Goal: Transaction & Acquisition: Book appointment/travel/reservation

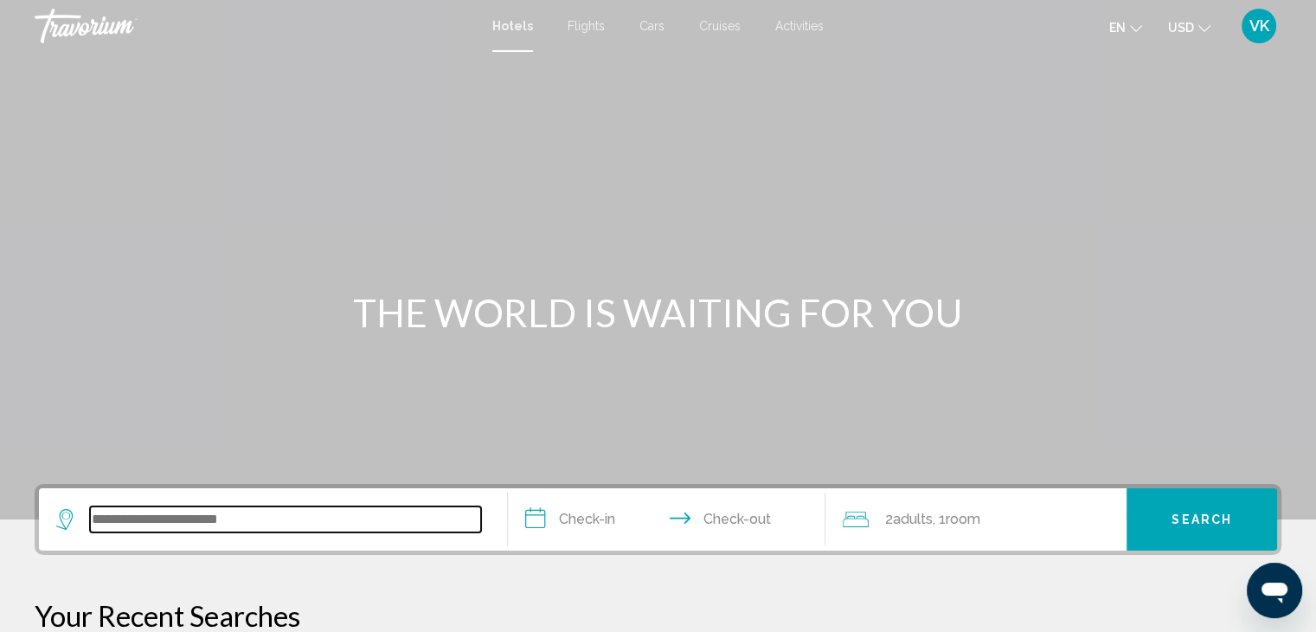
click at [201, 525] on input "Search widget" at bounding box center [285, 519] width 391 height 26
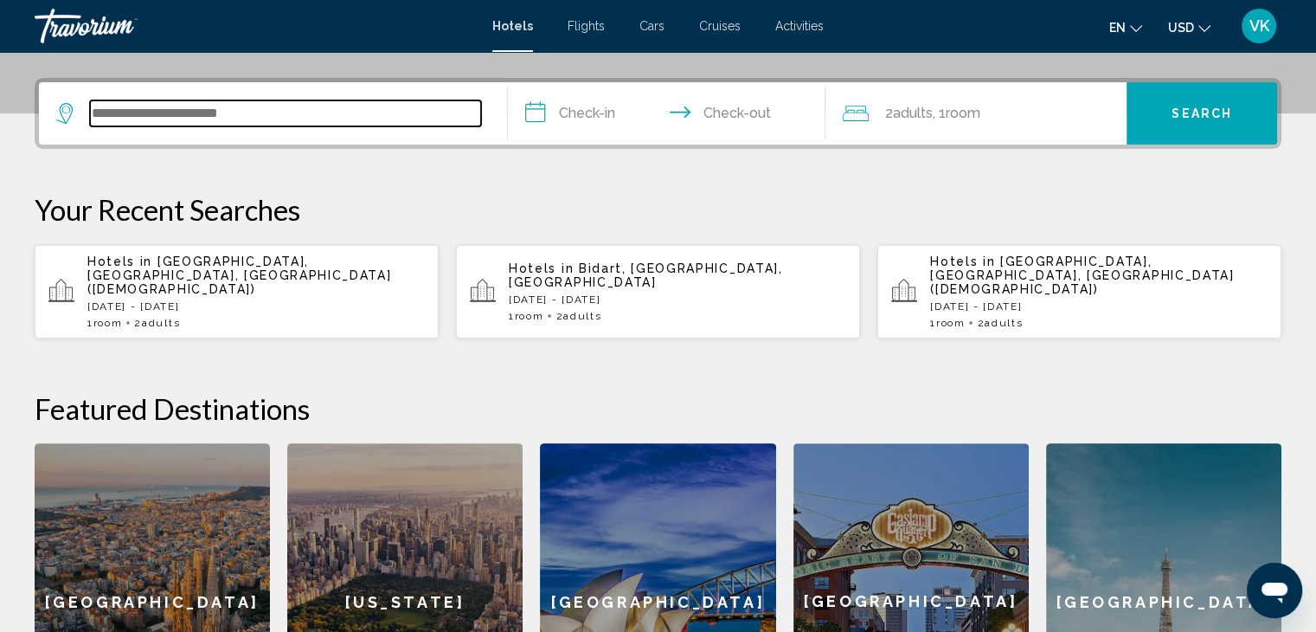
scroll to position [427, 0]
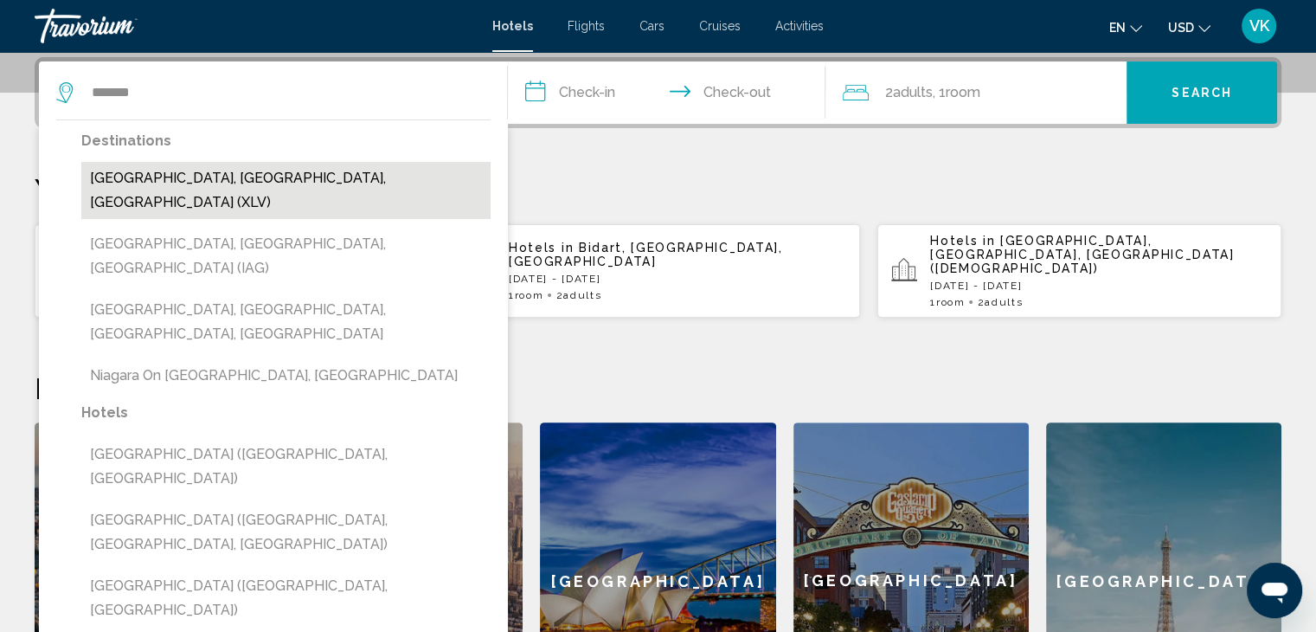
click at [238, 170] on button "Niagara Falls, ON, Canada (XLV)" at bounding box center [285, 190] width 409 height 57
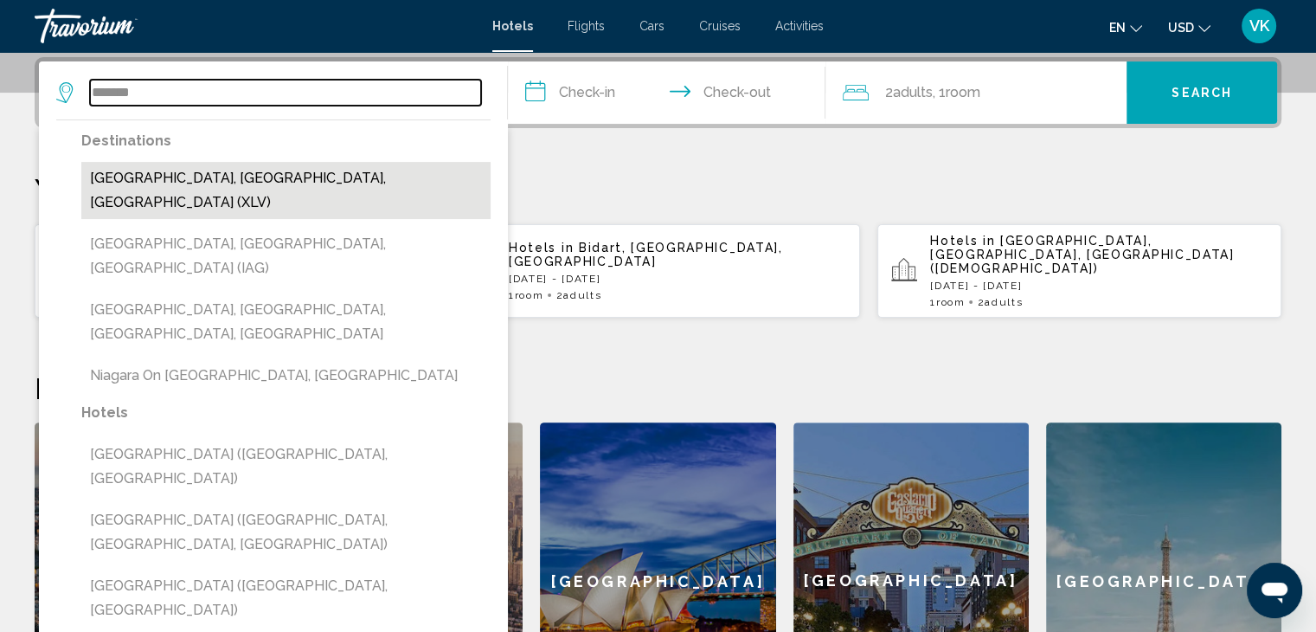
type input "**********"
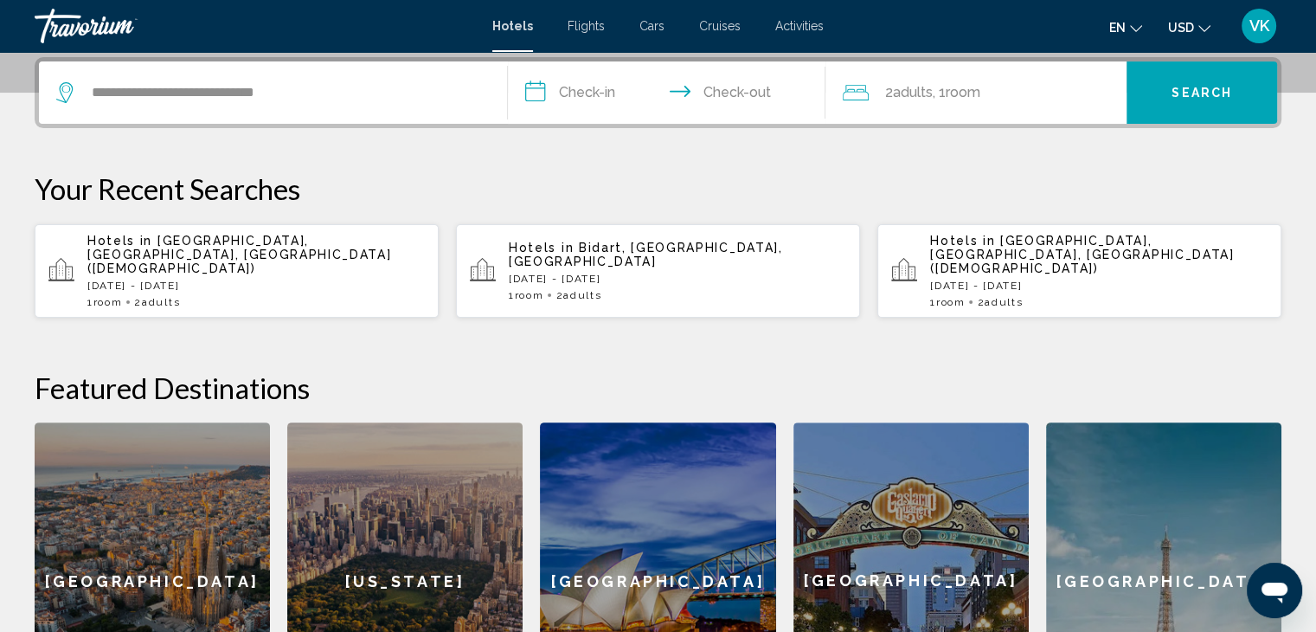
click at [584, 87] on input "**********" at bounding box center [670, 94] width 325 height 67
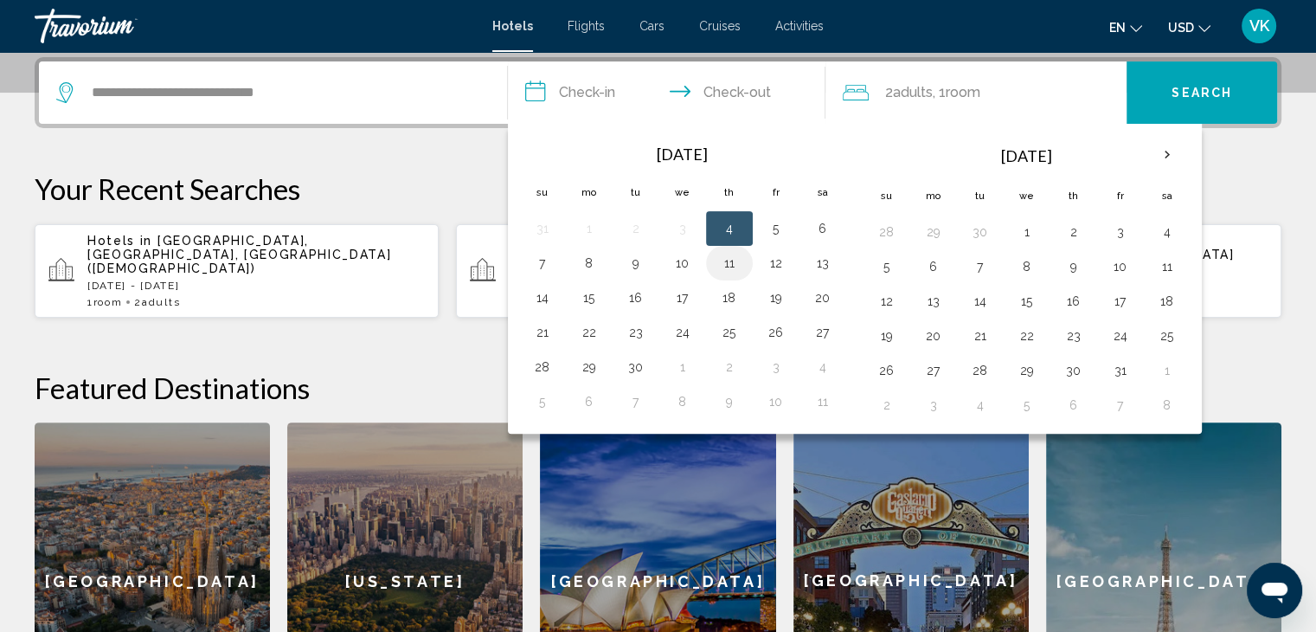
click at [726, 262] on button "11" at bounding box center [729, 263] width 28 height 24
click at [536, 294] on button "14" at bounding box center [543, 297] width 28 height 24
type input "**********"
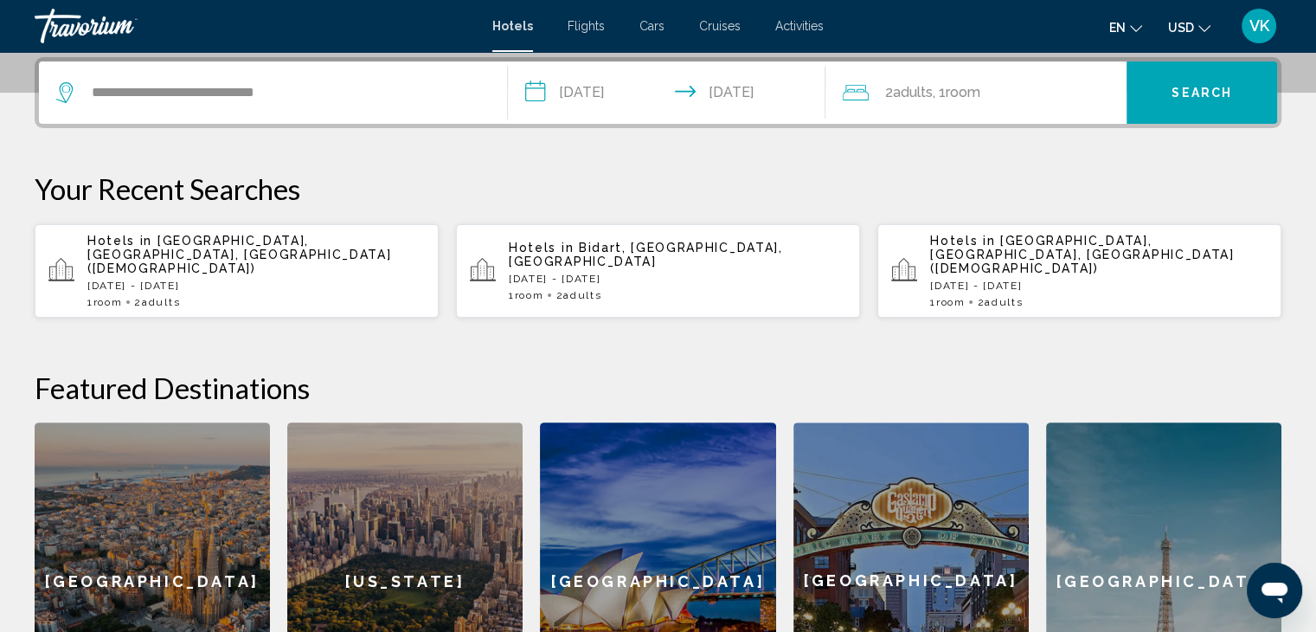
click at [1173, 27] on span "USD" at bounding box center [1181, 28] width 26 height 14
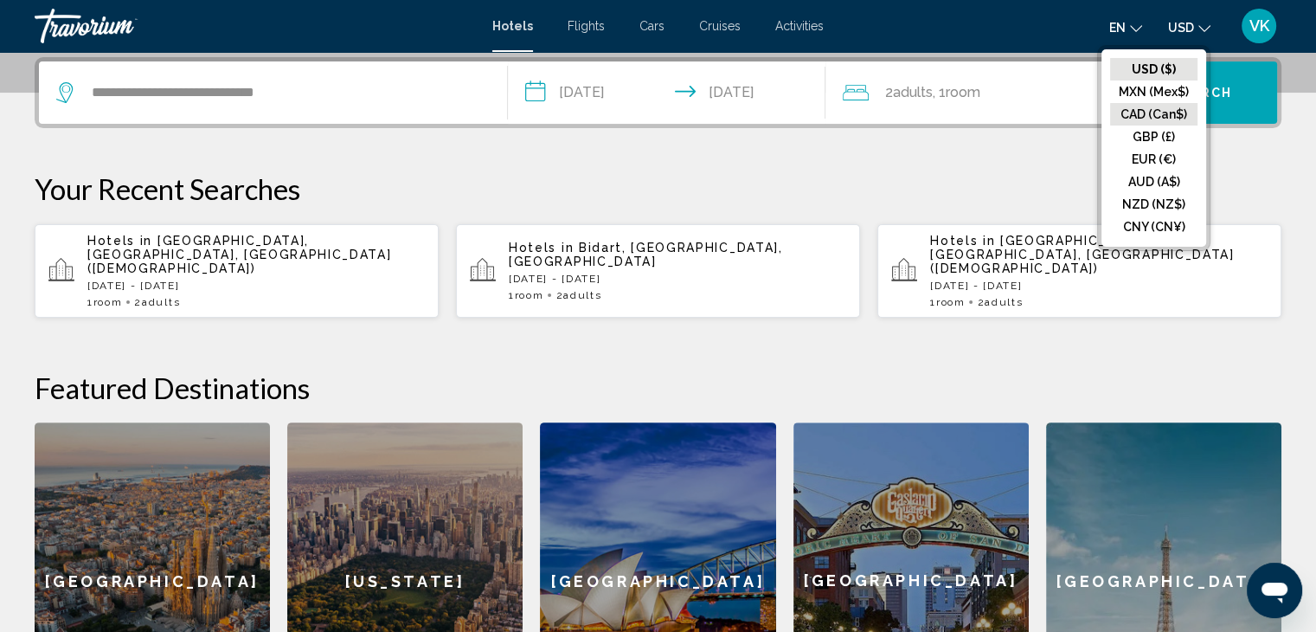
click at [1170, 112] on button "CAD (Can$)" at bounding box center [1153, 114] width 87 height 22
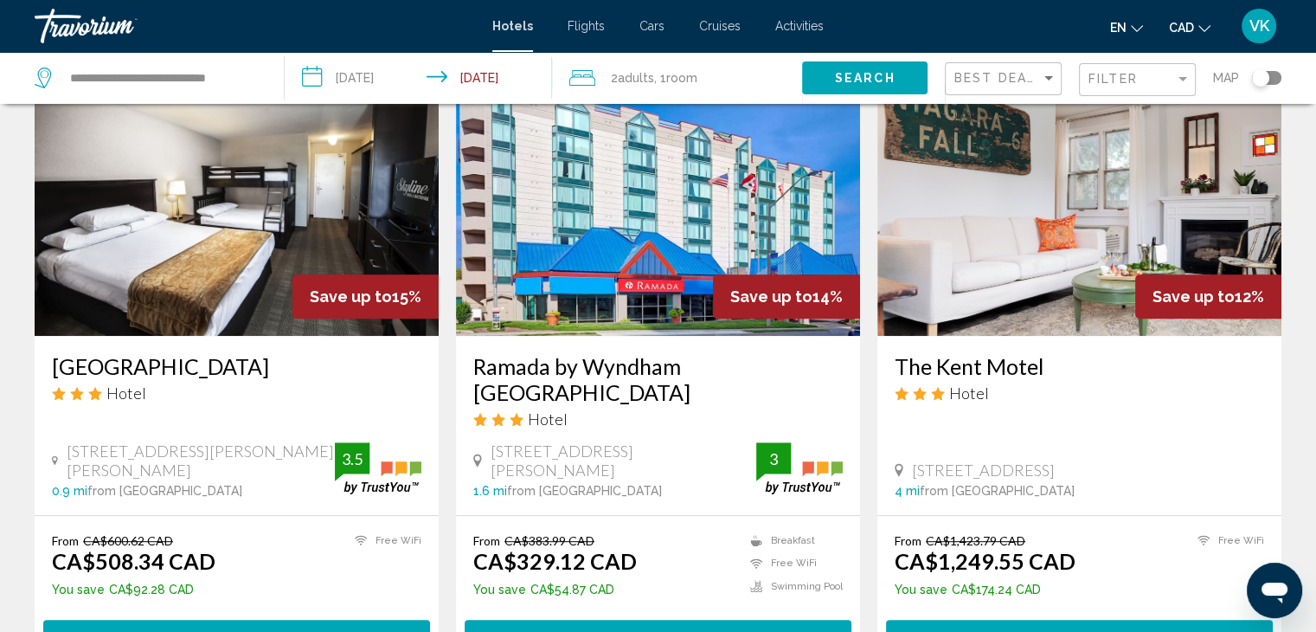
scroll to position [779, 0]
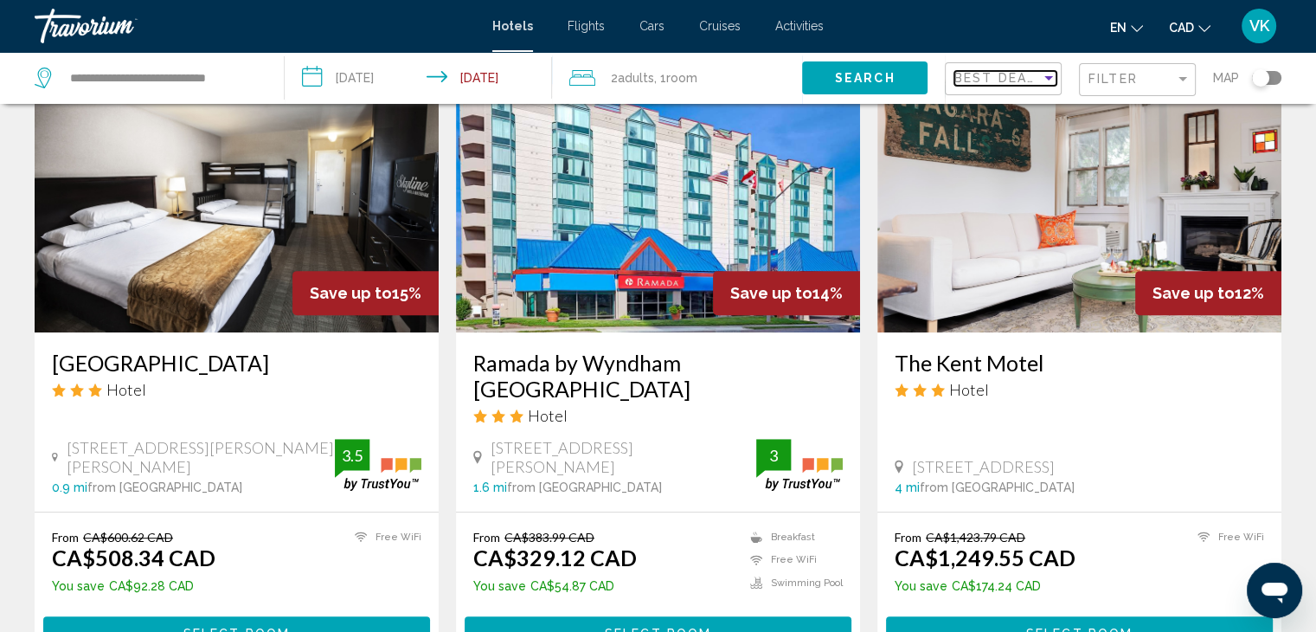
click at [979, 72] on span "Best Deals" at bounding box center [999, 78] width 91 height 14
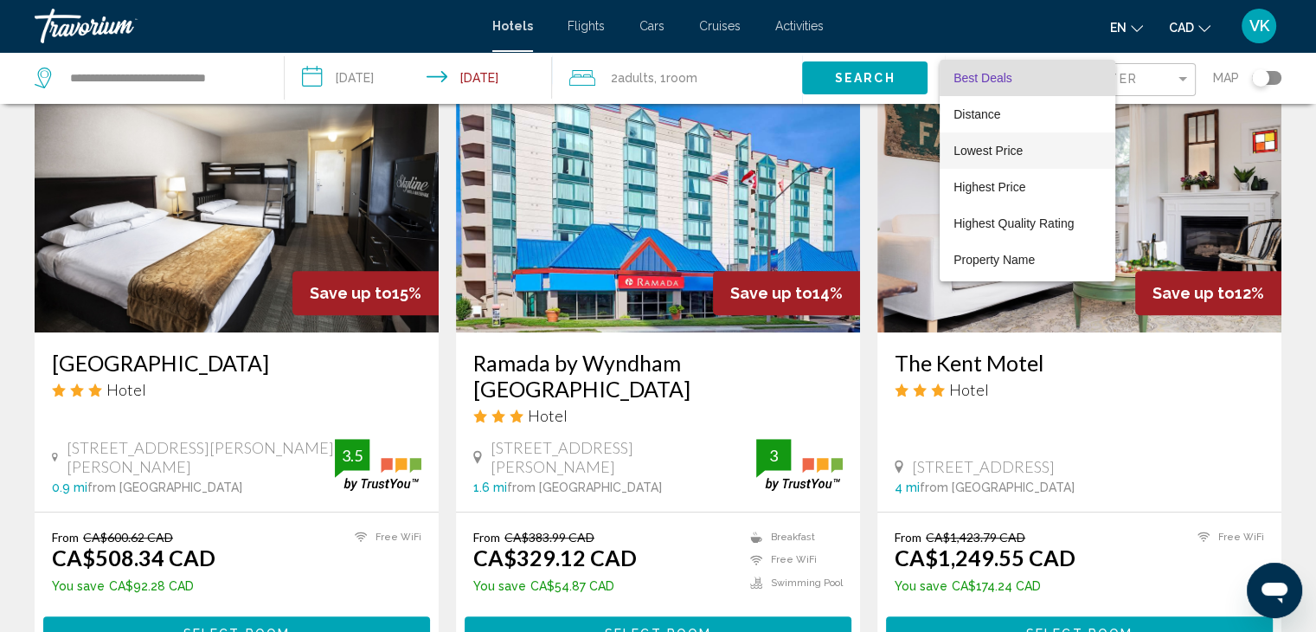
click at [1012, 144] on span "Lowest Price" at bounding box center [987, 151] width 69 height 14
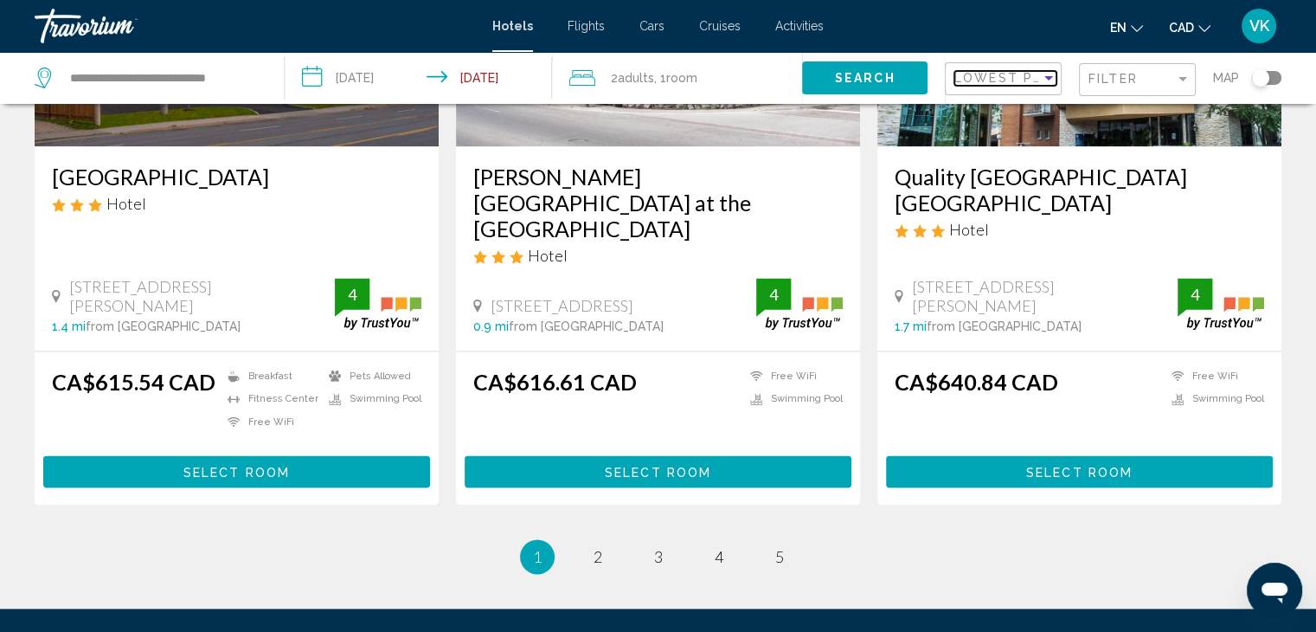
scroll to position [2360, 0]
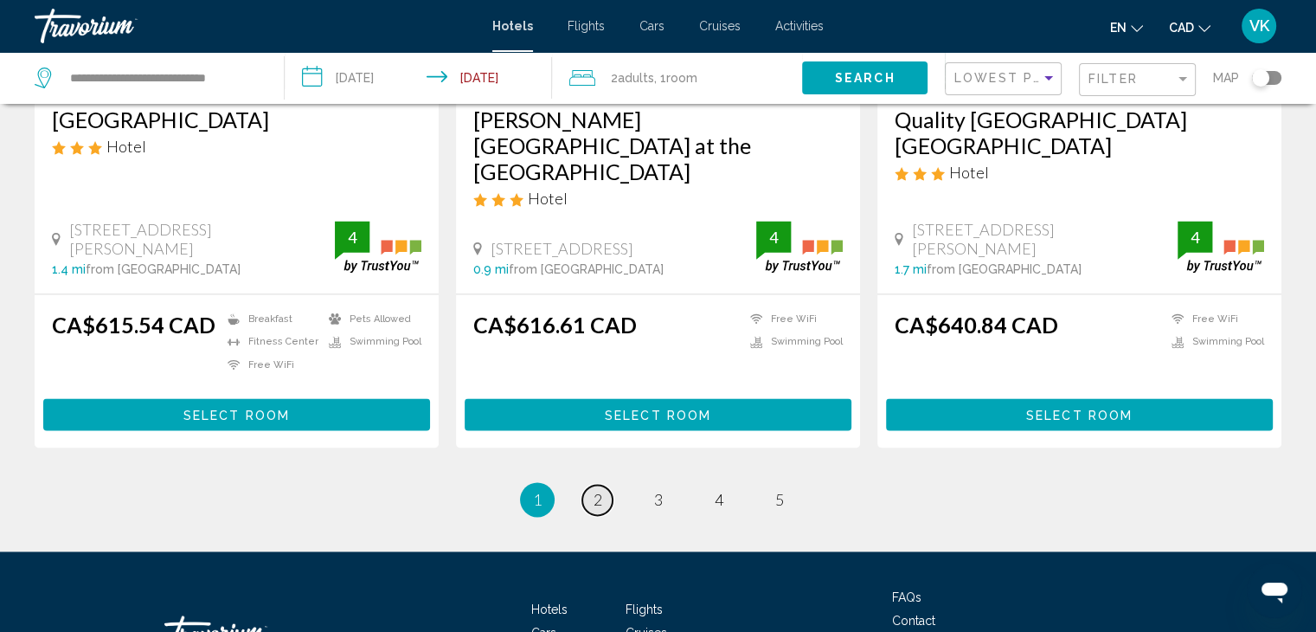
click at [592, 484] on link "page 2" at bounding box center [597, 499] width 30 height 30
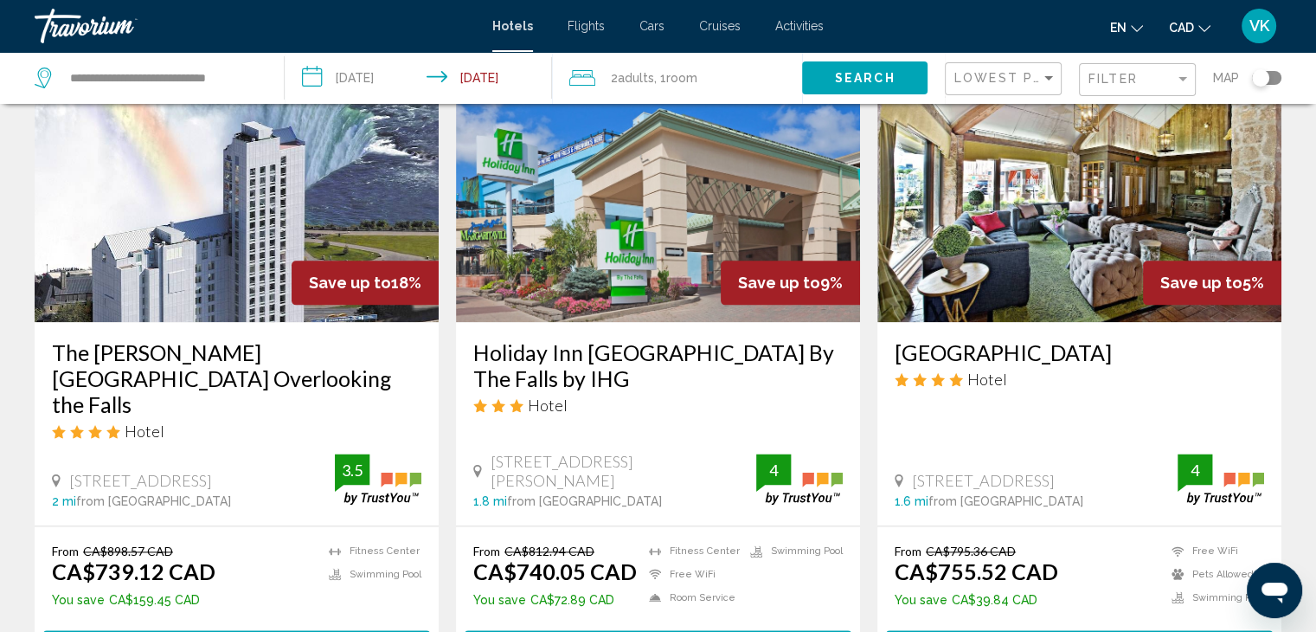
scroll to position [2163, 0]
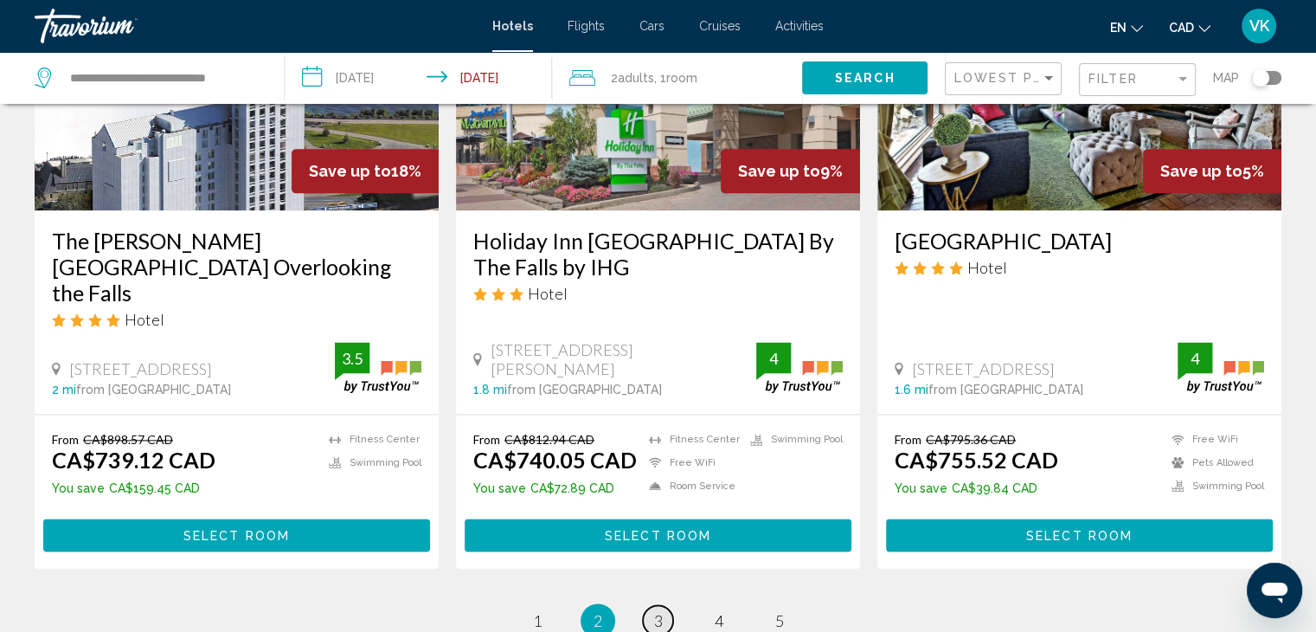
click at [650, 605] on link "page 3" at bounding box center [658, 620] width 30 height 30
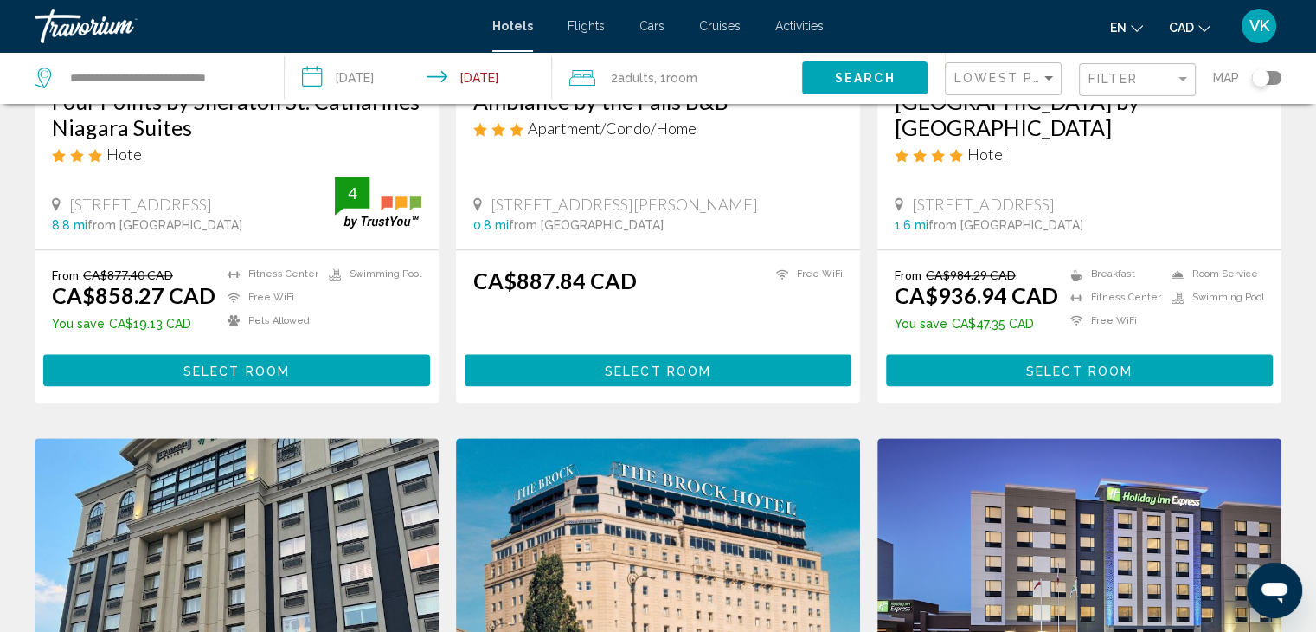
scroll to position [1817, 0]
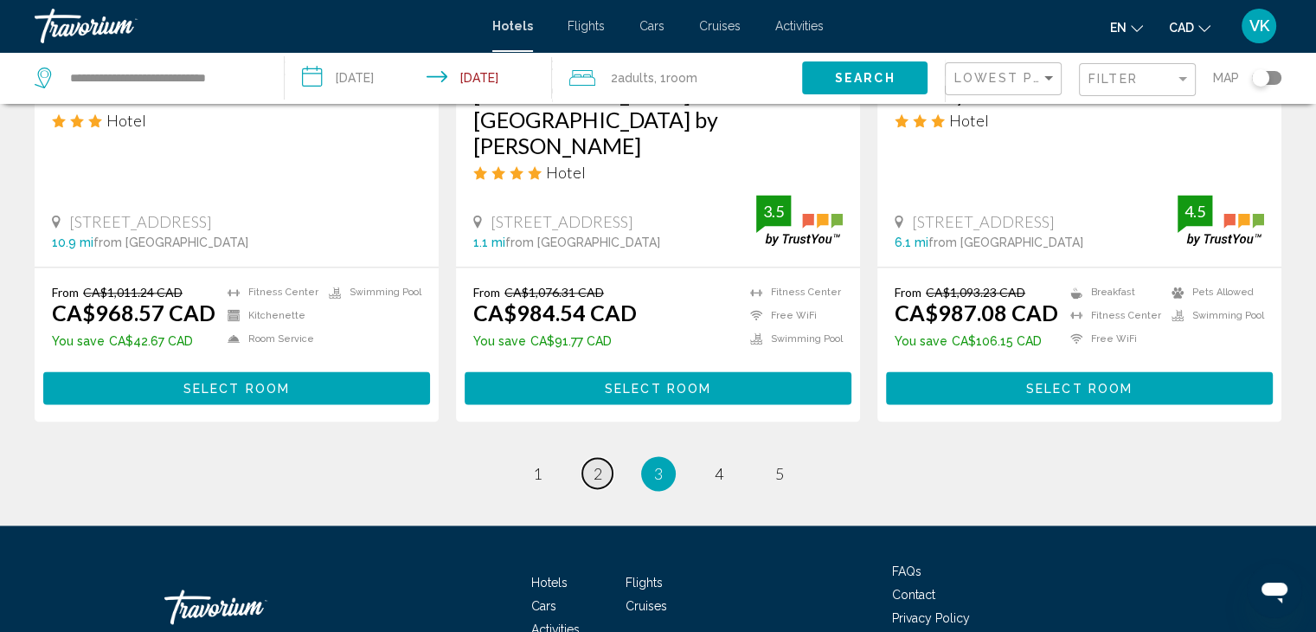
click at [599, 464] on span "2" at bounding box center [597, 473] width 9 height 19
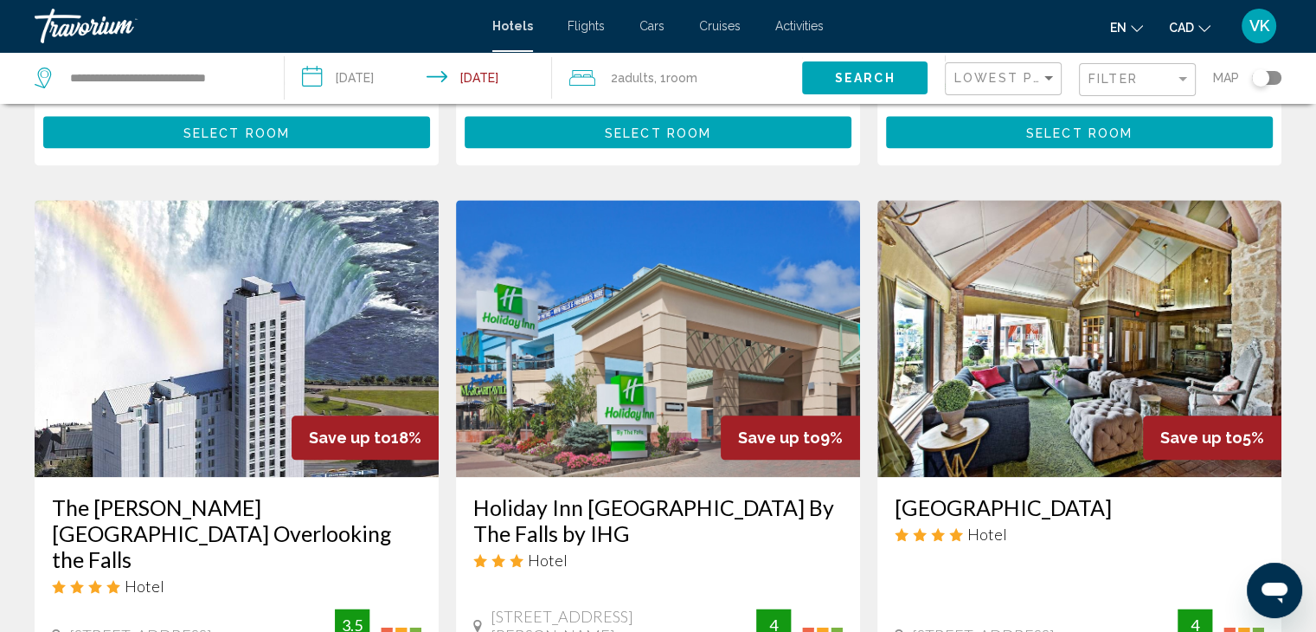
scroll to position [1990, 0]
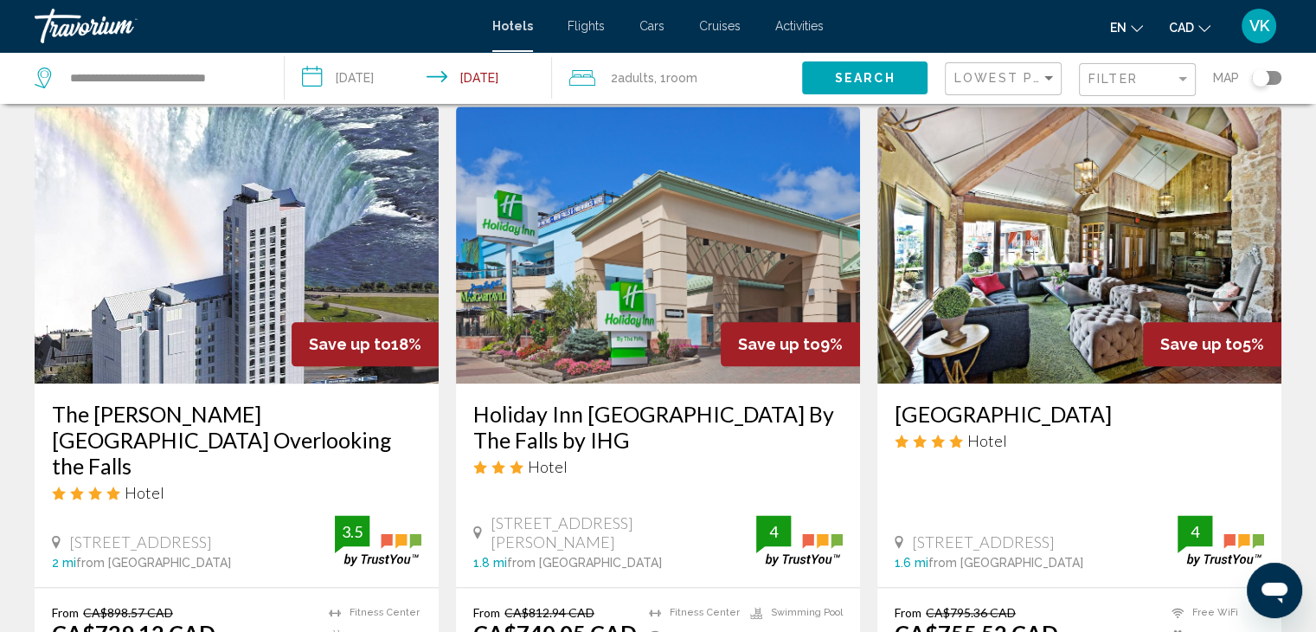
click at [309, 173] on img "Main content" at bounding box center [237, 244] width 404 height 277
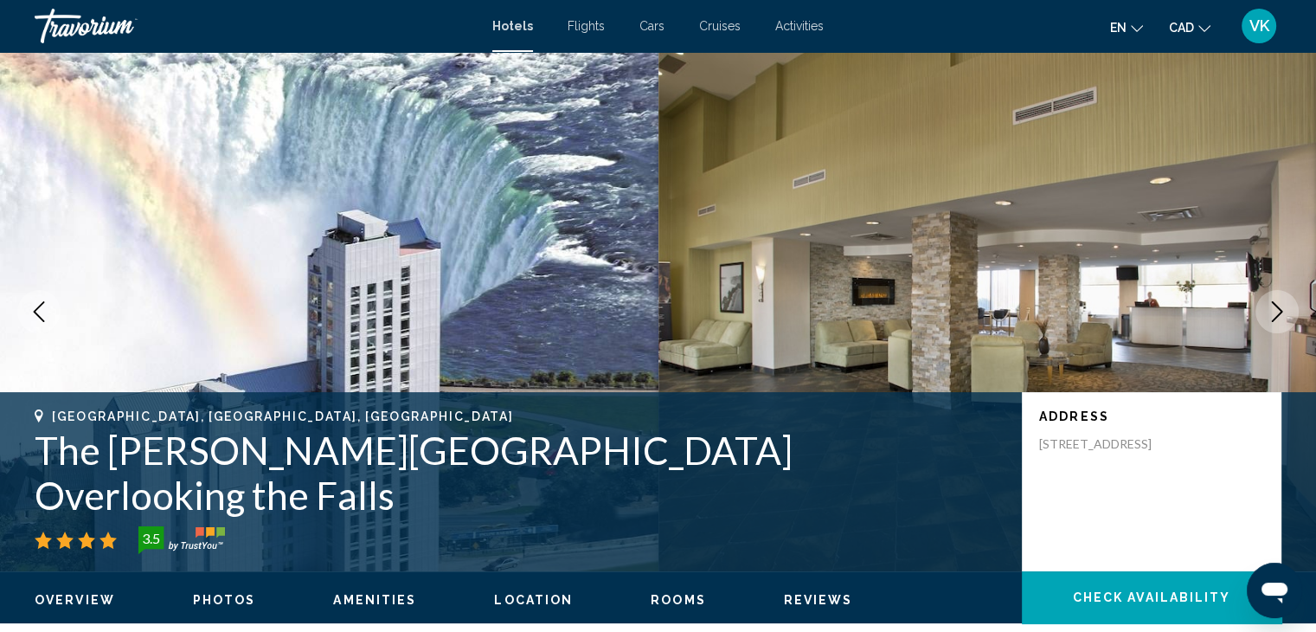
click at [1271, 309] on icon "Next image" at bounding box center [1277, 311] width 21 height 21
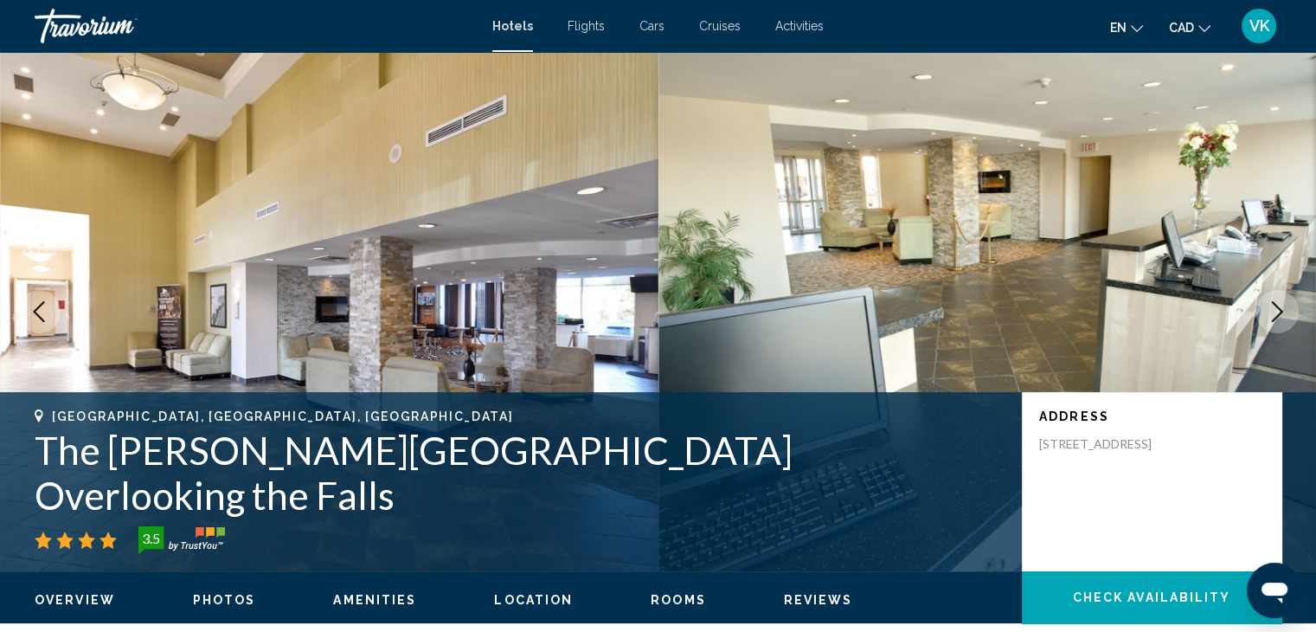
click at [1271, 309] on icon "Next image" at bounding box center [1277, 311] width 21 height 21
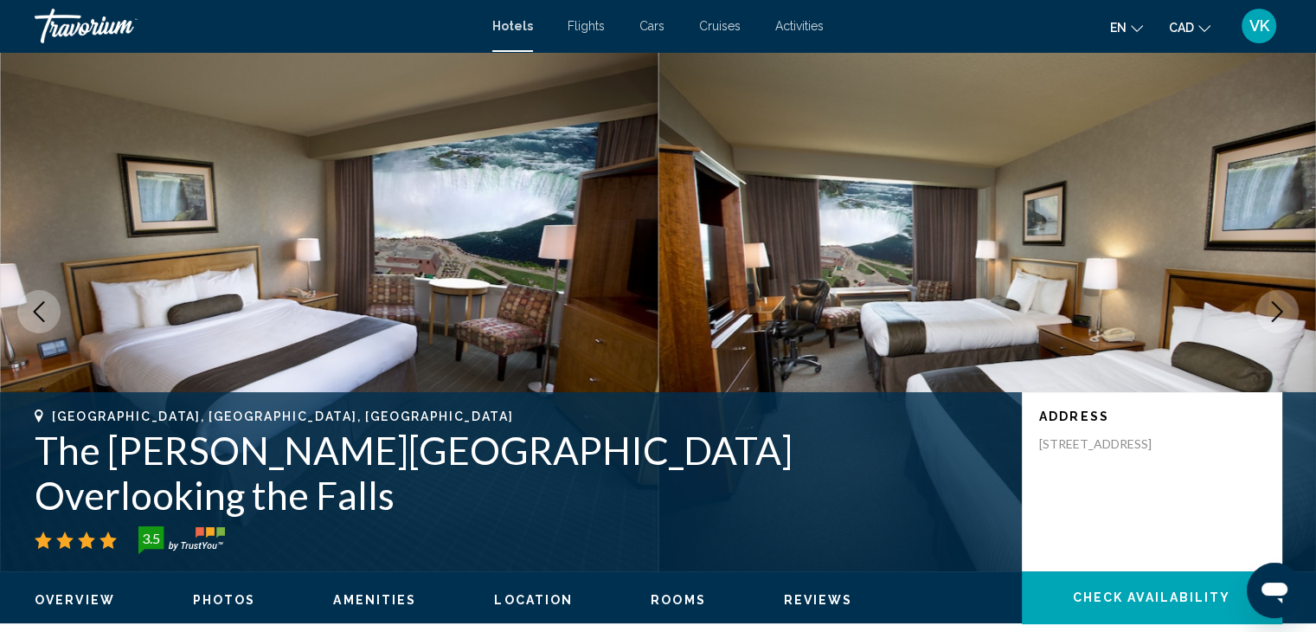
click at [1271, 309] on icon "Next image" at bounding box center [1277, 311] width 21 height 21
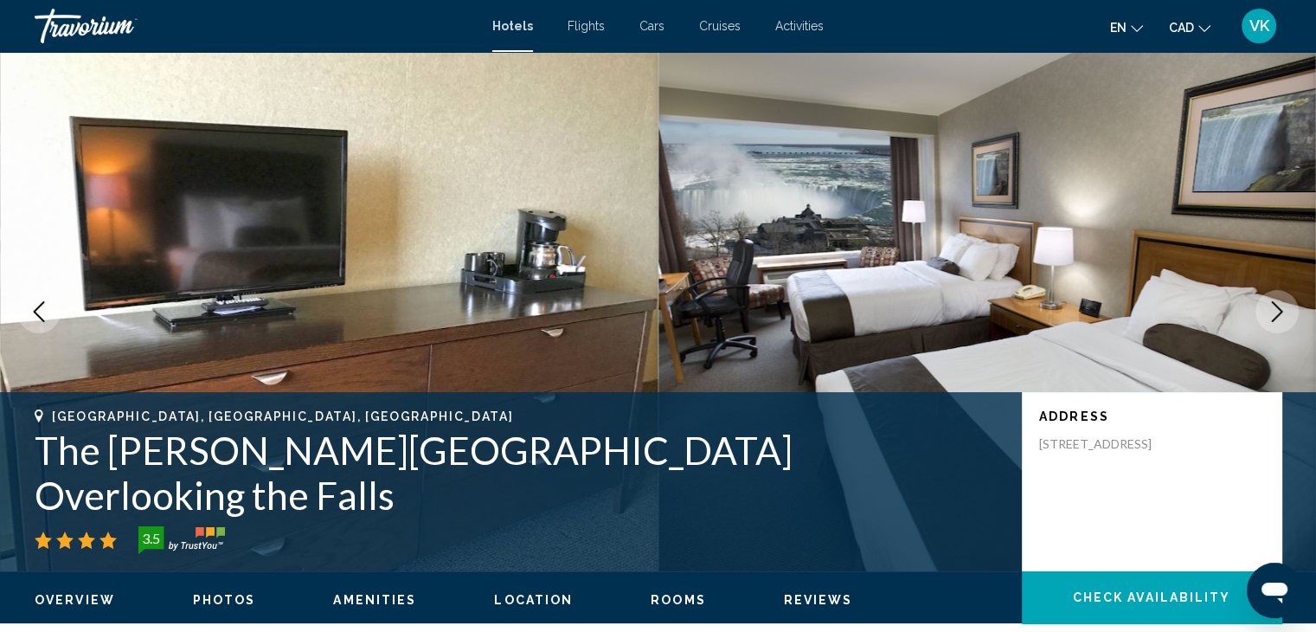
click at [1271, 309] on icon "Next image" at bounding box center [1277, 311] width 21 height 21
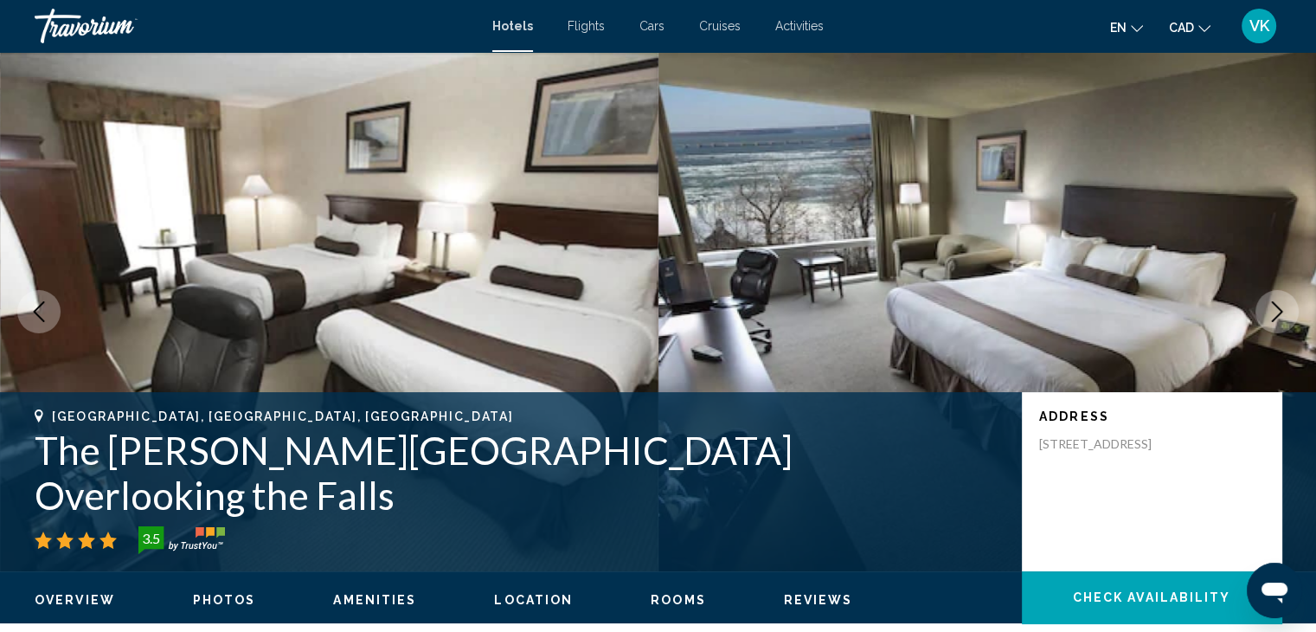
click at [1271, 309] on icon "Next image" at bounding box center [1277, 311] width 21 height 21
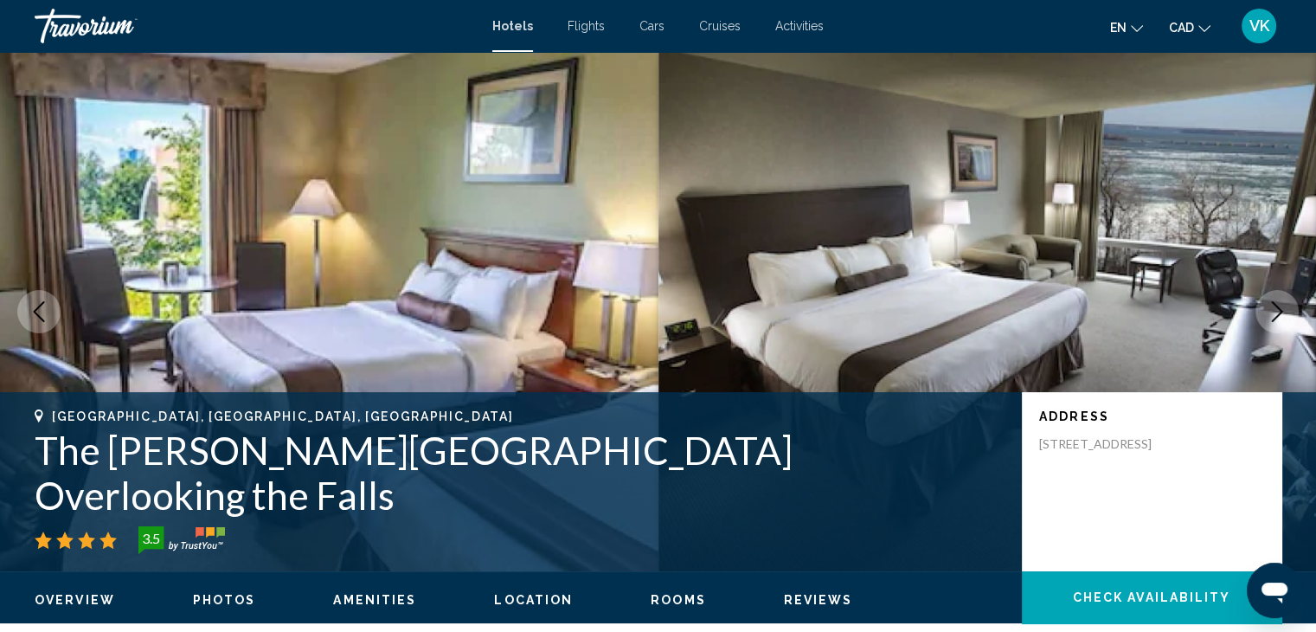
click at [1271, 309] on icon "Next image" at bounding box center [1277, 311] width 21 height 21
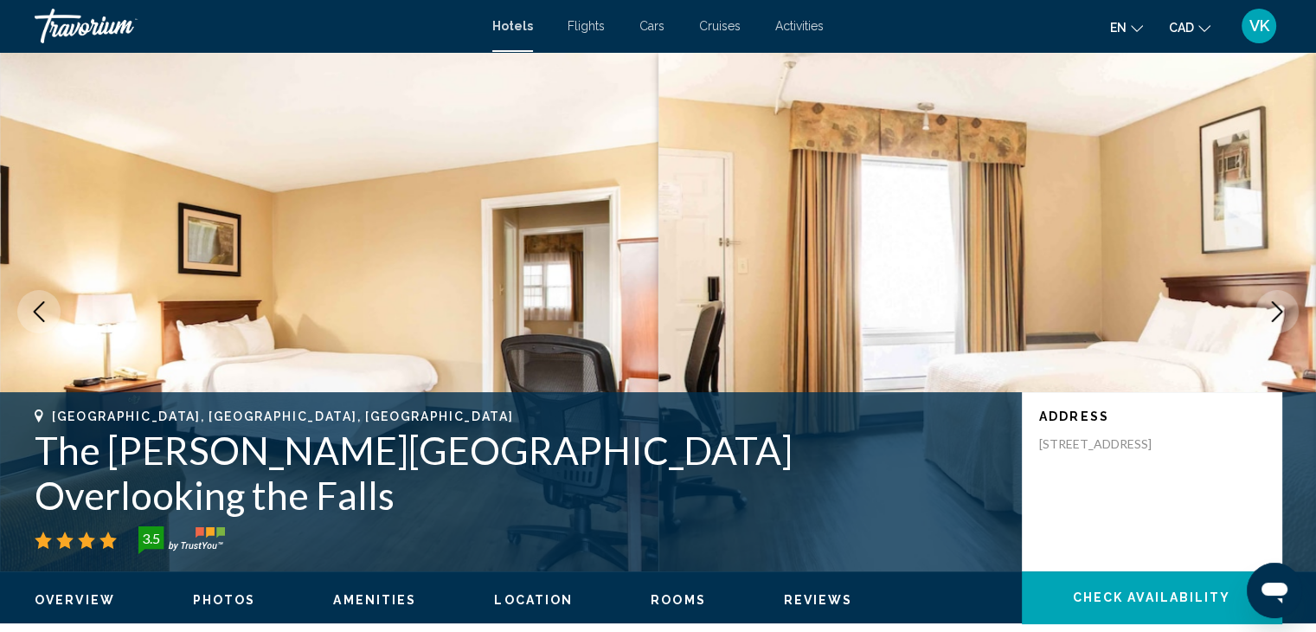
click at [1271, 309] on icon "Next image" at bounding box center [1277, 311] width 21 height 21
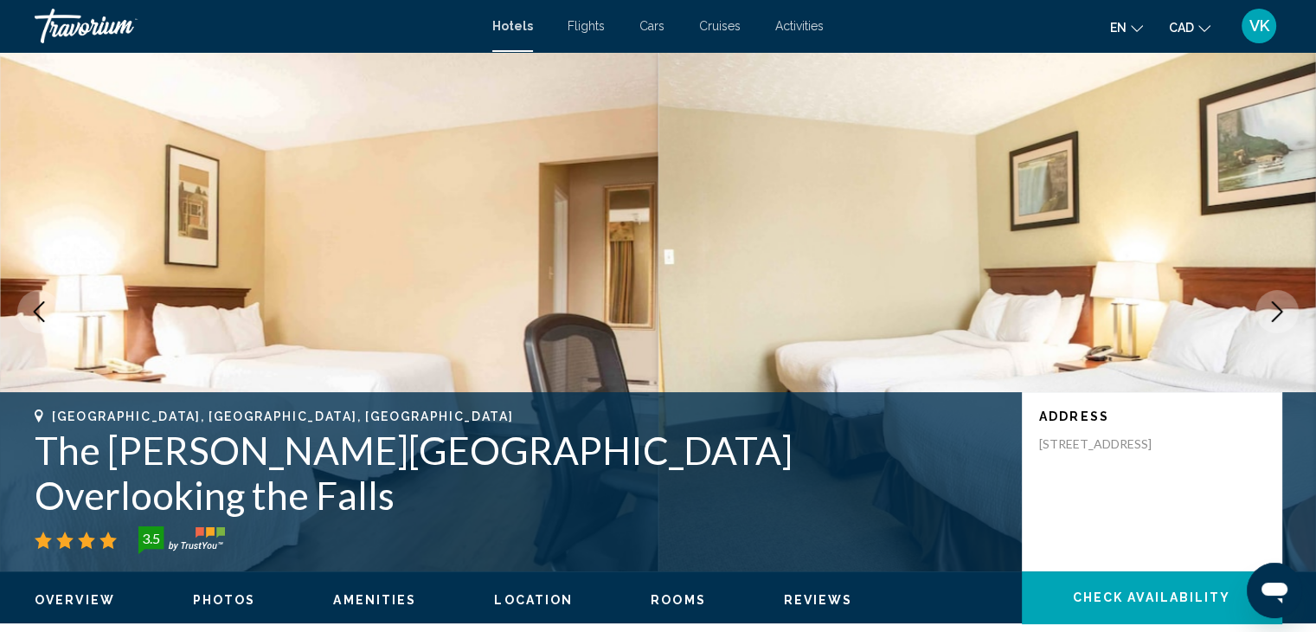
click at [1271, 309] on icon "Next image" at bounding box center [1277, 311] width 21 height 21
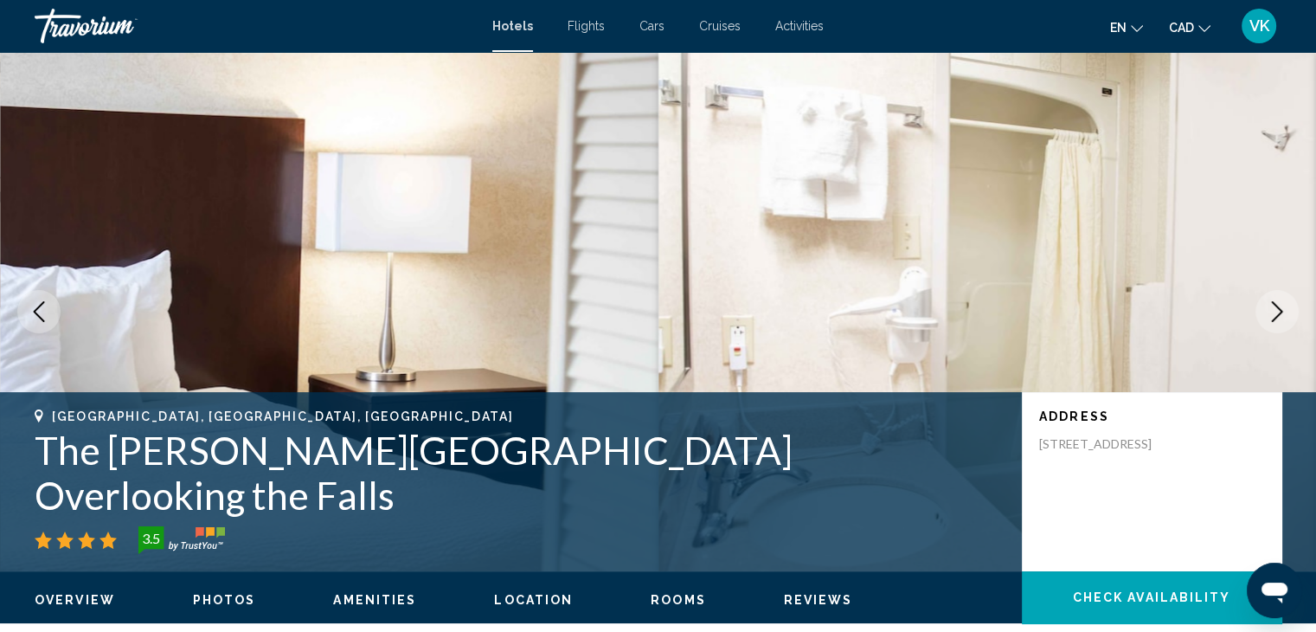
click at [1271, 309] on icon "Next image" at bounding box center [1277, 311] width 21 height 21
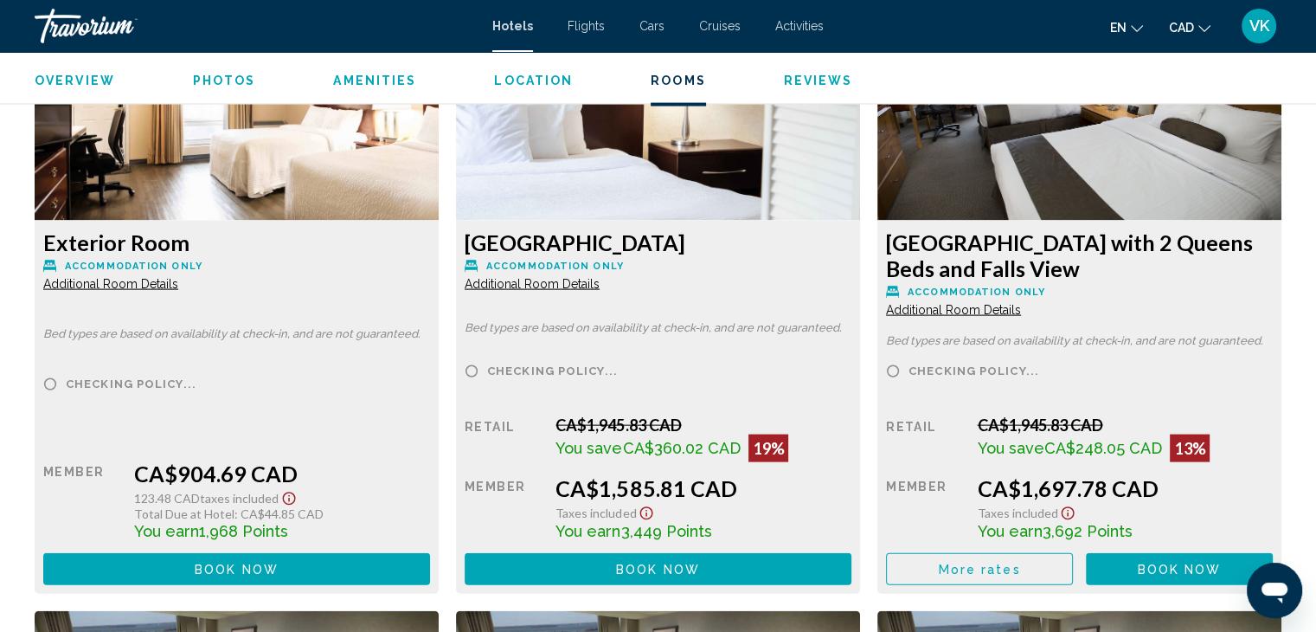
scroll to position [3924, 0]
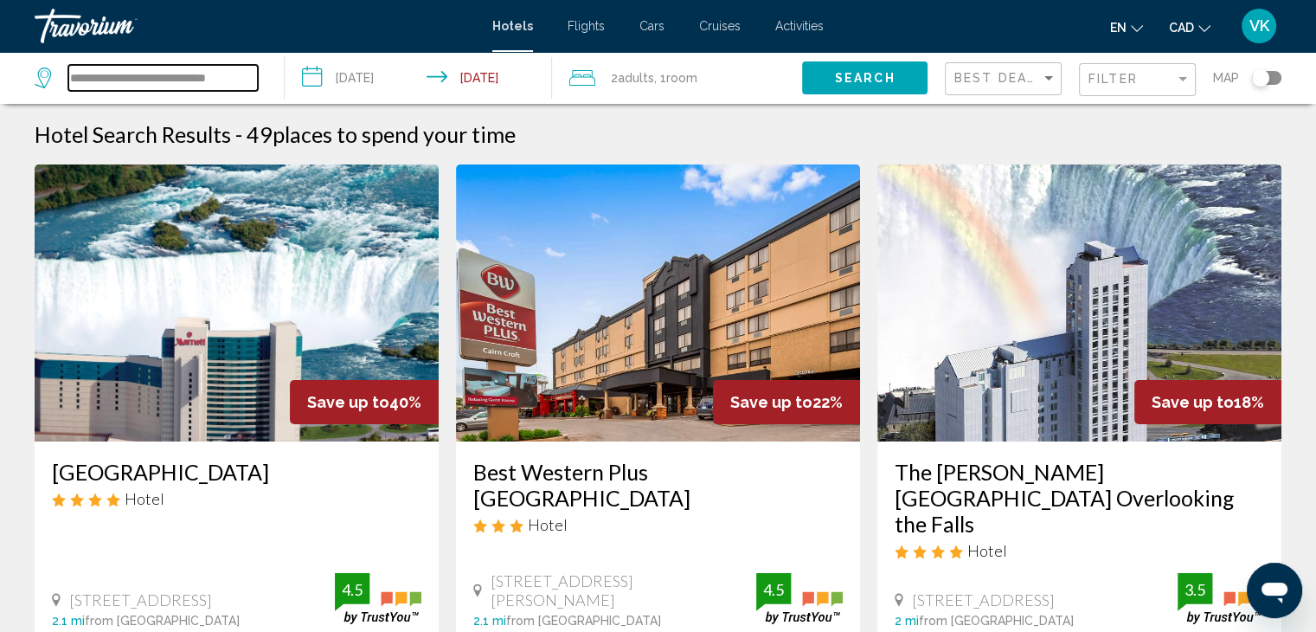
click at [256, 79] on input "**********" at bounding box center [162, 78] width 189 height 26
type input "*"
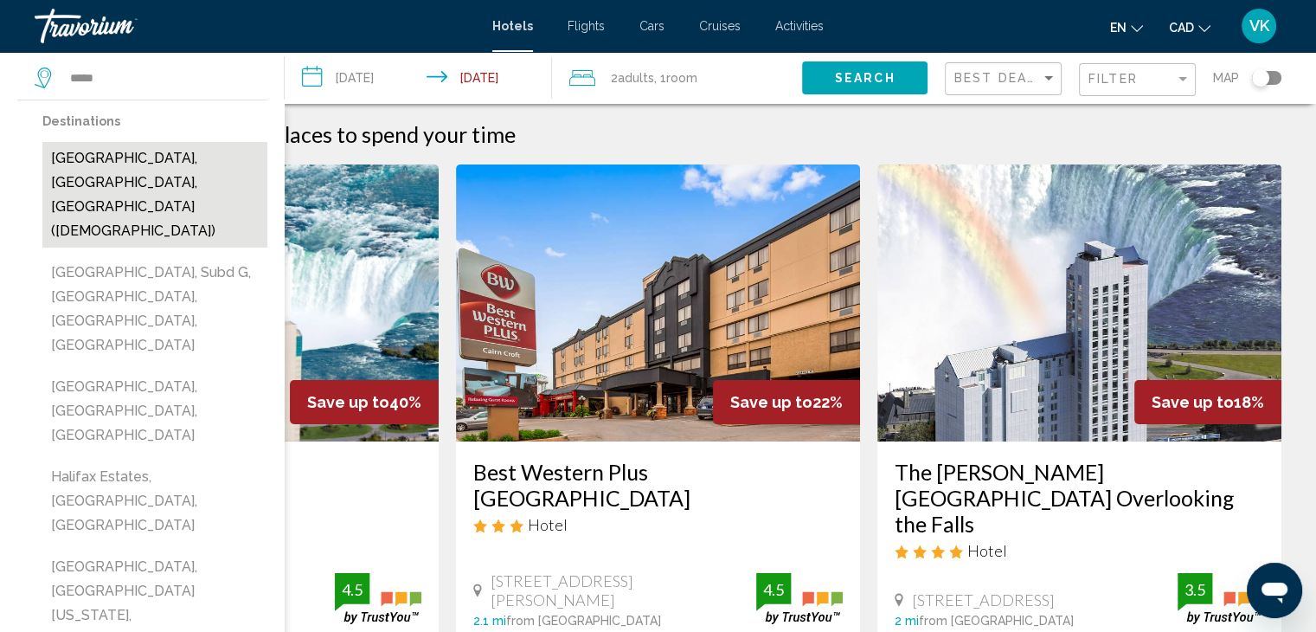
click at [202, 151] on button "Halifax, NS, Canada (YHZ)" at bounding box center [154, 195] width 225 height 106
type input "**********"
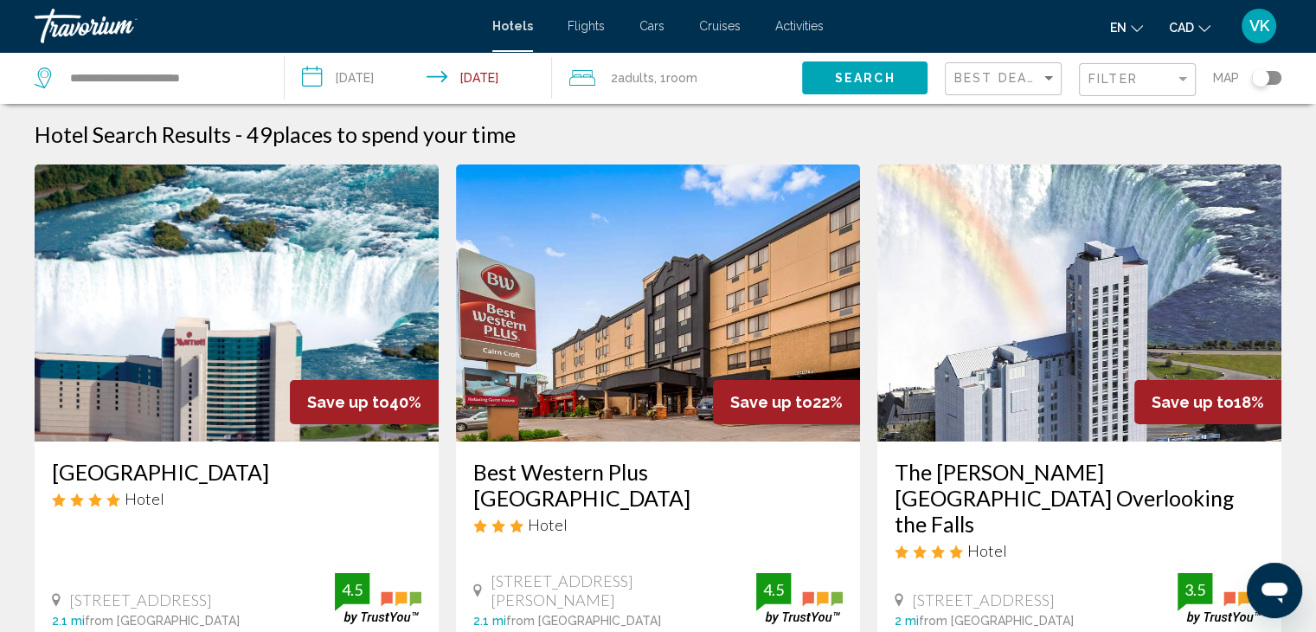
click at [647, 73] on span "Adults" at bounding box center [636, 78] width 36 height 14
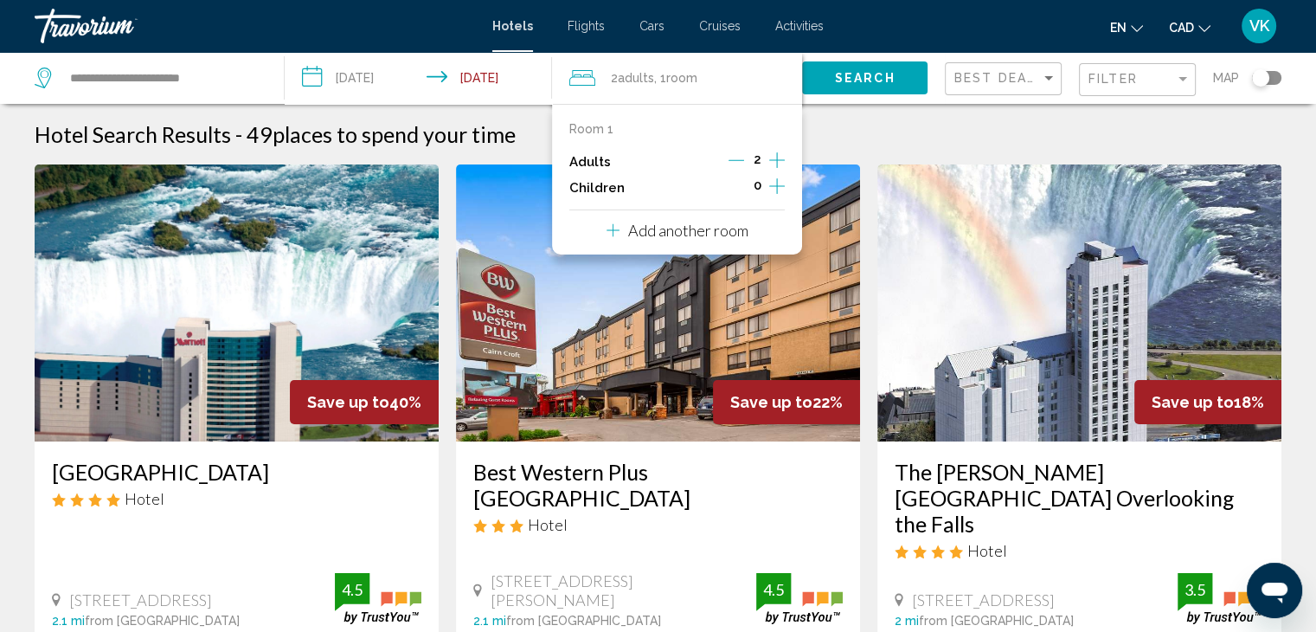
click at [731, 155] on icon "Decrement adults" at bounding box center [736, 160] width 16 height 16
click at [855, 77] on span "Search" at bounding box center [865, 79] width 61 height 14
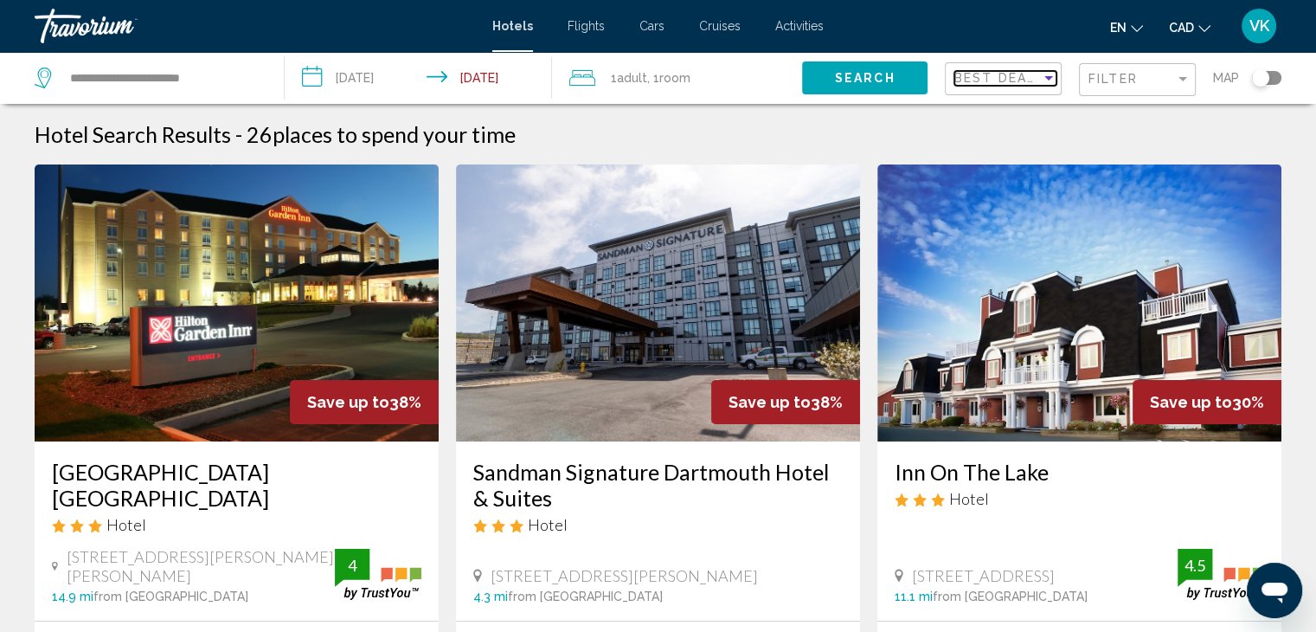
click at [1000, 73] on span "Best Deals" at bounding box center [999, 78] width 91 height 14
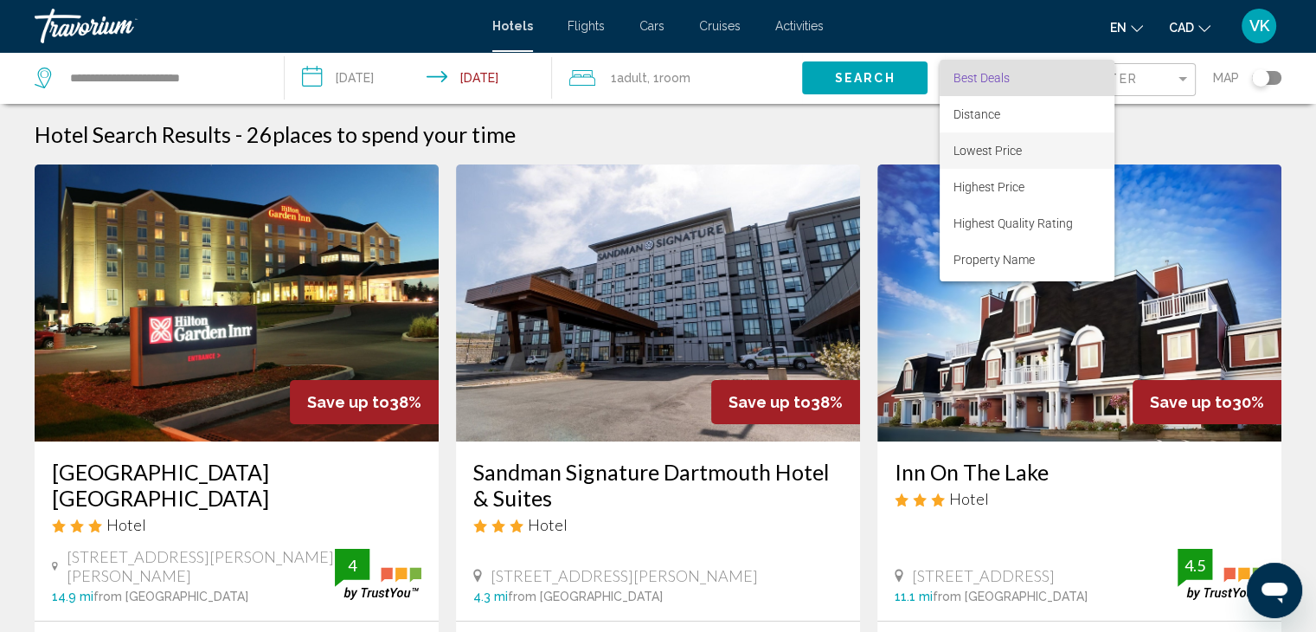
click at [995, 154] on span "Lowest Price" at bounding box center [987, 151] width 68 height 14
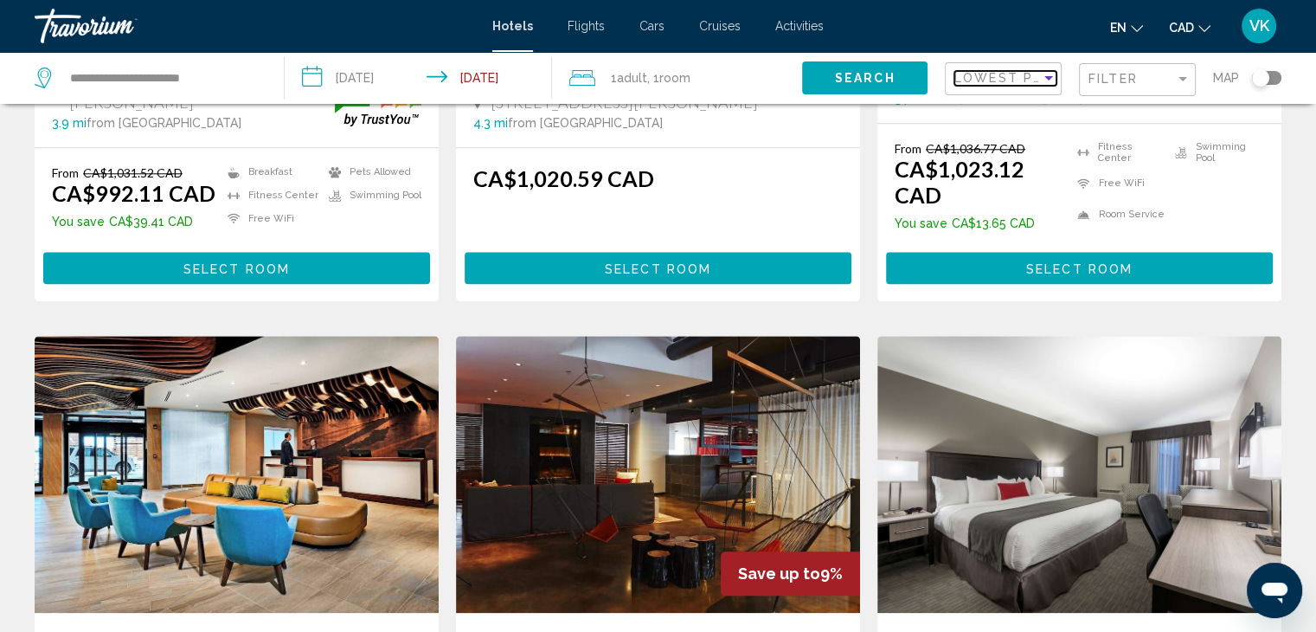
scroll to position [1990, 0]
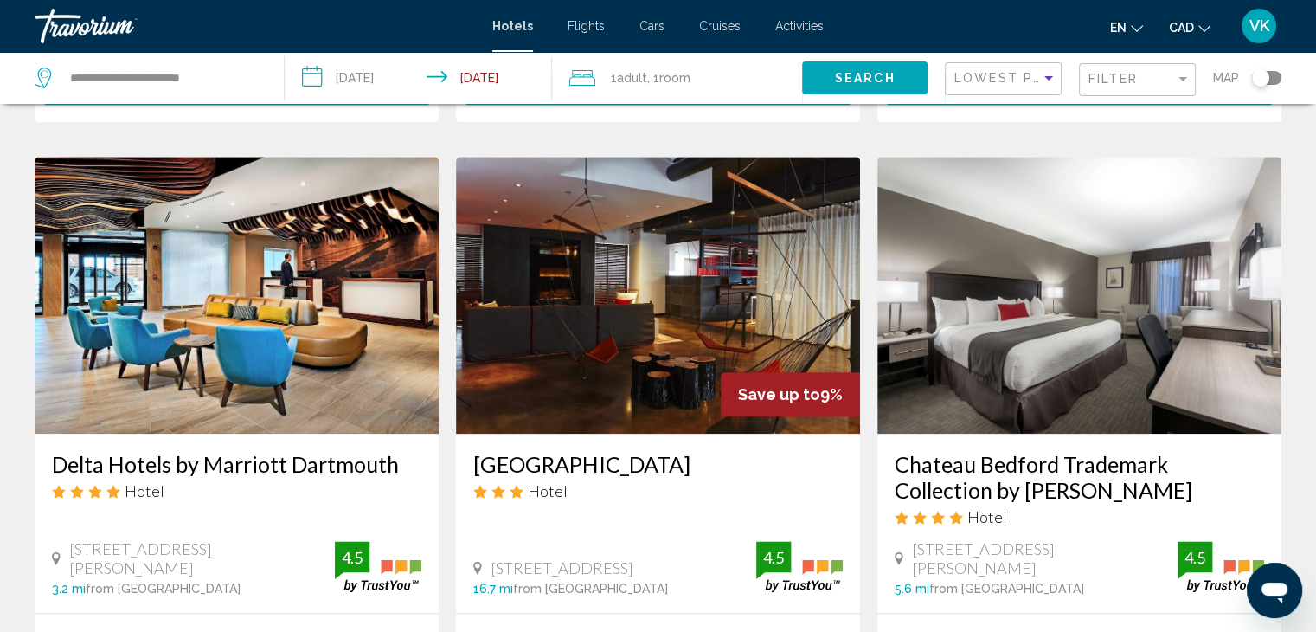
click at [864, 163] on app-hotels-search-item "Save up to 9% Alt Hotel Halifax Airport Hotel 40 Silver Dart Drive, Halifax 16.…" at bounding box center [657, 474] width 421 height 634
click at [384, 68] on input "**********" at bounding box center [422, 80] width 274 height 57
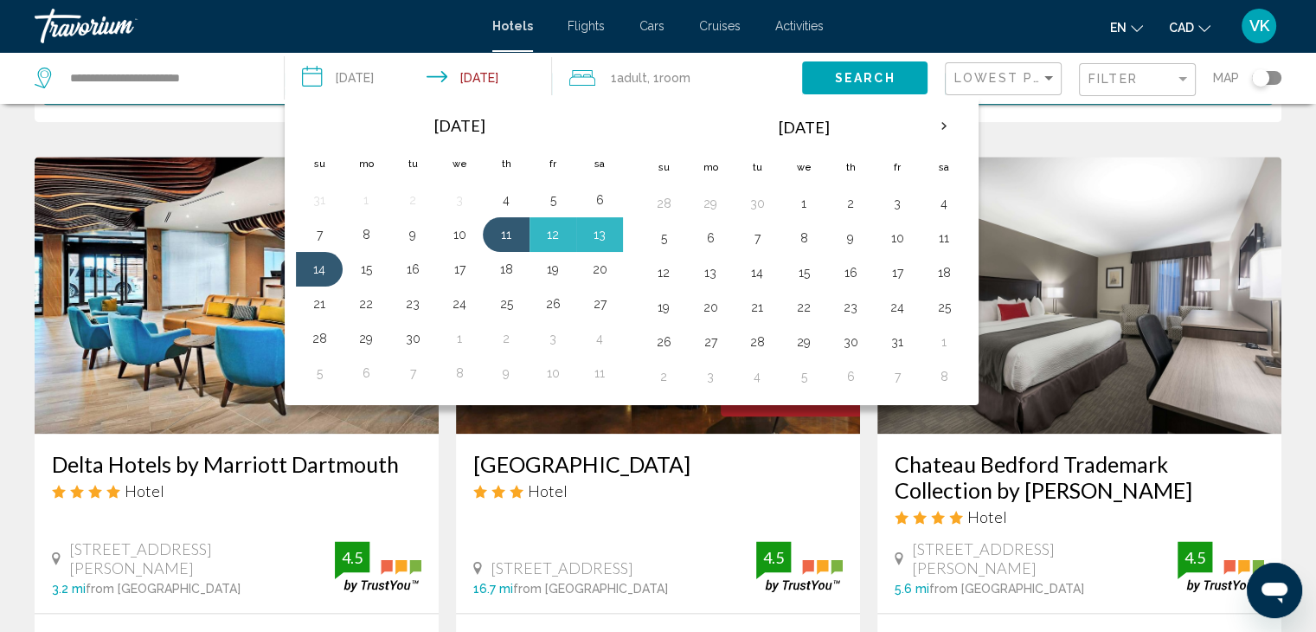
click at [1077, 157] on img "Main content" at bounding box center [1079, 295] width 404 height 277
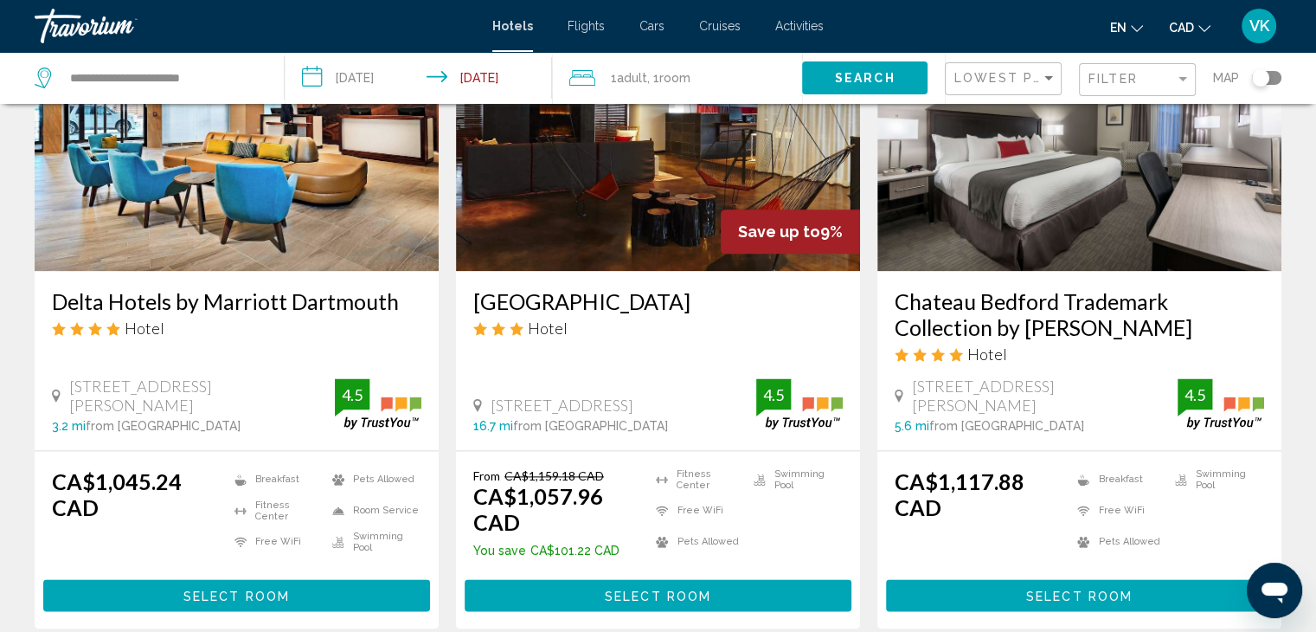
scroll to position [2163, 0]
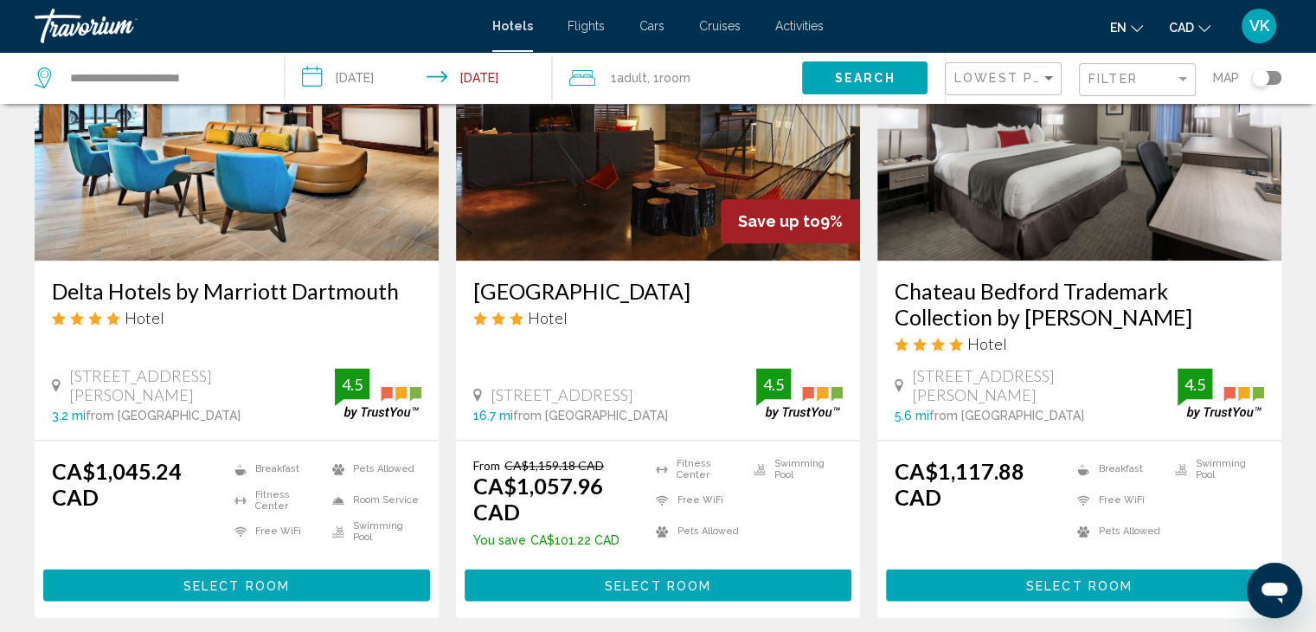
click at [388, 74] on input "**********" at bounding box center [422, 80] width 274 height 57
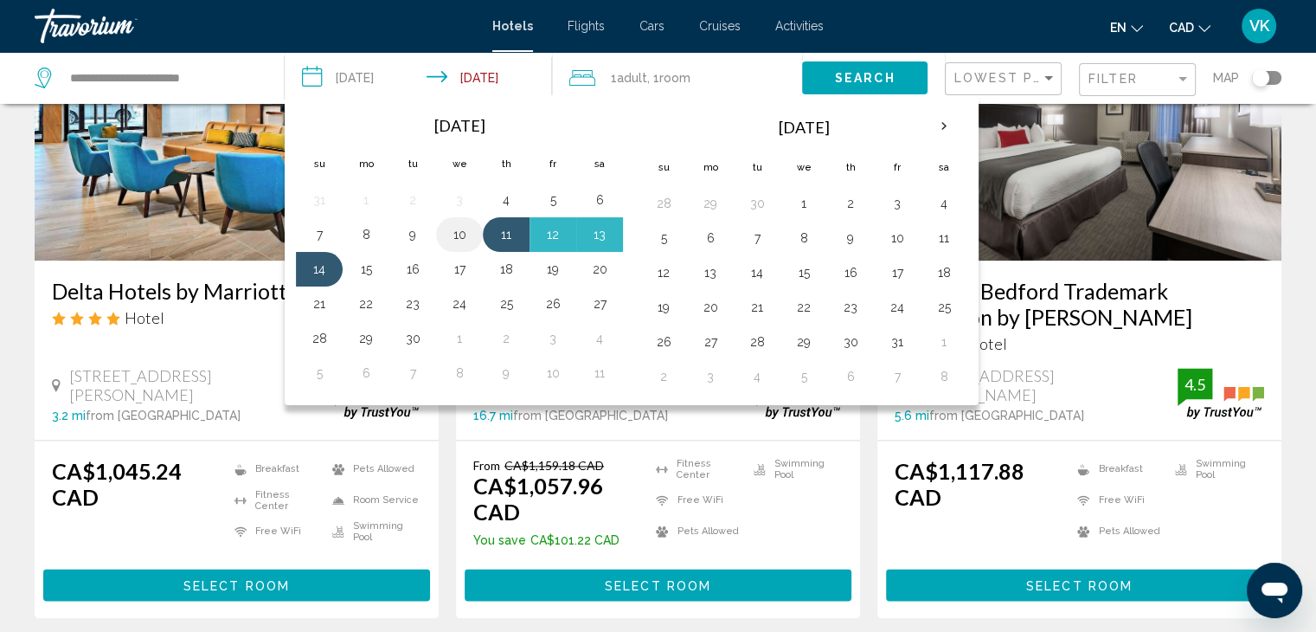
click at [457, 235] on button "10" at bounding box center [460, 234] width 28 height 24
click at [324, 268] on button "14" at bounding box center [319, 269] width 28 height 24
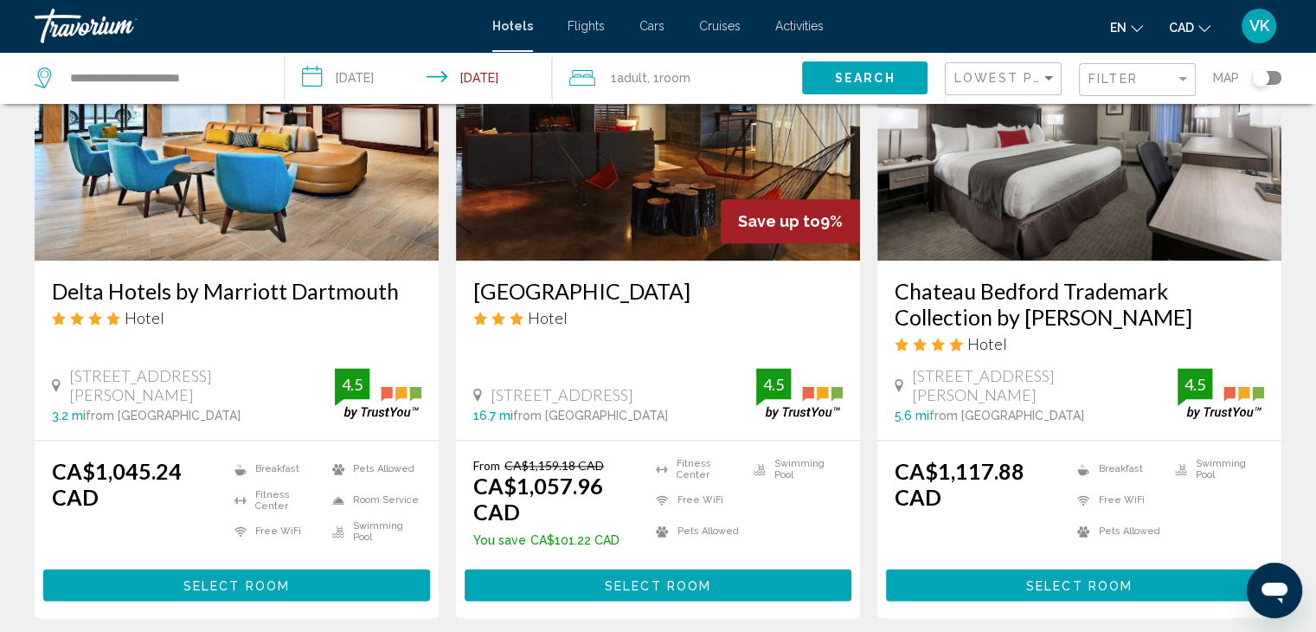
click at [362, 77] on input "**********" at bounding box center [422, 80] width 274 height 57
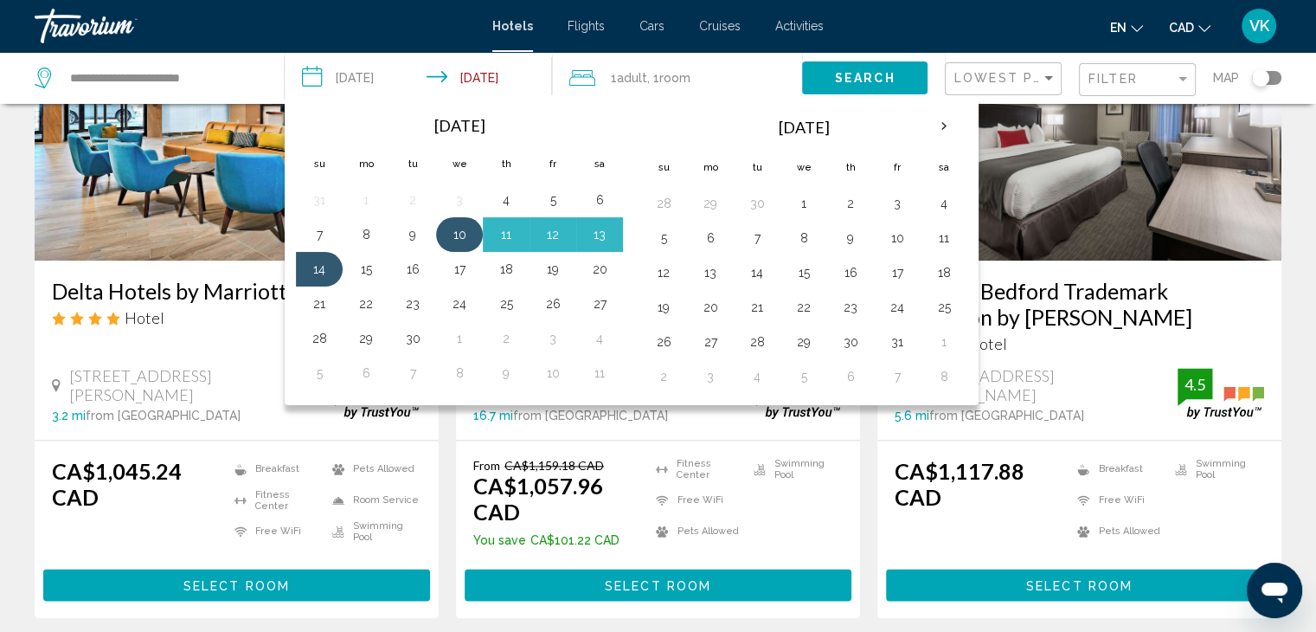
click at [457, 230] on button "10" at bounding box center [460, 234] width 28 height 24
click at [591, 230] on button "13" at bounding box center [600, 234] width 28 height 24
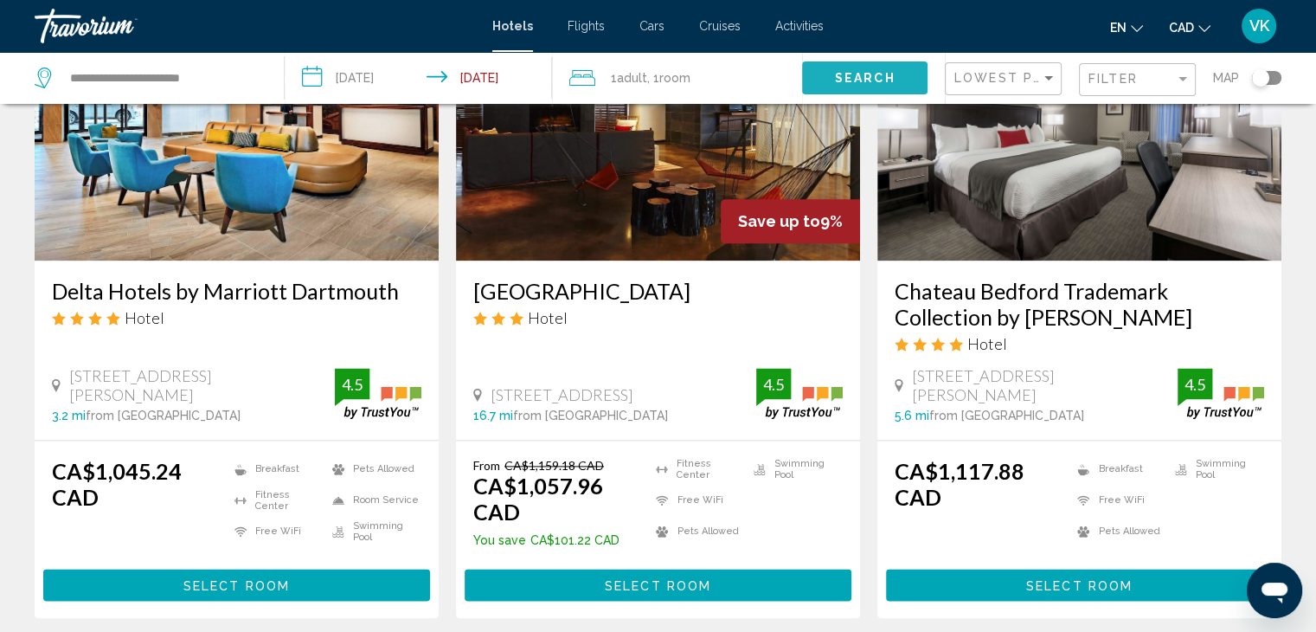
click at [881, 67] on button "Search" at bounding box center [864, 77] width 125 height 32
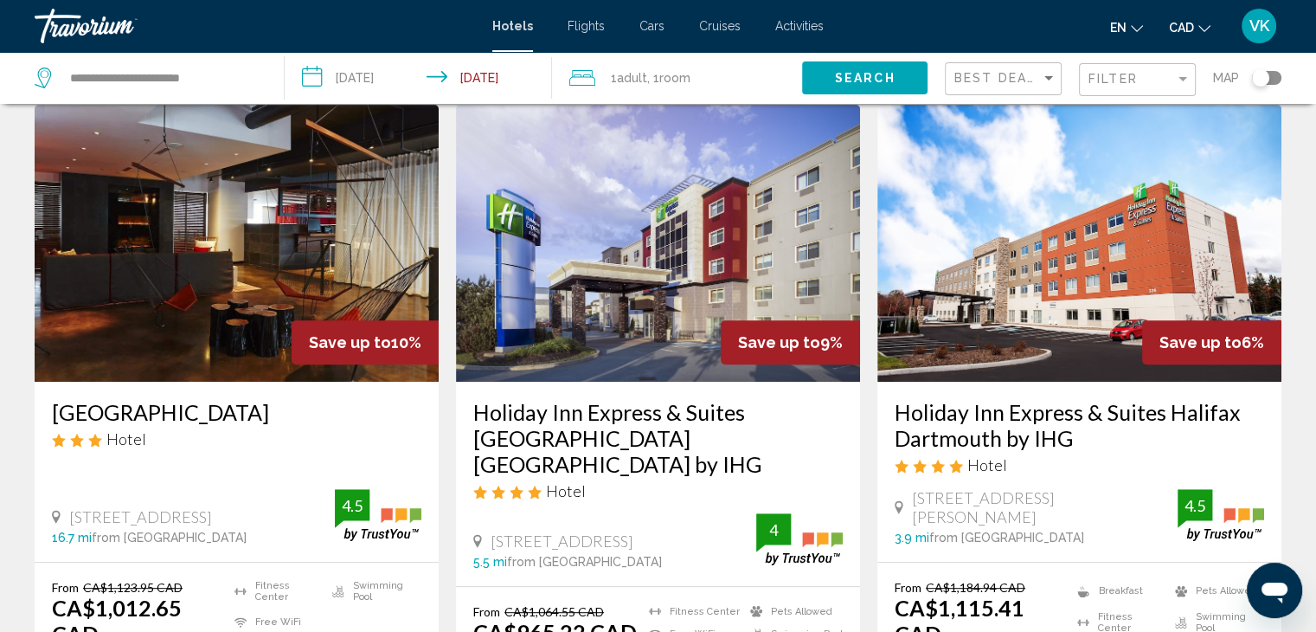
scroll to position [779, 0]
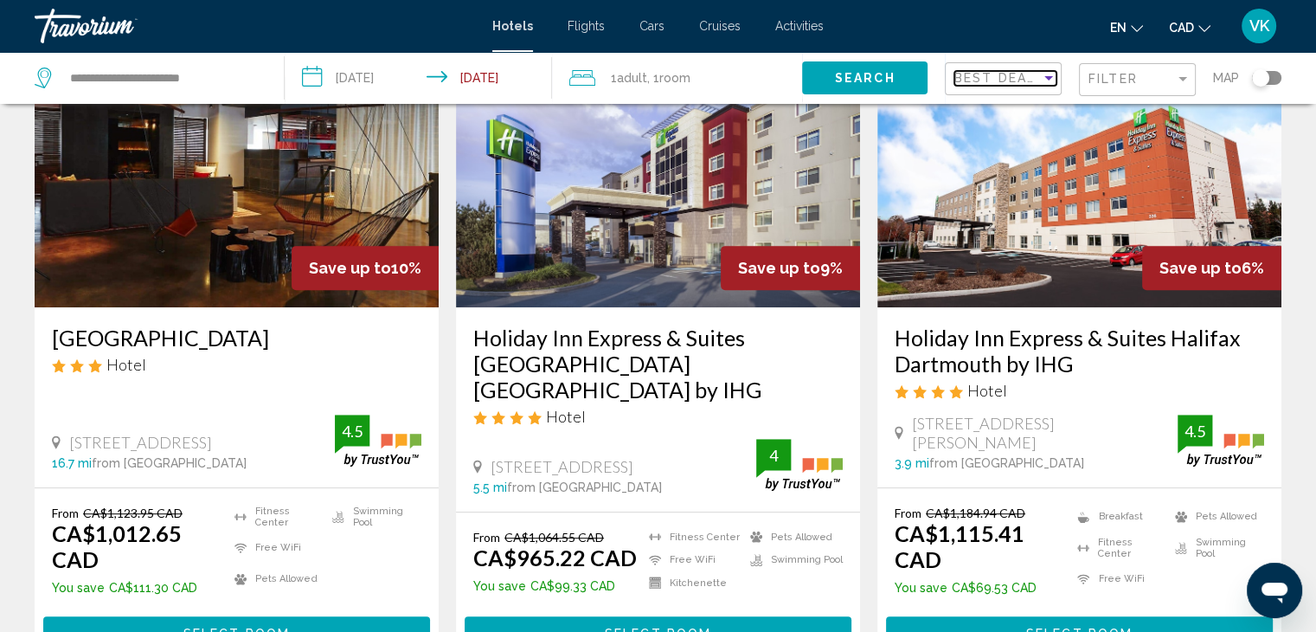
click at [983, 80] on span "Best Deals" at bounding box center [999, 78] width 91 height 14
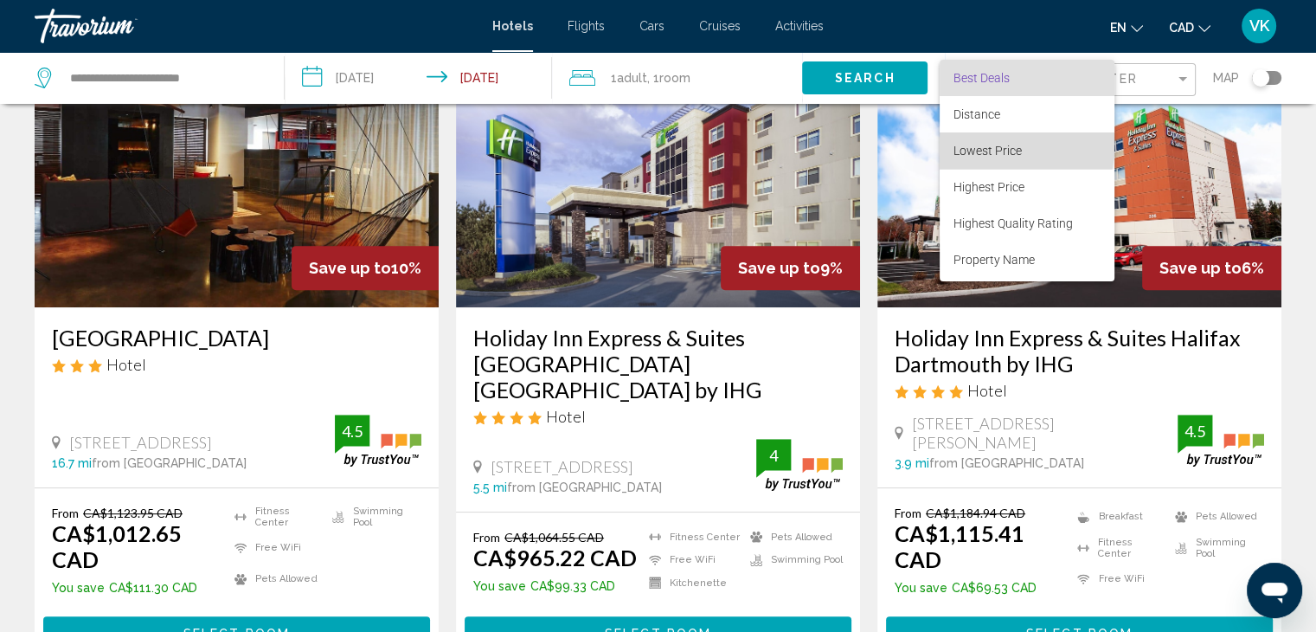
click at [980, 142] on span "Lowest Price" at bounding box center [1026, 150] width 147 height 36
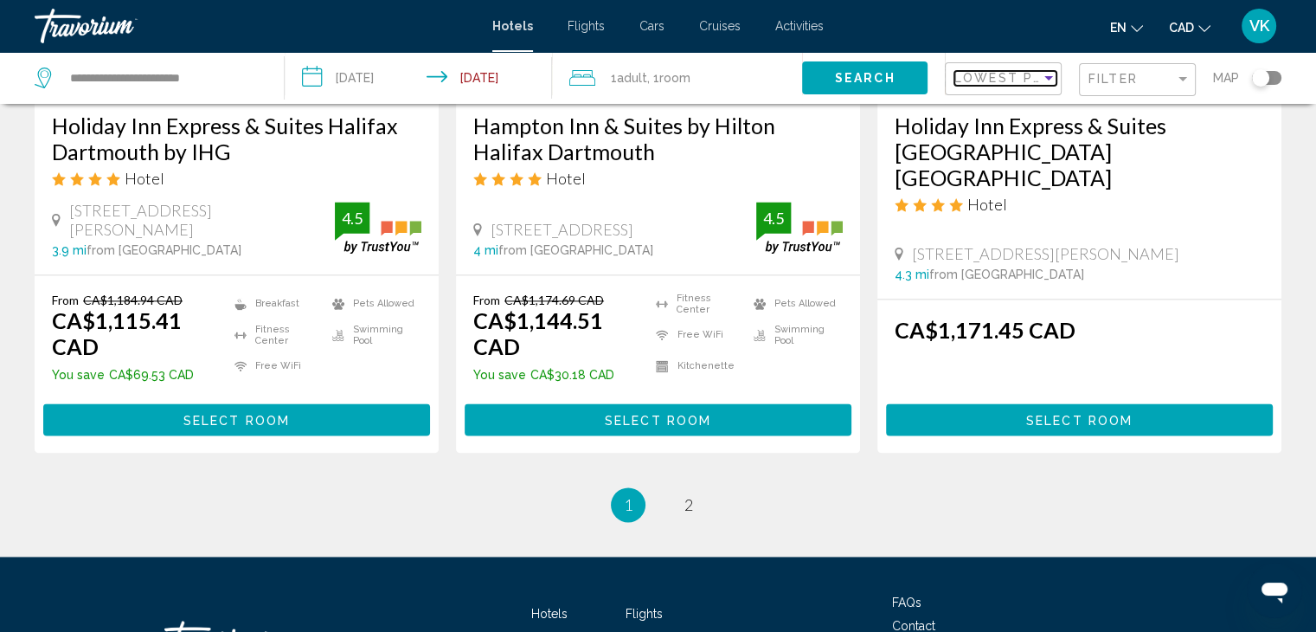
scroll to position [2336, 0]
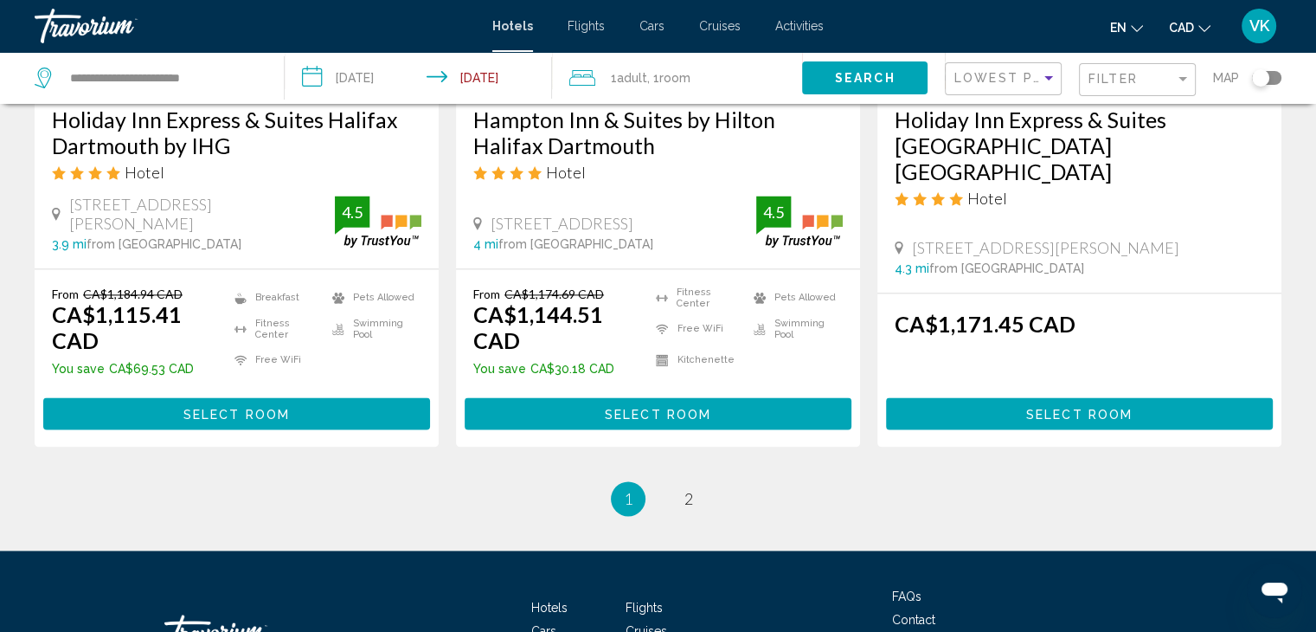
click at [364, 76] on input "**********" at bounding box center [422, 80] width 274 height 57
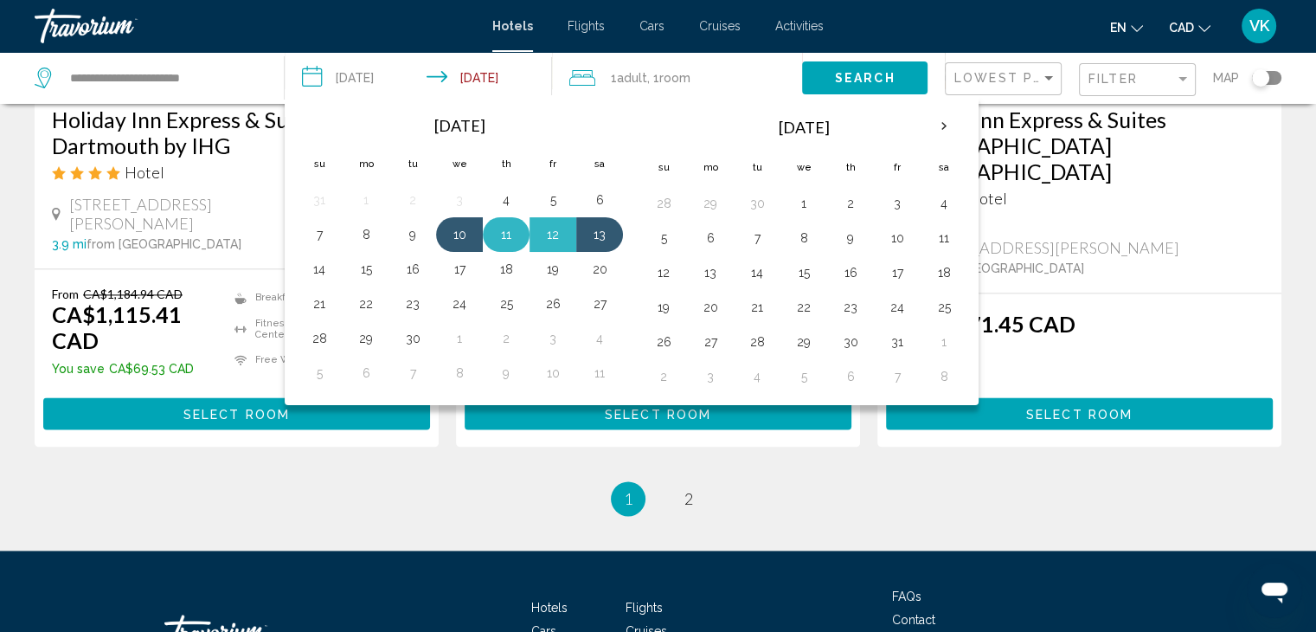
click at [501, 228] on button "11" at bounding box center [506, 234] width 28 height 24
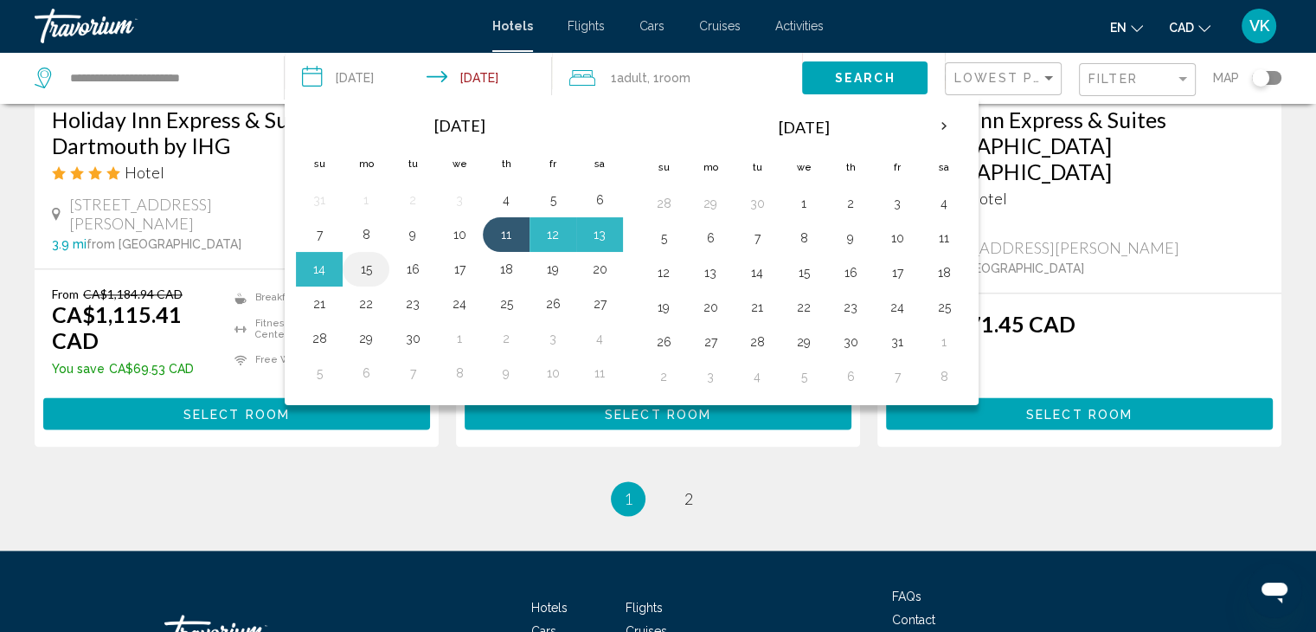
click at [373, 260] on button "15" at bounding box center [366, 269] width 28 height 24
type input "**********"
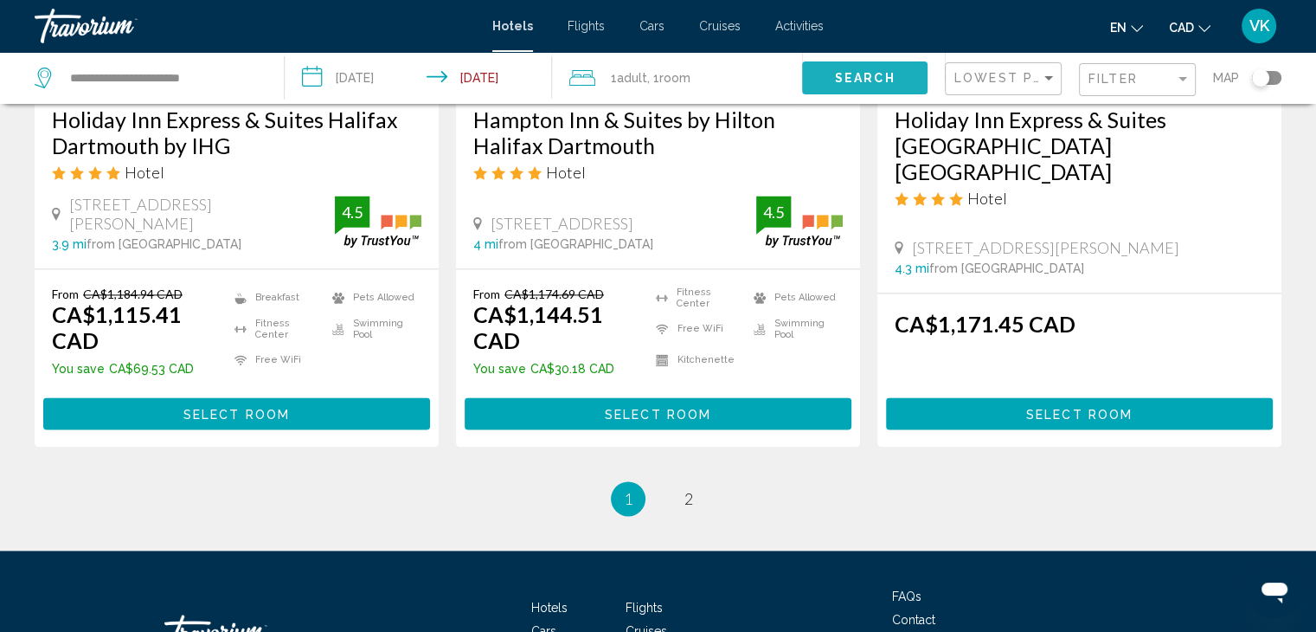
click at [878, 76] on span "Search" at bounding box center [865, 79] width 61 height 14
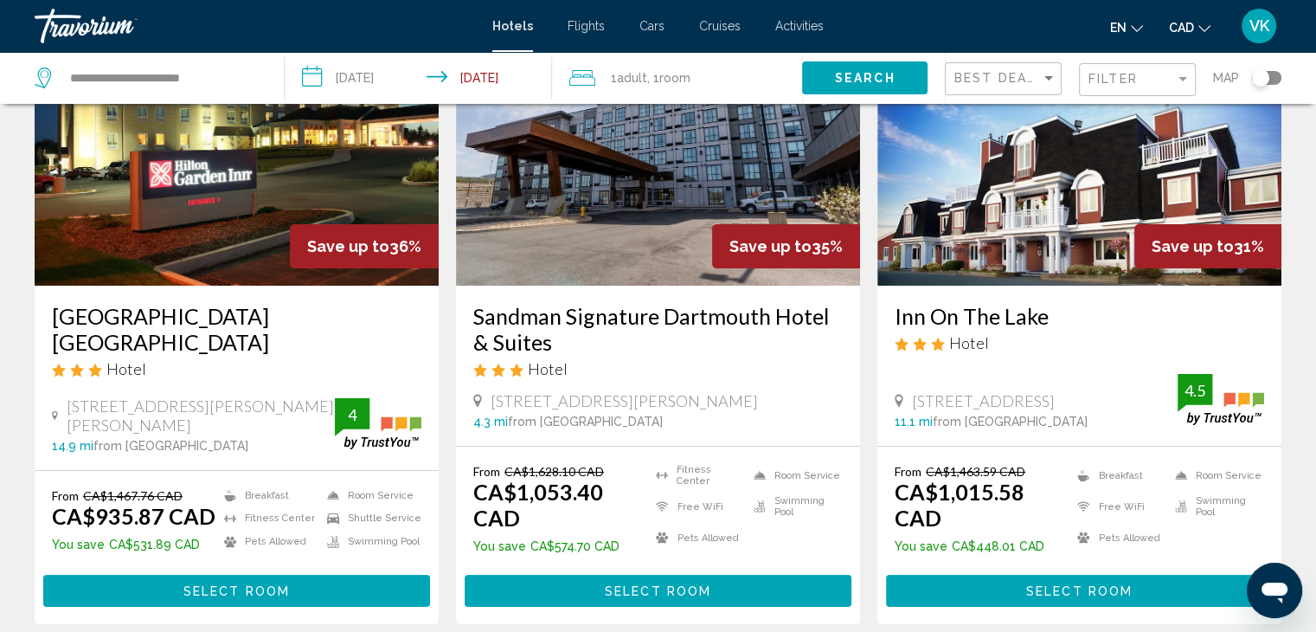
scroll to position [173, 0]
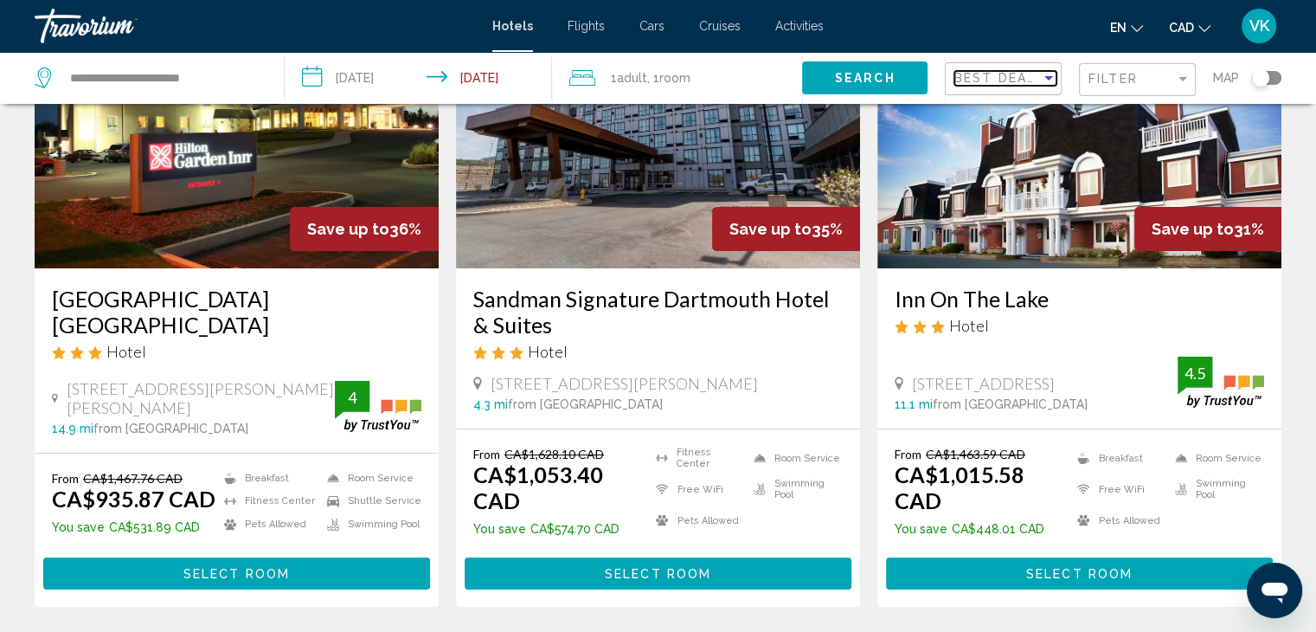
click at [956, 80] on span "Best Deals" at bounding box center [999, 78] width 91 height 14
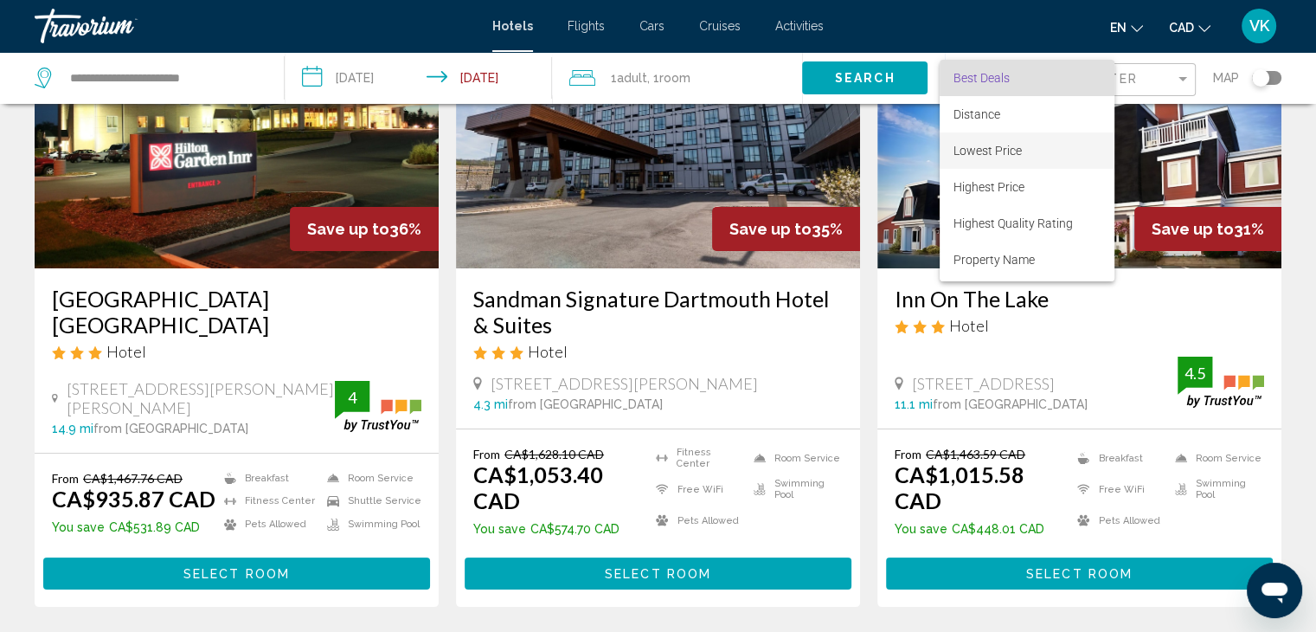
click at [974, 152] on span "Lowest Price" at bounding box center [987, 151] width 68 height 14
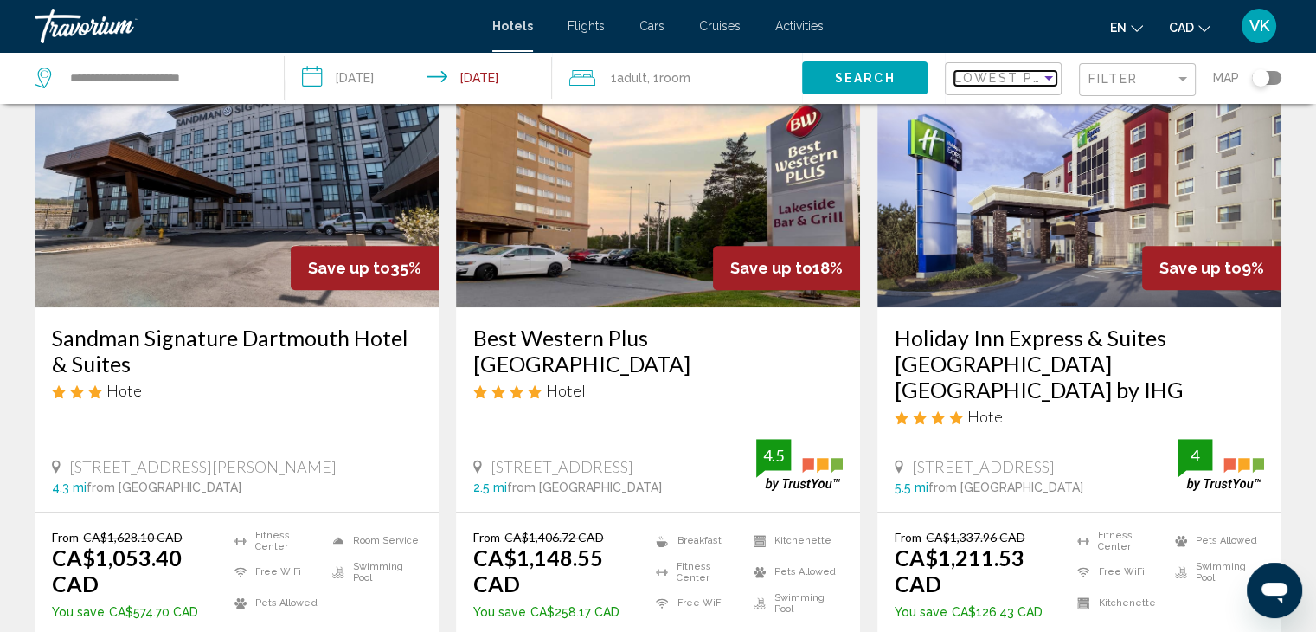
scroll to position [865, 0]
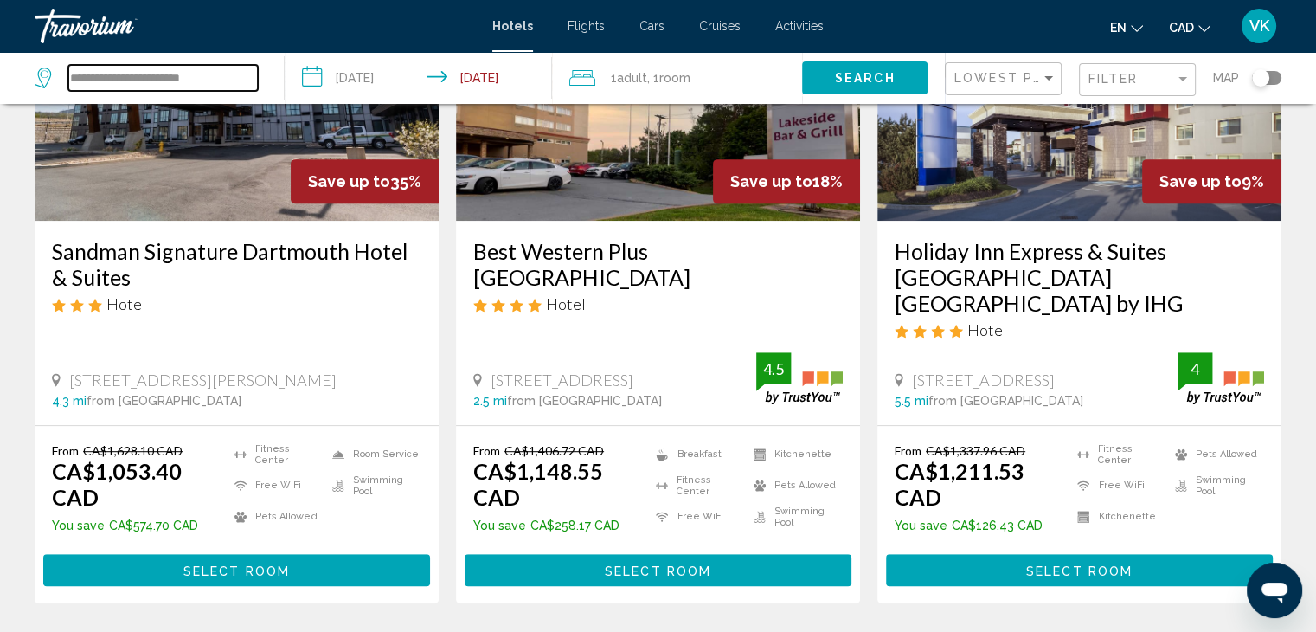
click at [232, 78] on input "**********" at bounding box center [162, 78] width 189 height 26
type input "*"
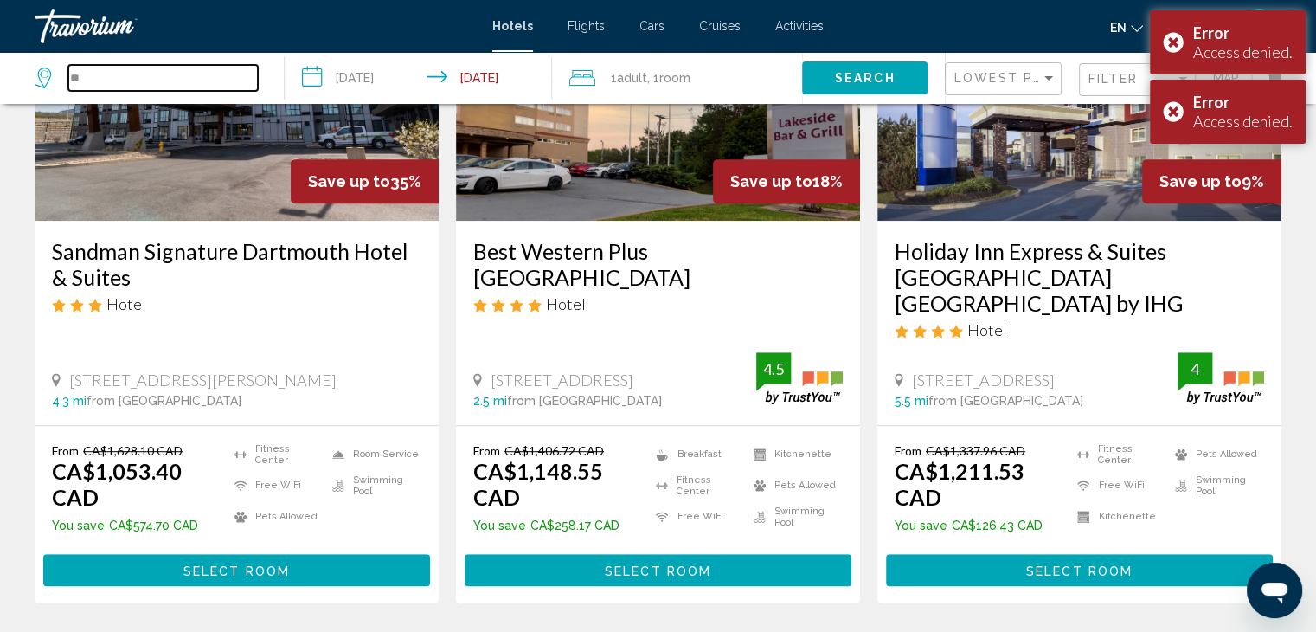
type input "*"
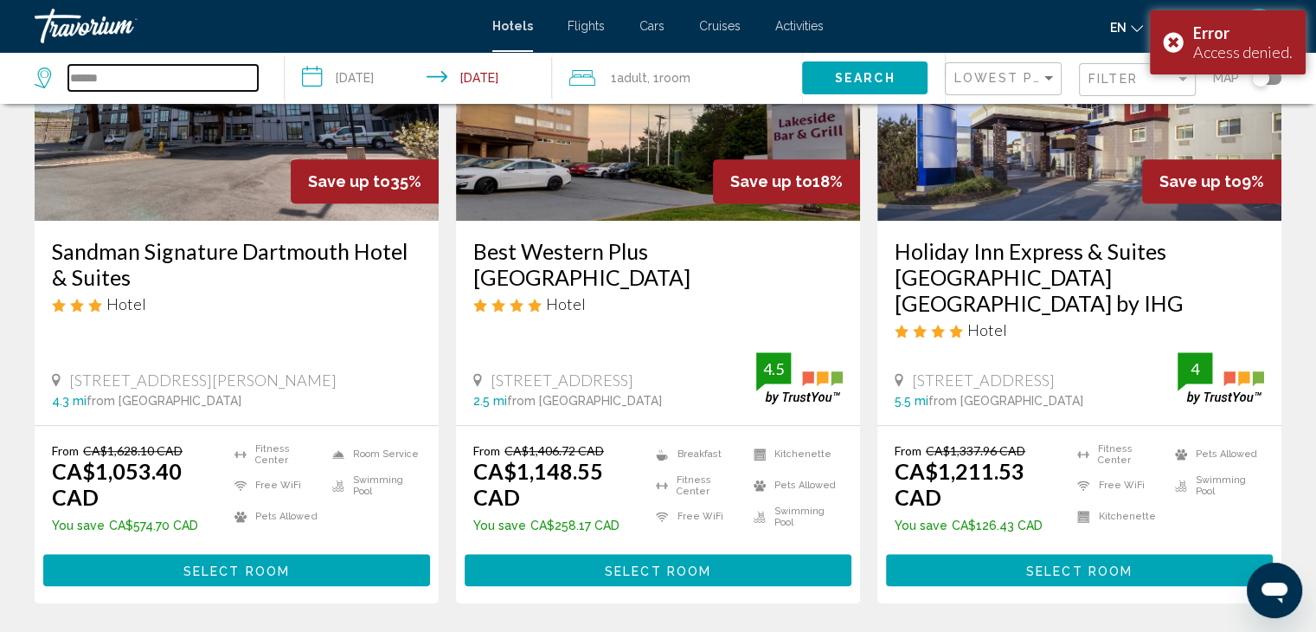
type input "******"
click at [821, 82] on button "Search" at bounding box center [864, 77] width 125 height 32
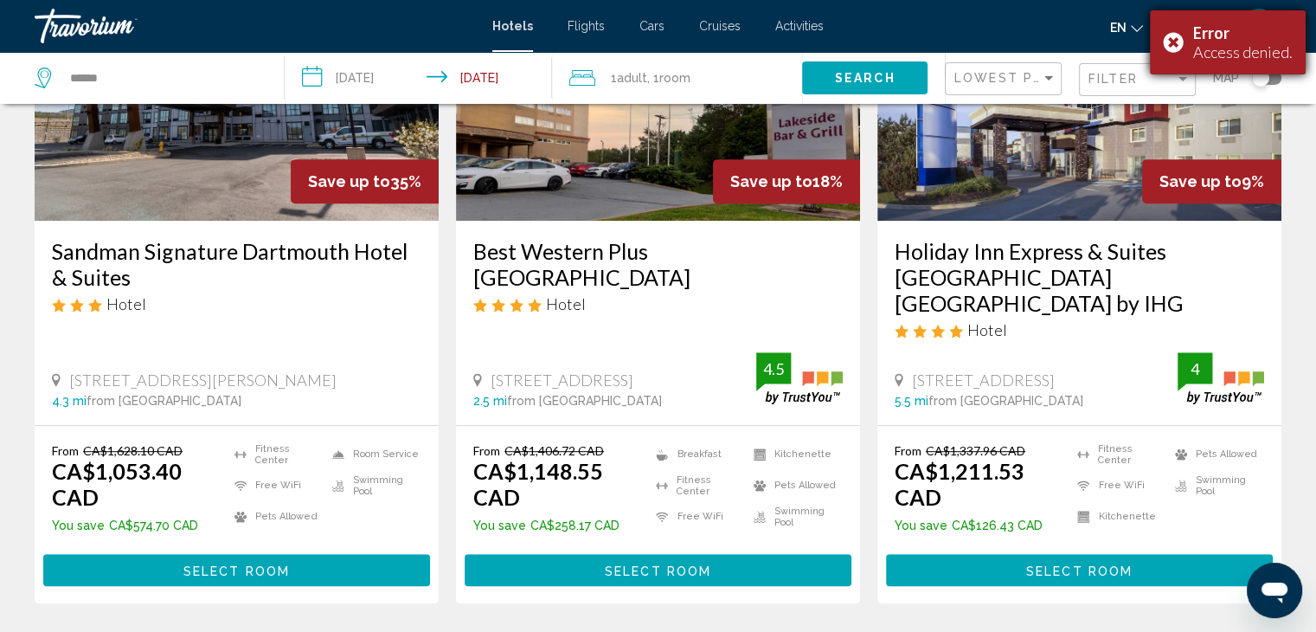
click at [1169, 42] on div "Error Access denied." at bounding box center [1228, 42] width 156 height 64
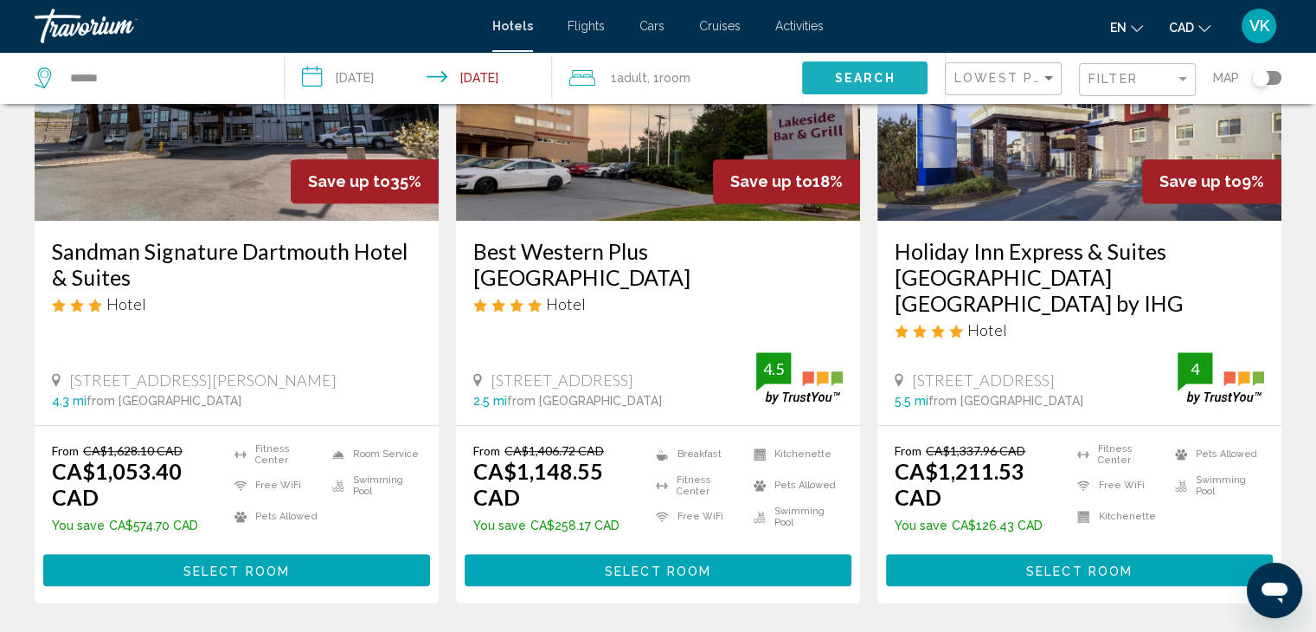
click at [874, 76] on span "Search" at bounding box center [865, 79] width 61 height 14
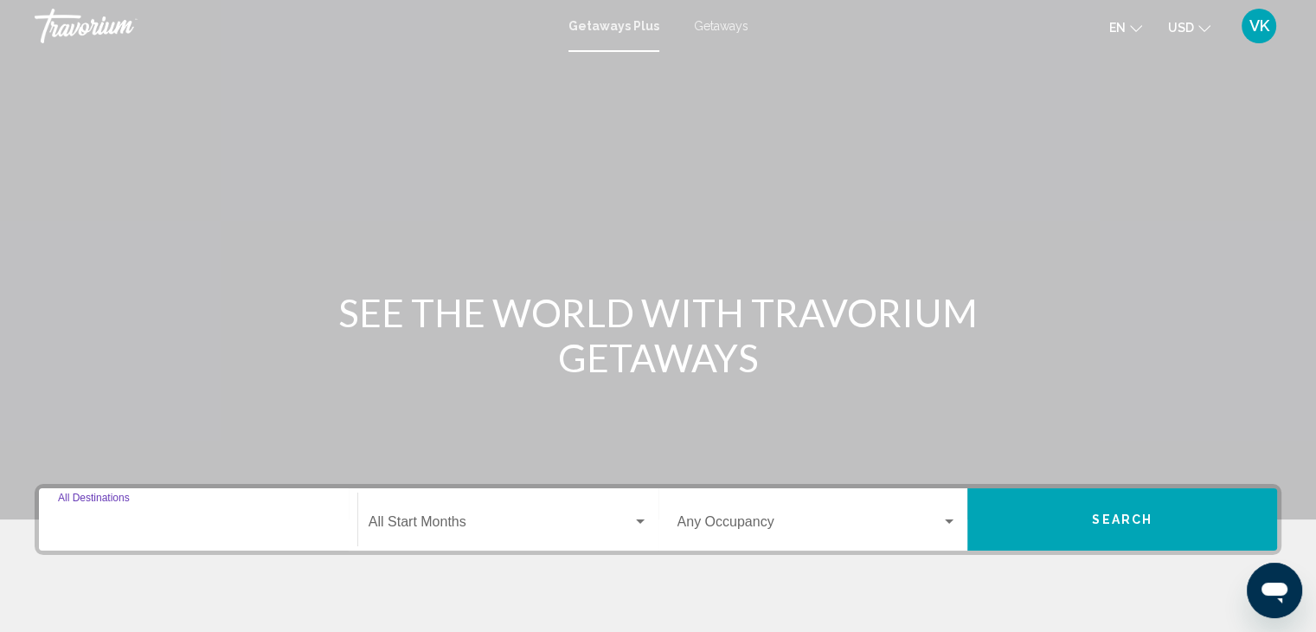
click at [132, 517] on input "Destination All Destinations" at bounding box center [198, 525] width 280 height 16
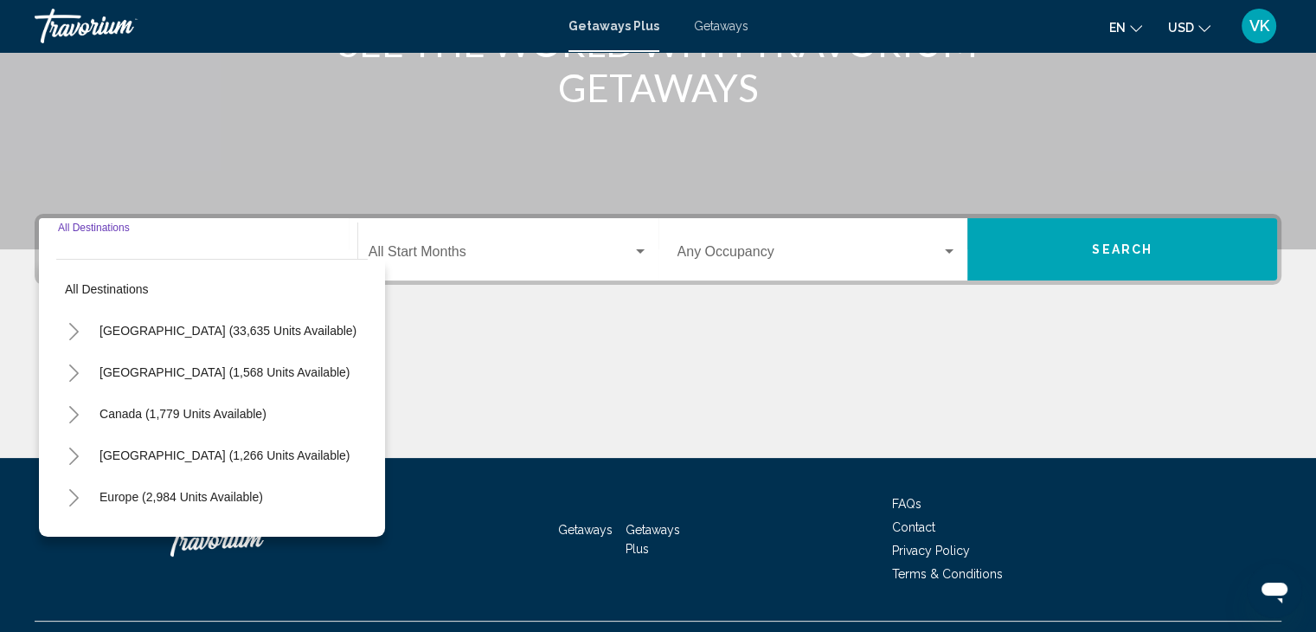
scroll to position [308, 0]
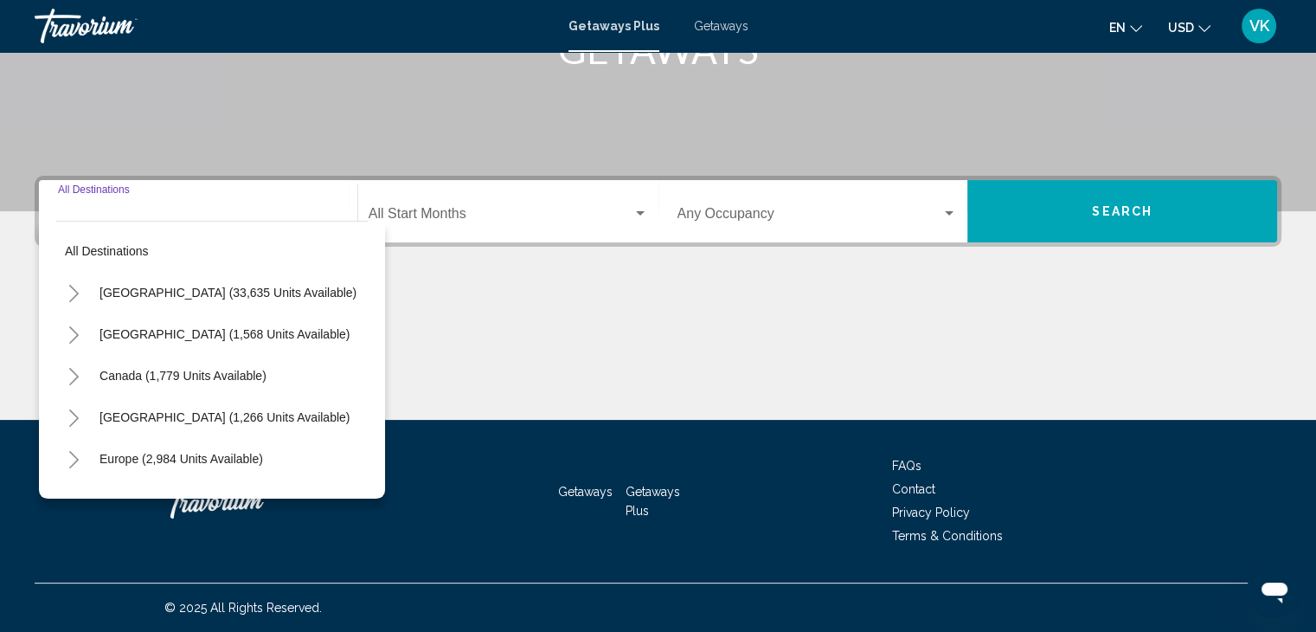
click at [74, 374] on icon "Toggle Canada (1,779 units available)" at bounding box center [73, 376] width 13 height 17
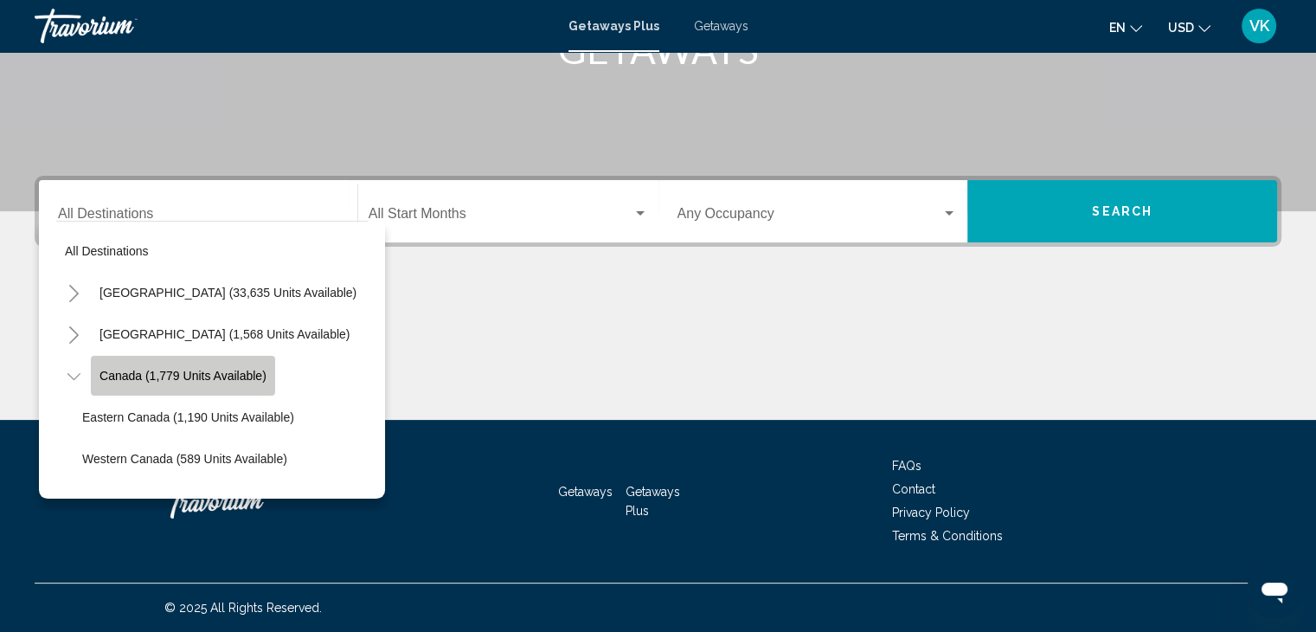
click at [123, 369] on span "Canada (1,779 units available)" at bounding box center [182, 376] width 167 height 14
type input "**********"
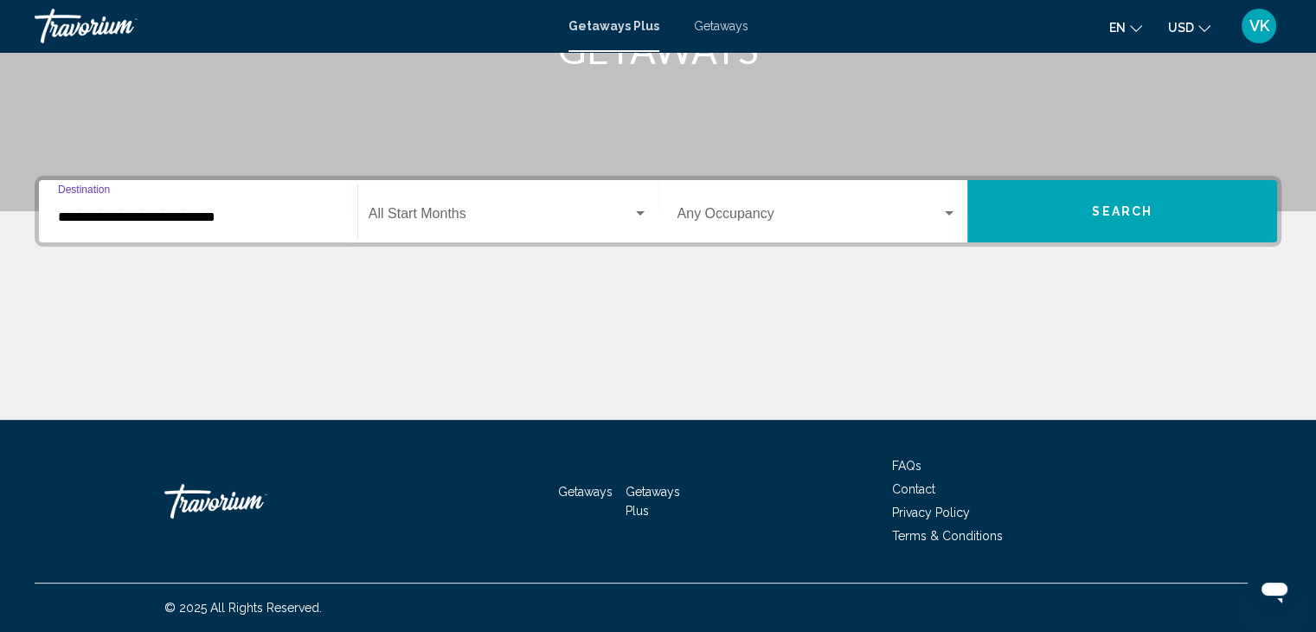
click at [422, 210] on span "Search widget" at bounding box center [501, 217] width 264 height 16
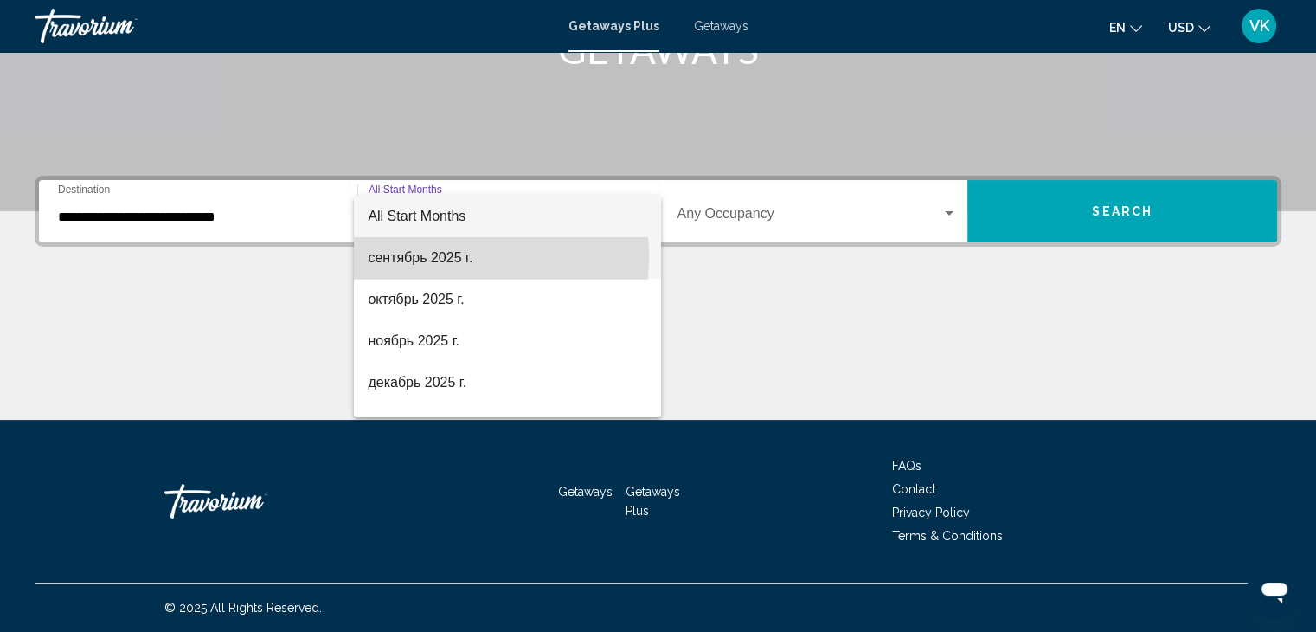
click at [409, 256] on span "сентябрь 2025 г." at bounding box center [507, 258] width 279 height 42
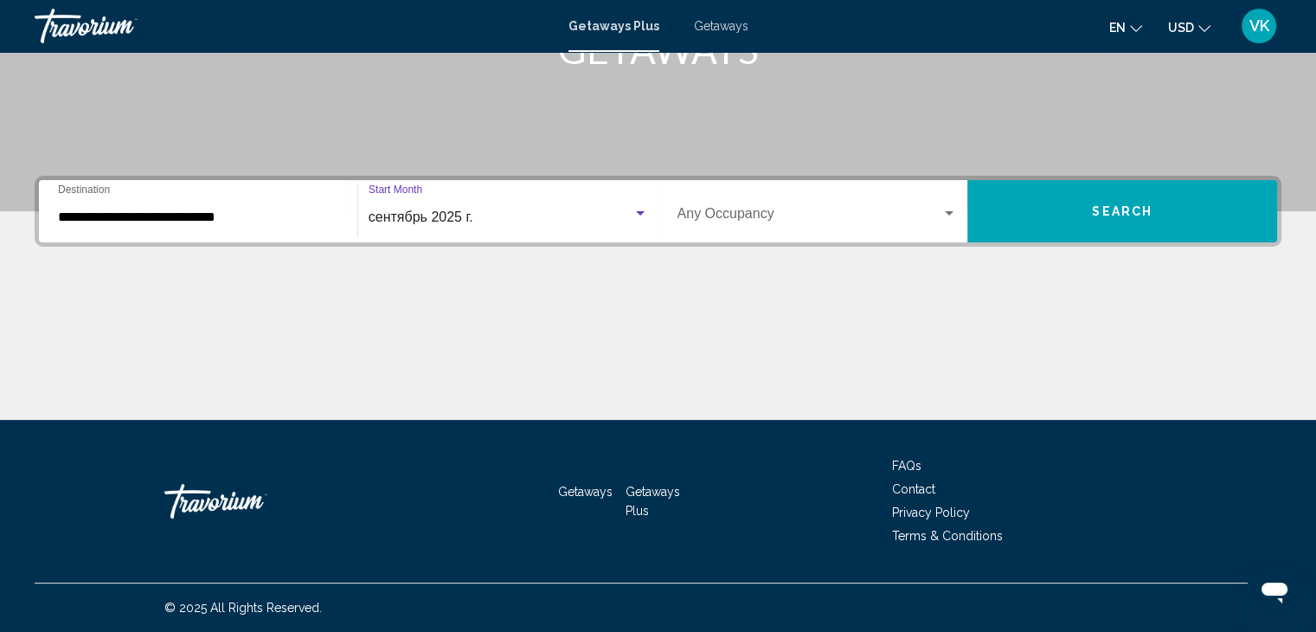
click at [1180, 17] on button "USD USD ($) MXN (Mex$) CAD (Can$) GBP (£) EUR (€) AUD (A$) NZD (NZ$) CNY (CN¥)" at bounding box center [1189, 27] width 42 height 25
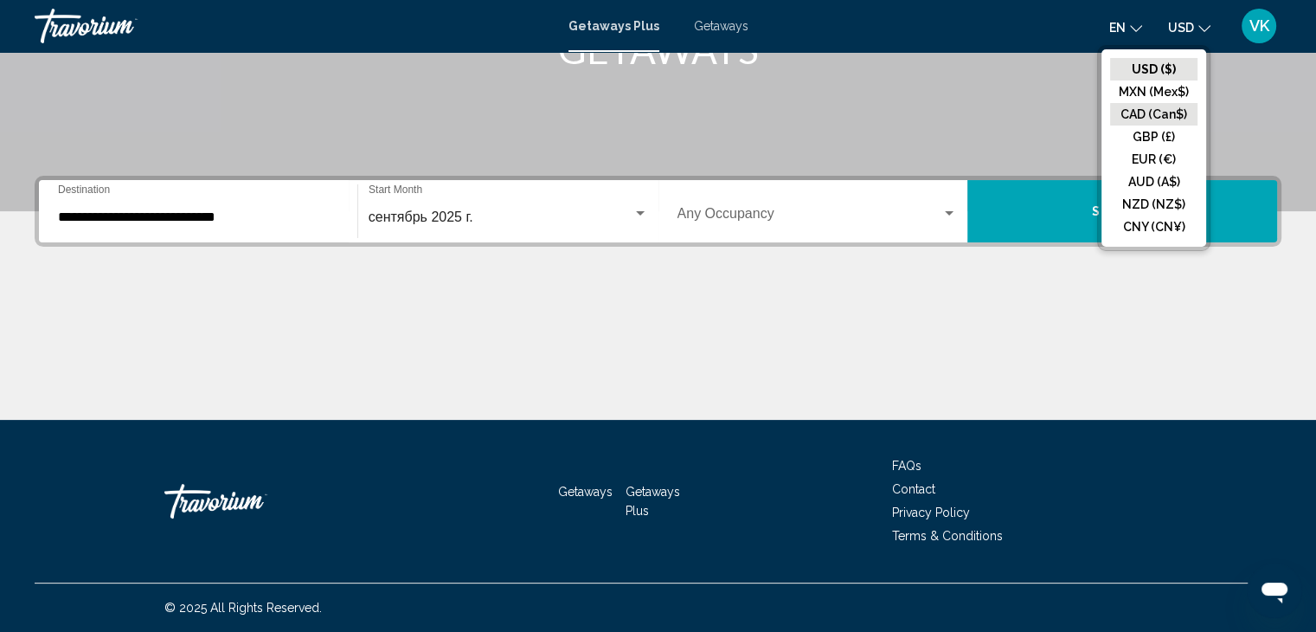
click at [1153, 105] on button "CAD (Can$)" at bounding box center [1153, 114] width 87 height 22
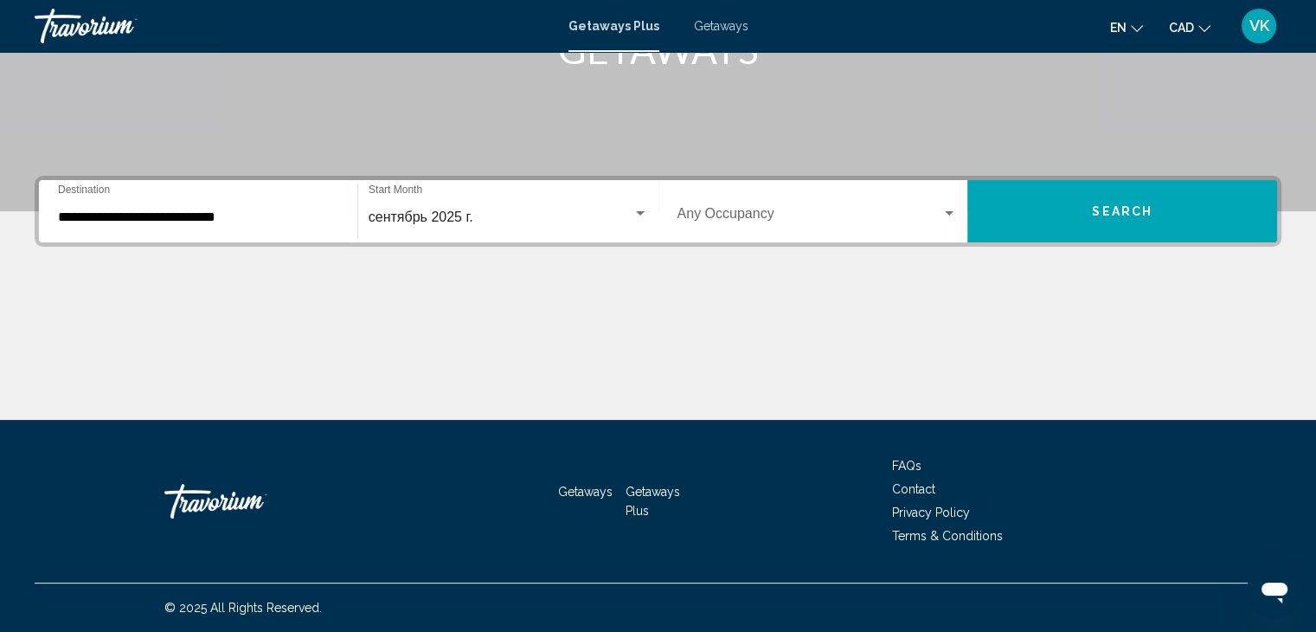
click at [1118, 212] on span "Search" at bounding box center [1122, 212] width 61 height 14
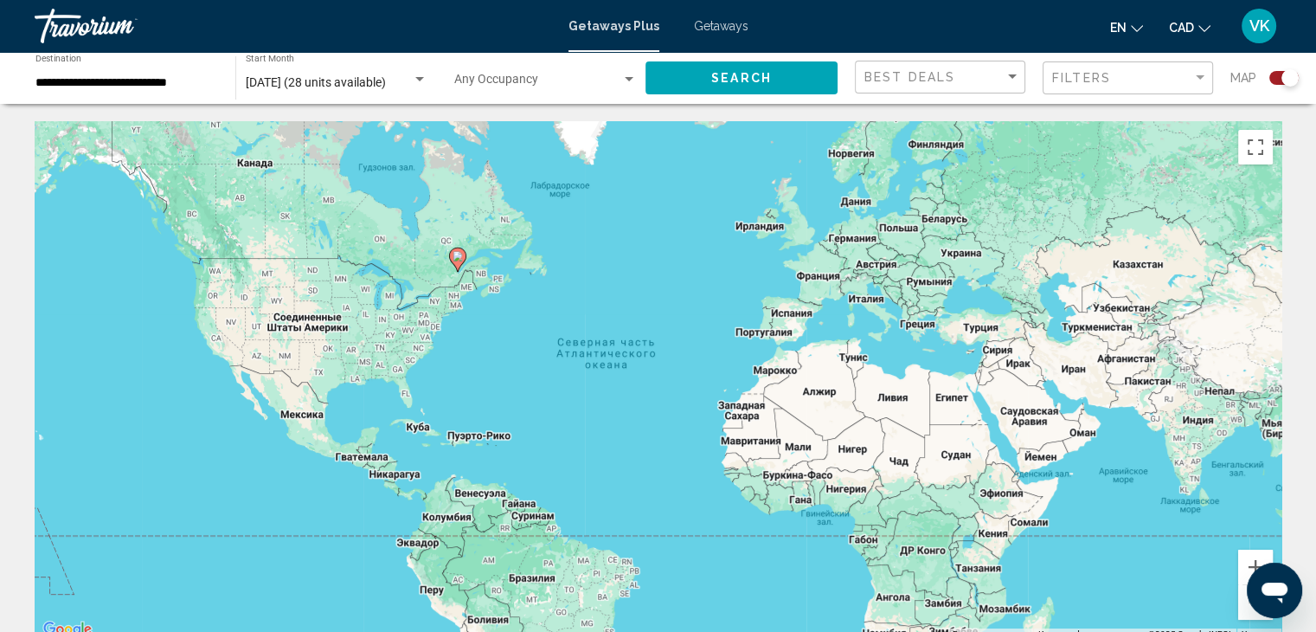
click at [457, 268] on icon "Main content" at bounding box center [457, 259] width 16 height 22
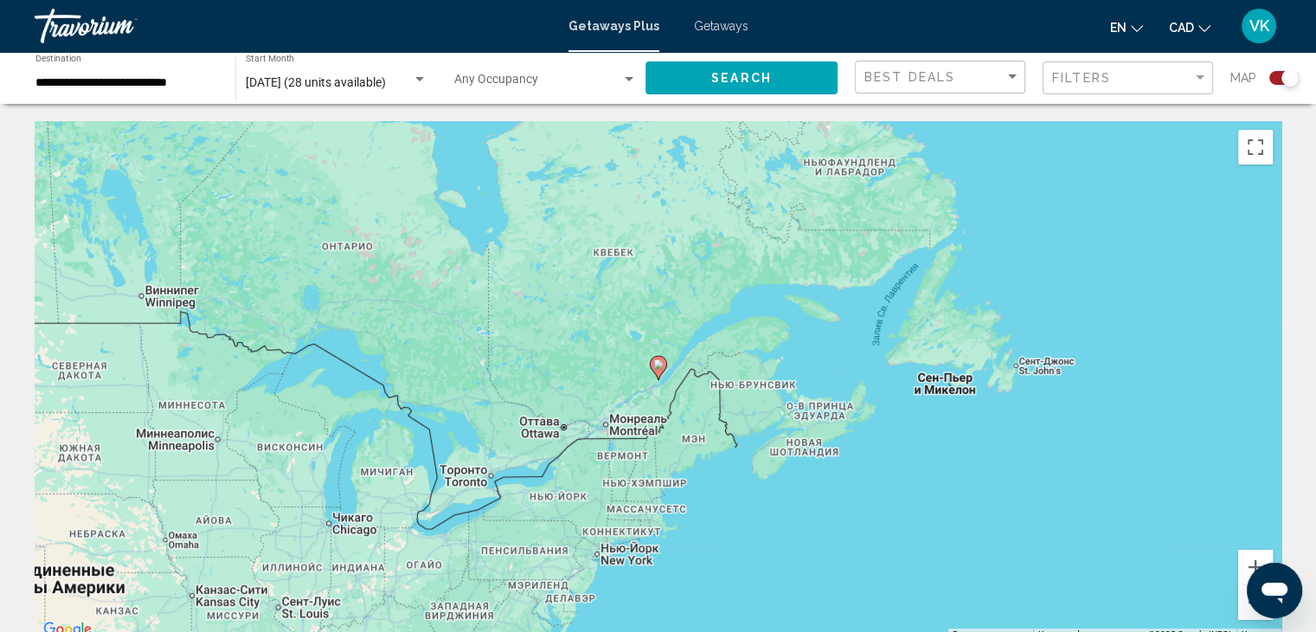
click at [662, 371] on icon "Main content" at bounding box center [658, 368] width 17 height 24
type input "**********"
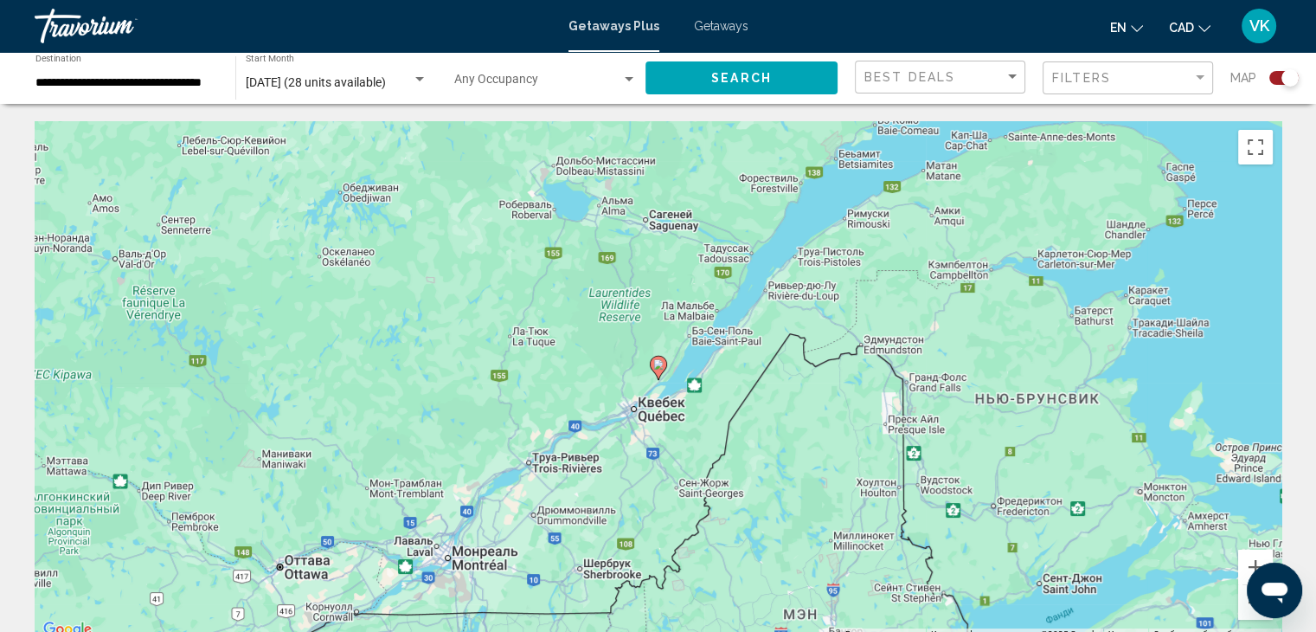
click at [659, 371] on icon "Main content" at bounding box center [658, 367] width 16 height 22
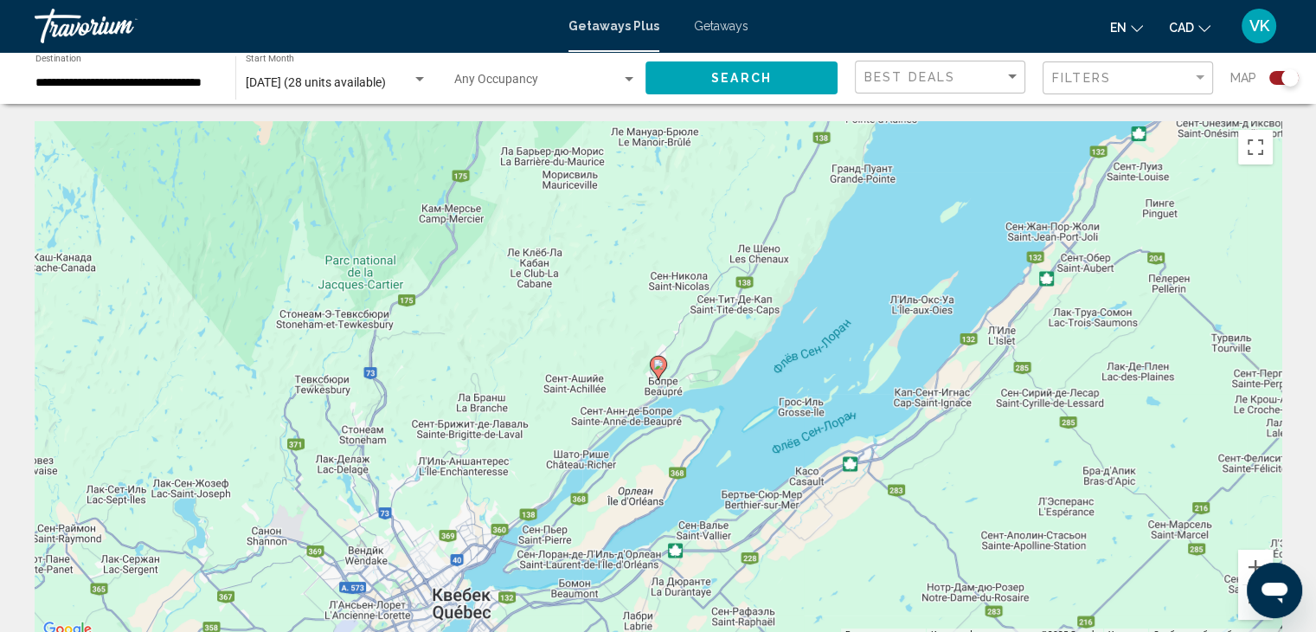
click at [715, 28] on span "Getaways" at bounding box center [721, 26] width 55 height 14
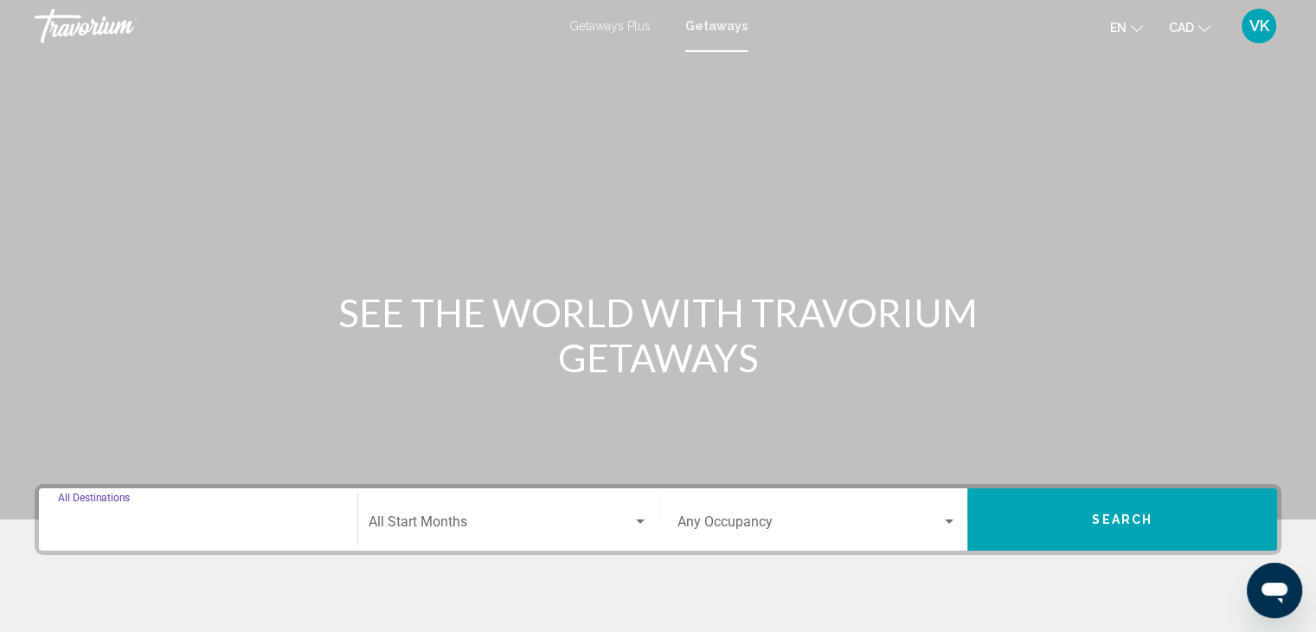
click at [138, 520] on input "Destination All Destinations" at bounding box center [198, 525] width 280 height 16
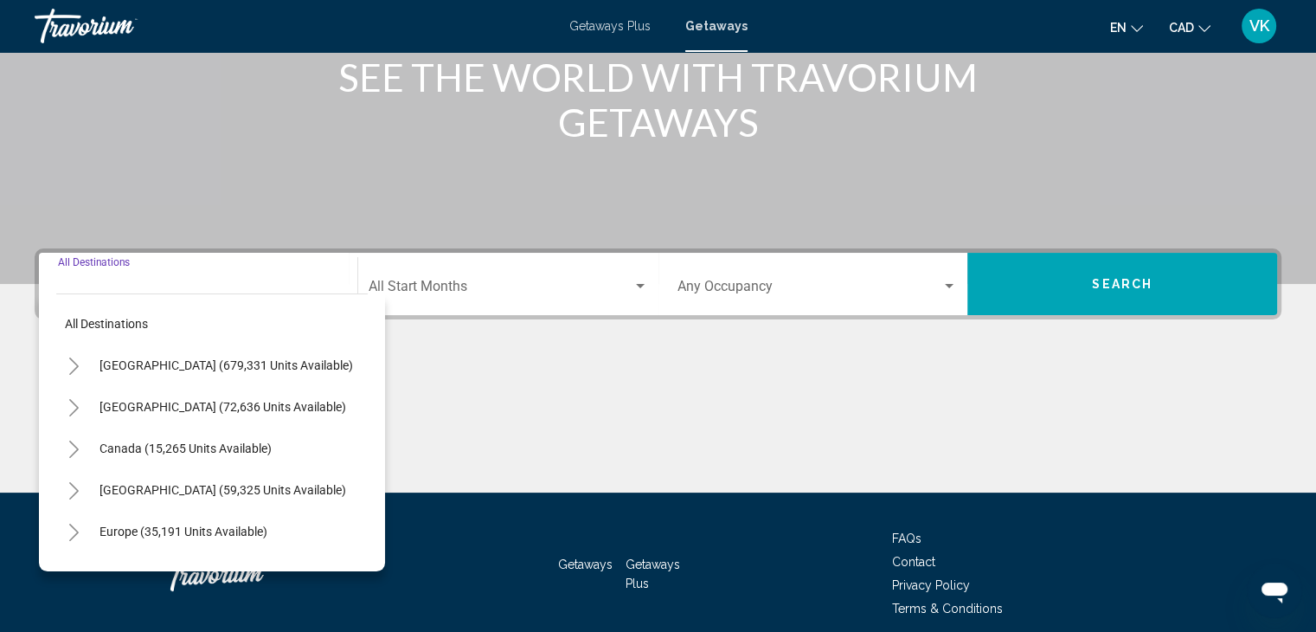
scroll to position [308, 0]
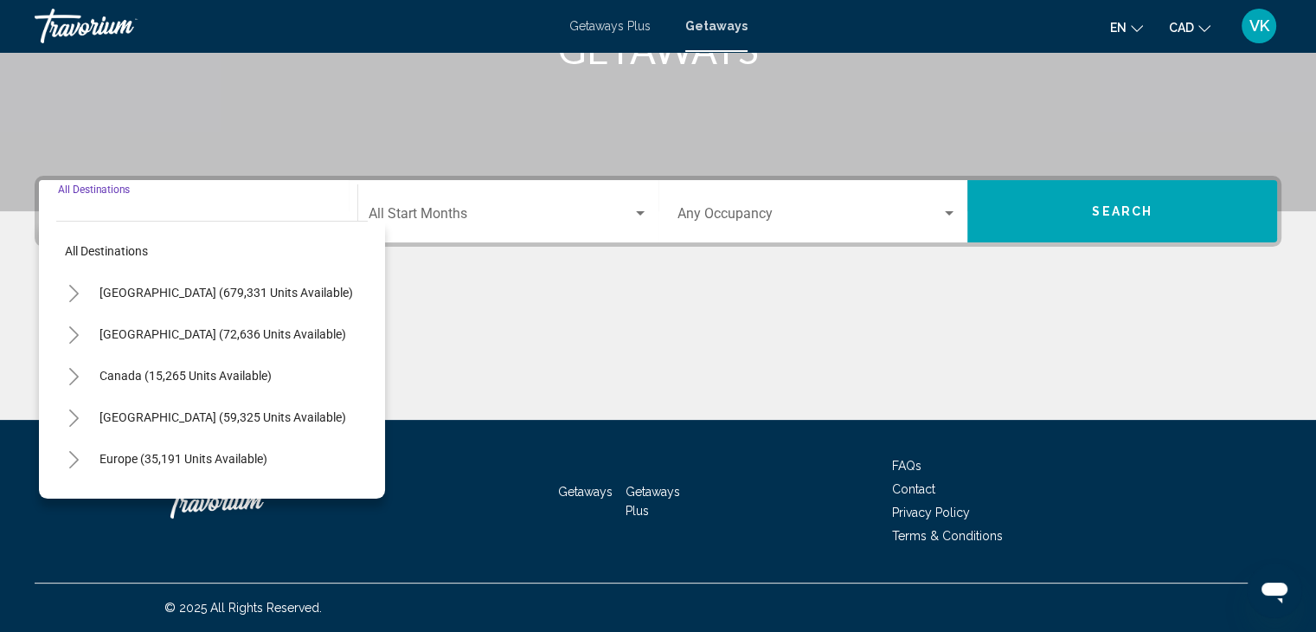
click at [128, 372] on span "Canada (15,265 units available)" at bounding box center [185, 376] width 172 height 14
type input "**********"
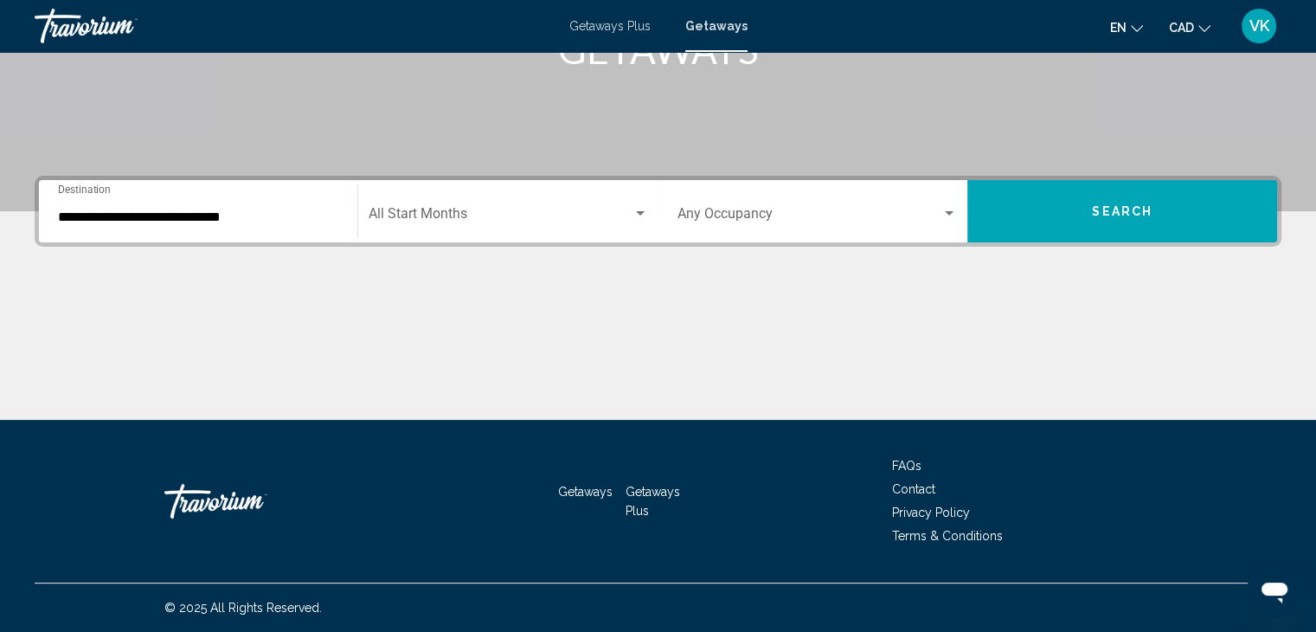
click at [403, 207] on div "Start Month All Start Months" at bounding box center [508, 211] width 279 height 55
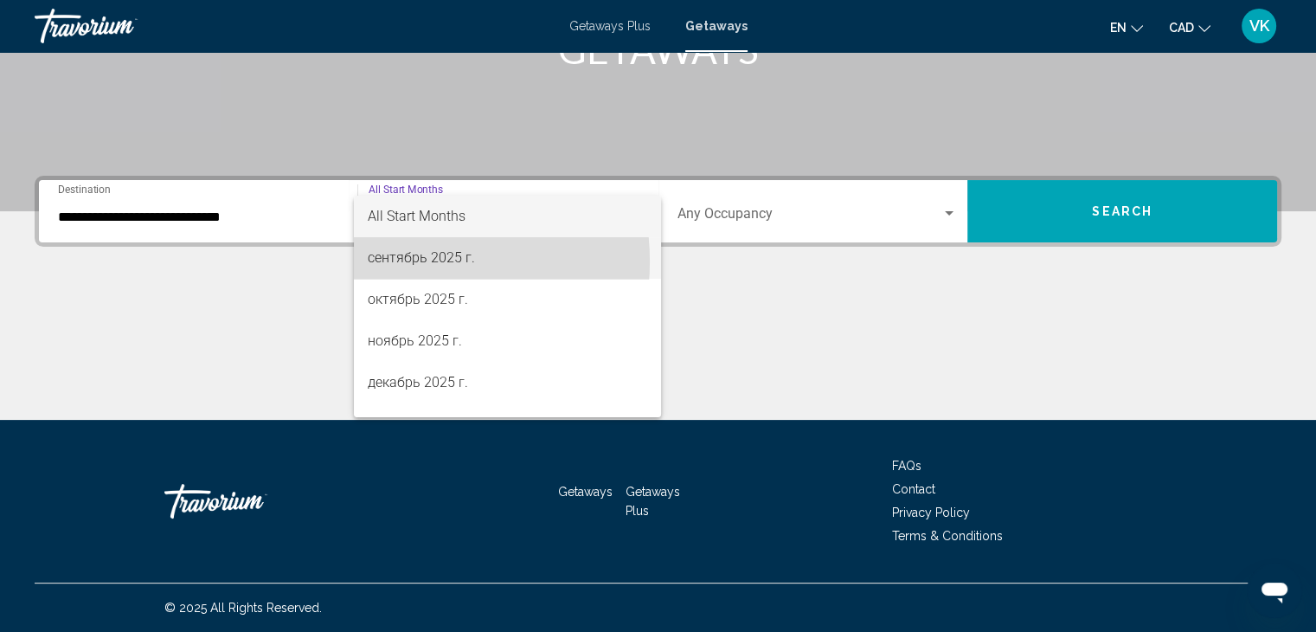
click at [405, 261] on span "сентябрь 2025 г." at bounding box center [507, 258] width 279 height 42
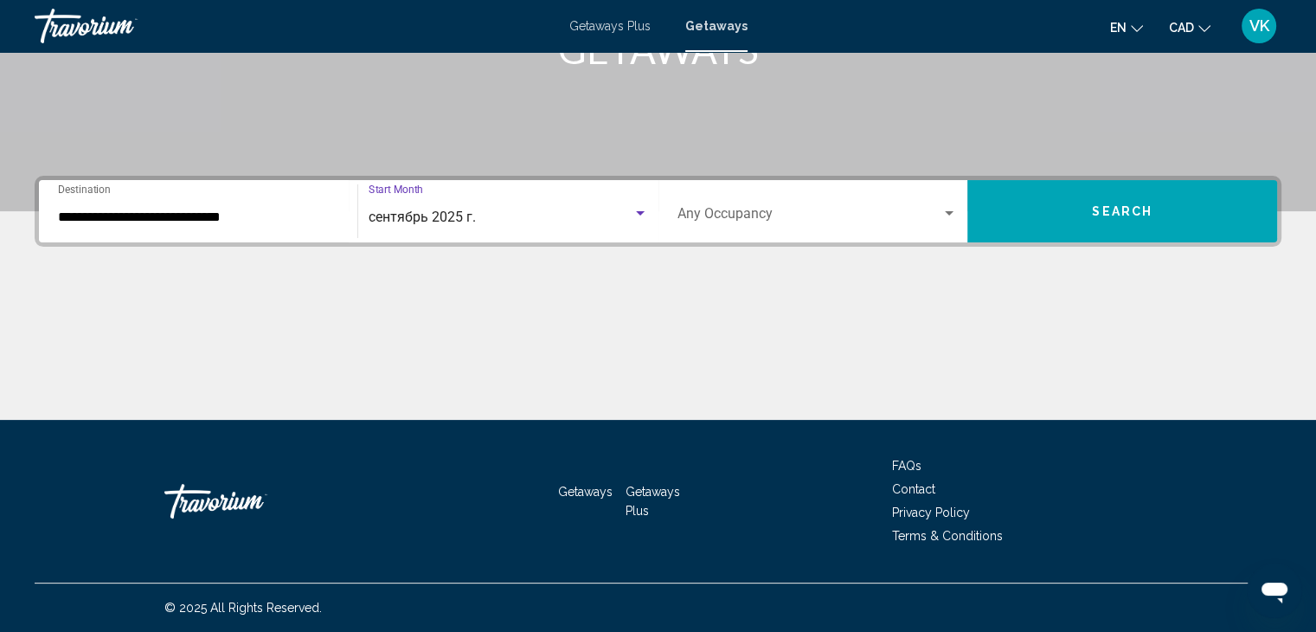
click at [1142, 208] on span "Search" at bounding box center [1122, 212] width 61 height 14
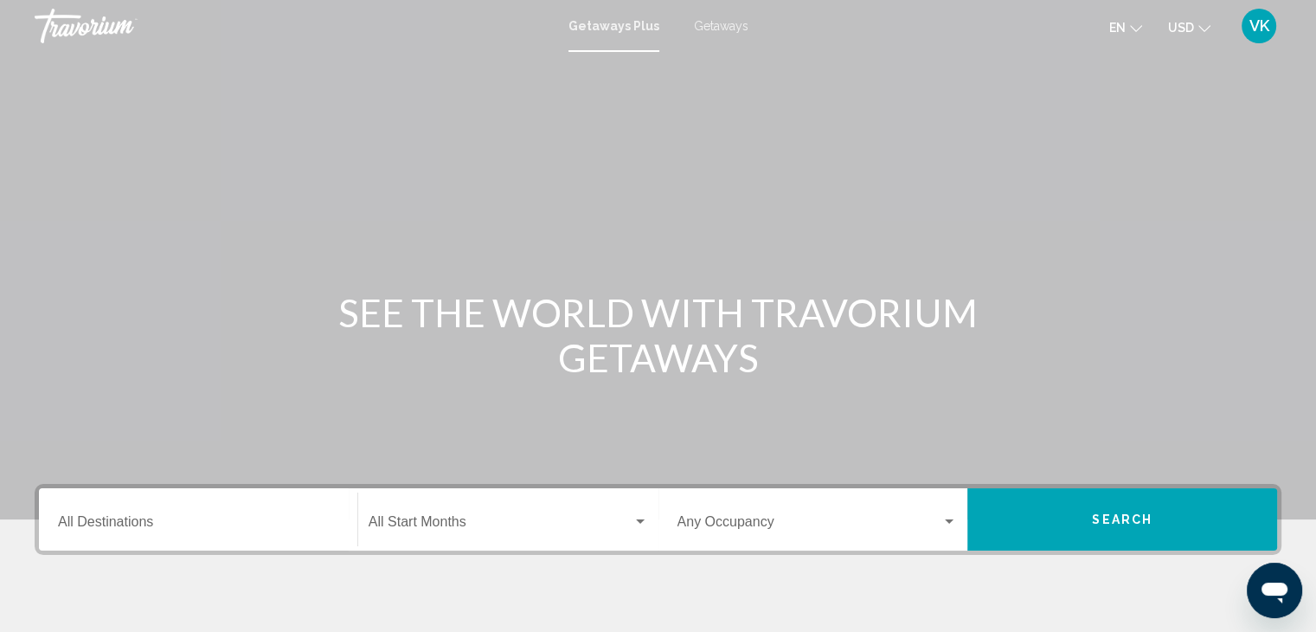
click at [727, 25] on span "Getaways" at bounding box center [721, 26] width 55 height 14
click at [93, 523] on input "Destination All Destinations" at bounding box center [198, 525] width 280 height 16
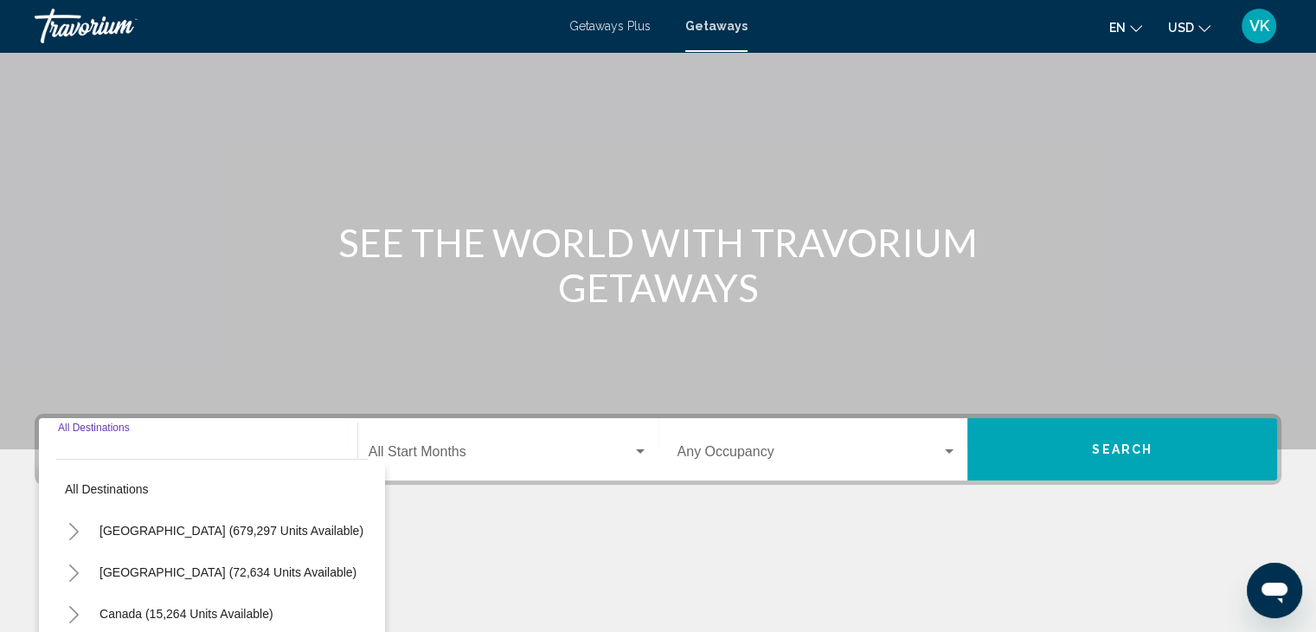
scroll to position [308, 0]
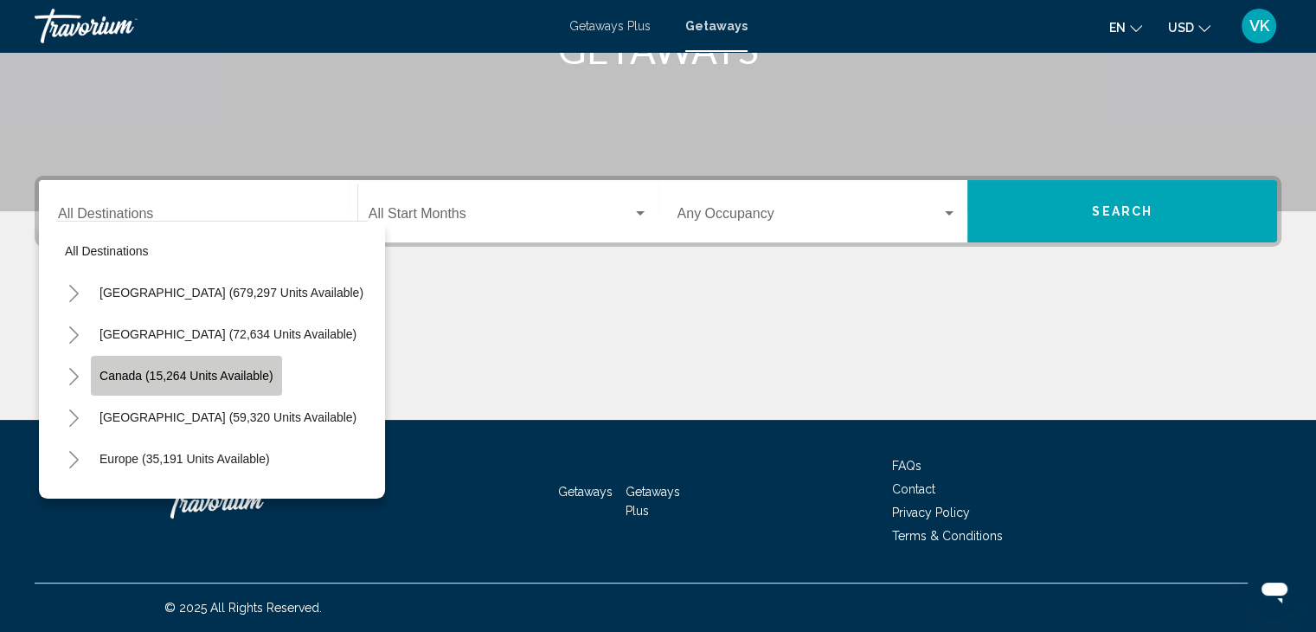
click at [125, 371] on span "Canada (15,264 units available)" at bounding box center [186, 376] width 174 height 14
type input "**********"
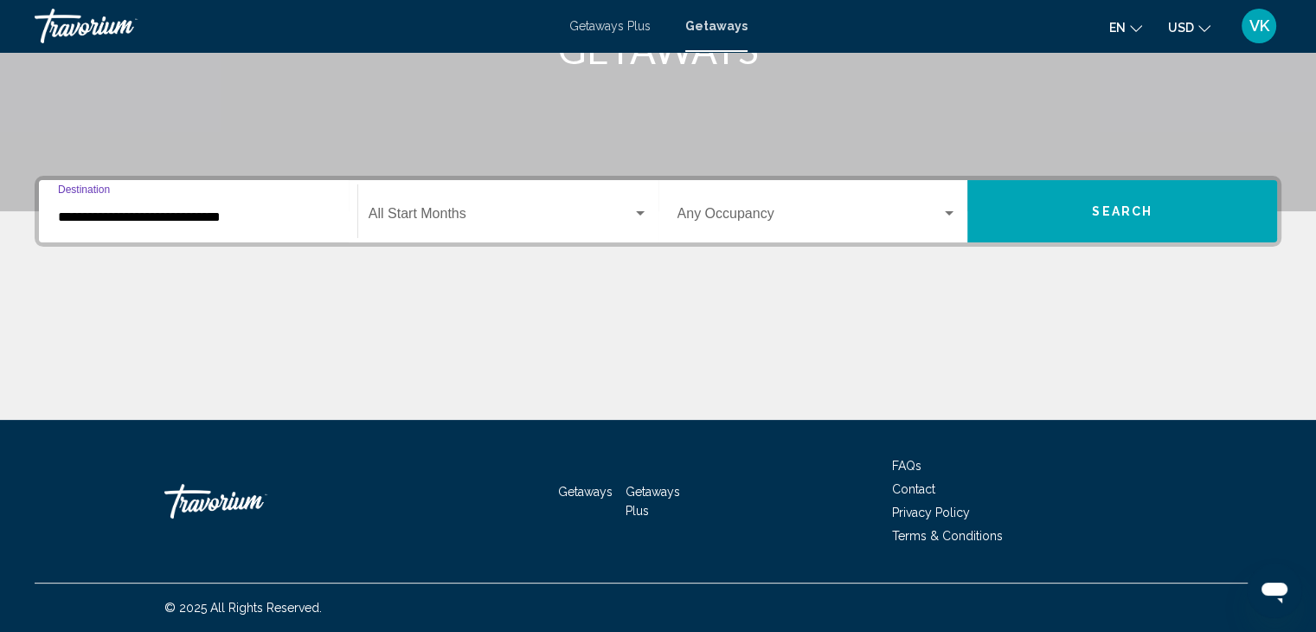
click at [423, 206] on div "Start Month All Start Months" at bounding box center [508, 211] width 279 height 55
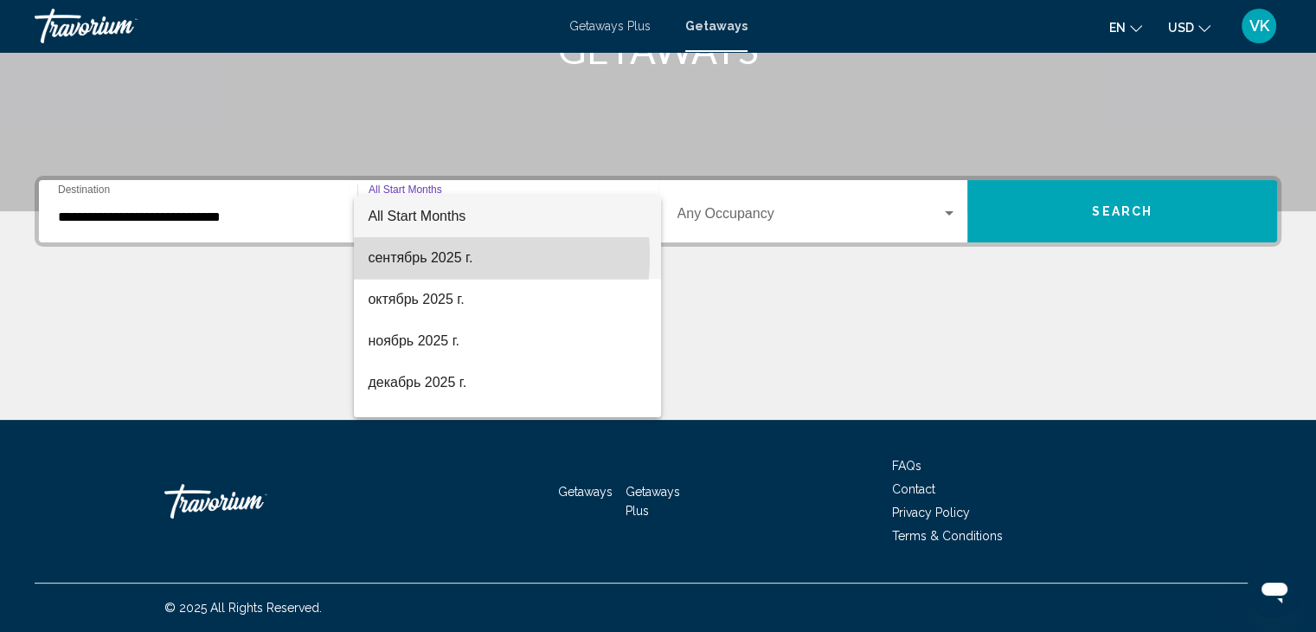
click at [416, 255] on span "сентябрь 2025 г." at bounding box center [507, 258] width 279 height 42
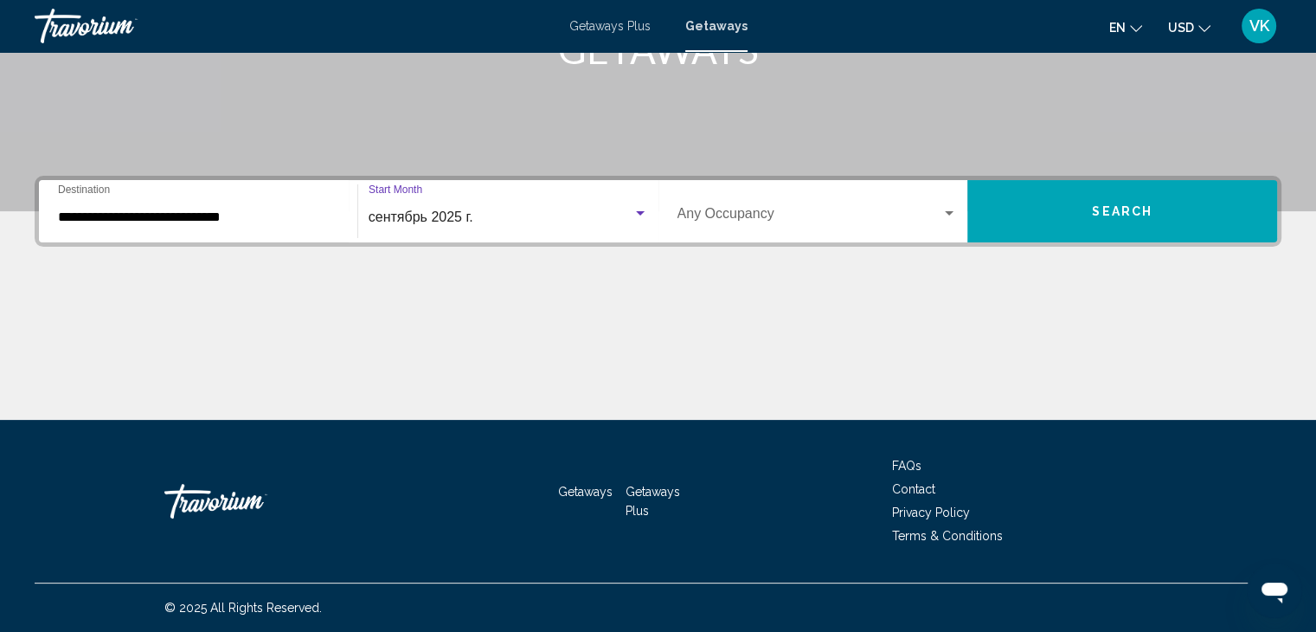
click at [1145, 215] on span "Search" at bounding box center [1122, 212] width 61 height 14
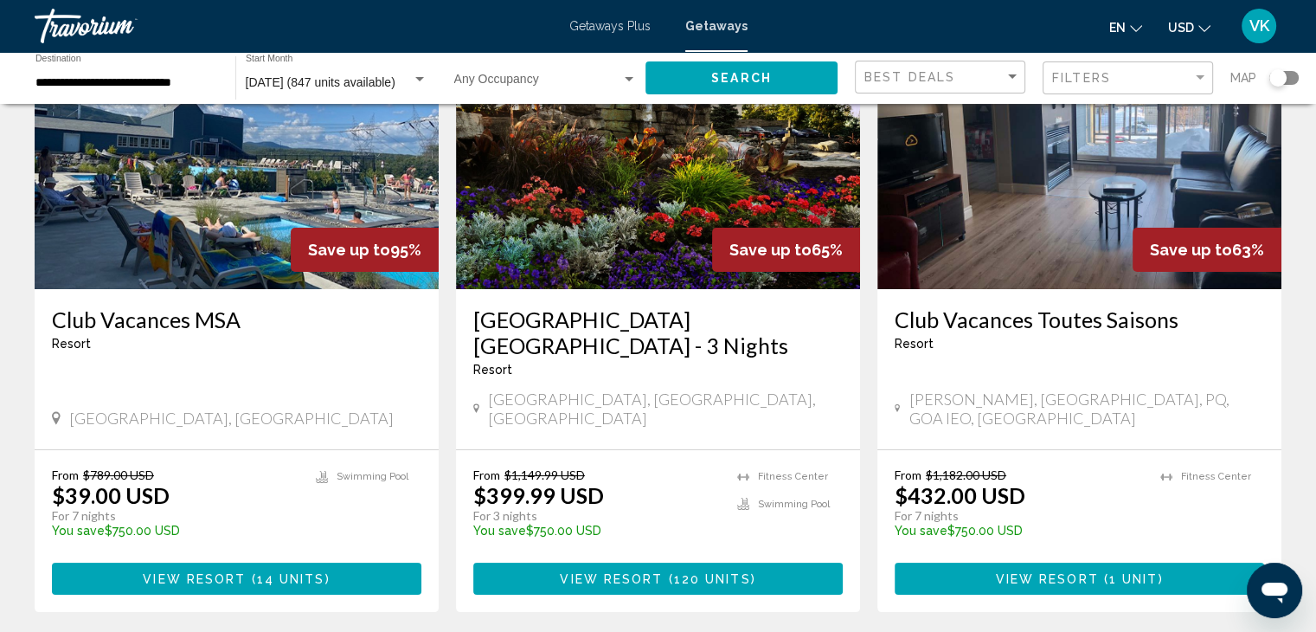
scroll to position [173, 0]
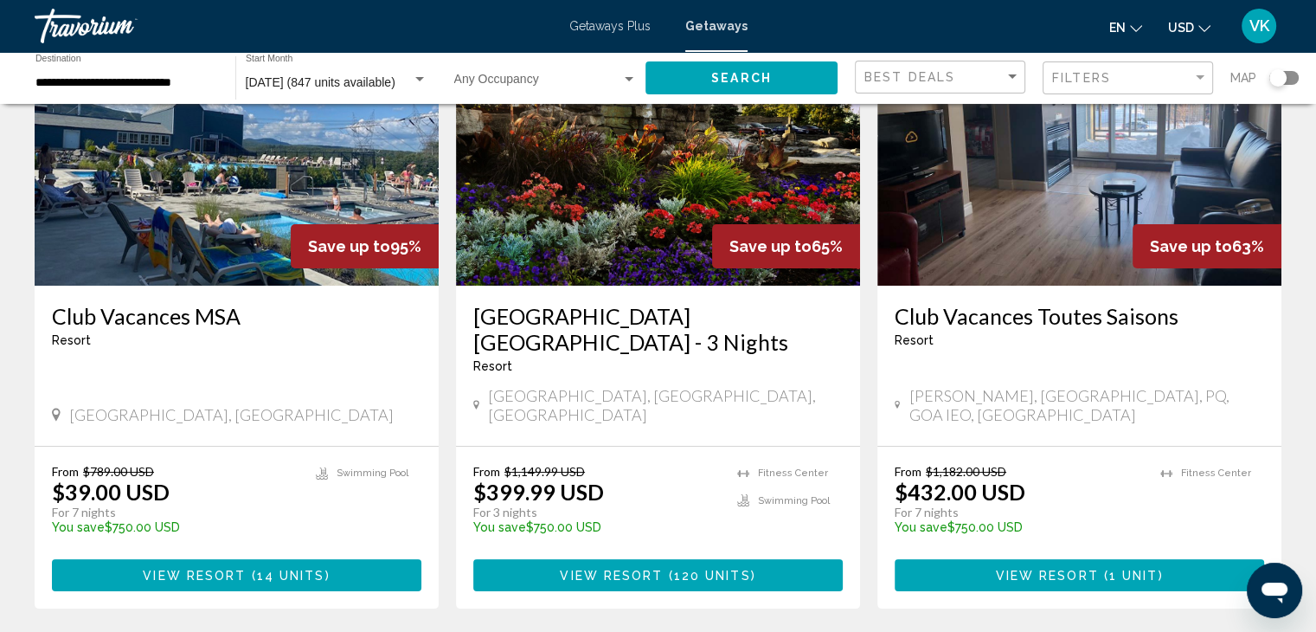
click at [587, 205] on img "Main content" at bounding box center [658, 147] width 404 height 277
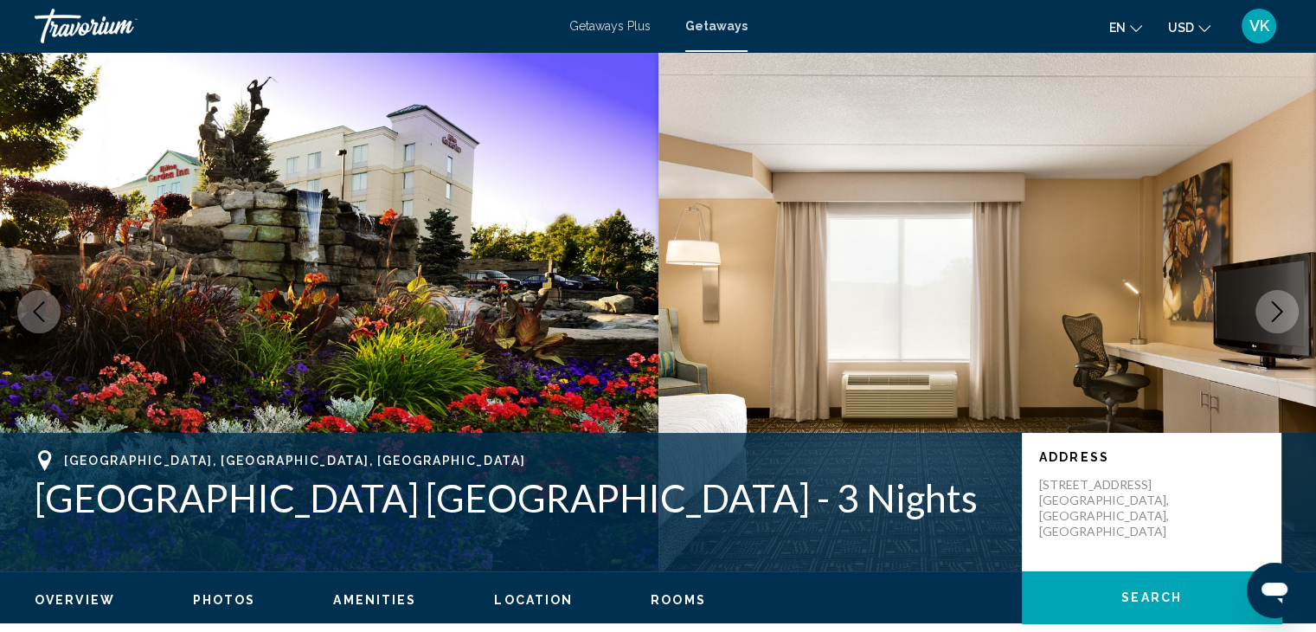
click at [1266, 323] on button "Next image" at bounding box center [1276, 311] width 43 height 43
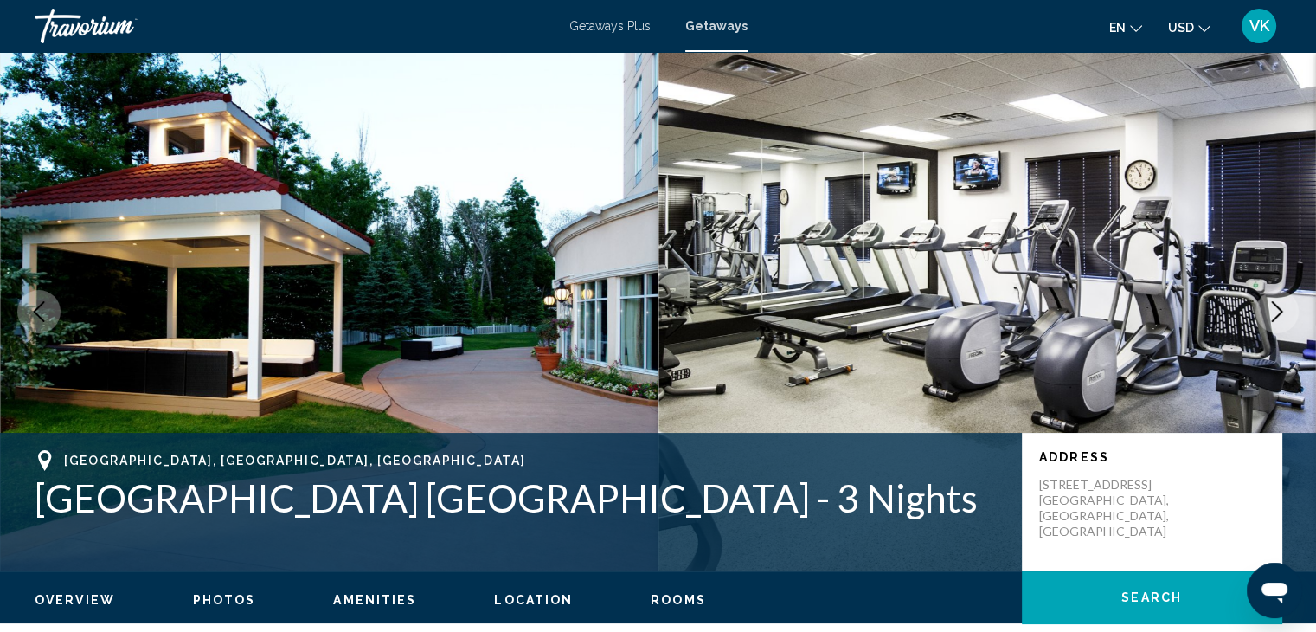
click at [1268, 320] on icon "Next image" at bounding box center [1277, 311] width 21 height 21
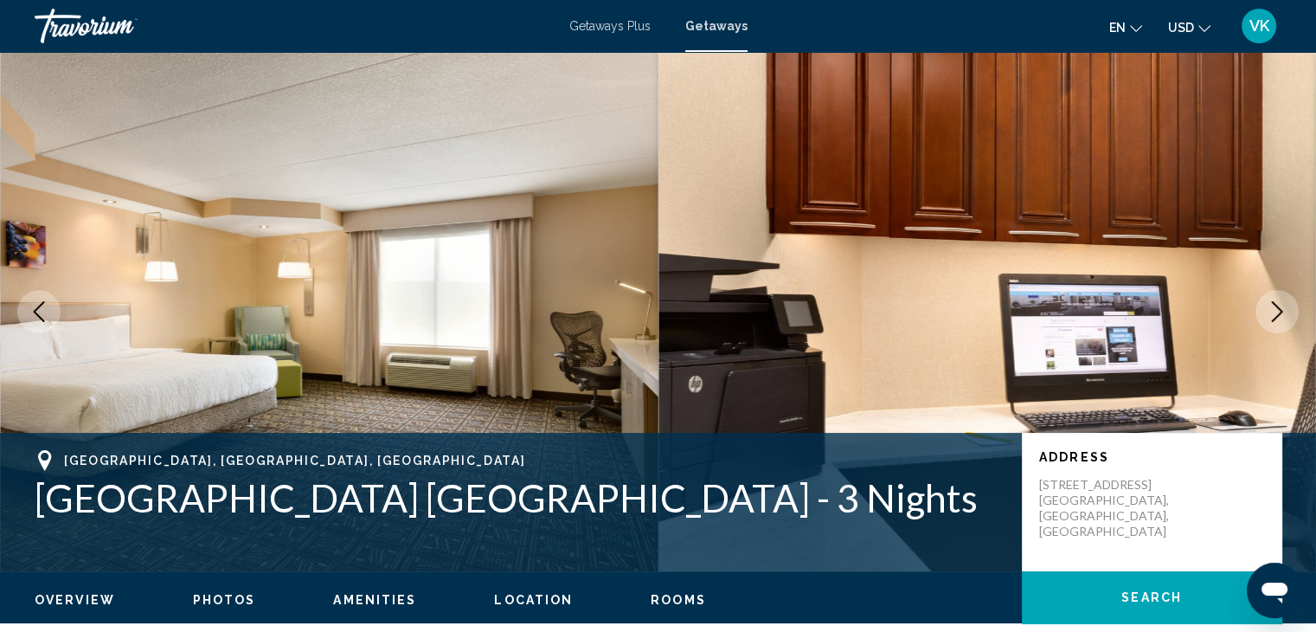
click at [1268, 320] on icon "Next image" at bounding box center [1277, 311] width 21 height 21
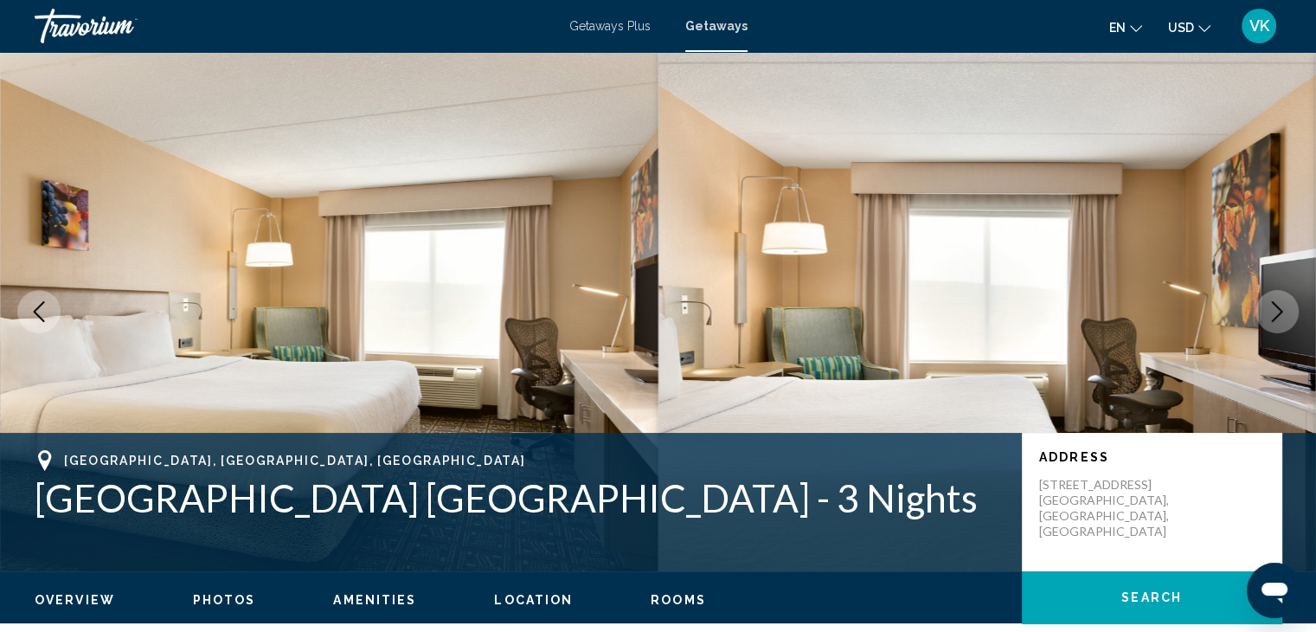
click at [1268, 320] on icon "Next image" at bounding box center [1277, 311] width 21 height 21
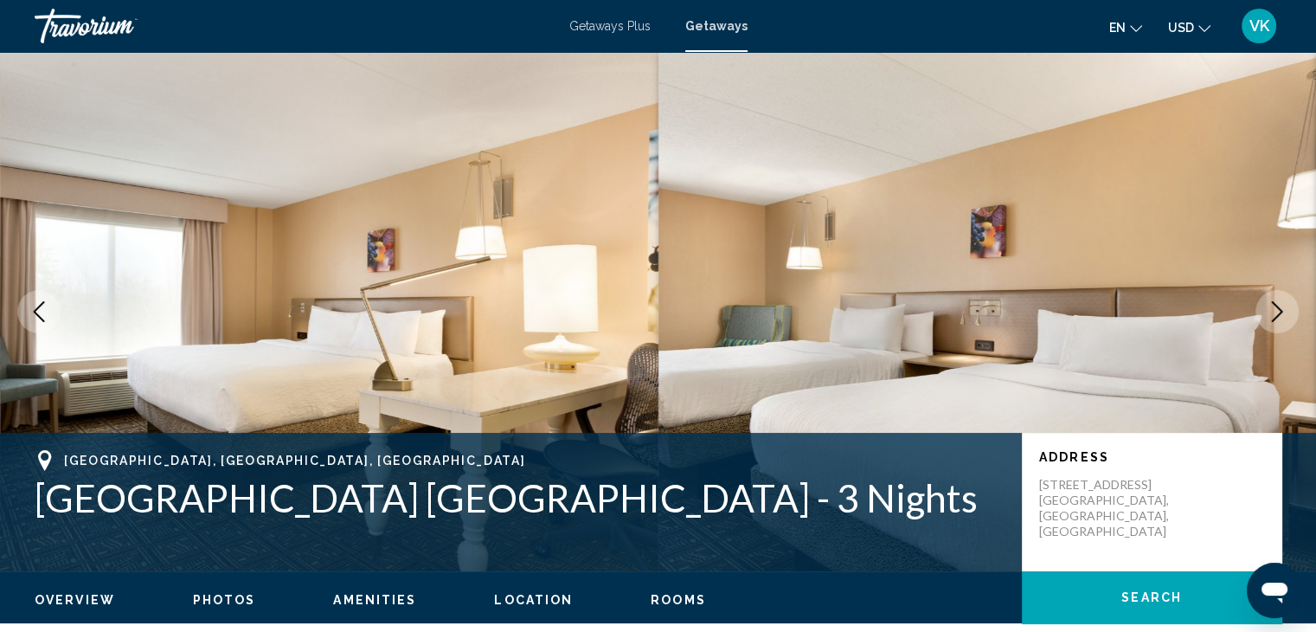
click at [1268, 320] on icon "Next image" at bounding box center [1277, 311] width 21 height 21
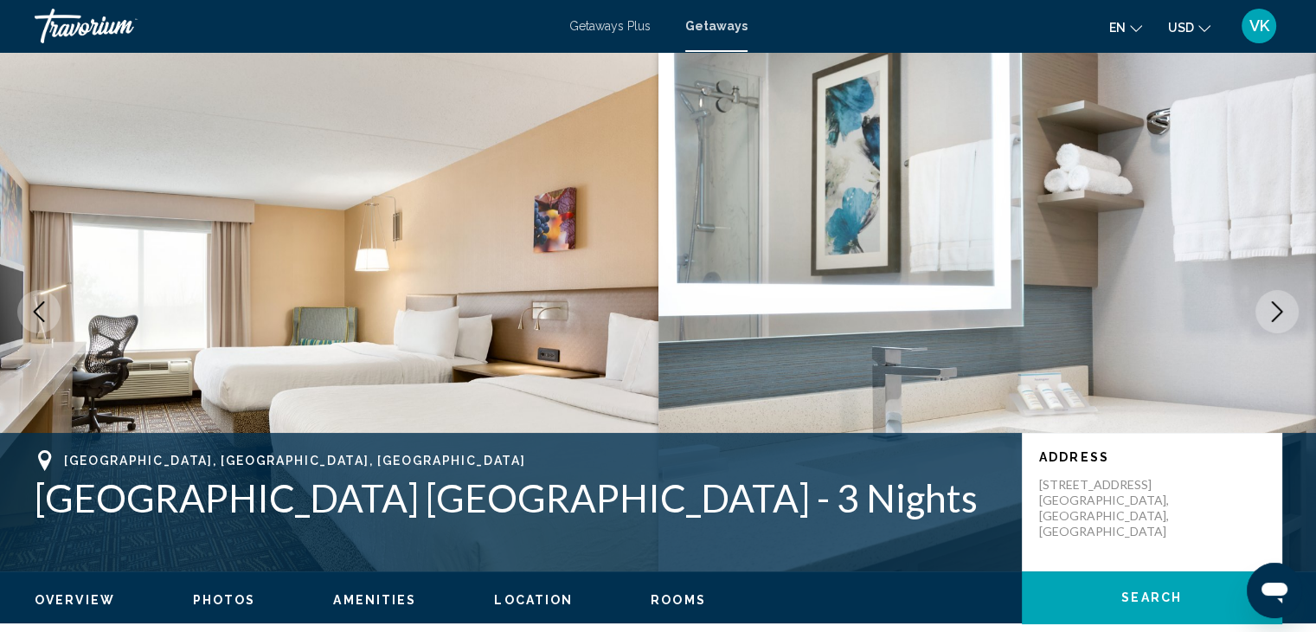
click at [1268, 320] on icon "Next image" at bounding box center [1277, 311] width 21 height 21
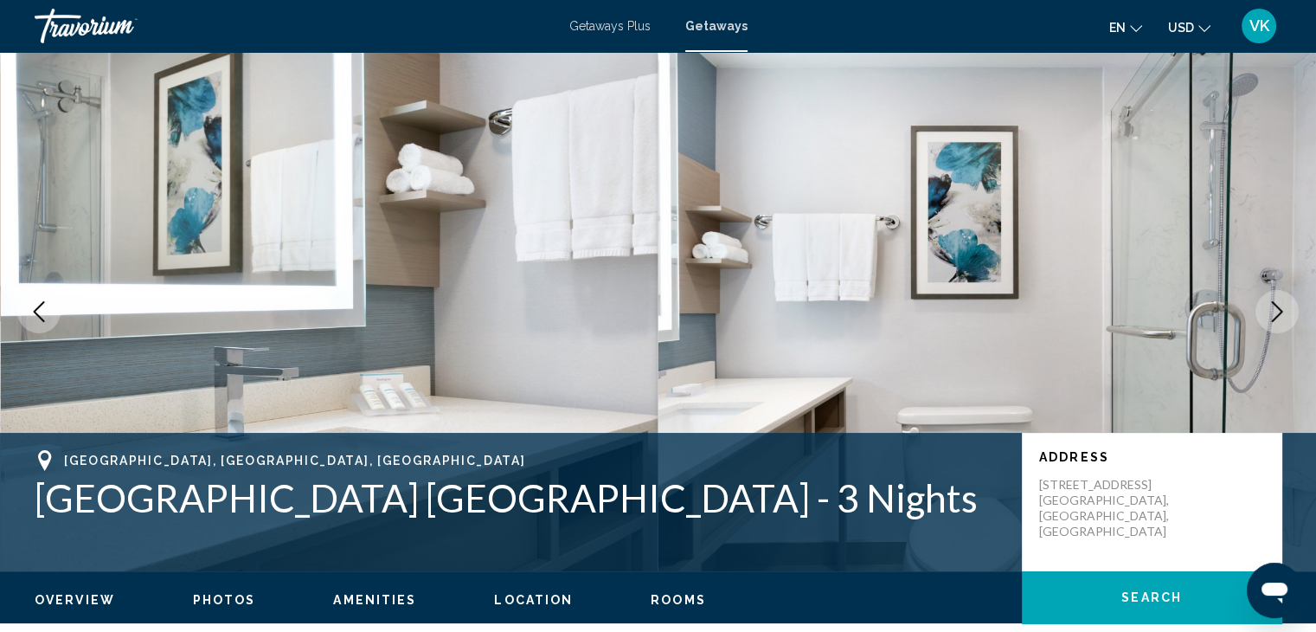
click at [1268, 320] on icon "Next image" at bounding box center [1277, 311] width 21 height 21
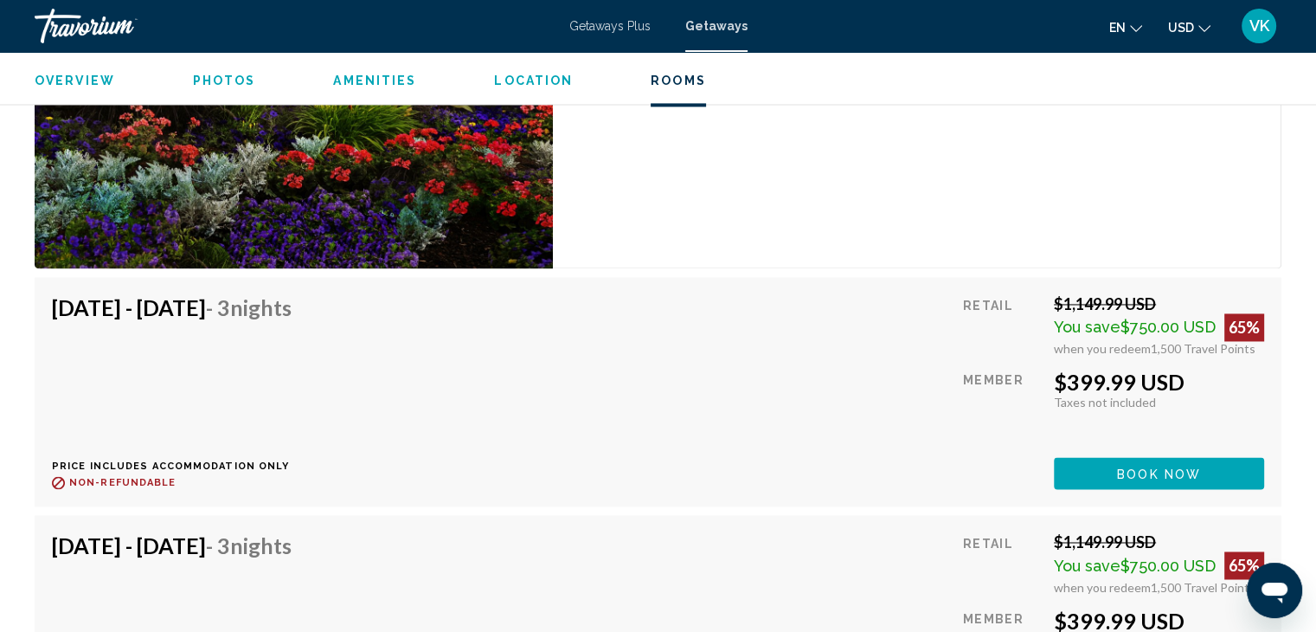
scroll to position [2595, 0]
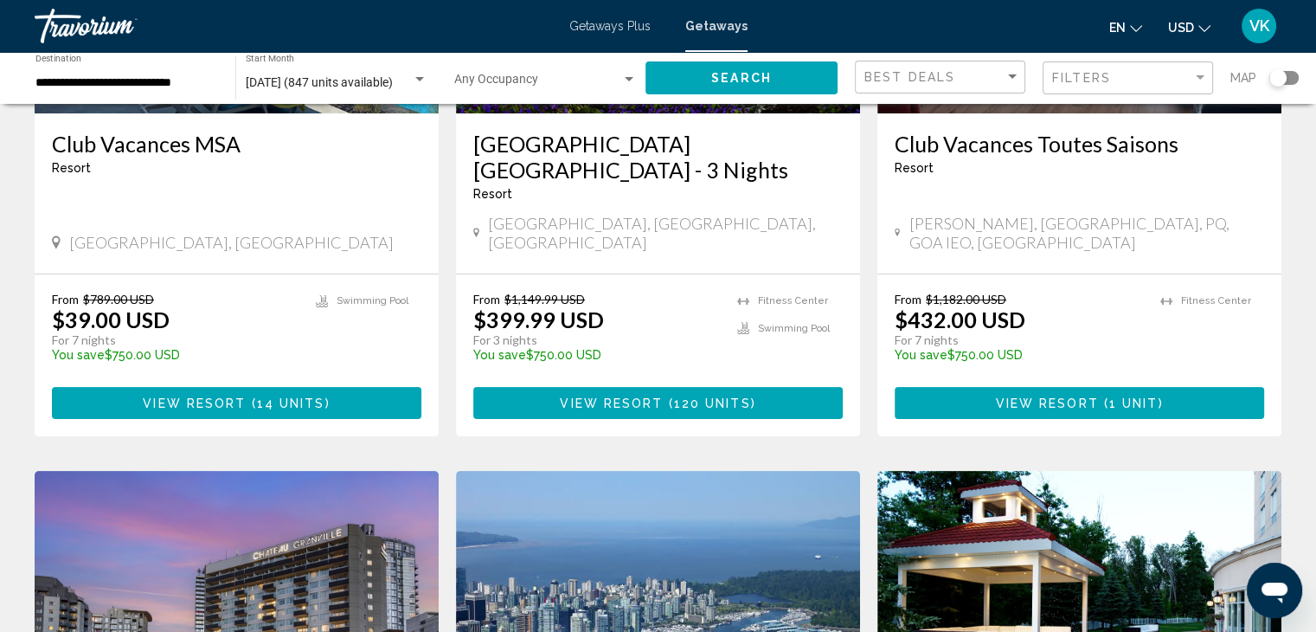
scroll to position [173, 0]
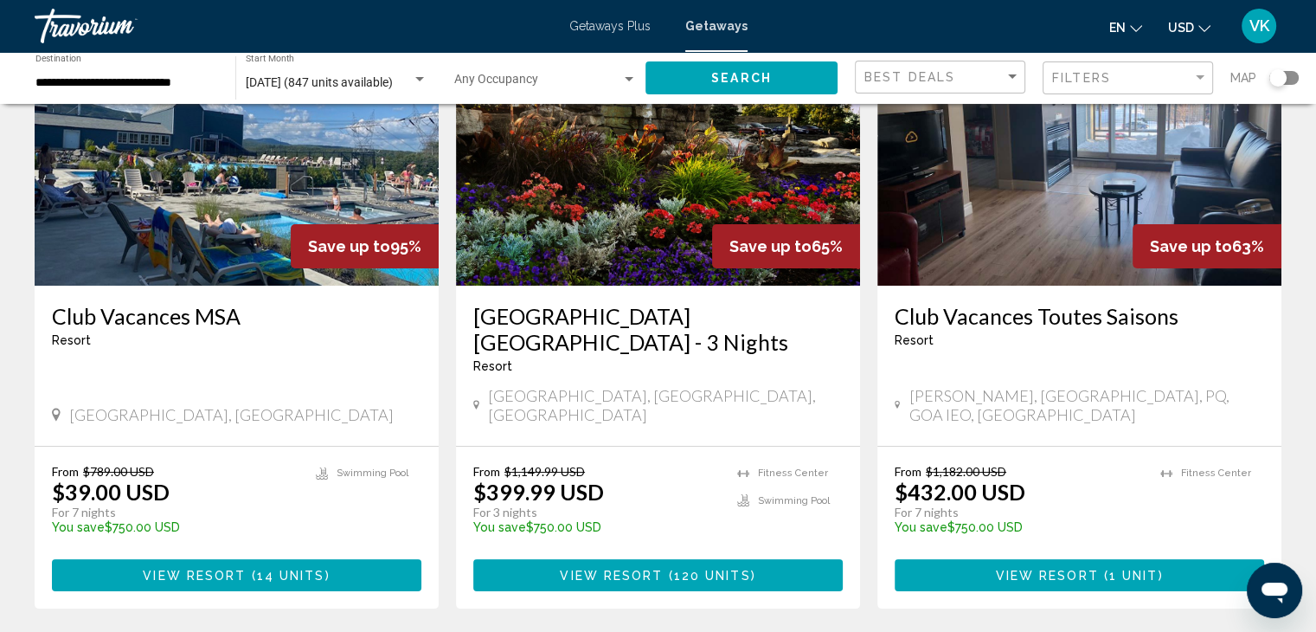
click at [260, 174] on img "Main content" at bounding box center [237, 147] width 404 height 277
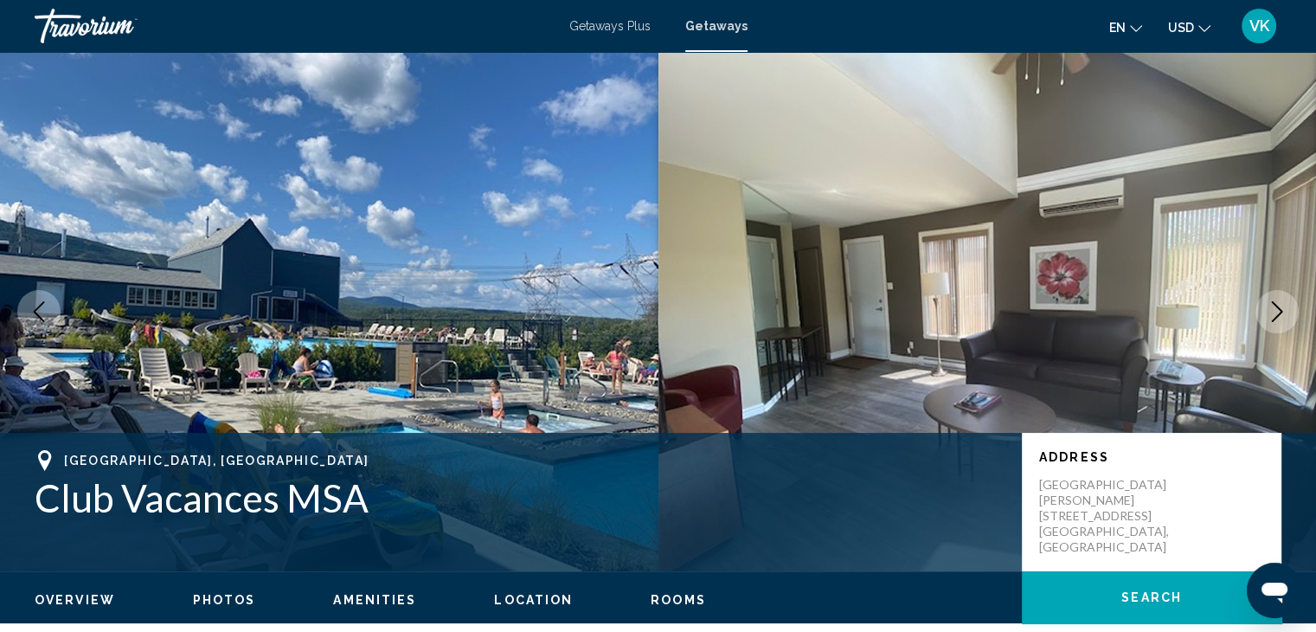
click at [1277, 301] on icon "Next image" at bounding box center [1277, 311] width 21 height 21
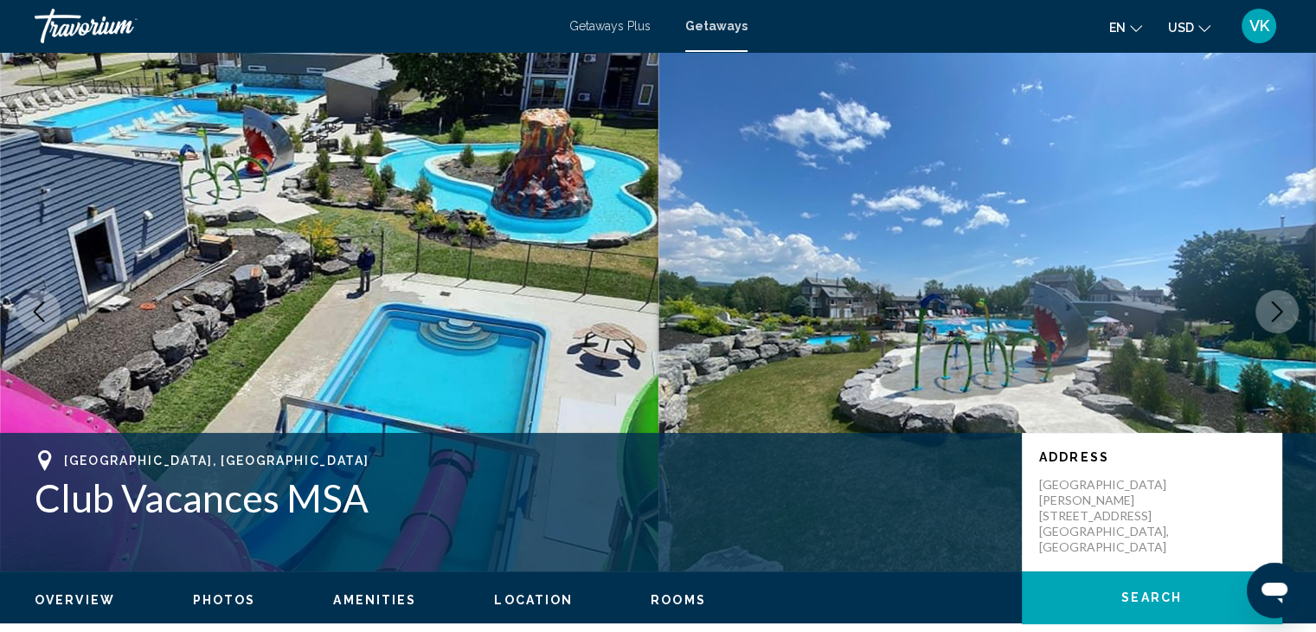
click at [1277, 301] on icon "Next image" at bounding box center [1277, 311] width 21 height 21
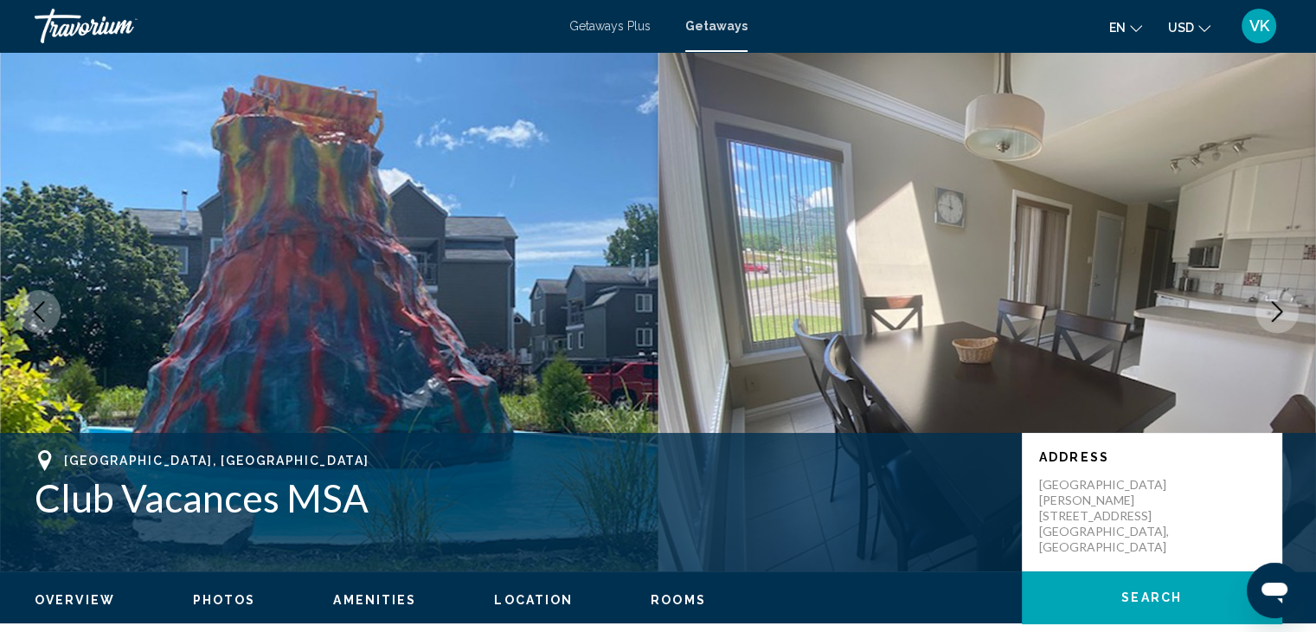
click at [1277, 301] on icon "Next image" at bounding box center [1277, 311] width 21 height 21
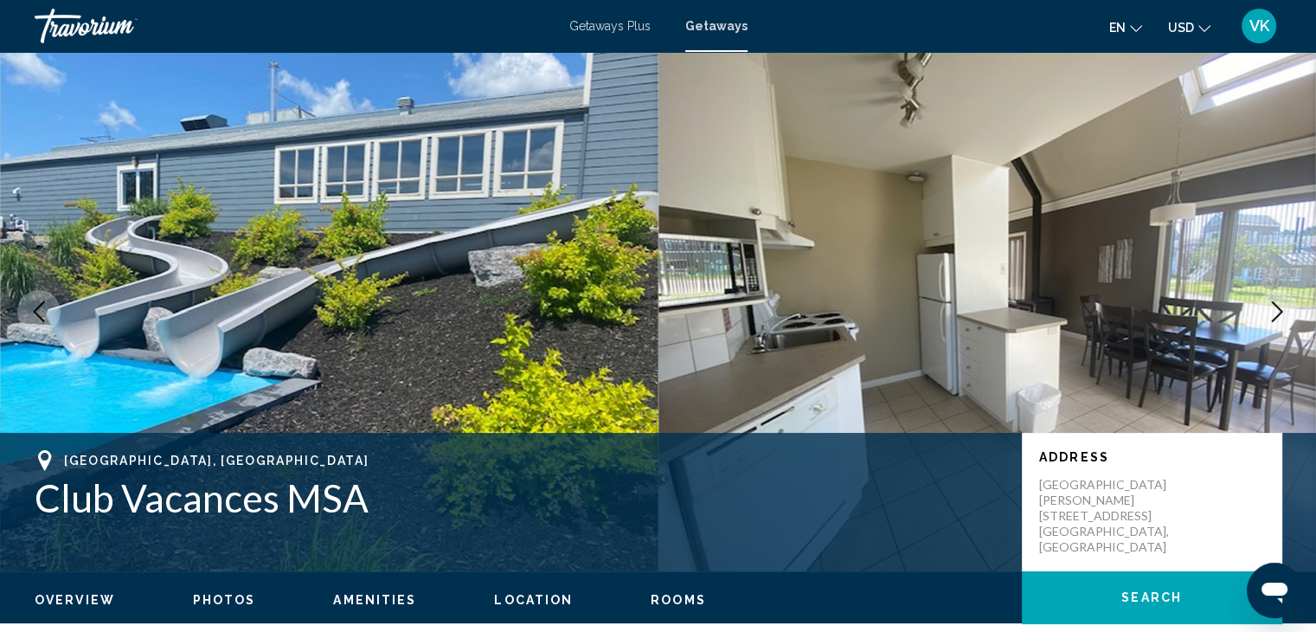
click at [1277, 301] on icon "Next image" at bounding box center [1277, 311] width 21 height 21
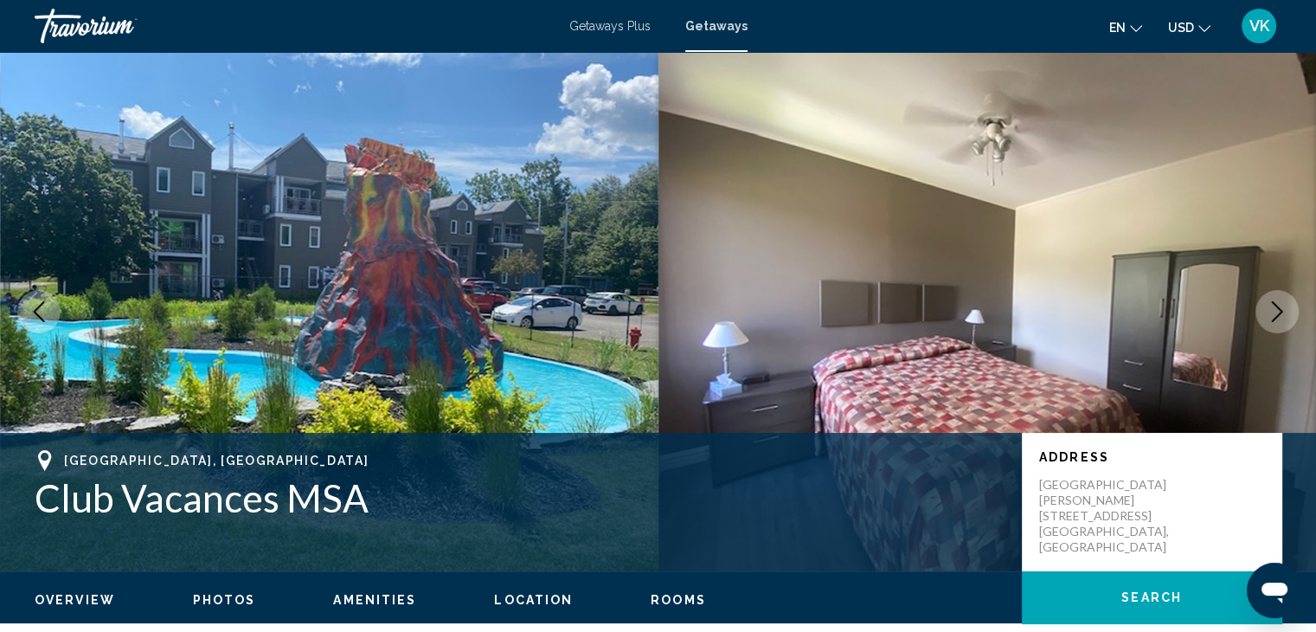
click at [1277, 301] on icon "Next image" at bounding box center [1277, 311] width 21 height 21
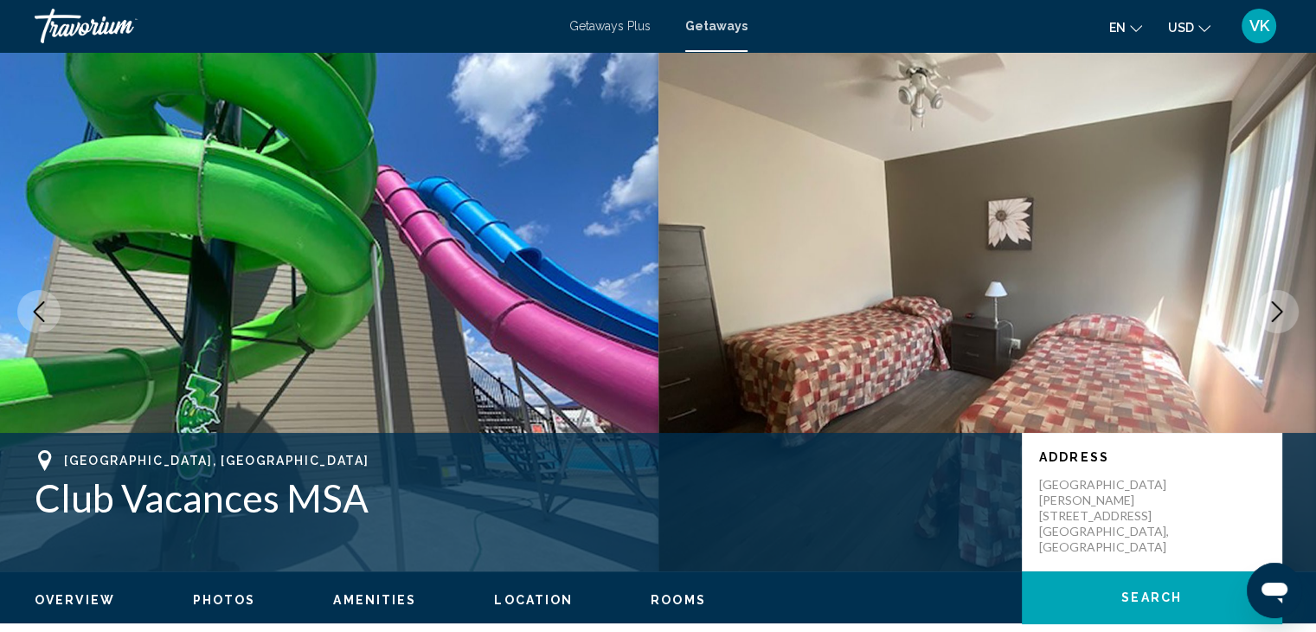
click at [1277, 301] on icon "Next image" at bounding box center [1277, 311] width 21 height 21
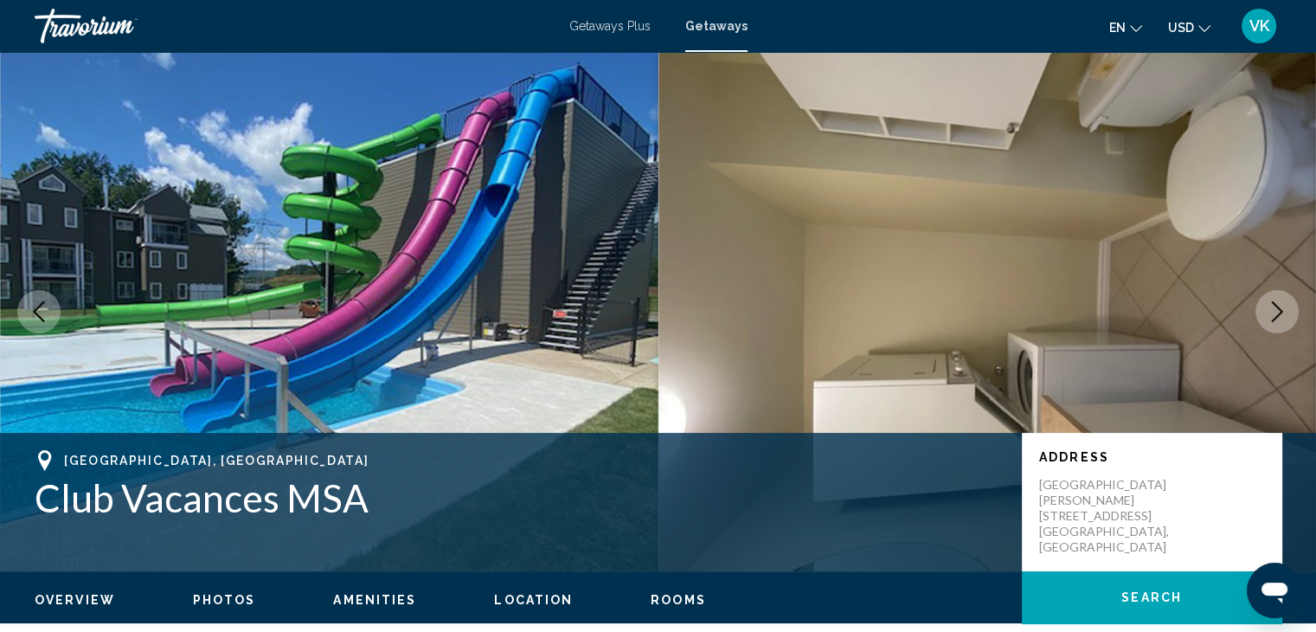
click at [1277, 301] on icon "Next image" at bounding box center [1277, 311] width 21 height 21
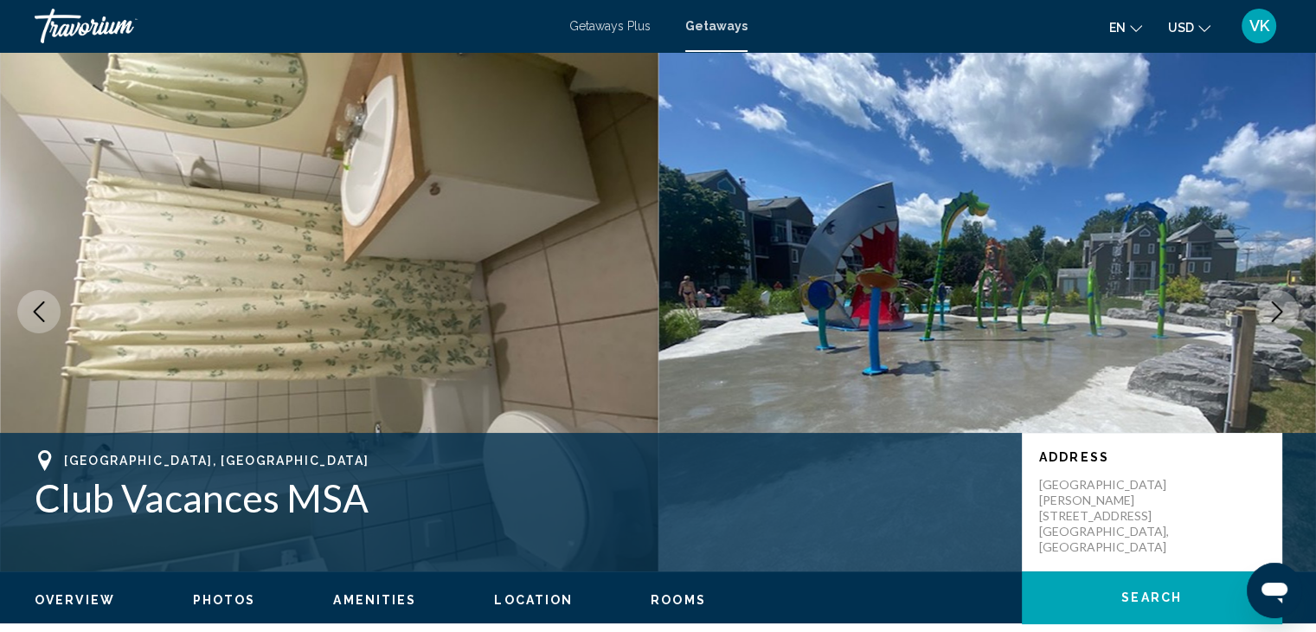
click at [1277, 301] on icon "Next image" at bounding box center [1277, 311] width 21 height 21
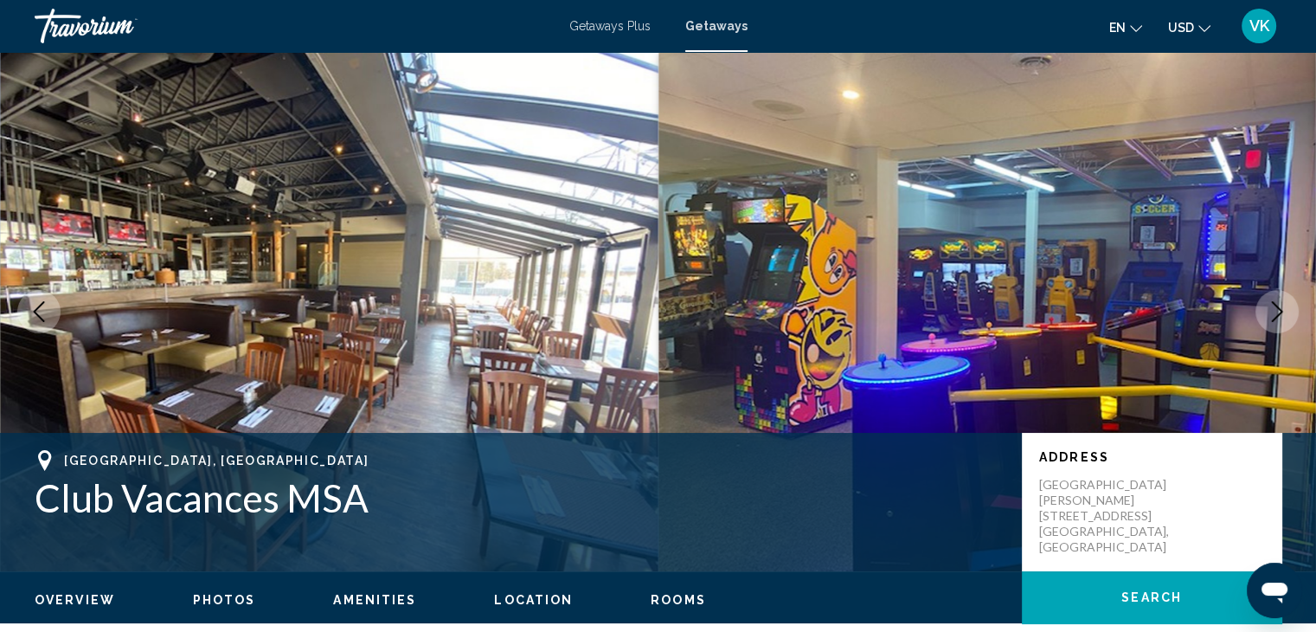
click at [1277, 301] on icon "Next image" at bounding box center [1277, 311] width 21 height 21
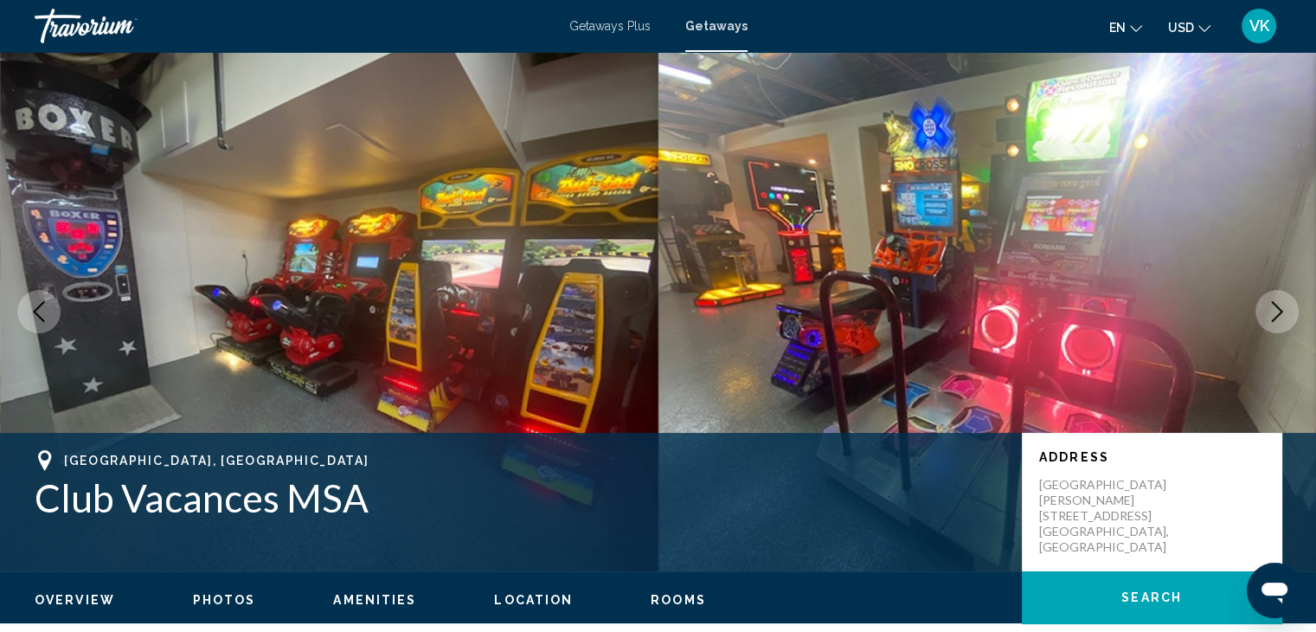
click at [1277, 301] on icon "Next image" at bounding box center [1277, 311] width 21 height 21
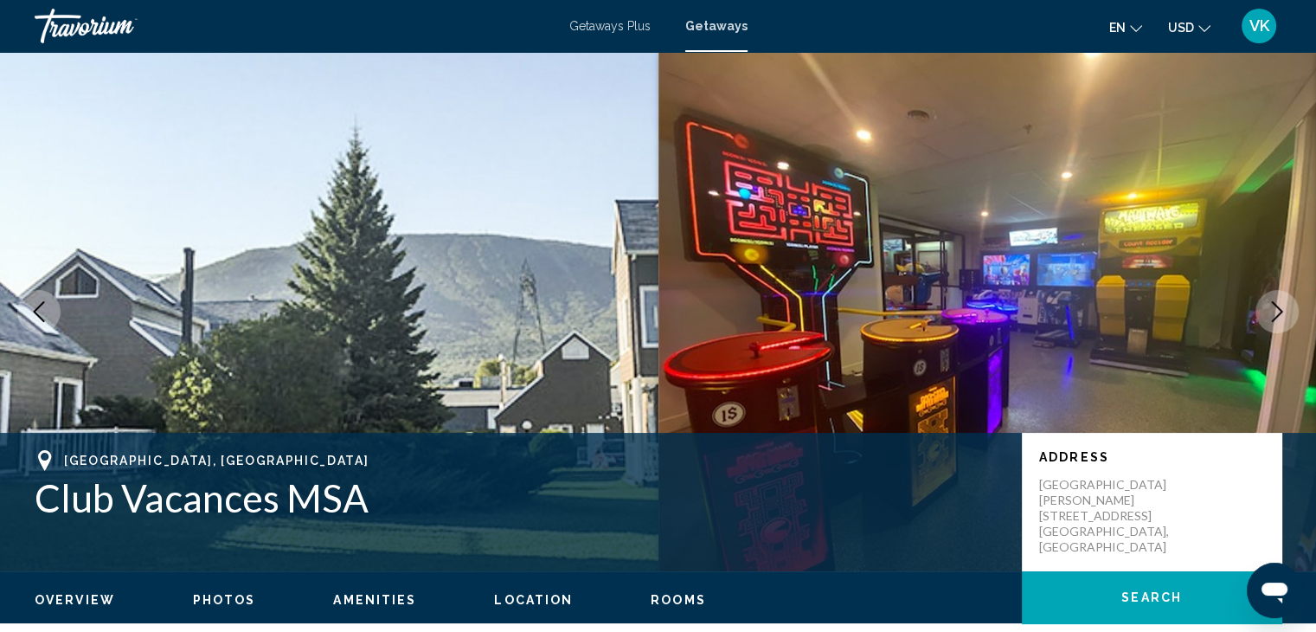
click at [1277, 301] on icon "Next image" at bounding box center [1277, 311] width 21 height 21
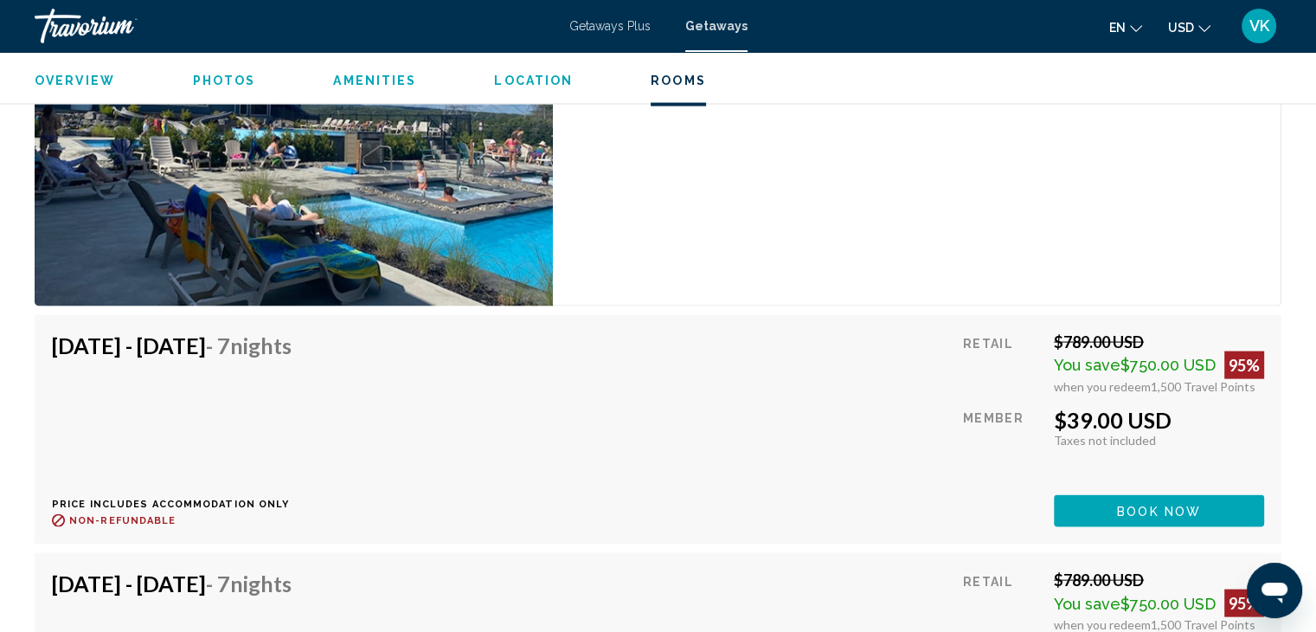
scroll to position [3547, 0]
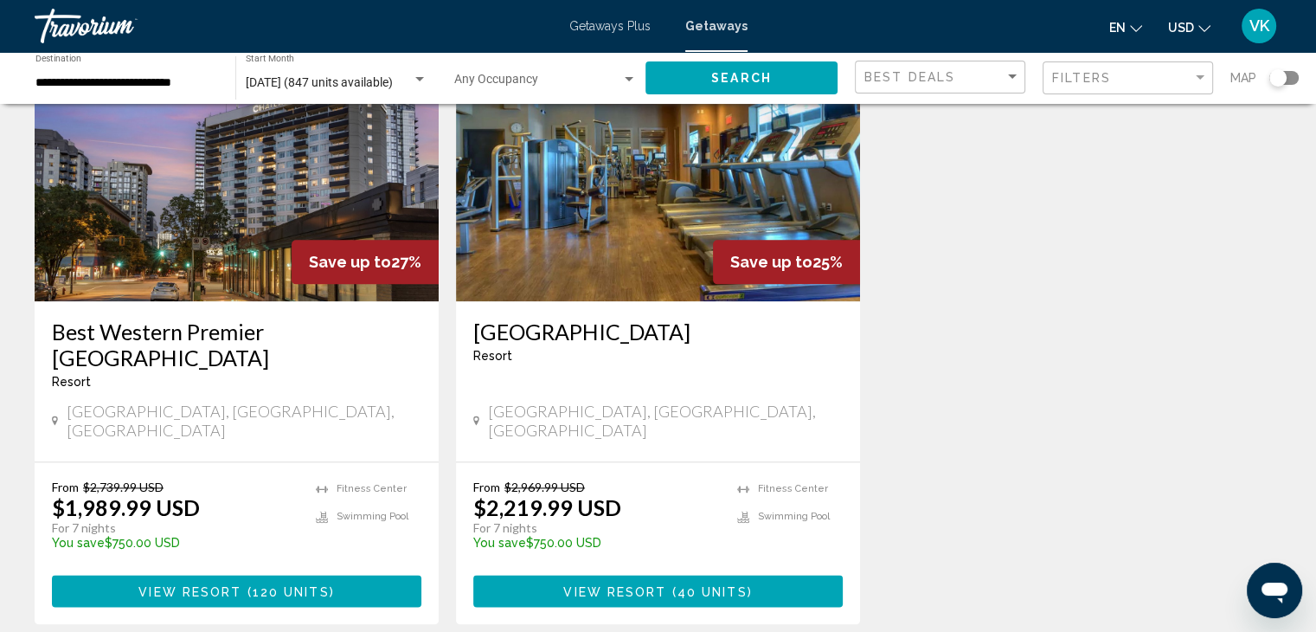
scroll to position [2076, 0]
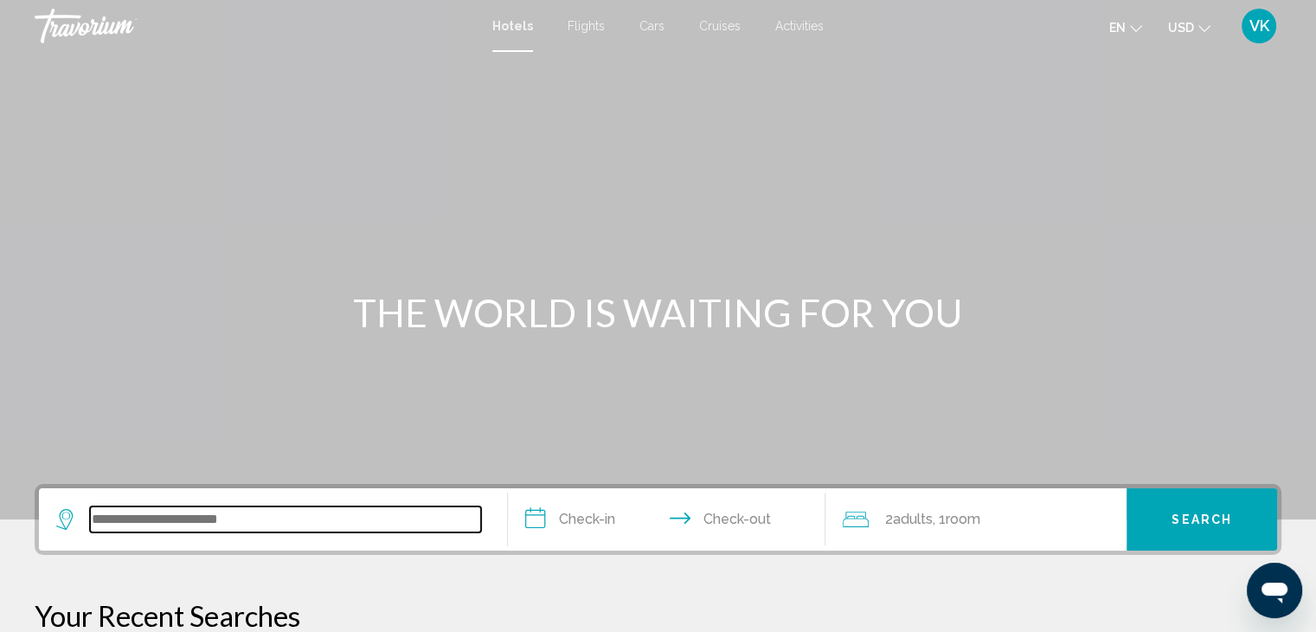
click at [443, 518] on input "Search widget" at bounding box center [285, 519] width 391 height 26
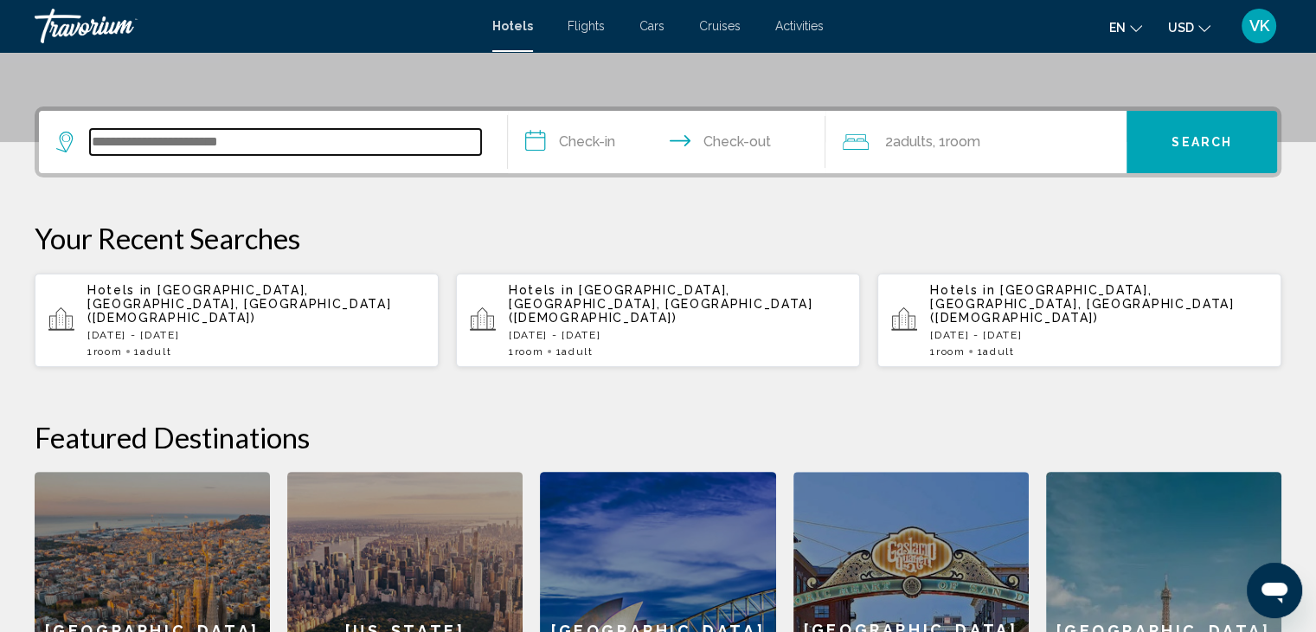
scroll to position [427, 0]
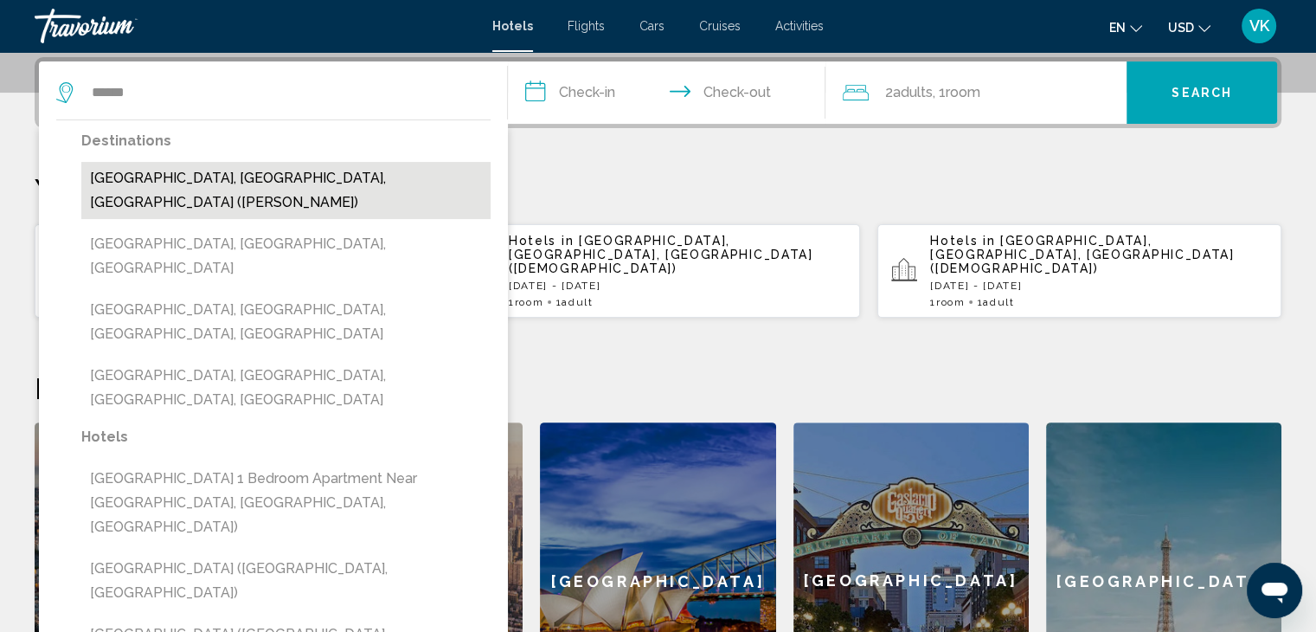
click at [422, 165] on button "[GEOGRAPHIC_DATA], [GEOGRAPHIC_DATA], [GEOGRAPHIC_DATA] ([PERSON_NAME])" at bounding box center [285, 190] width 409 height 57
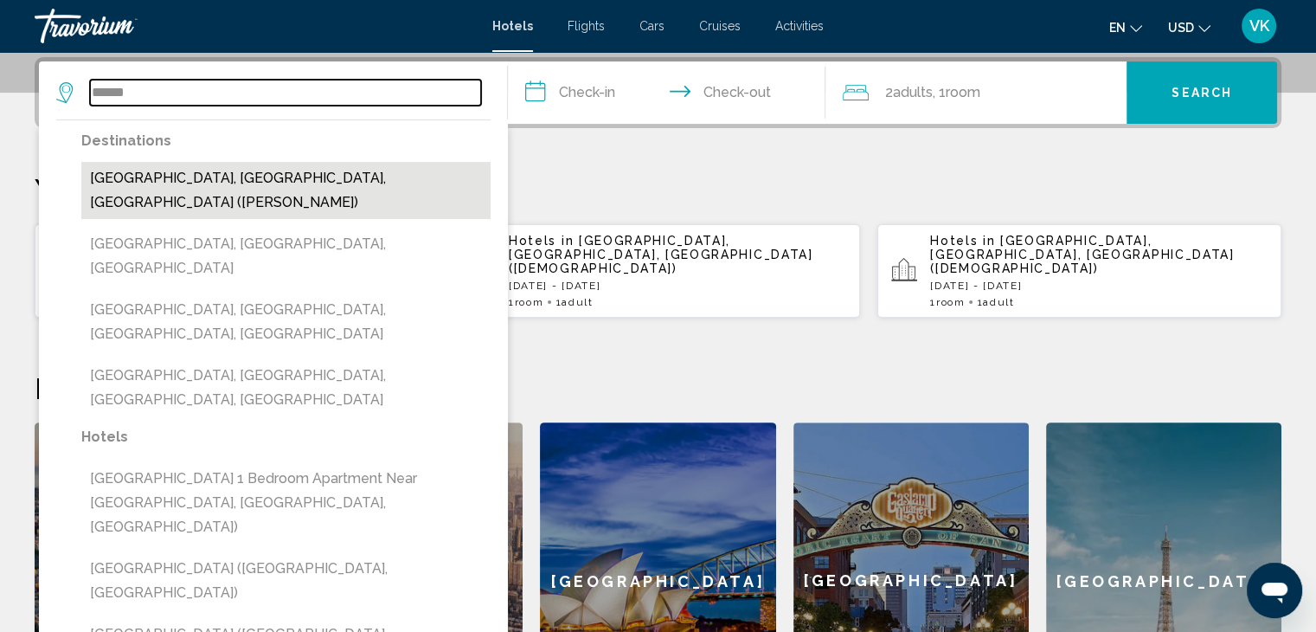
type input "**********"
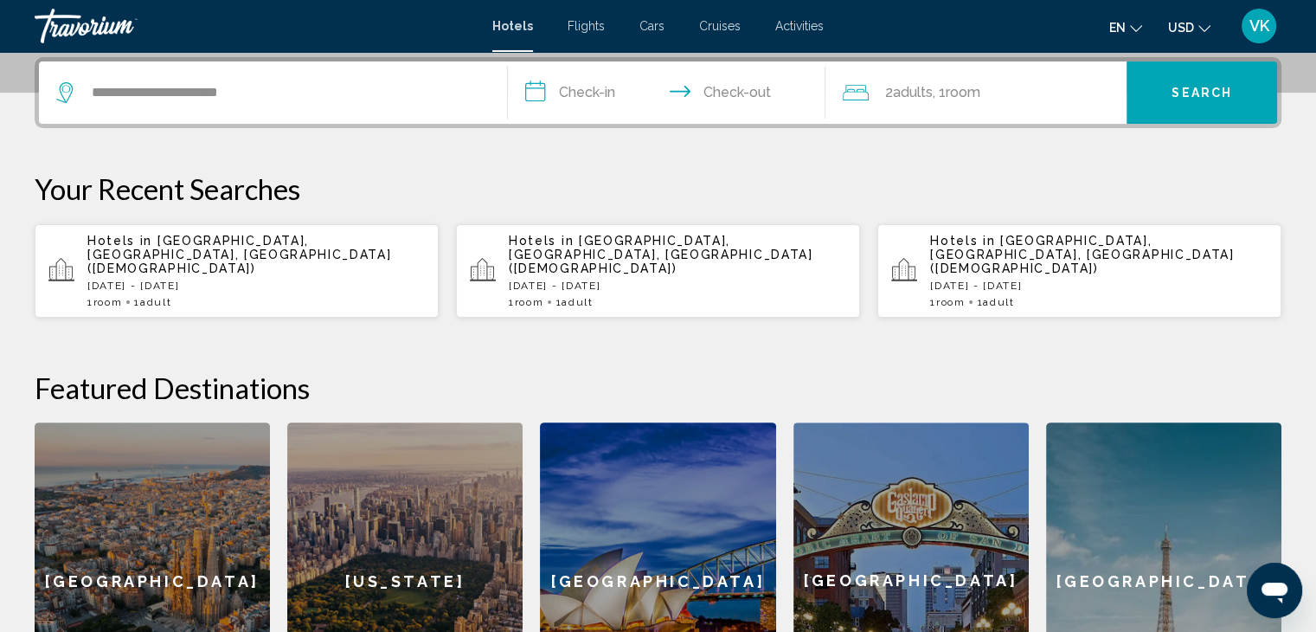
click at [587, 91] on input "**********" at bounding box center [670, 94] width 325 height 67
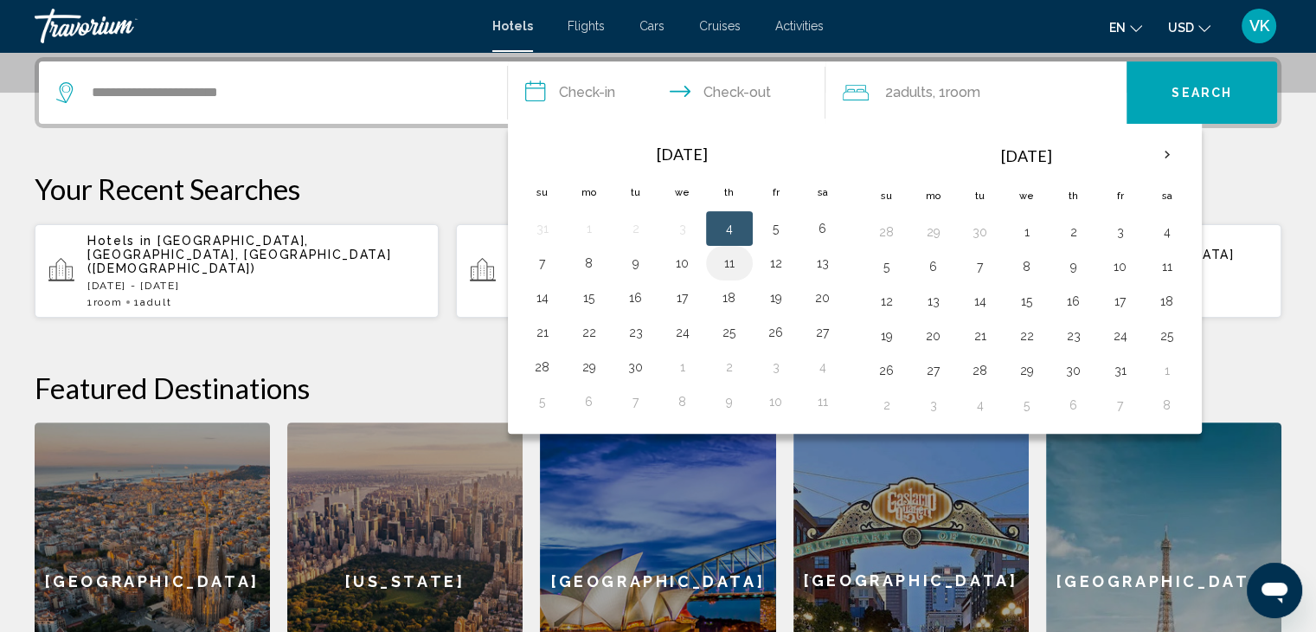
click at [734, 261] on button "11" at bounding box center [729, 263] width 28 height 24
click at [542, 298] on button "14" at bounding box center [543, 297] width 28 height 24
type input "**********"
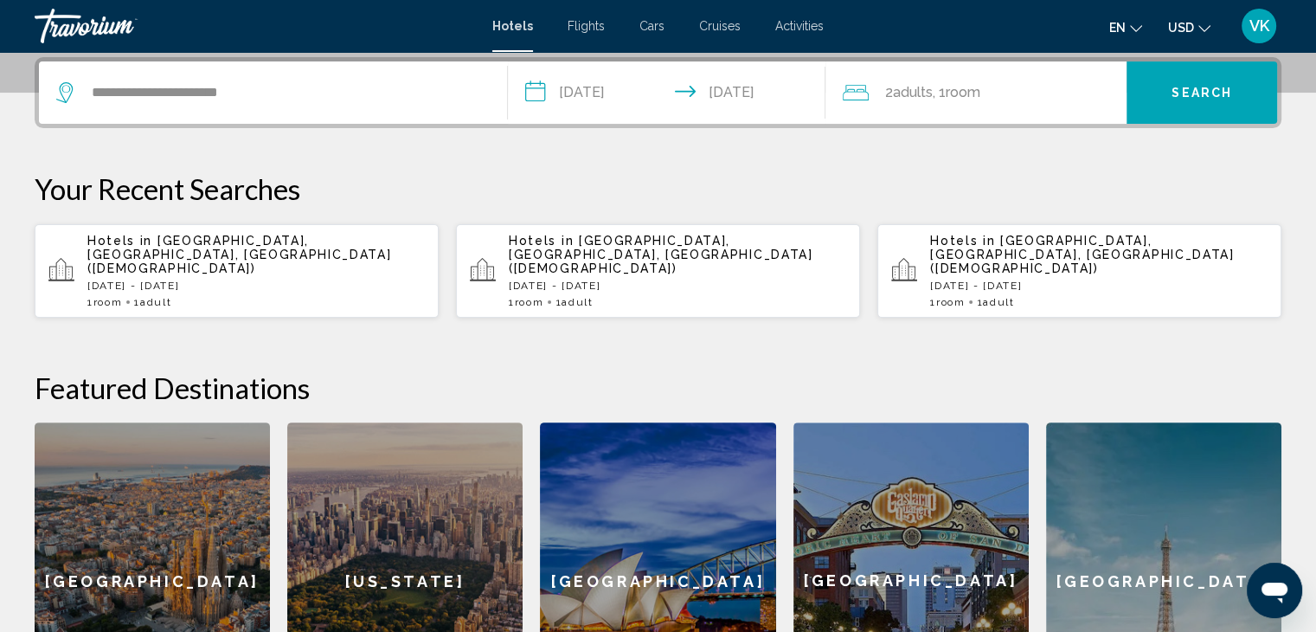
click at [1185, 22] on span "USD" at bounding box center [1181, 28] width 26 height 14
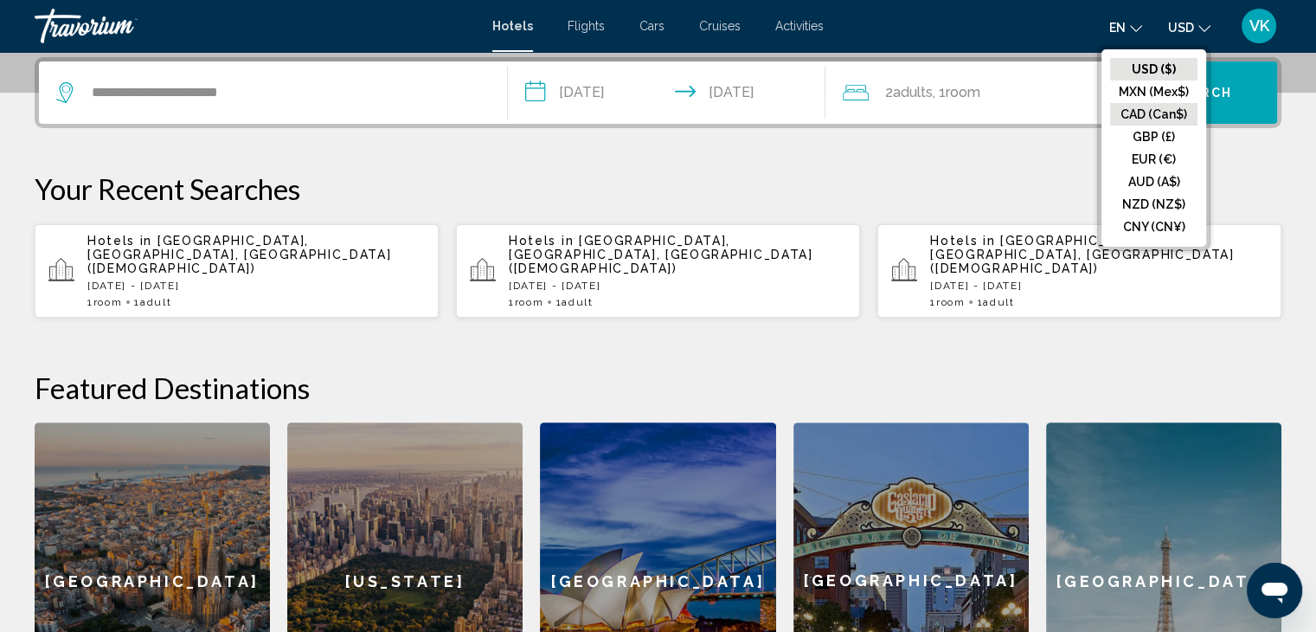
click at [1171, 105] on button "CAD (Can$)" at bounding box center [1153, 114] width 87 height 22
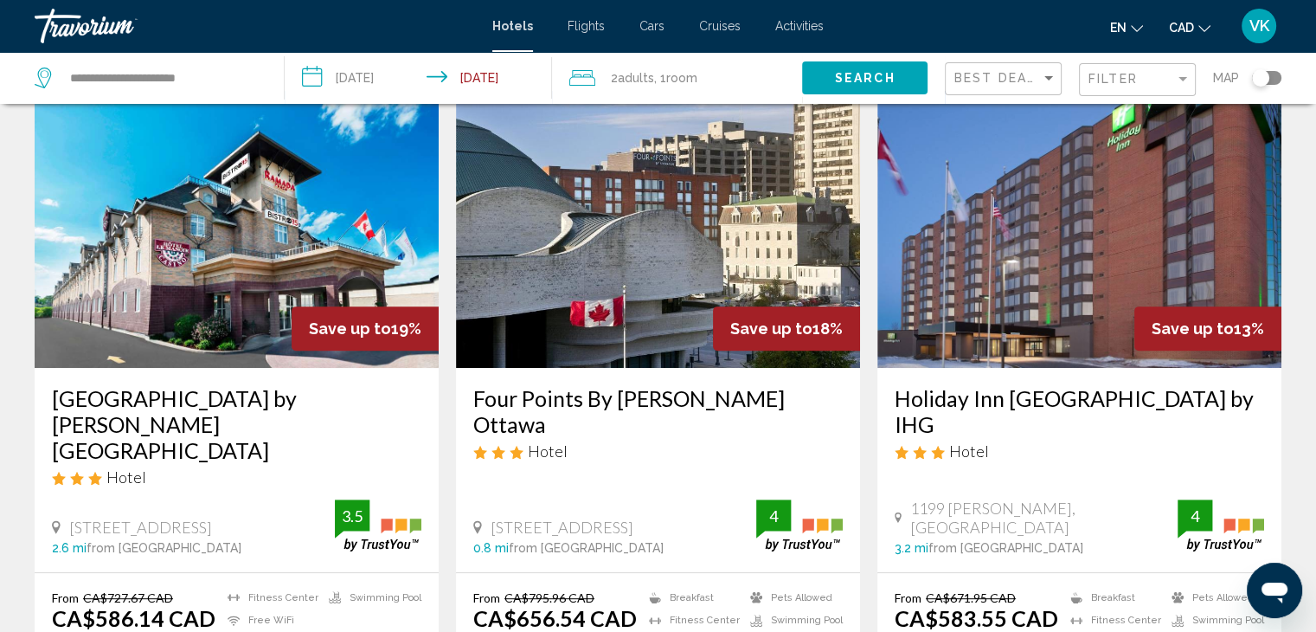
scroll to position [865, 0]
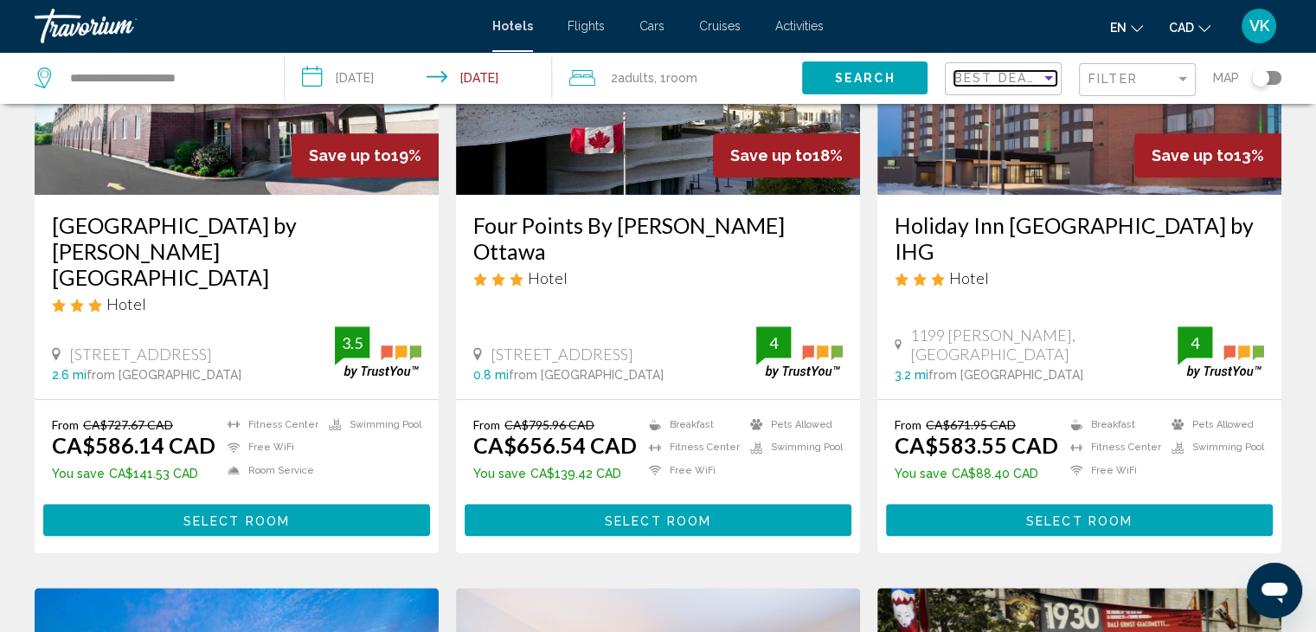
click at [1029, 80] on span "Best Deals" at bounding box center [999, 78] width 91 height 14
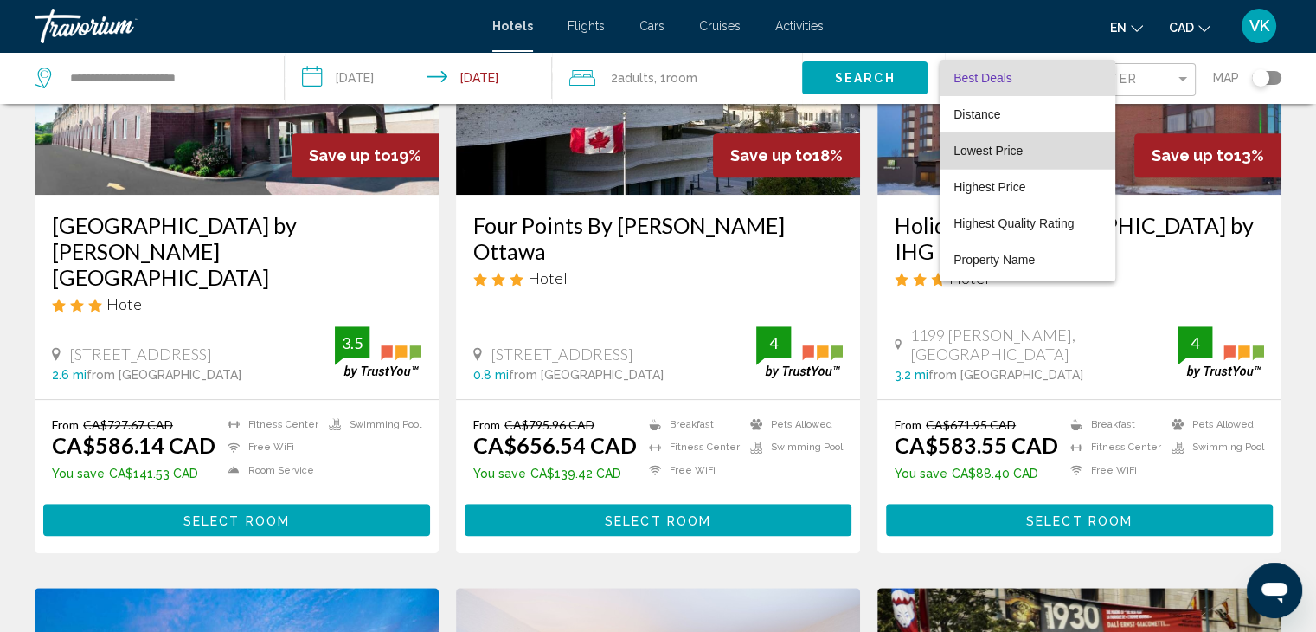
click at [998, 155] on span "Lowest Price" at bounding box center [987, 151] width 69 height 14
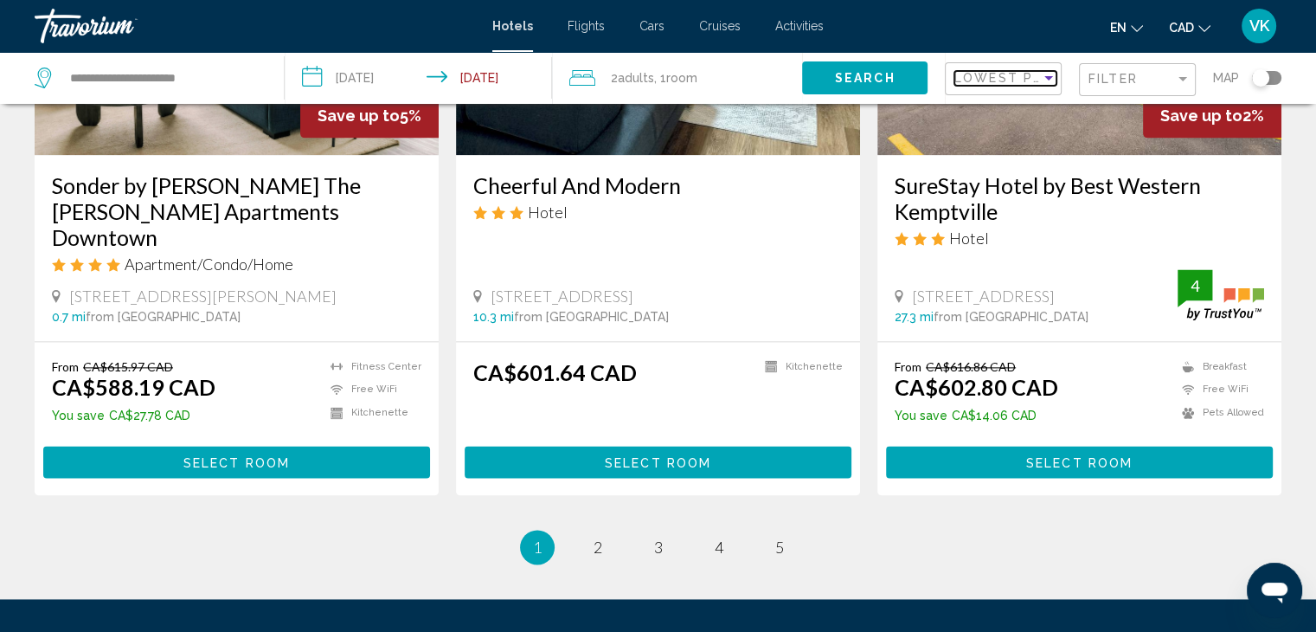
scroll to position [2336, 0]
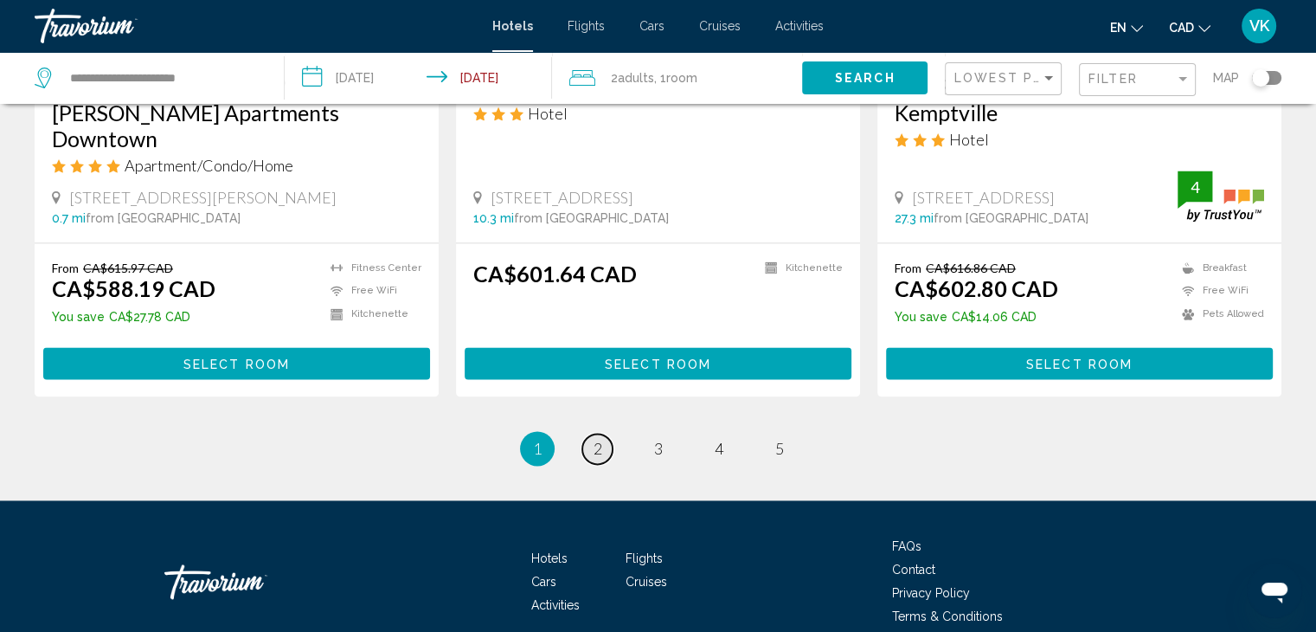
click at [596, 439] on span "2" at bounding box center [597, 448] width 9 height 19
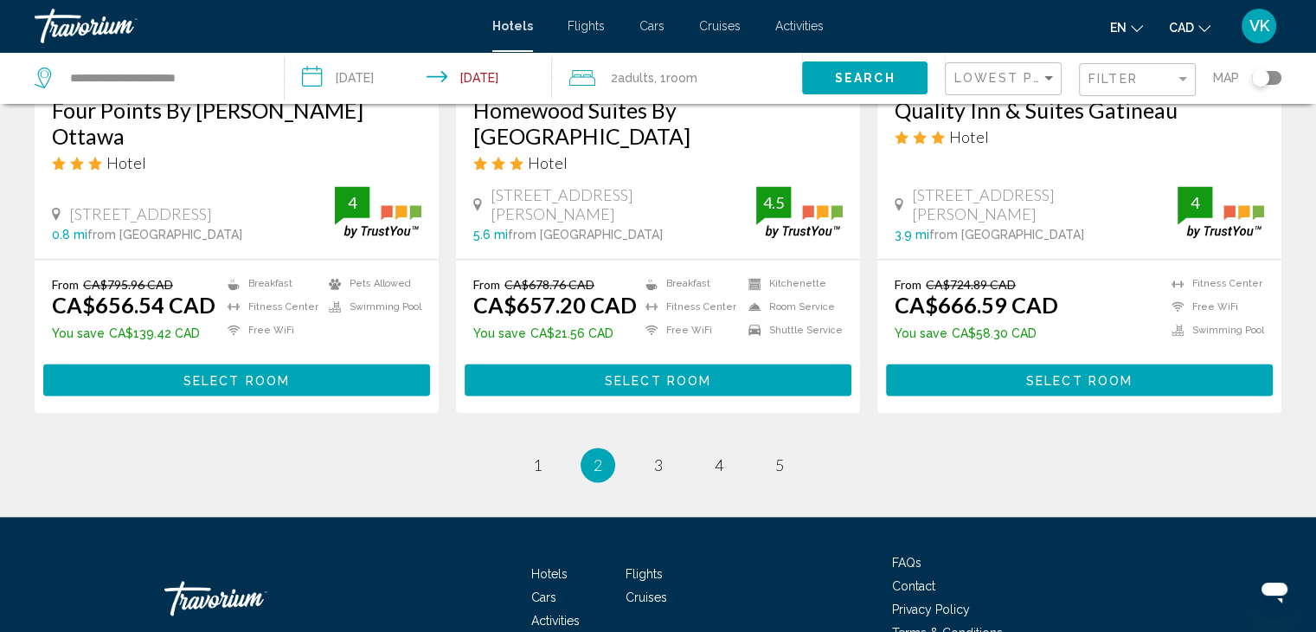
scroll to position [2386, 0]
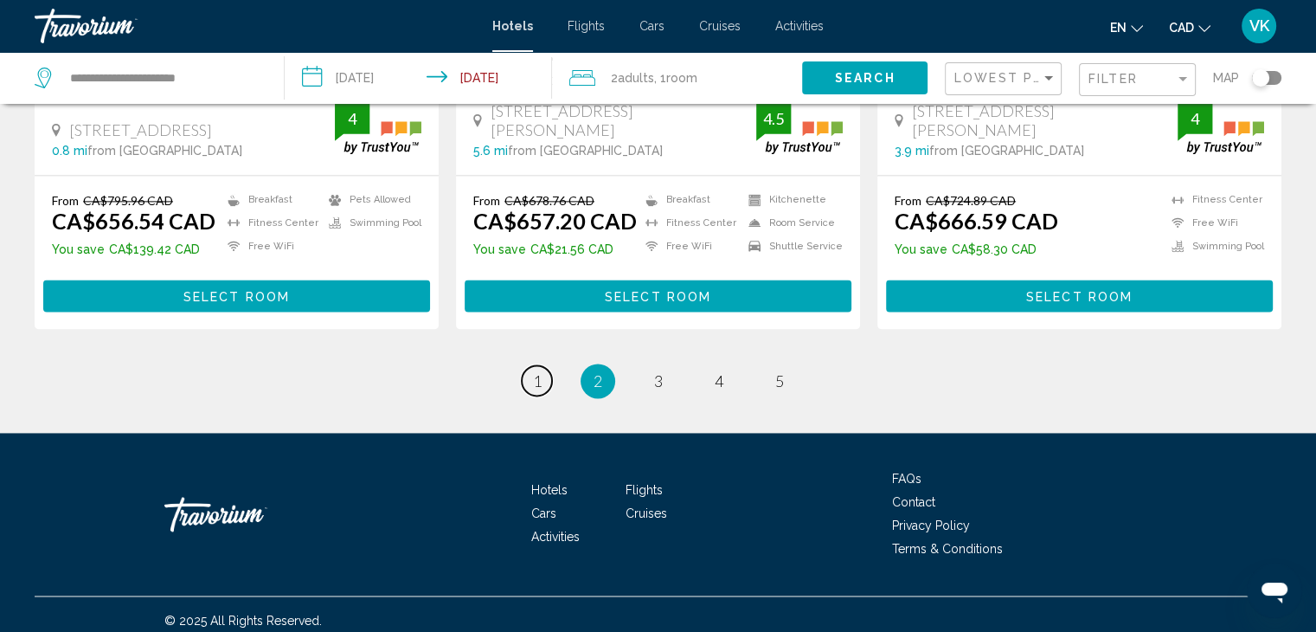
click at [533, 371] on span "1" at bounding box center [537, 380] width 9 height 19
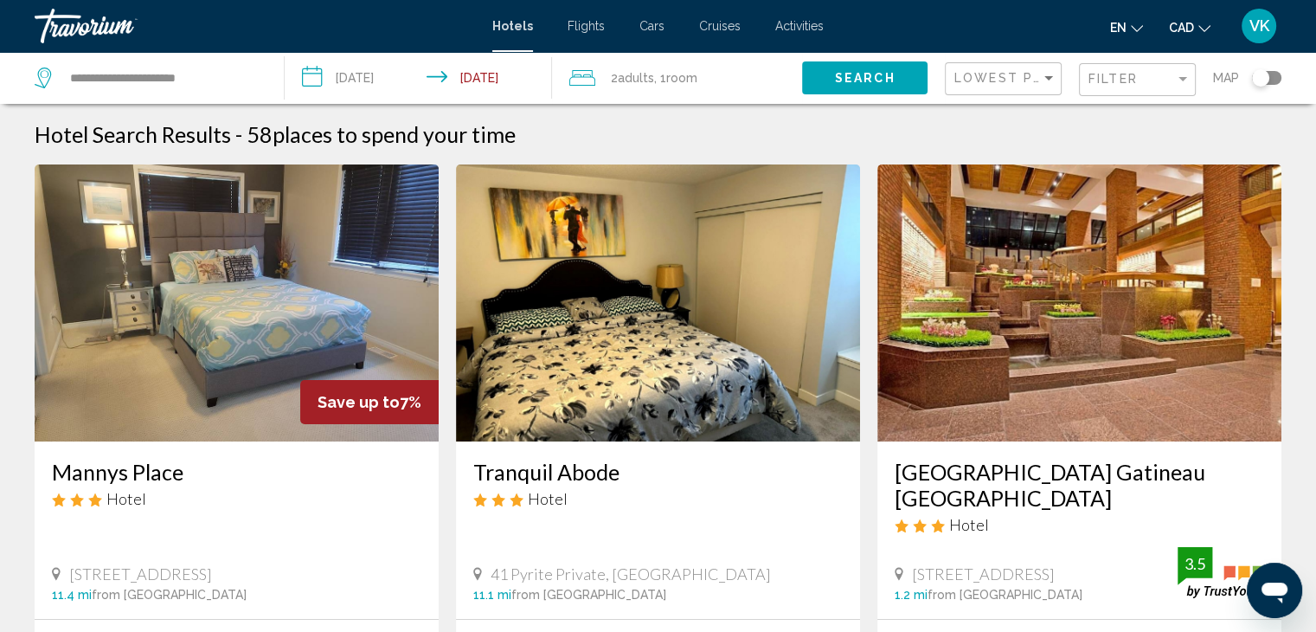
scroll to position [87, 0]
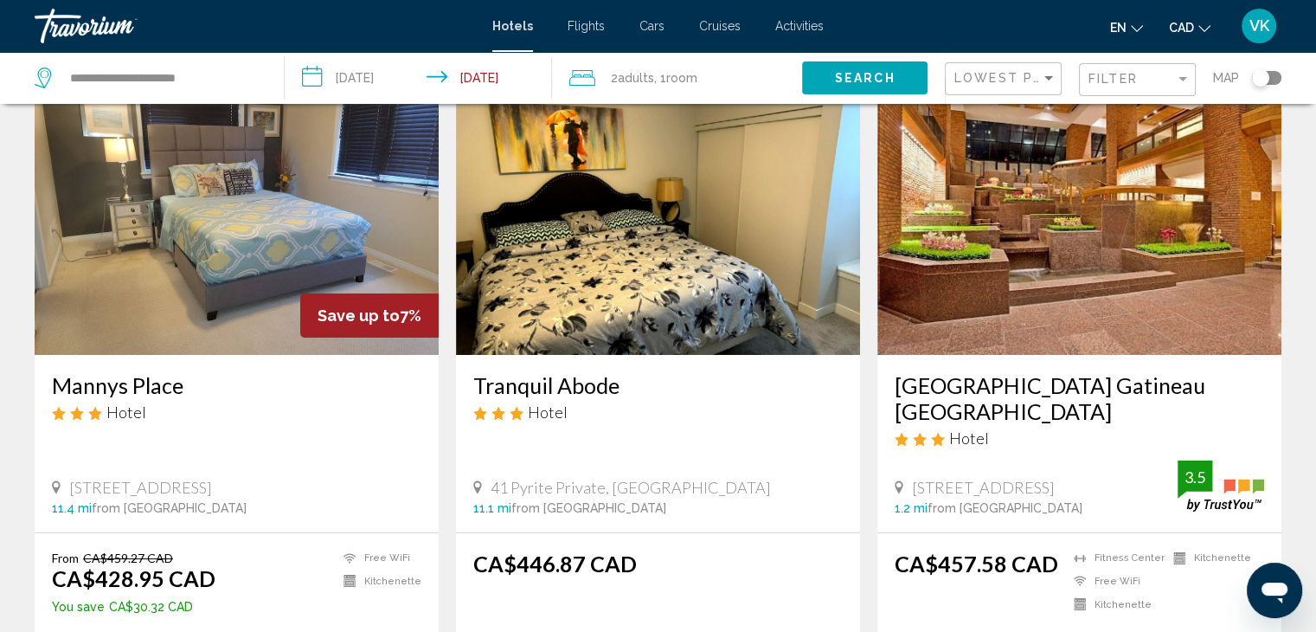
click at [1023, 269] on img "Main content" at bounding box center [1079, 216] width 404 height 277
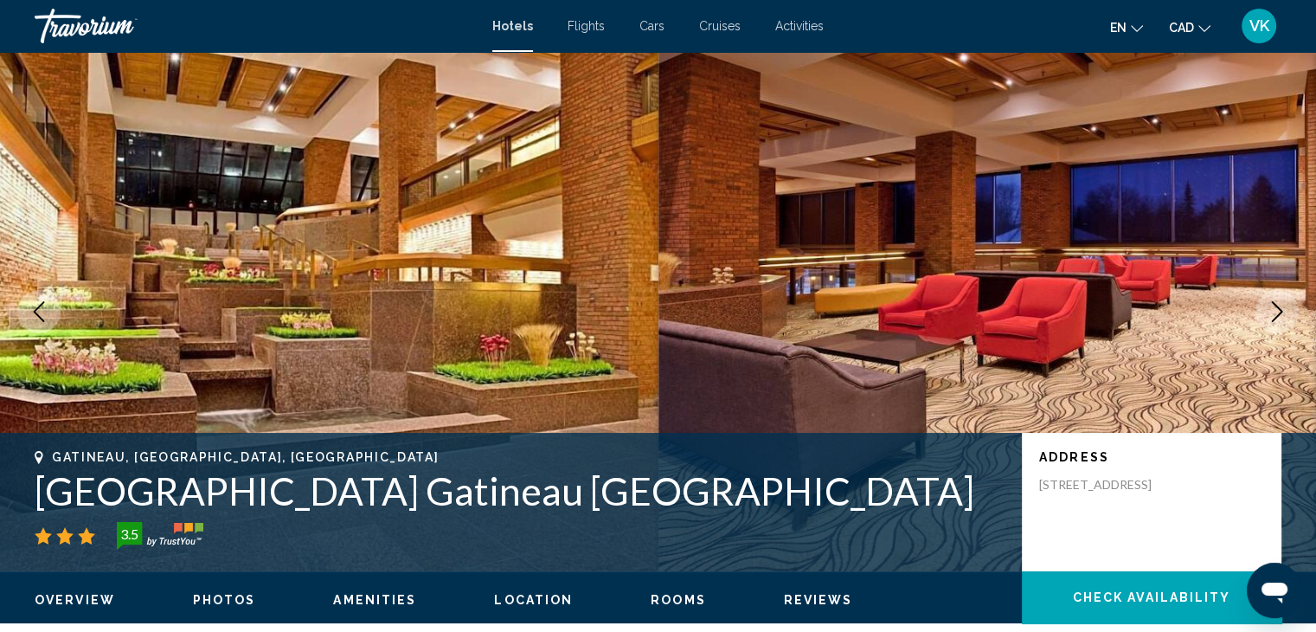
click at [1287, 314] on button "Next image" at bounding box center [1276, 311] width 43 height 43
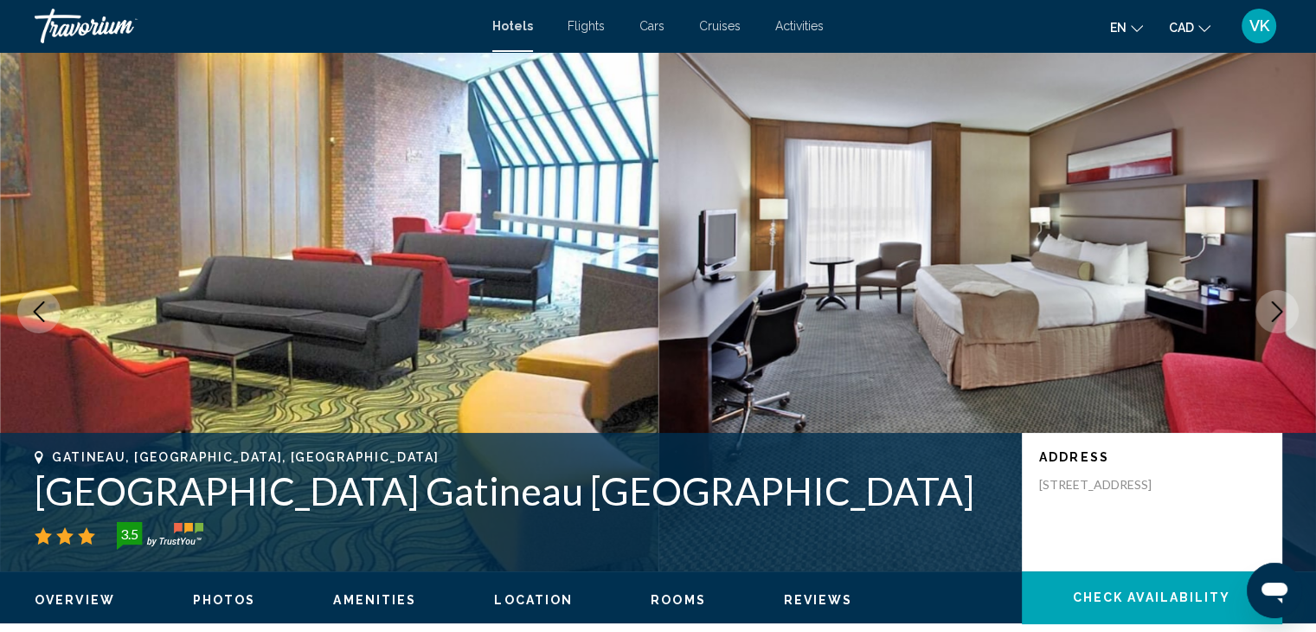
click at [1283, 313] on icon "Next image" at bounding box center [1277, 311] width 21 height 21
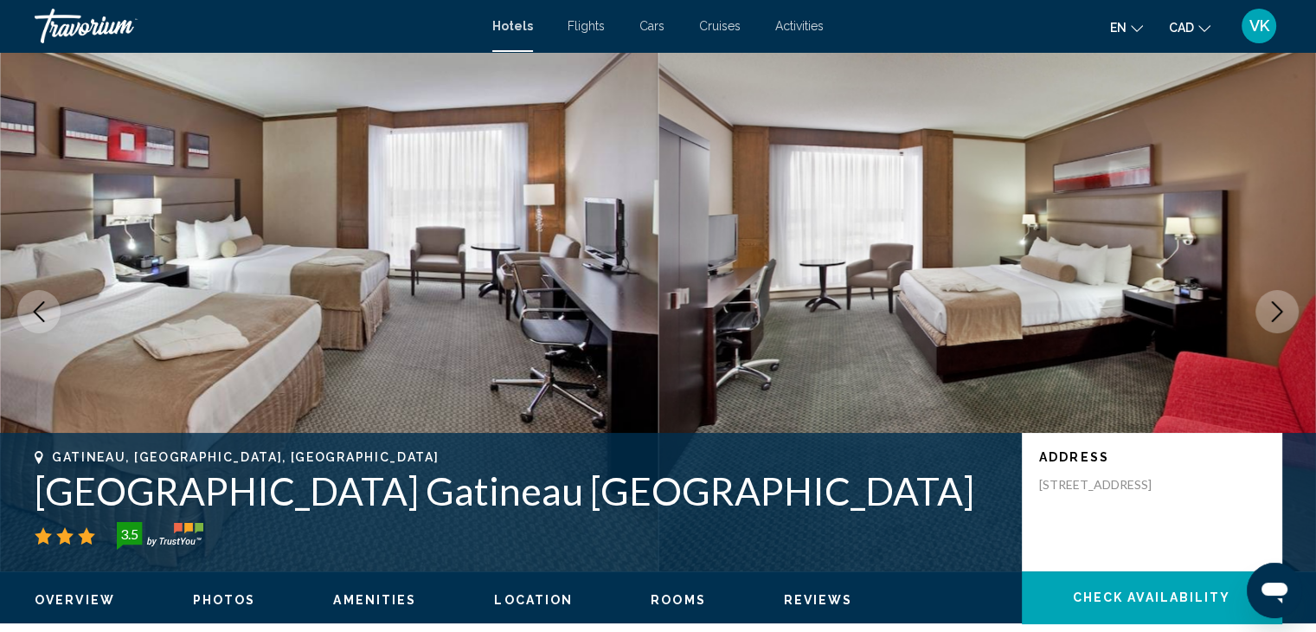
click at [1283, 313] on icon "Next image" at bounding box center [1277, 311] width 21 height 21
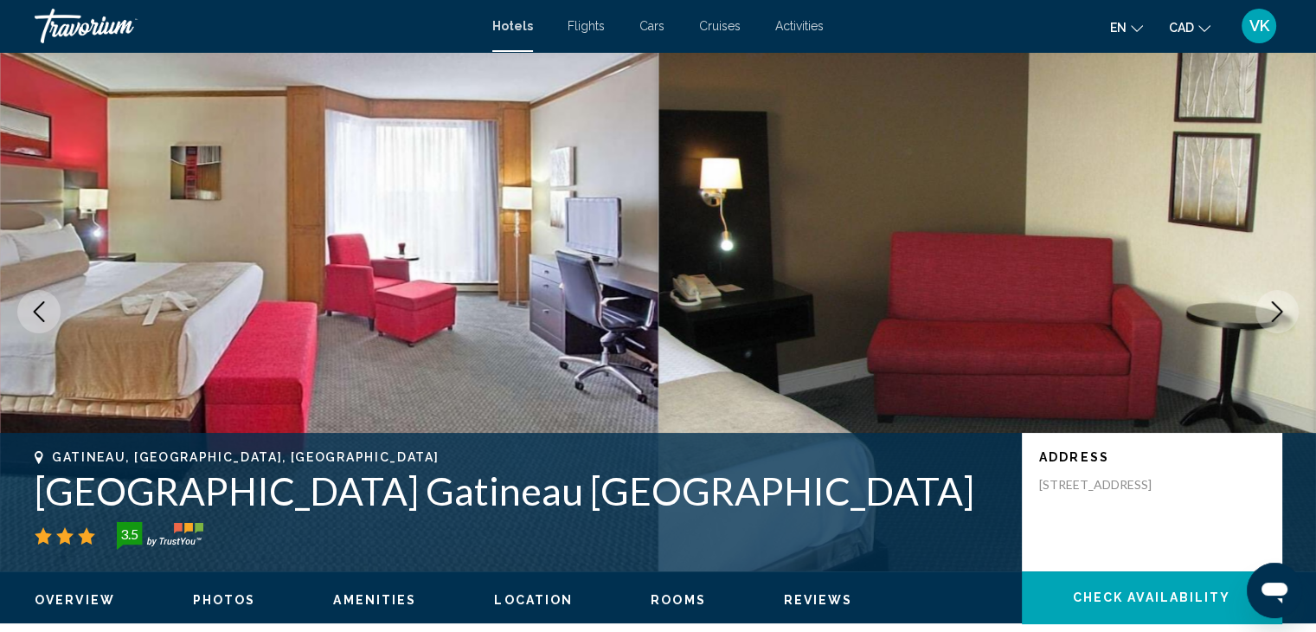
click at [1283, 312] on icon "Next image" at bounding box center [1277, 311] width 21 height 21
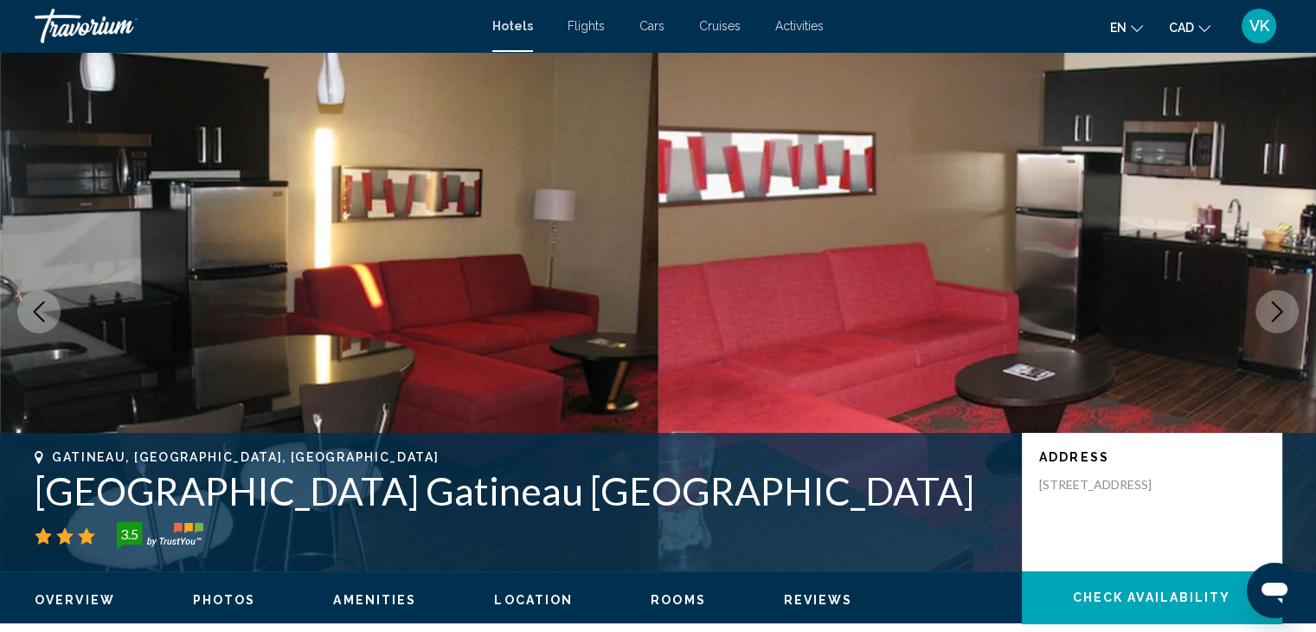
click at [1283, 312] on icon "Next image" at bounding box center [1277, 311] width 21 height 21
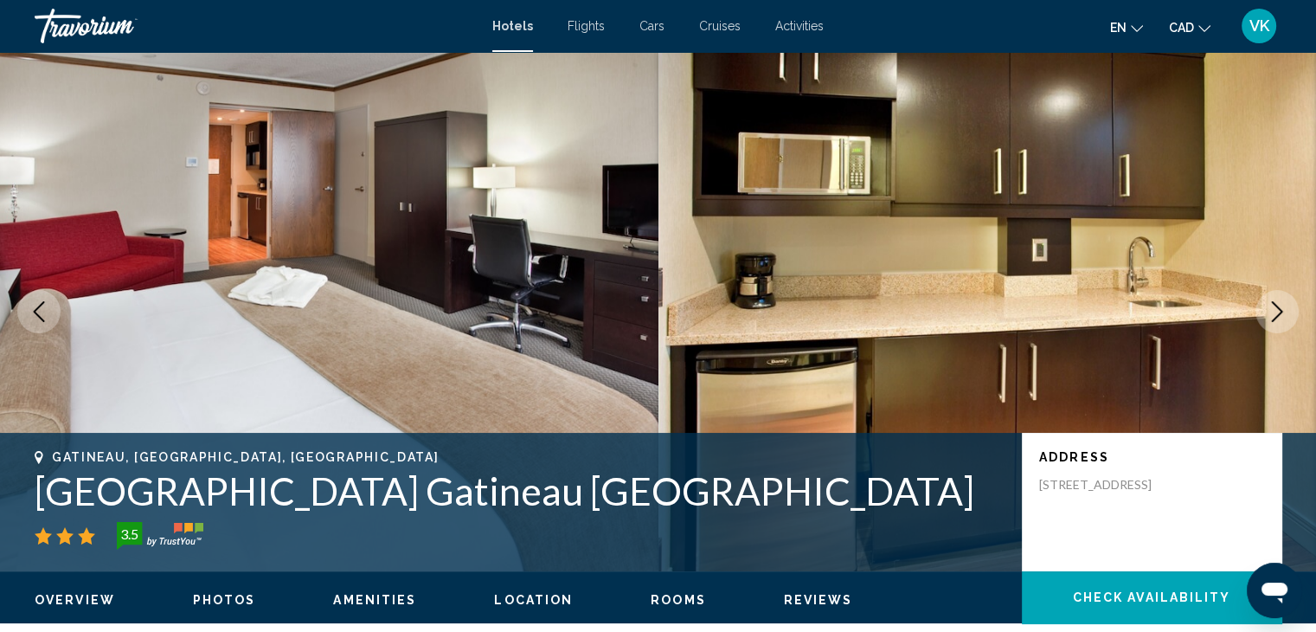
click at [1283, 312] on icon "Next image" at bounding box center [1277, 311] width 21 height 21
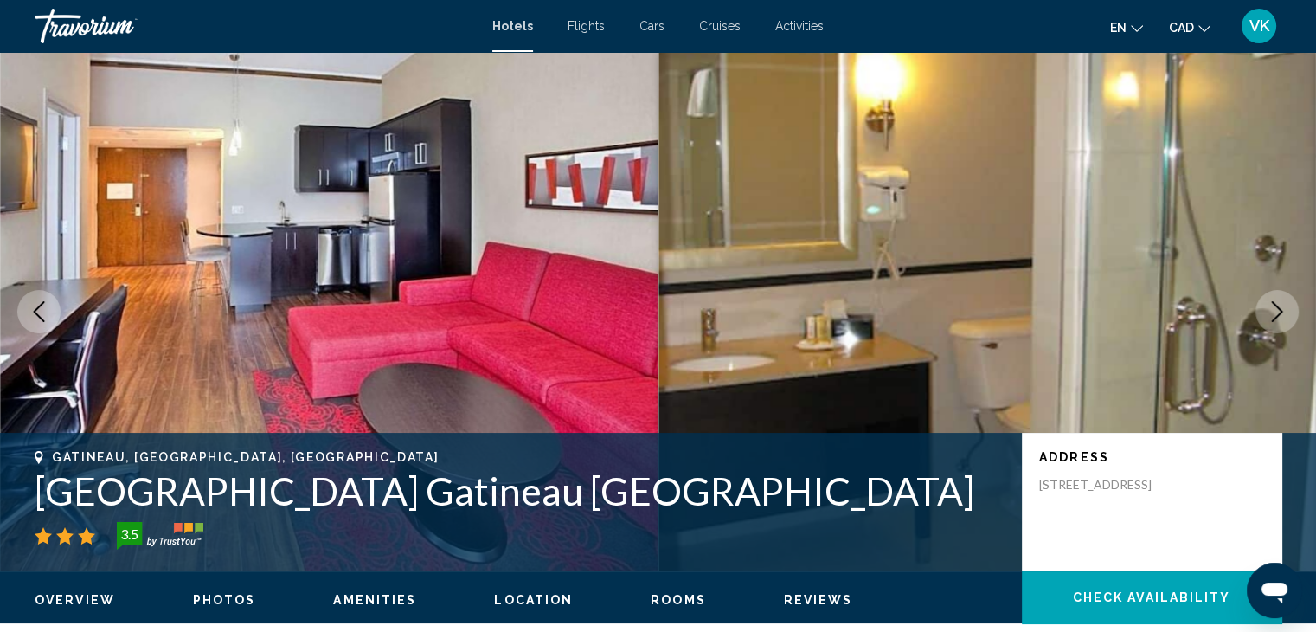
click at [1283, 312] on icon "Next image" at bounding box center [1277, 311] width 21 height 21
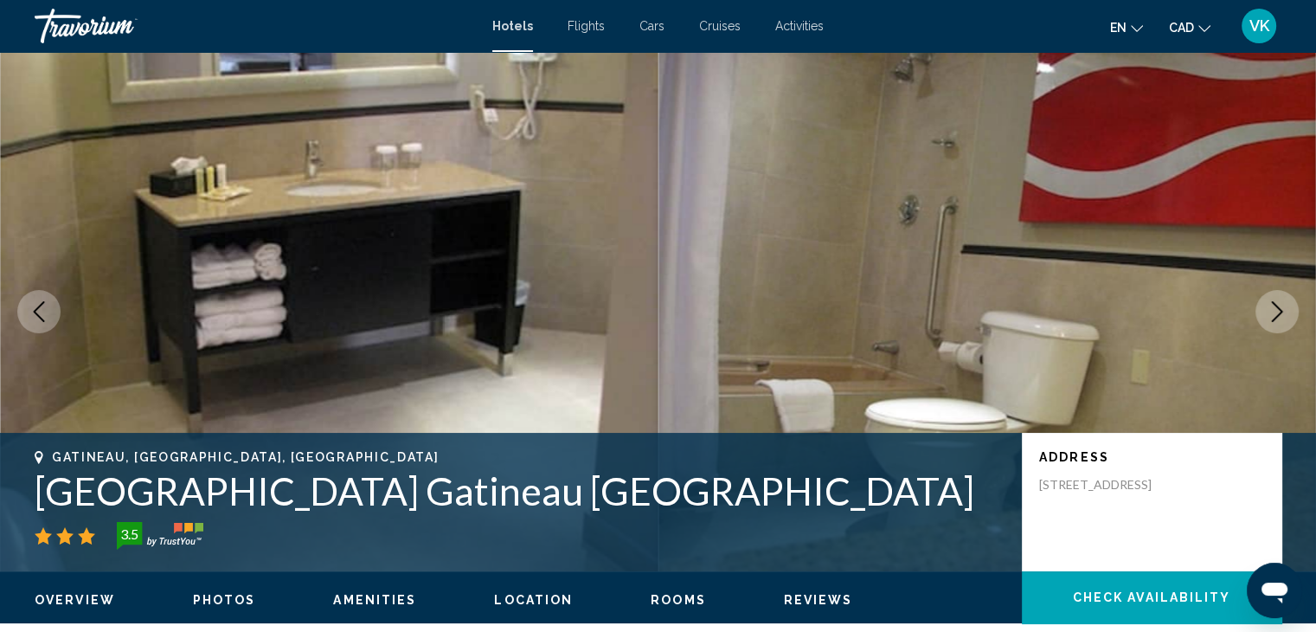
click at [1283, 312] on icon "Next image" at bounding box center [1277, 311] width 21 height 21
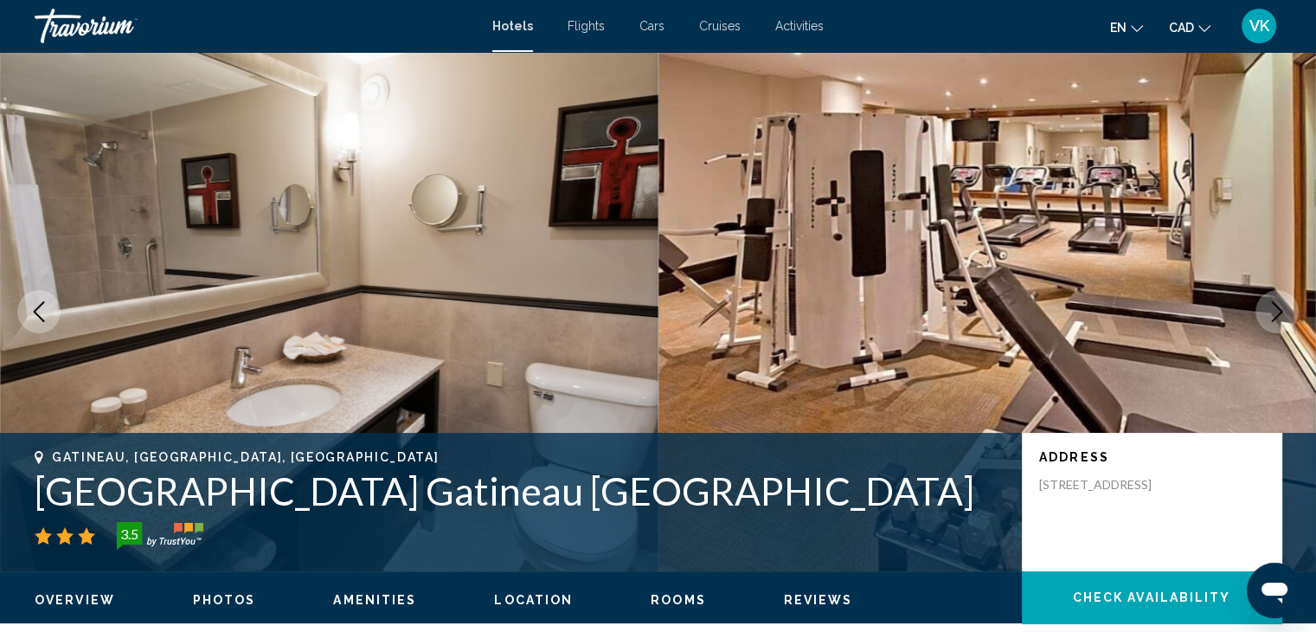
click at [1283, 312] on icon "Next image" at bounding box center [1277, 311] width 21 height 21
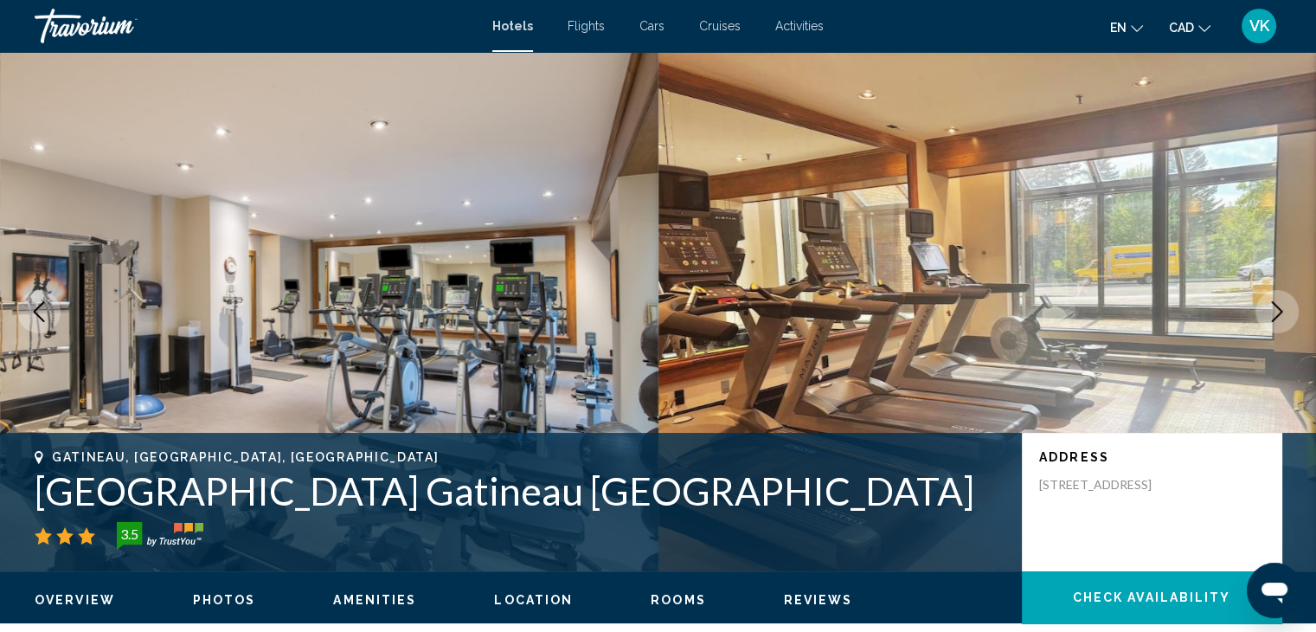
click at [1283, 312] on icon "Next image" at bounding box center [1277, 311] width 21 height 21
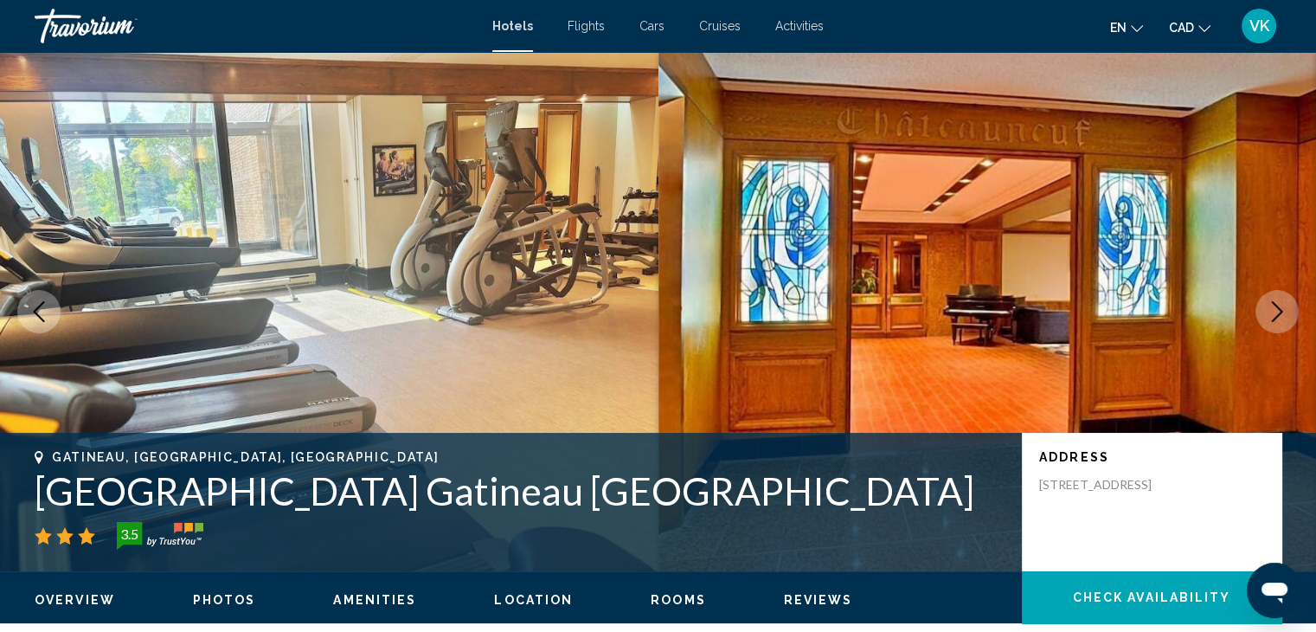
click at [1283, 312] on icon "Next image" at bounding box center [1277, 311] width 21 height 21
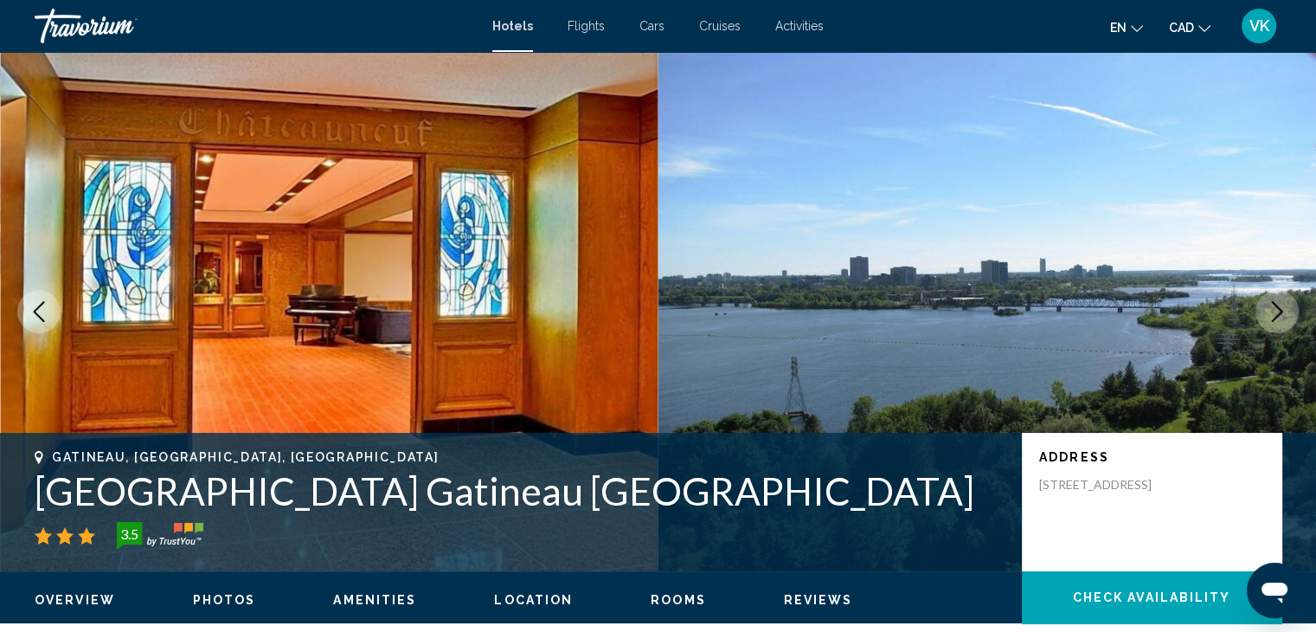
click at [1283, 312] on icon "Next image" at bounding box center [1277, 311] width 21 height 21
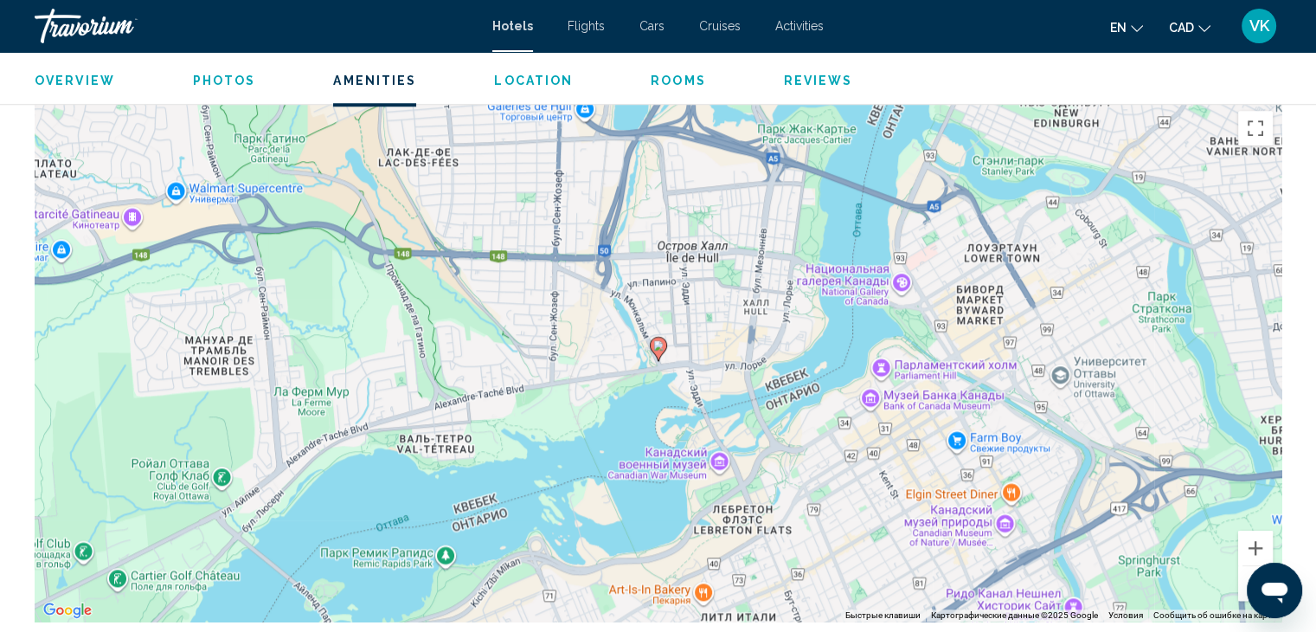
scroll to position [1644, 0]
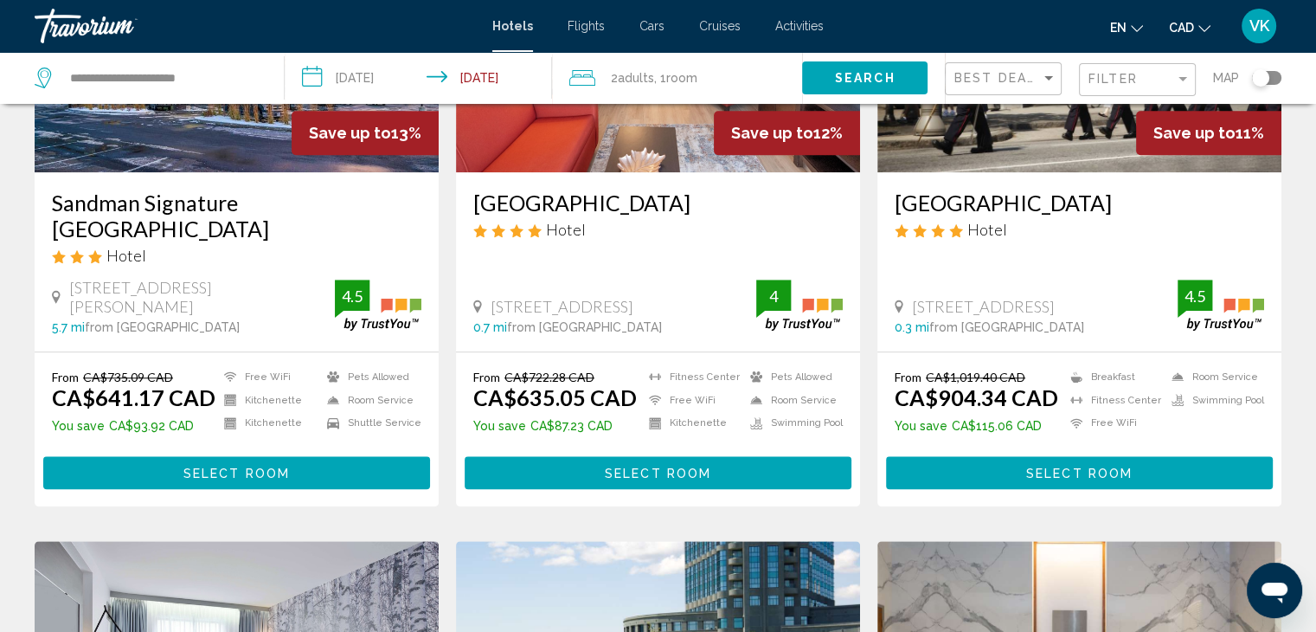
scroll to position [1384, 0]
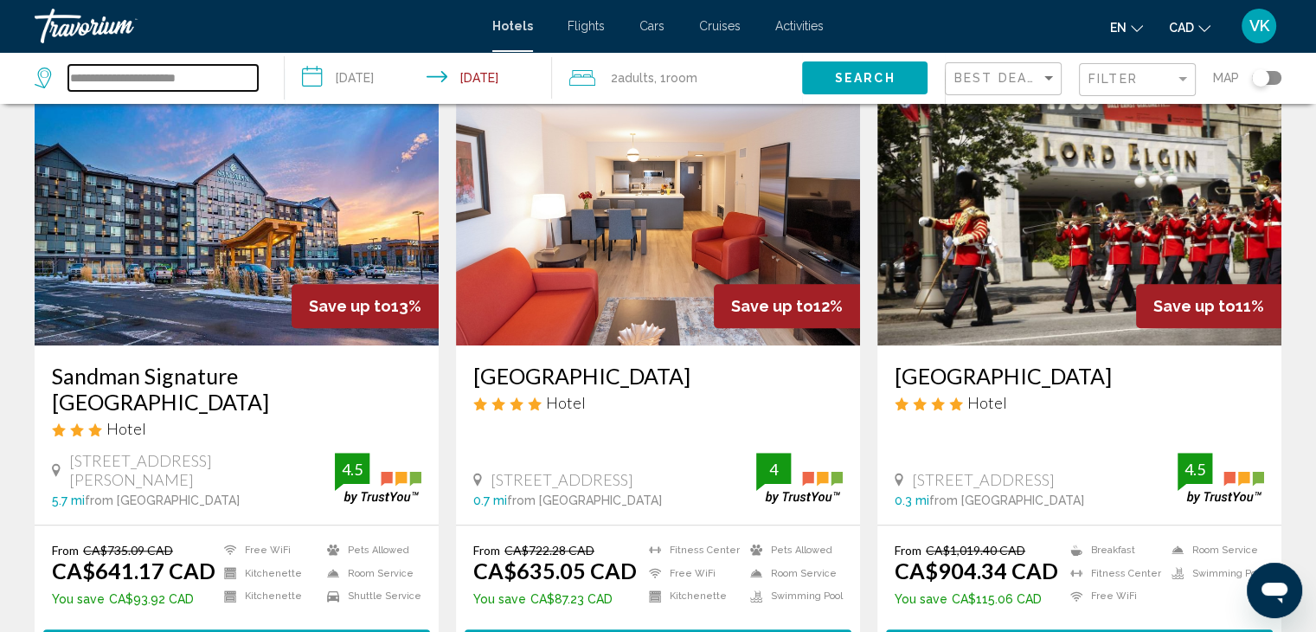
click at [233, 73] on input "**********" at bounding box center [162, 78] width 189 height 26
type input "*"
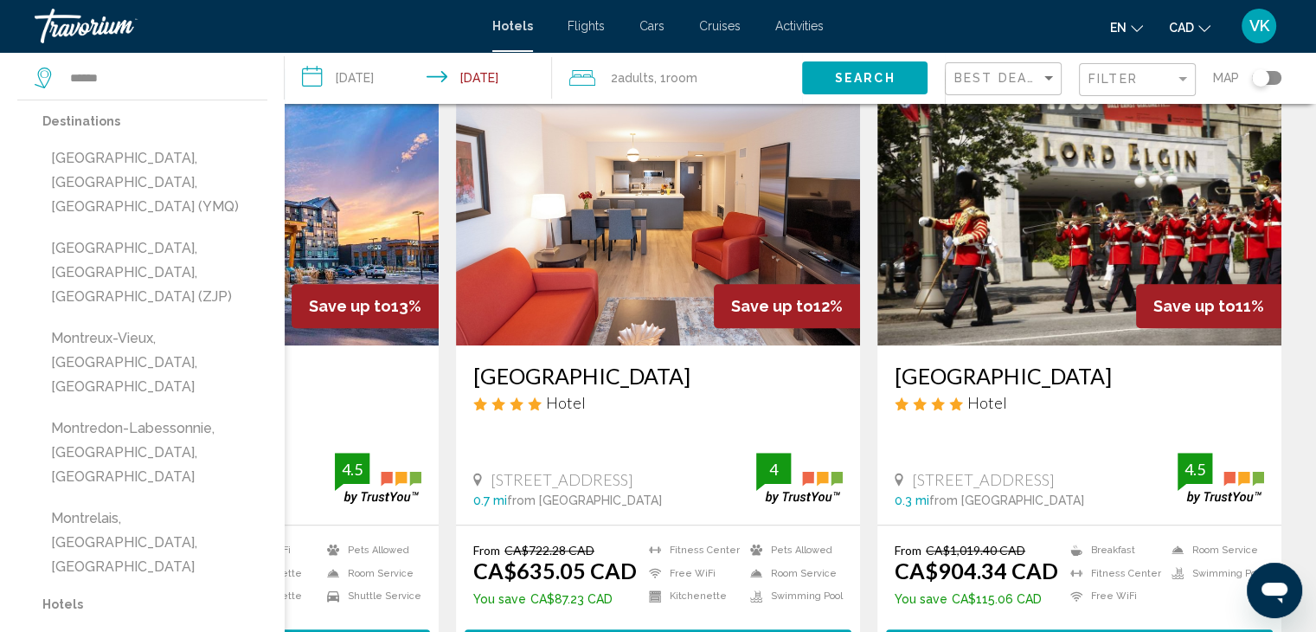
click at [191, 149] on button "Montreal, QC, Canada (YMQ)" at bounding box center [154, 182] width 225 height 81
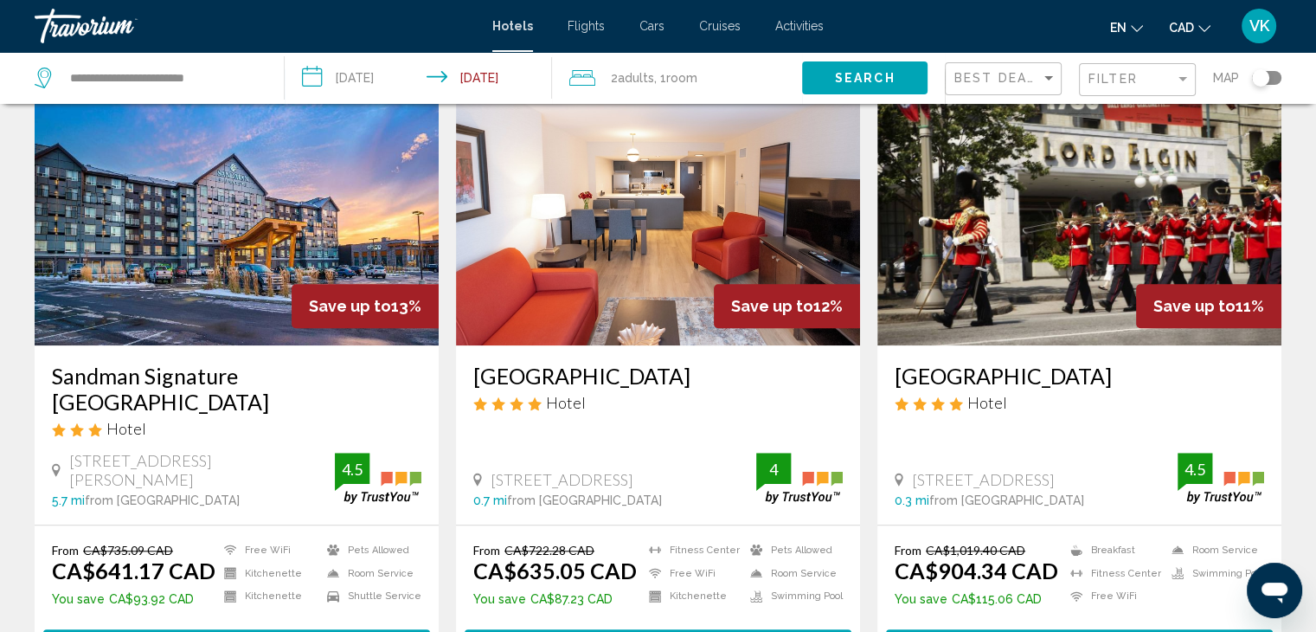
click at [882, 69] on button "Search" at bounding box center [864, 77] width 125 height 32
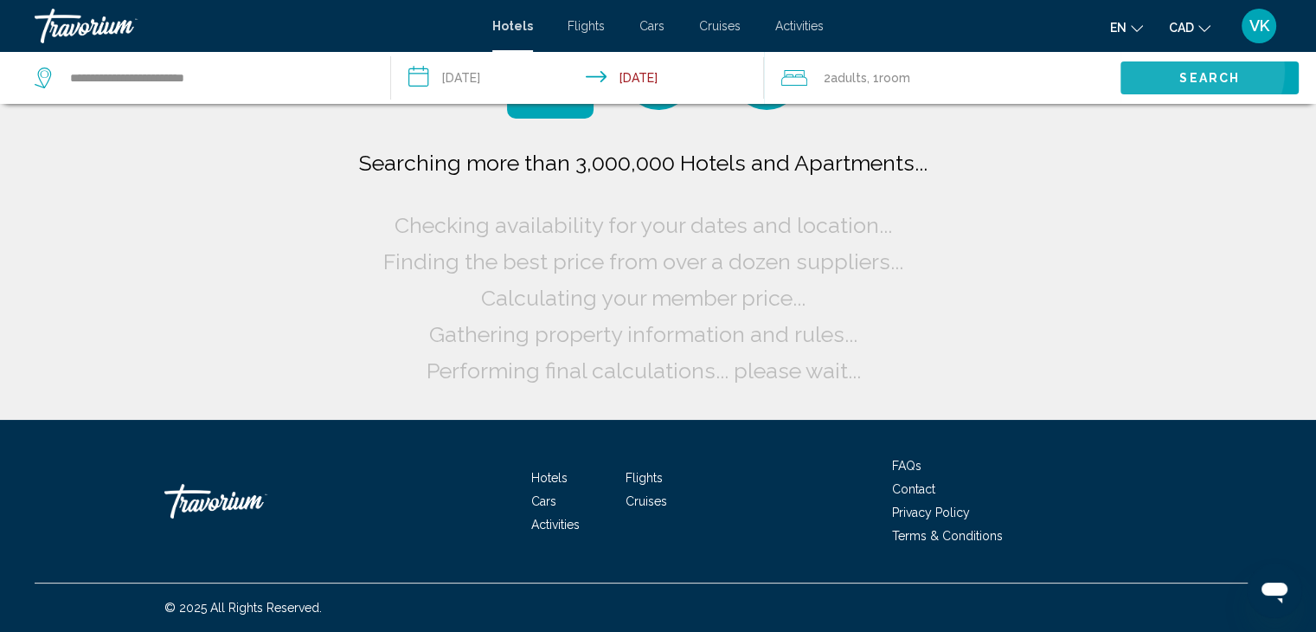
scroll to position [0, 0]
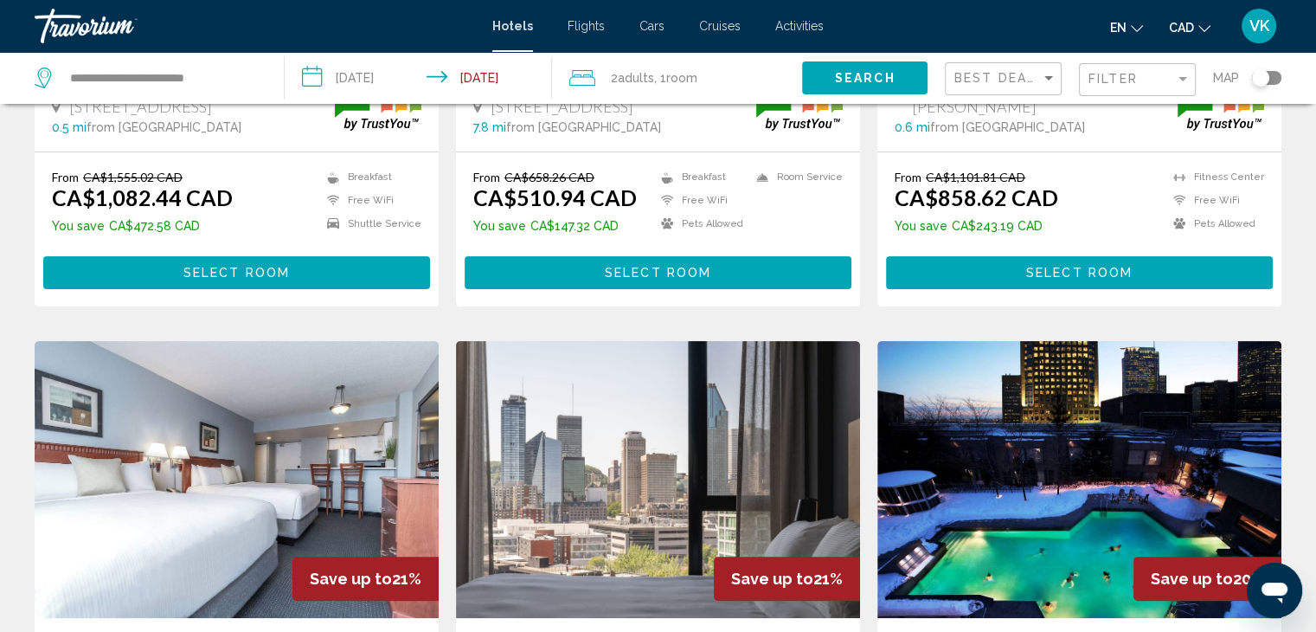
scroll to position [433, 0]
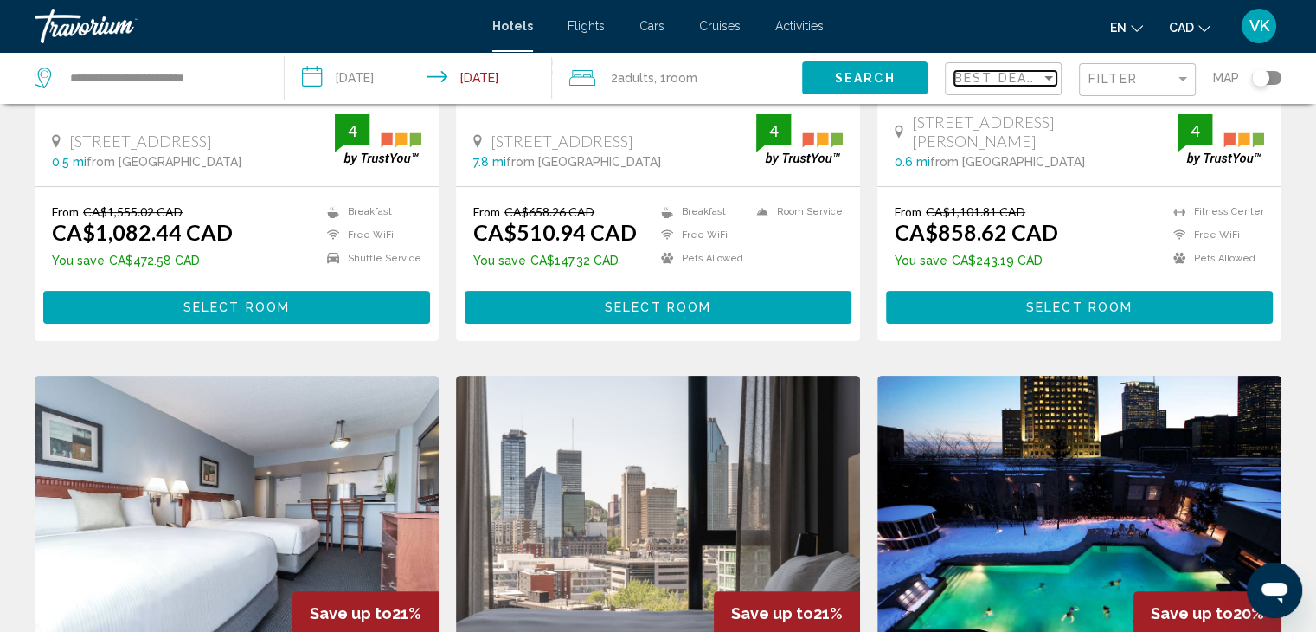
click at [1003, 74] on span "Best Deals" at bounding box center [999, 78] width 91 height 14
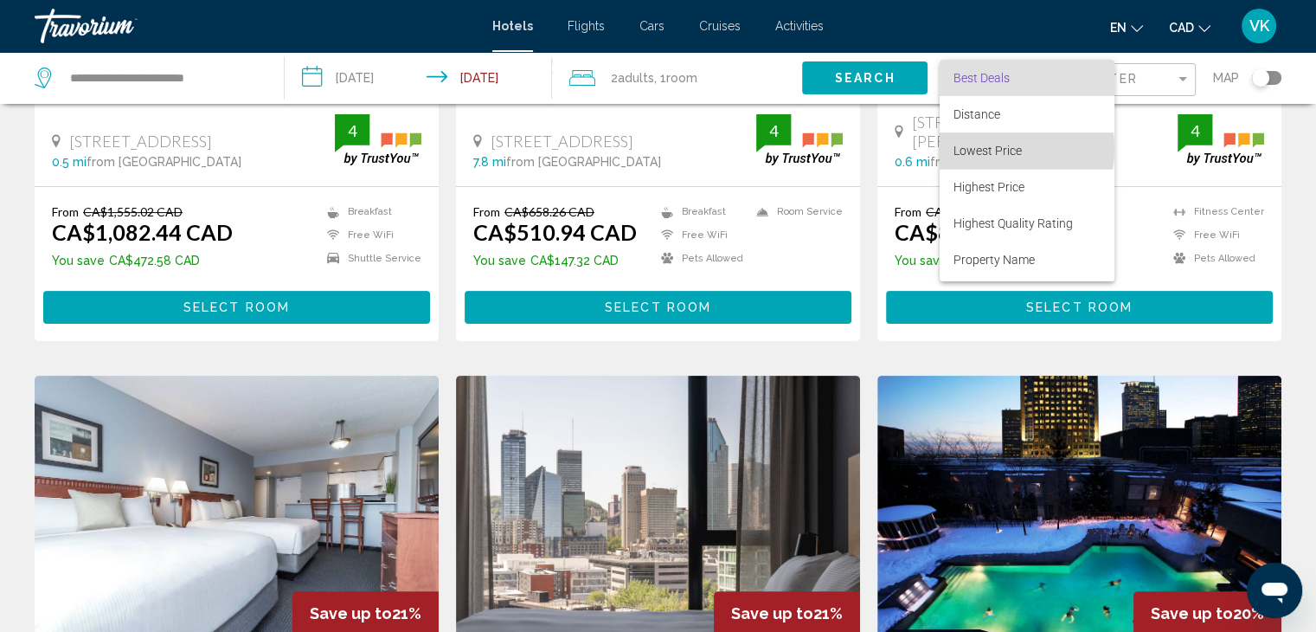
click at [990, 149] on span "Lowest Price" at bounding box center [987, 151] width 68 height 14
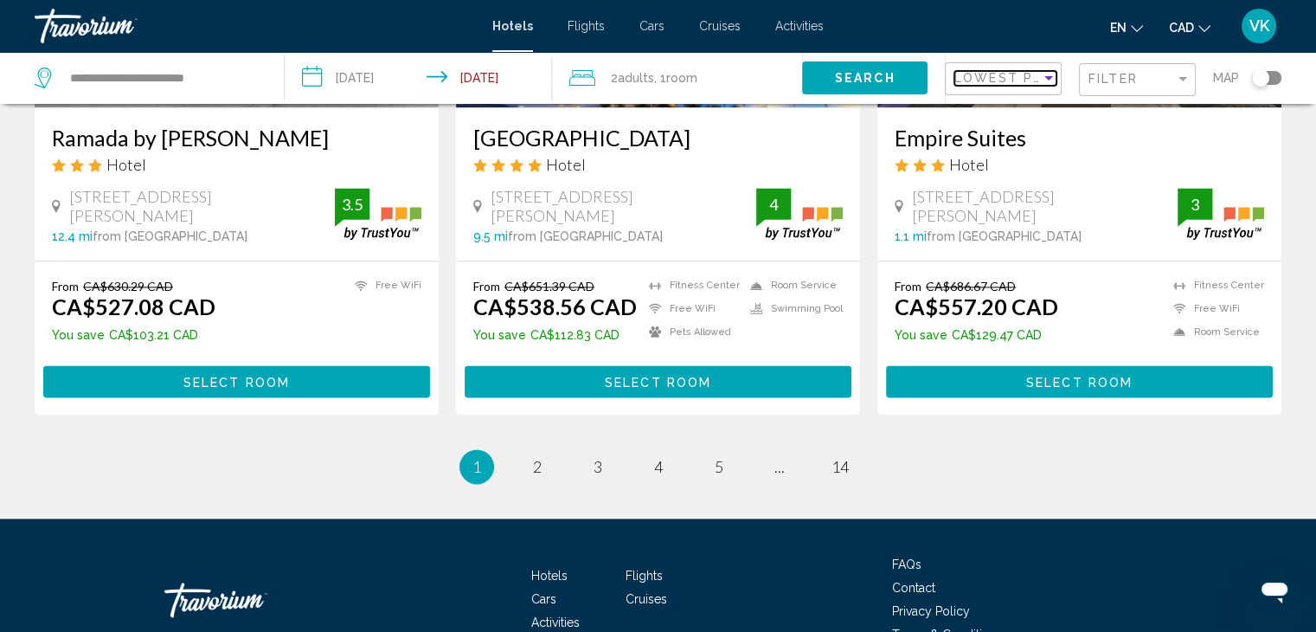
scroll to position [2336, 0]
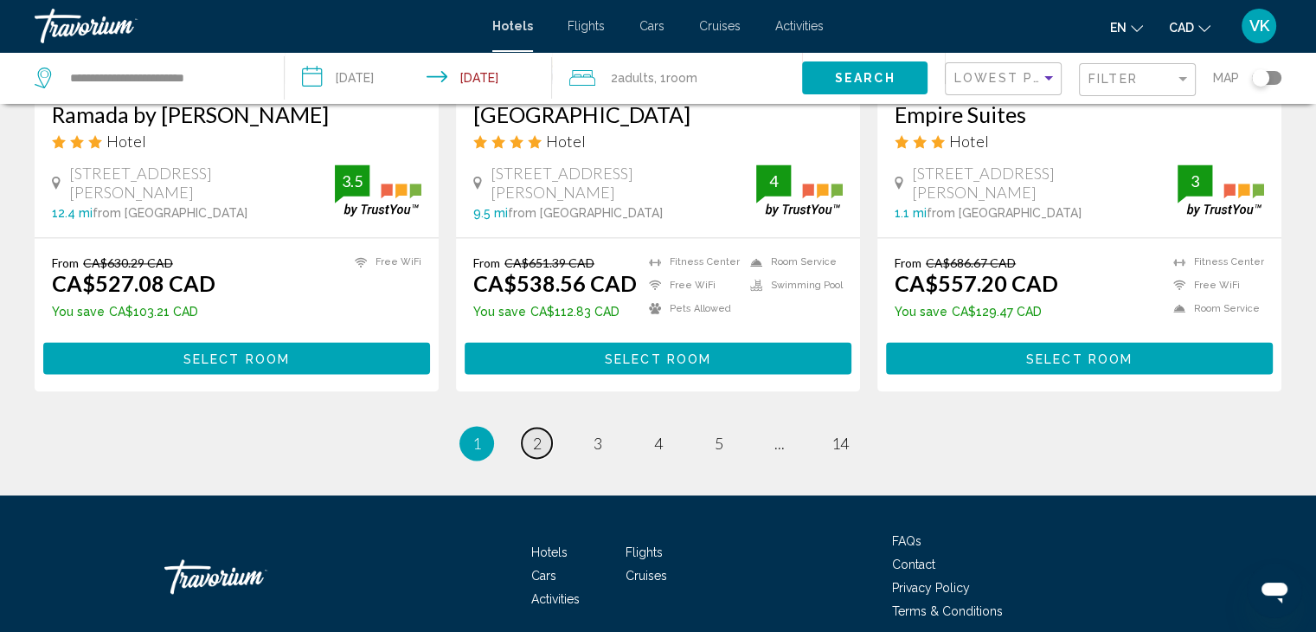
click at [533, 433] on span "2" at bounding box center [537, 442] width 9 height 19
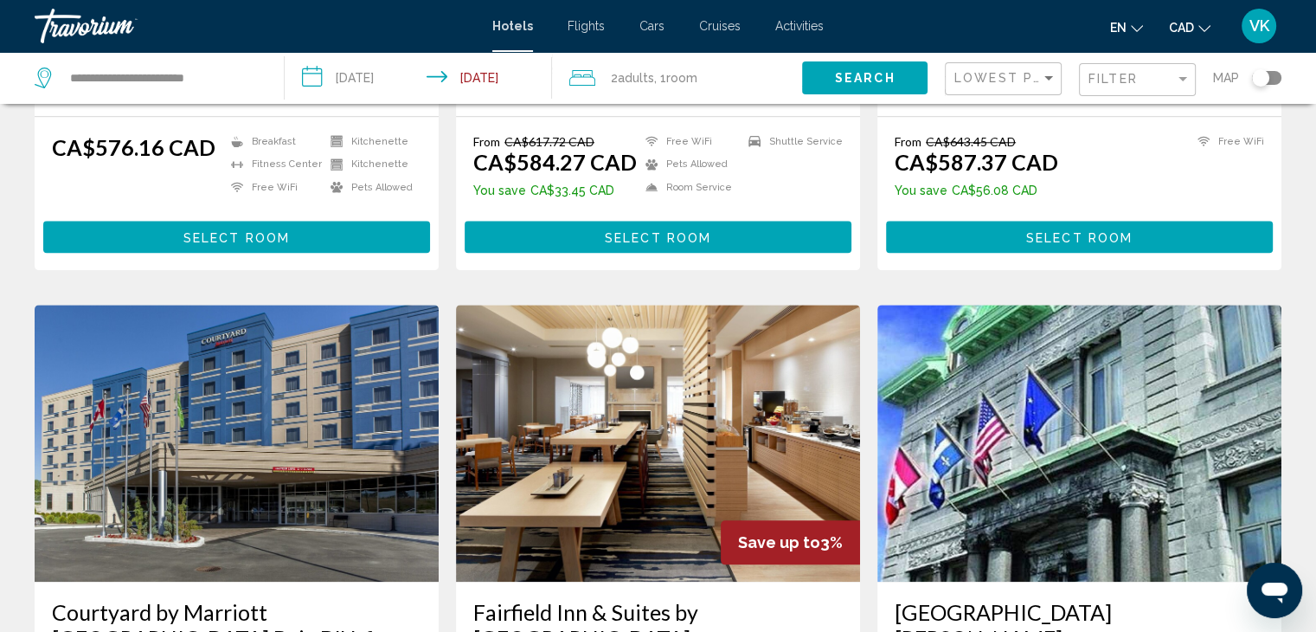
scroll to position [1990, 0]
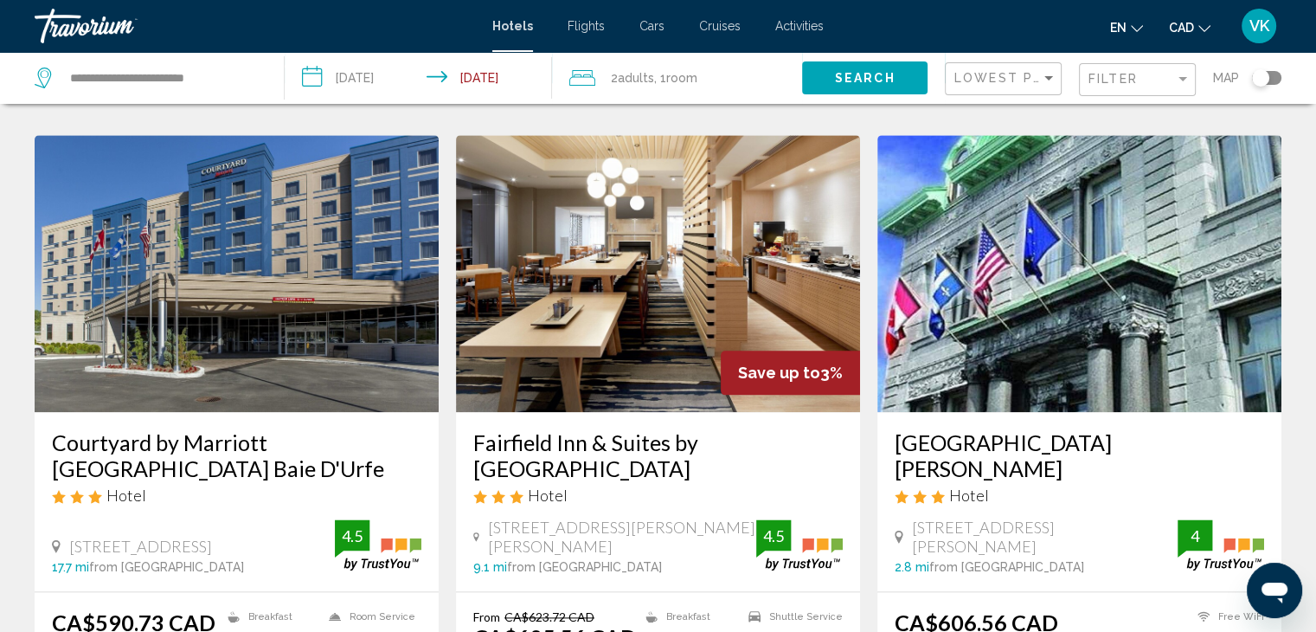
click at [259, 74] on div "**********" at bounding box center [151, 78] width 232 height 52
click at [242, 81] on input "**********" at bounding box center [162, 78] width 189 height 26
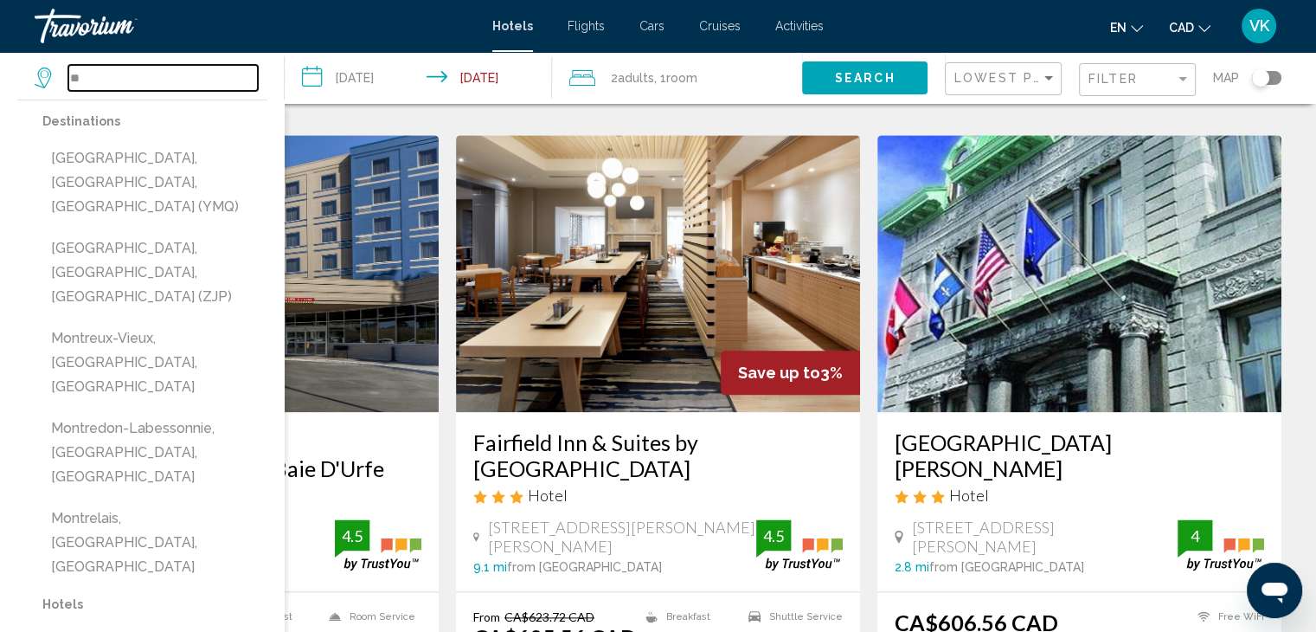
type input "*"
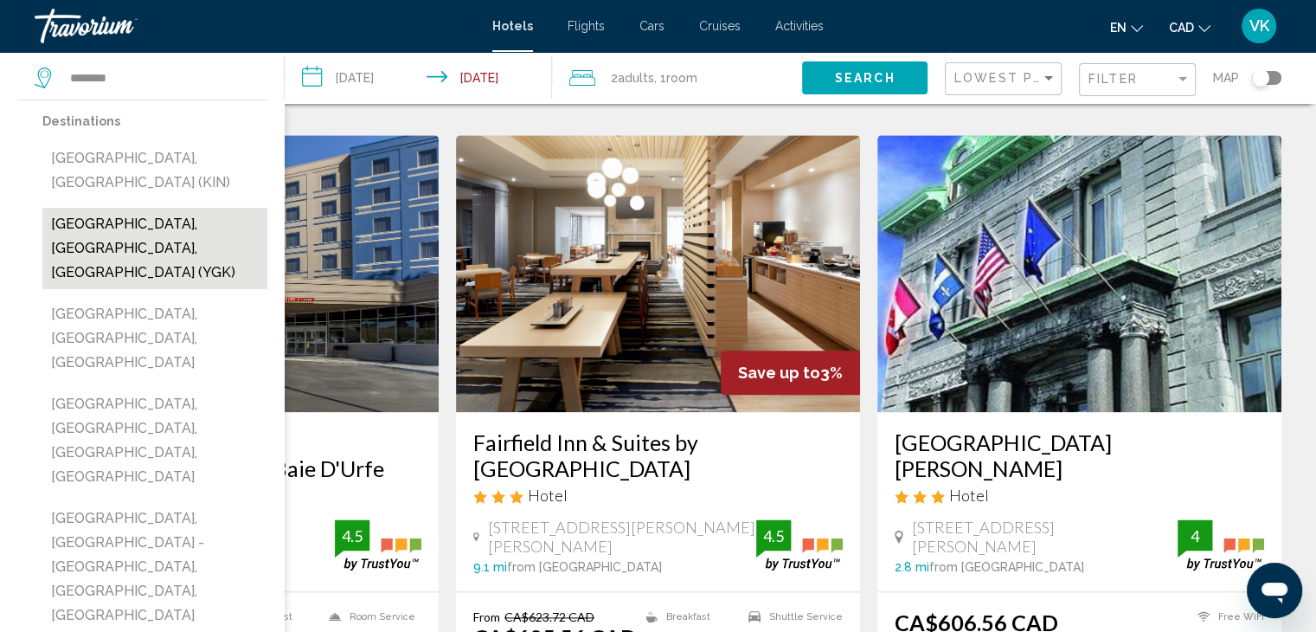
click at [221, 208] on button "Kingston, ON, Canada (YGK)" at bounding box center [154, 248] width 225 height 81
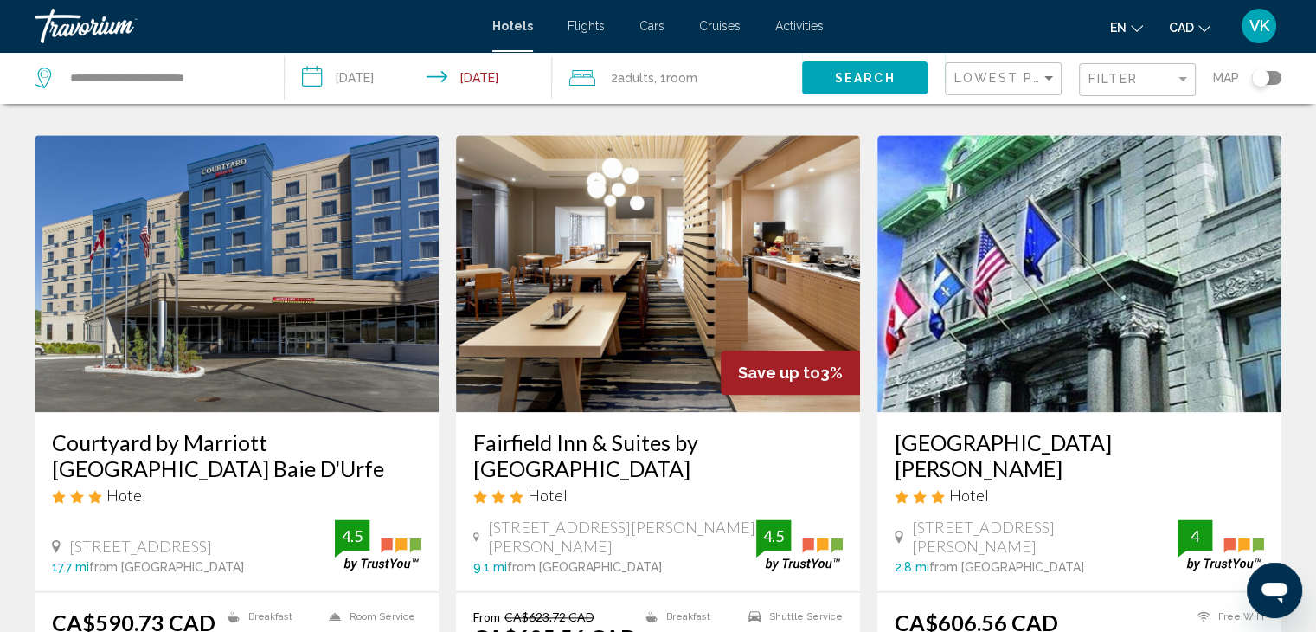
click at [873, 78] on span "Search" at bounding box center [865, 79] width 61 height 14
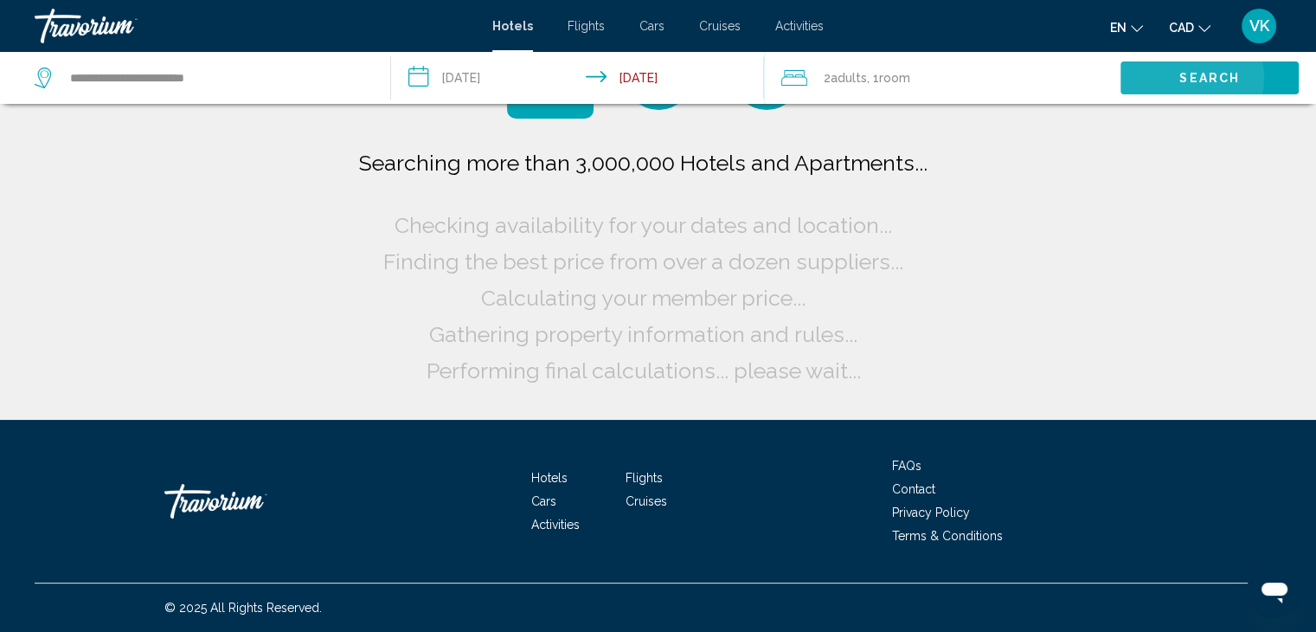
scroll to position [0, 0]
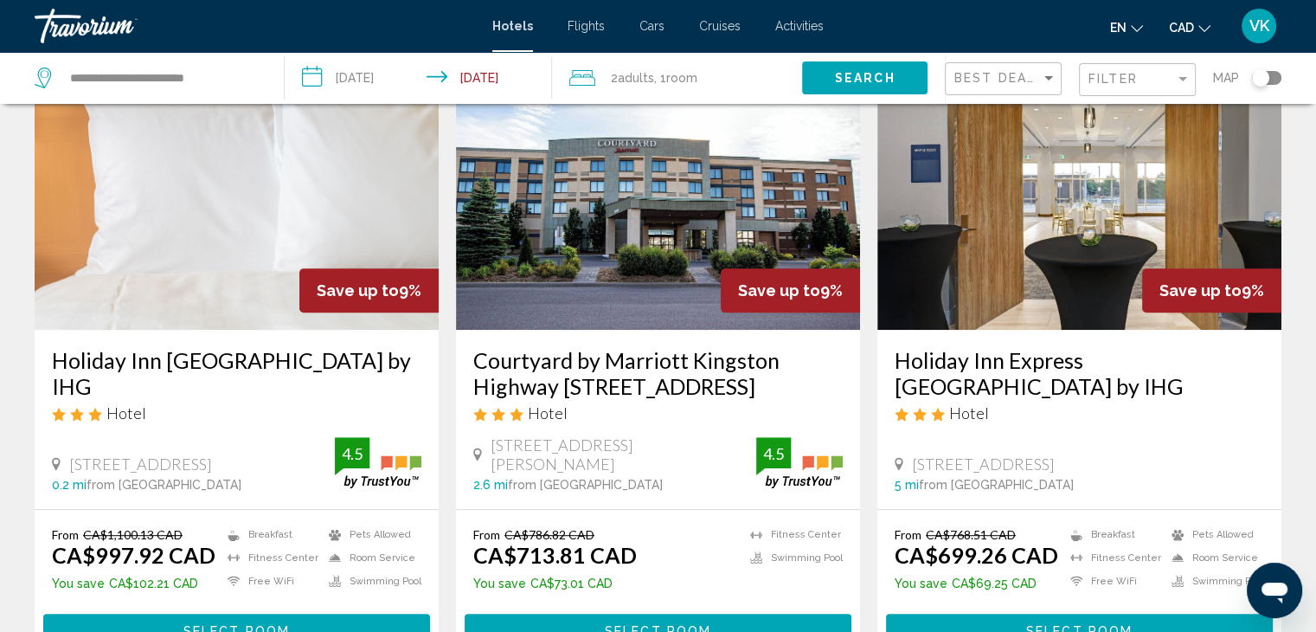
scroll to position [865, 0]
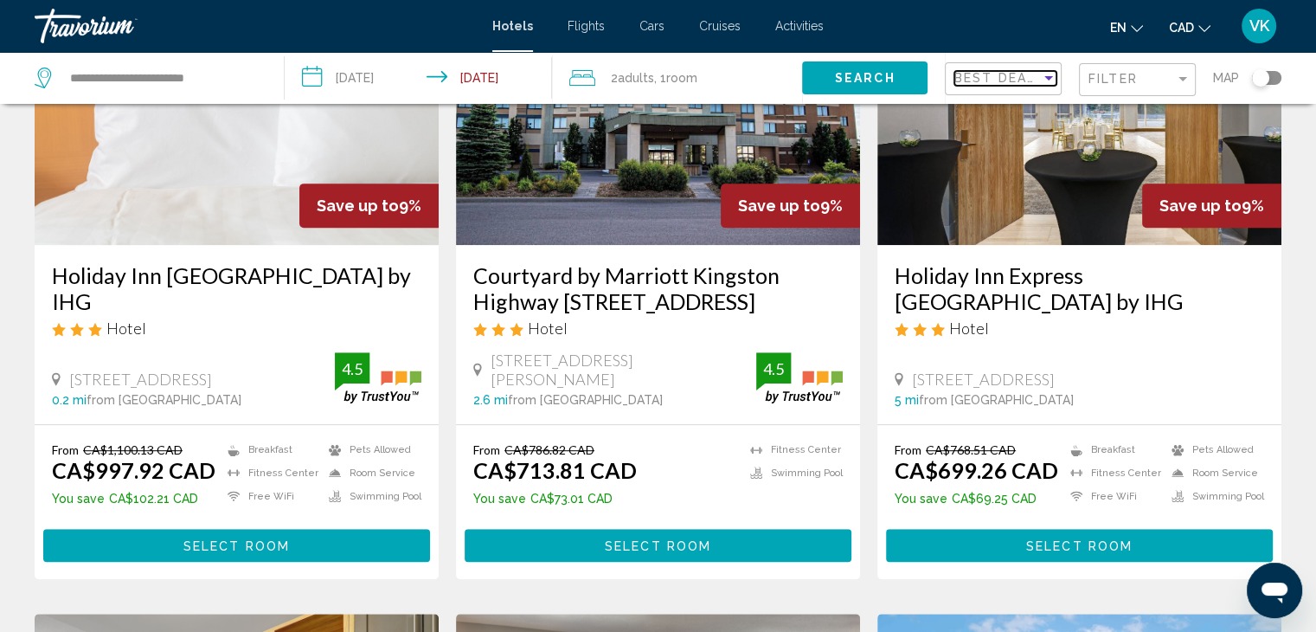
click at [1000, 71] on span "Best Deals" at bounding box center [999, 78] width 91 height 14
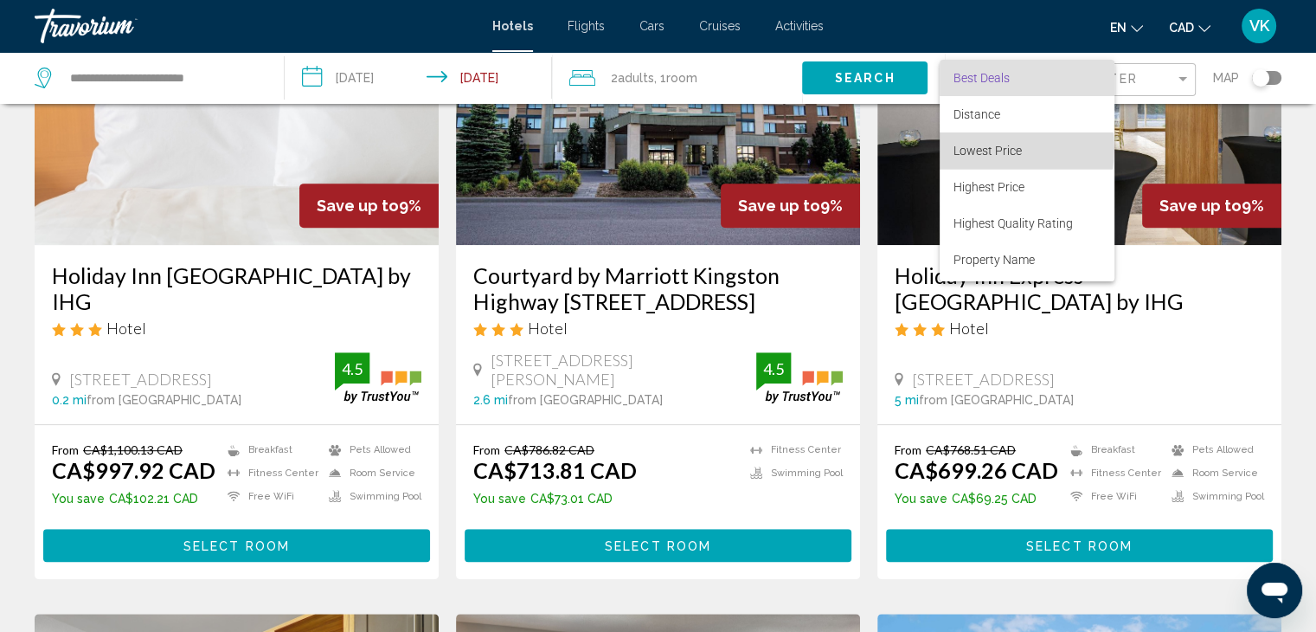
click at [993, 148] on span "Lowest Price" at bounding box center [987, 151] width 68 height 14
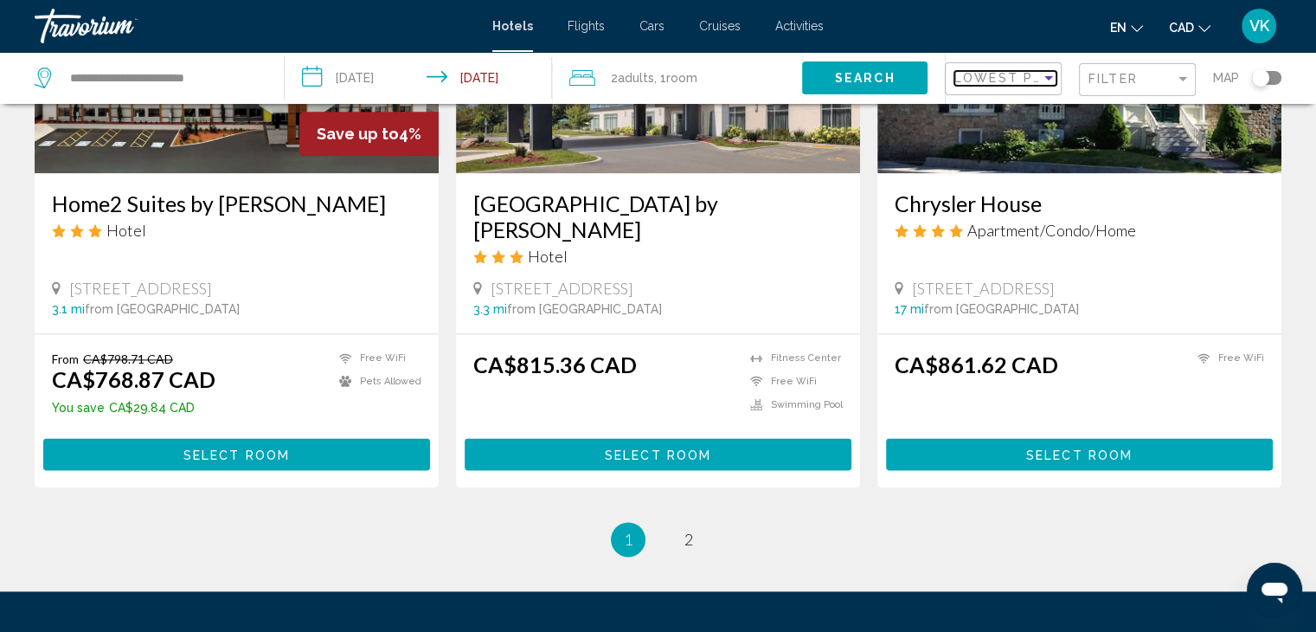
scroll to position [2249, 0]
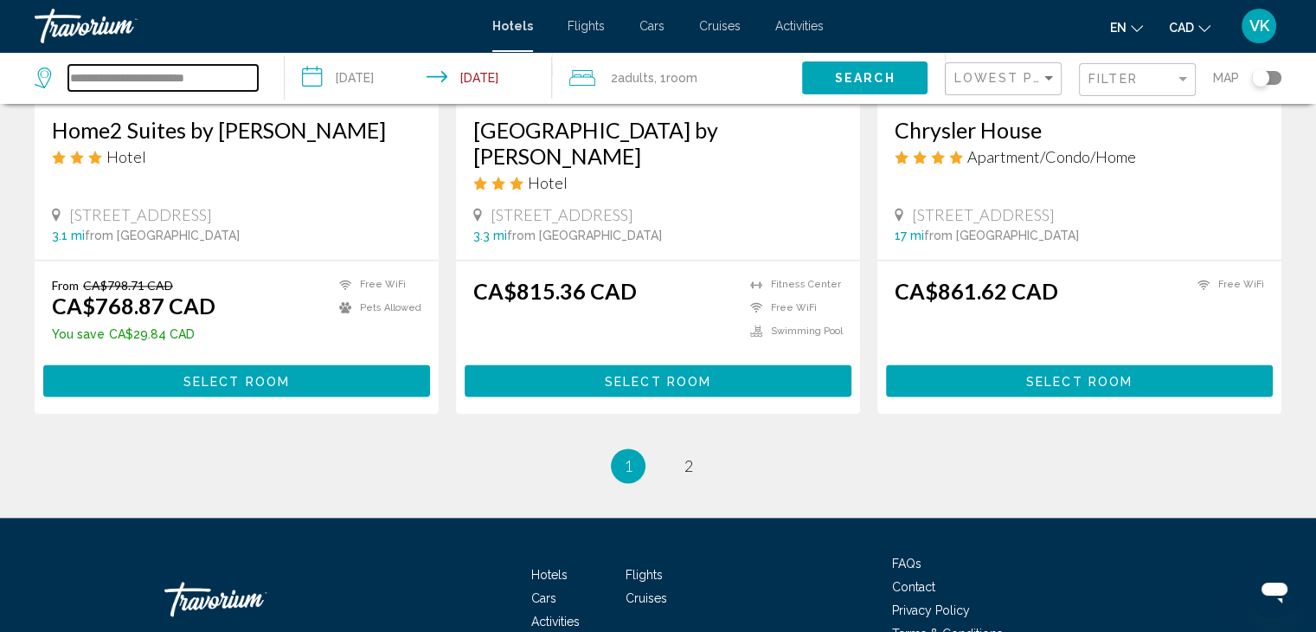
click at [228, 81] on input "**********" at bounding box center [162, 78] width 189 height 26
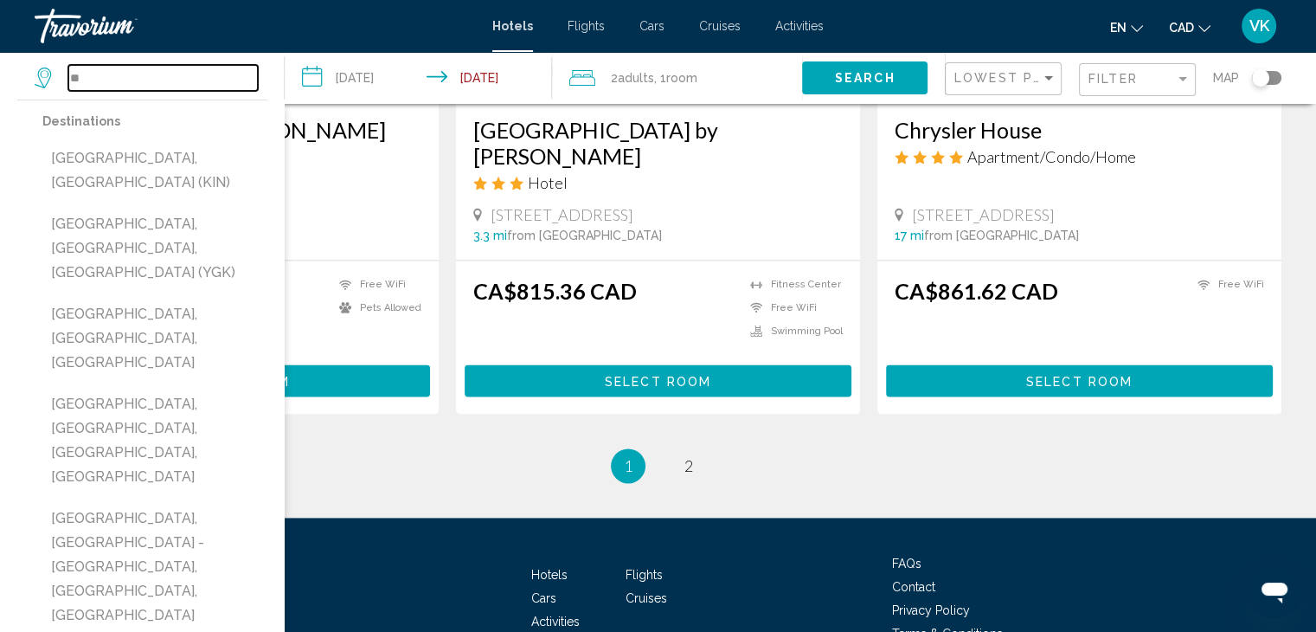
type input "*"
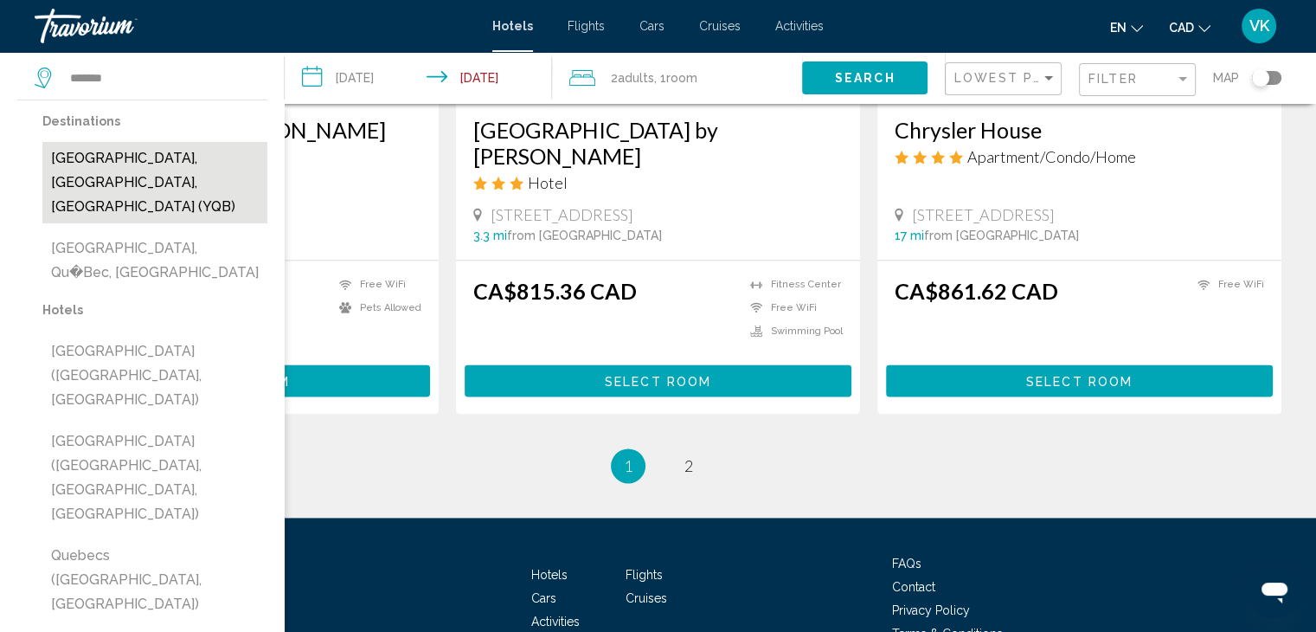
click at [211, 149] on button "Quebec, QC, Canada (YQB)" at bounding box center [154, 182] width 225 height 81
type input "**********"
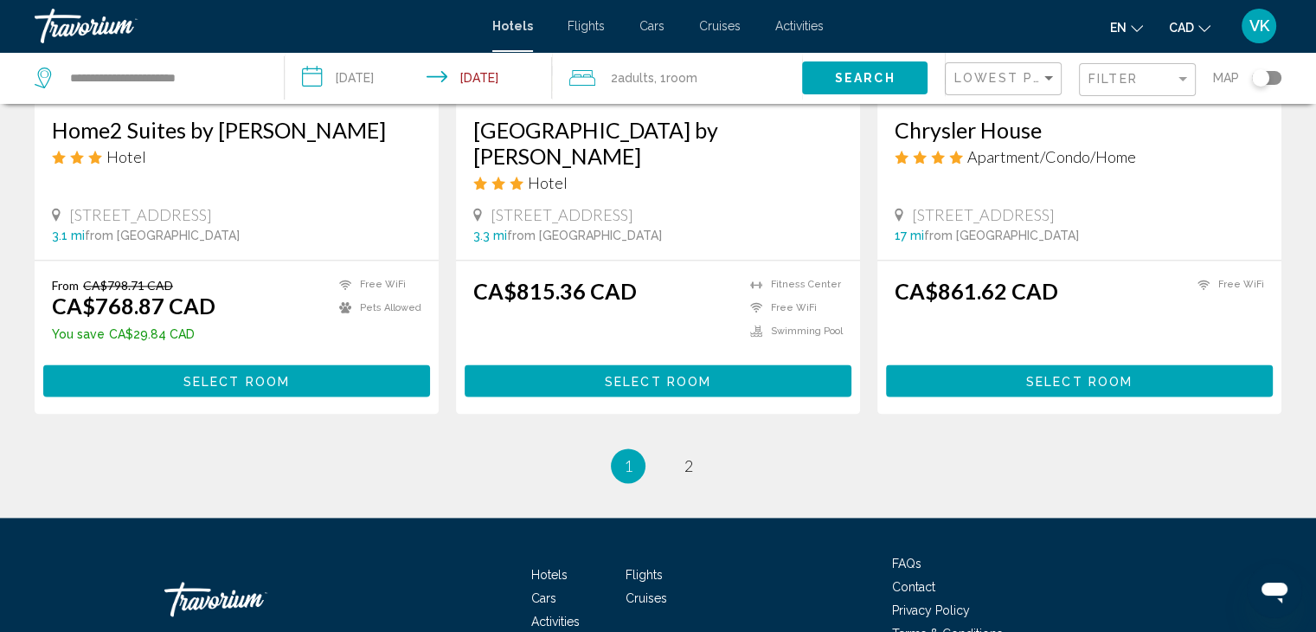
click at [889, 74] on span "Search" at bounding box center [865, 79] width 61 height 14
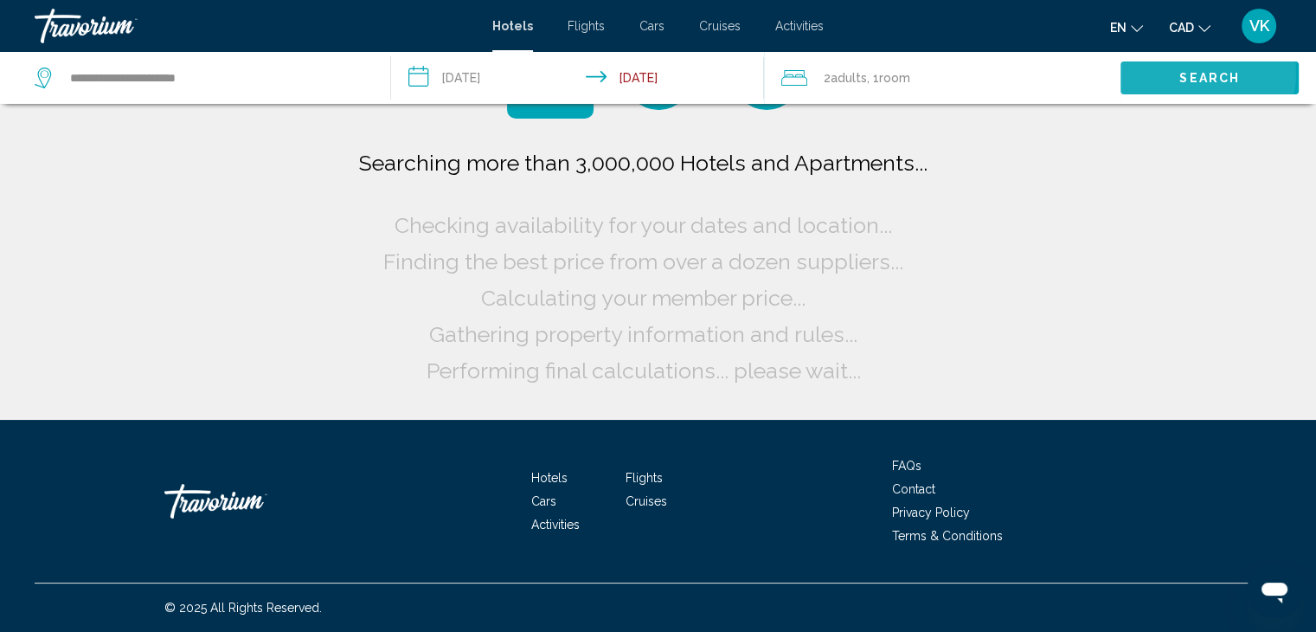
scroll to position [0, 0]
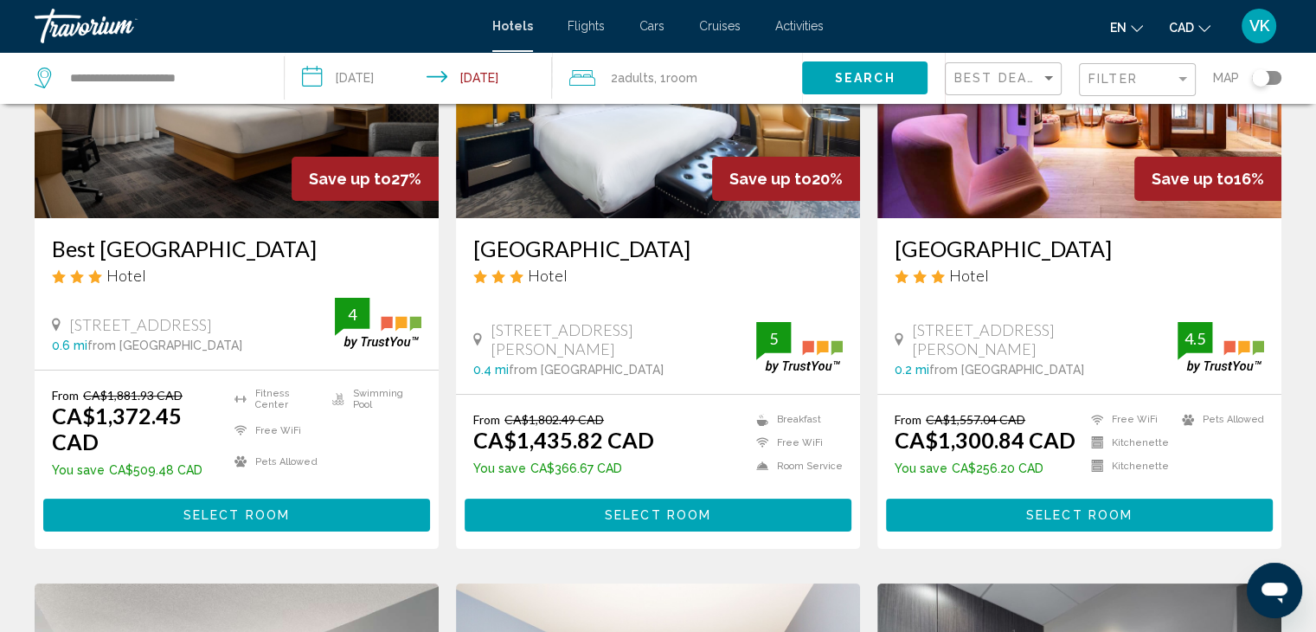
scroll to position [87, 0]
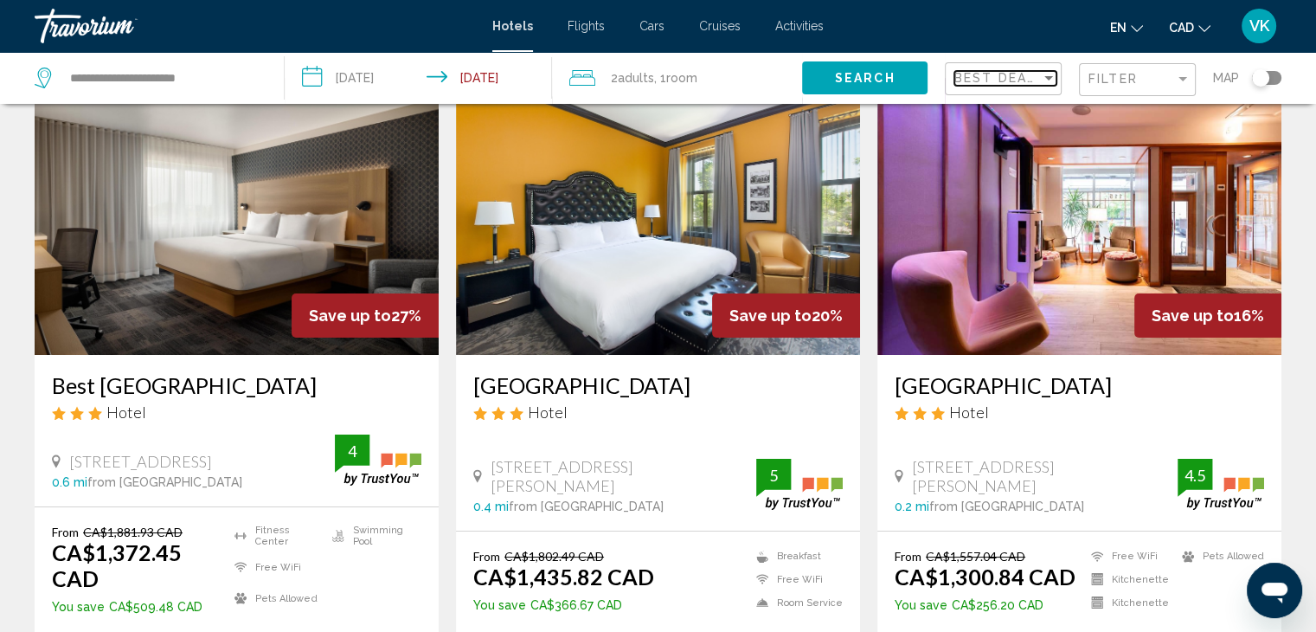
click at [996, 80] on span "Best Deals" at bounding box center [999, 78] width 91 height 14
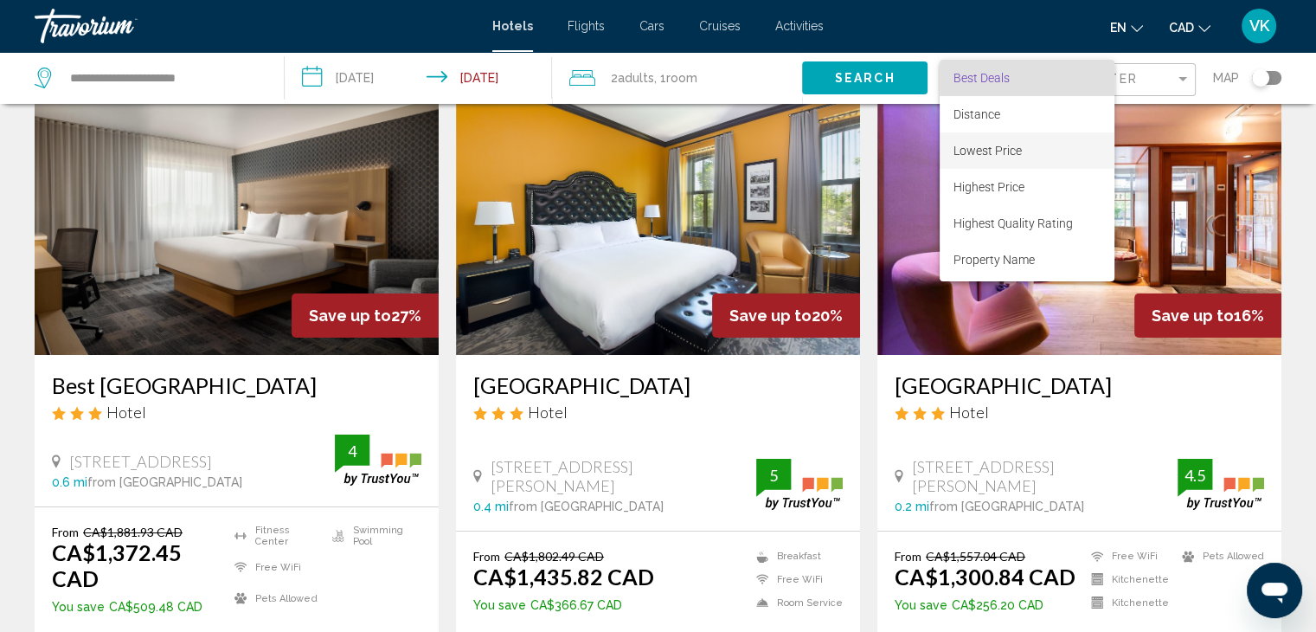
click at [985, 142] on span "Lowest Price" at bounding box center [1026, 150] width 147 height 36
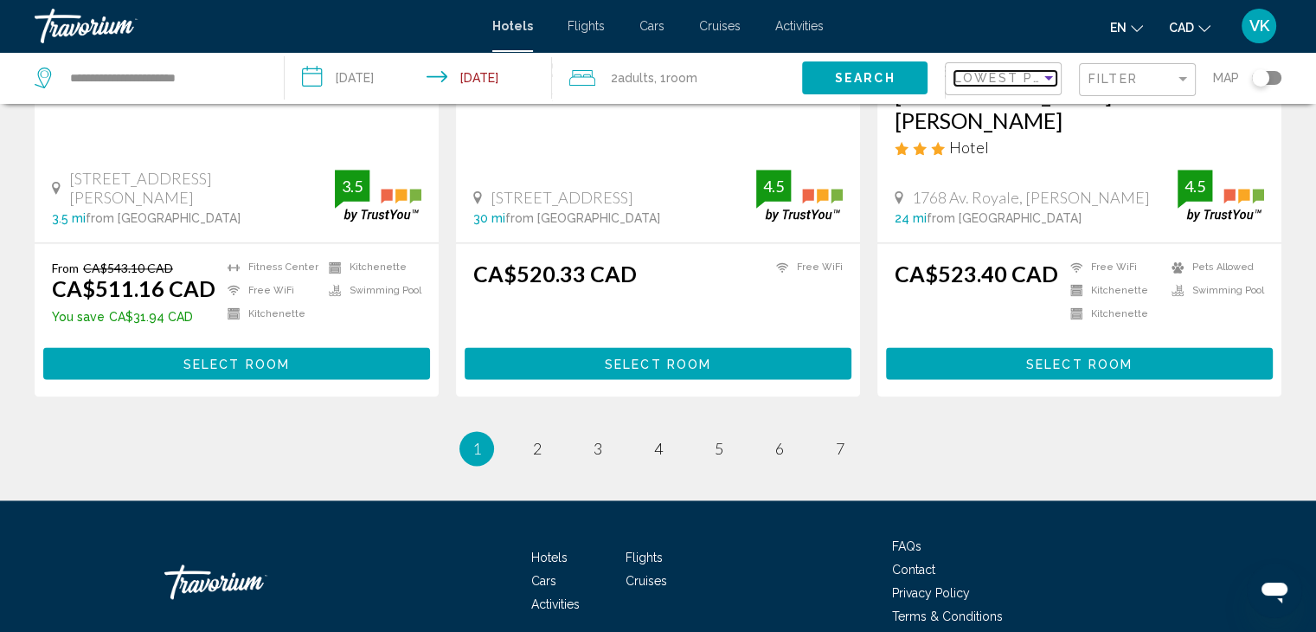
scroll to position [2309, 0]
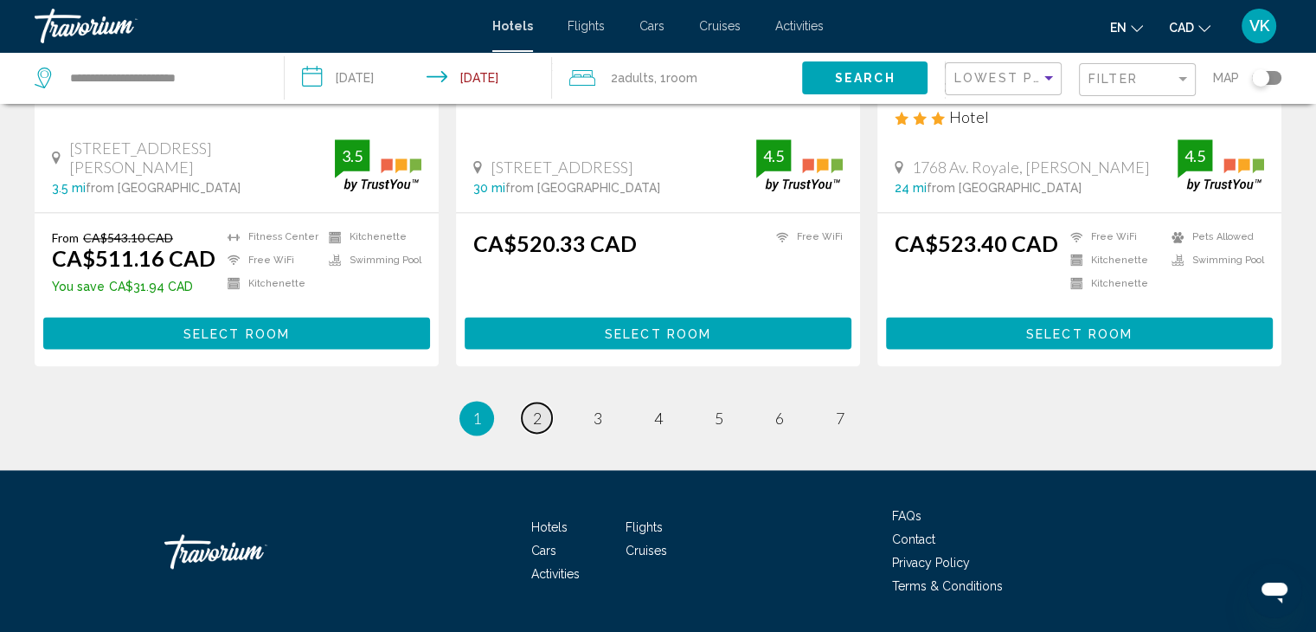
click at [529, 402] on link "page 2" at bounding box center [537, 417] width 30 height 30
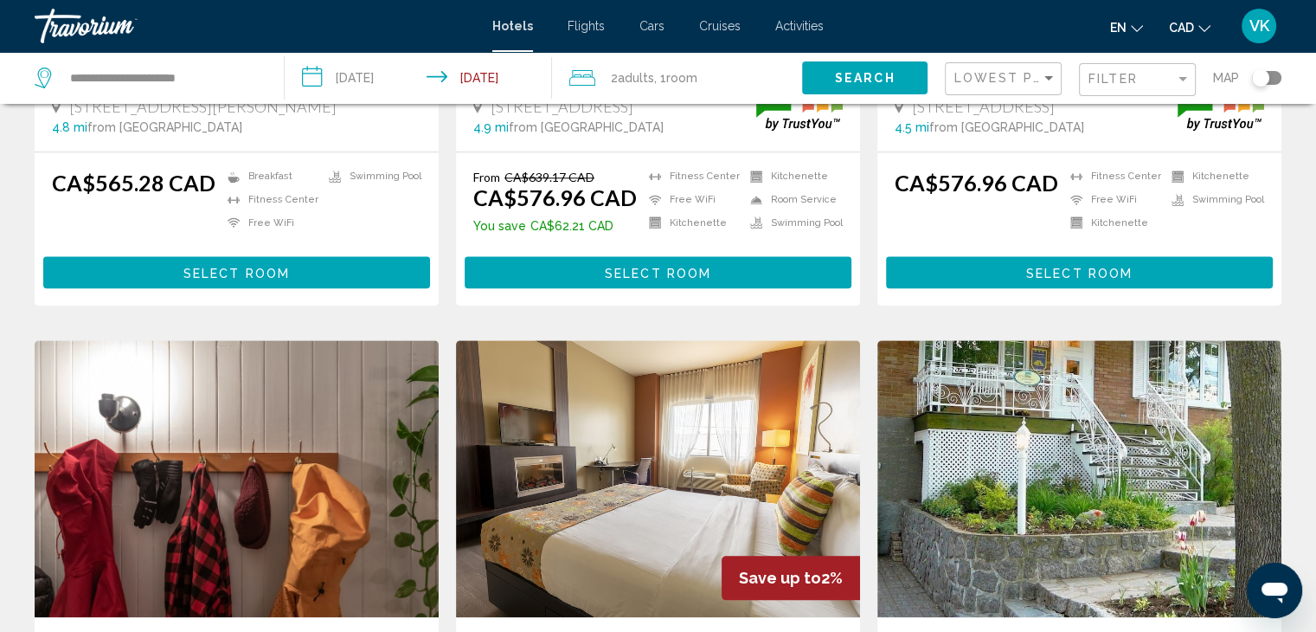
scroll to position [1471, 0]
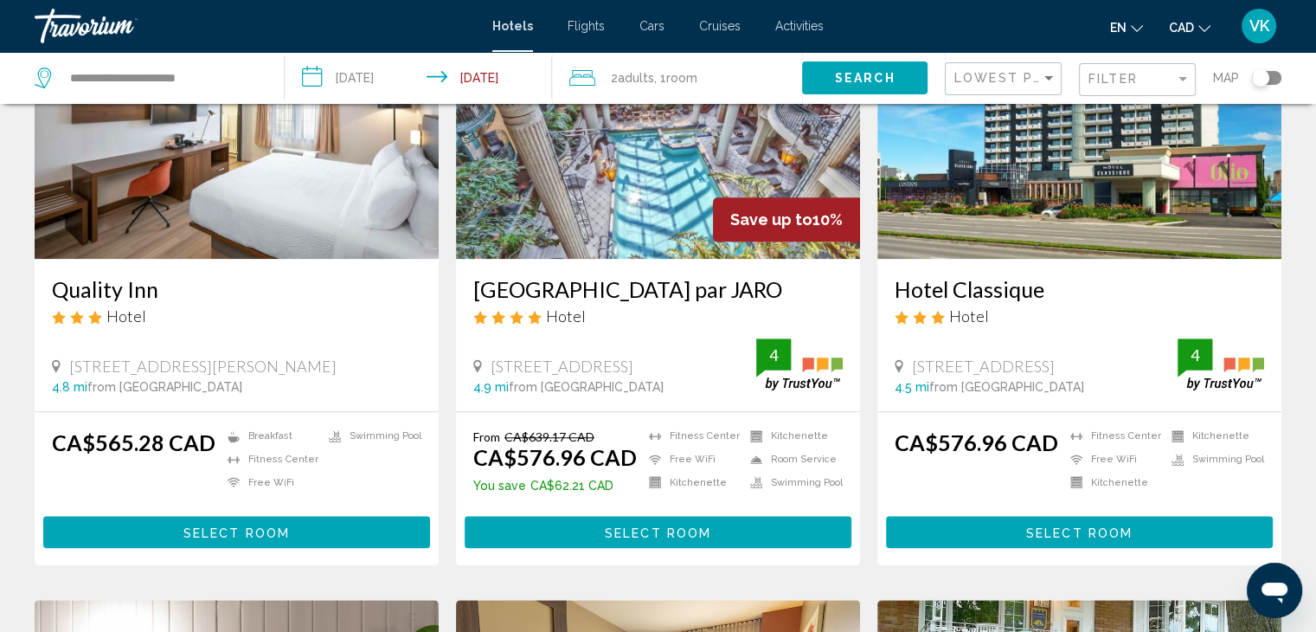
click at [632, 153] on img "Main content" at bounding box center [658, 120] width 404 height 277
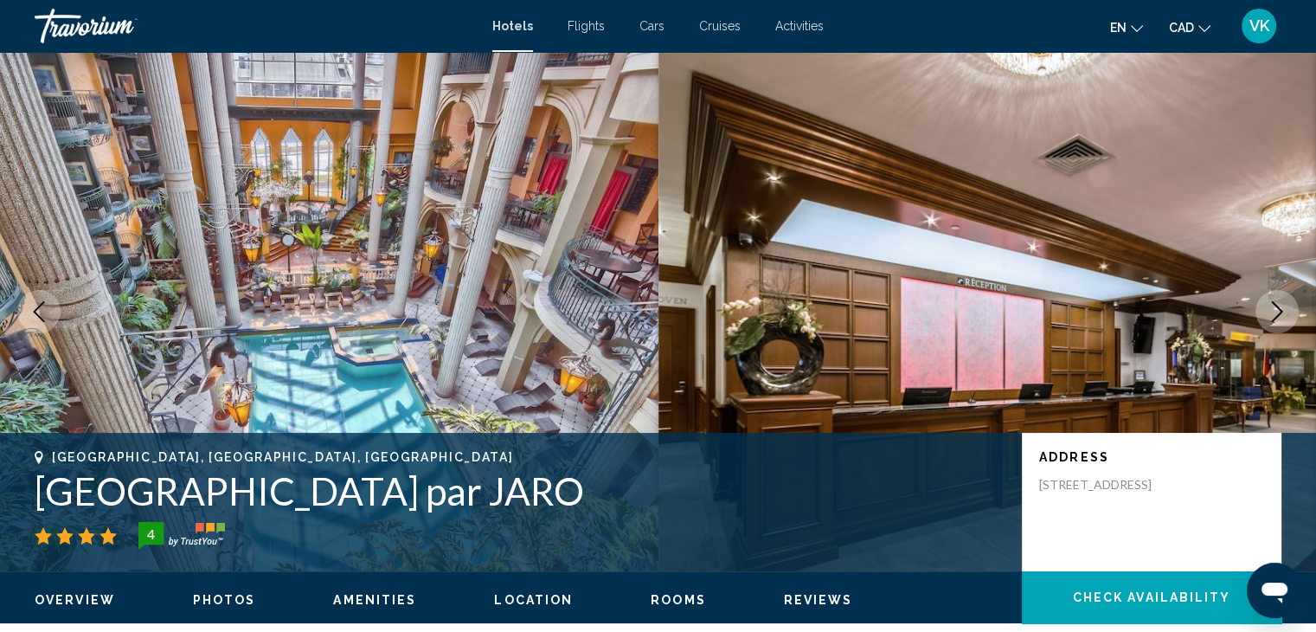
click at [1274, 305] on icon "Next image" at bounding box center [1277, 311] width 21 height 21
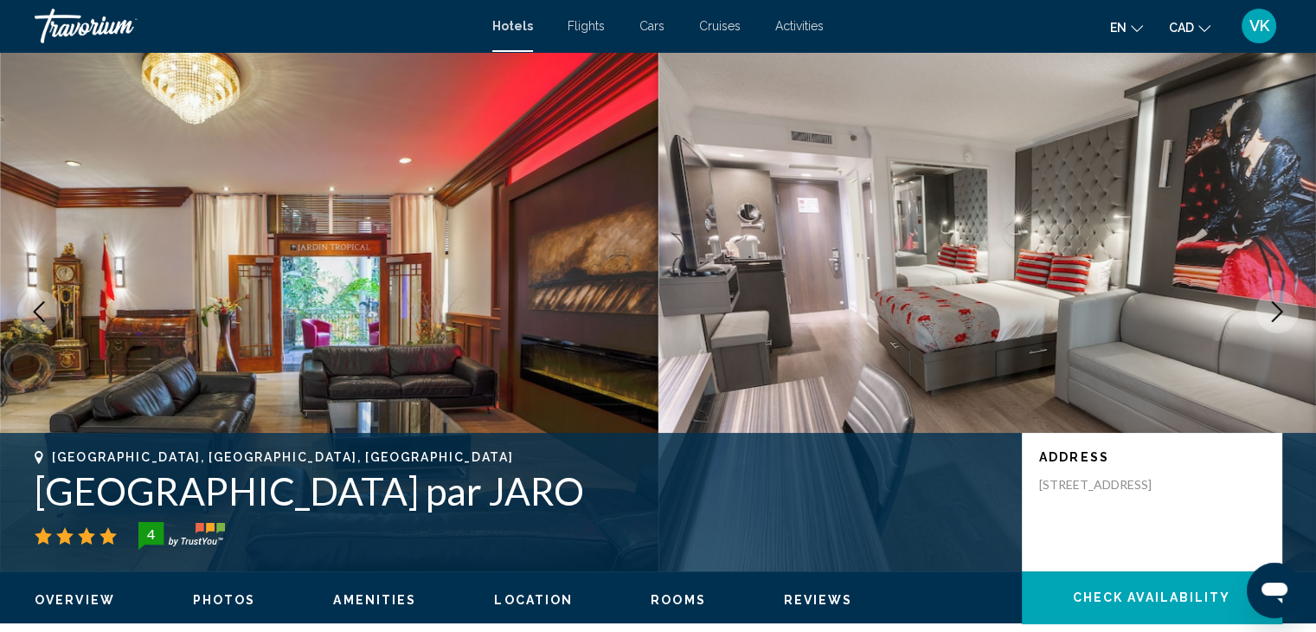
click at [1273, 305] on icon "Next image" at bounding box center [1277, 311] width 11 height 21
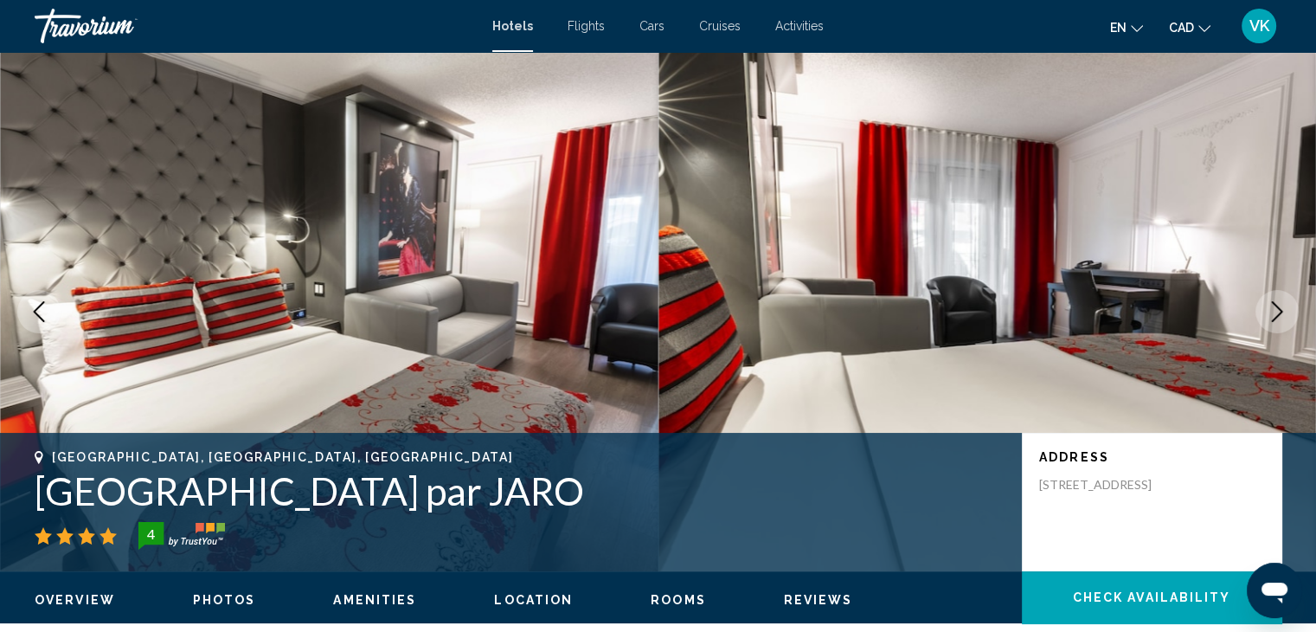
click at [1273, 305] on icon "Next image" at bounding box center [1277, 311] width 11 height 21
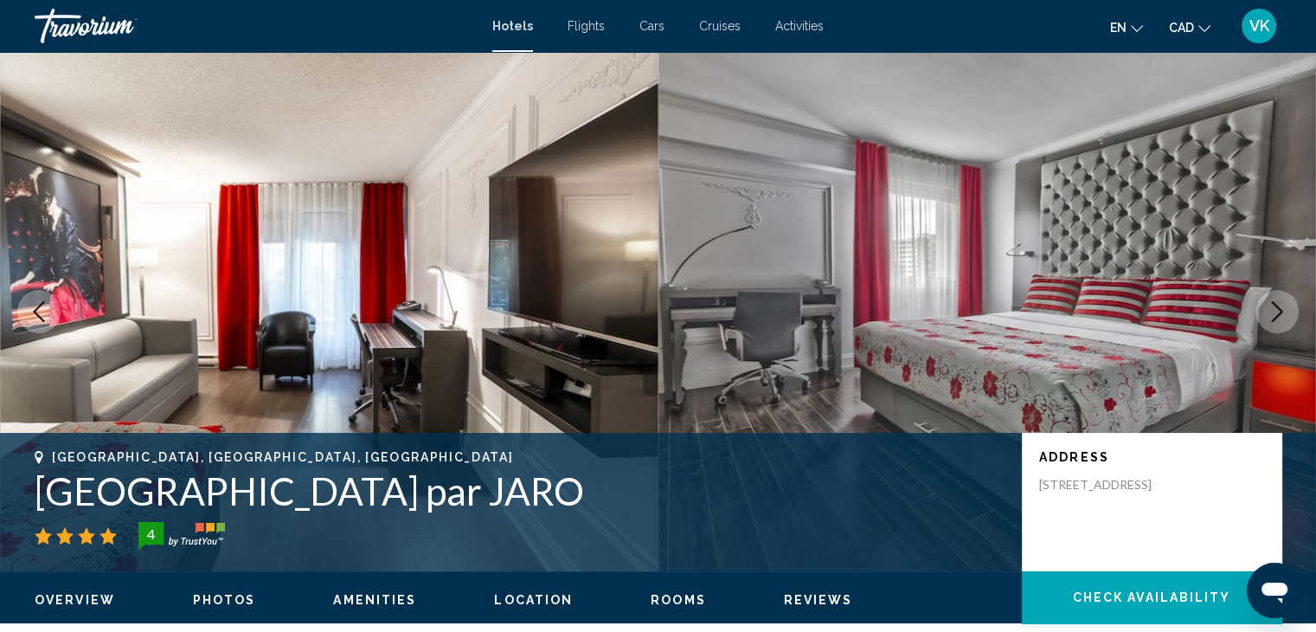
click at [1273, 305] on icon "Next image" at bounding box center [1277, 311] width 11 height 21
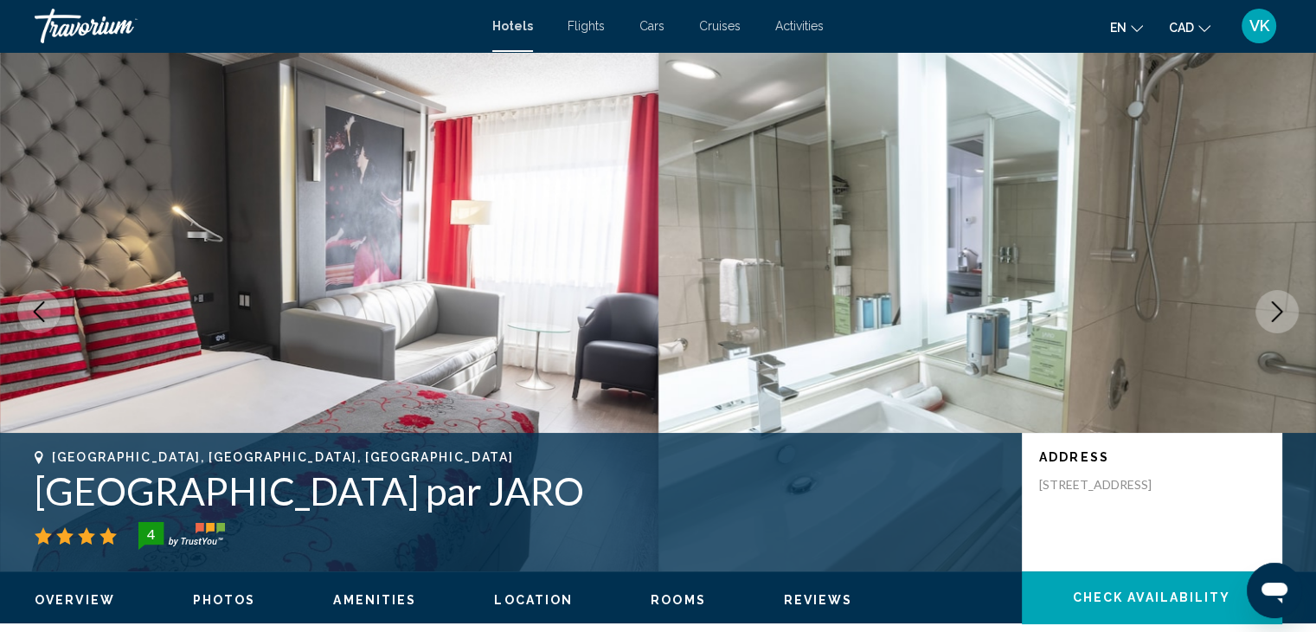
click at [1273, 305] on icon "Next image" at bounding box center [1277, 311] width 11 height 21
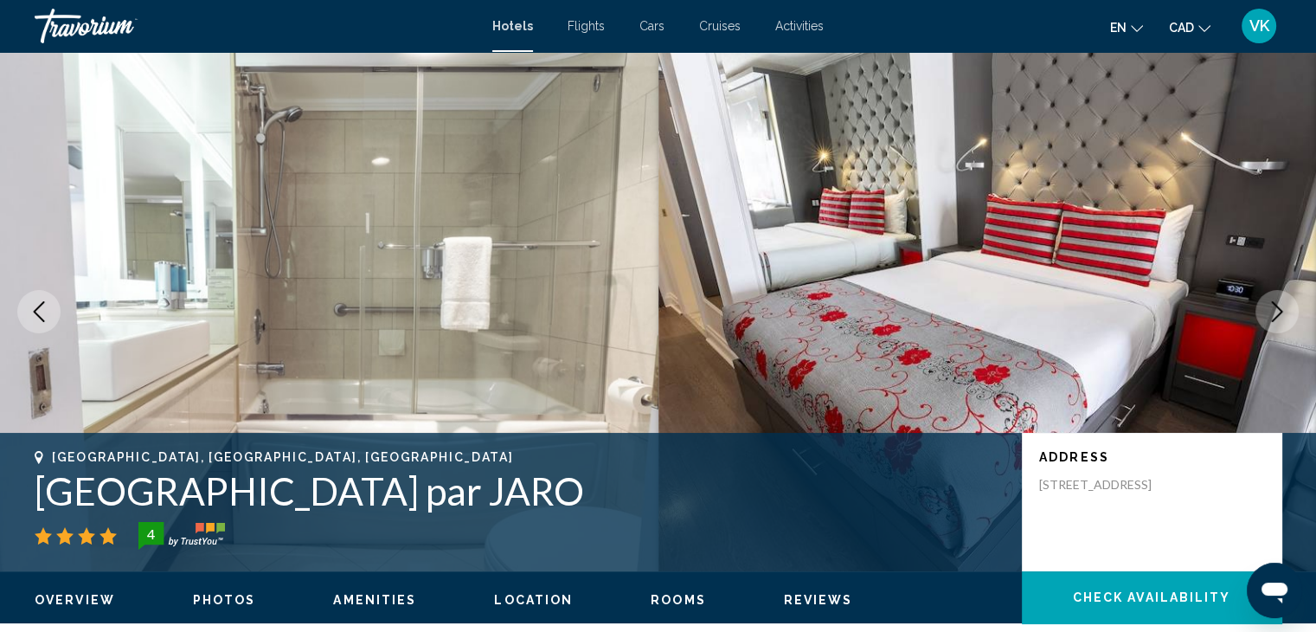
click at [1273, 305] on icon "Next image" at bounding box center [1277, 311] width 11 height 21
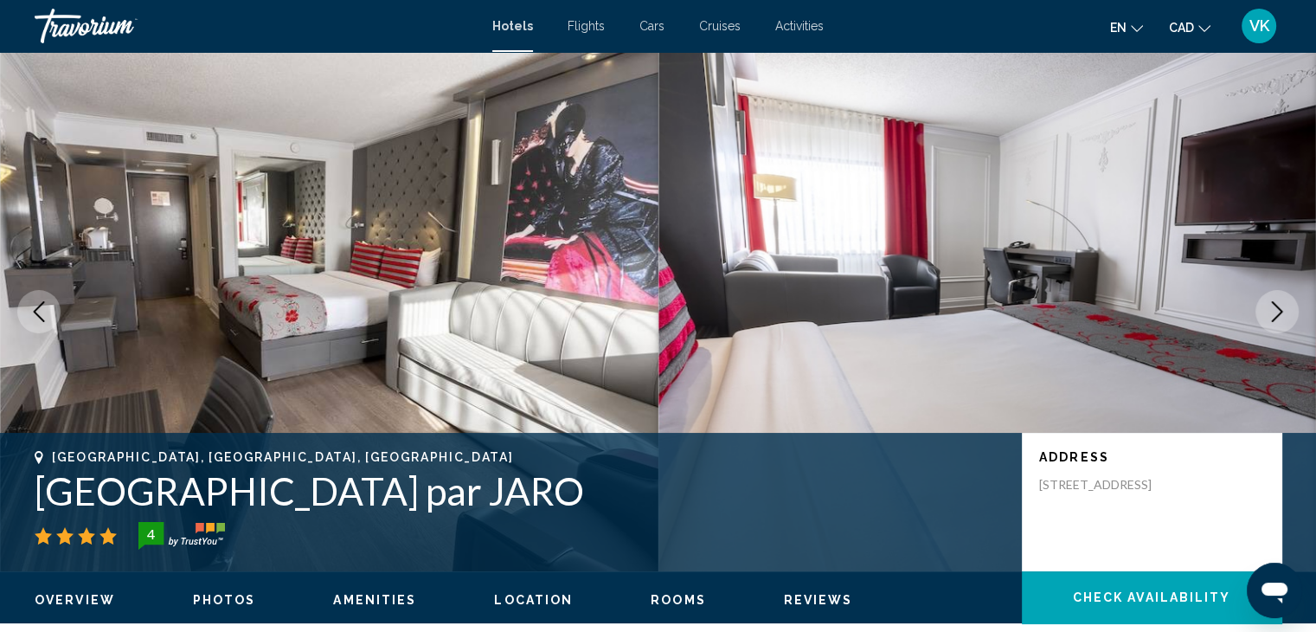
click at [1273, 305] on icon "Next image" at bounding box center [1277, 311] width 11 height 21
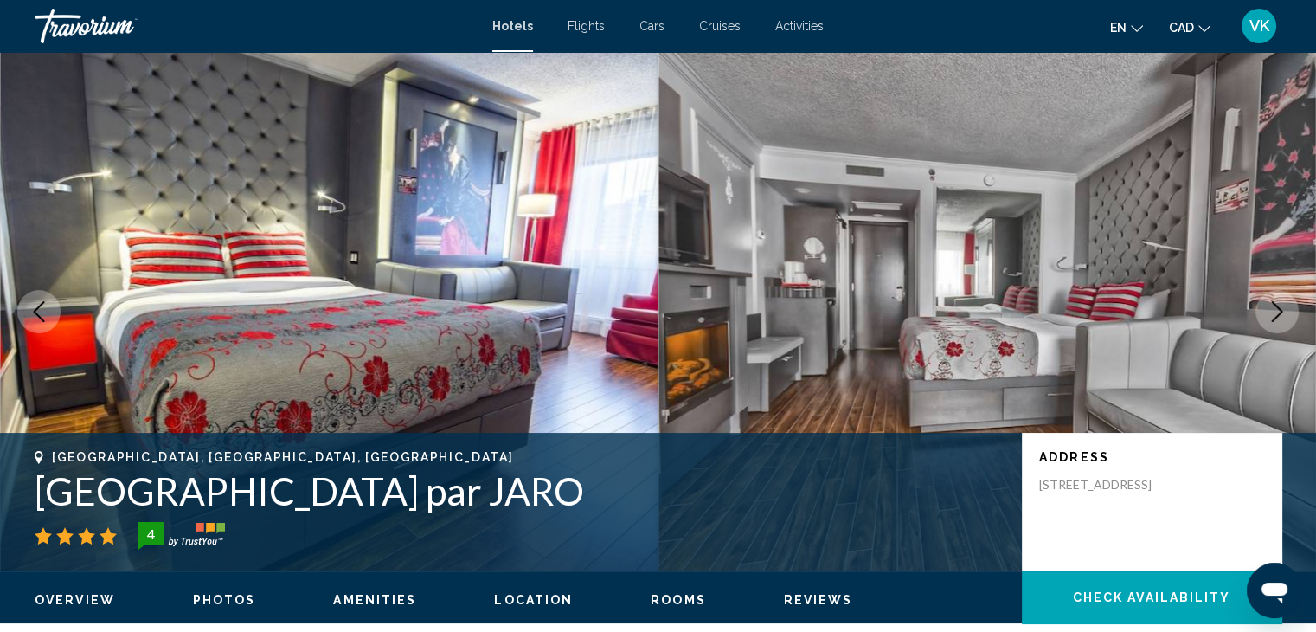
click at [1273, 305] on icon "Next image" at bounding box center [1277, 311] width 11 height 21
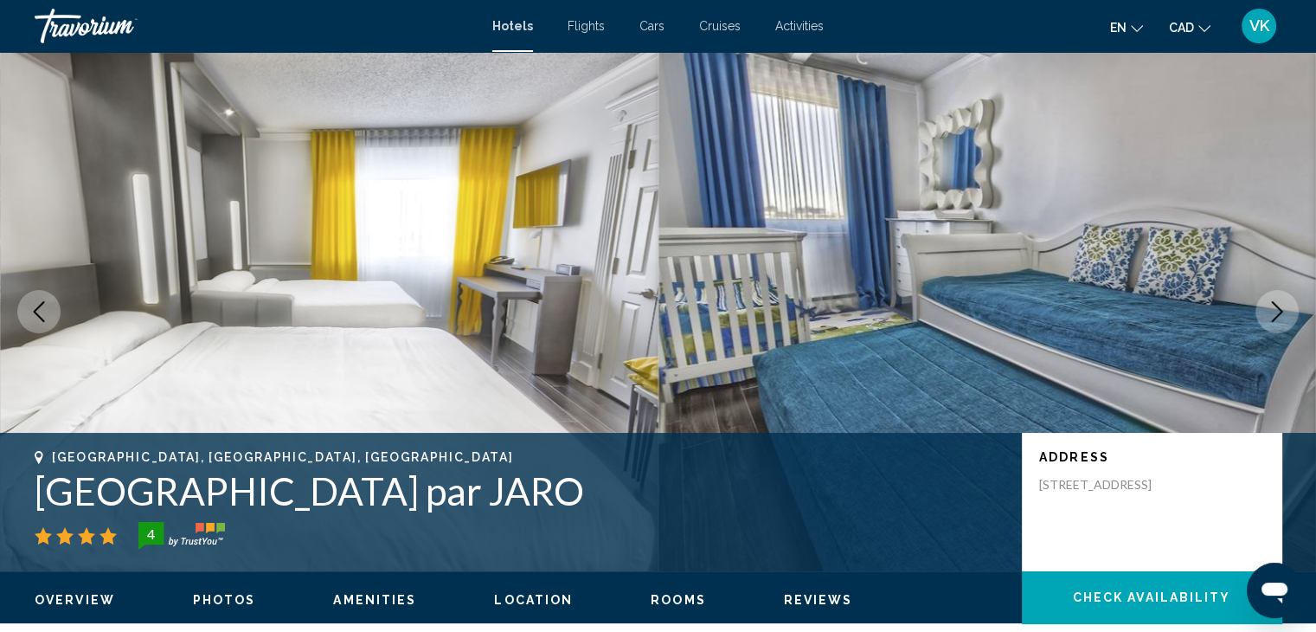
click at [1273, 305] on icon "Next image" at bounding box center [1277, 311] width 11 height 21
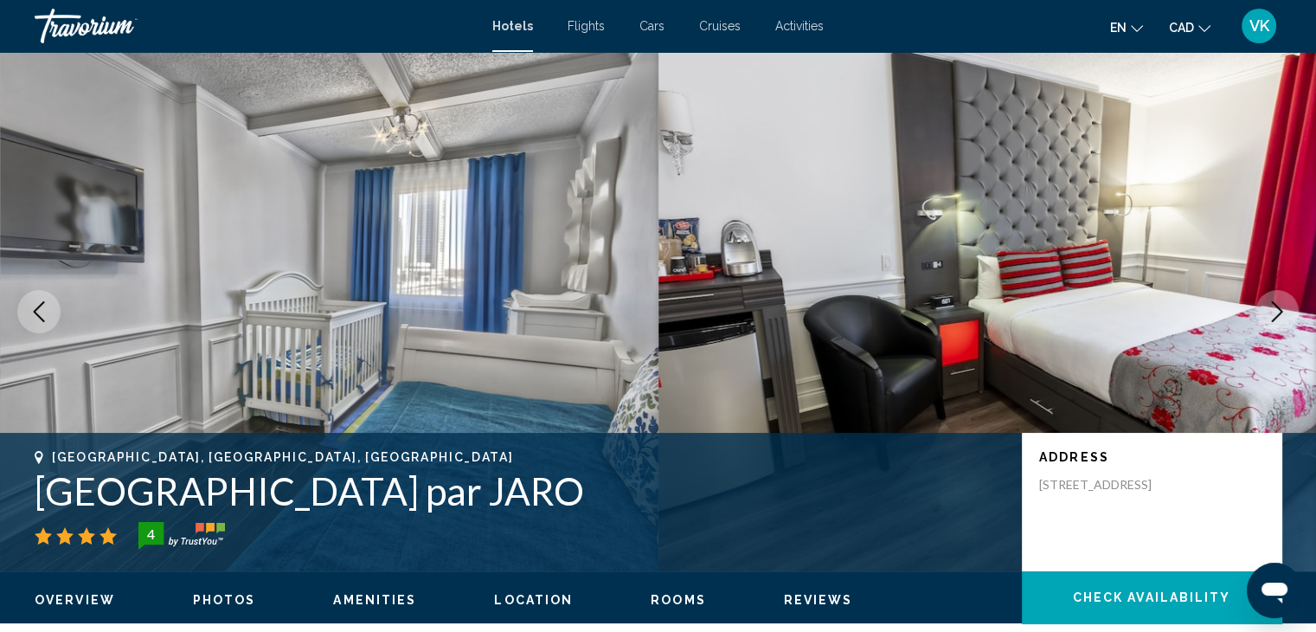
click at [1273, 305] on icon "Next image" at bounding box center [1277, 311] width 11 height 21
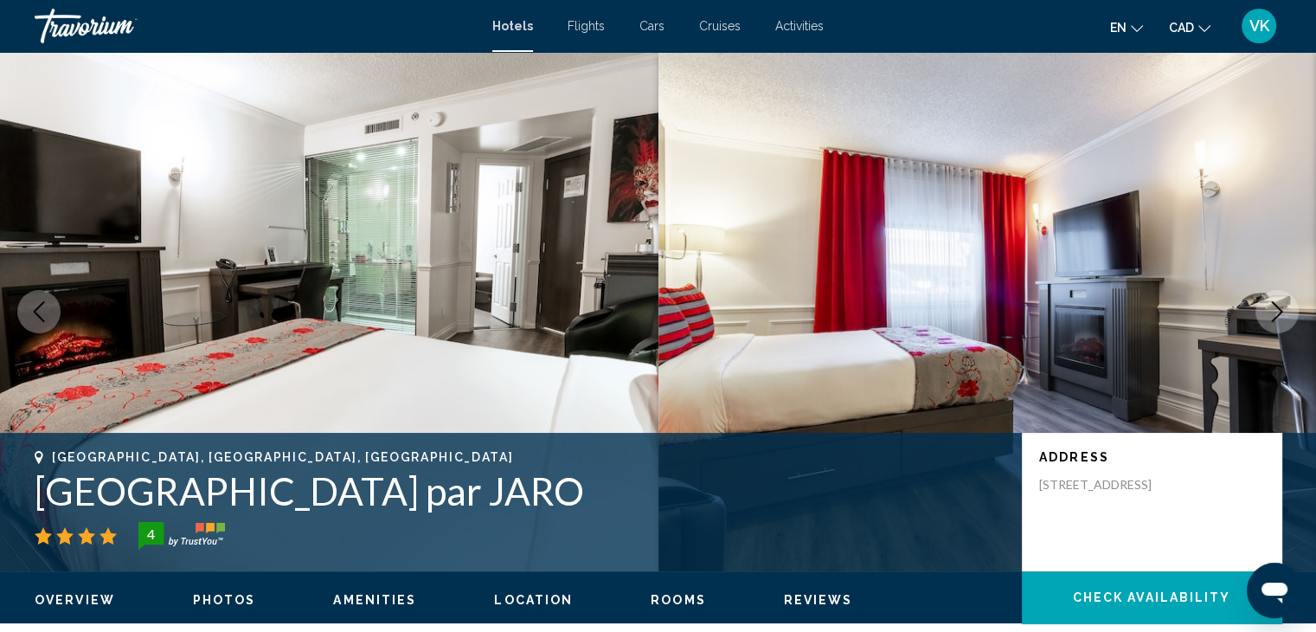
click at [1273, 305] on icon "Next image" at bounding box center [1277, 311] width 11 height 21
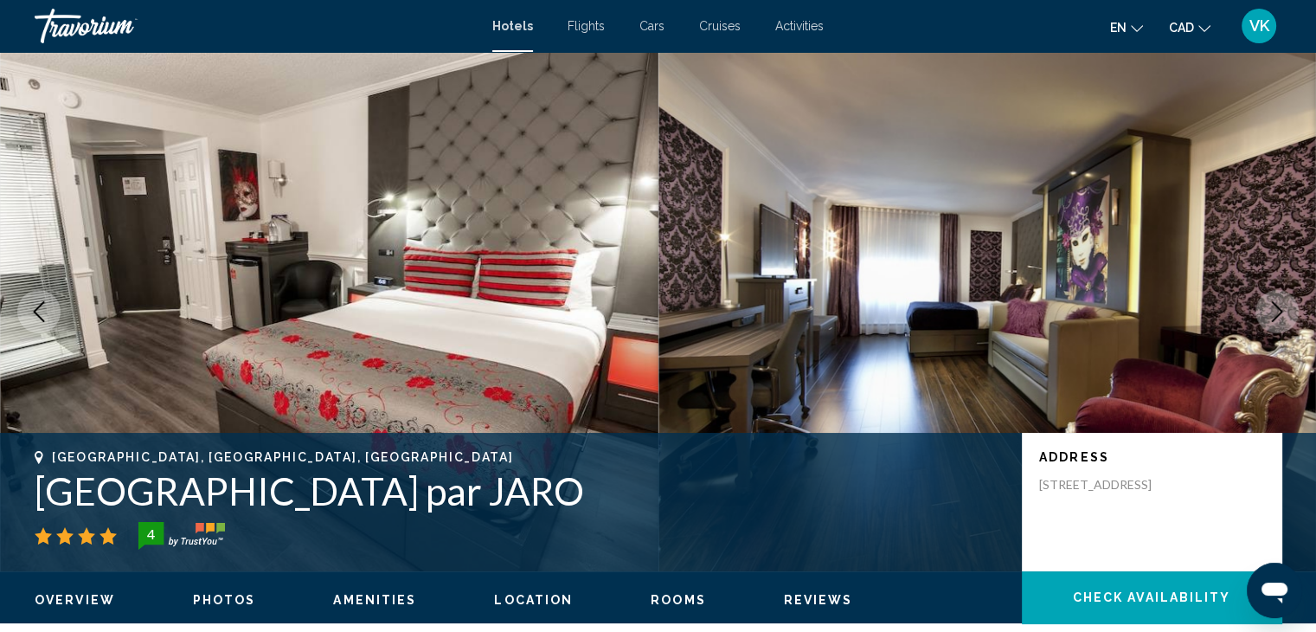
click at [1273, 305] on icon "Next image" at bounding box center [1277, 311] width 11 height 21
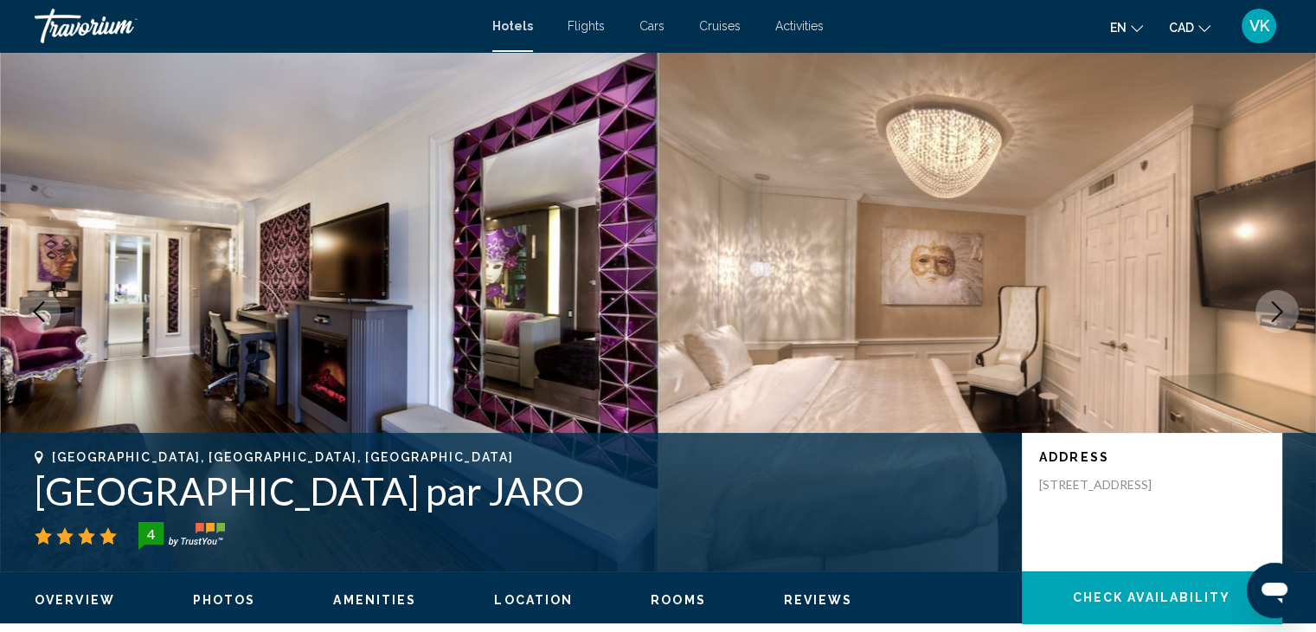
click at [1273, 305] on icon "Next image" at bounding box center [1277, 311] width 11 height 21
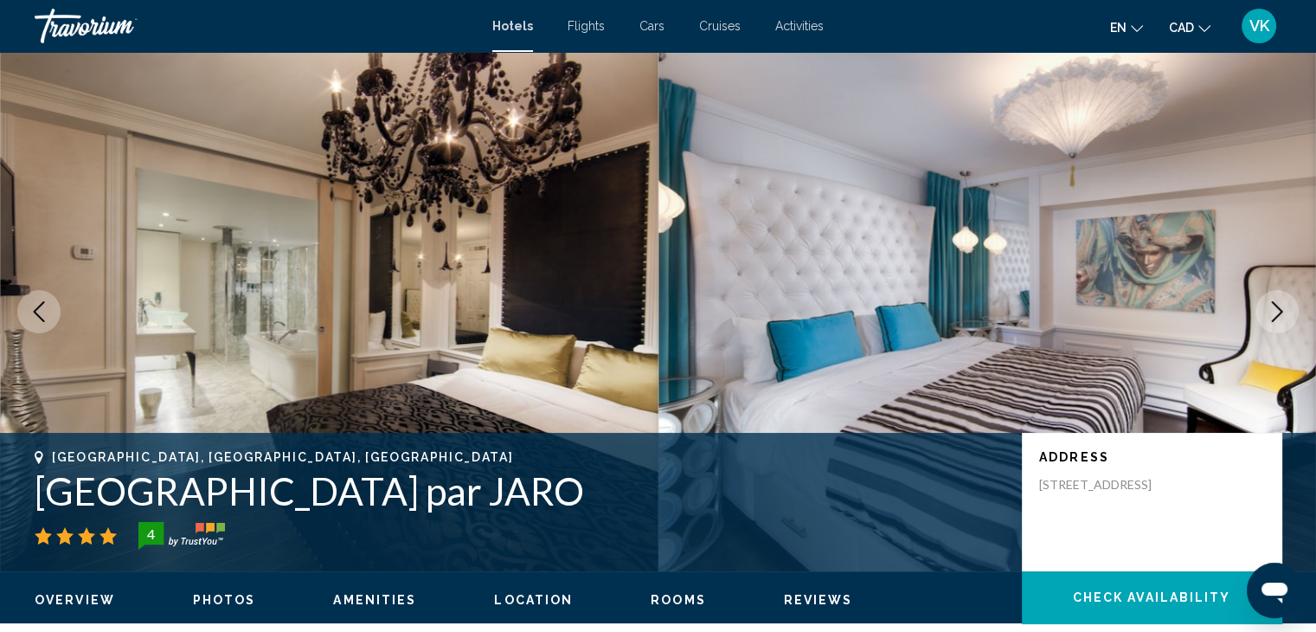
click at [1273, 305] on icon "Next image" at bounding box center [1277, 311] width 11 height 21
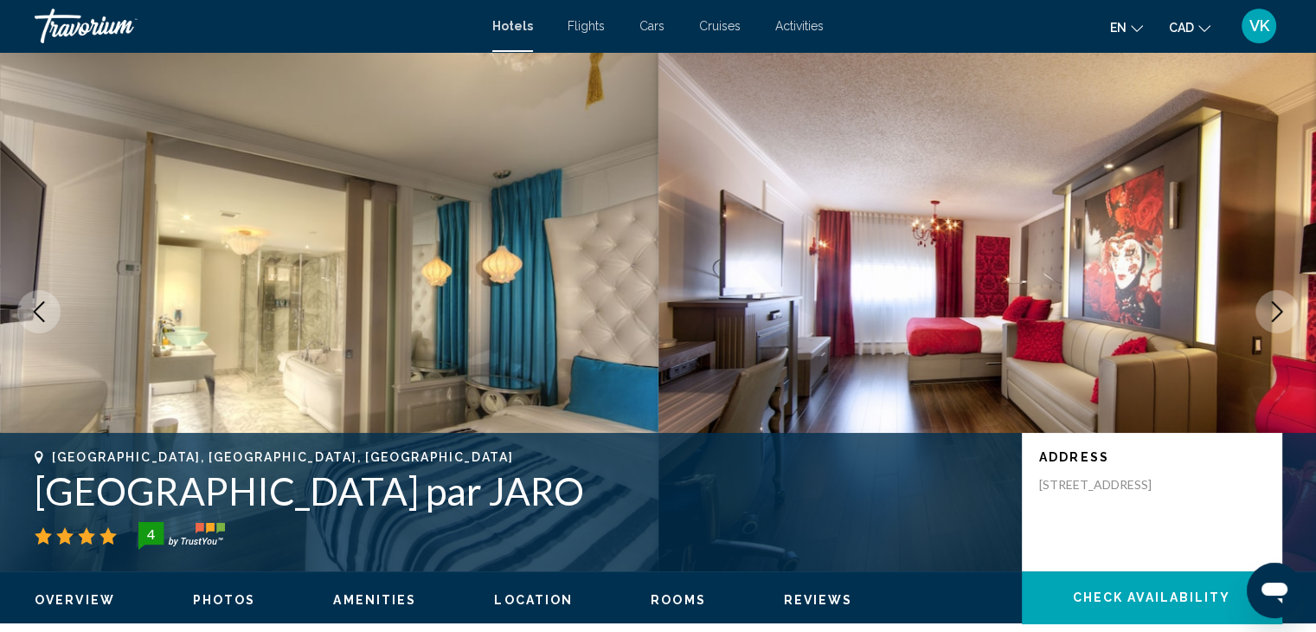
click at [1273, 305] on icon "Next image" at bounding box center [1277, 311] width 11 height 21
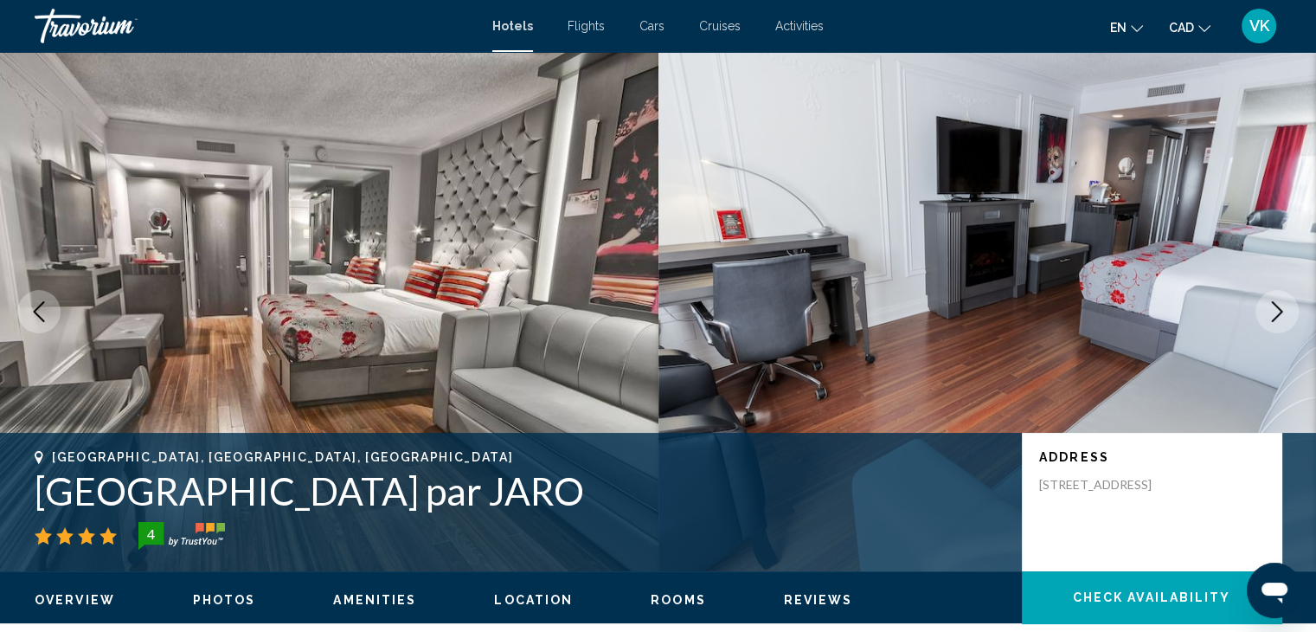
click at [1273, 305] on icon "Next image" at bounding box center [1277, 311] width 11 height 21
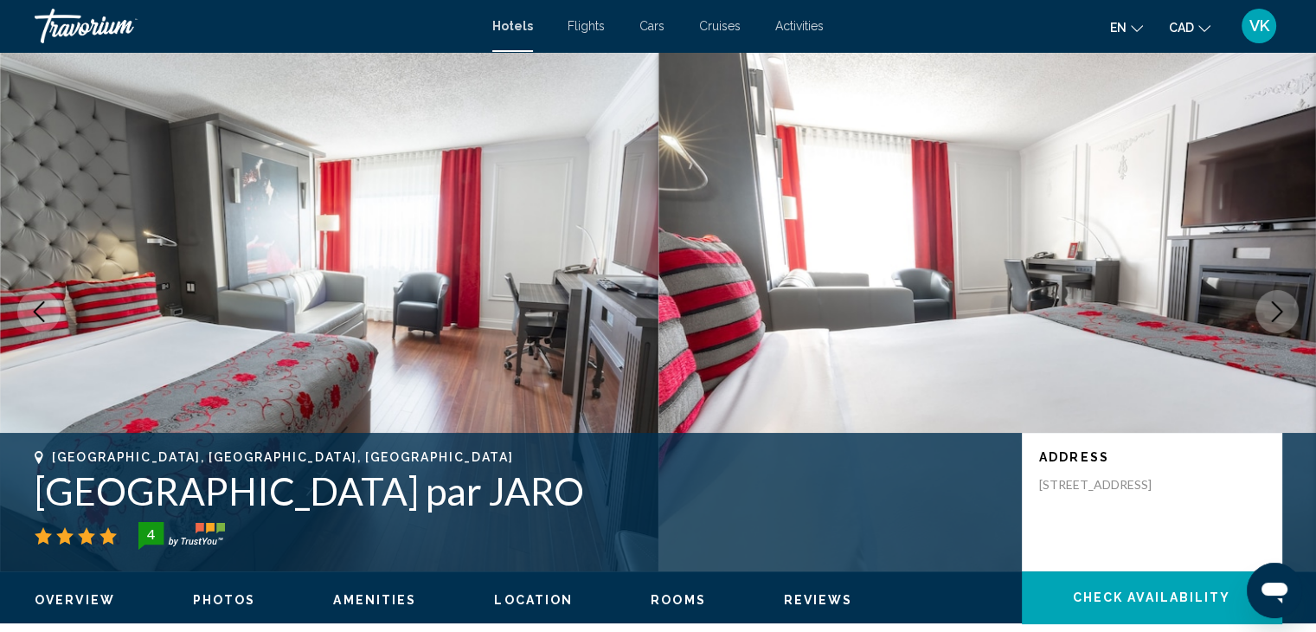
click at [1273, 305] on icon "Next image" at bounding box center [1277, 311] width 11 height 21
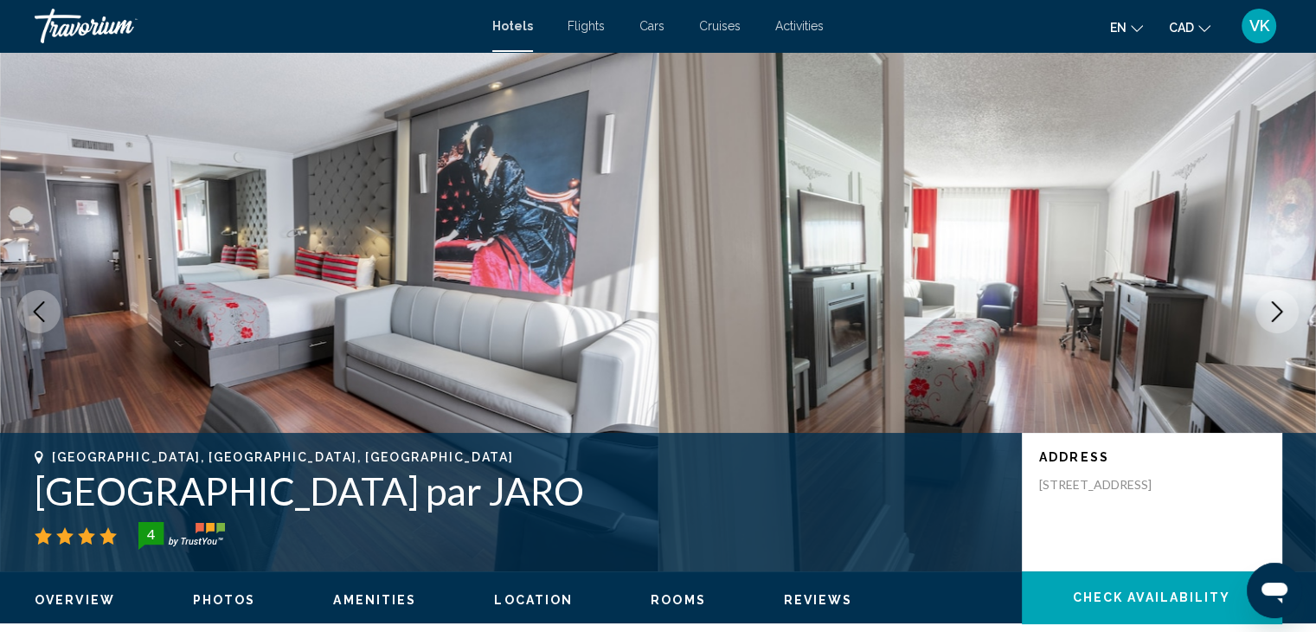
click at [1273, 305] on icon "Next image" at bounding box center [1277, 311] width 11 height 21
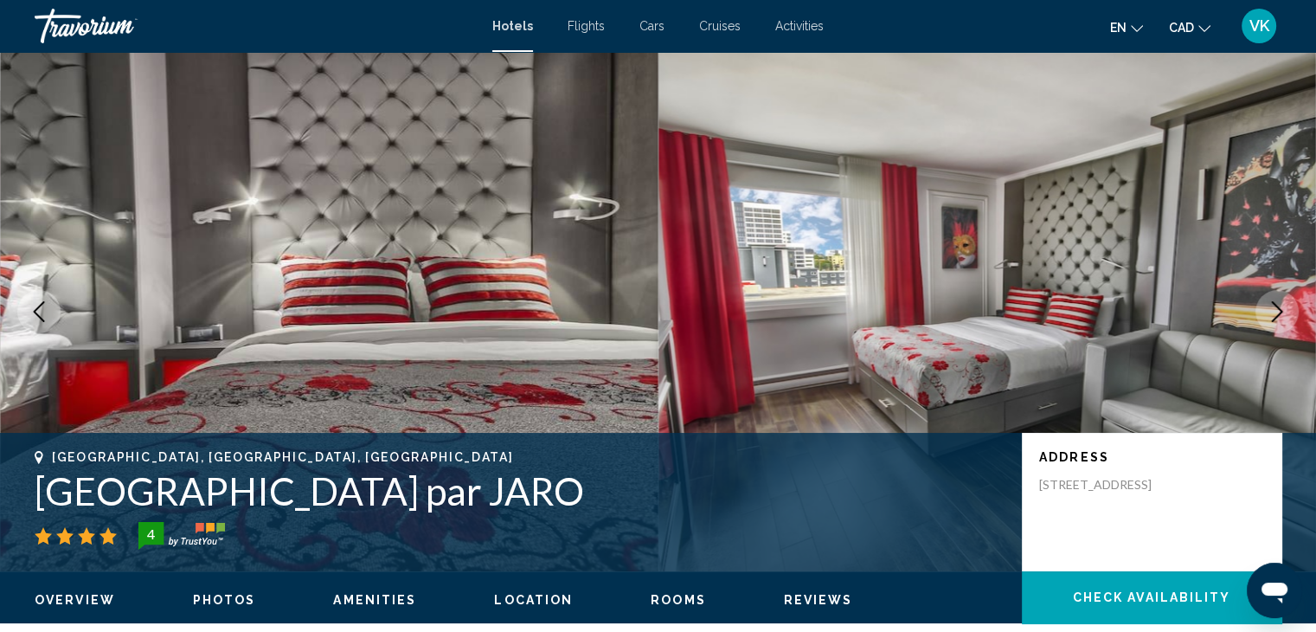
click at [1273, 305] on icon "Next image" at bounding box center [1277, 311] width 11 height 21
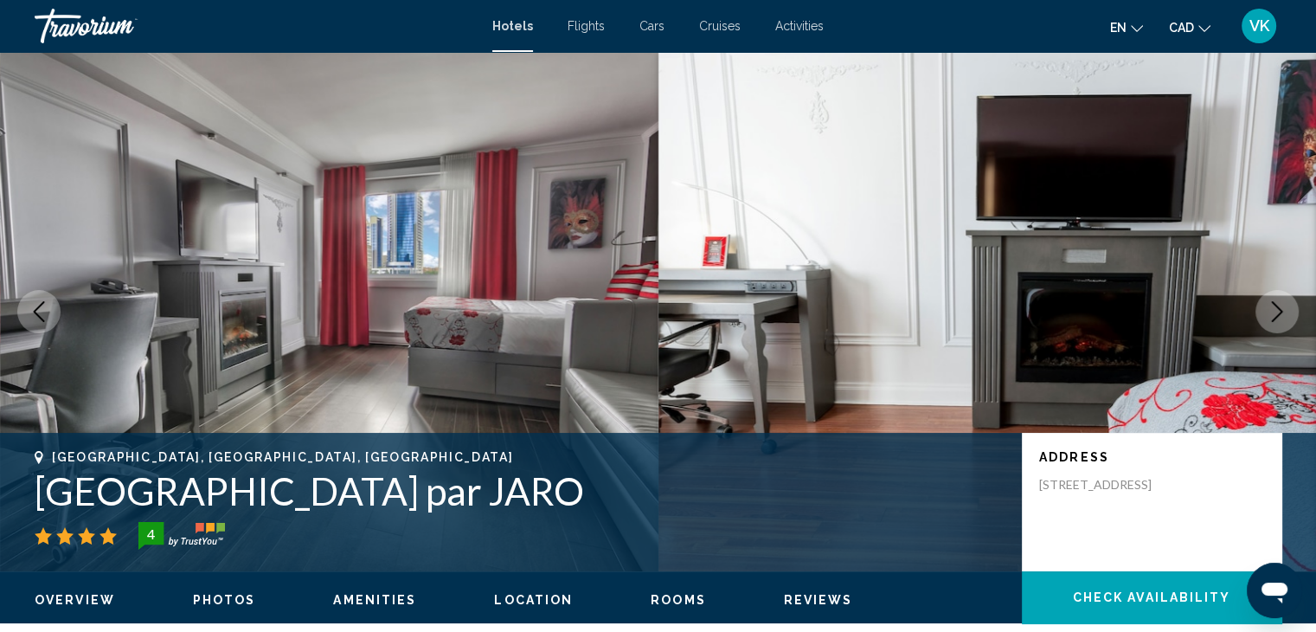
click at [1273, 305] on icon "Next image" at bounding box center [1277, 311] width 11 height 21
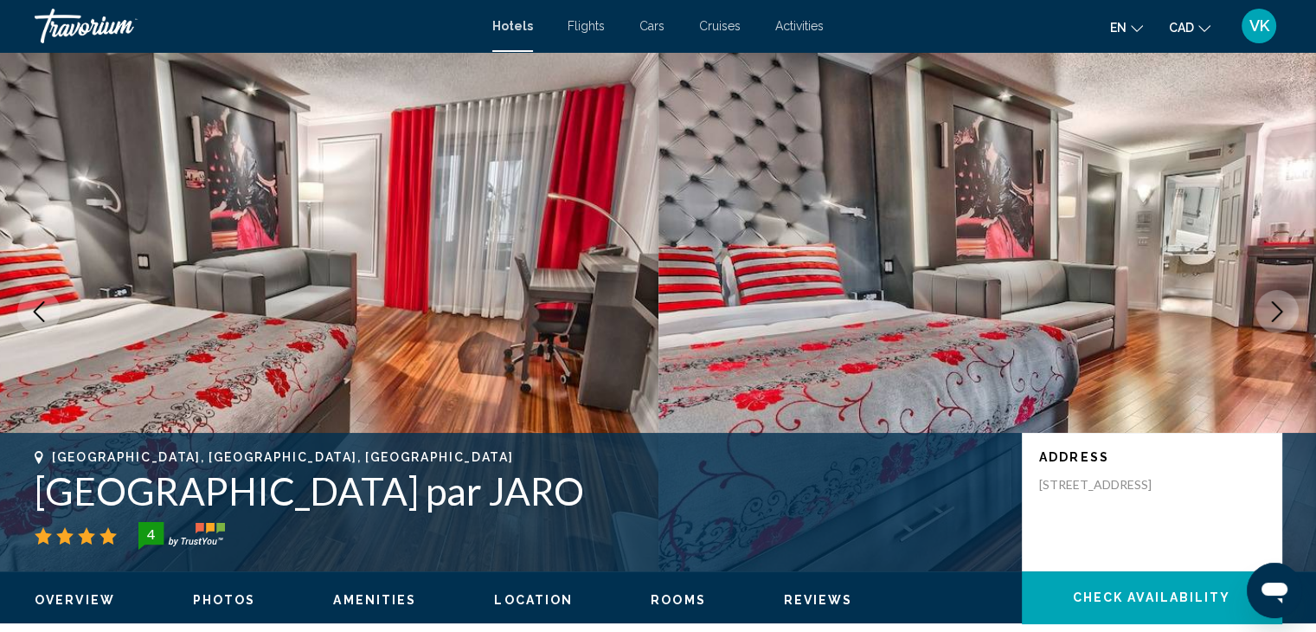
click at [1273, 305] on icon "Next image" at bounding box center [1277, 311] width 11 height 21
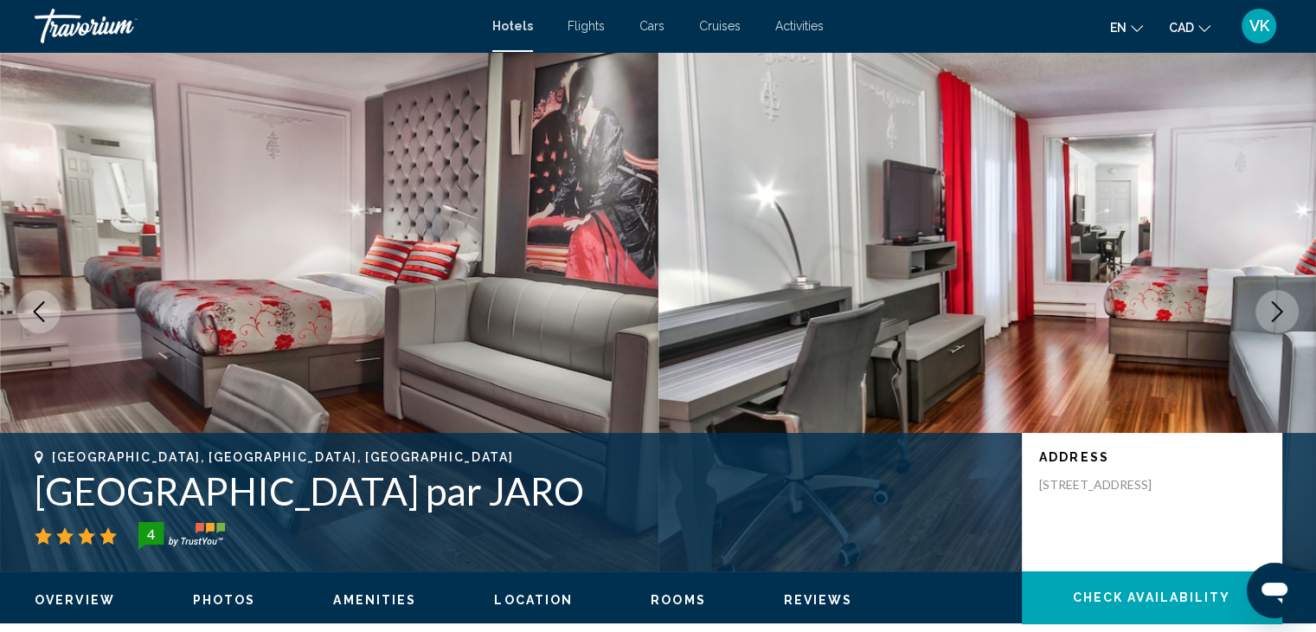
click at [1273, 305] on icon "Next image" at bounding box center [1277, 311] width 11 height 21
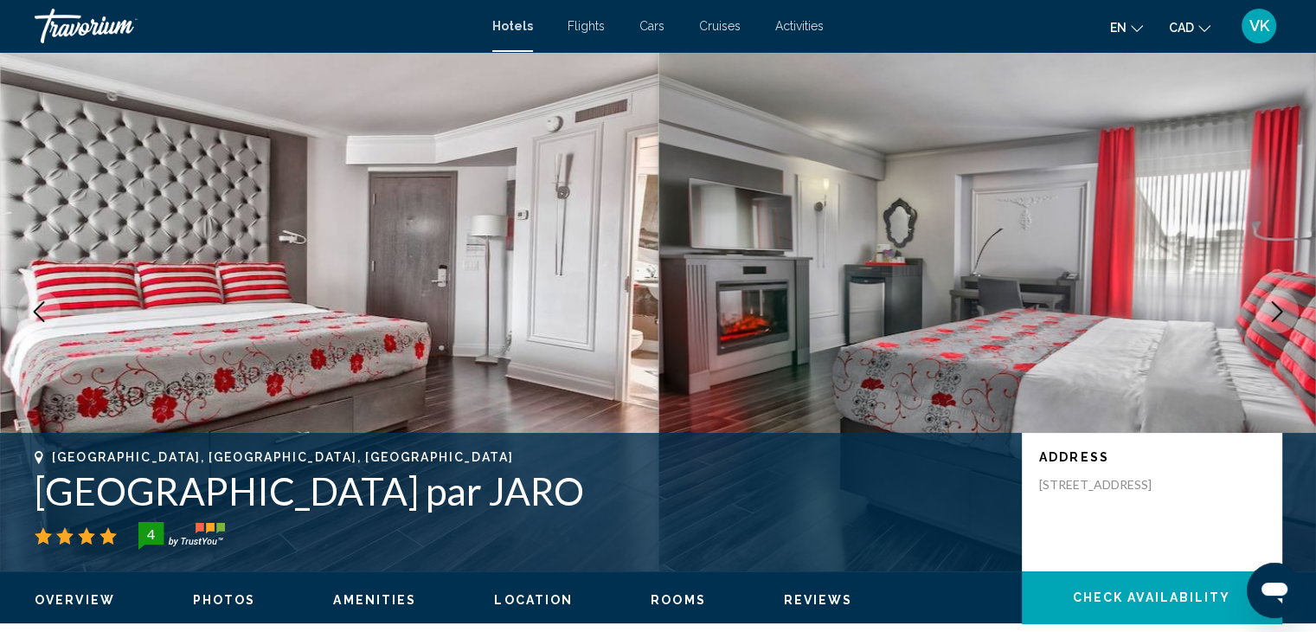
click at [1273, 305] on icon "Next image" at bounding box center [1277, 311] width 11 height 21
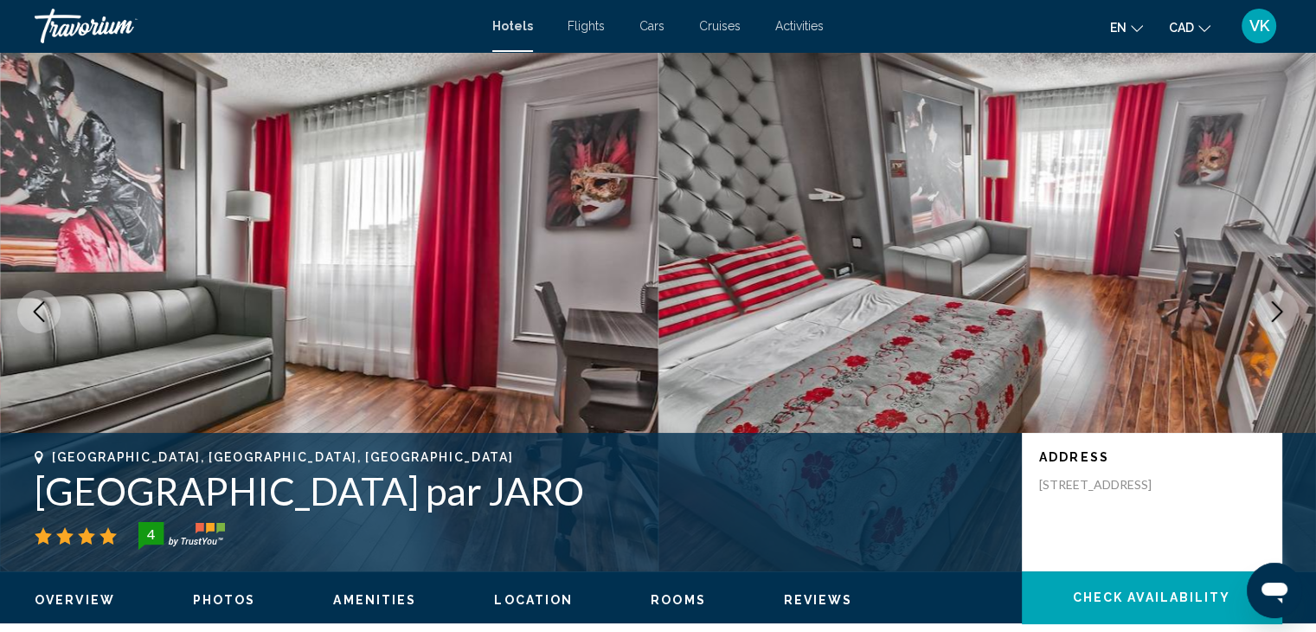
click at [1273, 305] on icon "Next image" at bounding box center [1277, 311] width 11 height 21
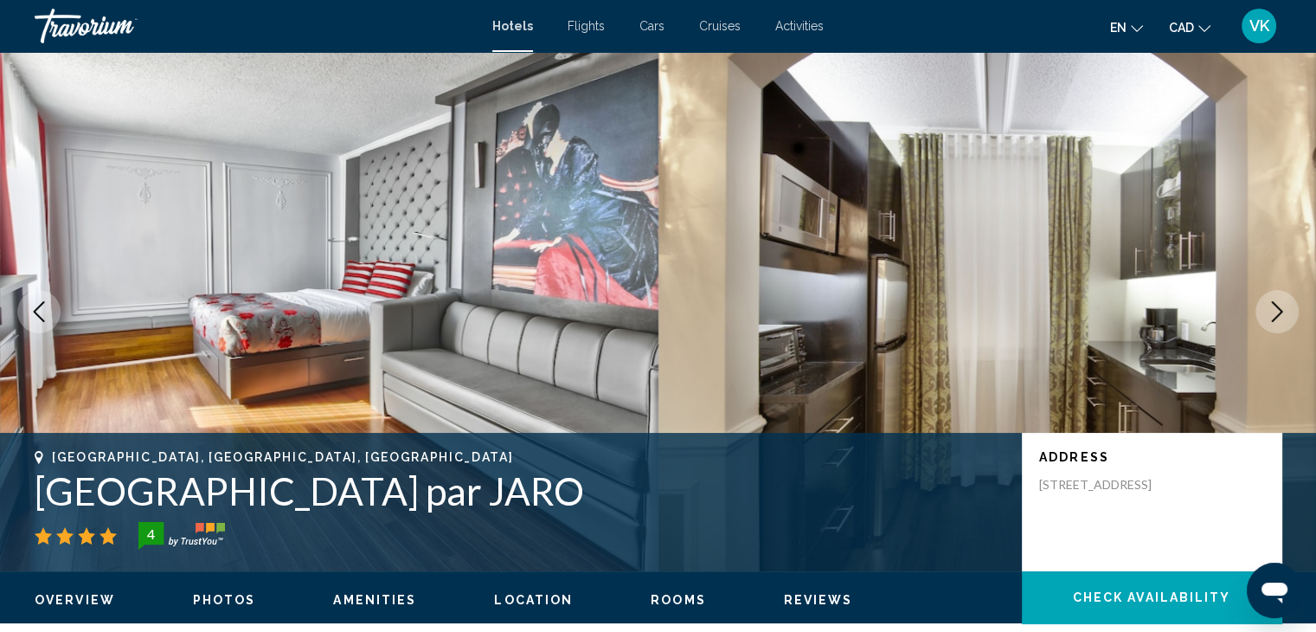
click at [1273, 305] on icon "Next image" at bounding box center [1277, 311] width 11 height 21
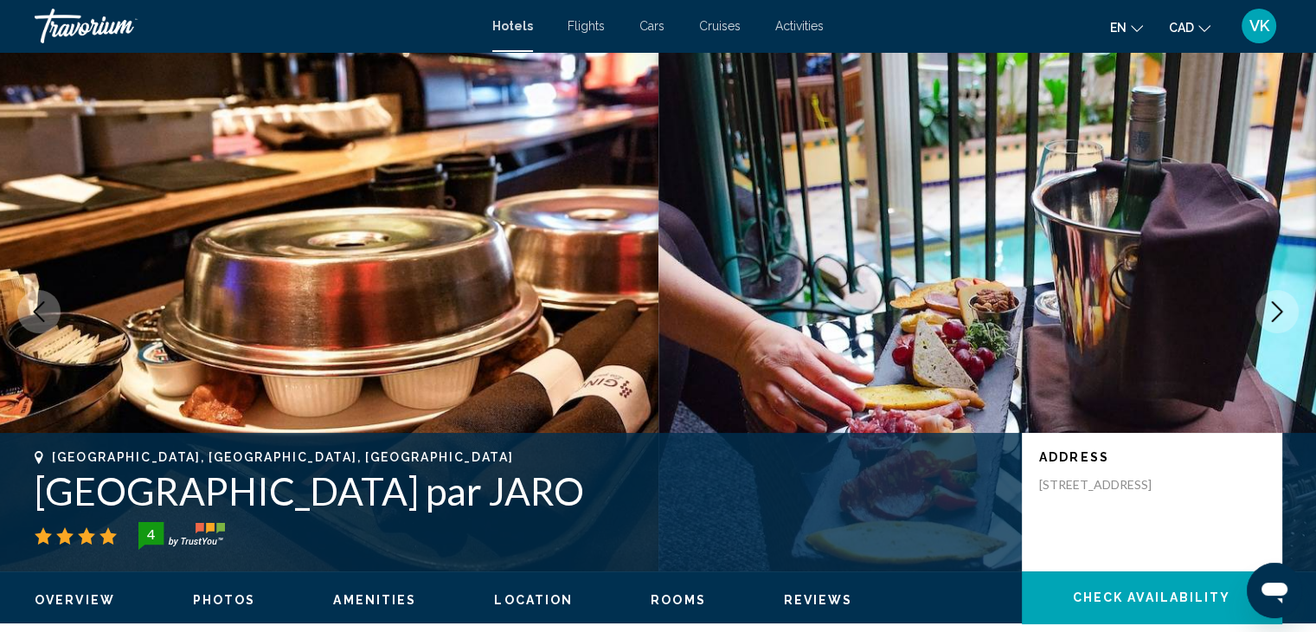
click at [1273, 305] on icon "Next image" at bounding box center [1277, 311] width 11 height 21
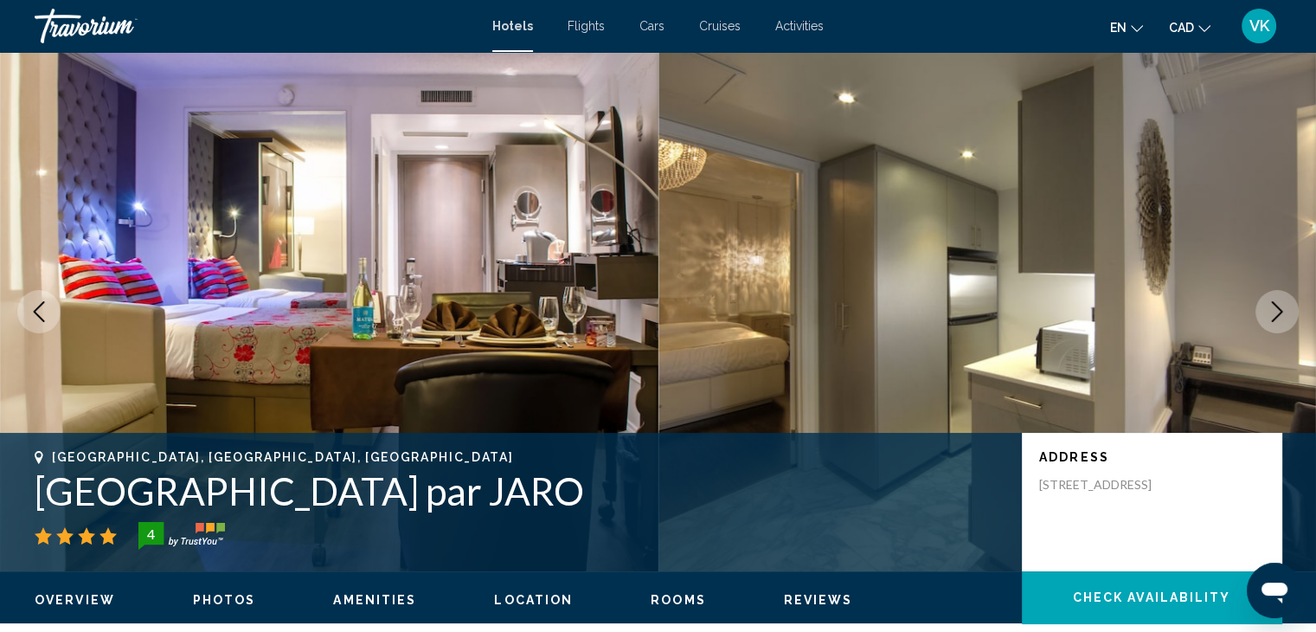
click at [1273, 305] on icon "Next image" at bounding box center [1277, 311] width 11 height 21
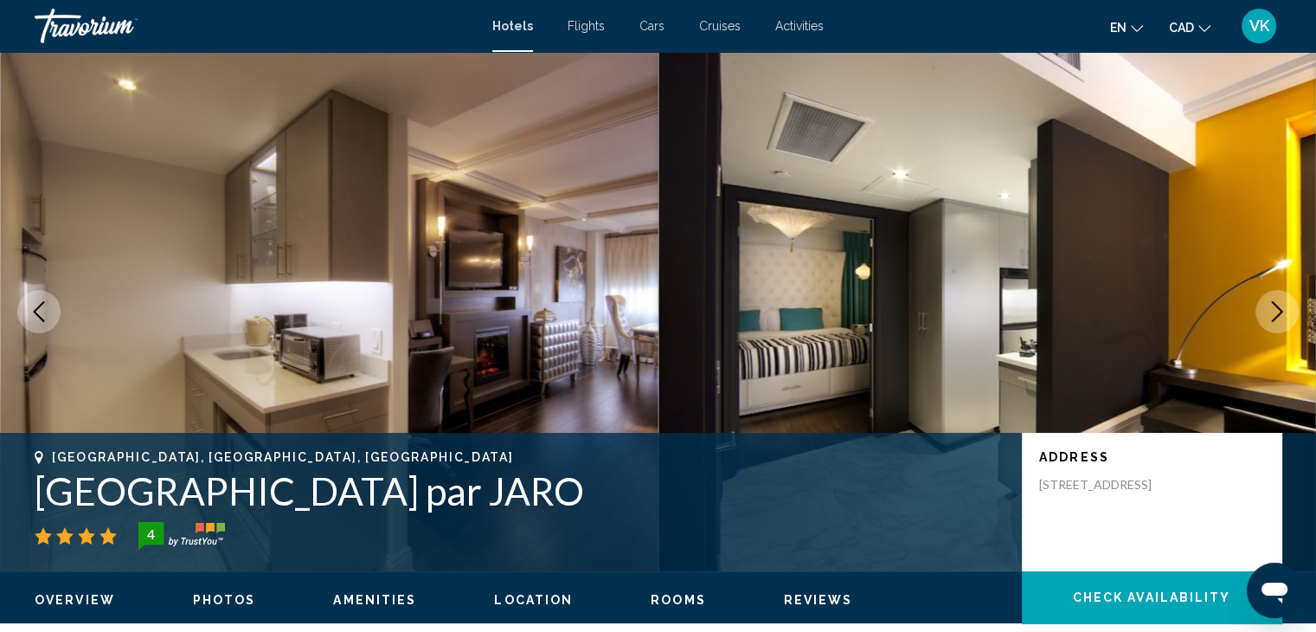
click at [1273, 305] on icon "Next image" at bounding box center [1277, 311] width 11 height 21
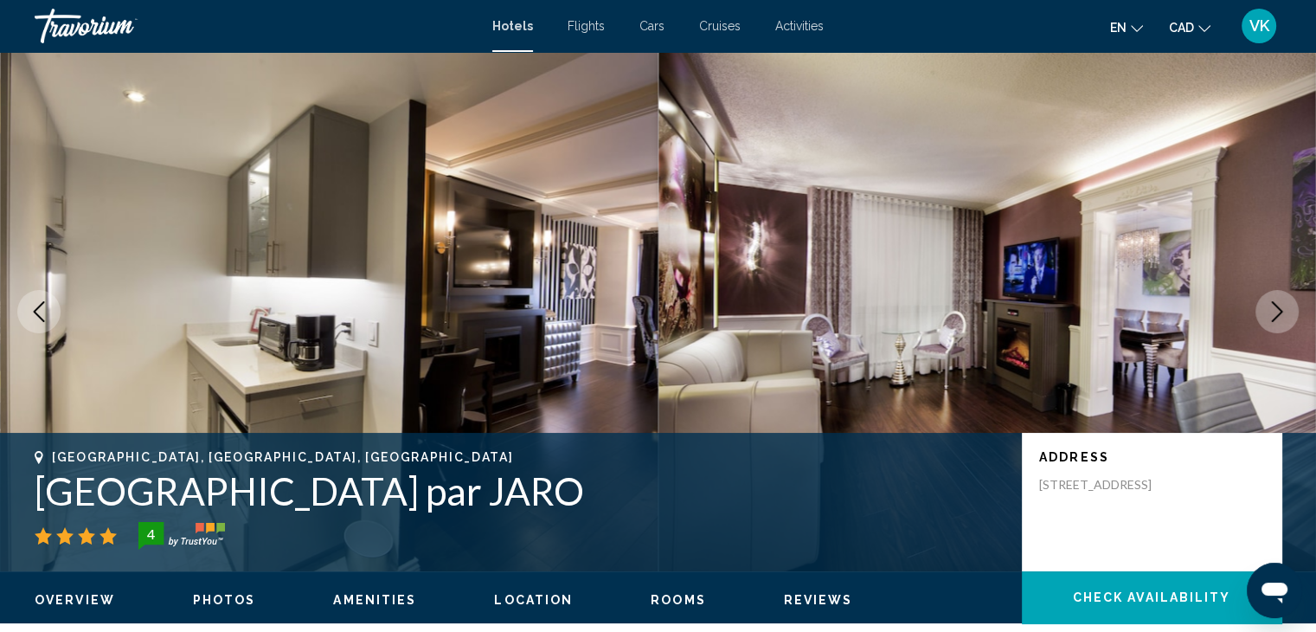
click at [1273, 305] on icon "Next image" at bounding box center [1277, 311] width 11 height 21
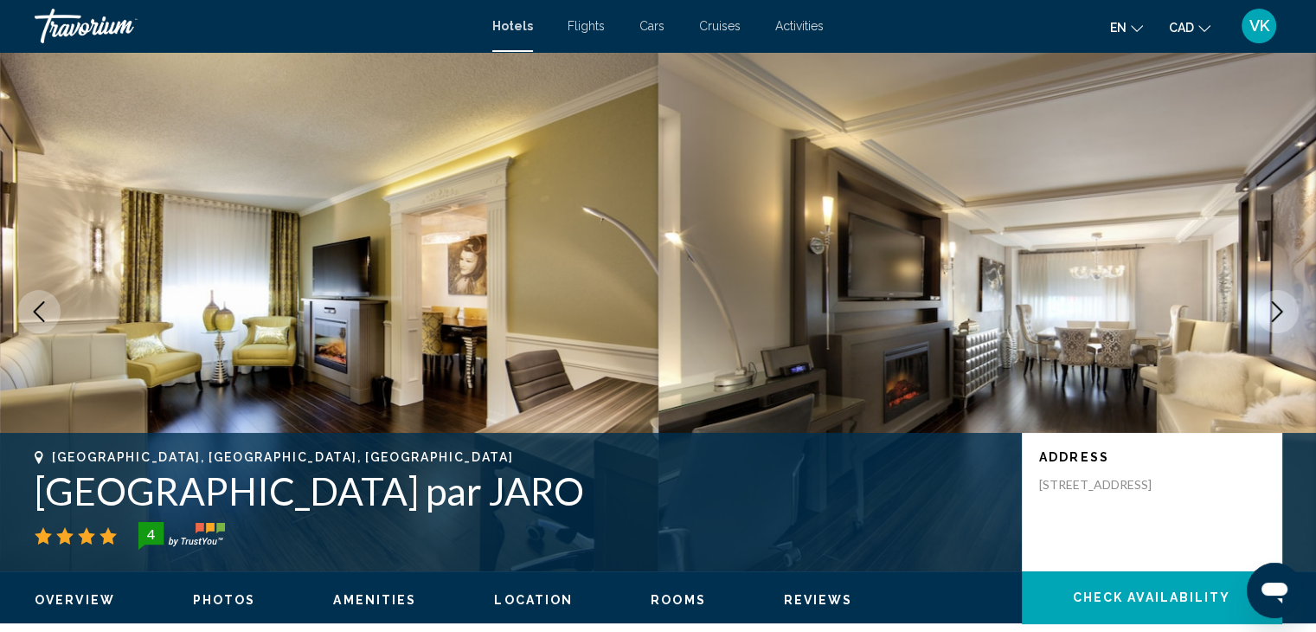
click at [1273, 305] on icon "Next image" at bounding box center [1277, 311] width 11 height 21
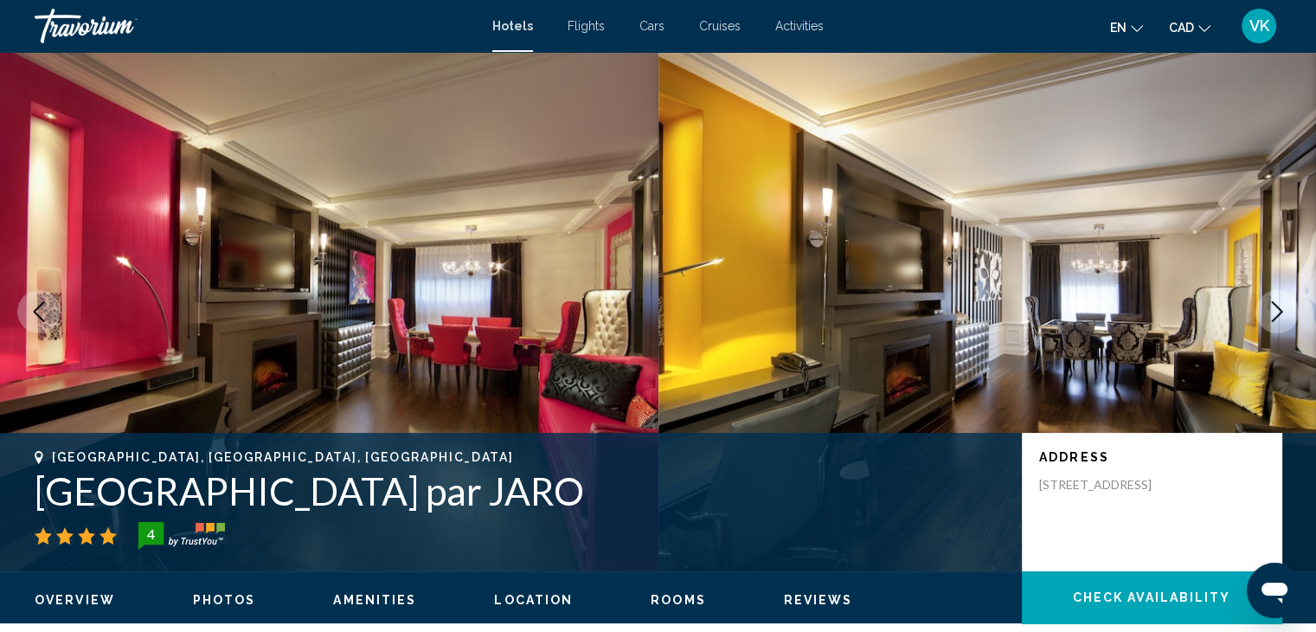
click at [1273, 305] on icon "Next image" at bounding box center [1277, 311] width 11 height 21
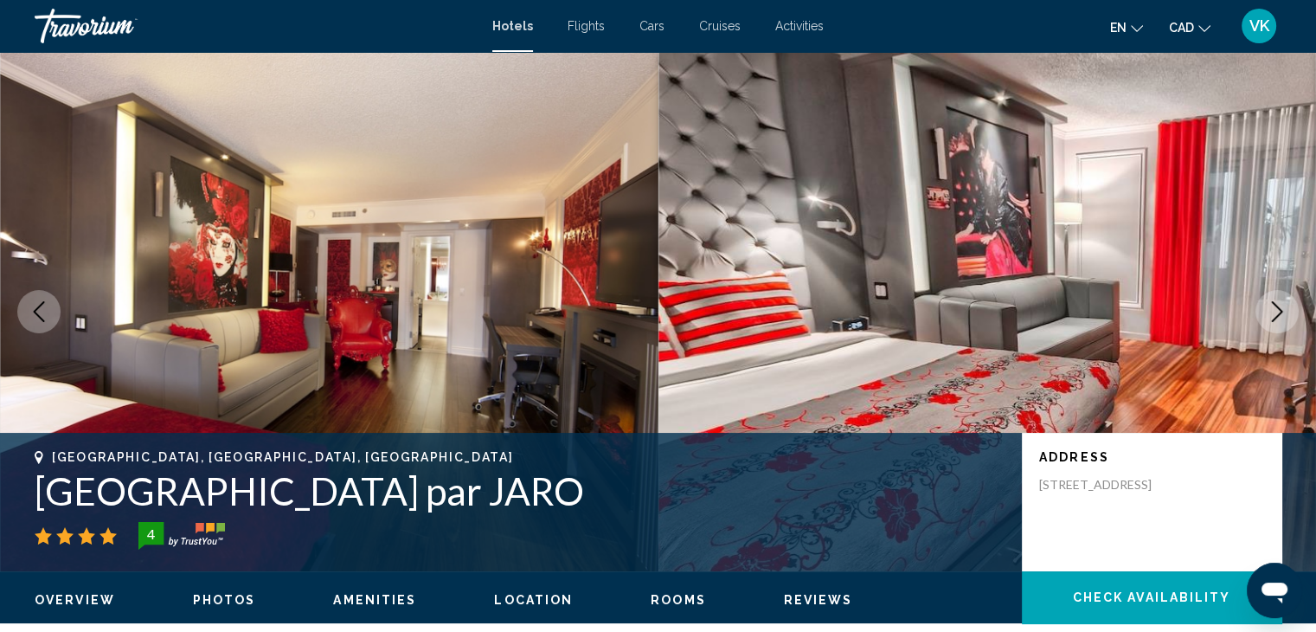
click at [1273, 305] on icon "Next image" at bounding box center [1277, 311] width 11 height 21
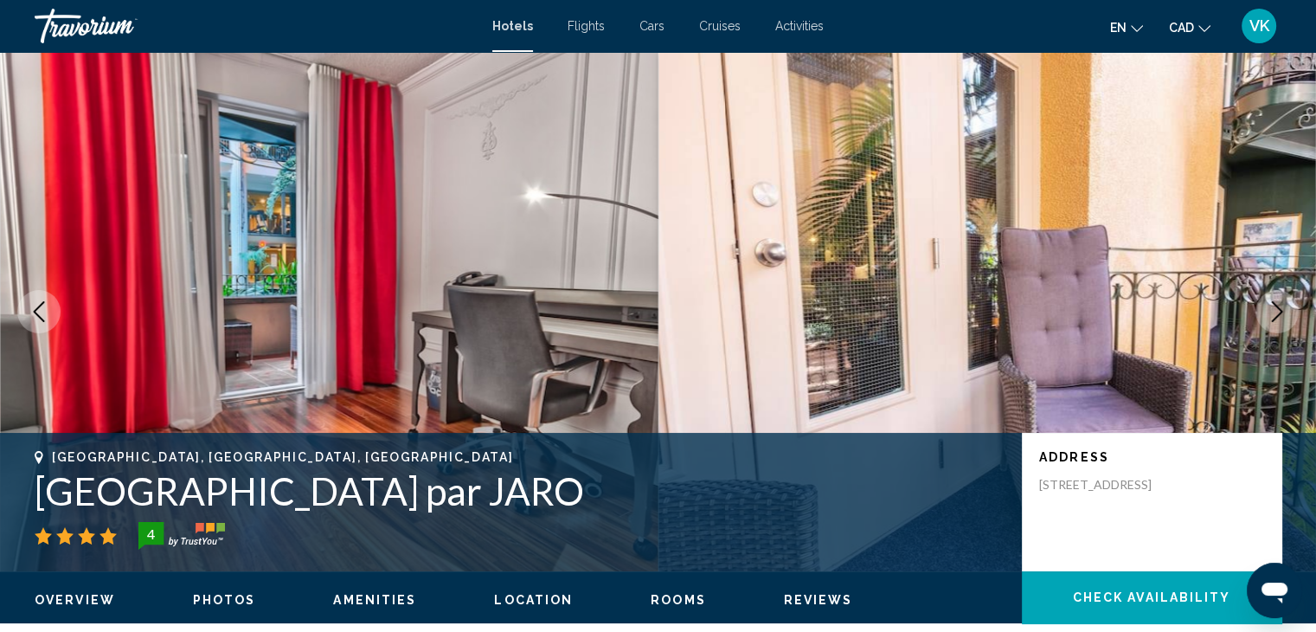
click at [1273, 305] on icon "Next image" at bounding box center [1277, 311] width 11 height 21
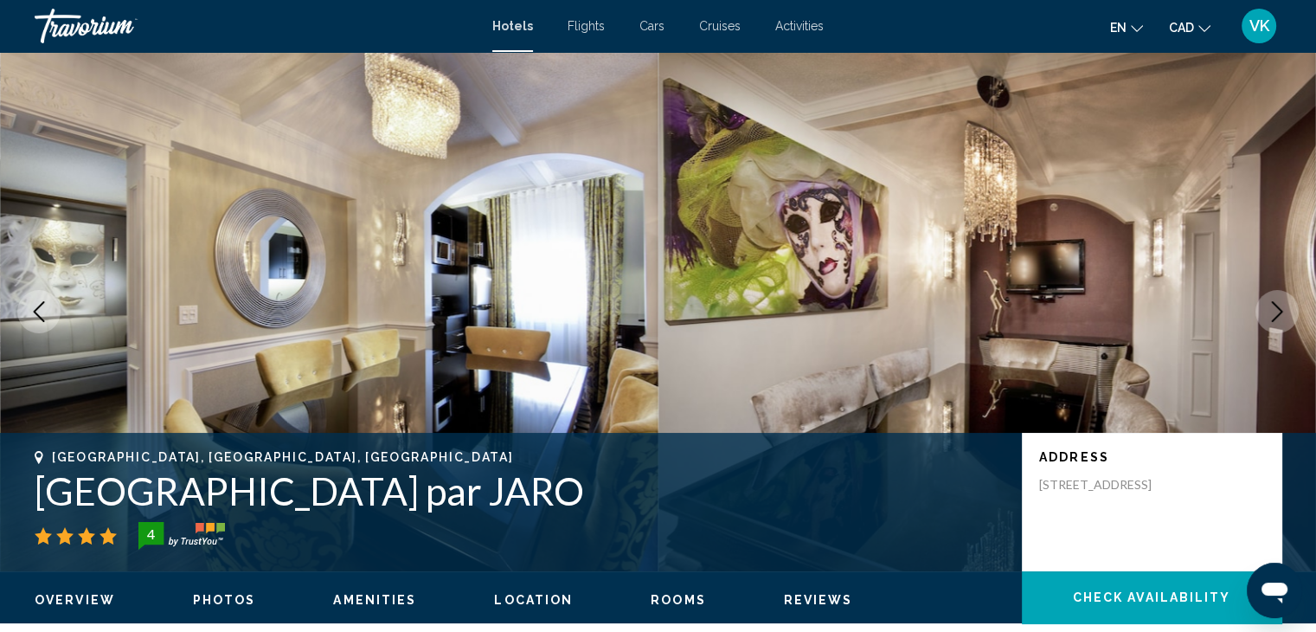
click at [1273, 305] on icon "Next image" at bounding box center [1277, 311] width 11 height 21
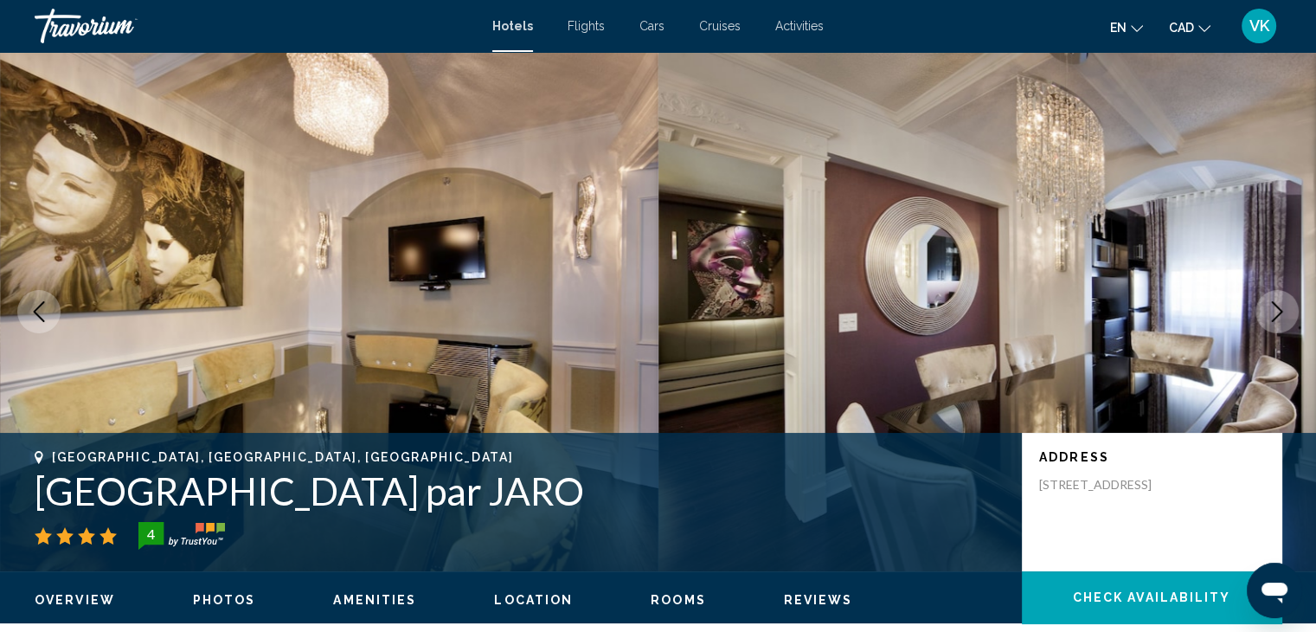
click at [1273, 305] on icon "Next image" at bounding box center [1277, 311] width 11 height 21
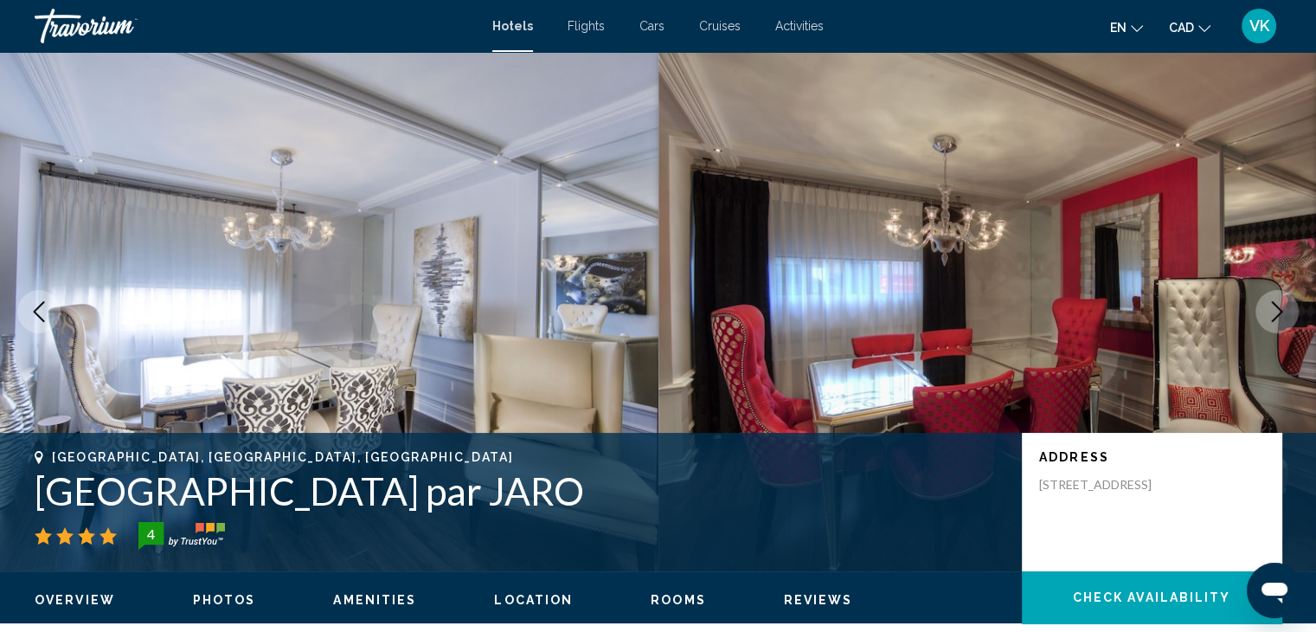
click at [1273, 305] on icon "Next image" at bounding box center [1277, 311] width 11 height 21
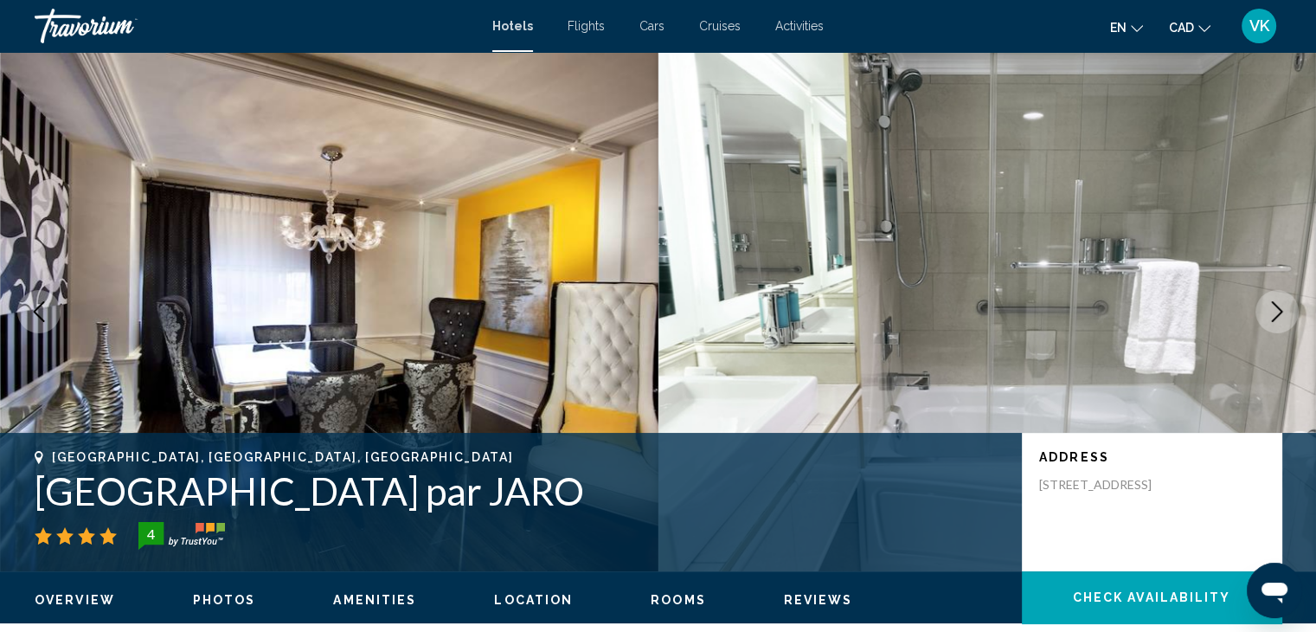
click at [1273, 305] on icon "Next image" at bounding box center [1277, 311] width 11 height 21
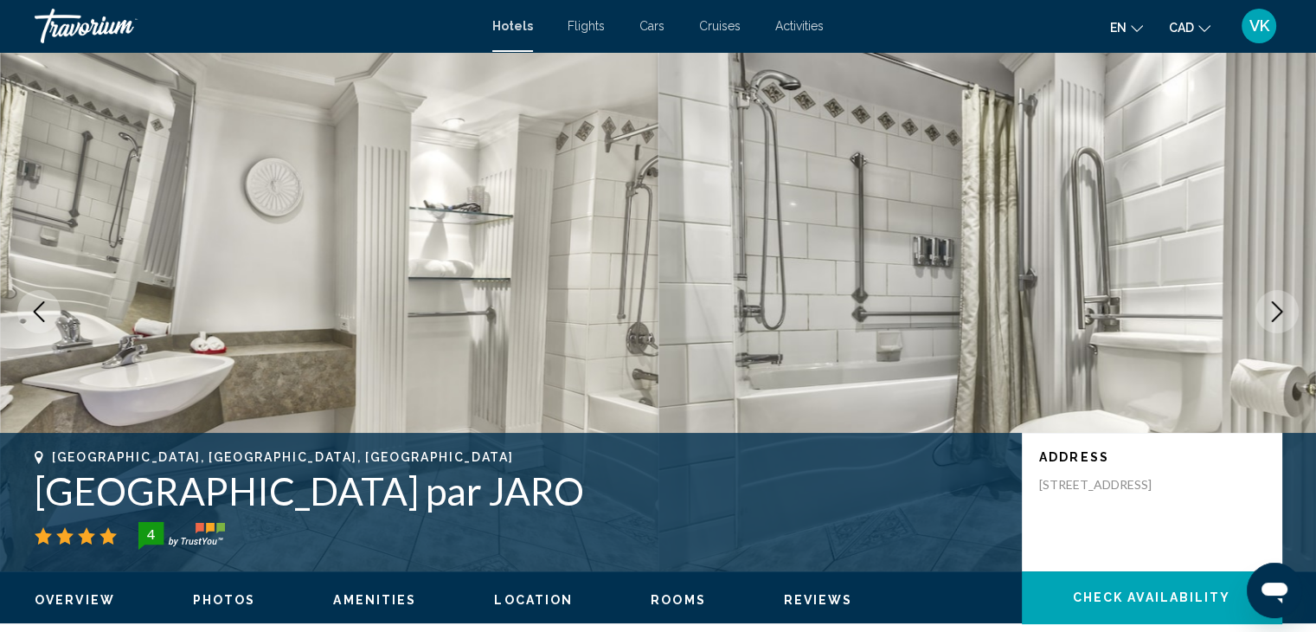
click at [1273, 305] on icon "Next image" at bounding box center [1277, 311] width 11 height 21
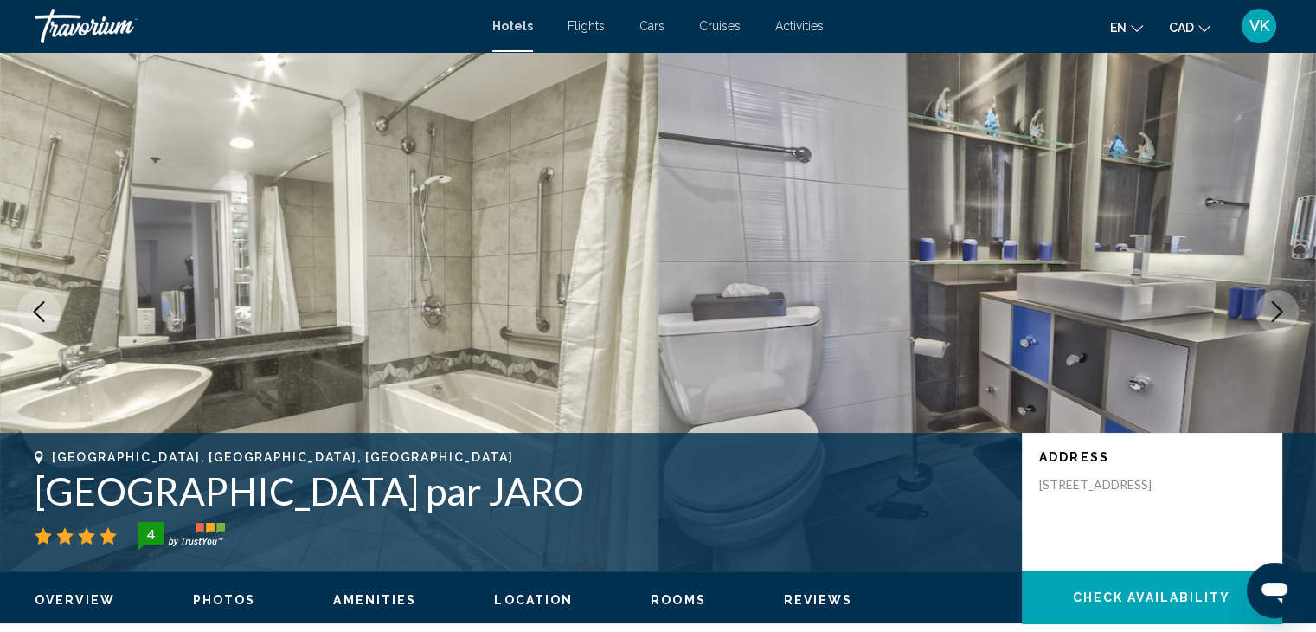
click at [1273, 305] on icon "Next image" at bounding box center [1277, 311] width 11 height 21
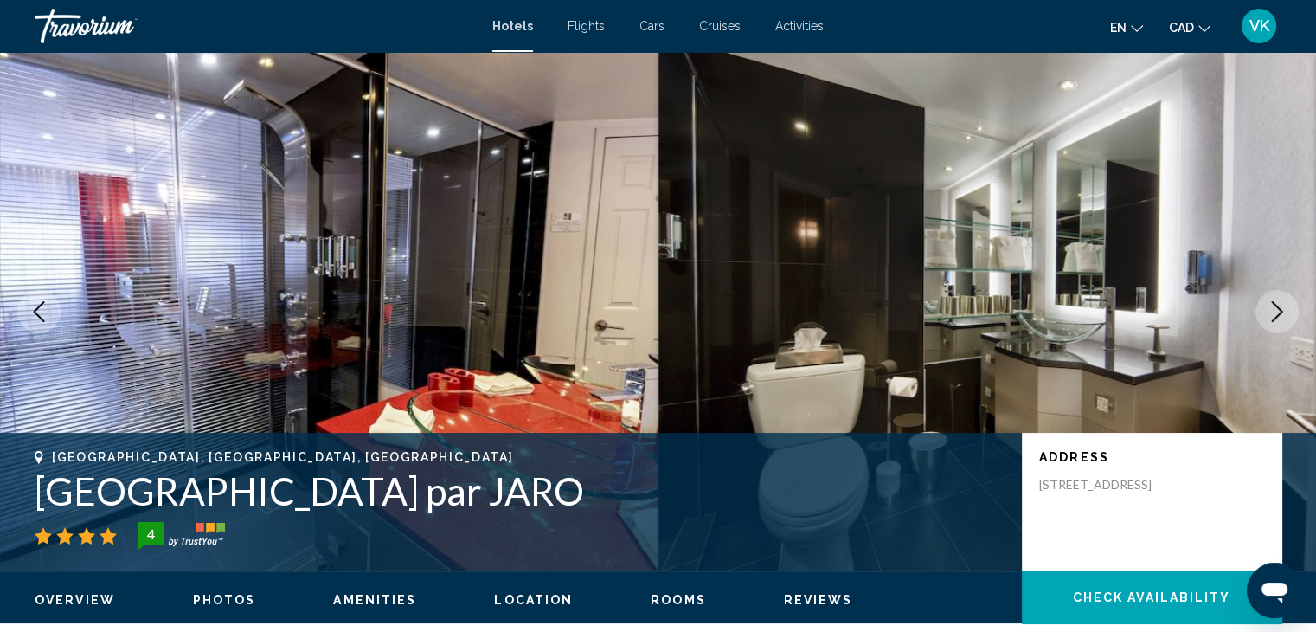
click at [1273, 305] on icon "Next image" at bounding box center [1277, 311] width 11 height 21
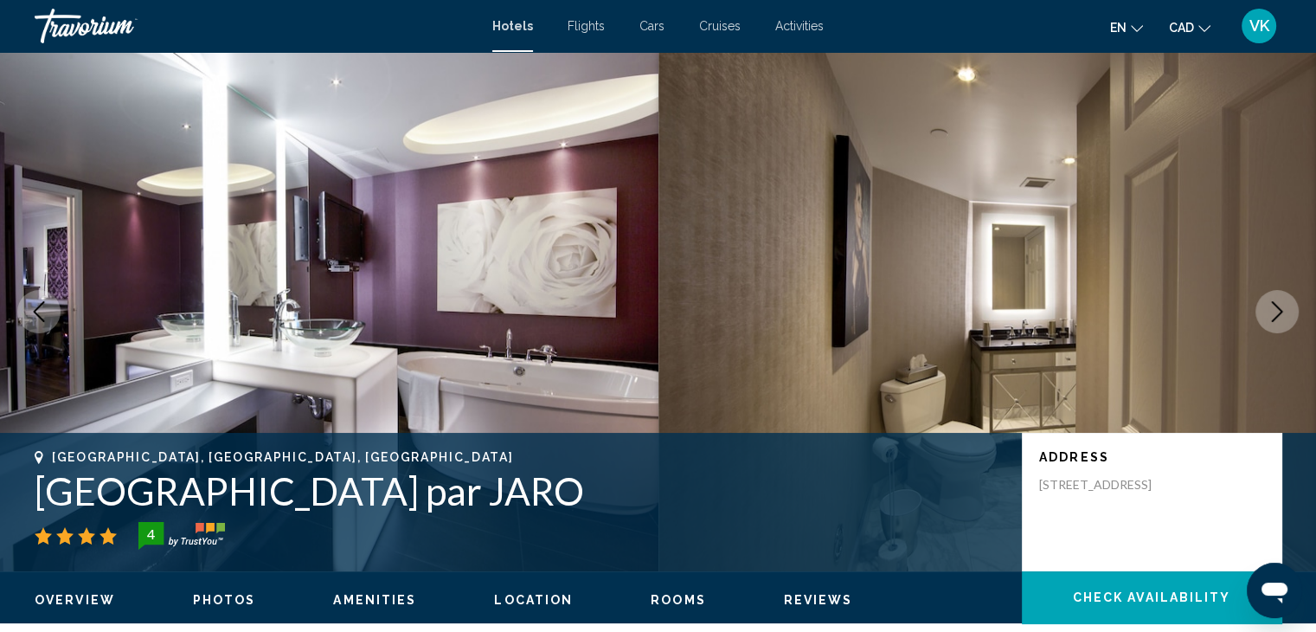
click at [1273, 305] on icon "Next image" at bounding box center [1277, 311] width 11 height 21
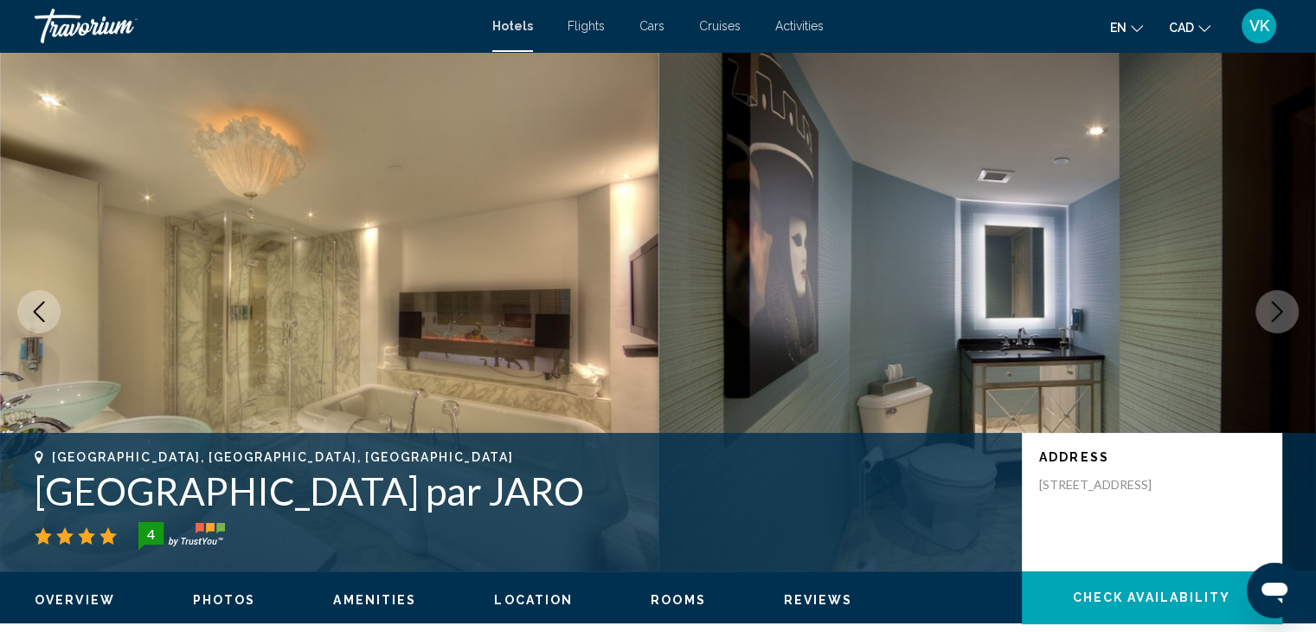
click at [1273, 305] on icon "Next image" at bounding box center [1277, 311] width 11 height 21
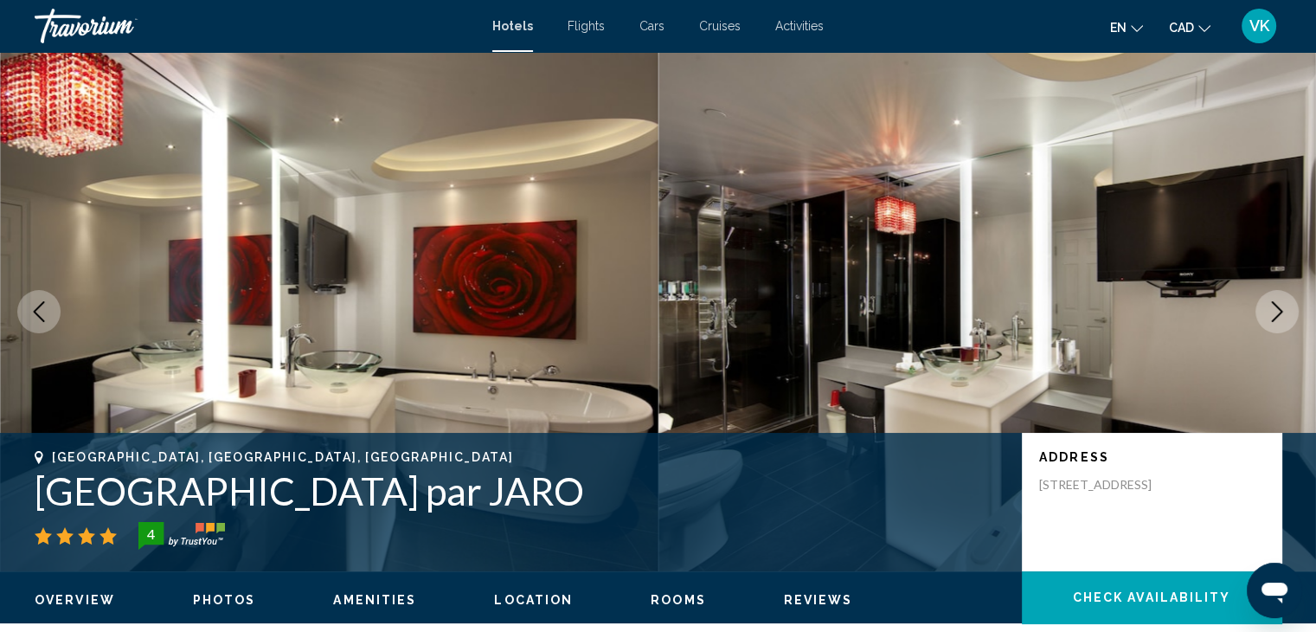
click at [1273, 305] on icon "Next image" at bounding box center [1277, 311] width 11 height 21
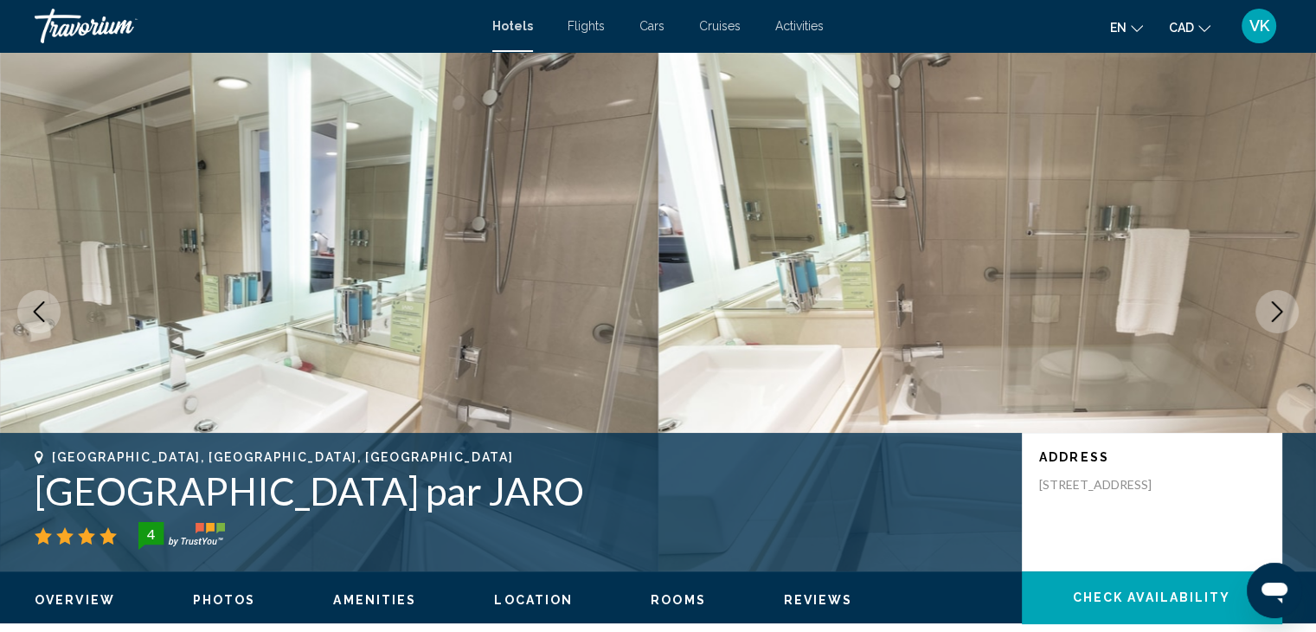
click at [1273, 305] on icon "Next image" at bounding box center [1277, 311] width 11 height 21
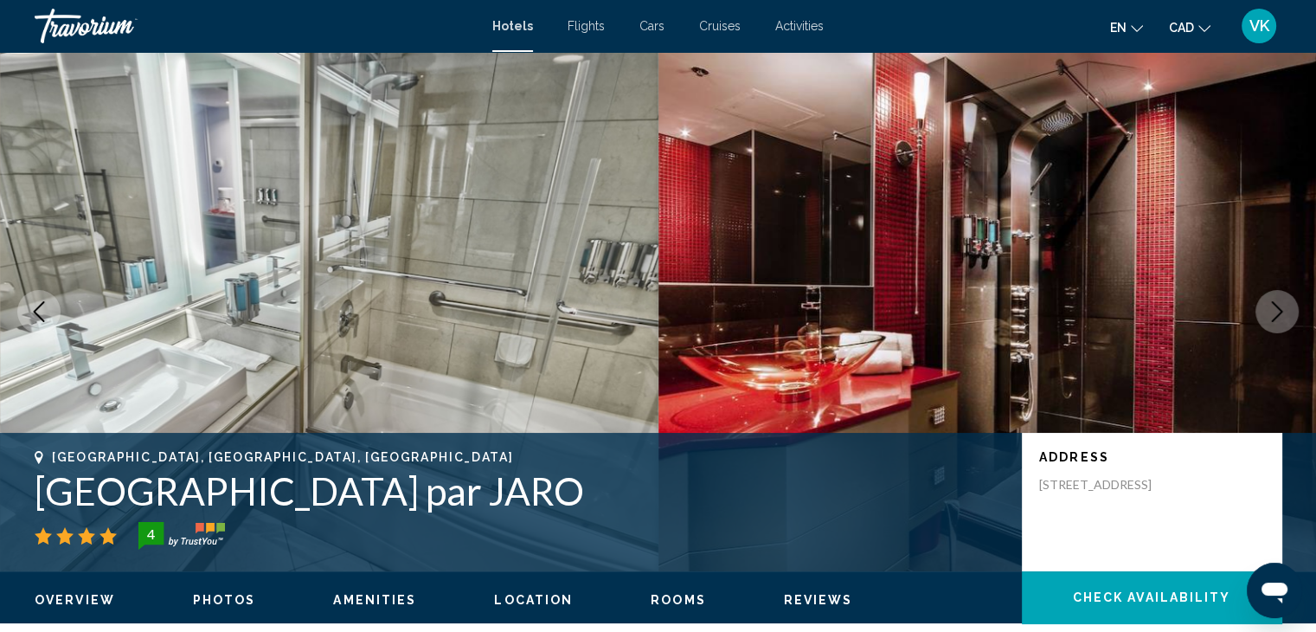
click at [1273, 305] on icon "Next image" at bounding box center [1277, 311] width 11 height 21
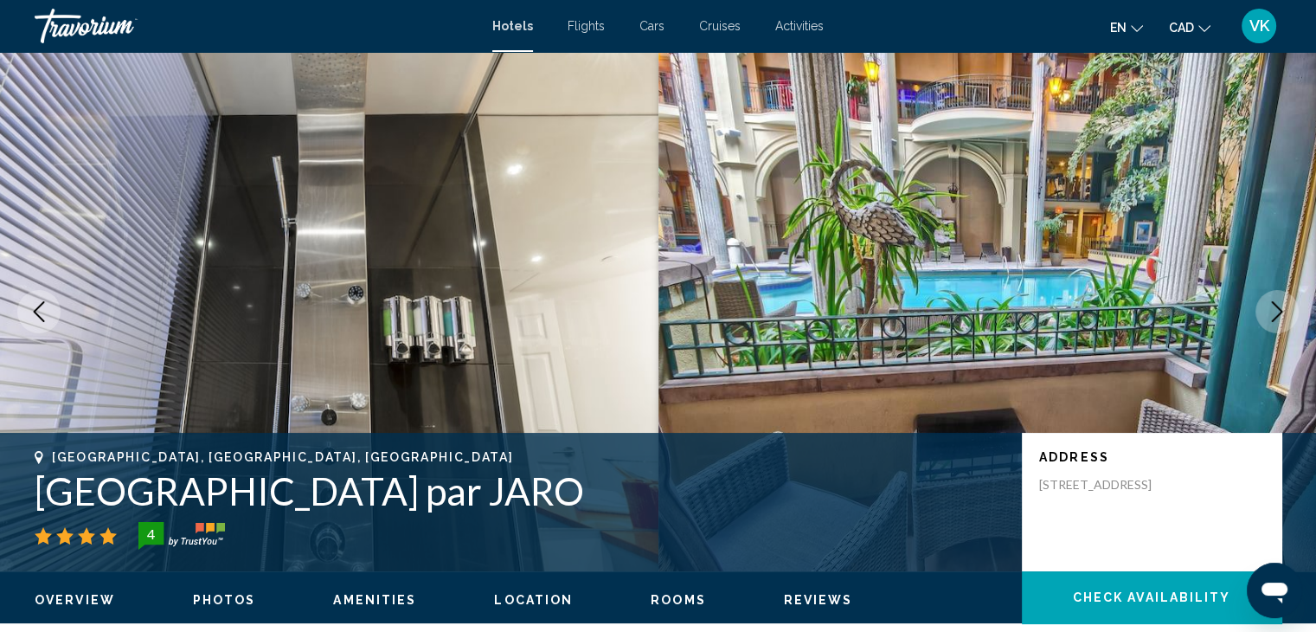
click at [1273, 305] on icon "Next image" at bounding box center [1277, 311] width 11 height 21
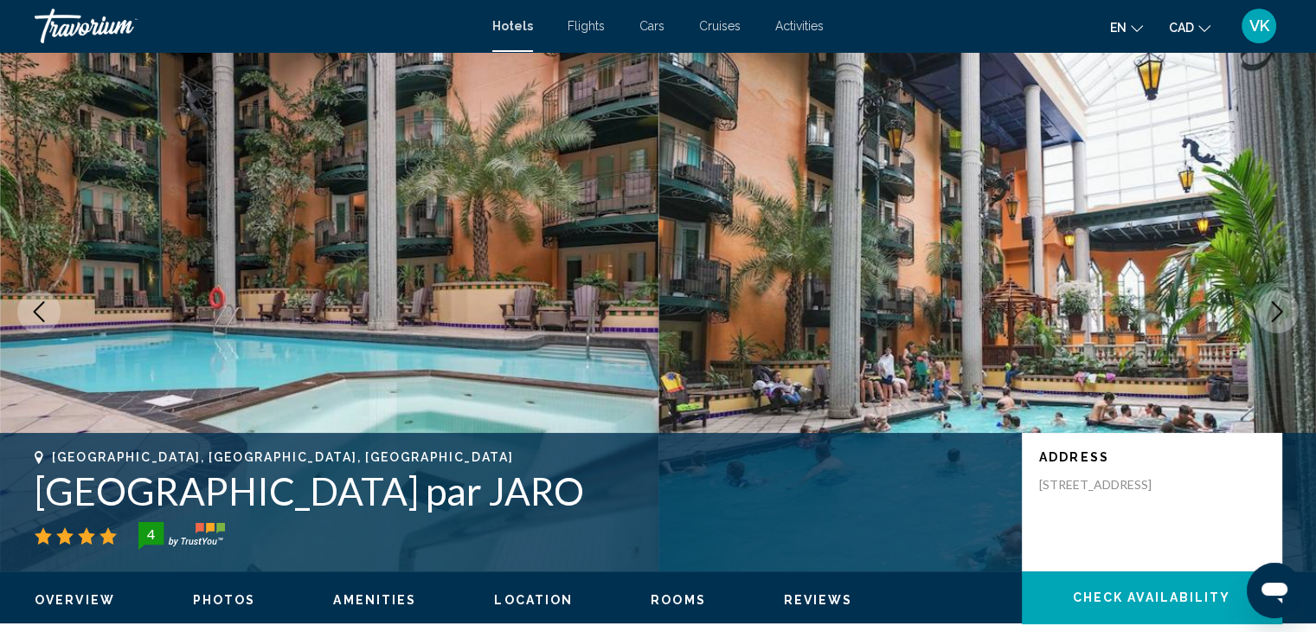
click at [1273, 305] on icon "Next image" at bounding box center [1277, 311] width 11 height 21
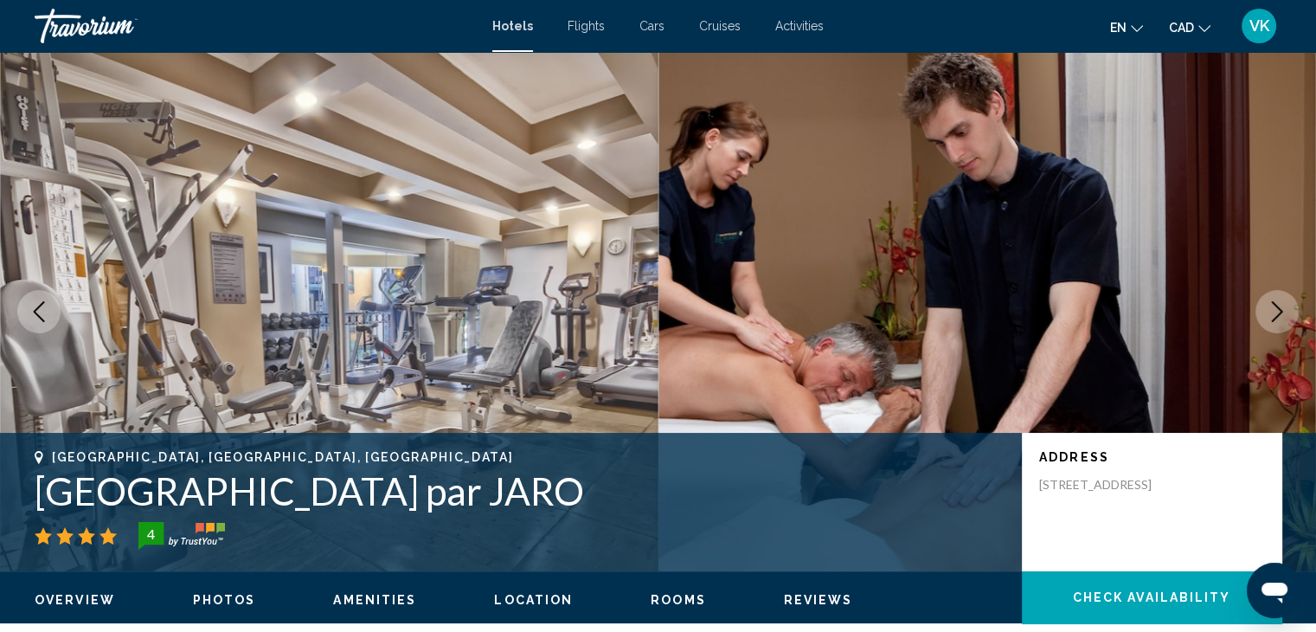
click at [44, 307] on icon "Previous image" at bounding box center [39, 311] width 21 height 21
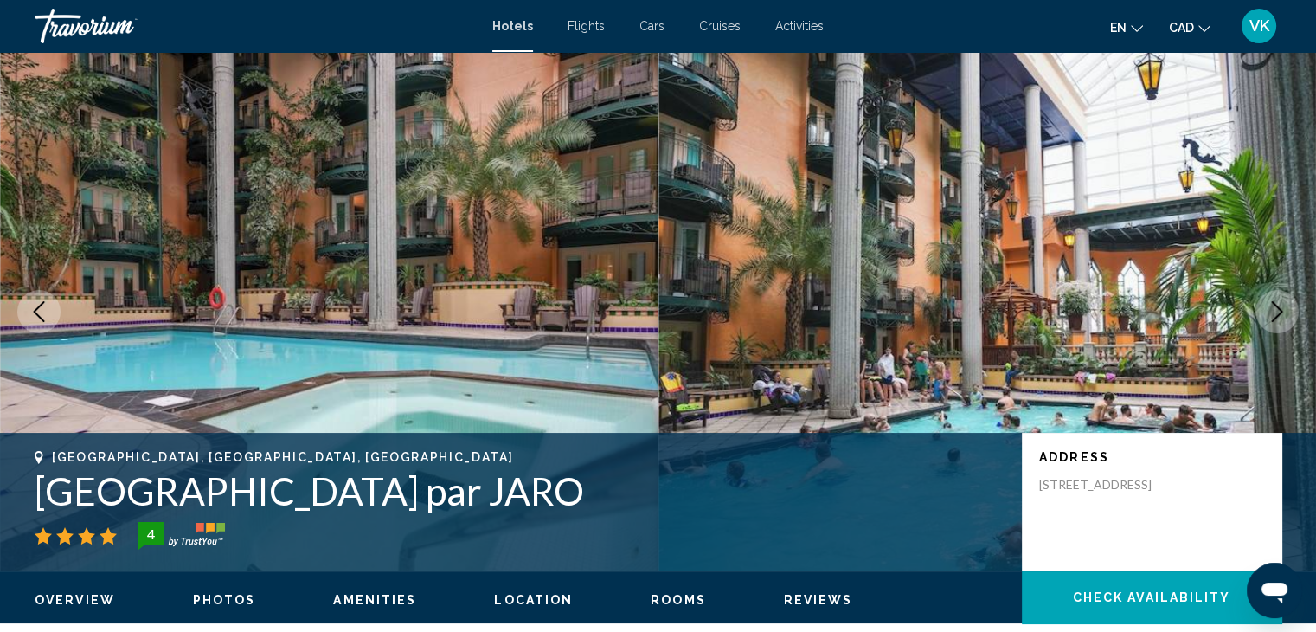
click at [1273, 310] on icon "Next image" at bounding box center [1277, 311] width 21 height 21
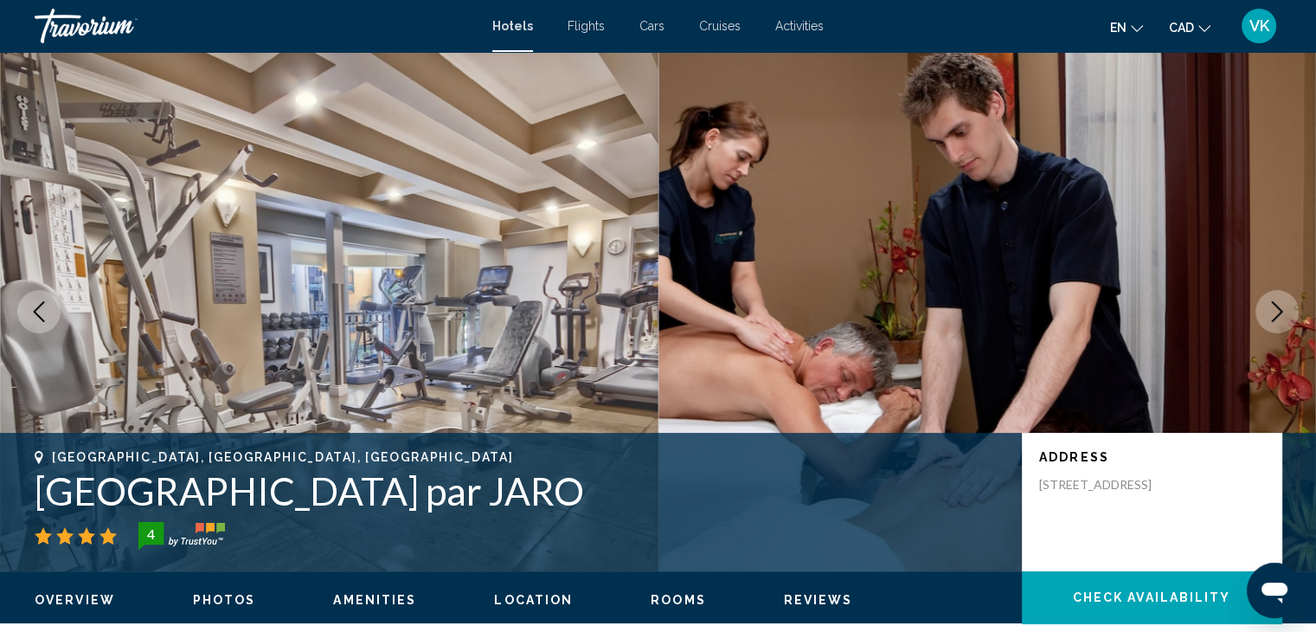
click at [1273, 310] on icon "Next image" at bounding box center [1277, 311] width 21 height 21
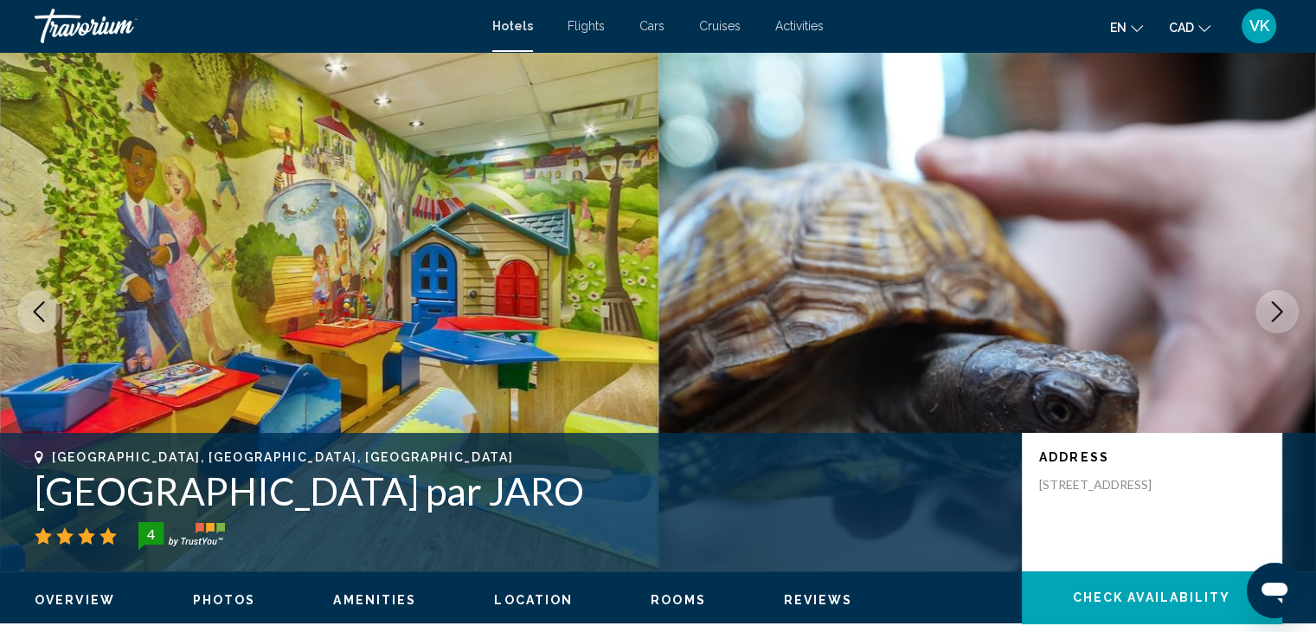
click at [1273, 310] on icon "Next image" at bounding box center [1277, 311] width 21 height 21
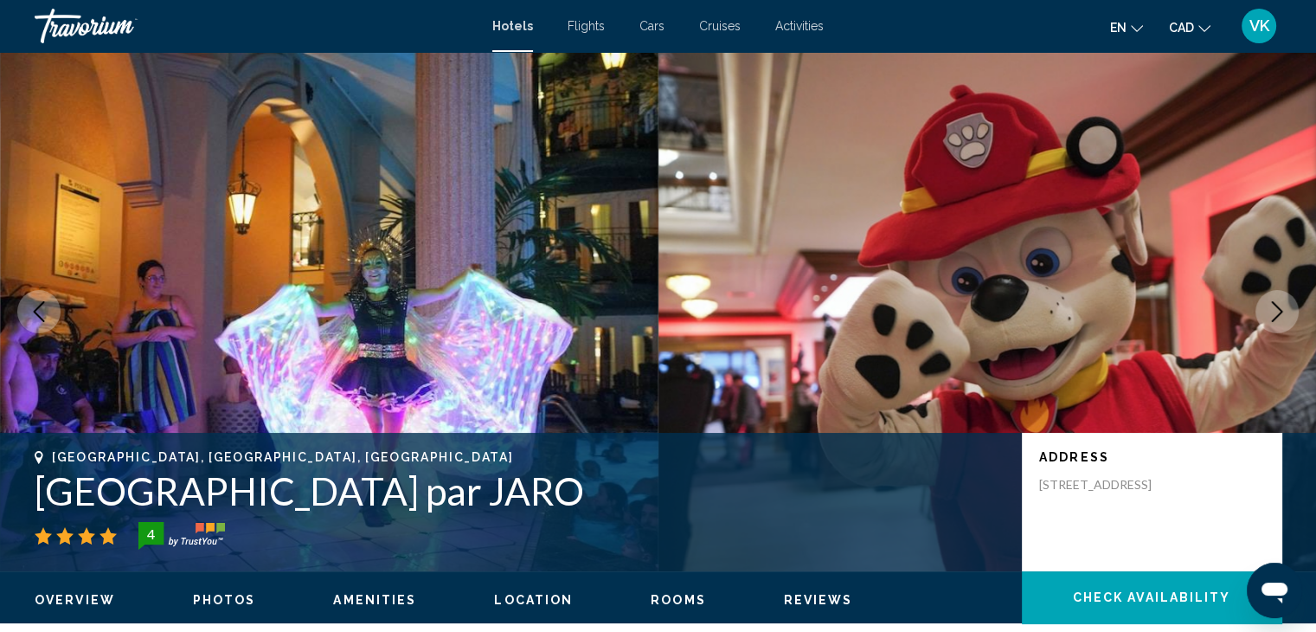
click at [1273, 310] on icon "Next image" at bounding box center [1277, 311] width 21 height 21
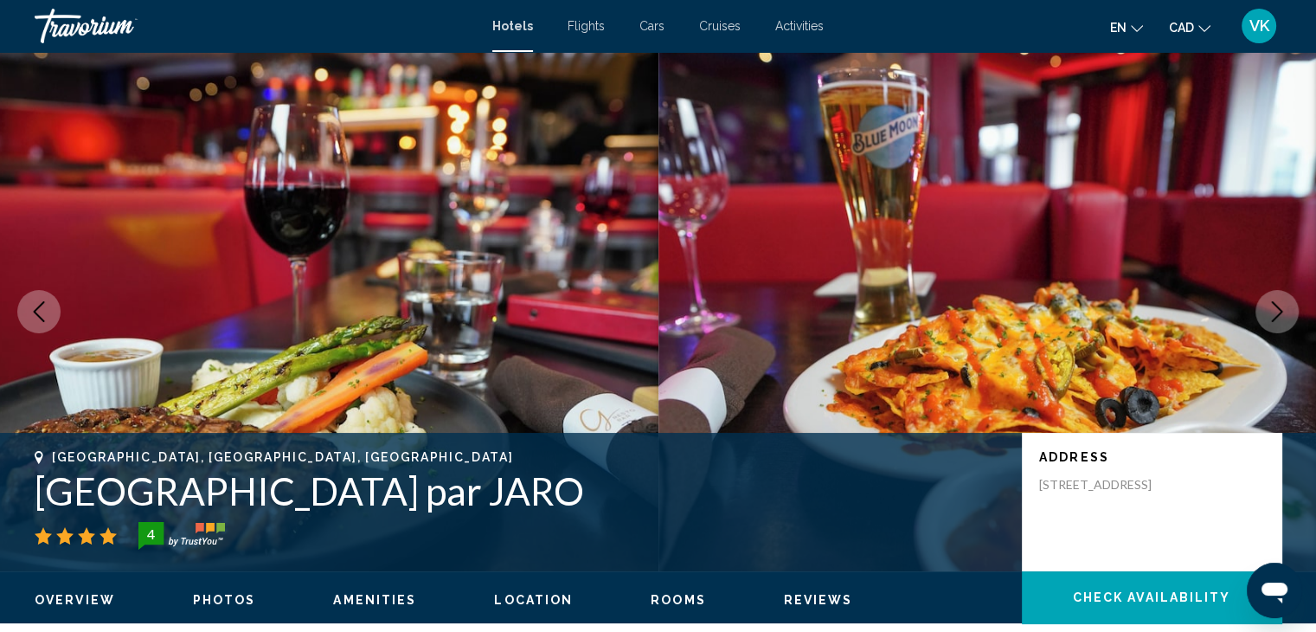
click at [1273, 310] on icon "Next image" at bounding box center [1277, 311] width 21 height 21
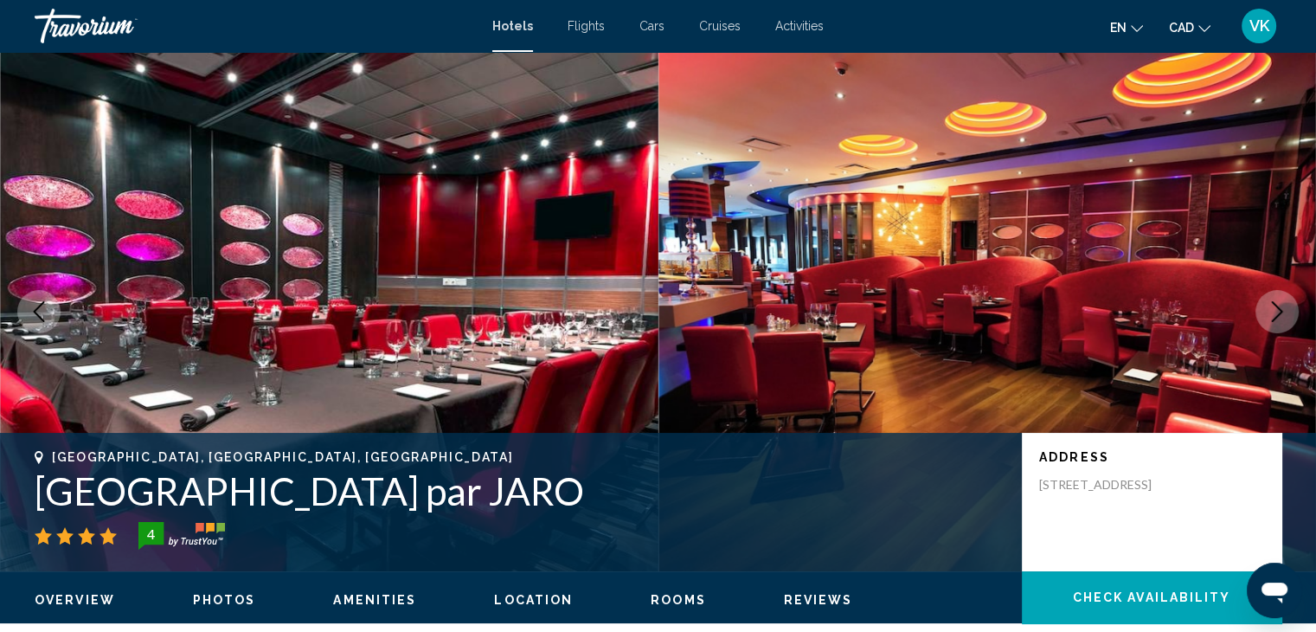
click at [1273, 310] on icon "Next image" at bounding box center [1277, 311] width 21 height 21
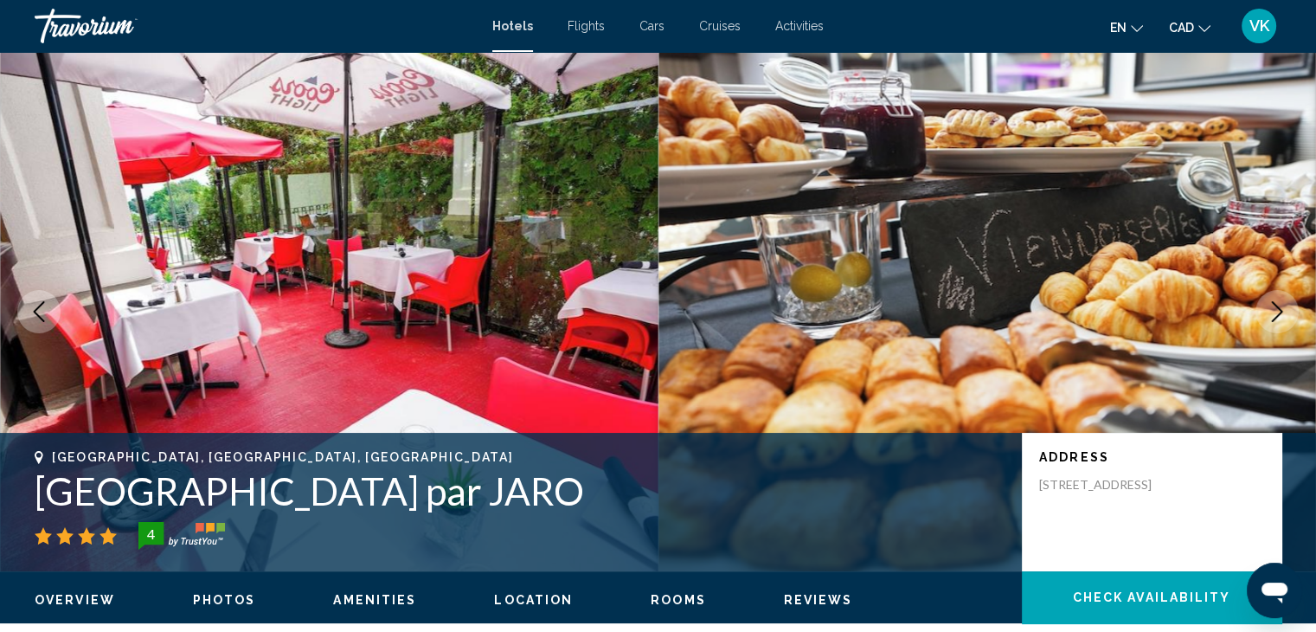
click at [1273, 310] on icon "Next image" at bounding box center [1277, 311] width 21 height 21
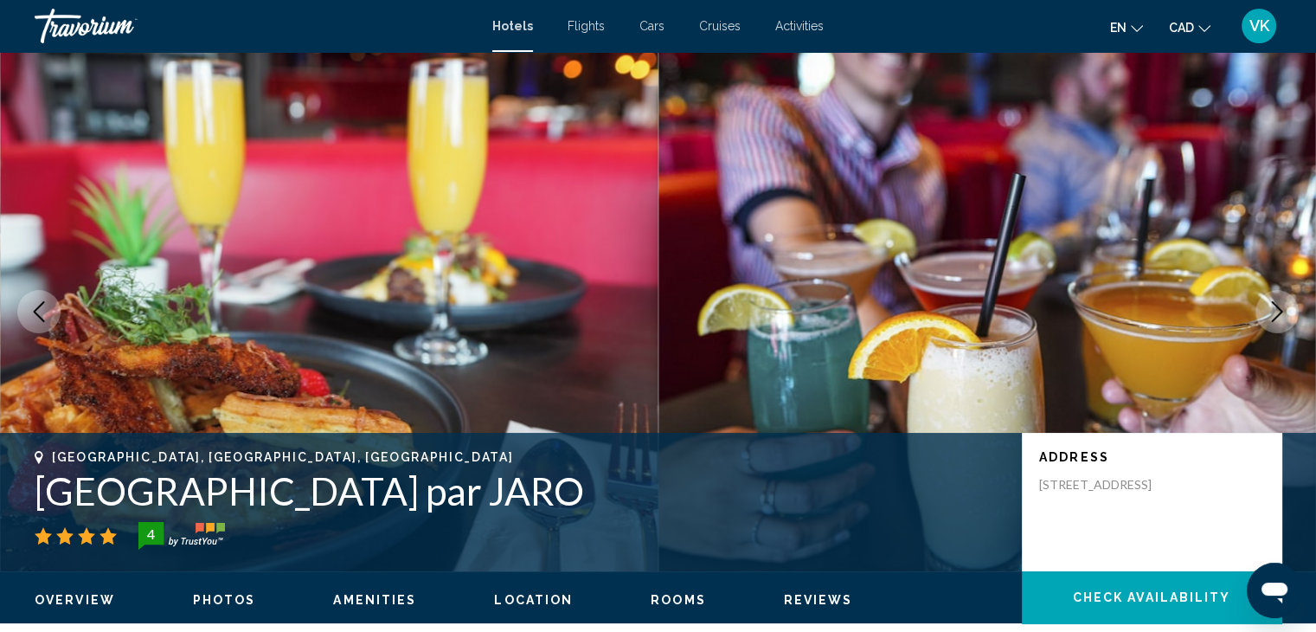
click at [1273, 310] on icon "Next image" at bounding box center [1277, 311] width 21 height 21
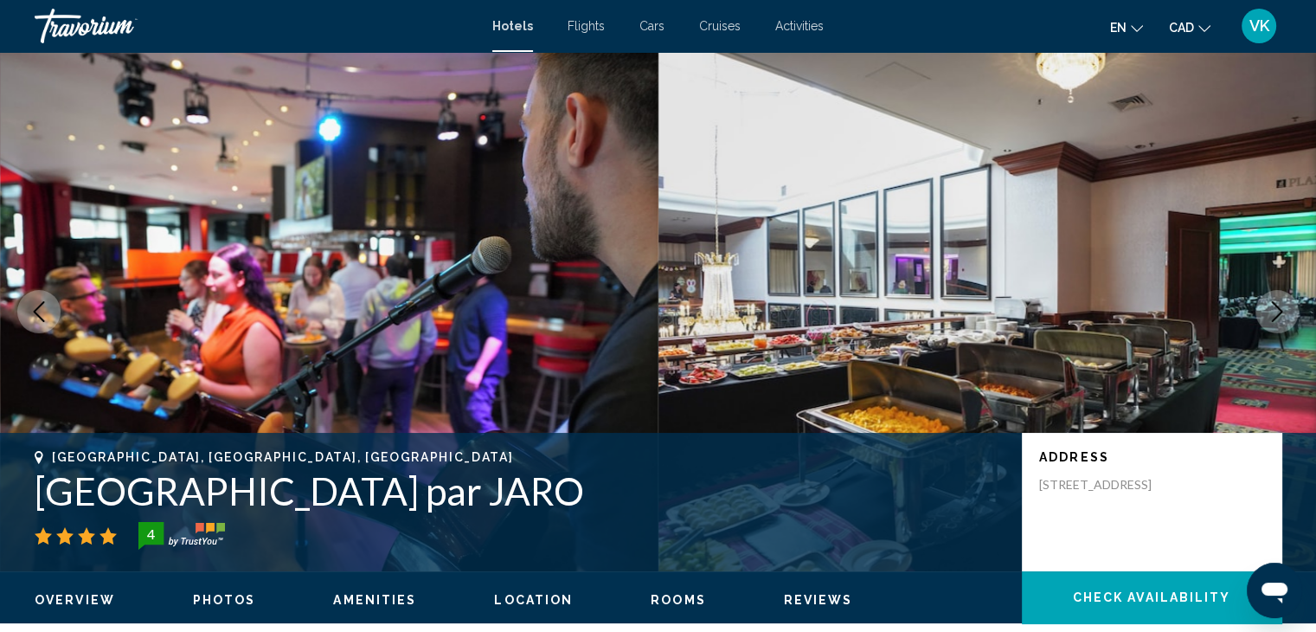
click at [1273, 310] on icon "Next image" at bounding box center [1277, 311] width 21 height 21
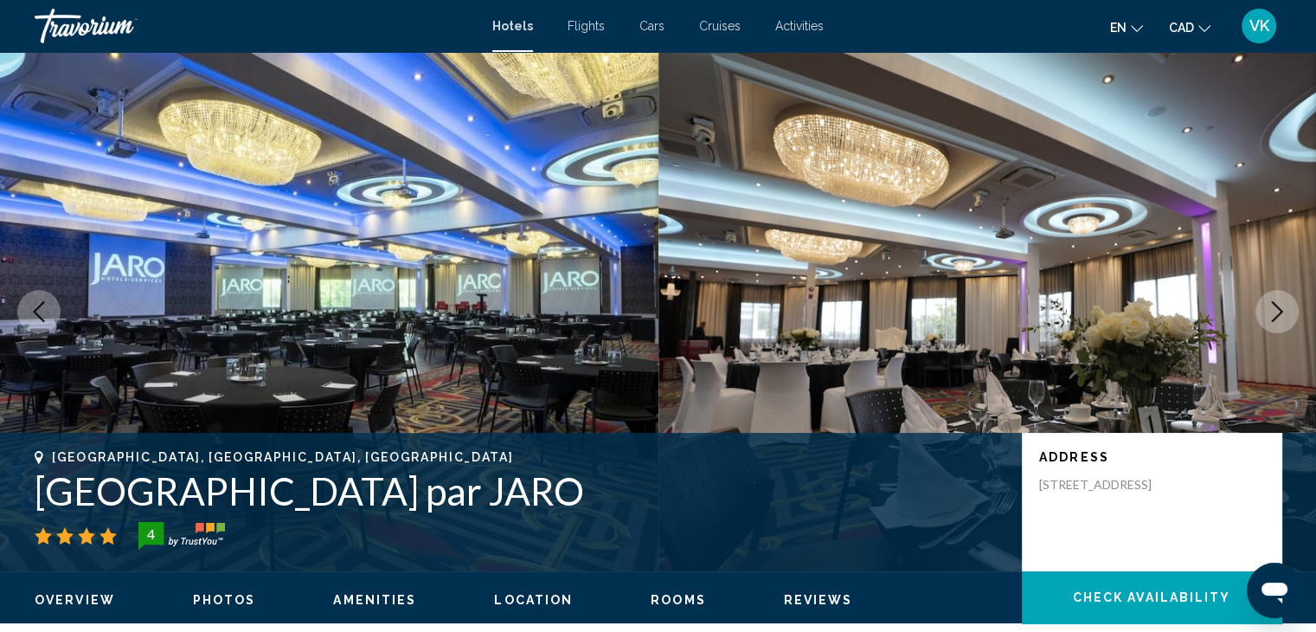
click at [1273, 310] on icon "Next image" at bounding box center [1277, 311] width 21 height 21
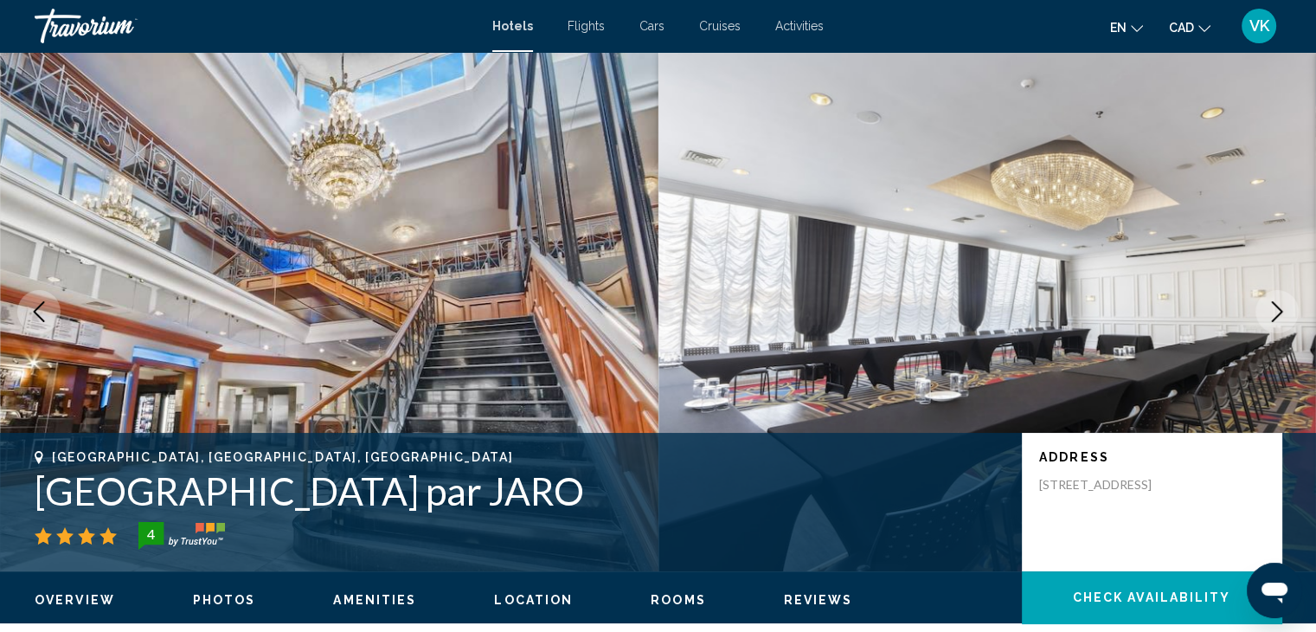
click at [1273, 310] on icon "Next image" at bounding box center [1277, 311] width 21 height 21
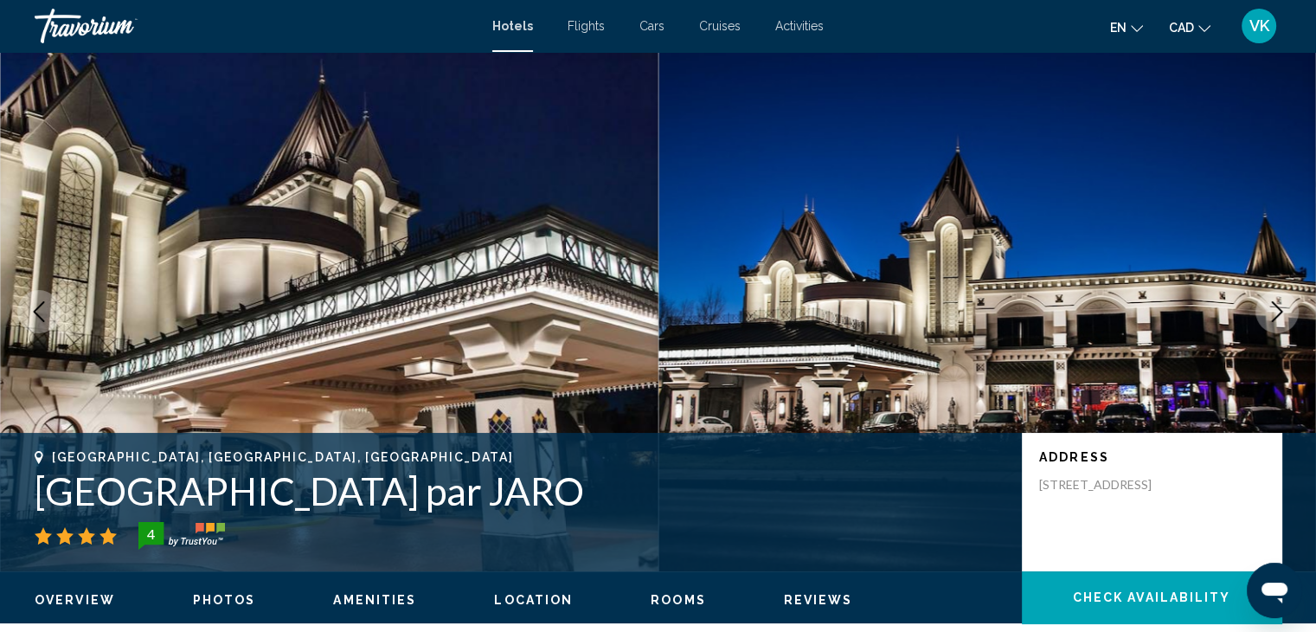
click at [1273, 310] on icon "Next image" at bounding box center [1277, 311] width 21 height 21
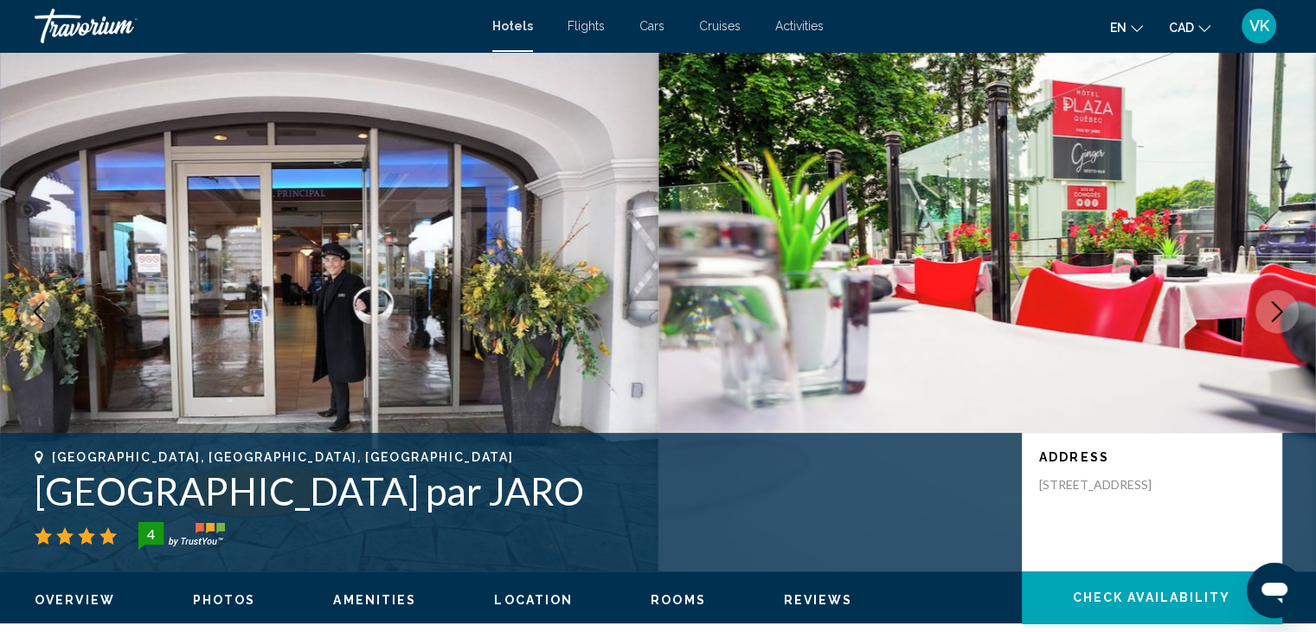
click at [1273, 310] on icon "Next image" at bounding box center [1277, 311] width 21 height 21
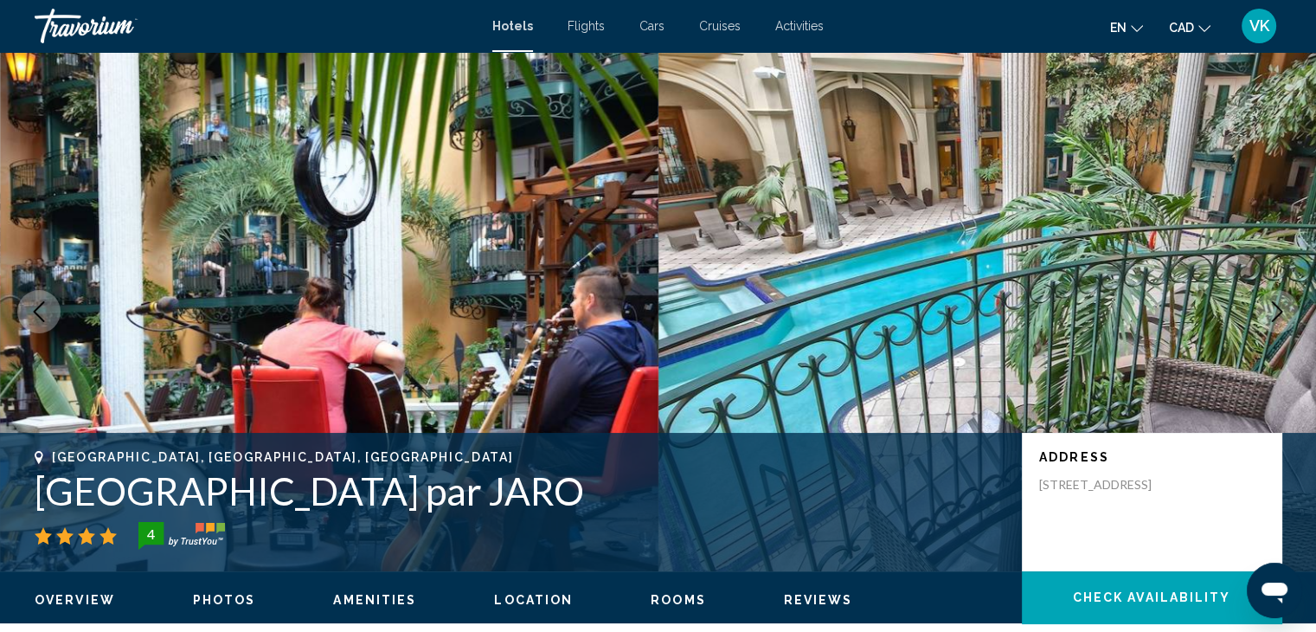
click at [1273, 310] on icon "Next image" at bounding box center [1277, 311] width 21 height 21
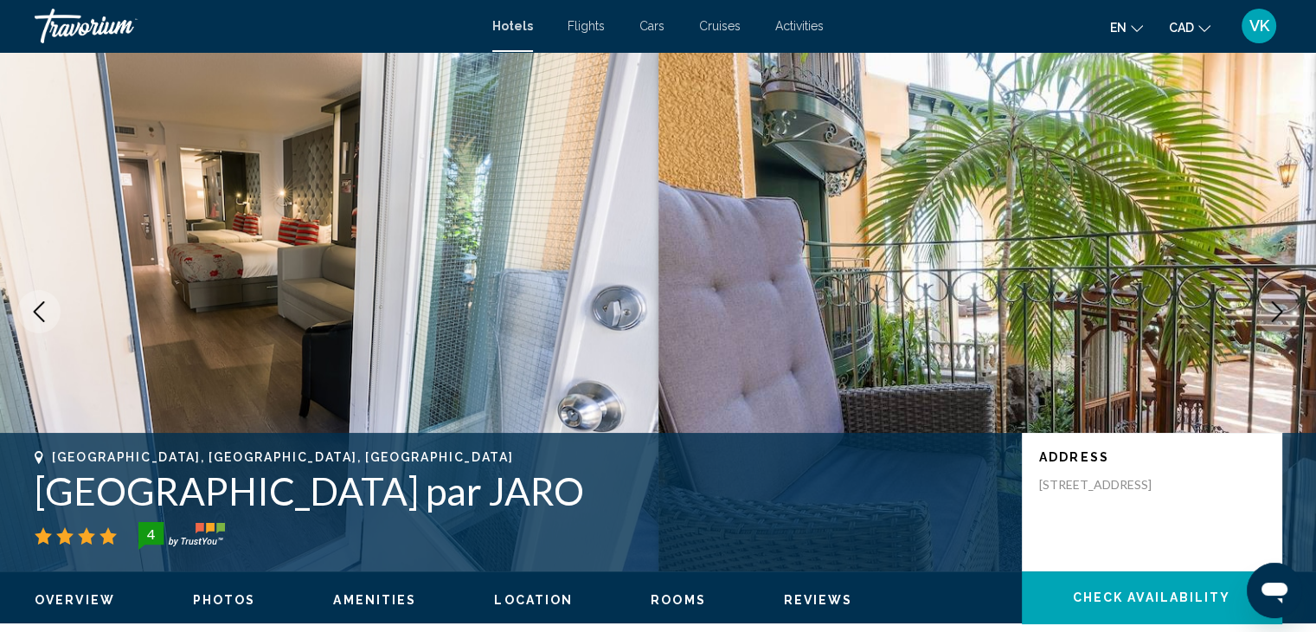
click at [1273, 310] on icon "Next image" at bounding box center [1277, 311] width 21 height 21
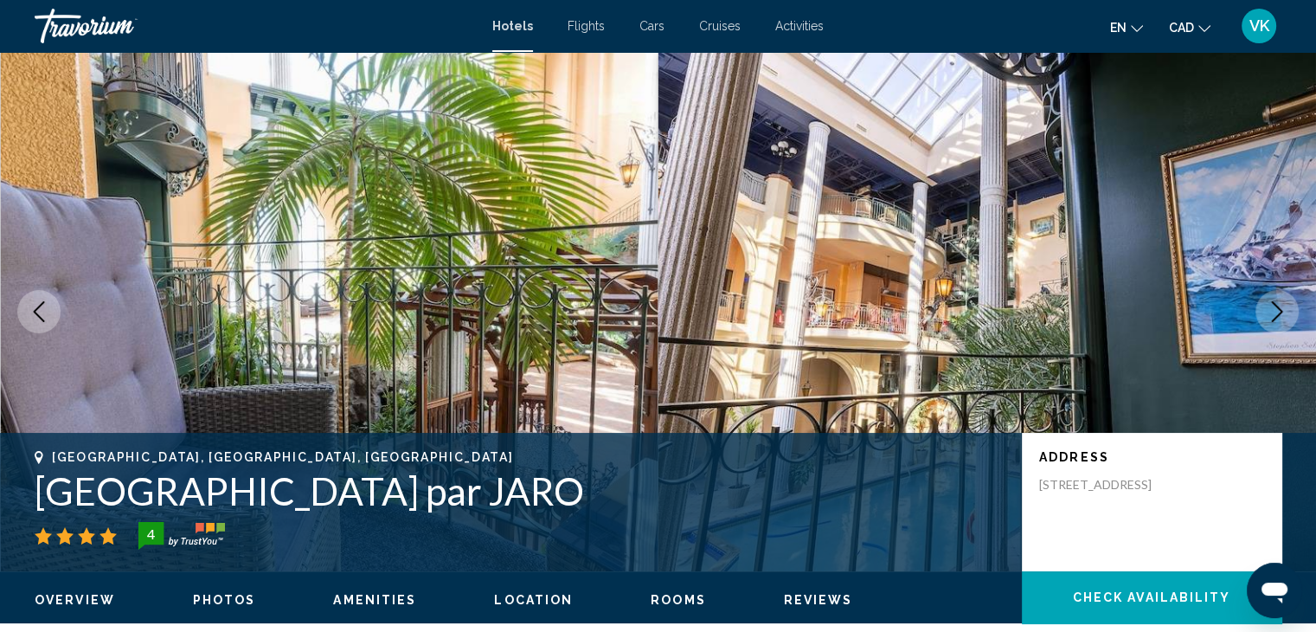
click at [1273, 310] on icon "Next image" at bounding box center [1277, 311] width 21 height 21
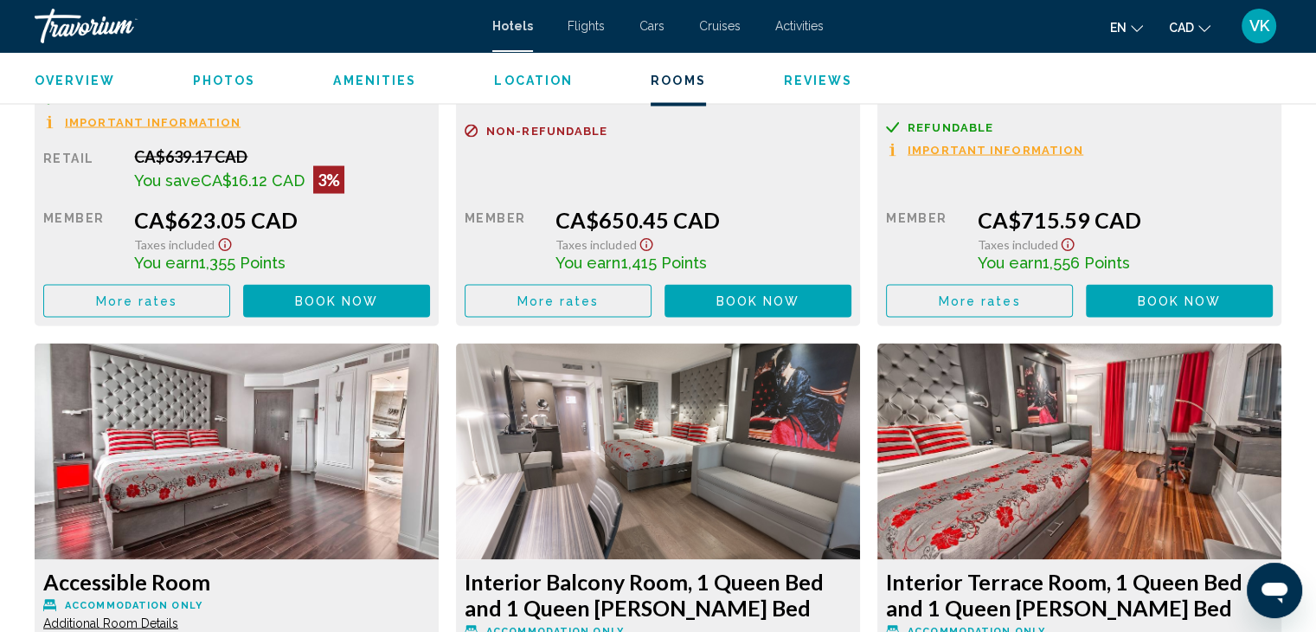
scroll to position [3461, 0]
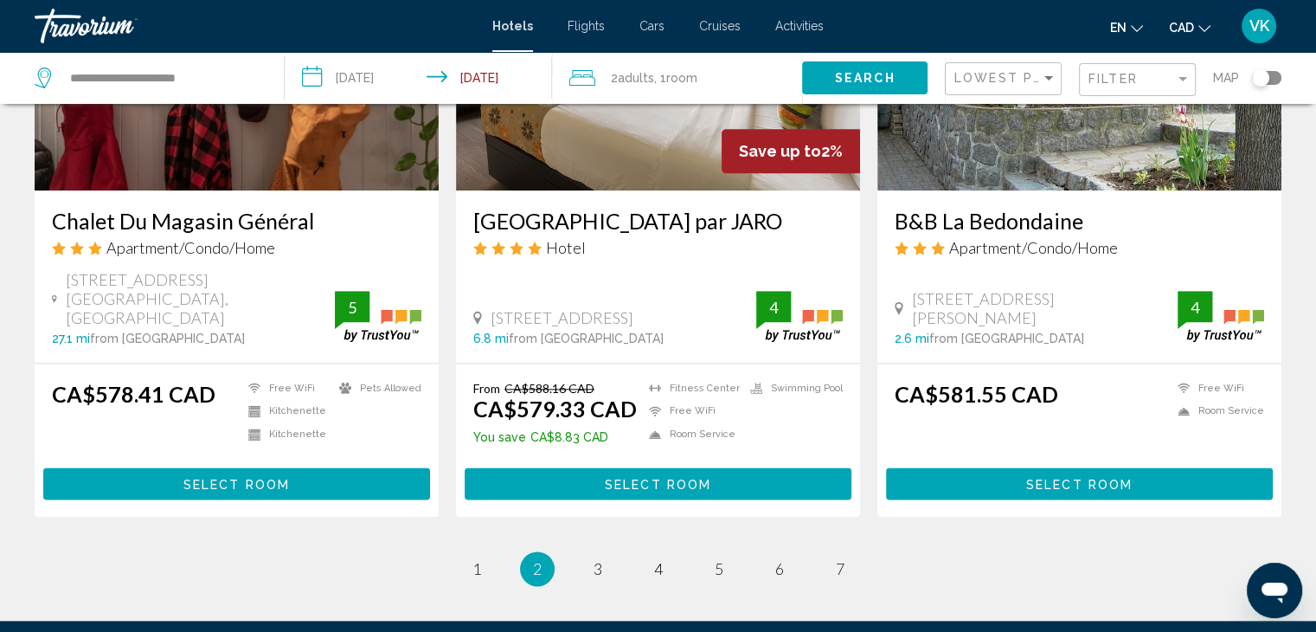
scroll to position [2163, 0]
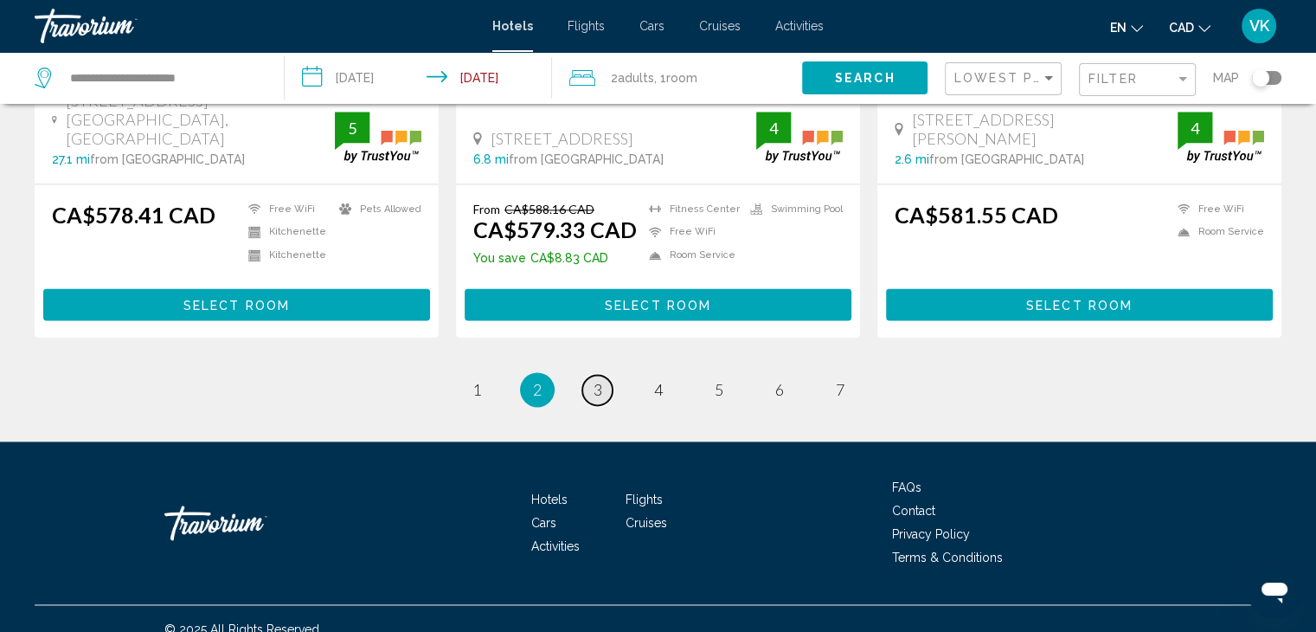
click at [596, 380] on span "3" at bounding box center [597, 389] width 9 height 19
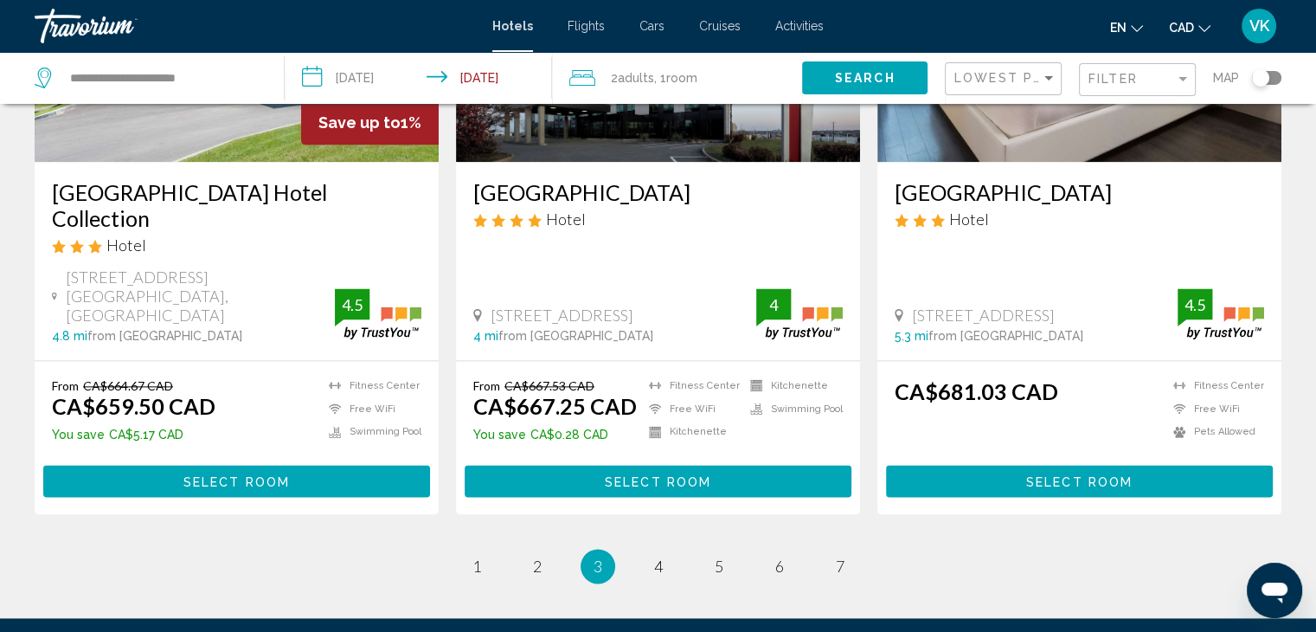
scroll to position [2336, 0]
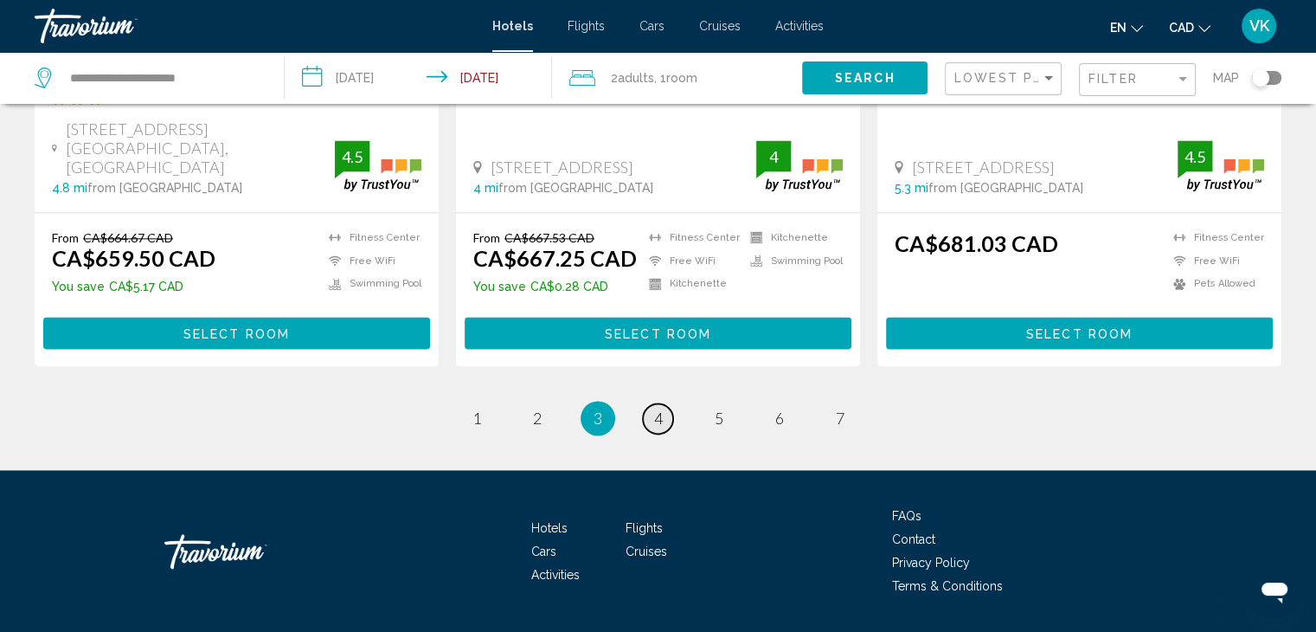
click at [660, 408] on span "4" at bounding box center [658, 417] width 9 height 19
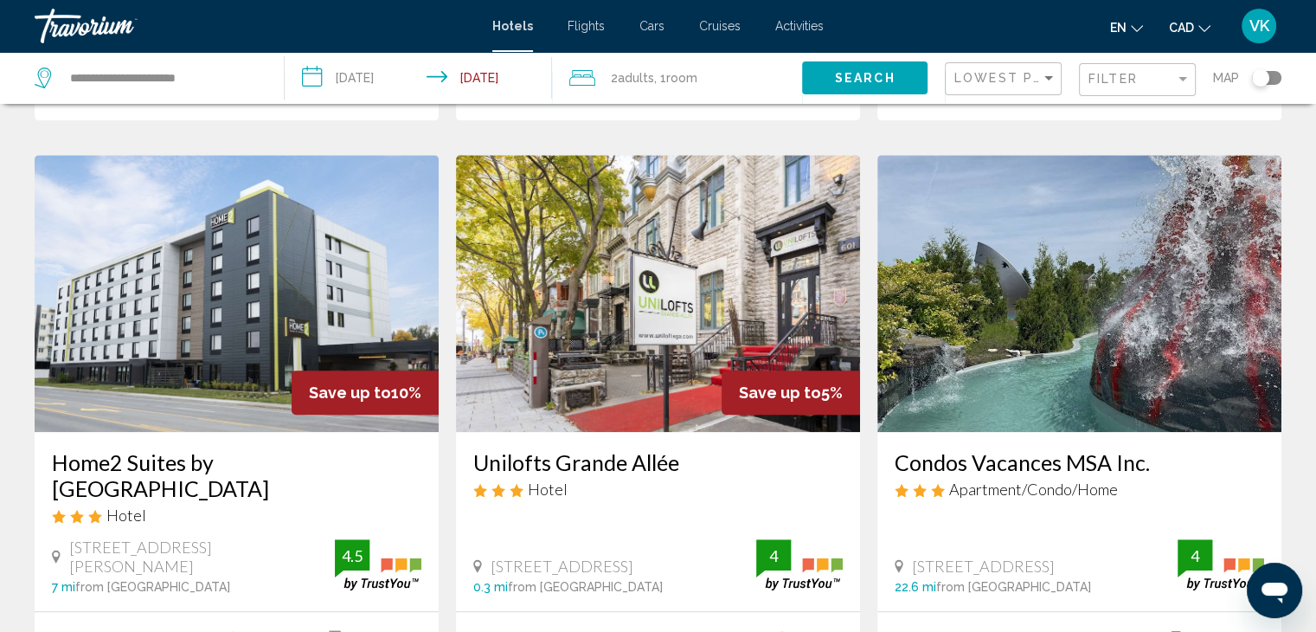
scroll to position [1471, 0]
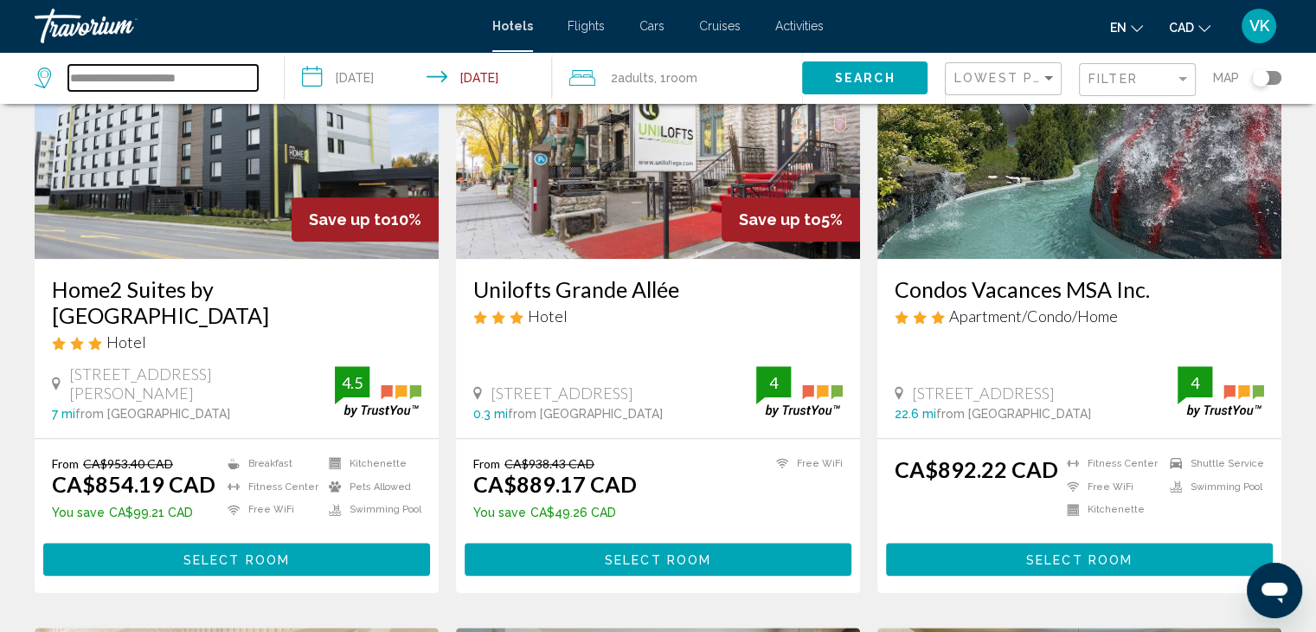
click at [242, 77] on input "**********" at bounding box center [162, 78] width 189 height 26
type input "*"
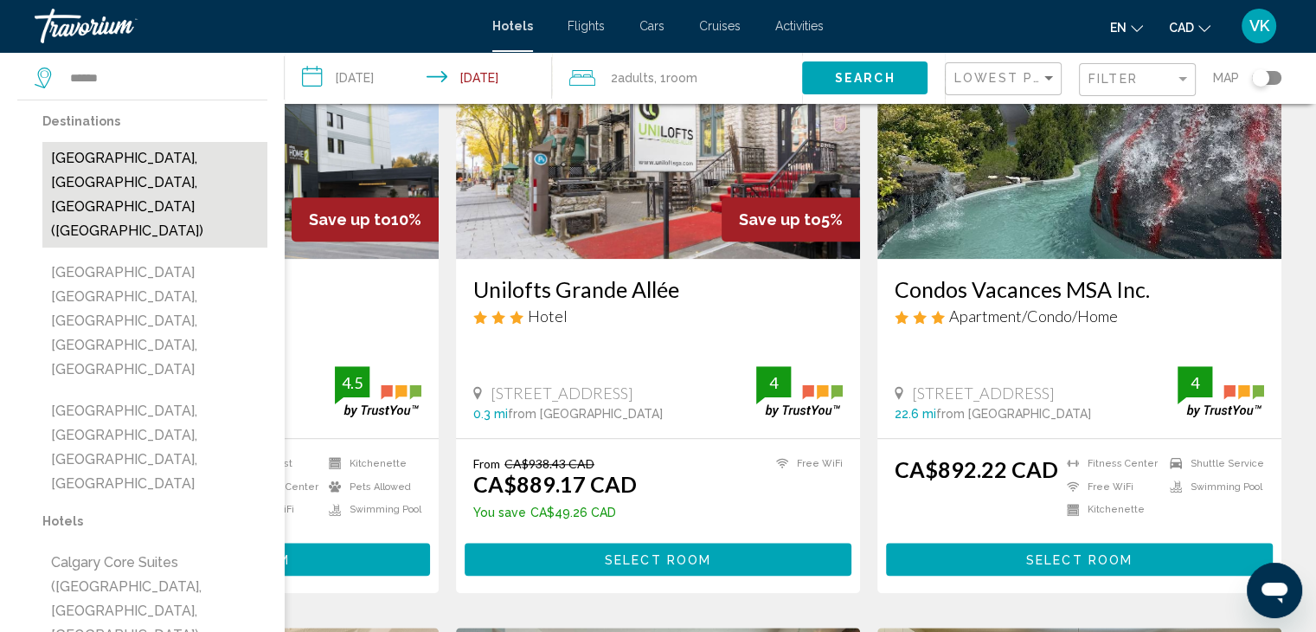
click at [176, 142] on button "[GEOGRAPHIC_DATA], [GEOGRAPHIC_DATA], [GEOGRAPHIC_DATA] ([GEOGRAPHIC_DATA])" at bounding box center [154, 195] width 225 height 106
type input "**********"
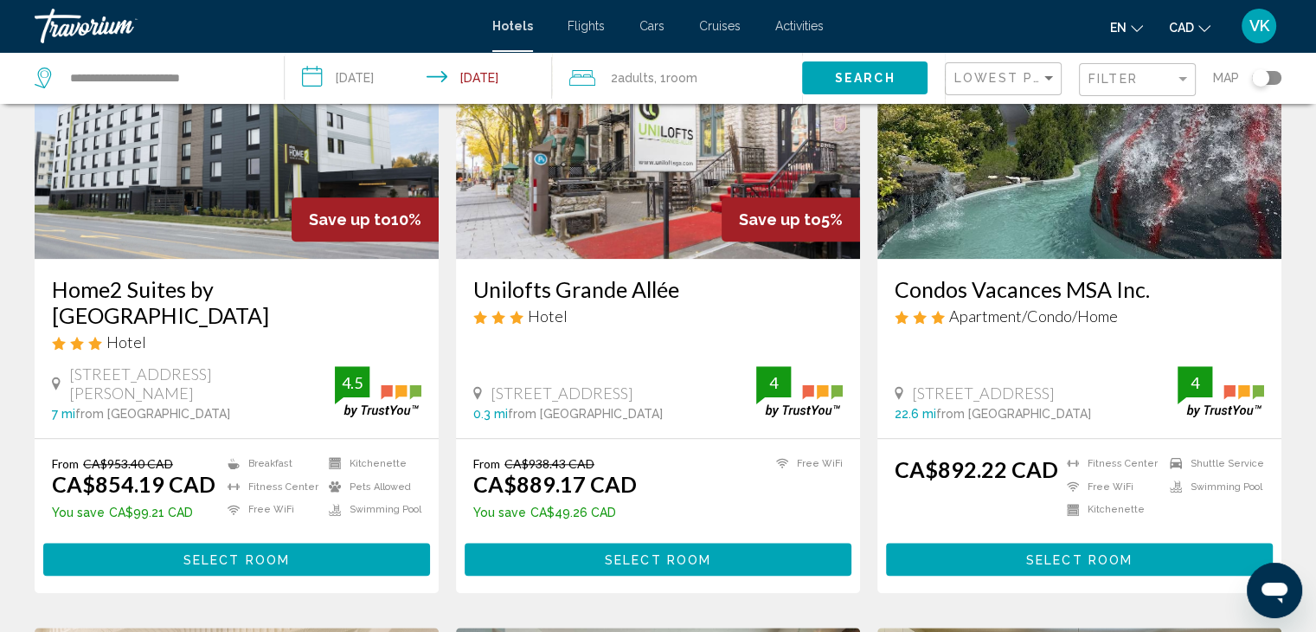
click at [835, 72] on span "Search" at bounding box center [865, 79] width 61 height 14
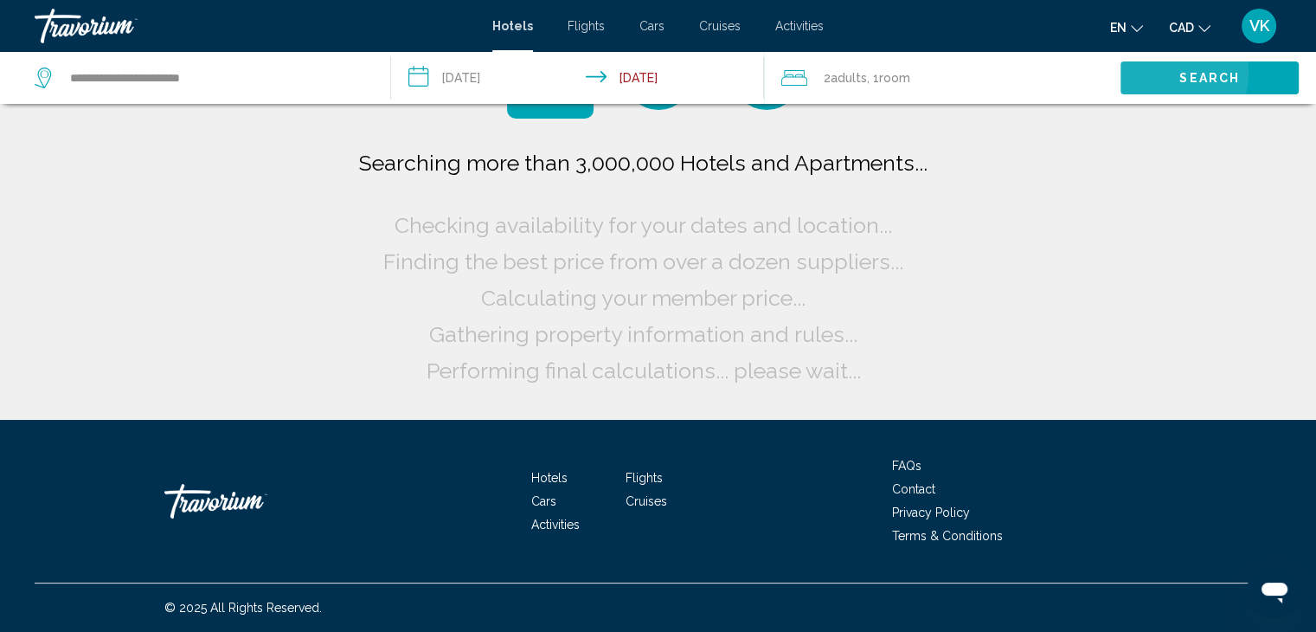
scroll to position [0, 0]
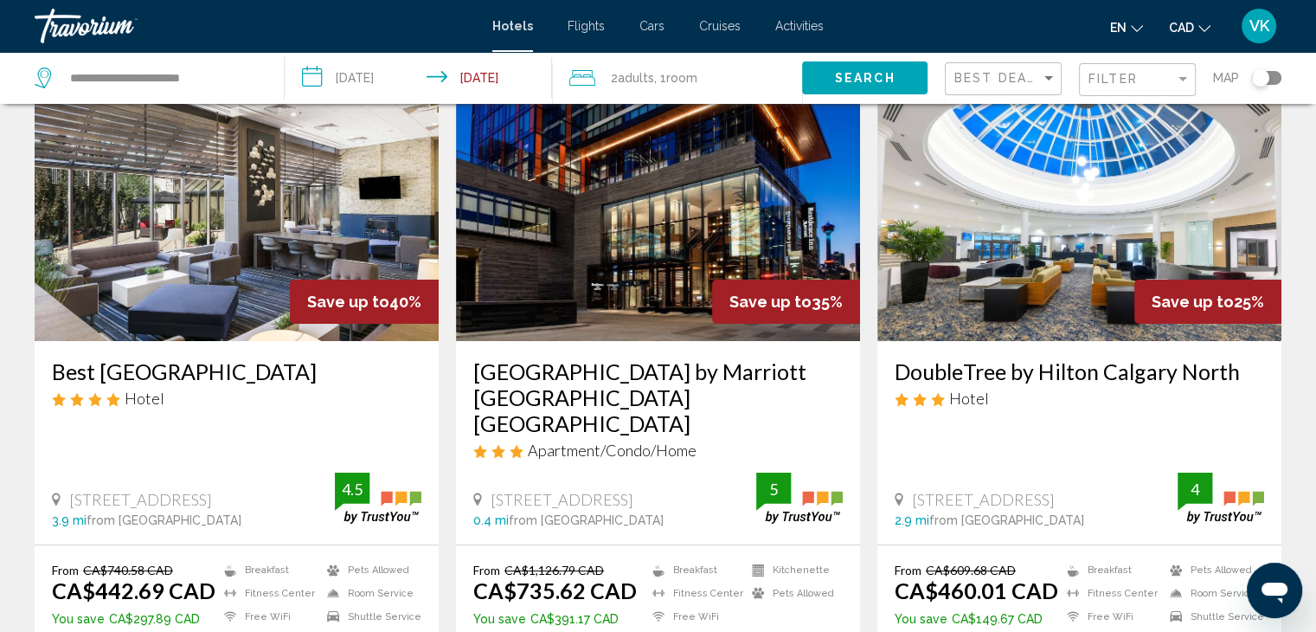
scroll to position [173, 0]
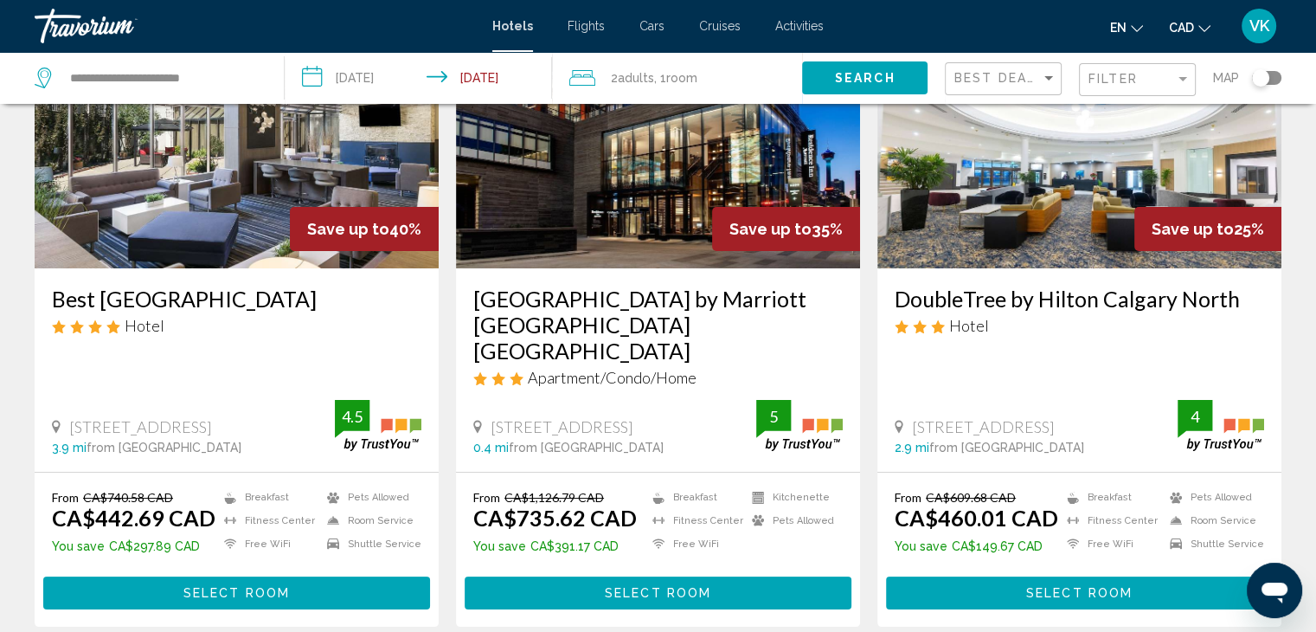
click at [270, 156] on img "Main content" at bounding box center [237, 129] width 404 height 277
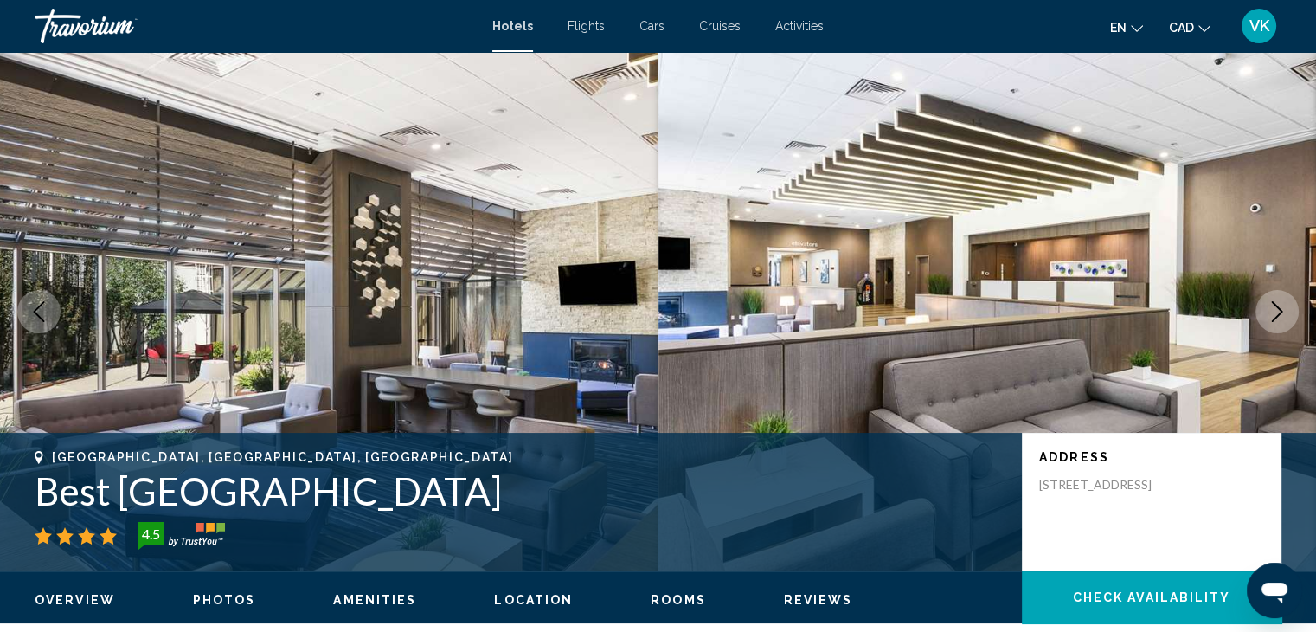
click at [1273, 308] on icon "Next image" at bounding box center [1277, 311] width 21 height 21
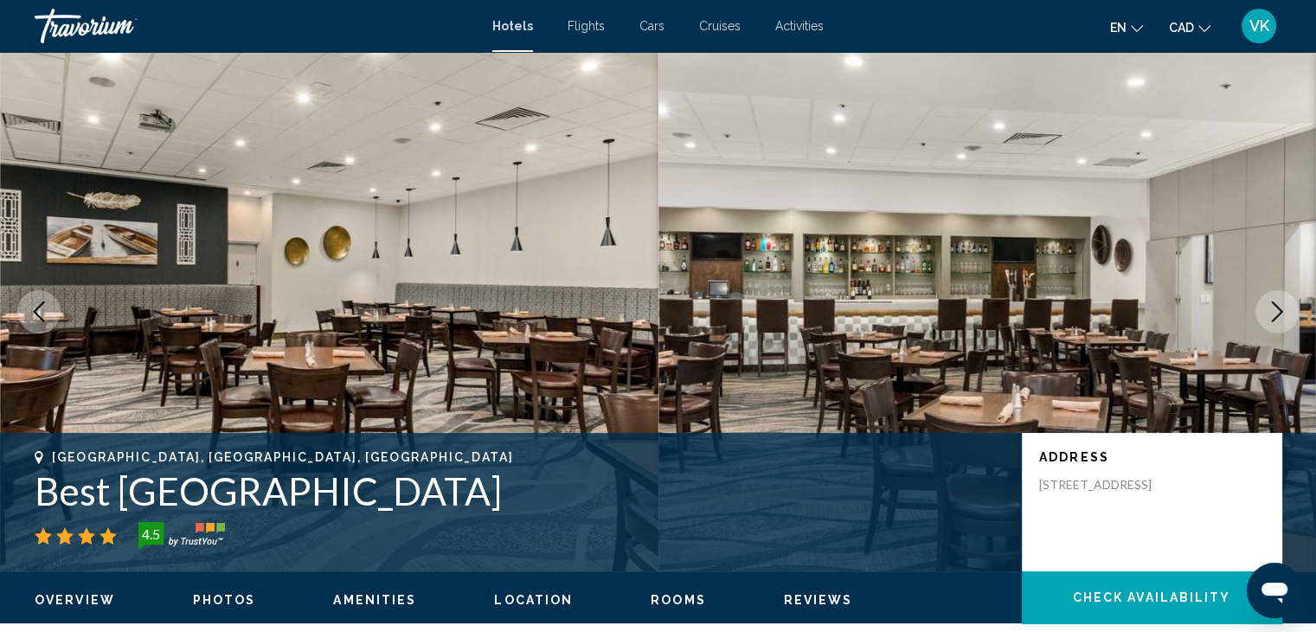
click at [1273, 308] on icon "Next image" at bounding box center [1277, 311] width 21 height 21
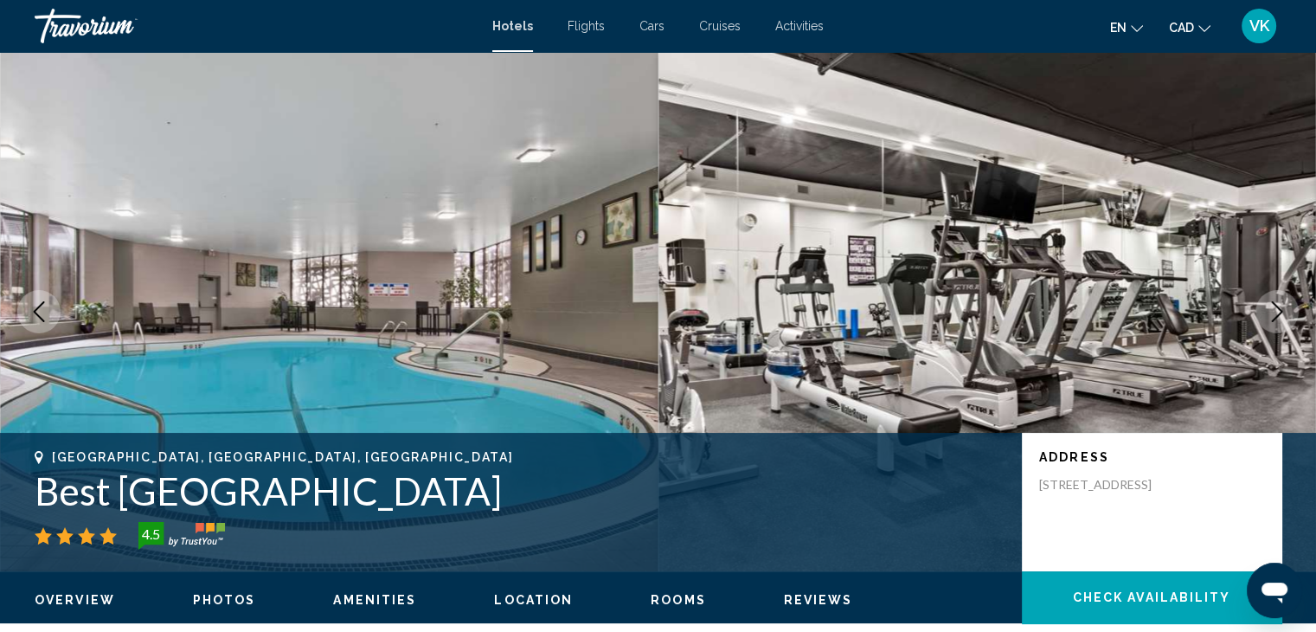
click at [1273, 308] on icon "Next image" at bounding box center [1277, 311] width 21 height 21
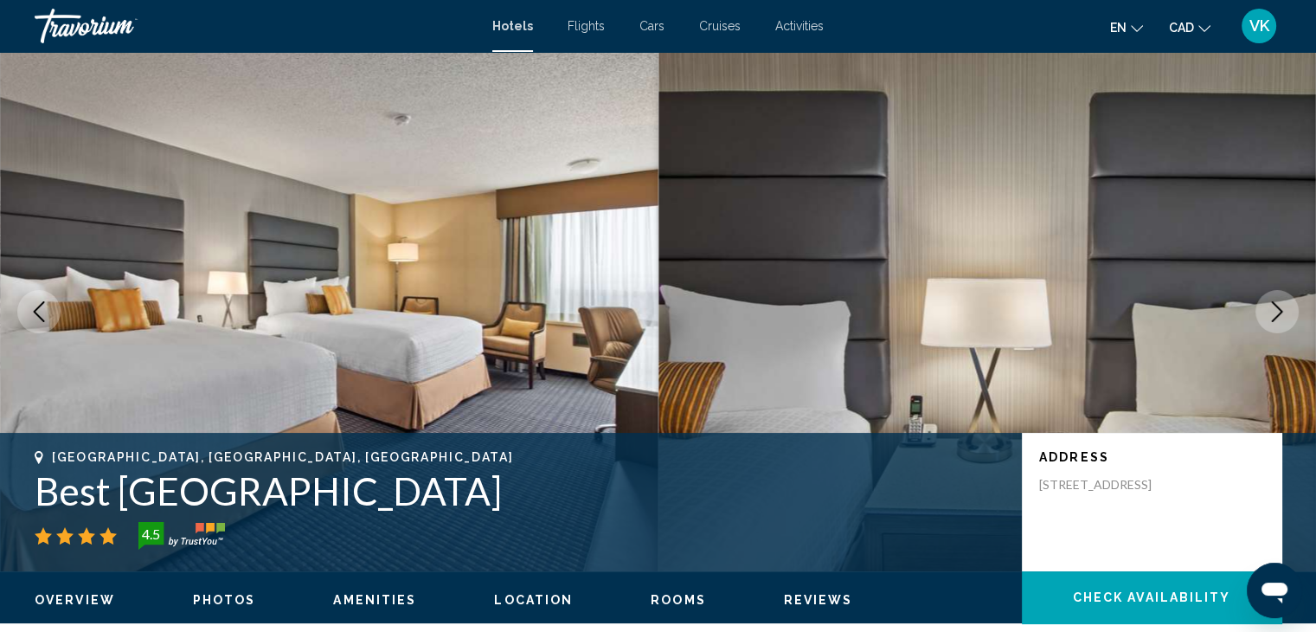
click at [1273, 308] on icon "Next image" at bounding box center [1277, 311] width 21 height 21
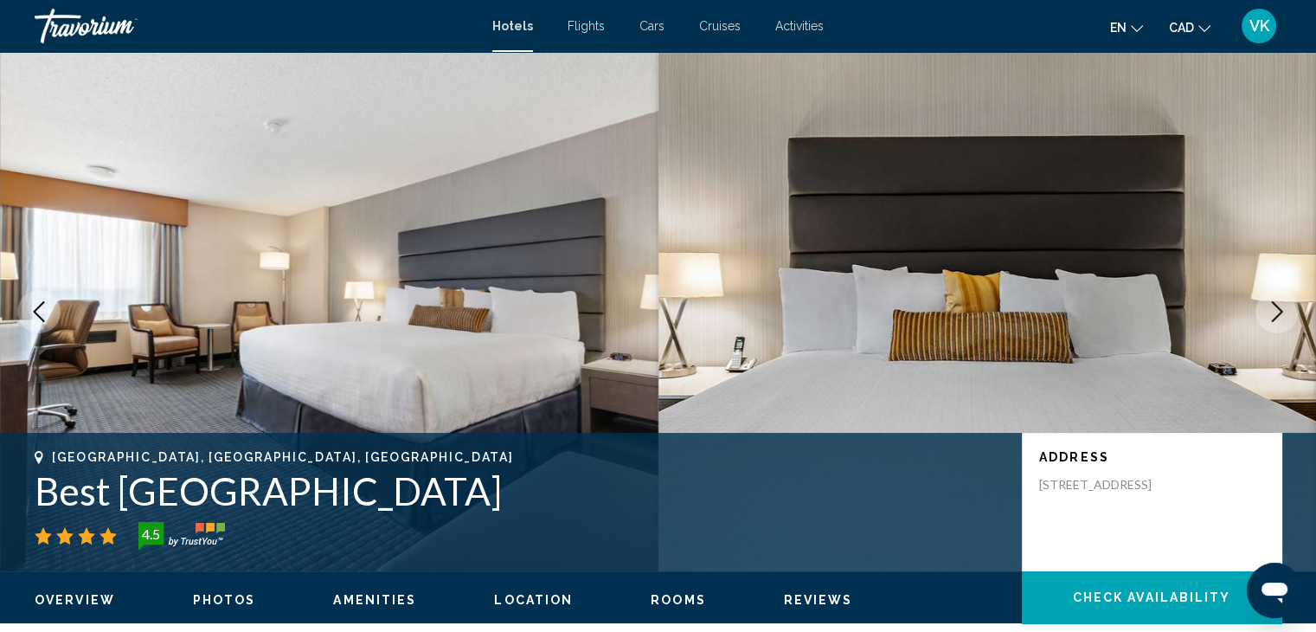
click at [1273, 308] on icon "Next image" at bounding box center [1277, 311] width 21 height 21
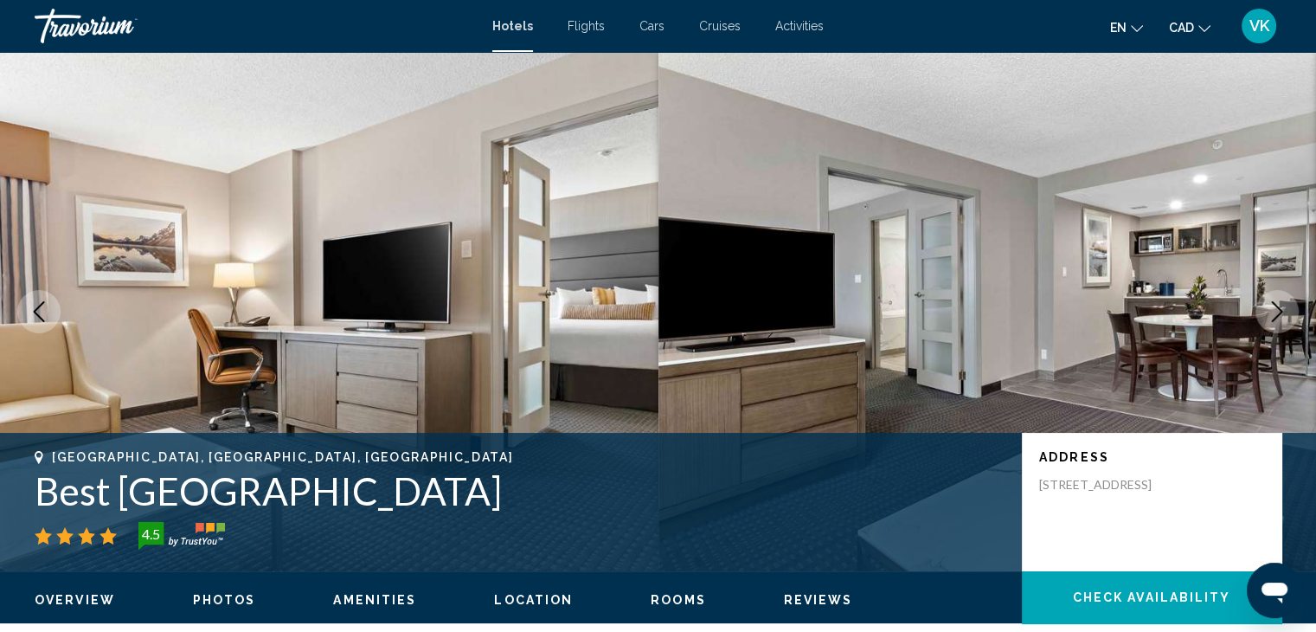
click at [1273, 308] on icon "Next image" at bounding box center [1277, 311] width 21 height 21
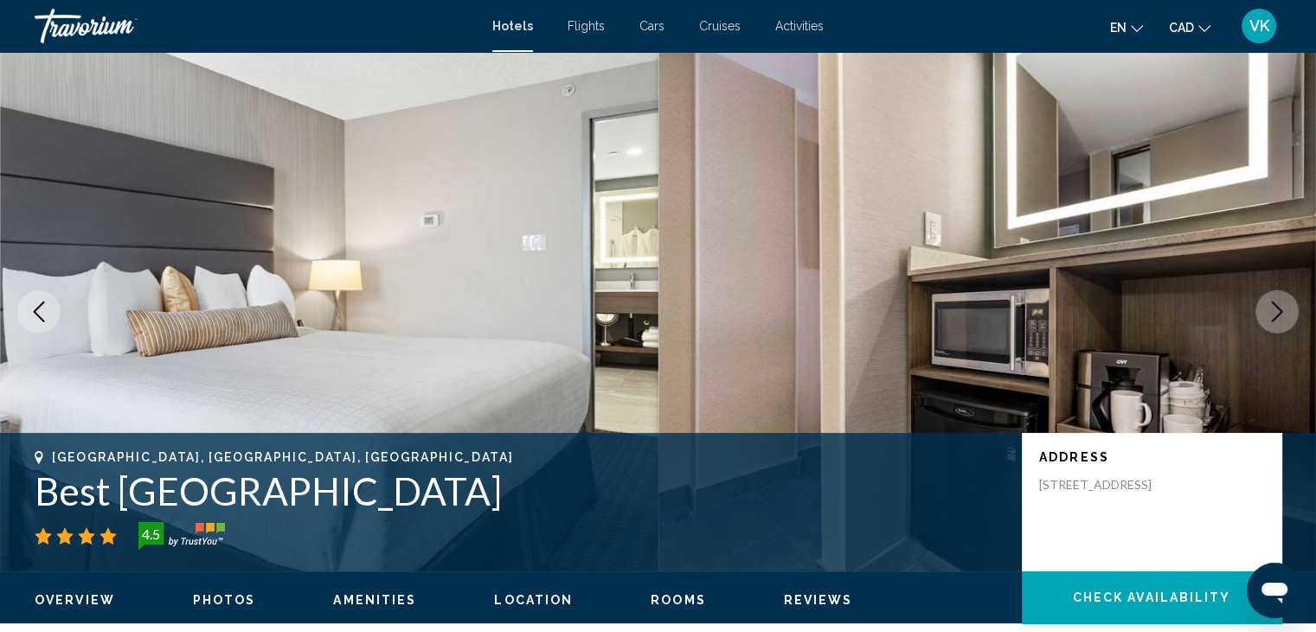
click at [1273, 308] on icon "Next image" at bounding box center [1277, 311] width 21 height 21
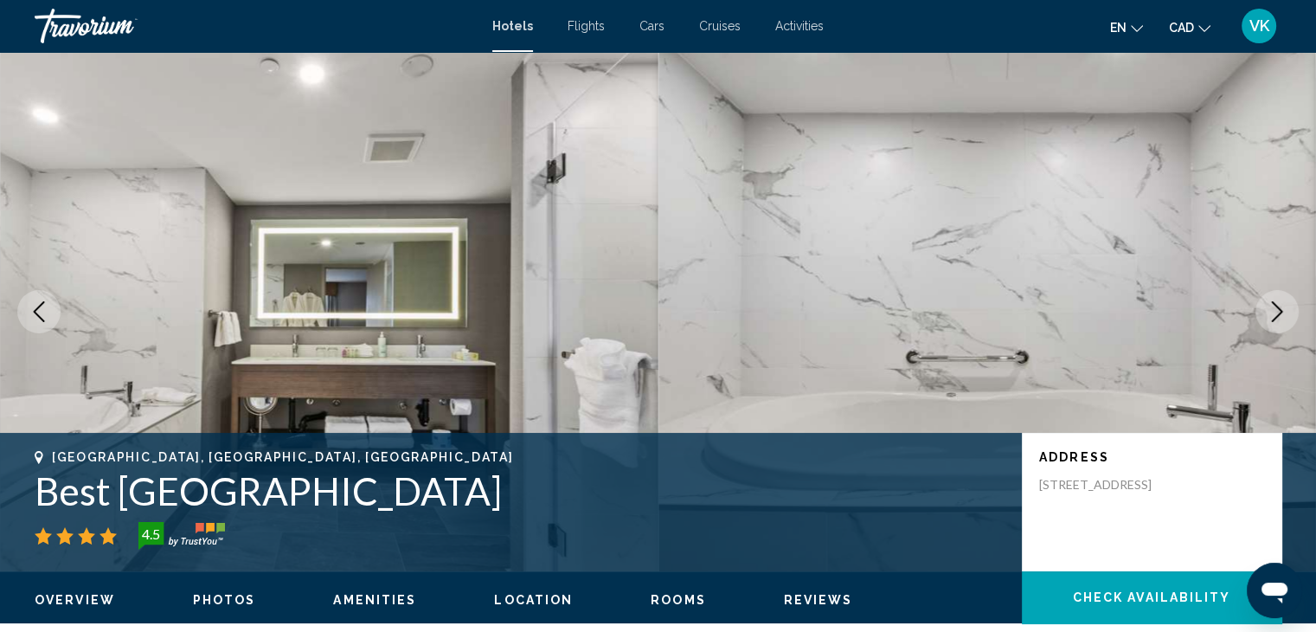
click at [1273, 308] on icon "Next image" at bounding box center [1277, 311] width 21 height 21
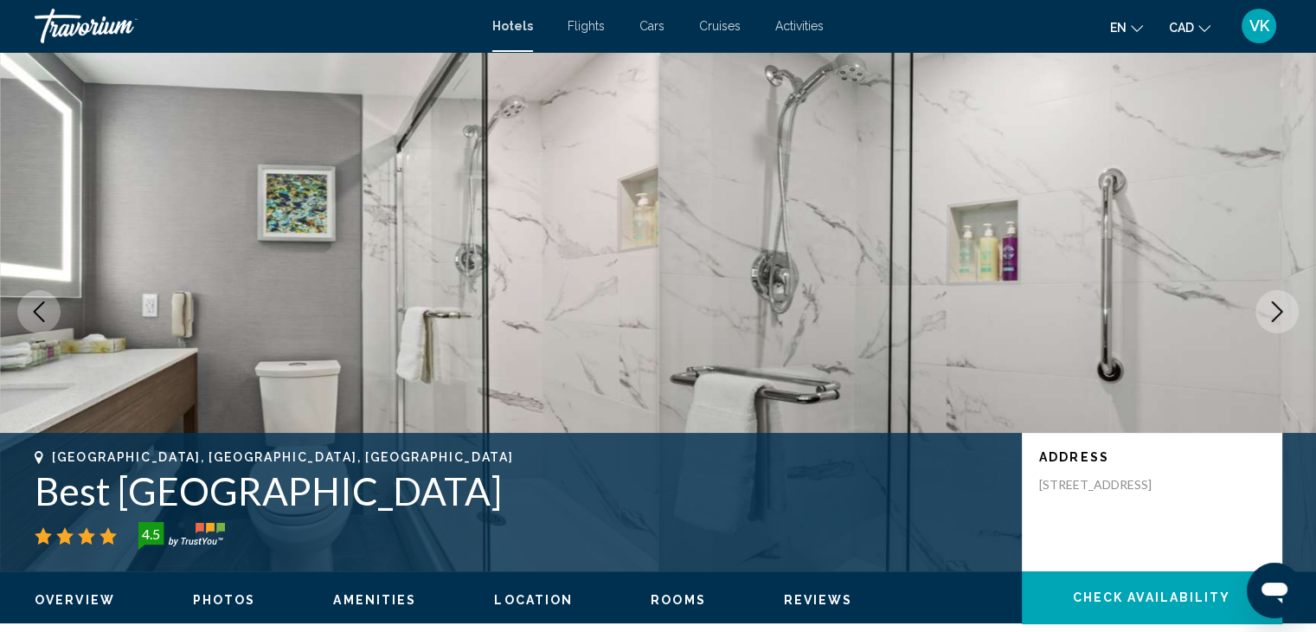
click at [1273, 308] on icon "Next image" at bounding box center [1277, 311] width 21 height 21
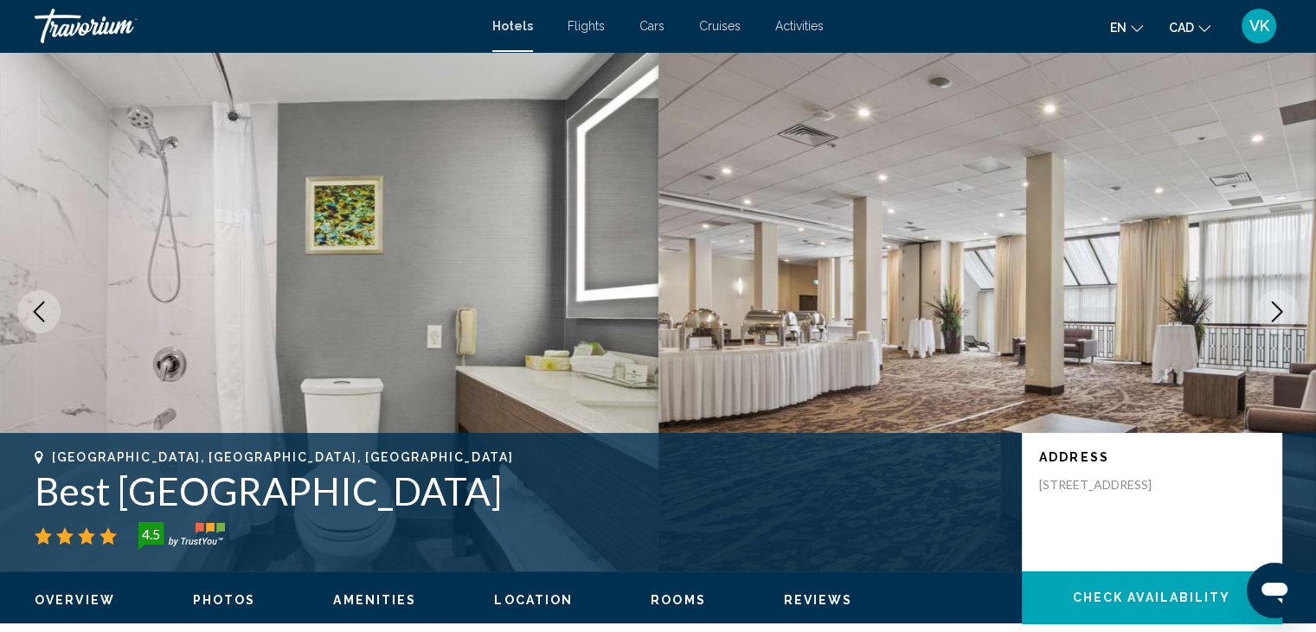
click at [1273, 308] on icon "Next image" at bounding box center [1277, 311] width 21 height 21
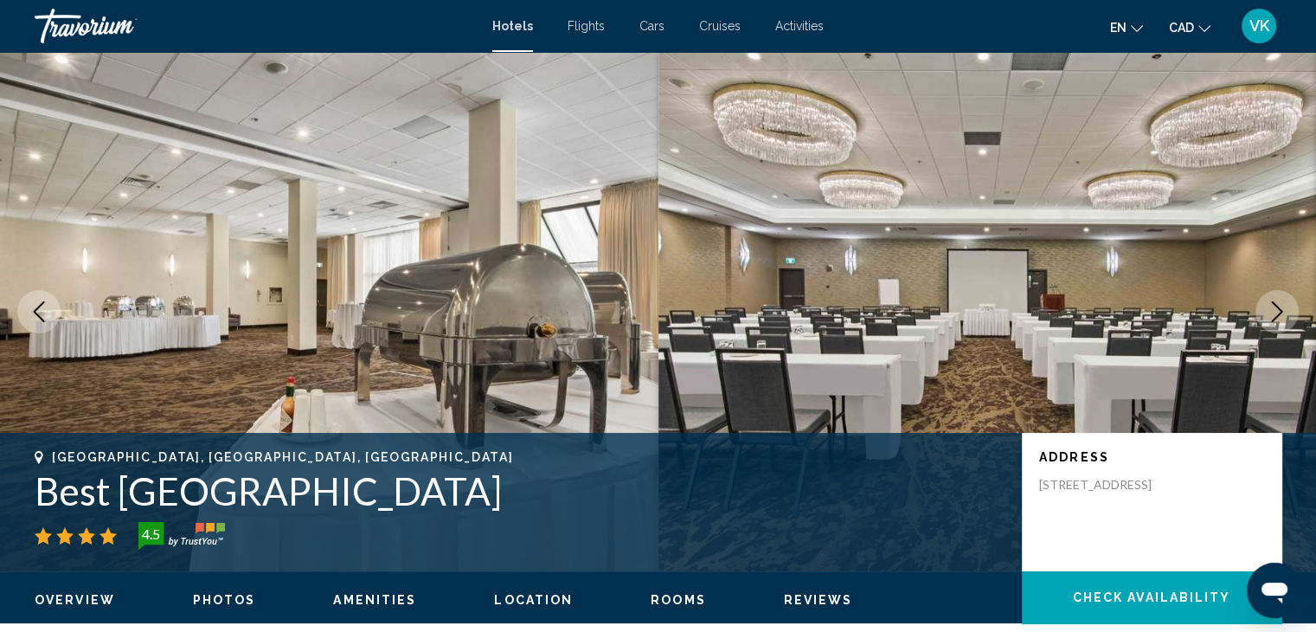
click at [1273, 308] on icon "Next image" at bounding box center [1277, 311] width 21 height 21
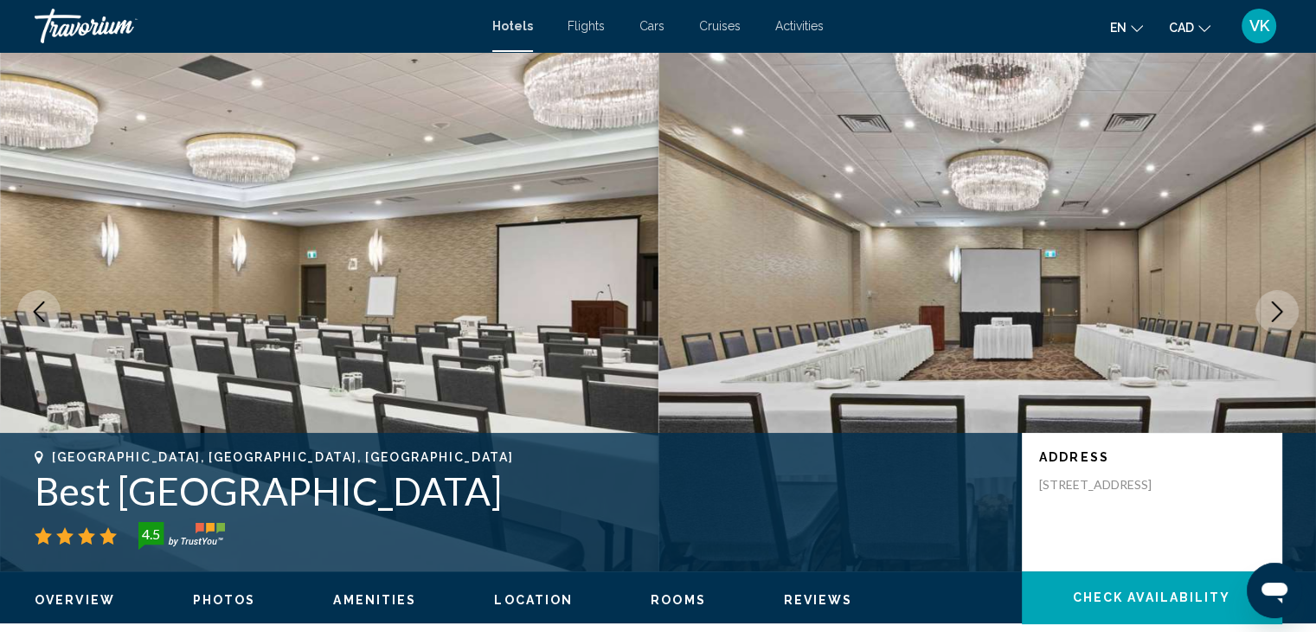
click at [1273, 308] on icon "Next image" at bounding box center [1277, 311] width 21 height 21
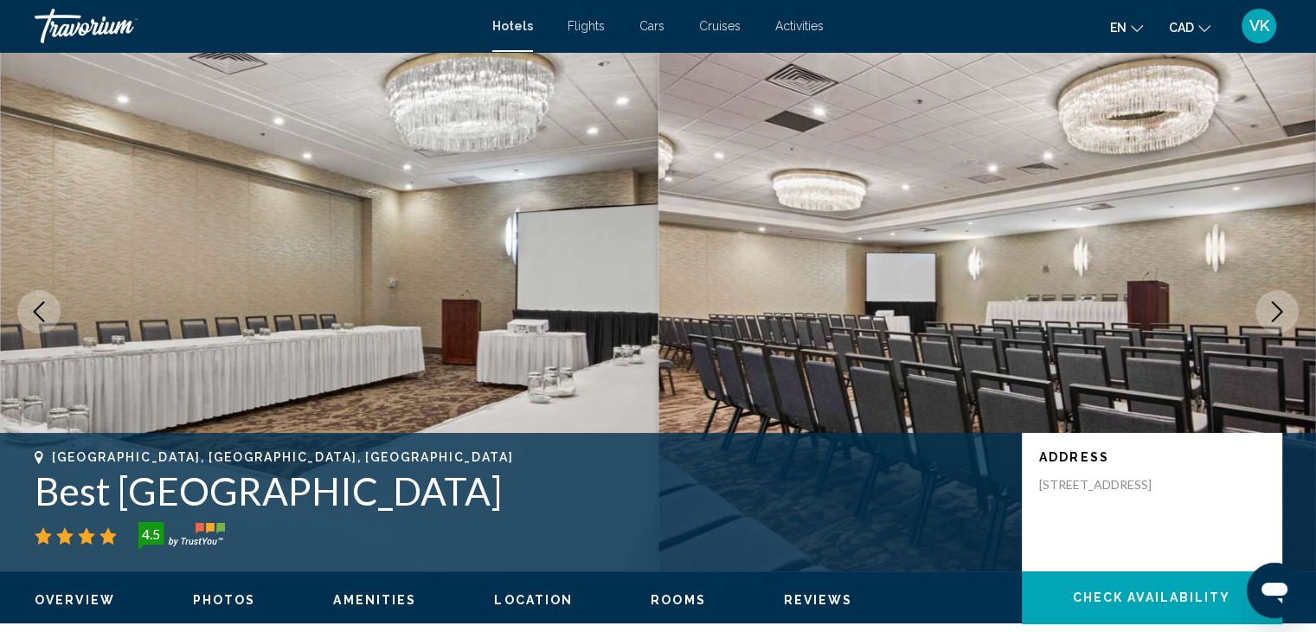
click at [1273, 308] on icon "Next image" at bounding box center [1277, 311] width 21 height 21
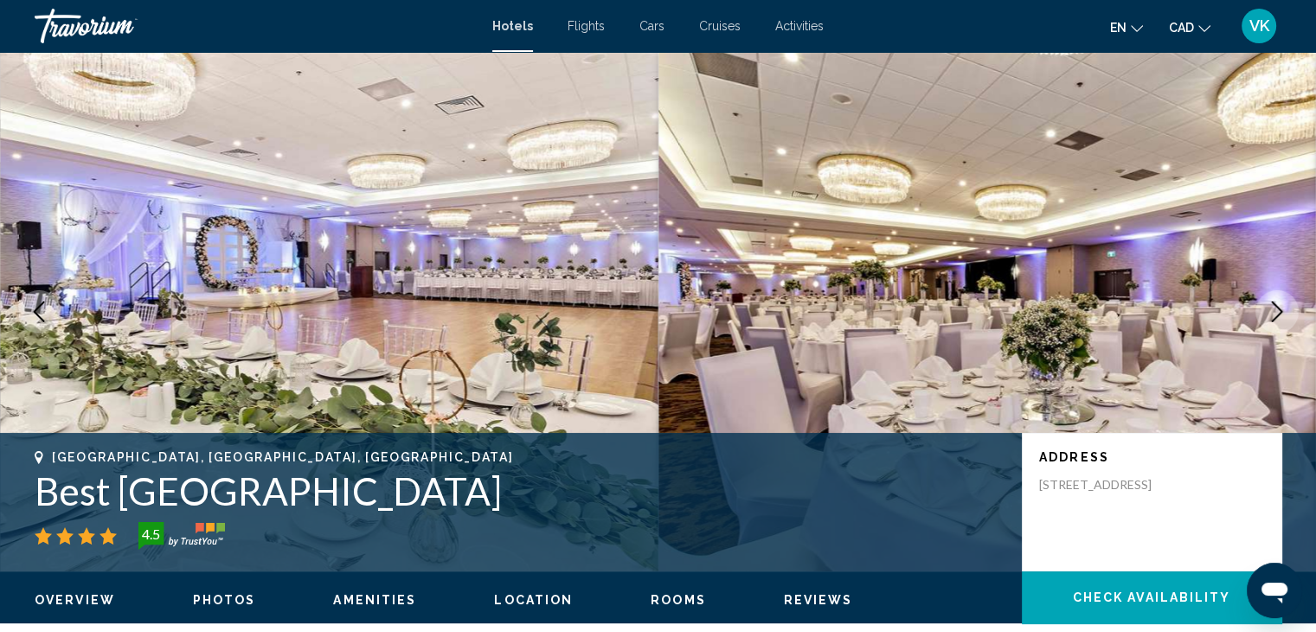
click at [1273, 308] on icon "Next image" at bounding box center [1277, 311] width 21 height 21
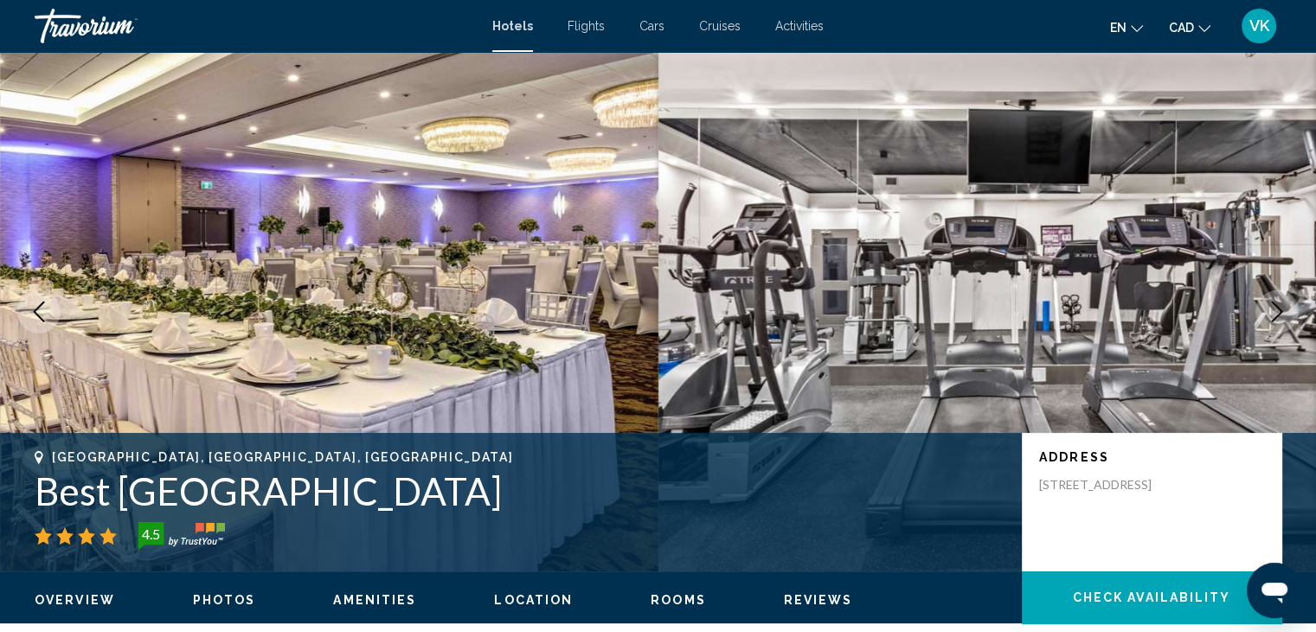
click at [1273, 308] on icon "Next image" at bounding box center [1277, 311] width 21 height 21
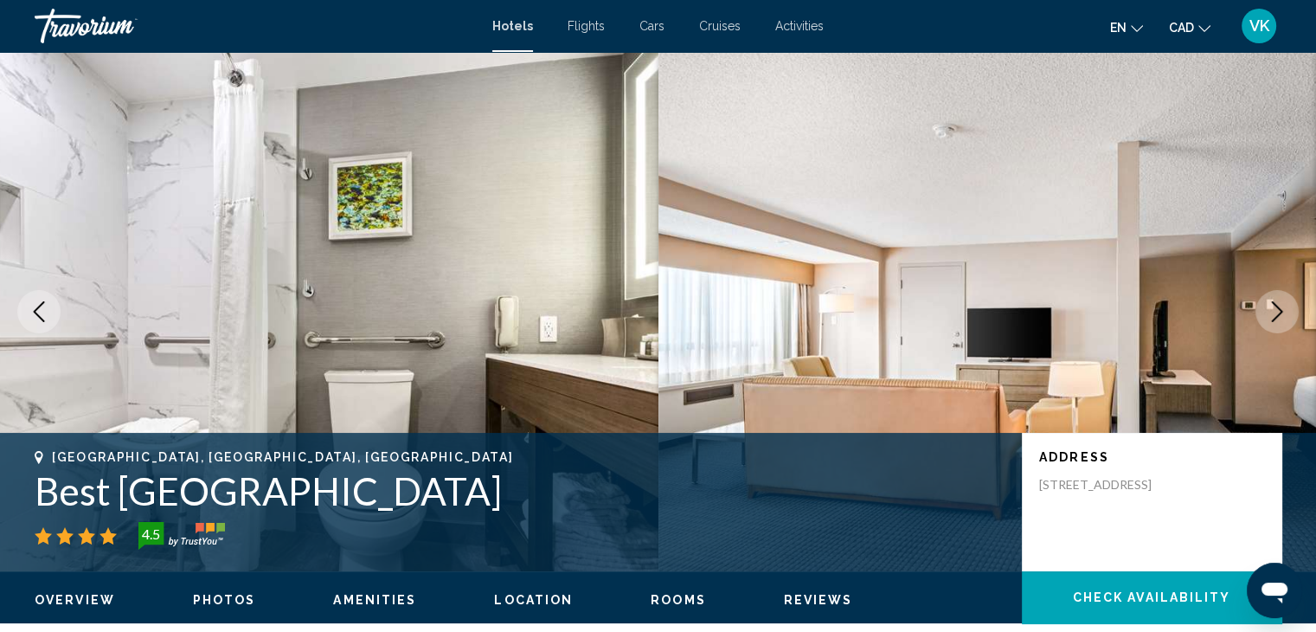
click at [1273, 308] on icon "Next image" at bounding box center [1277, 311] width 21 height 21
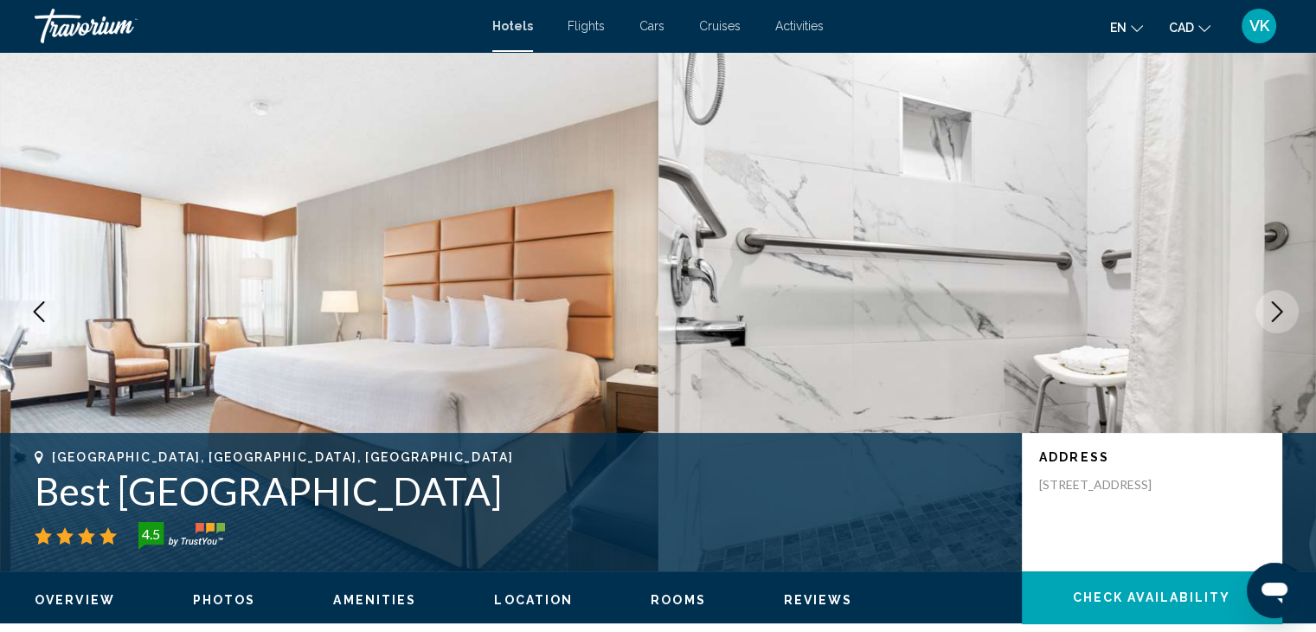
click at [1273, 308] on icon "Next image" at bounding box center [1277, 311] width 21 height 21
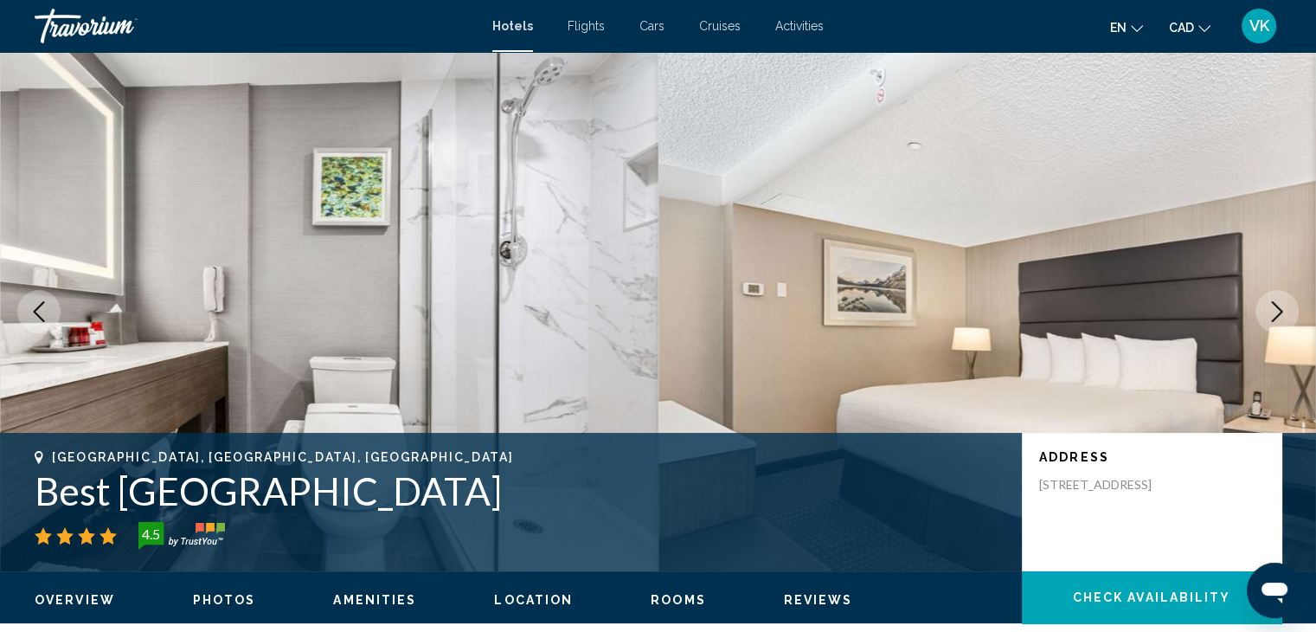
click at [1273, 308] on icon "Next image" at bounding box center [1277, 311] width 21 height 21
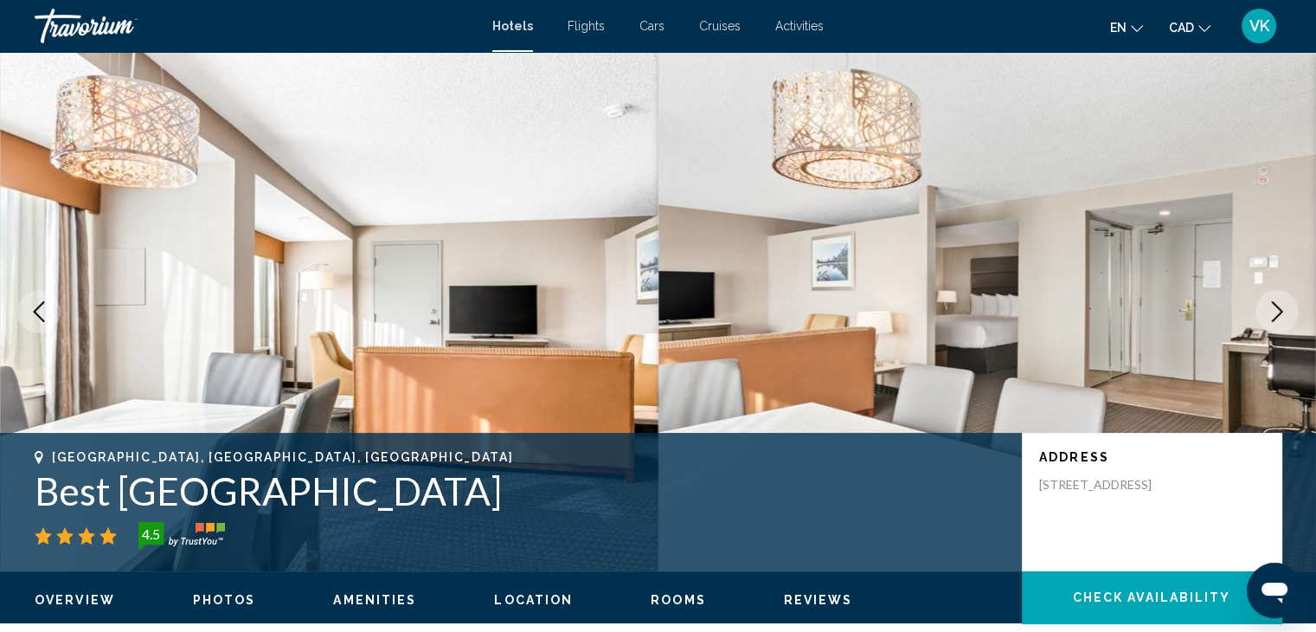
click at [1273, 308] on icon "Next image" at bounding box center [1277, 311] width 21 height 21
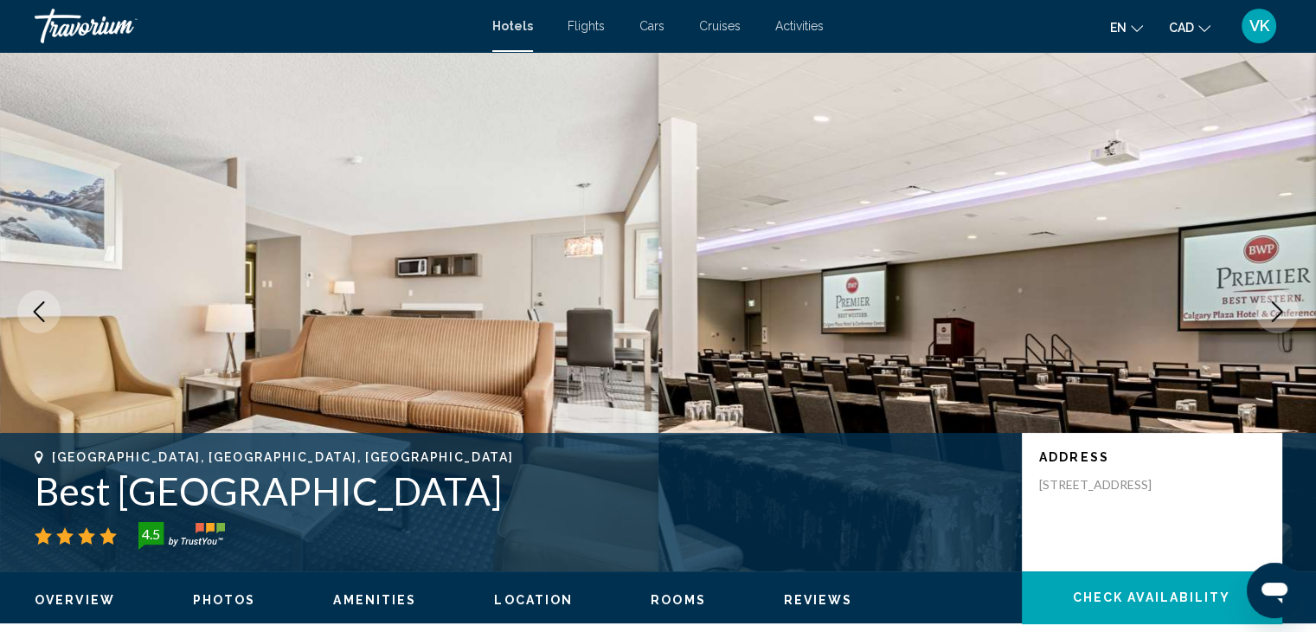
click at [1273, 308] on icon "Next image" at bounding box center [1277, 311] width 21 height 21
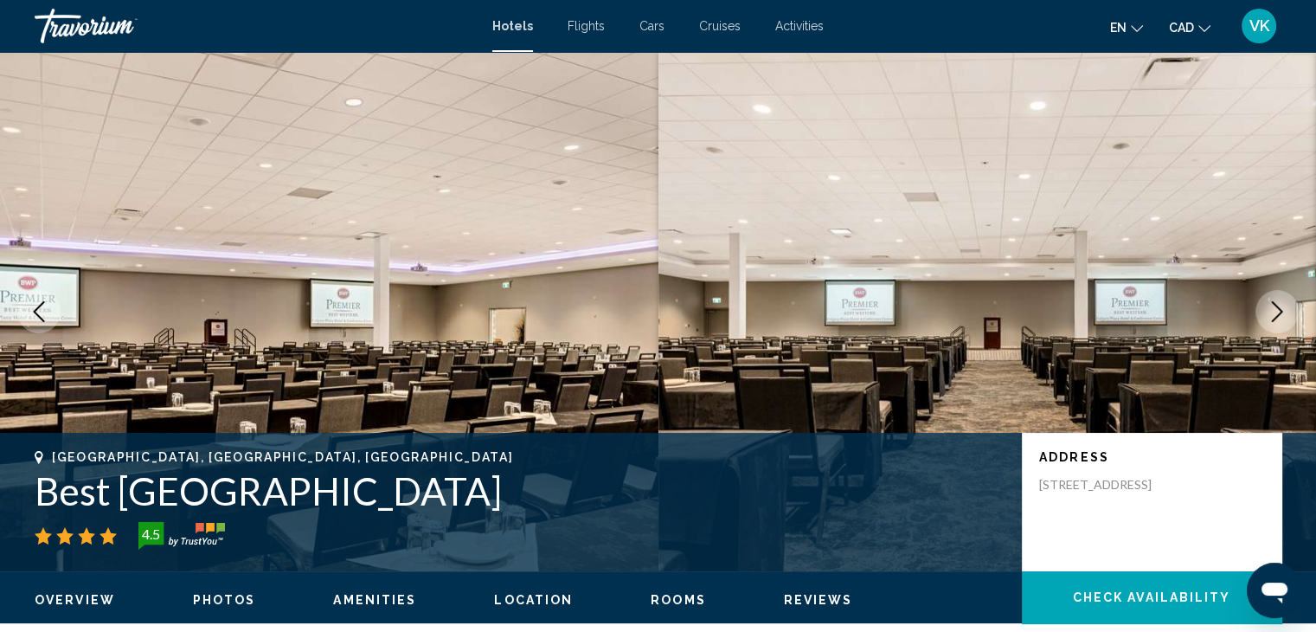
click at [1273, 308] on icon "Next image" at bounding box center [1277, 311] width 21 height 21
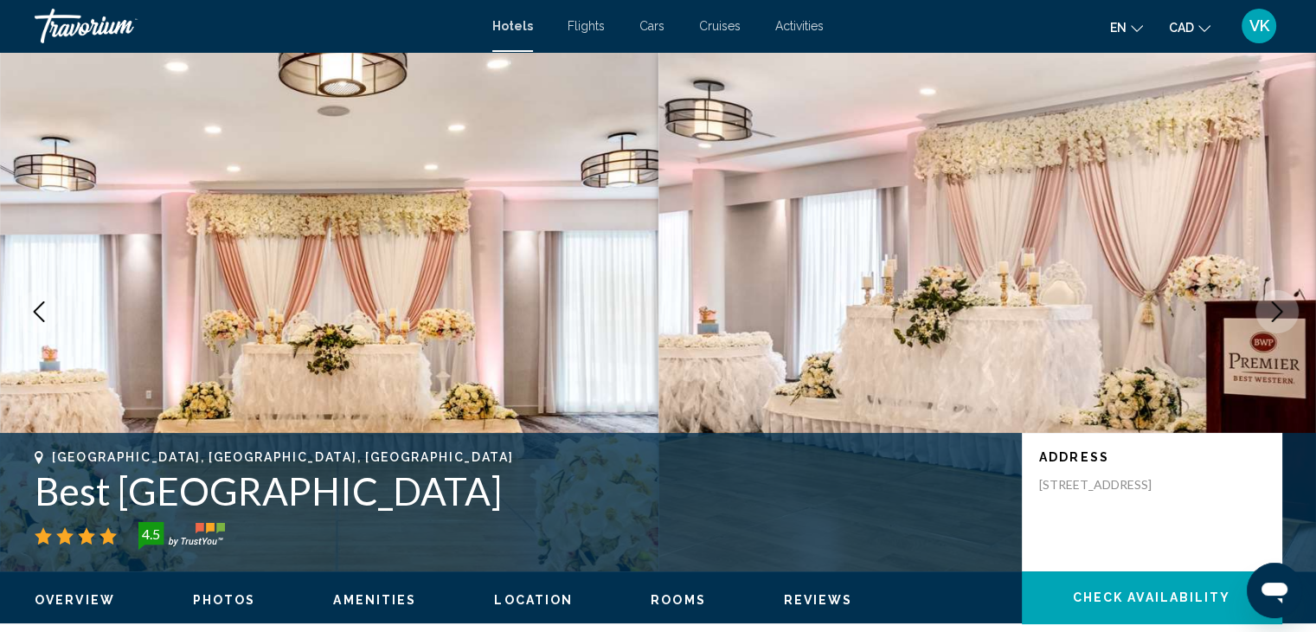
click at [1273, 308] on icon "Next image" at bounding box center [1277, 311] width 21 height 21
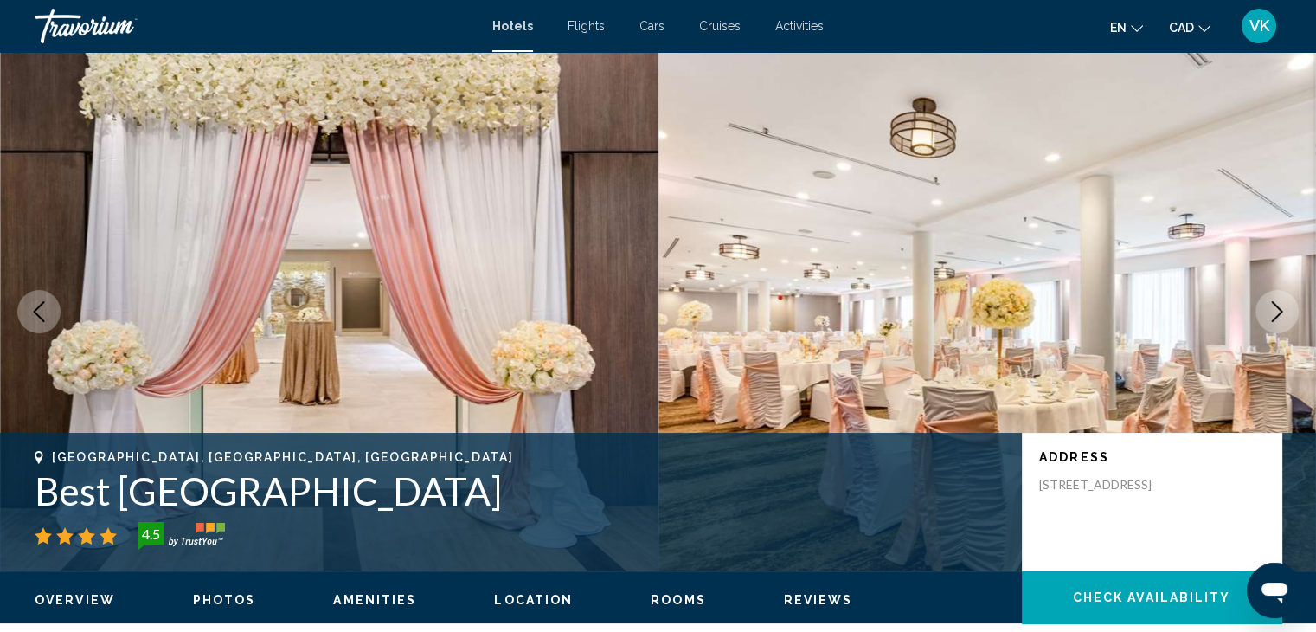
click at [1273, 308] on icon "Next image" at bounding box center [1277, 311] width 21 height 21
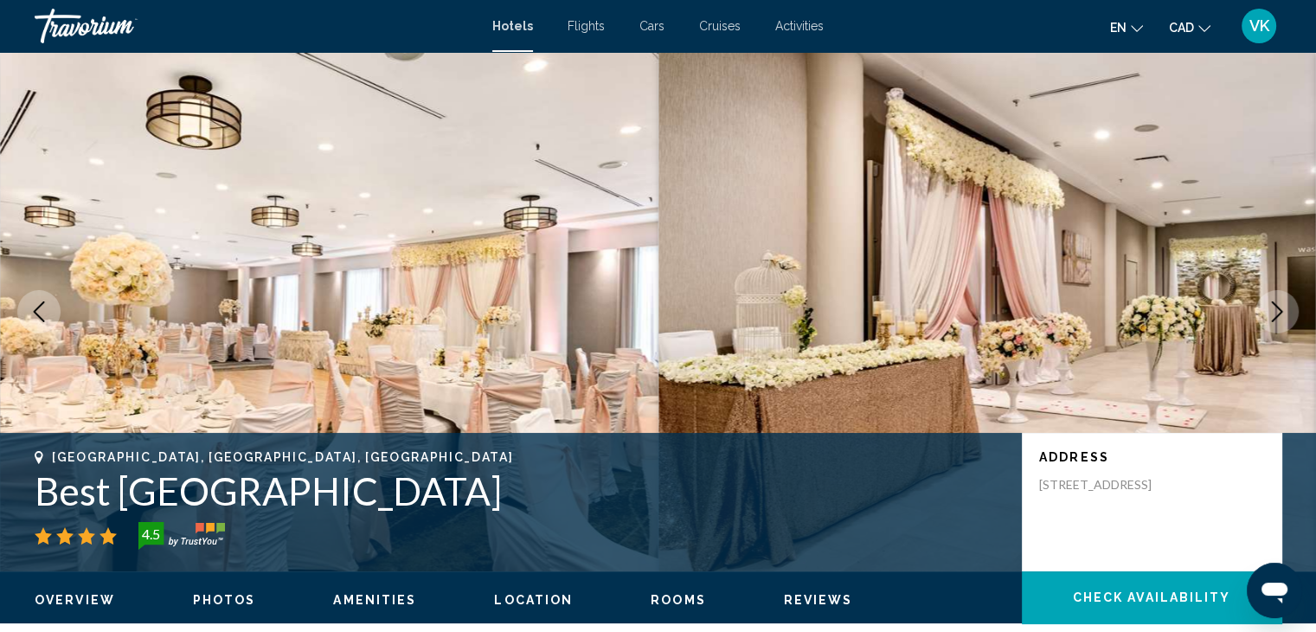
click at [1273, 308] on icon "Next image" at bounding box center [1277, 311] width 21 height 21
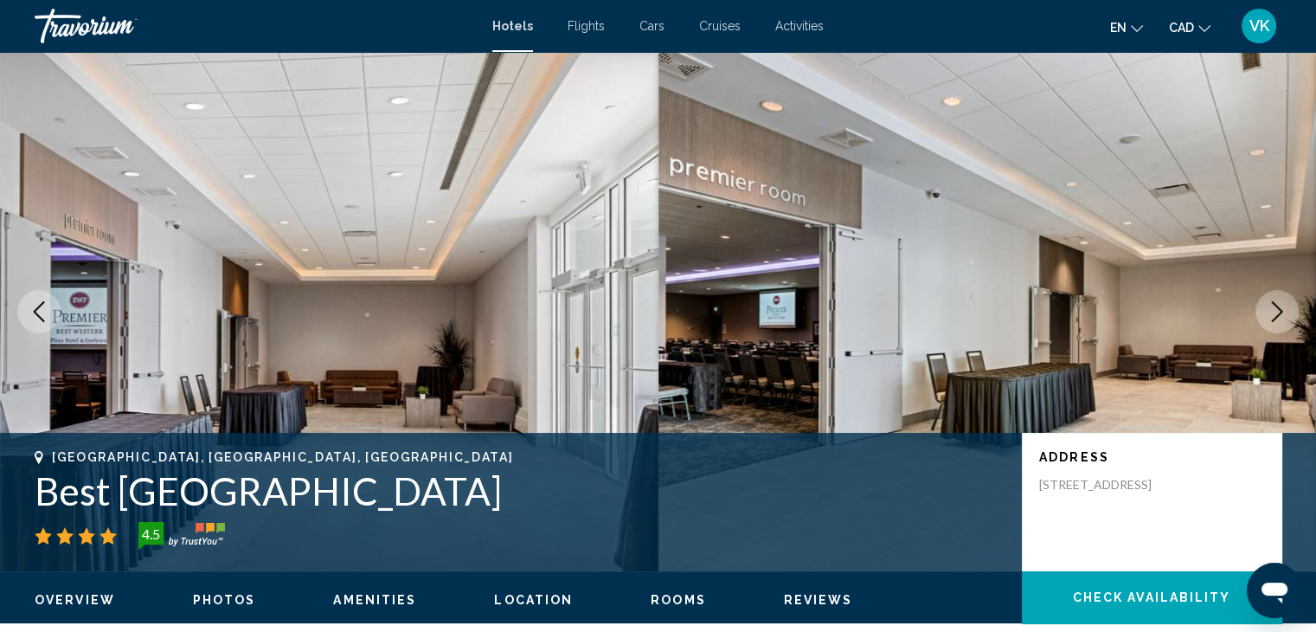
click at [1273, 308] on icon "Next image" at bounding box center [1277, 311] width 21 height 21
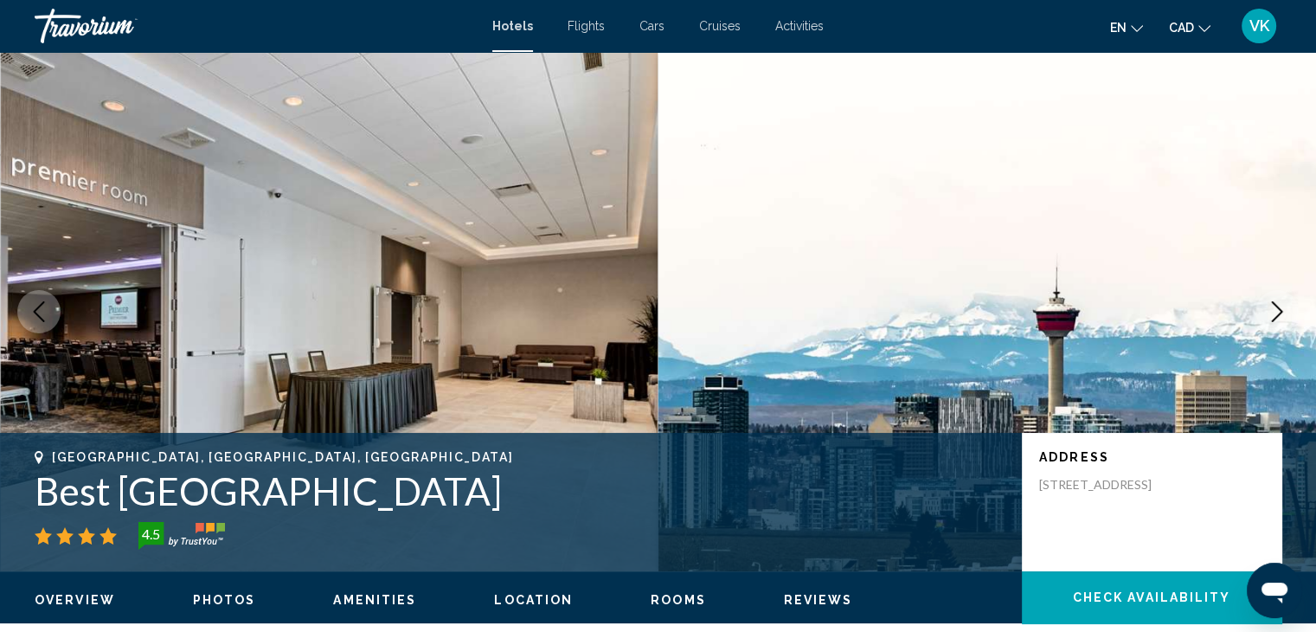
click at [1273, 308] on icon "Next image" at bounding box center [1277, 311] width 21 height 21
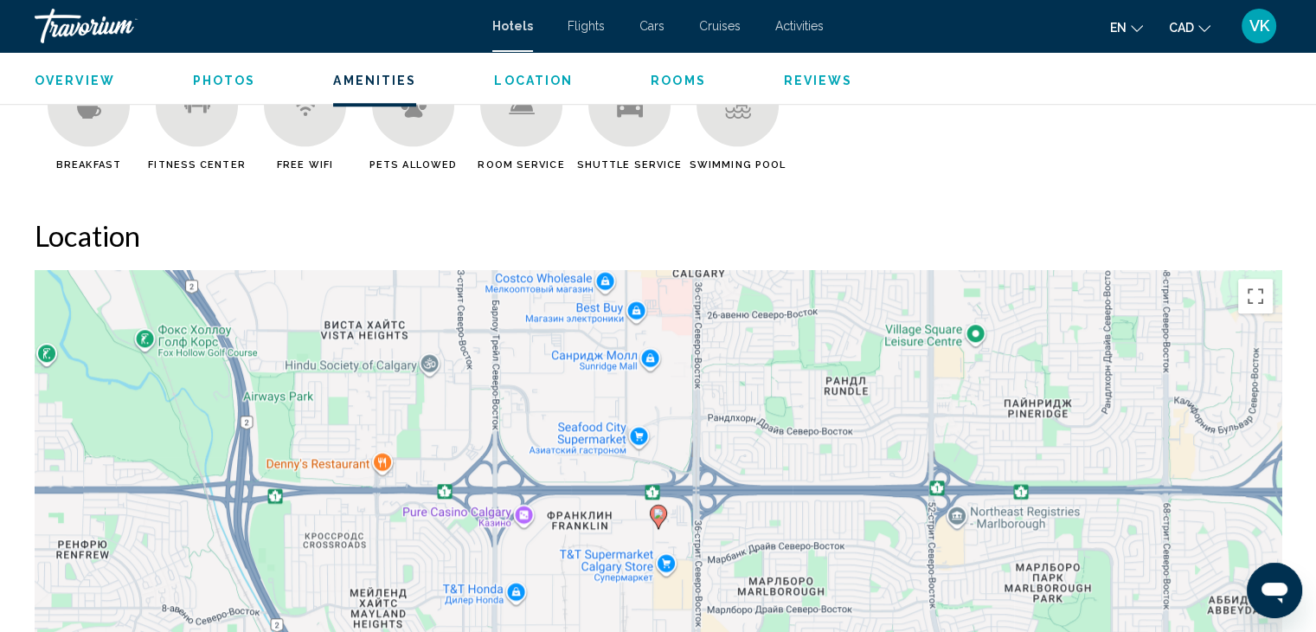
scroll to position [1644, 0]
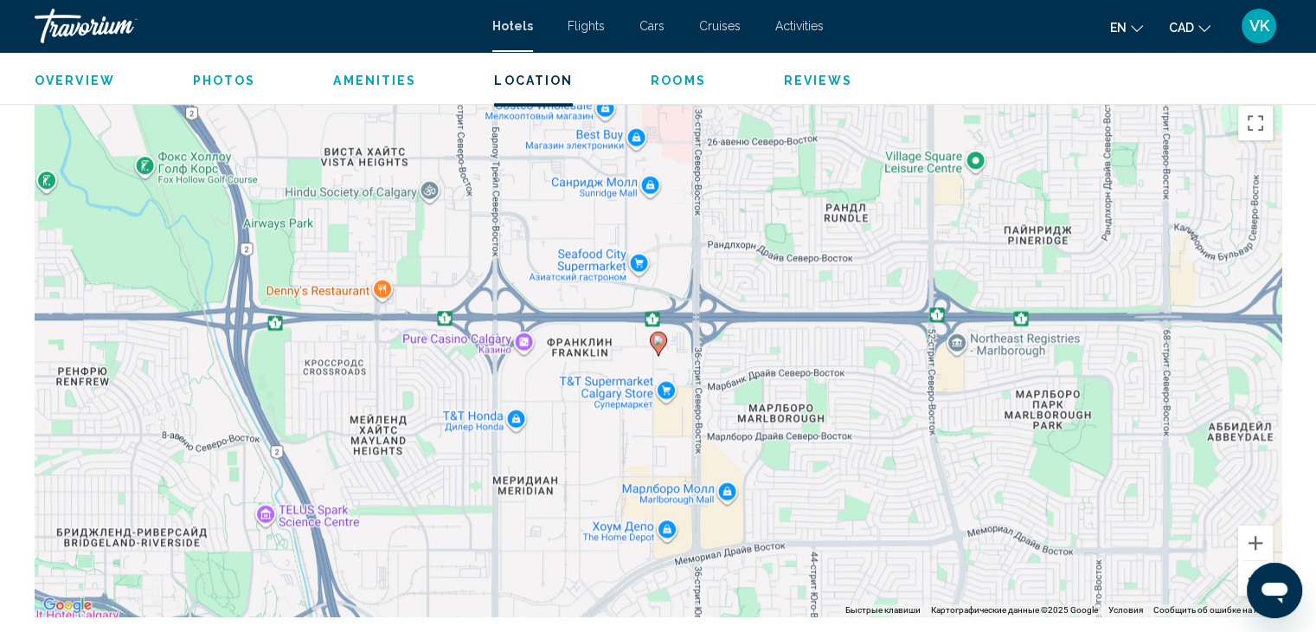
click at [1241, 589] on button "Уменьшить" at bounding box center [1255, 578] width 35 height 35
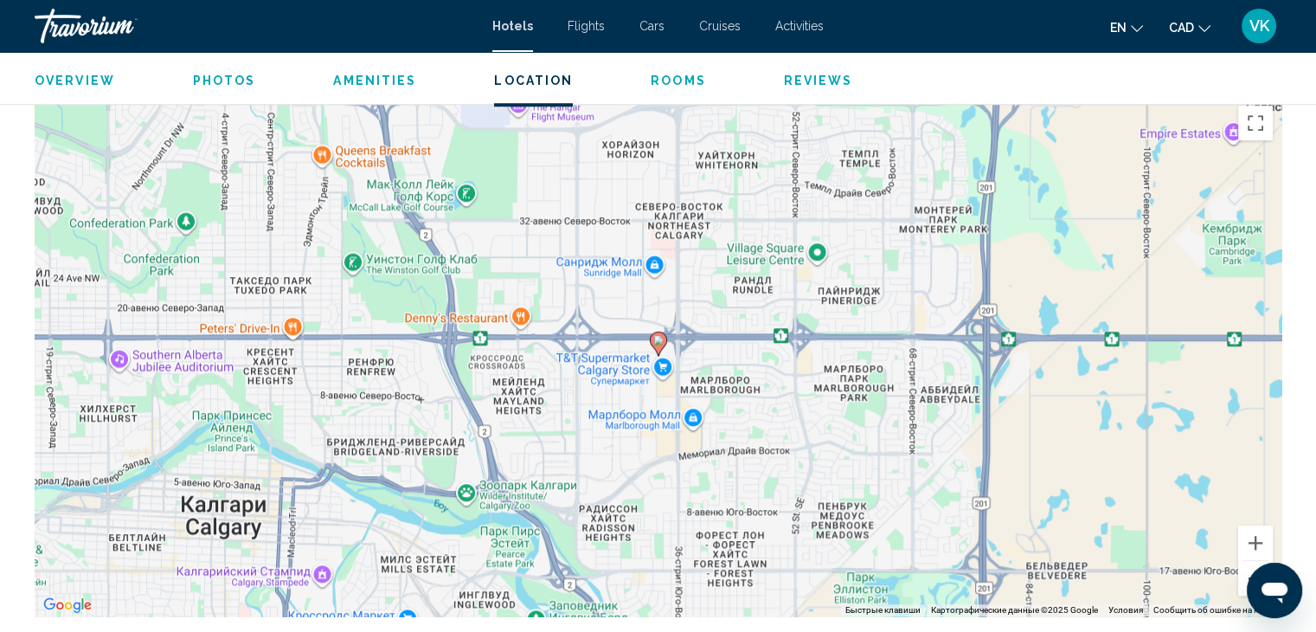
click at [1241, 589] on button "Уменьшить" at bounding box center [1255, 578] width 35 height 35
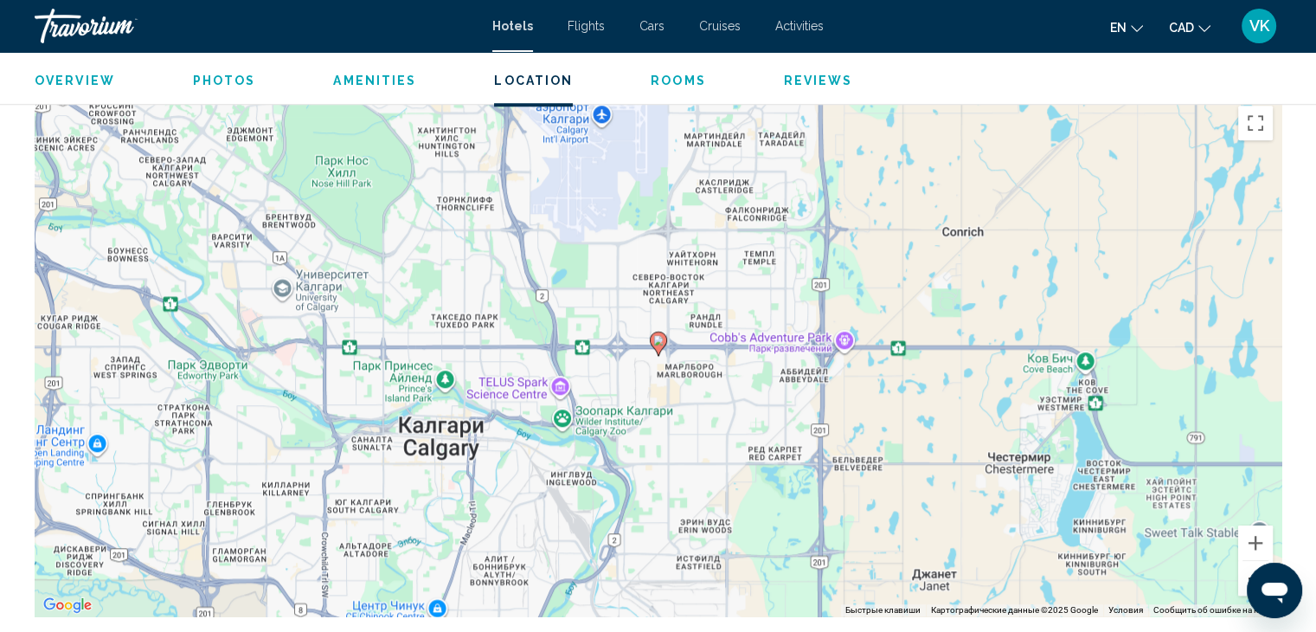
click at [1241, 589] on button "Уменьшить" at bounding box center [1255, 578] width 35 height 35
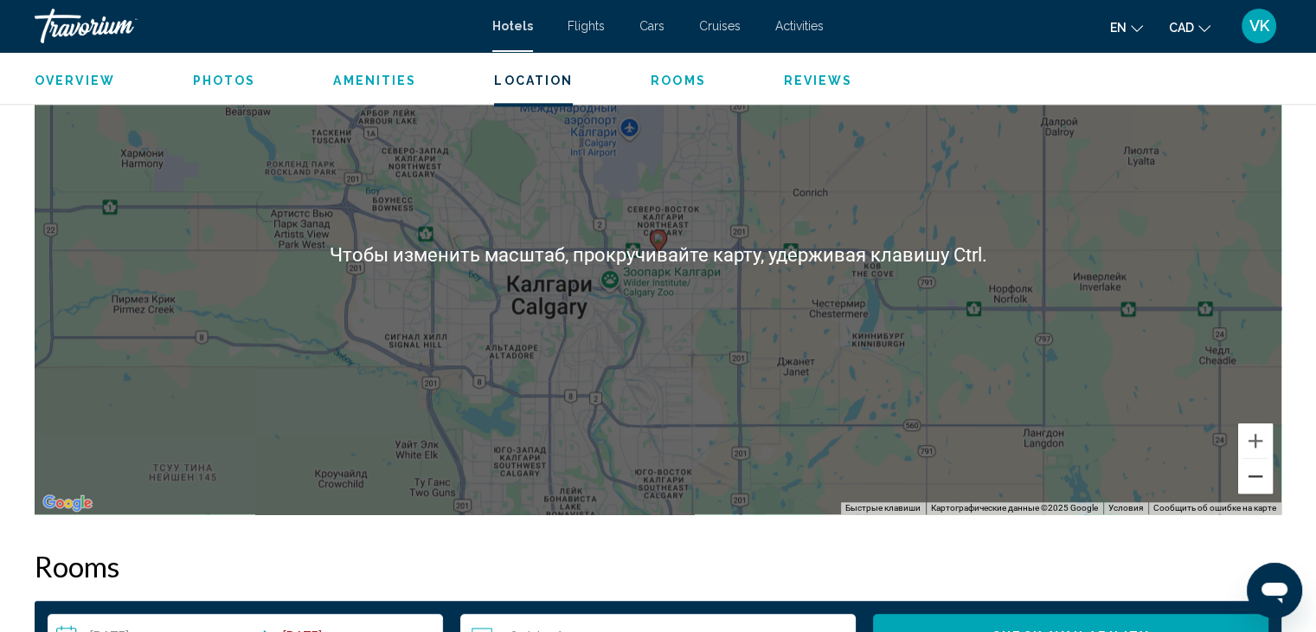
scroll to position [1817, 0]
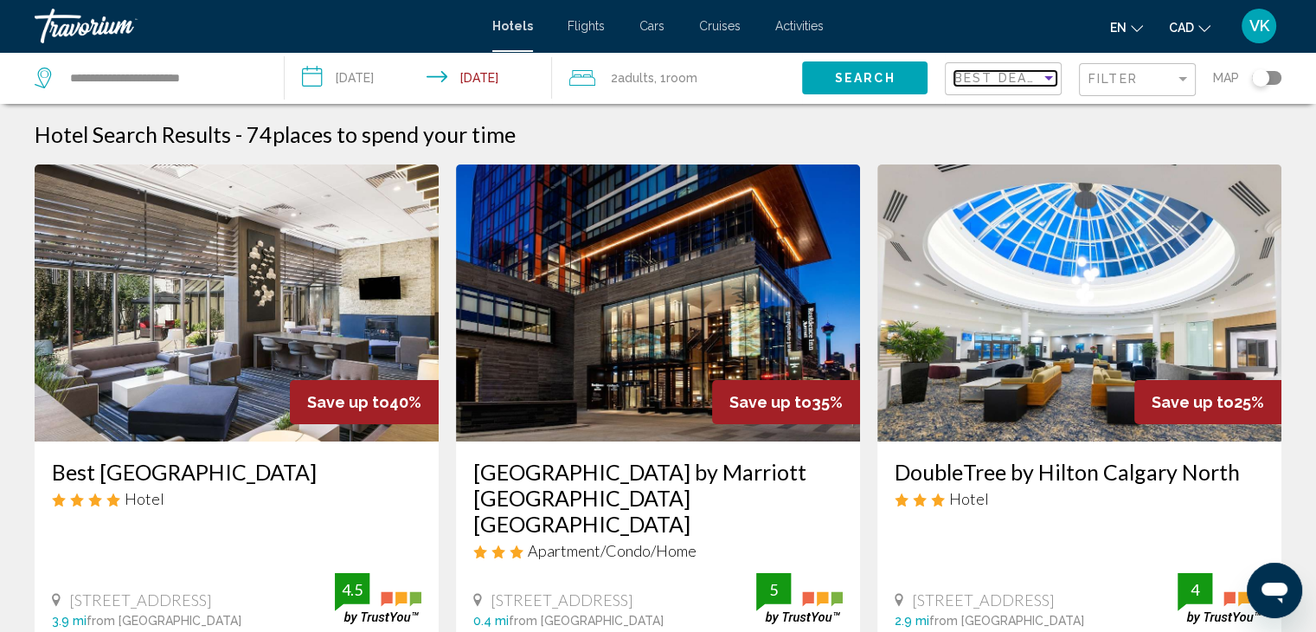
click at [966, 74] on span "Best Deals" at bounding box center [999, 78] width 91 height 14
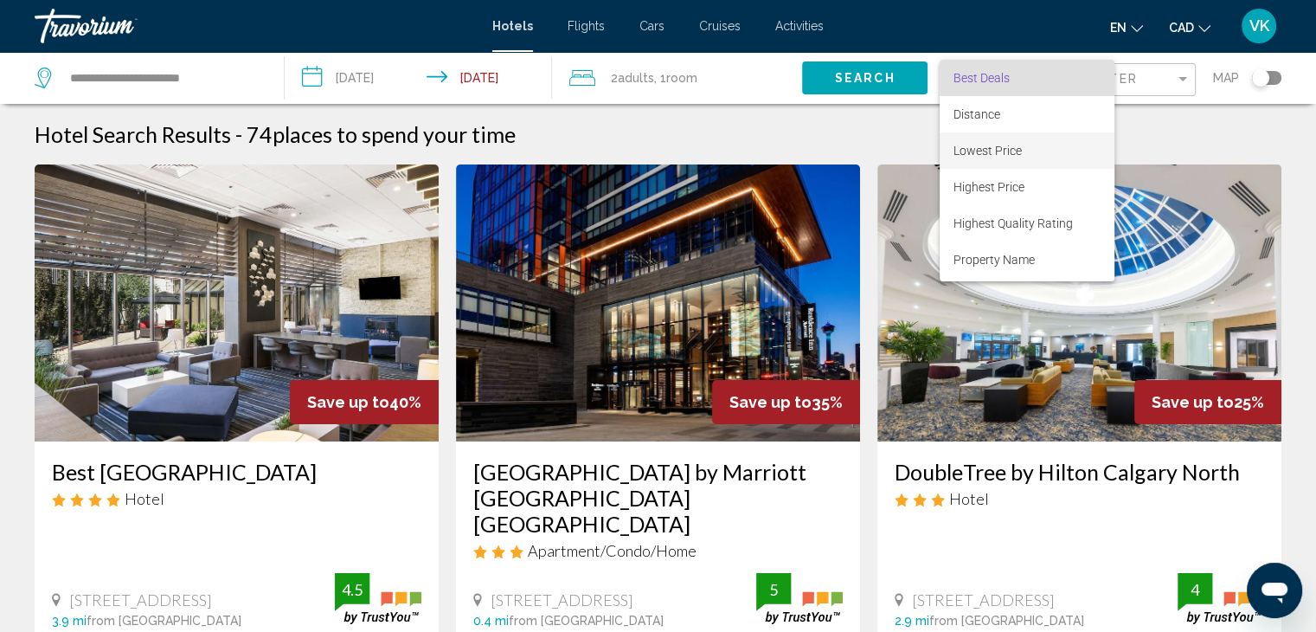
click at [985, 144] on span "Lowest Price" at bounding box center [987, 151] width 68 height 14
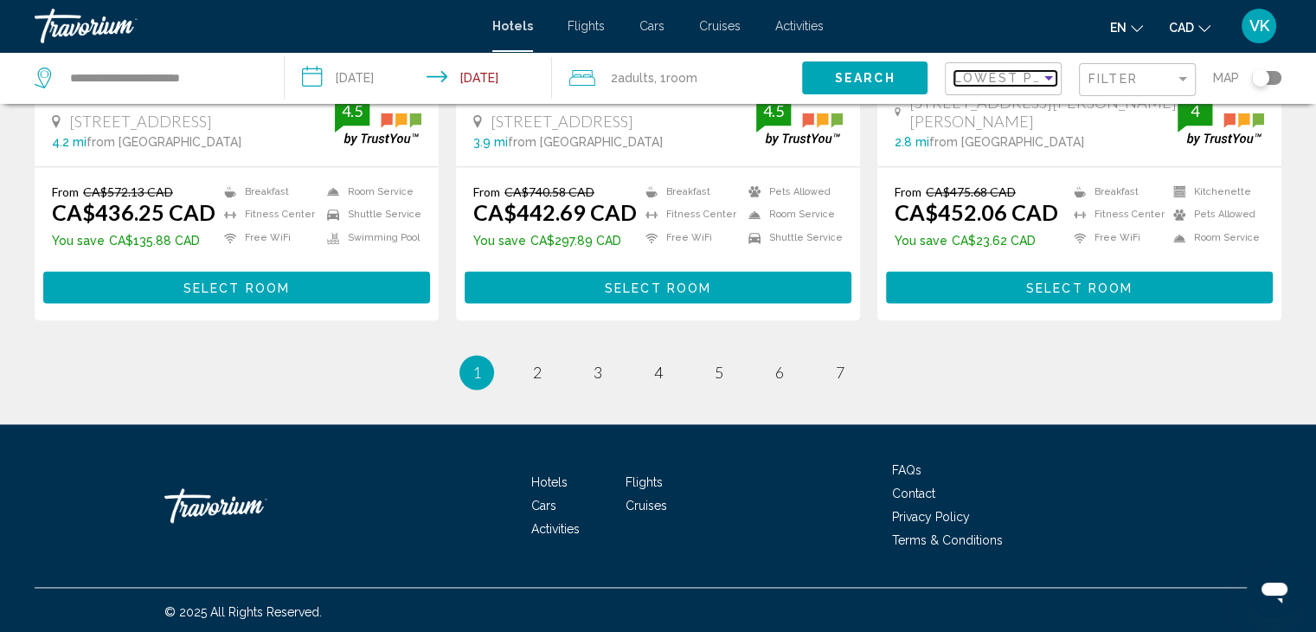
scroll to position [2361, 0]
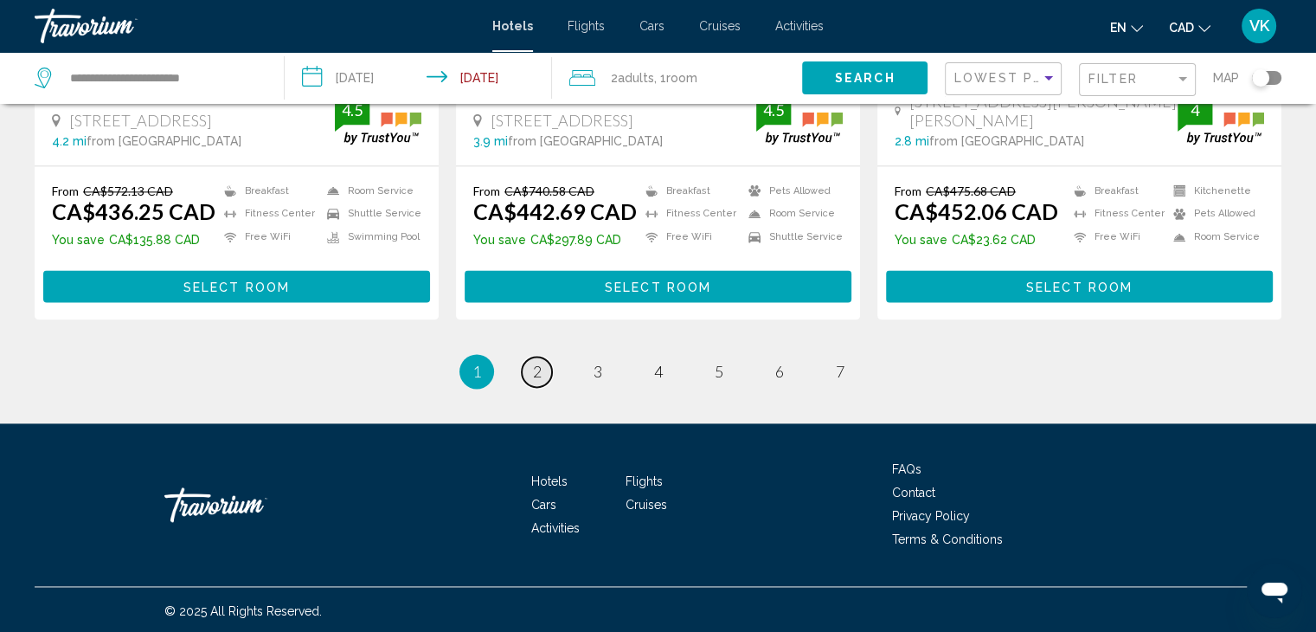
click at [537, 362] on span "2" at bounding box center [537, 371] width 9 height 19
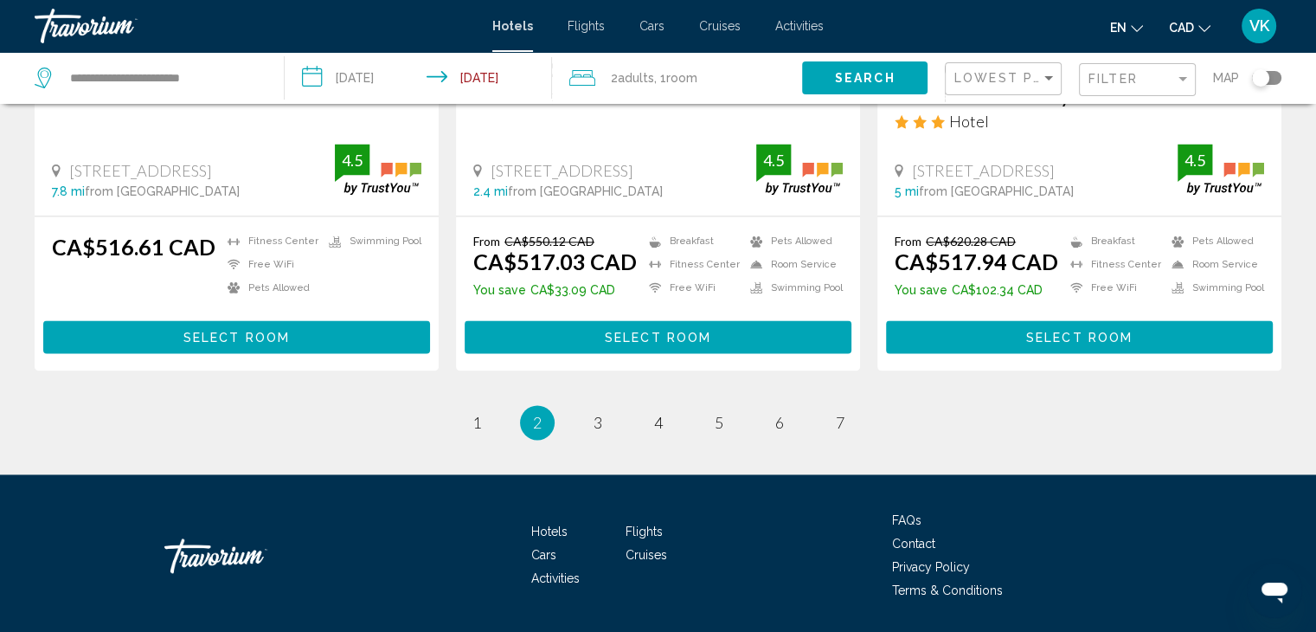
scroll to position [2386, 0]
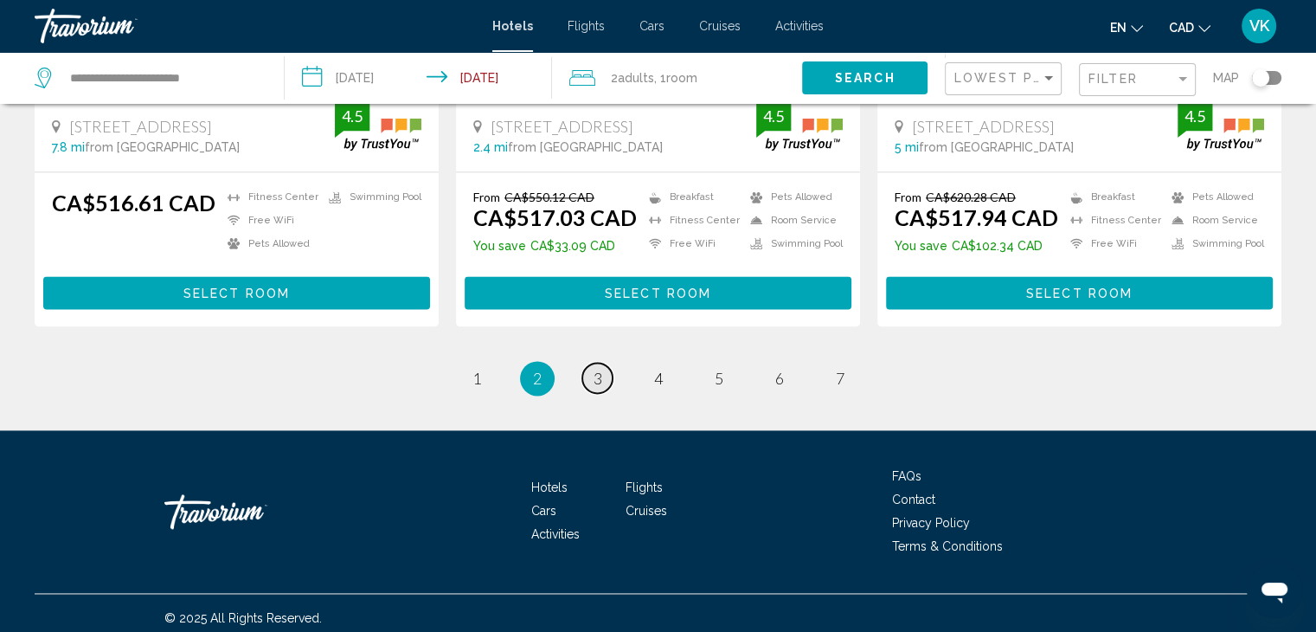
click at [593, 369] on span "3" at bounding box center [597, 378] width 9 height 19
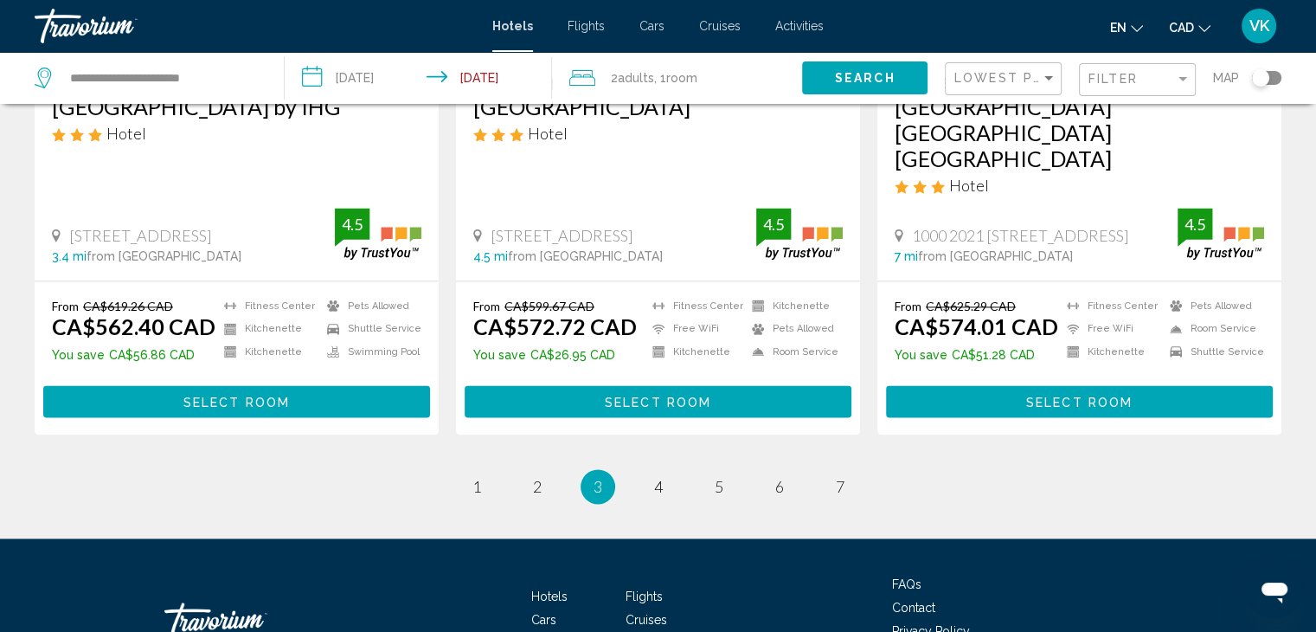
scroll to position [2336, 0]
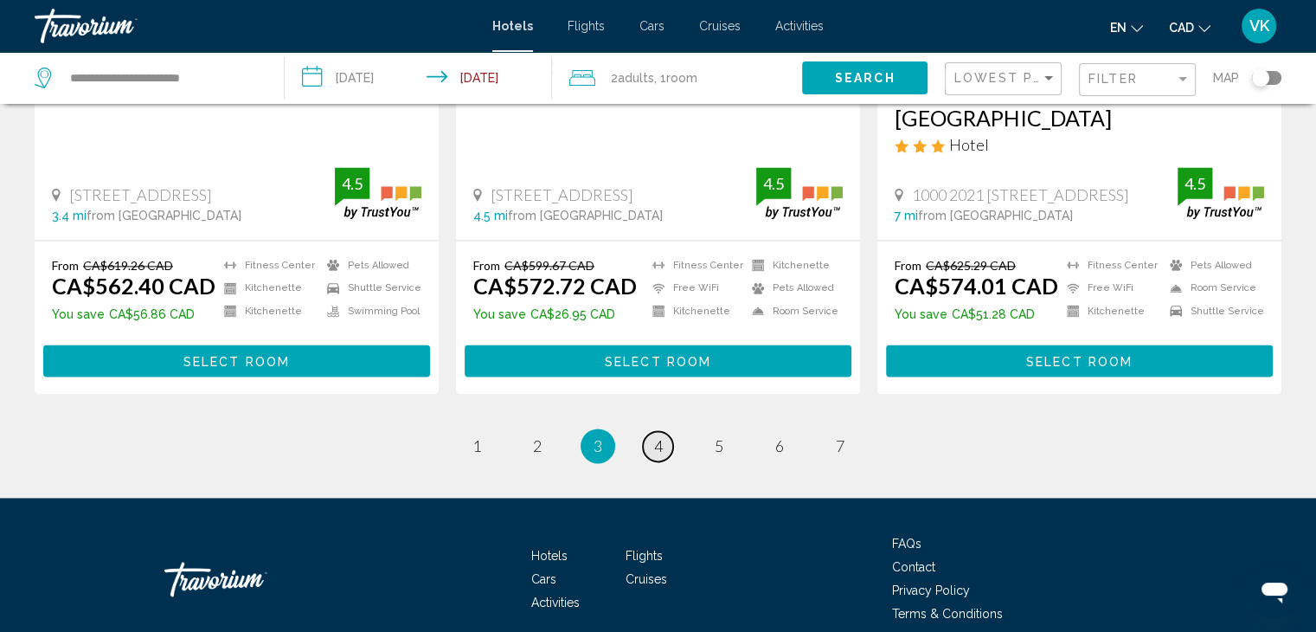
click at [654, 431] on link "page 4" at bounding box center [658, 446] width 30 height 30
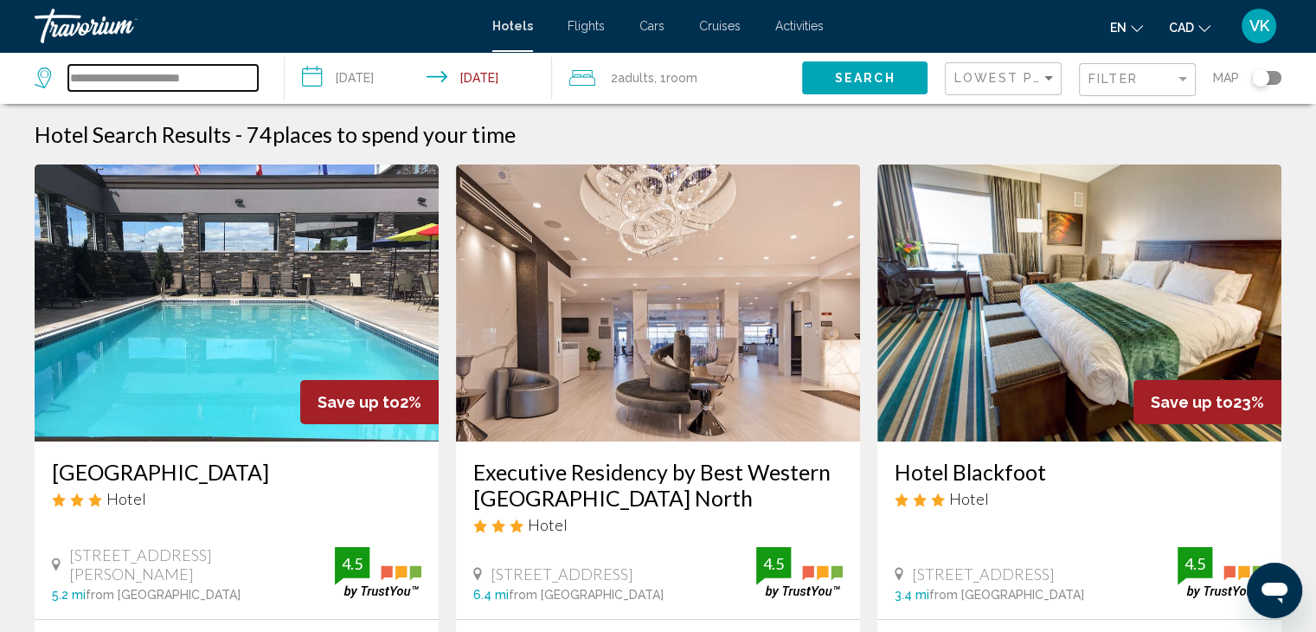
click at [236, 77] on input "**********" at bounding box center [162, 78] width 189 height 26
type input "*"
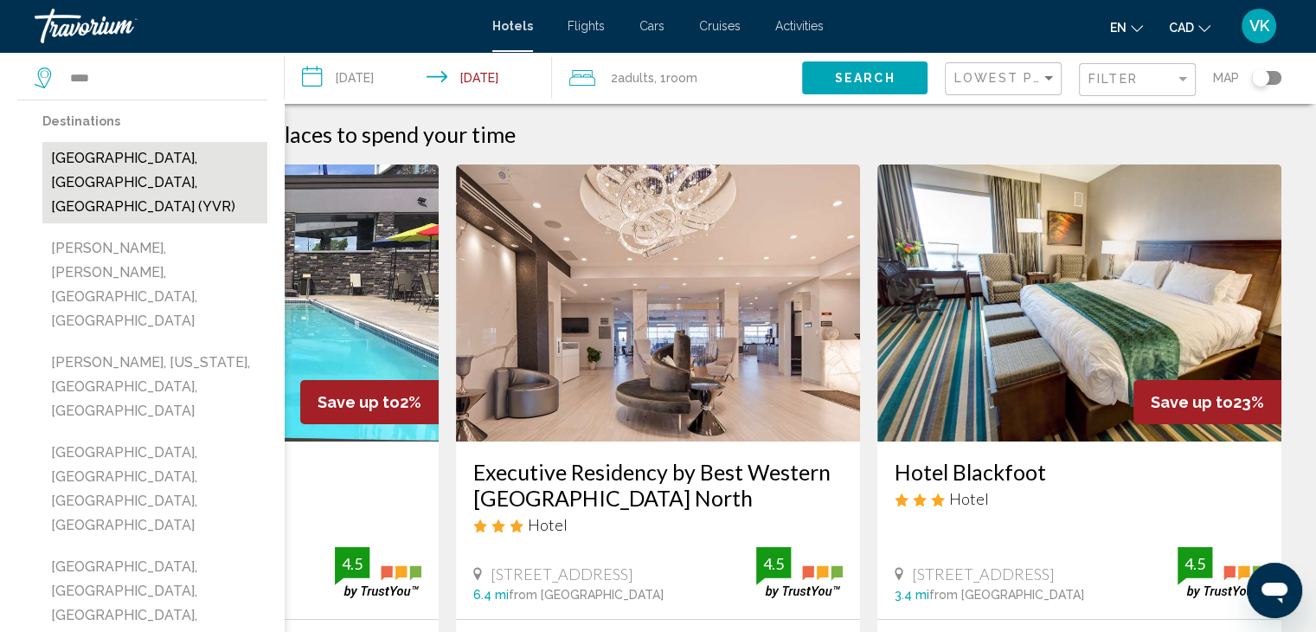
click at [228, 153] on button "[GEOGRAPHIC_DATA], [GEOGRAPHIC_DATA], [GEOGRAPHIC_DATA] (YVR)" at bounding box center [154, 182] width 225 height 81
type input "**********"
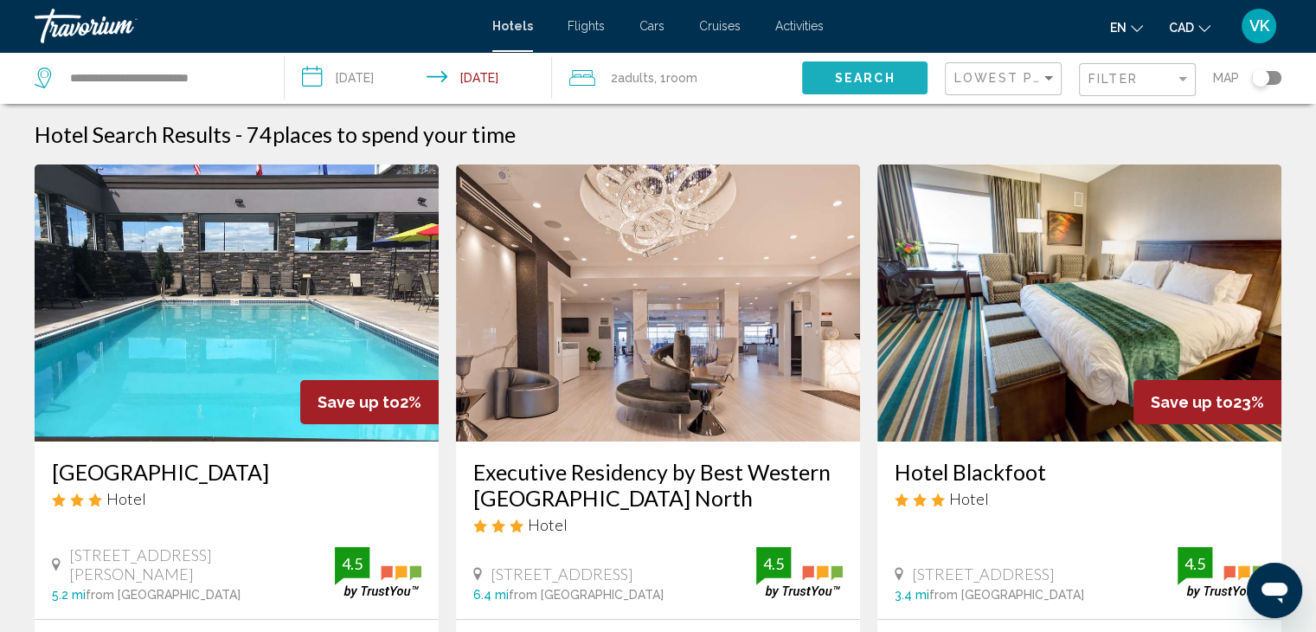
click at [837, 73] on span "Search" at bounding box center [865, 79] width 61 height 14
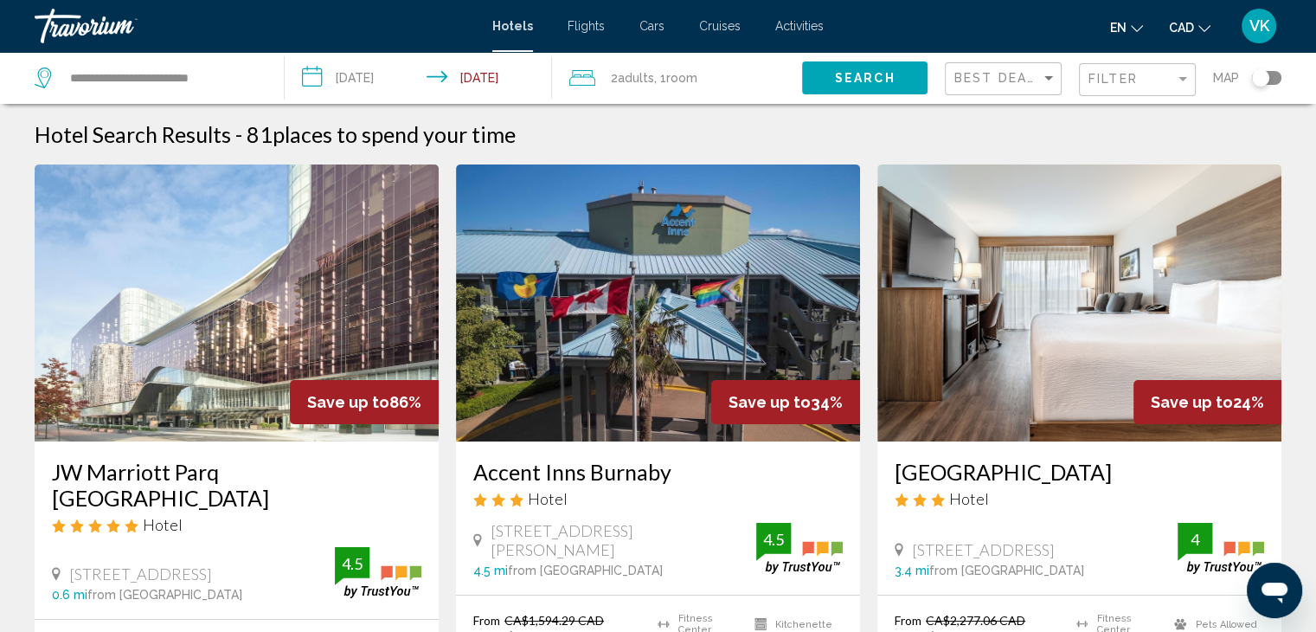
click at [1008, 69] on div "Best Deals" at bounding box center [1005, 79] width 102 height 32
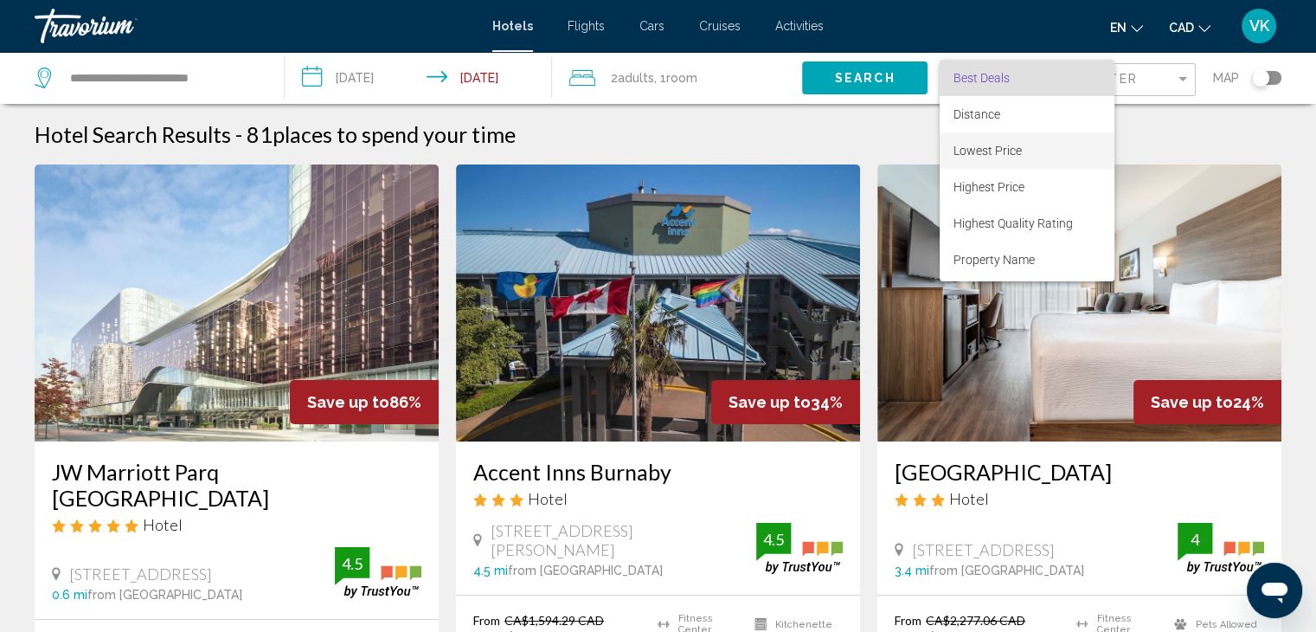
click at [991, 153] on span "Lowest Price" at bounding box center [987, 151] width 68 height 14
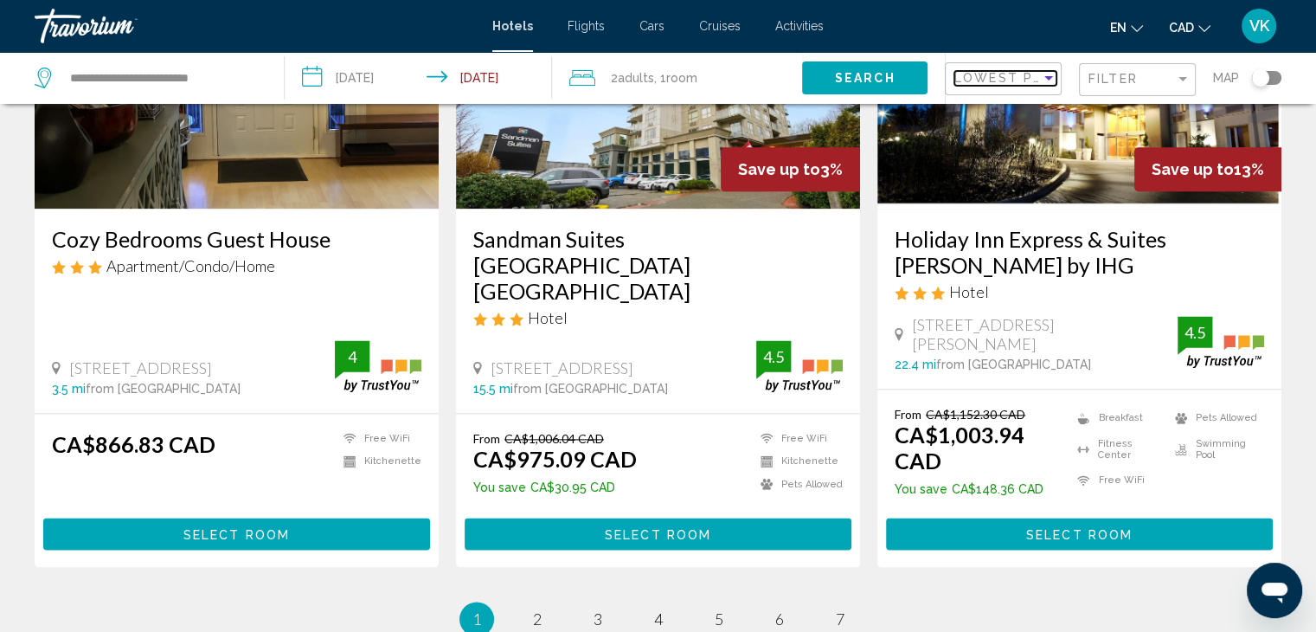
scroll to position [2412, 0]
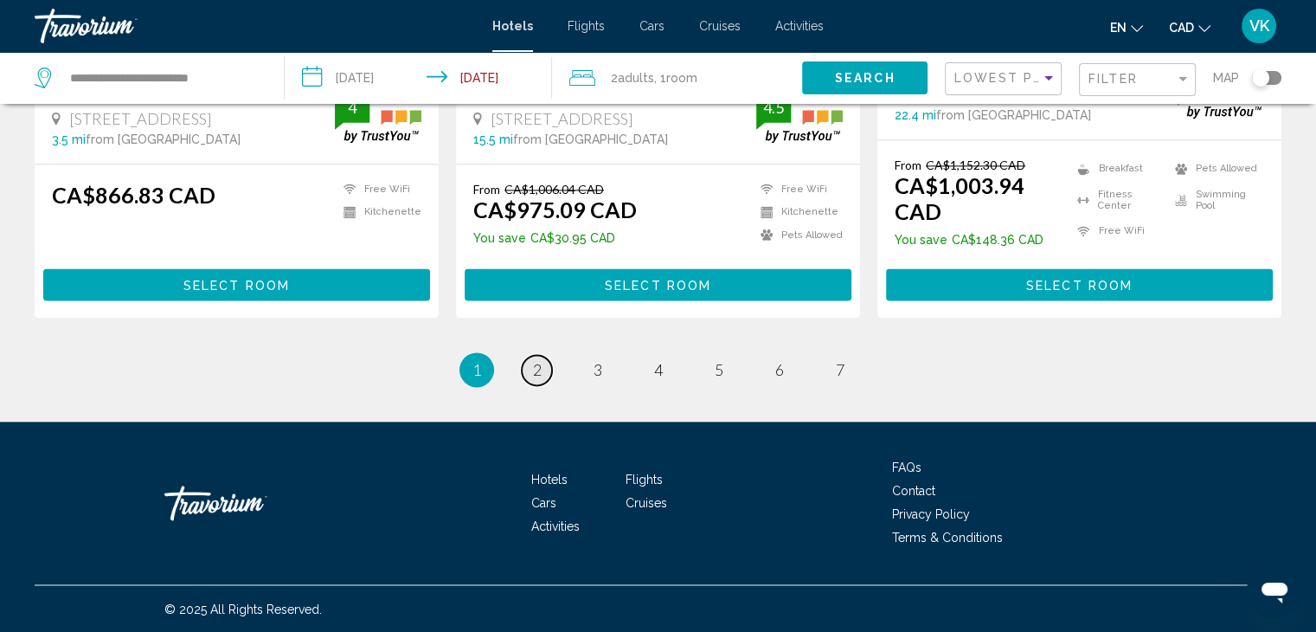
click at [537, 375] on span "2" at bounding box center [537, 369] width 9 height 19
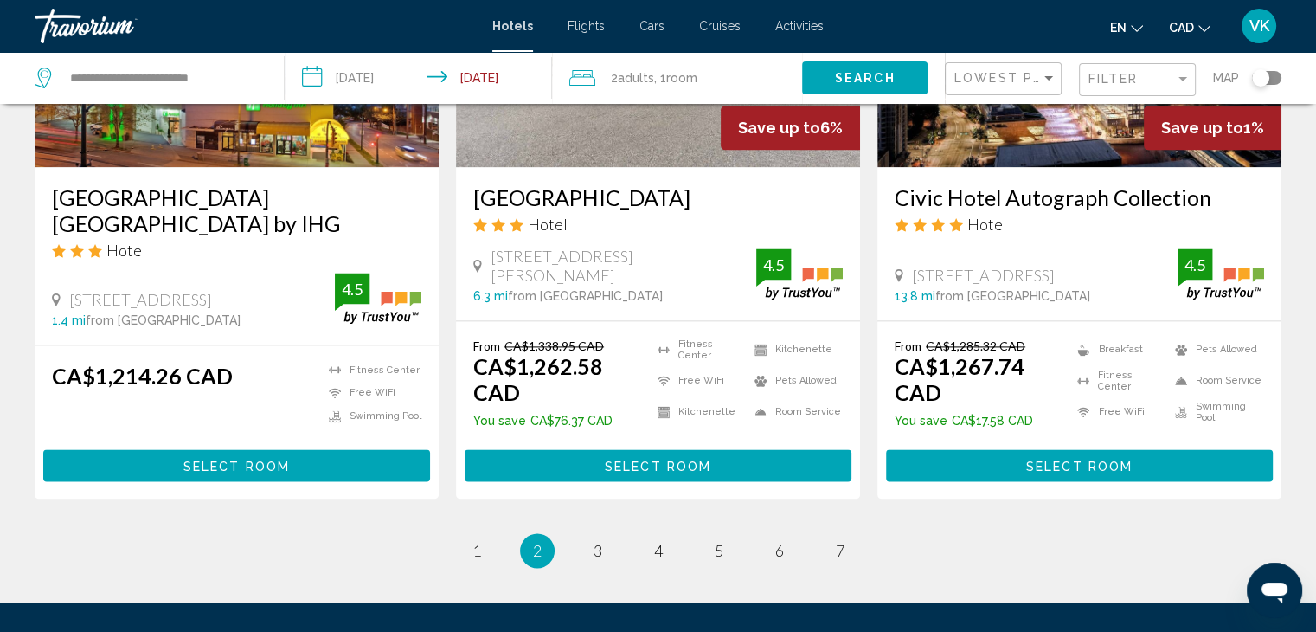
scroll to position [2409, 0]
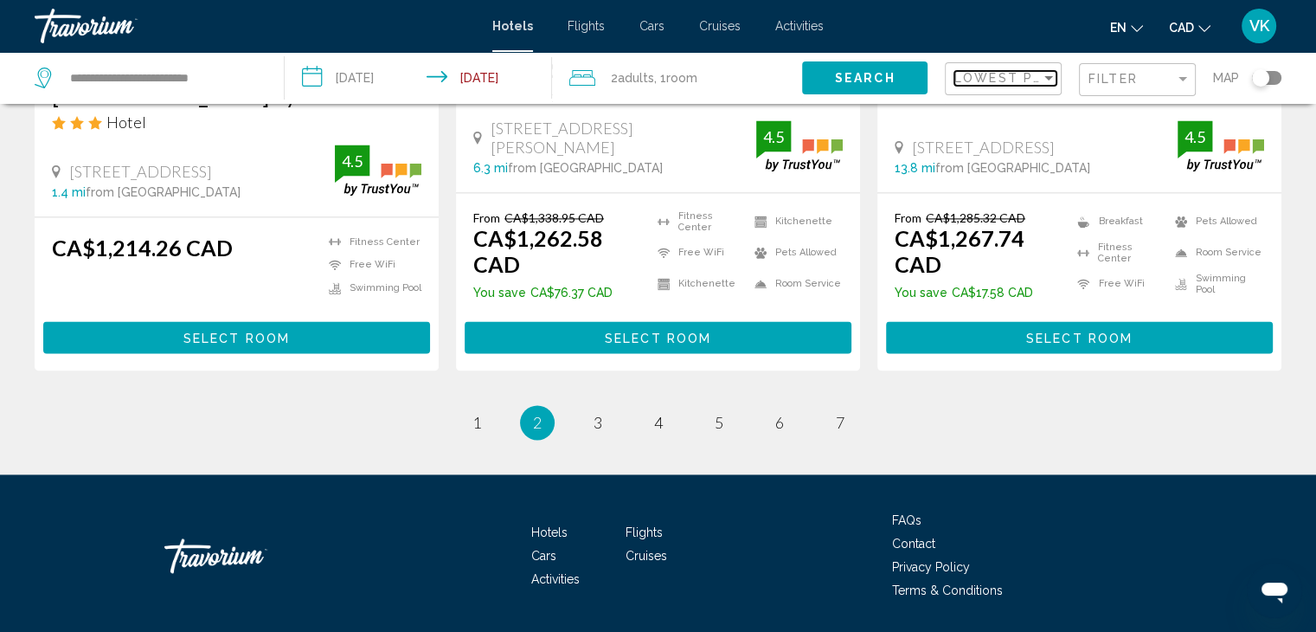
click at [975, 74] on span "Lowest Price" at bounding box center [1010, 78] width 112 height 14
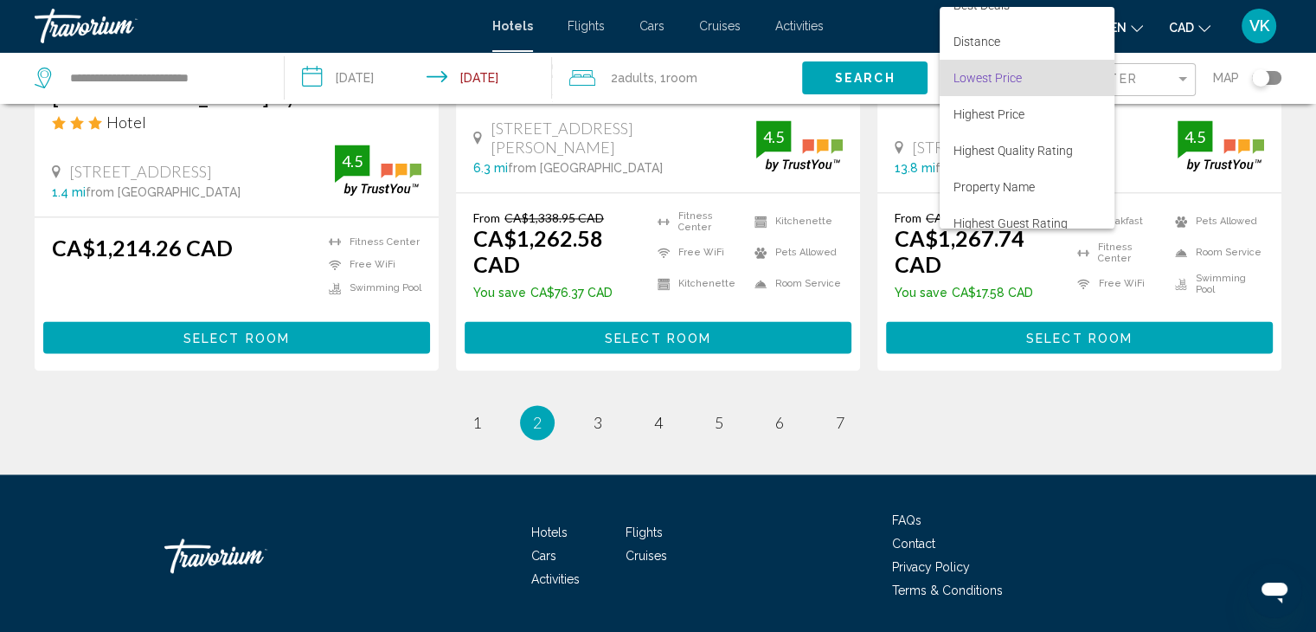
scroll to position [0, 0]
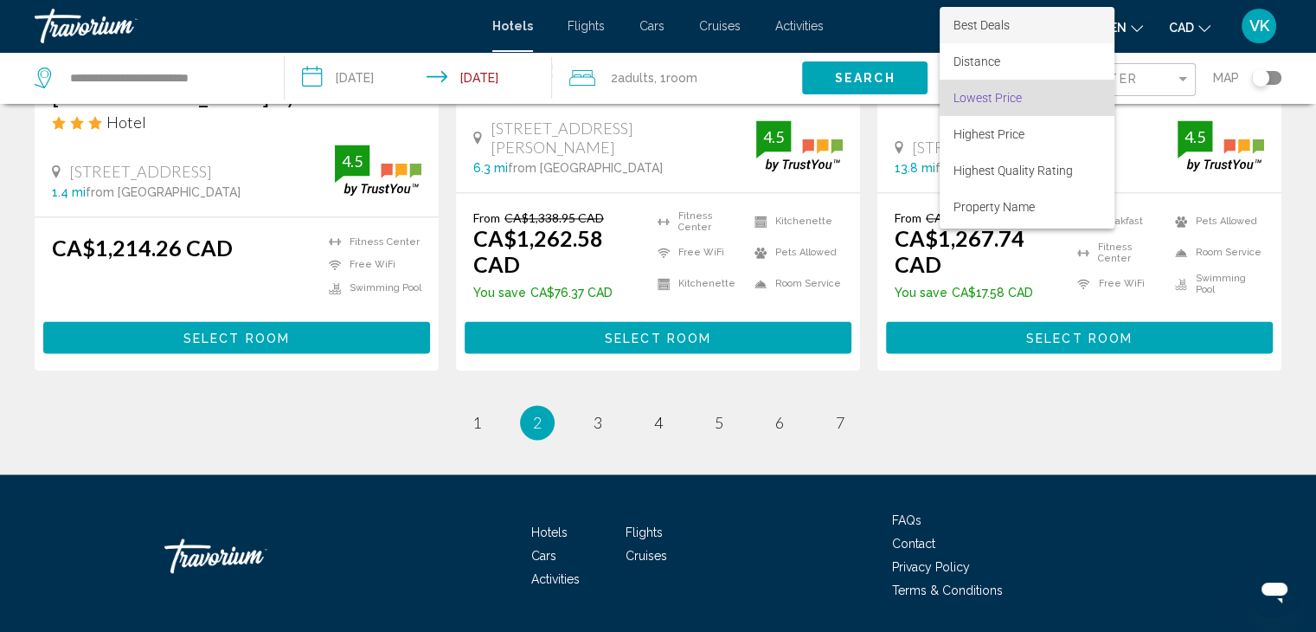
click at [972, 19] on span "Best Deals" at bounding box center [981, 25] width 56 height 14
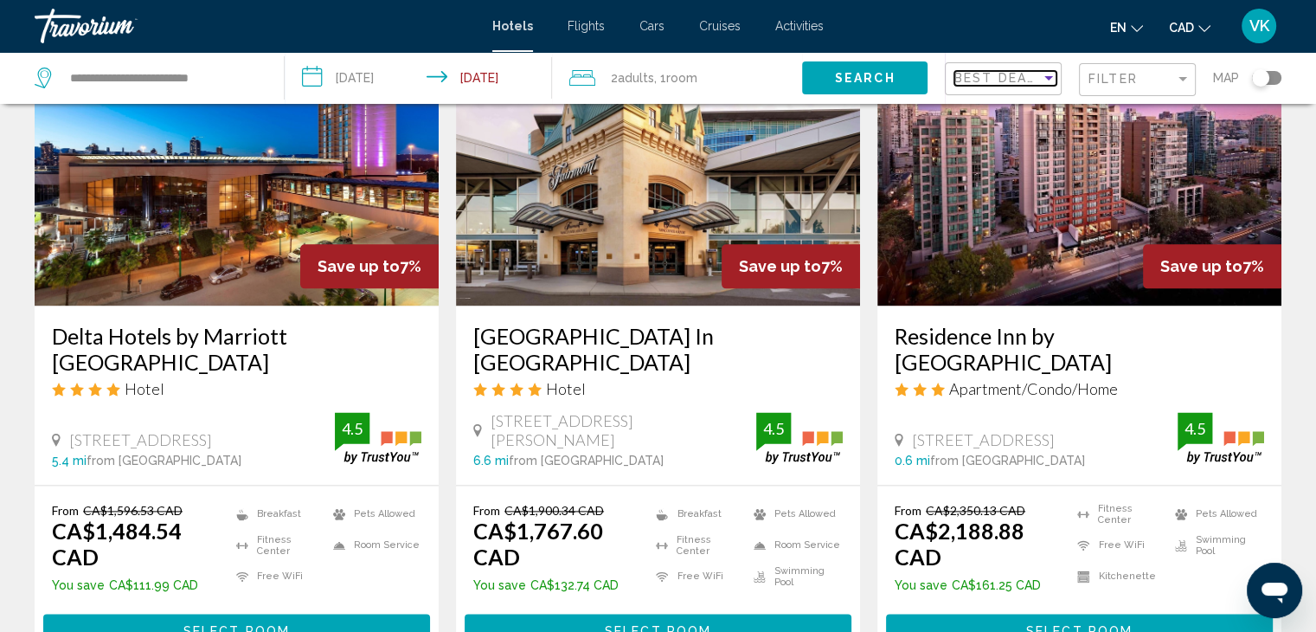
scroll to position [2442, 0]
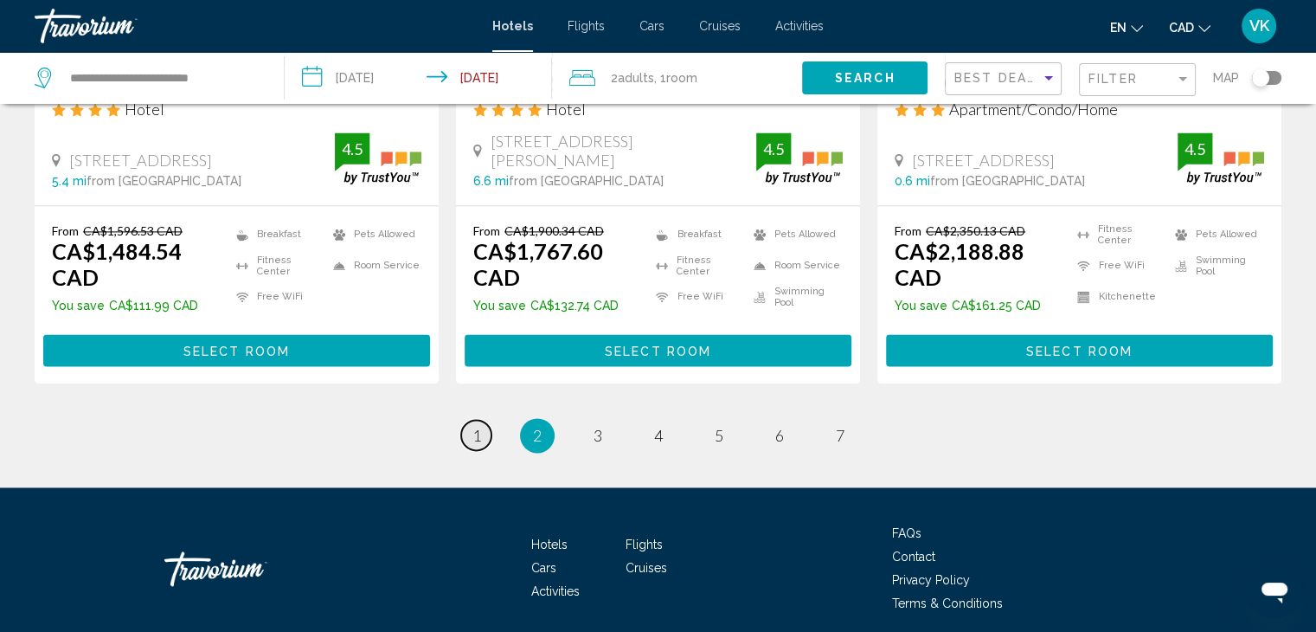
click at [468, 420] on link "page 1" at bounding box center [476, 435] width 30 height 30
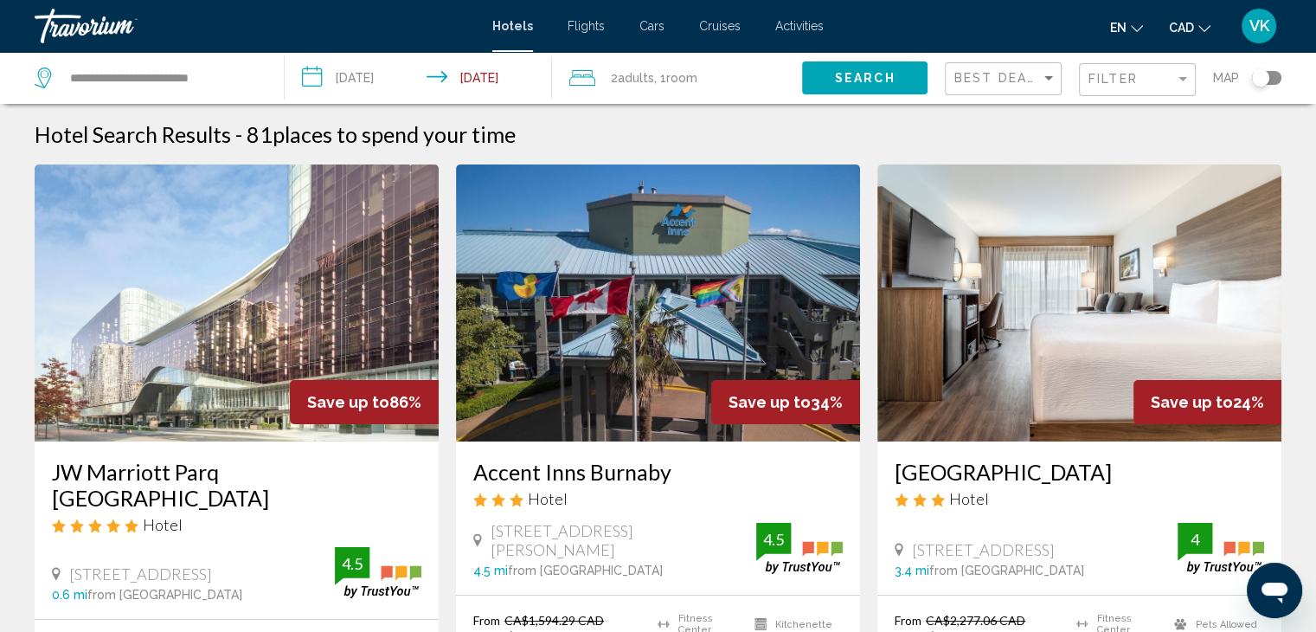
click at [267, 316] on img "Main content" at bounding box center [237, 302] width 404 height 277
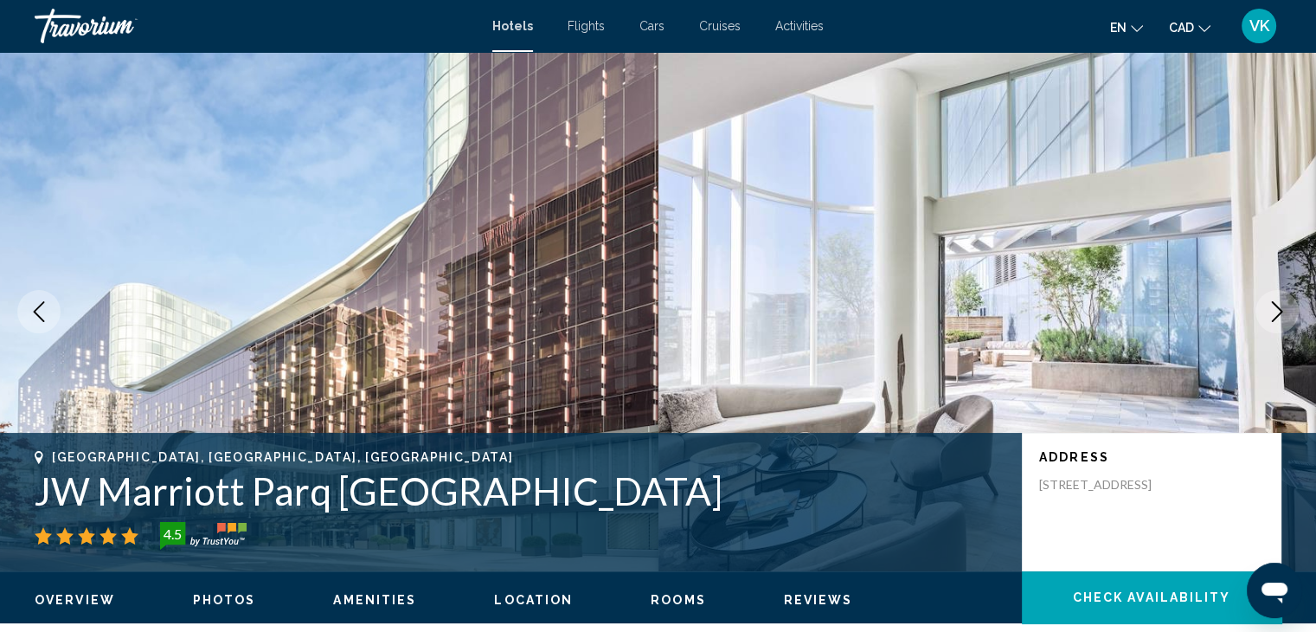
click at [1273, 307] on icon "Next image" at bounding box center [1277, 311] width 21 height 21
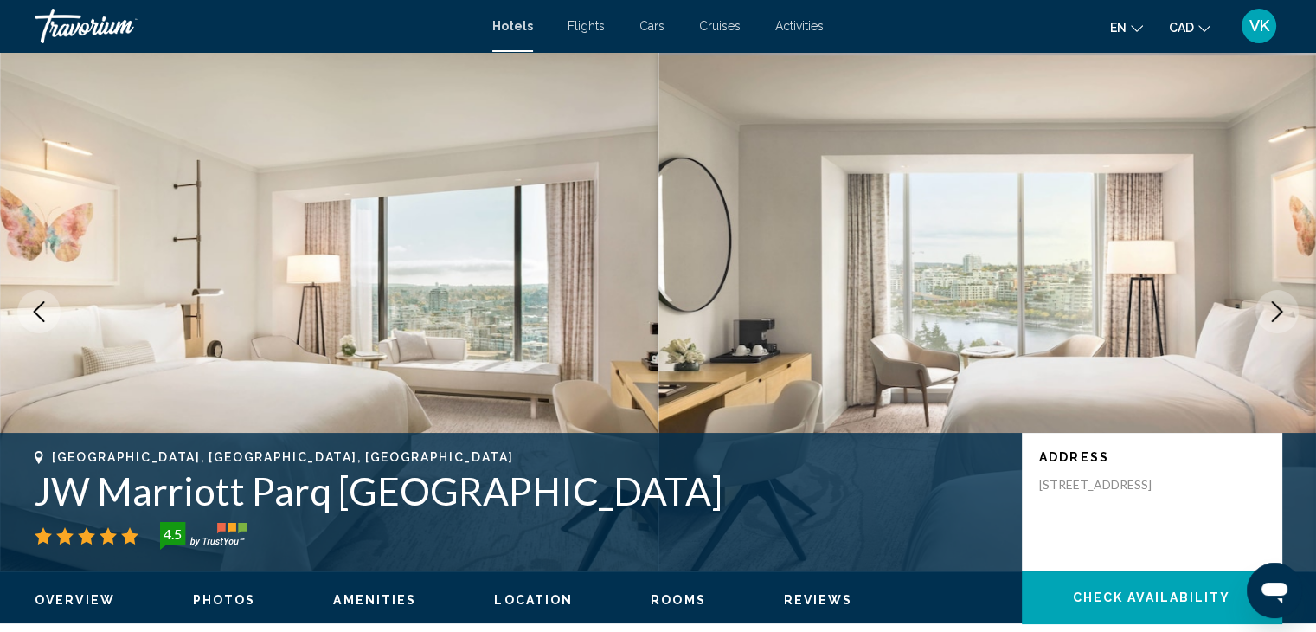
click at [1273, 307] on icon "Next image" at bounding box center [1277, 311] width 21 height 21
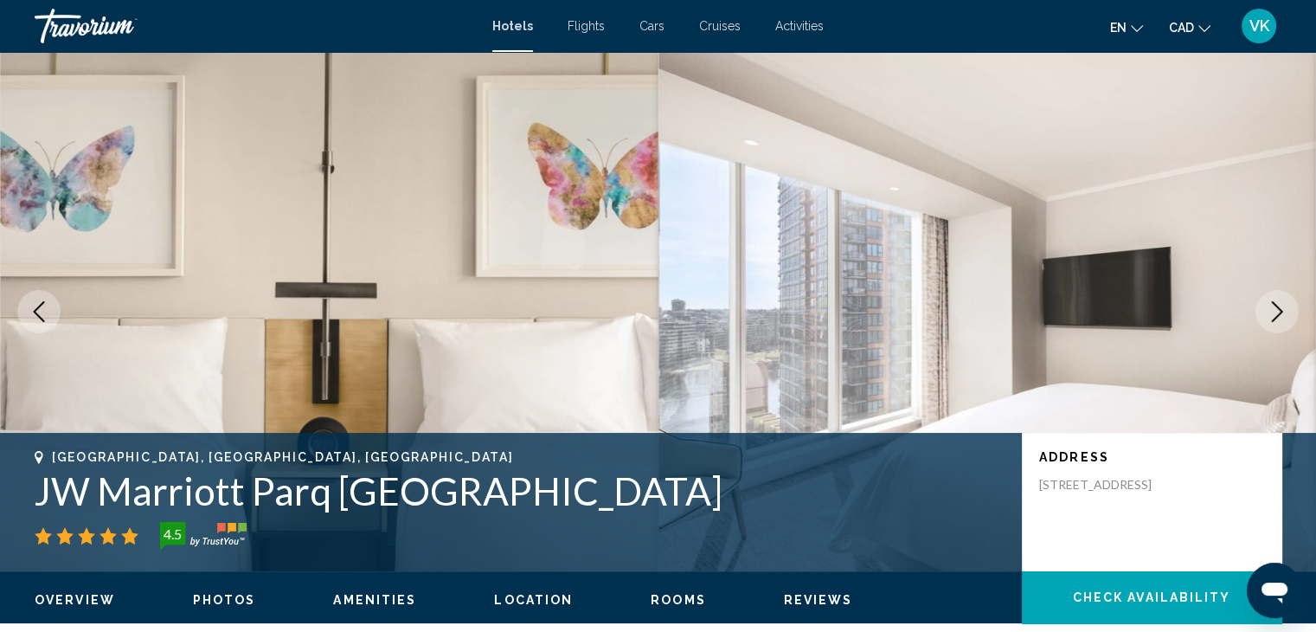
click at [1273, 307] on icon "Next image" at bounding box center [1277, 311] width 21 height 21
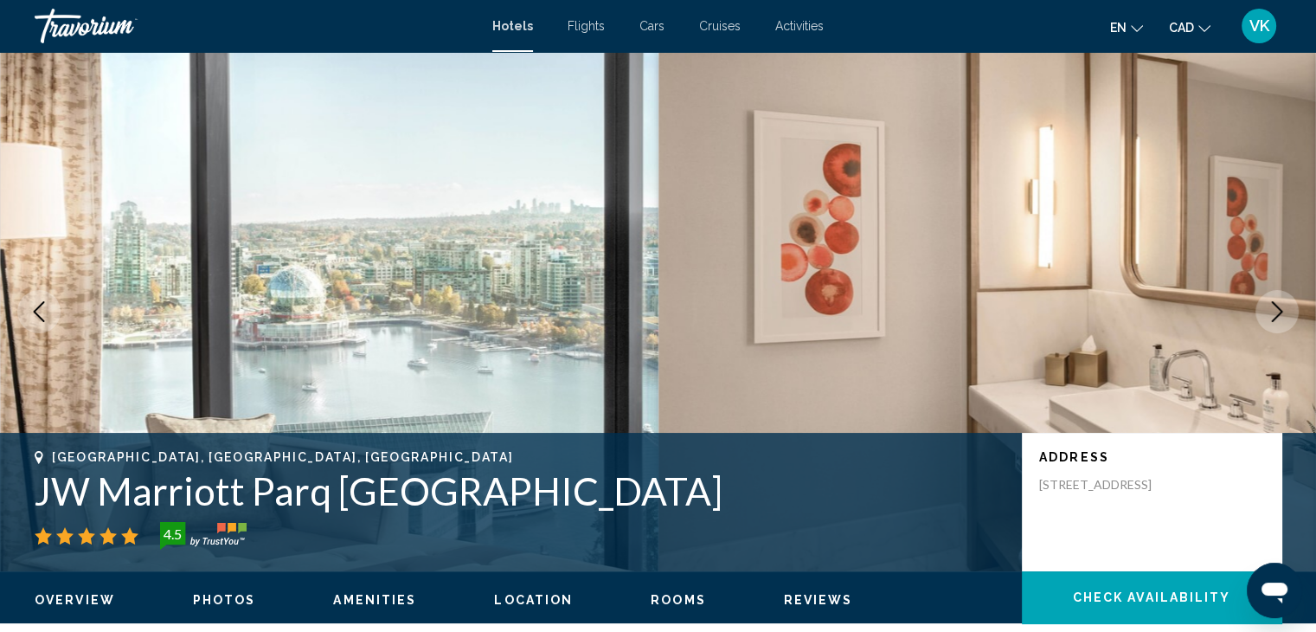
click at [1273, 306] on icon "Next image" at bounding box center [1277, 311] width 21 height 21
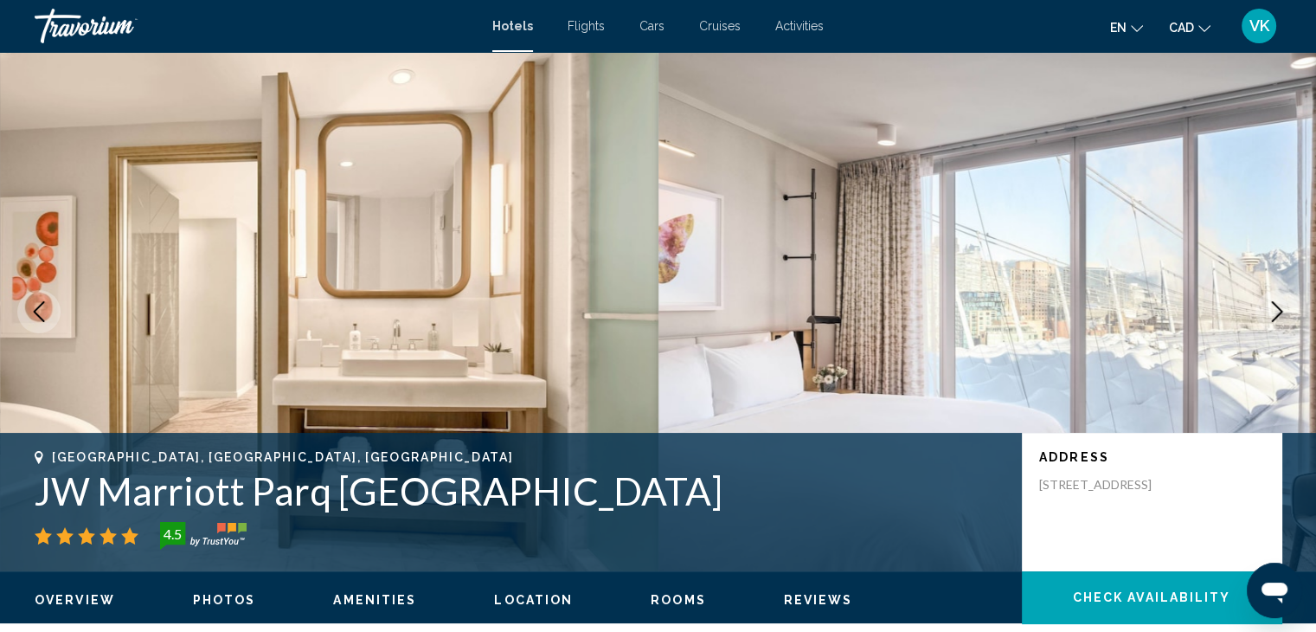
click at [1273, 306] on icon "Next image" at bounding box center [1277, 311] width 21 height 21
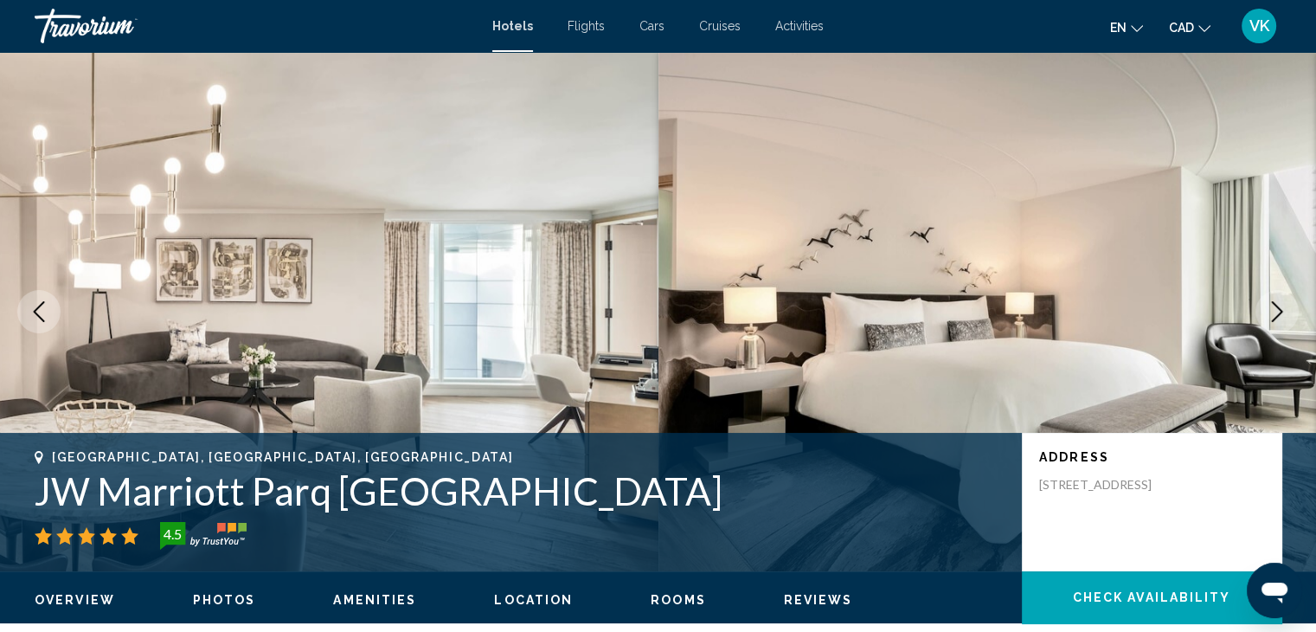
click at [1273, 306] on icon "Next image" at bounding box center [1277, 311] width 21 height 21
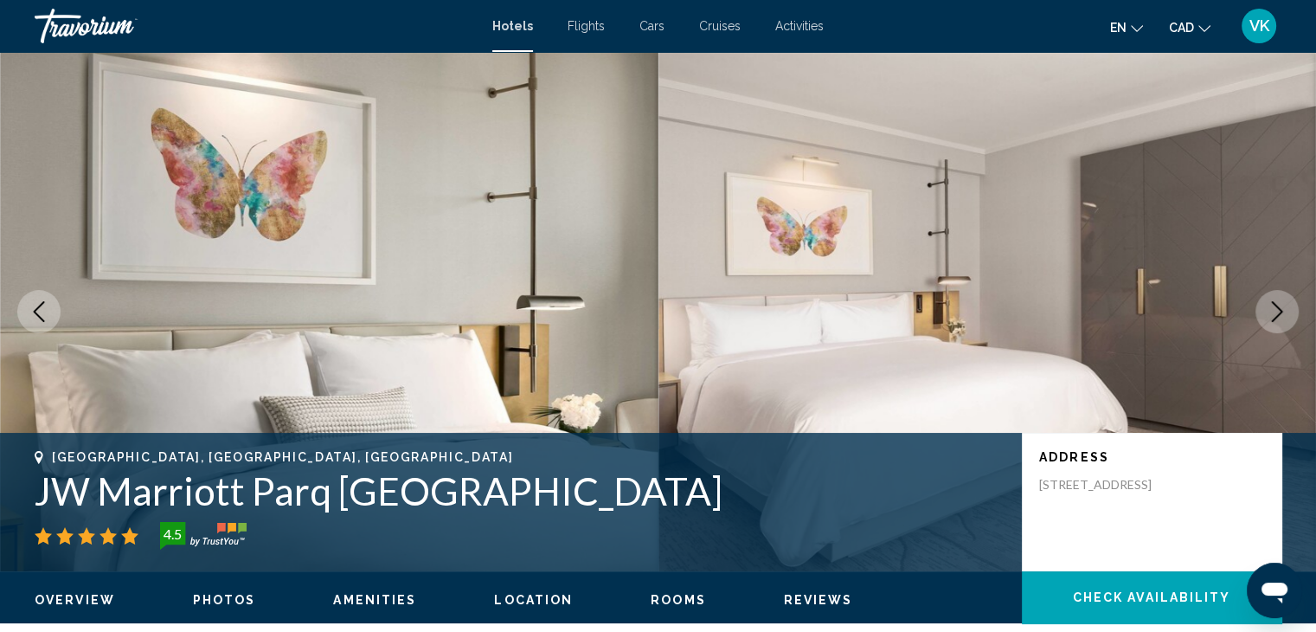
click at [1273, 306] on icon "Next image" at bounding box center [1277, 311] width 21 height 21
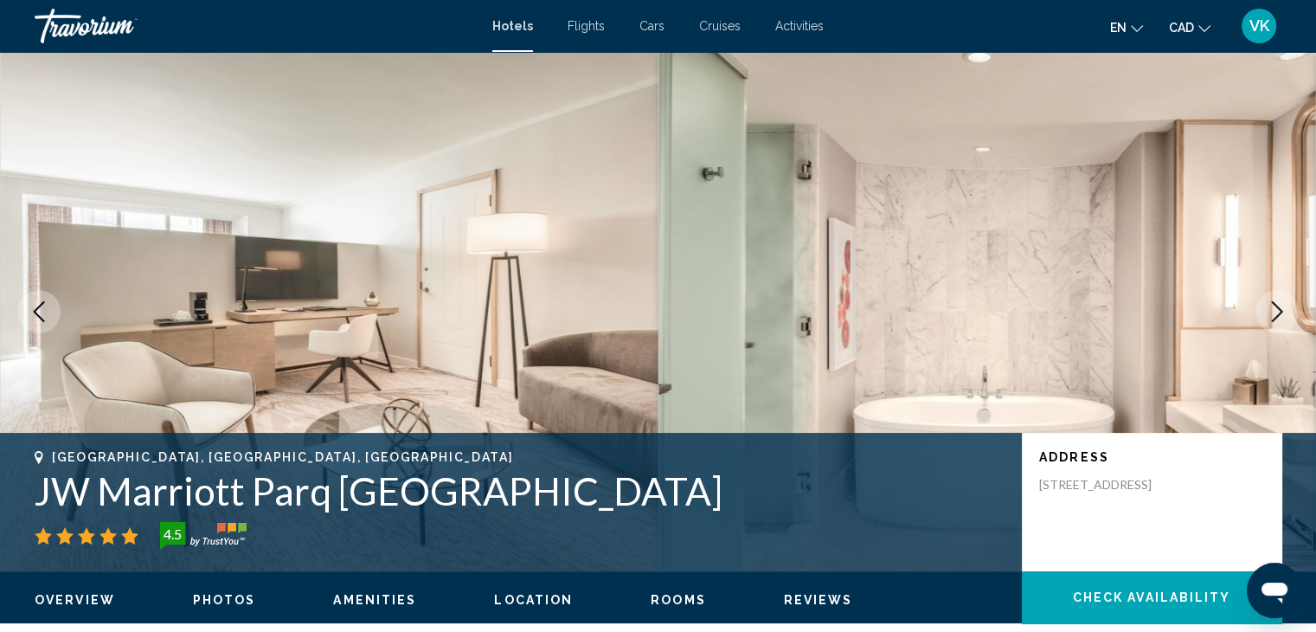
click at [1273, 306] on icon "Next image" at bounding box center [1277, 311] width 21 height 21
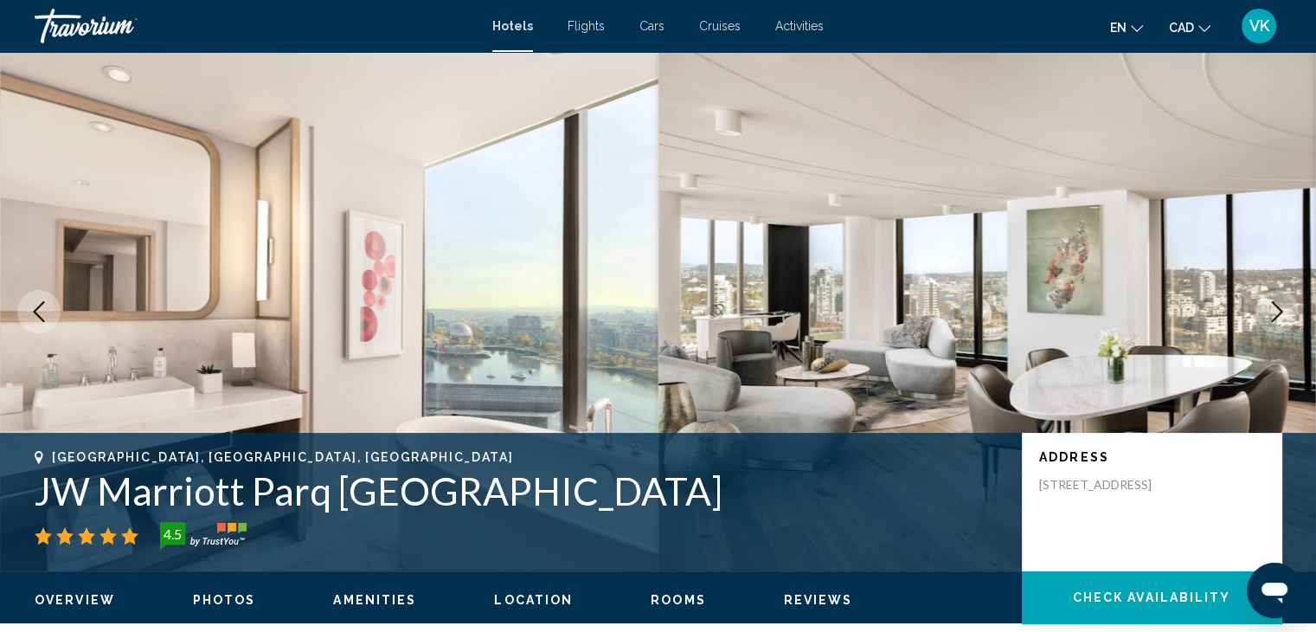
click at [1273, 306] on icon "Next image" at bounding box center [1277, 311] width 21 height 21
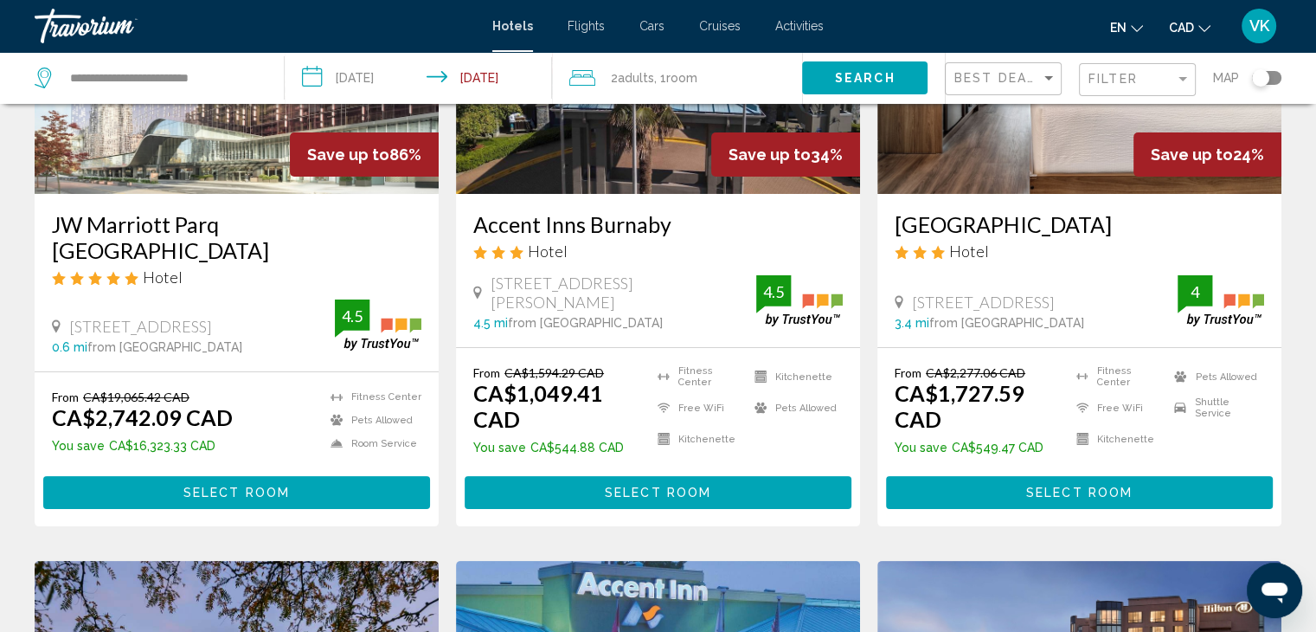
scroll to position [260, 0]
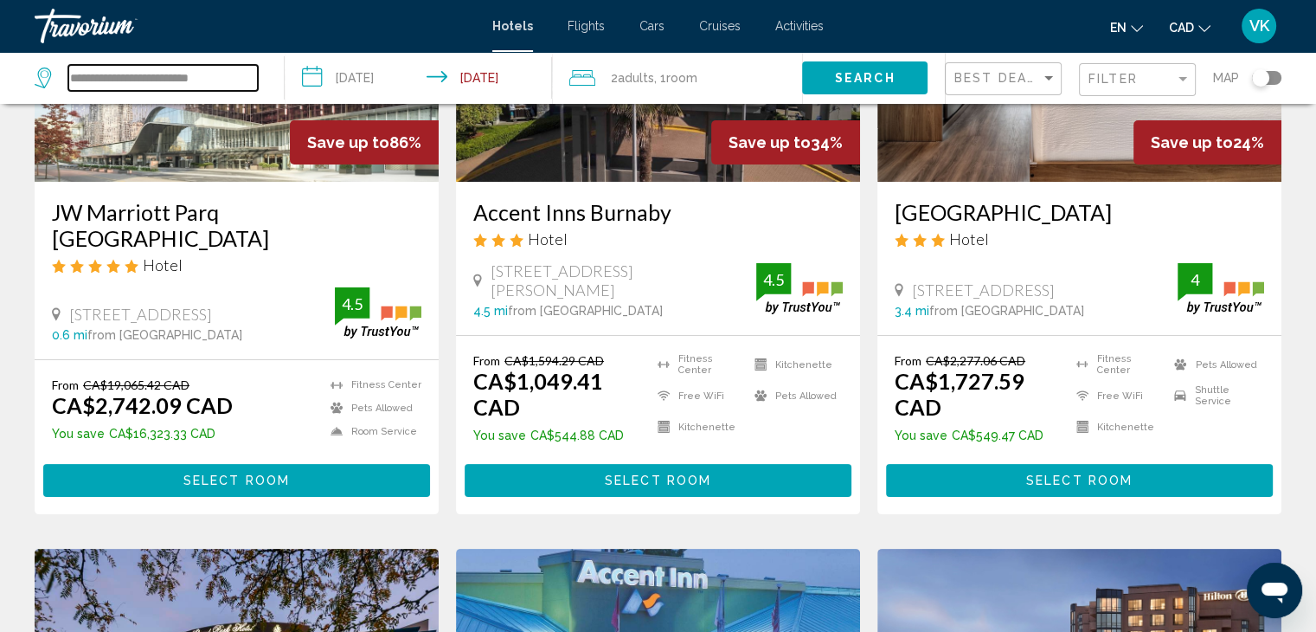
click at [256, 77] on input "**********" at bounding box center [162, 78] width 189 height 26
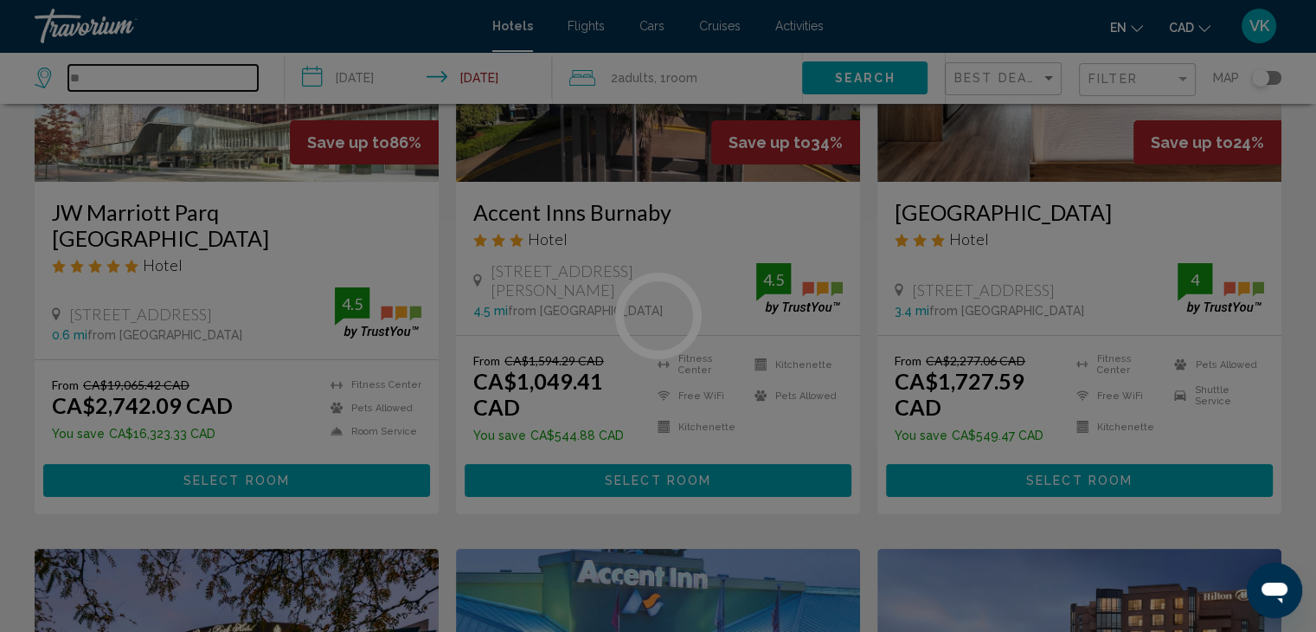
type input "*"
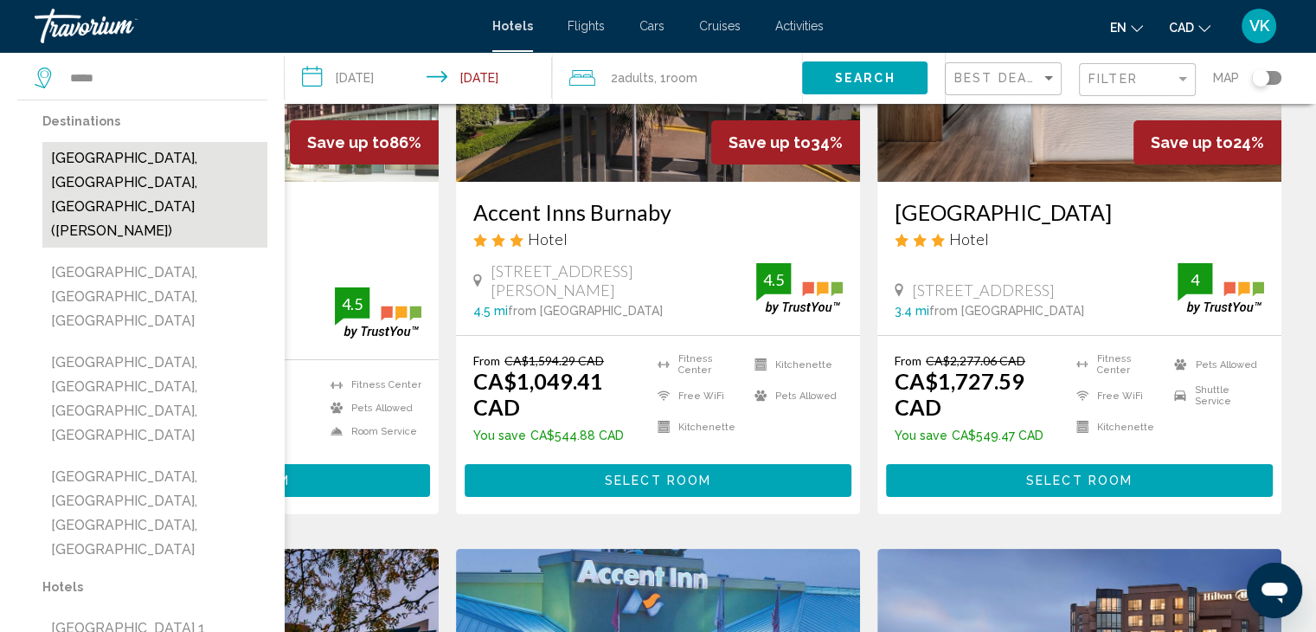
click at [174, 153] on button "[GEOGRAPHIC_DATA], [GEOGRAPHIC_DATA], [GEOGRAPHIC_DATA] (YOW)" at bounding box center [154, 195] width 225 height 106
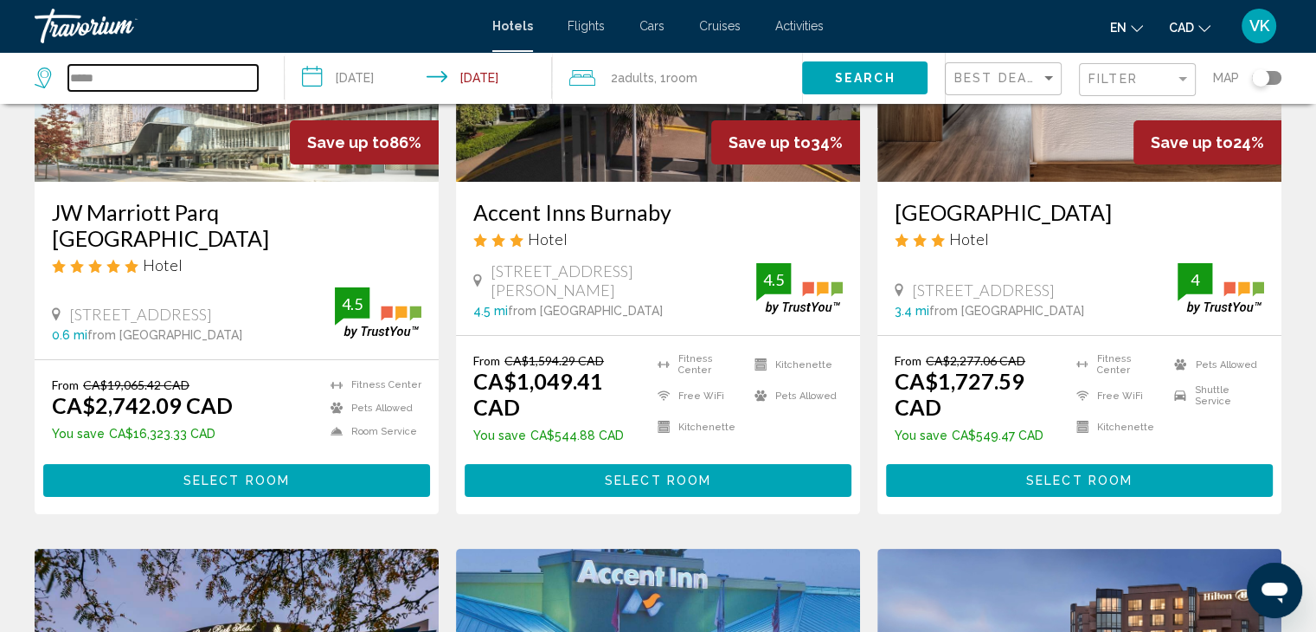
type input "**********"
click at [643, 71] on span "Adults" at bounding box center [636, 78] width 36 height 14
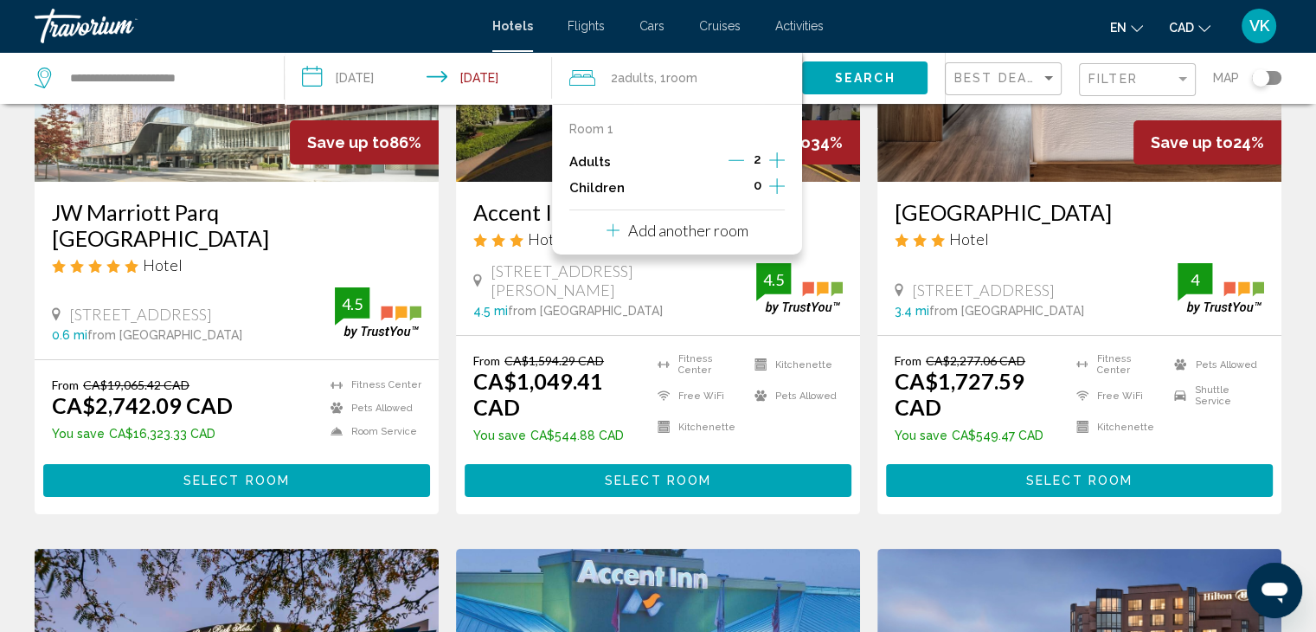
click at [728, 158] on icon "Decrement adults" at bounding box center [736, 160] width 16 height 16
click at [824, 77] on button "Search" at bounding box center [864, 77] width 125 height 32
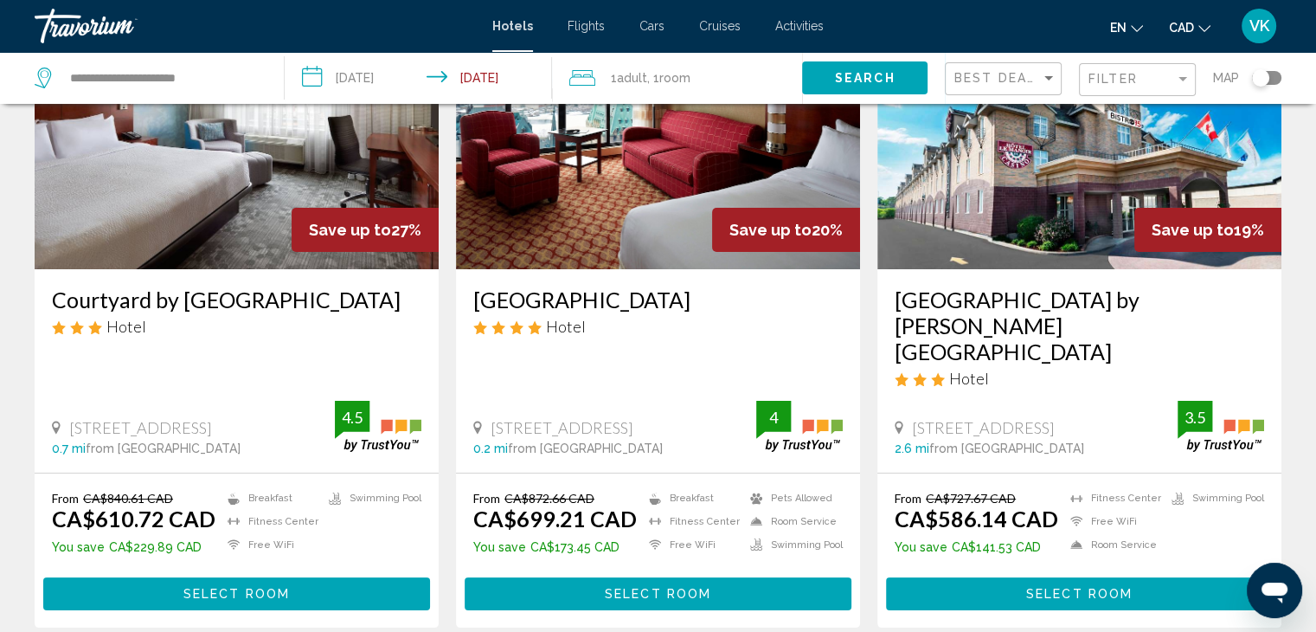
scroll to position [173, 0]
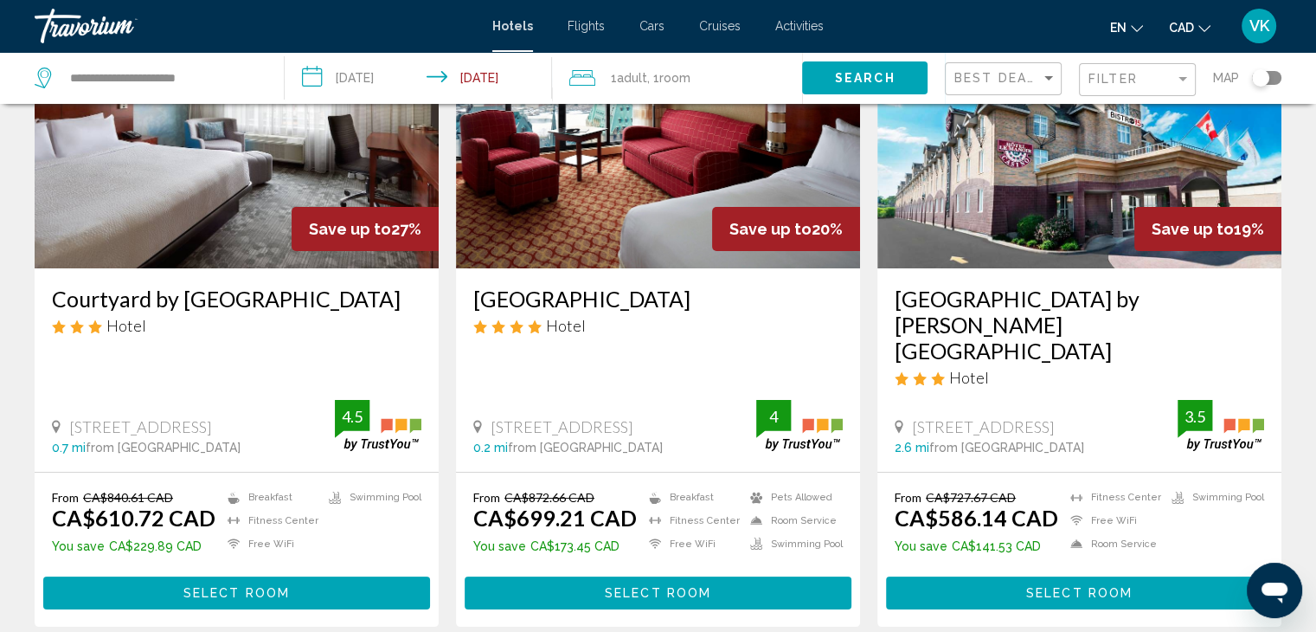
click at [644, 188] on img "Main content" at bounding box center [658, 129] width 404 height 277
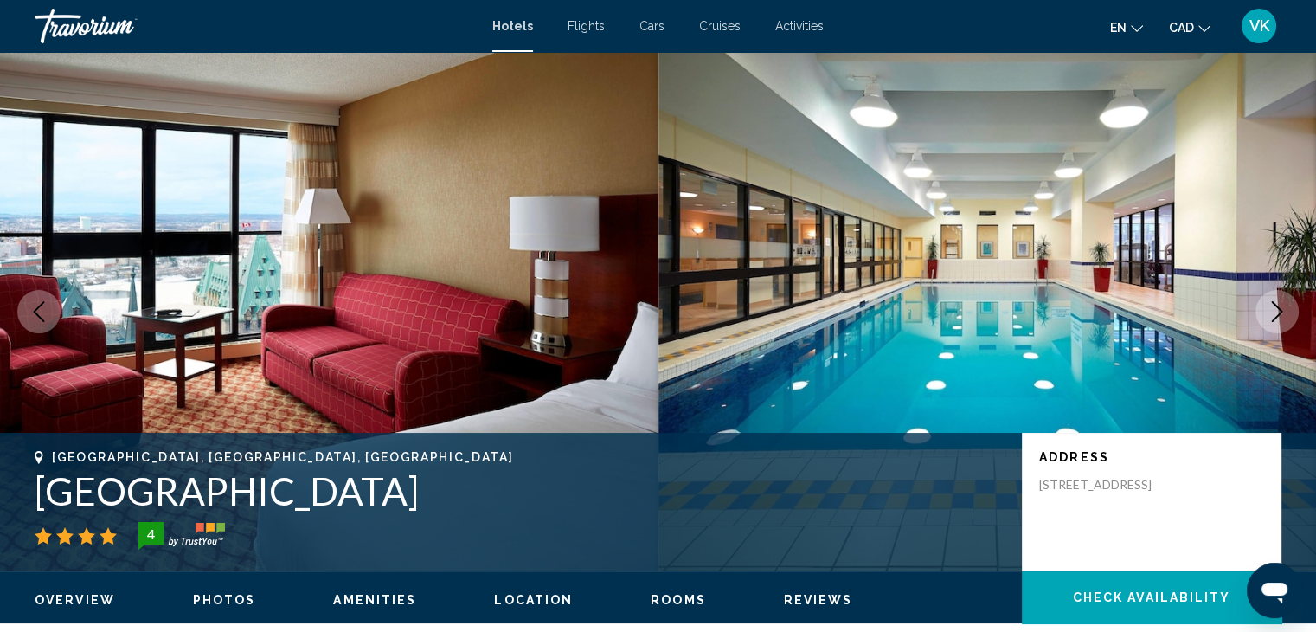
click at [1270, 309] on icon "Next image" at bounding box center [1277, 311] width 21 height 21
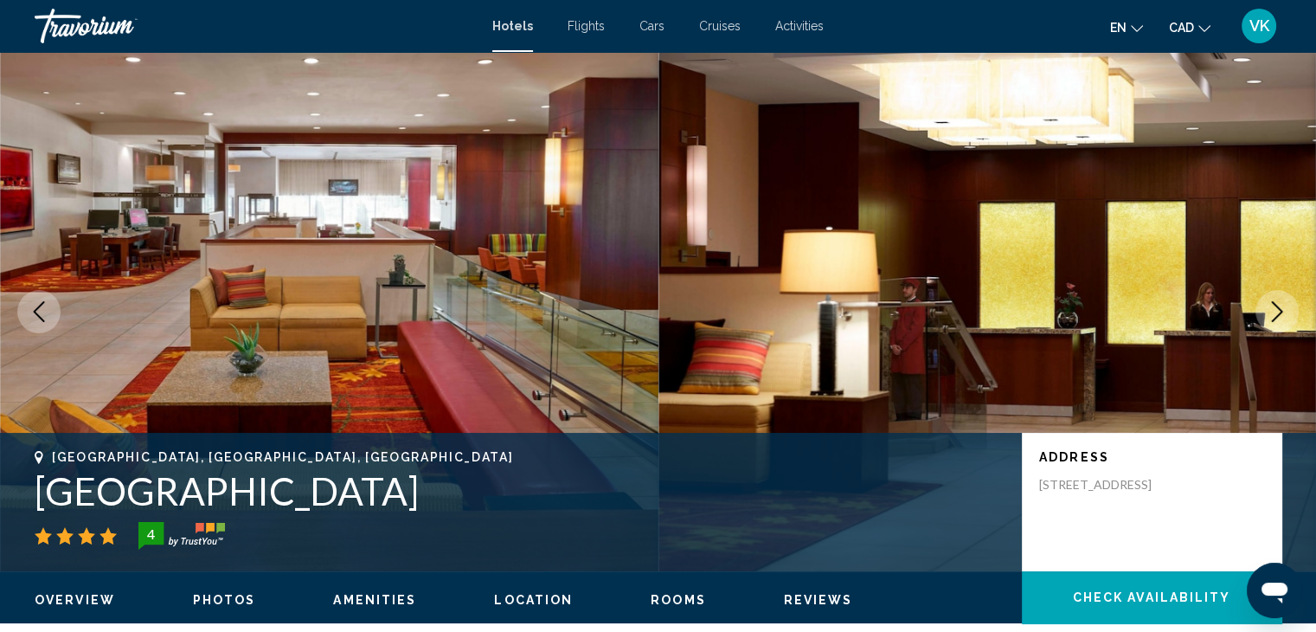
click at [1270, 309] on icon "Next image" at bounding box center [1277, 311] width 21 height 21
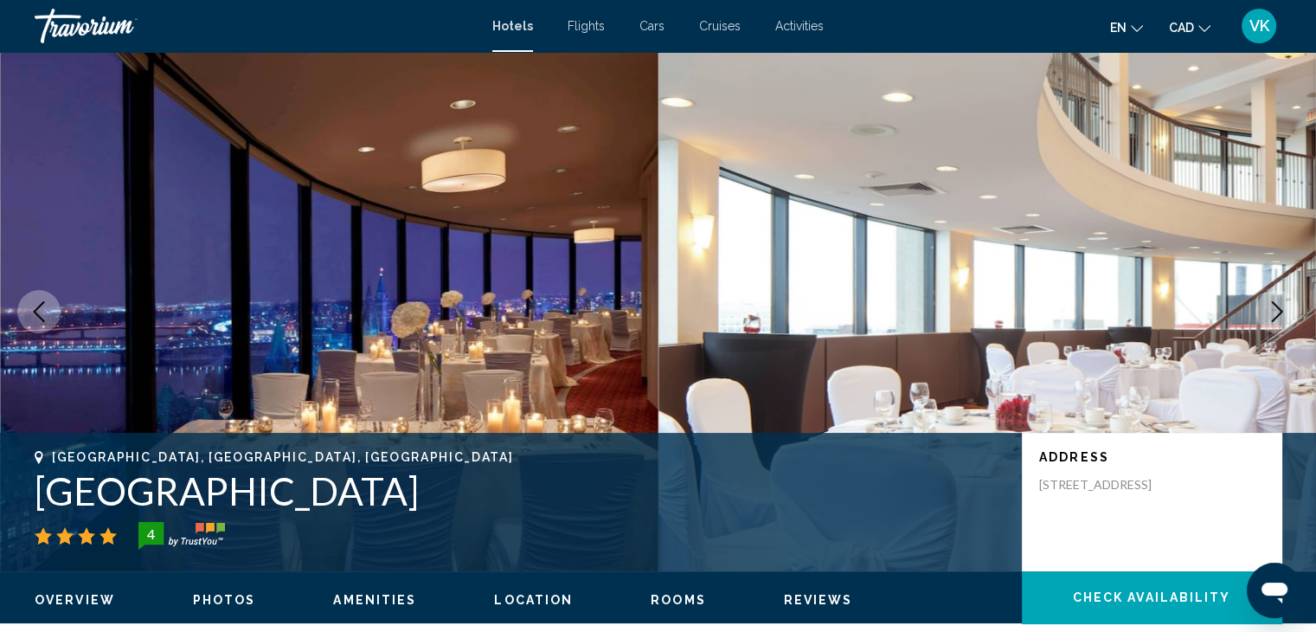
click at [1270, 309] on icon "Next image" at bounding box center [1277, 311] width 21 height 21
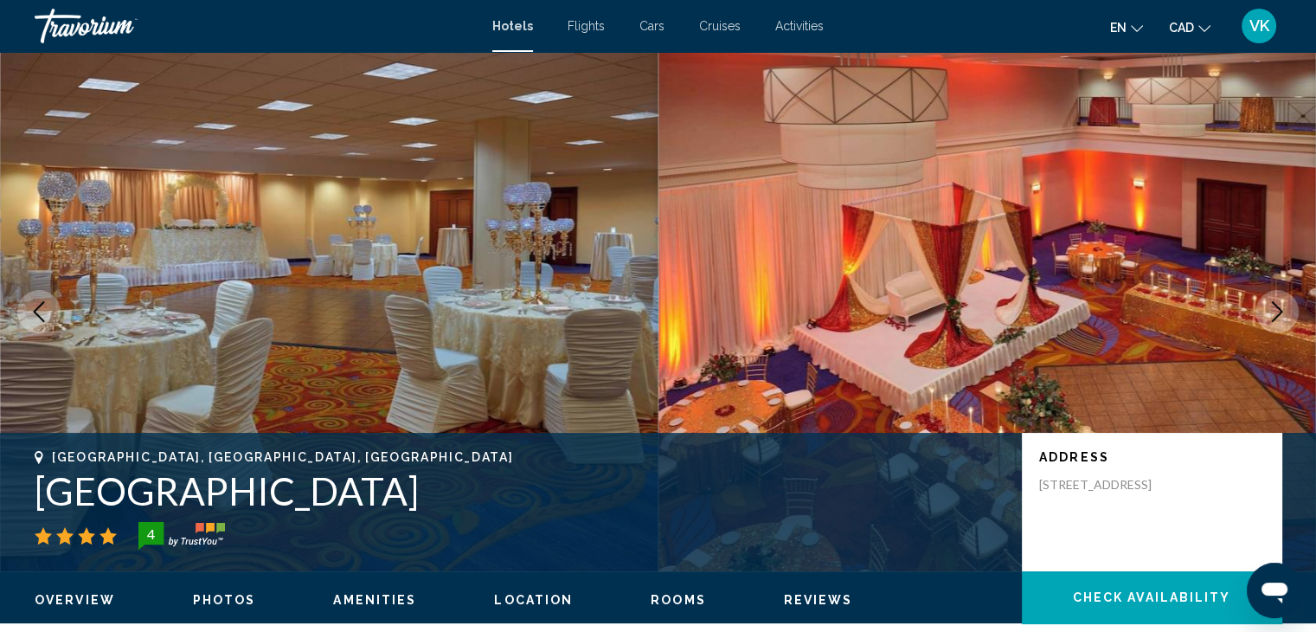
click at [1270, 309] on icon "Next image" at bounding box center [1277, 311] width 21 height 21
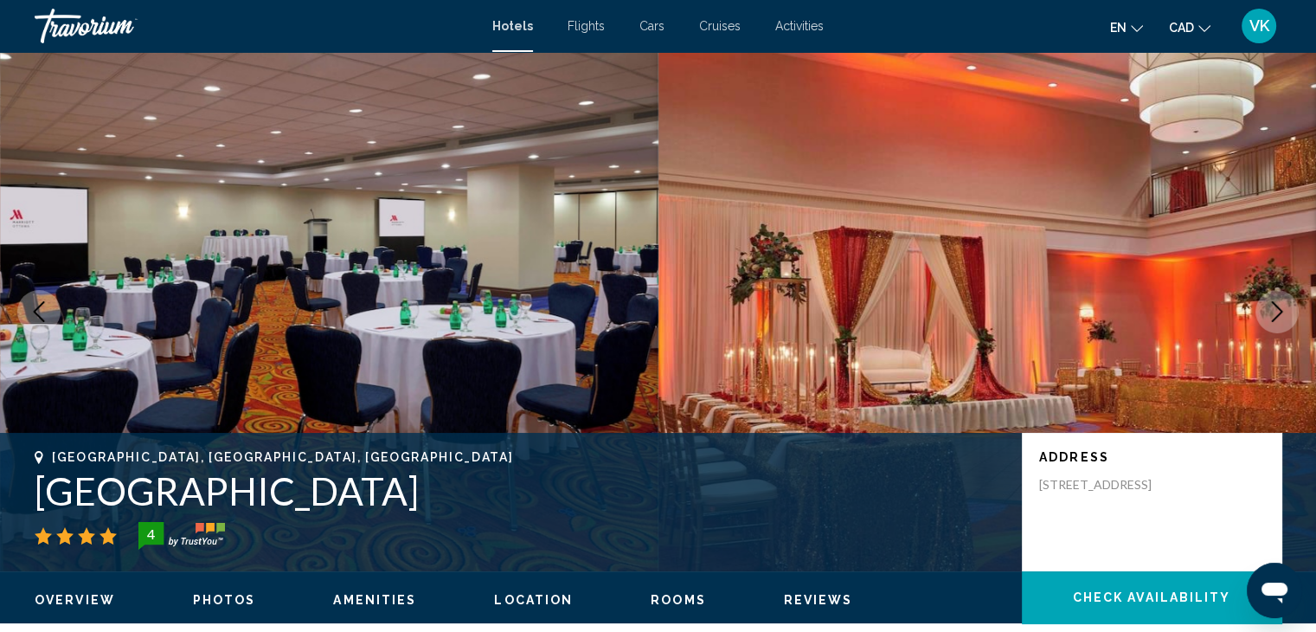
click at [1270, 309] on icon "Next image" at bounding box center [1277, 311] width 21 height 21
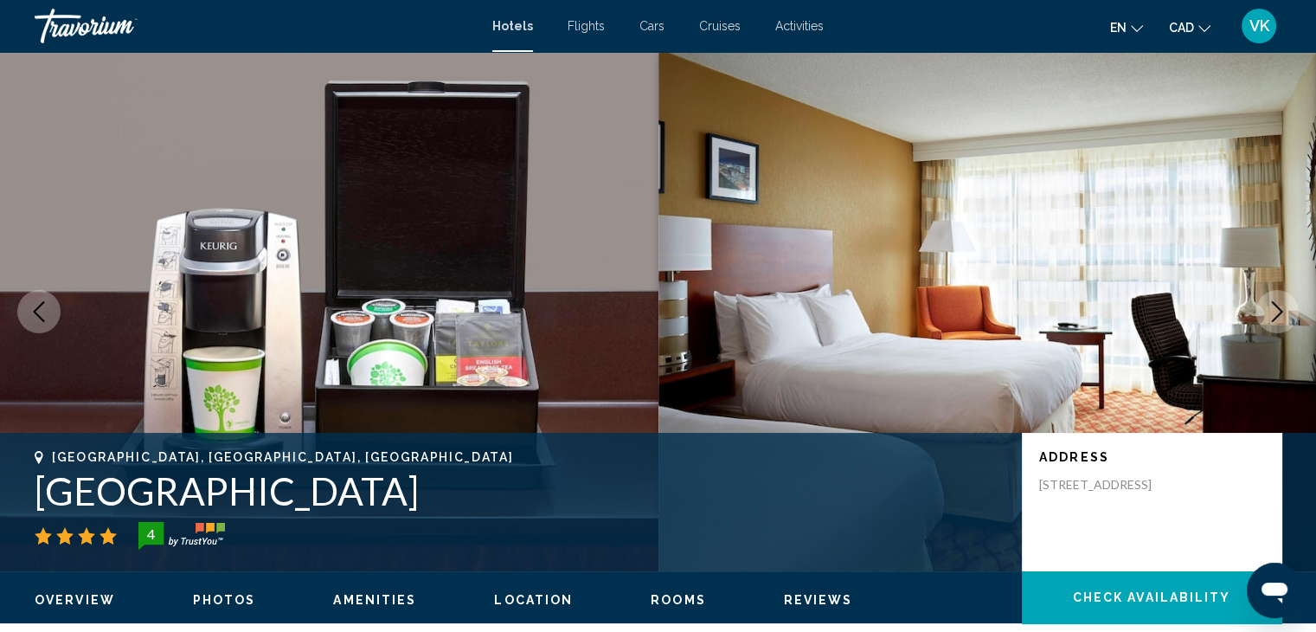
click at [1270, 309] on icon "Next image" at bounding box center [1277, 311] width 21 height 21
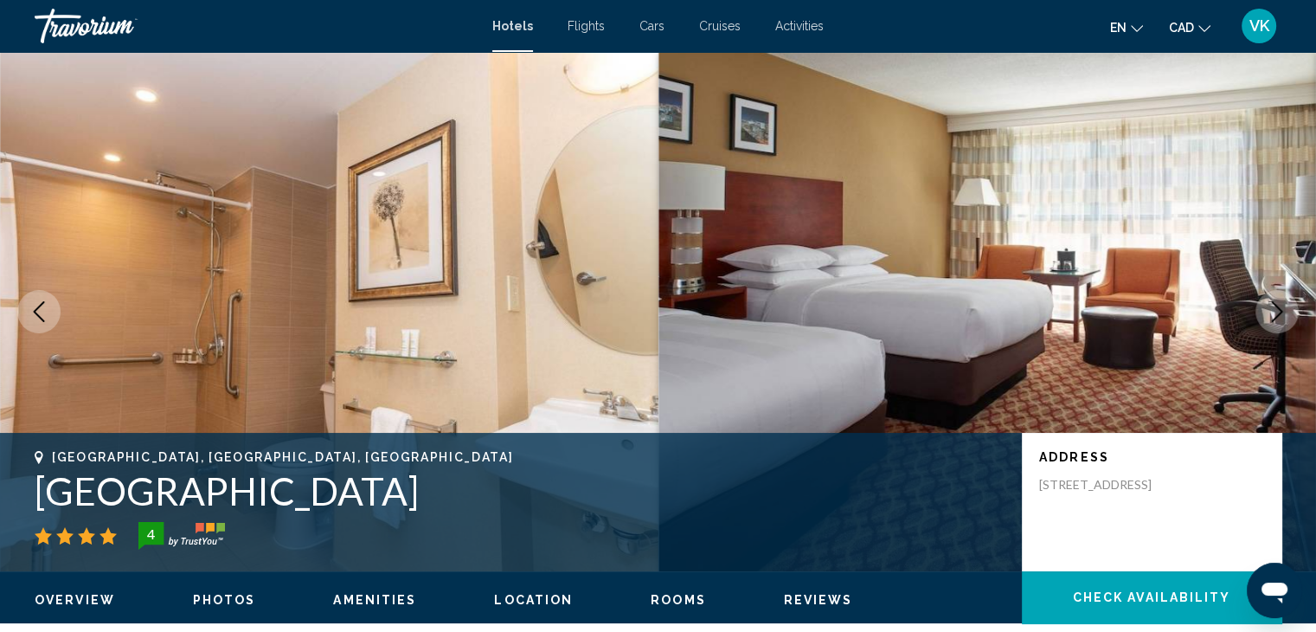
click at [1270, 309] on icon "Next image" at bounding box center [1277, 311] width 21 height 21
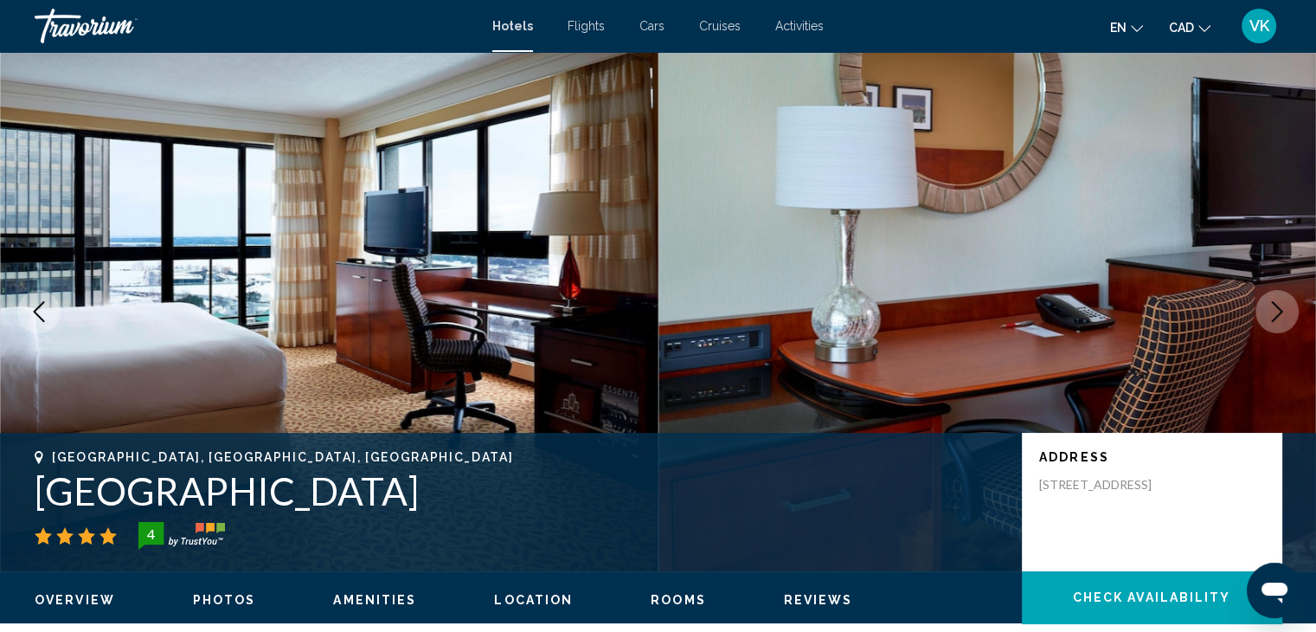
click at [1270, 309] on icon "Next image" at bounding box center [1277, 311] width 21 height 21
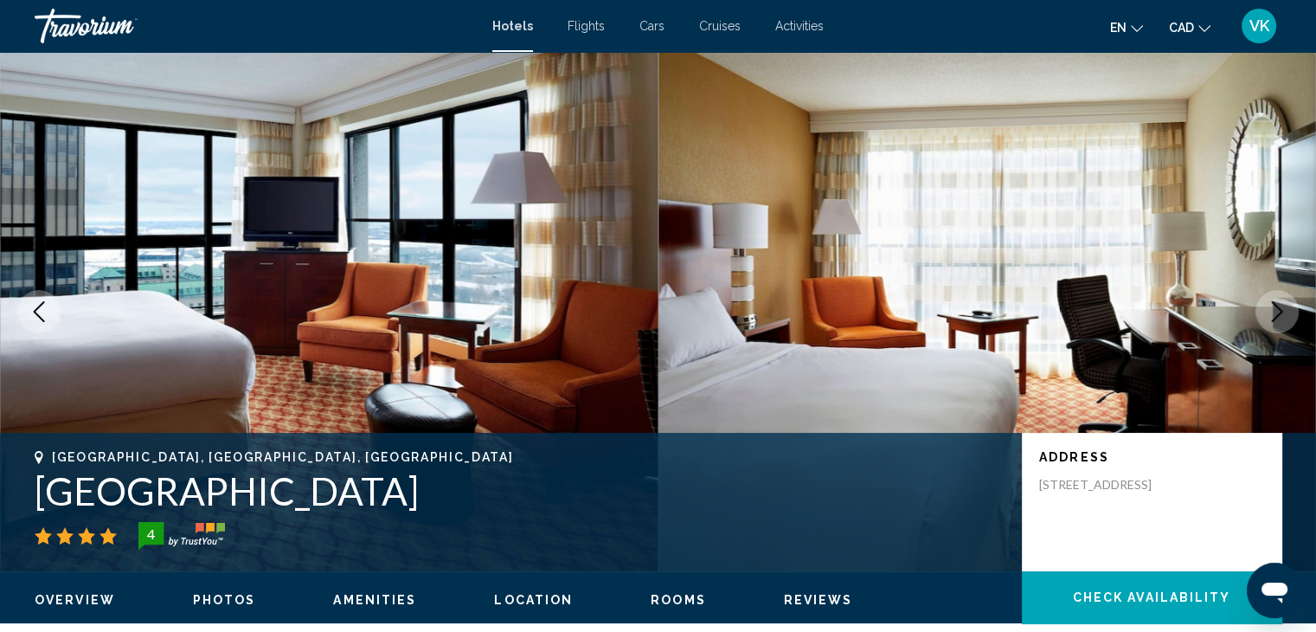
click at [1270, 309] on icon "Next image" at bounding box center [1277, 311] width 21 height 21
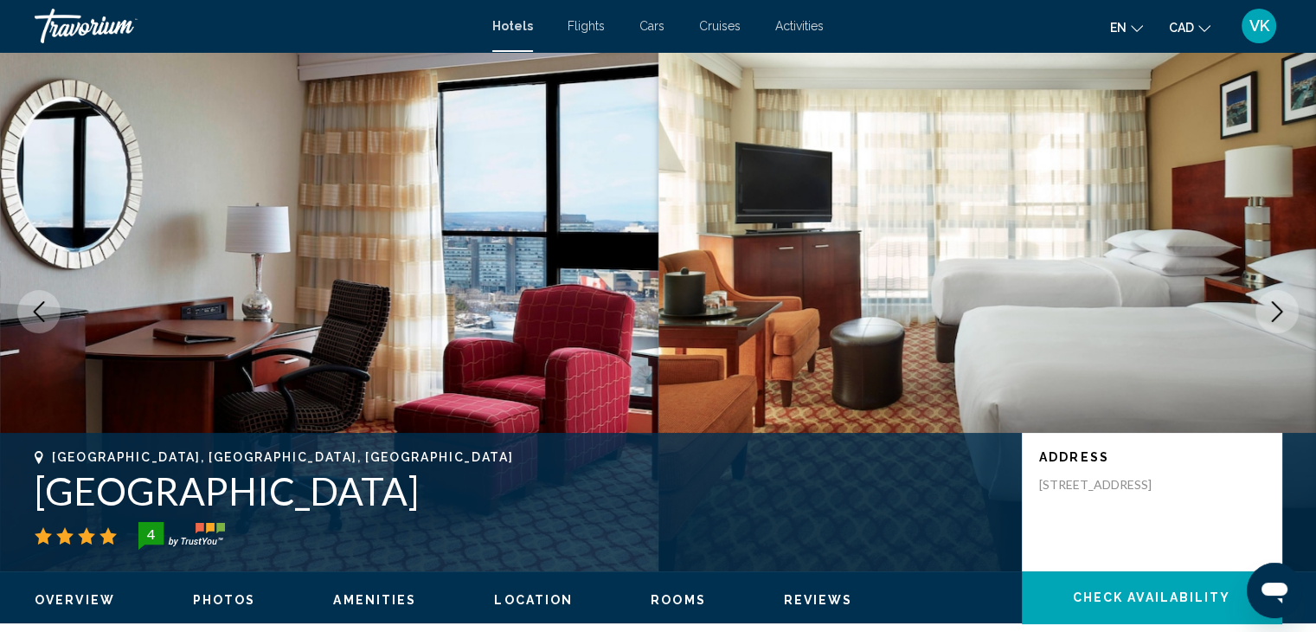
click at [1270, 309] on icon "Next image" at bounding box center [1277, 311] width 21 height 21
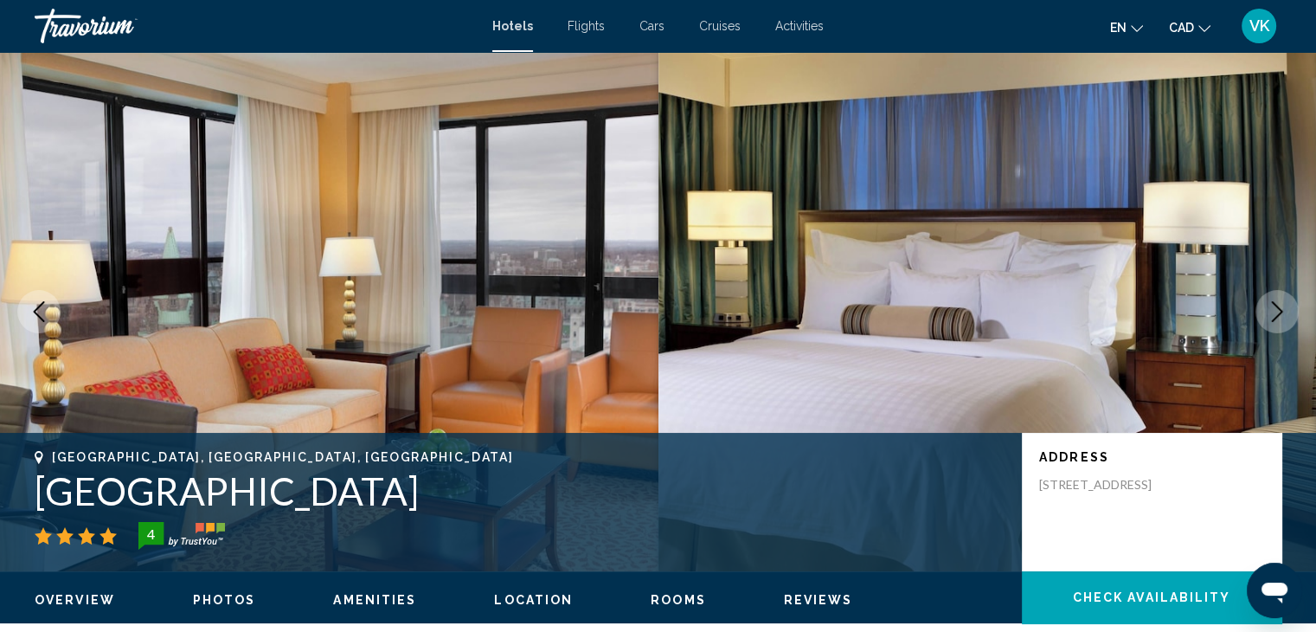
click at [1271, 307] on icon "Next image" at bounding box center [1277, 311] width 21 height 21
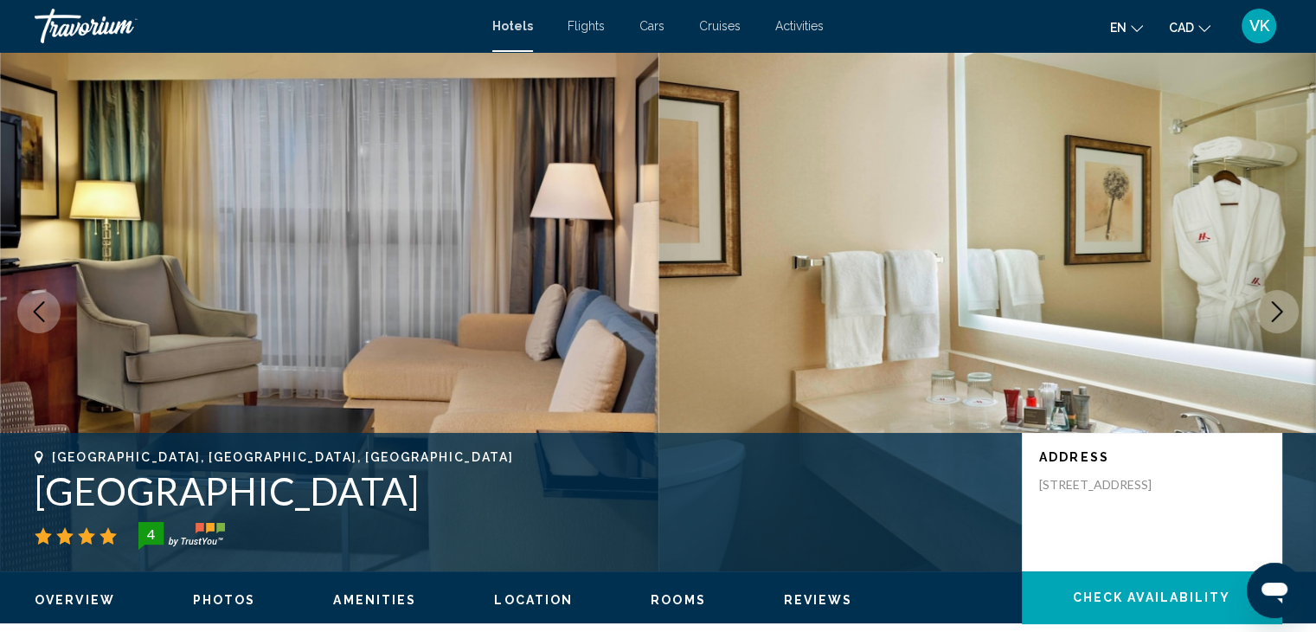
click at [1271, 307] on icon "Next image" at bounding box center [1277, 311] width 21 height 21
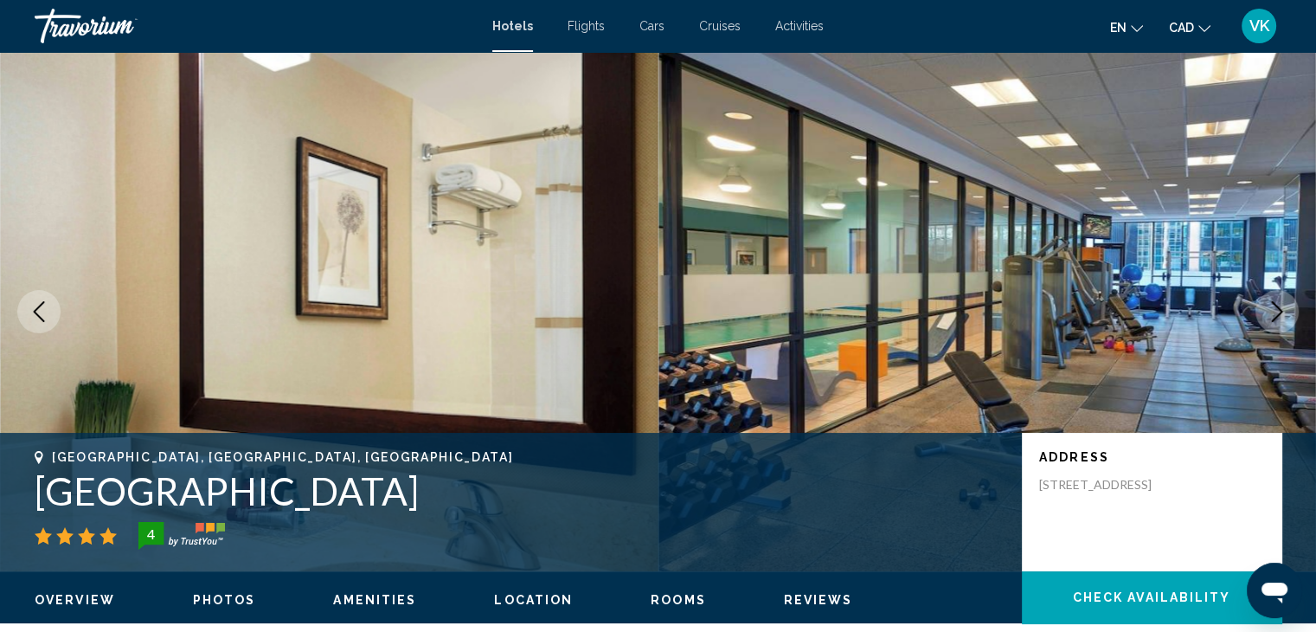
click at [1272, 307] on icon "Next image" at bounding box center [1277, 311] width 21 height 21
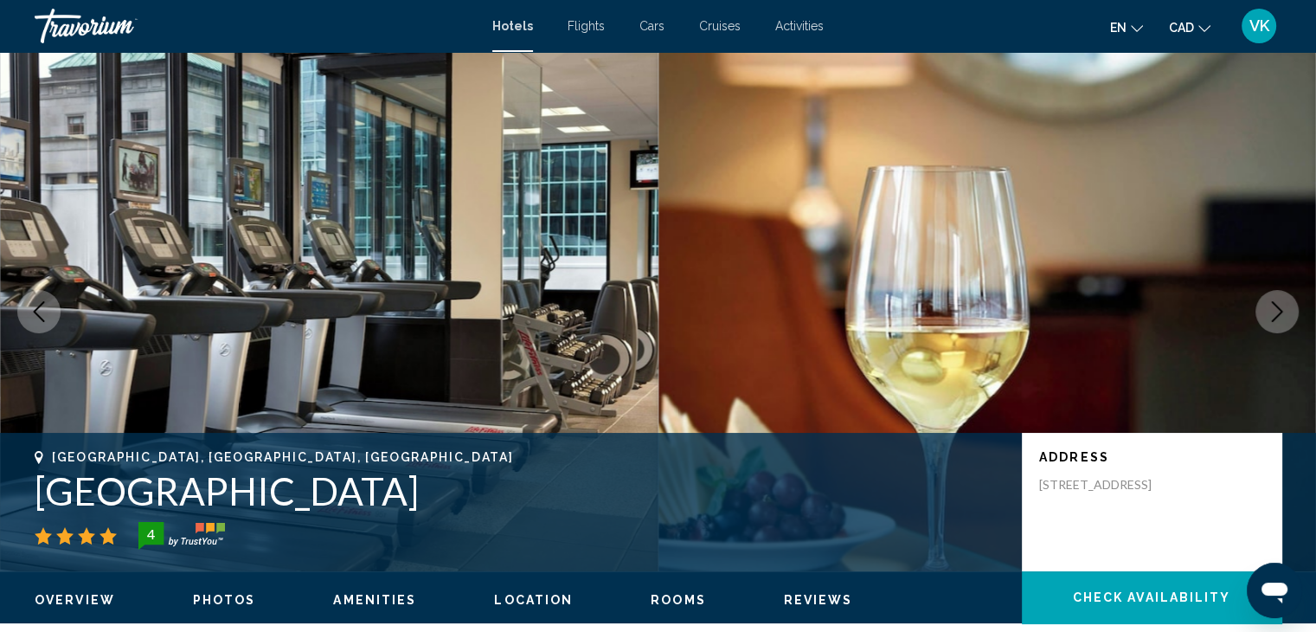
click at [1272, 307] on icon "Next image" at bounding box center [1277, 311] width 21 height 21
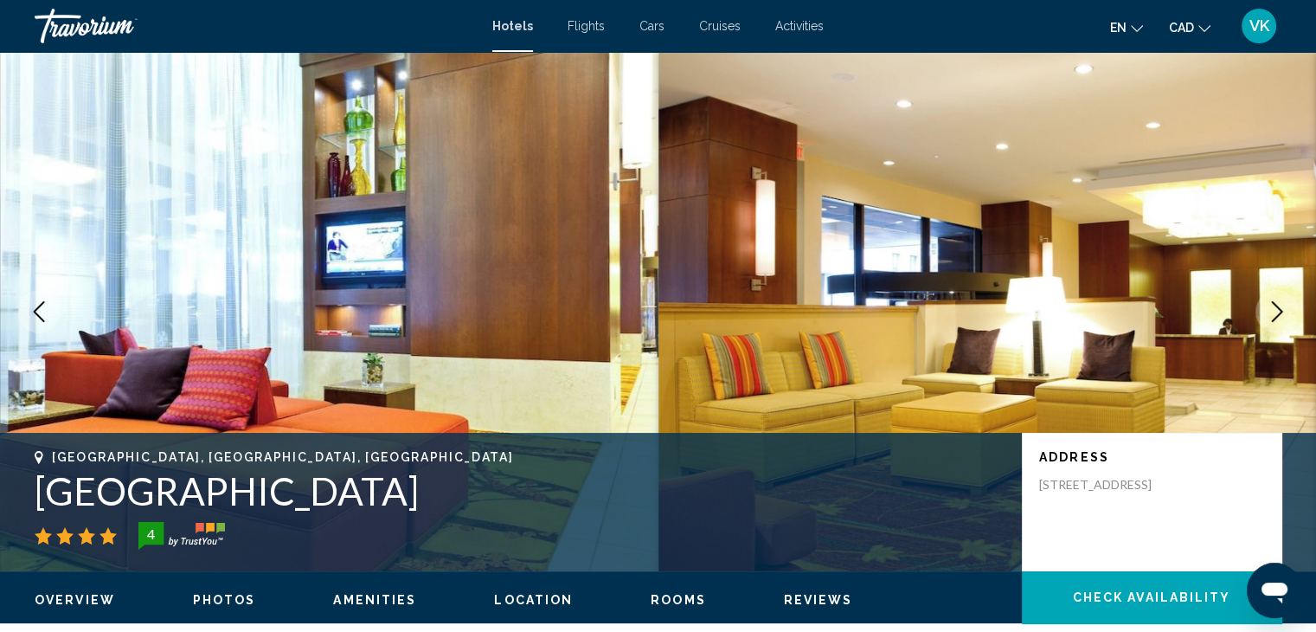
click at [1272, 307] on icon "Next image" at bounding box center [1277, 311] width 21 height 21
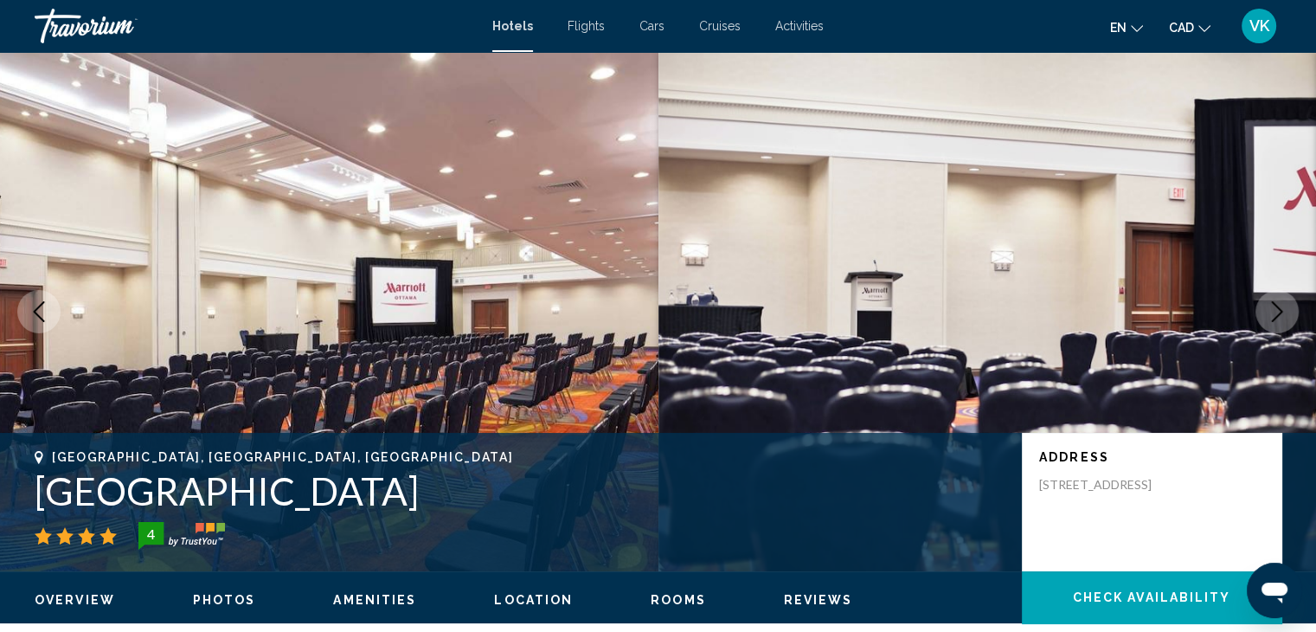
click at [1272, 307] on icon "Next image" at bounding box center [1277, 311] width 21 height 21
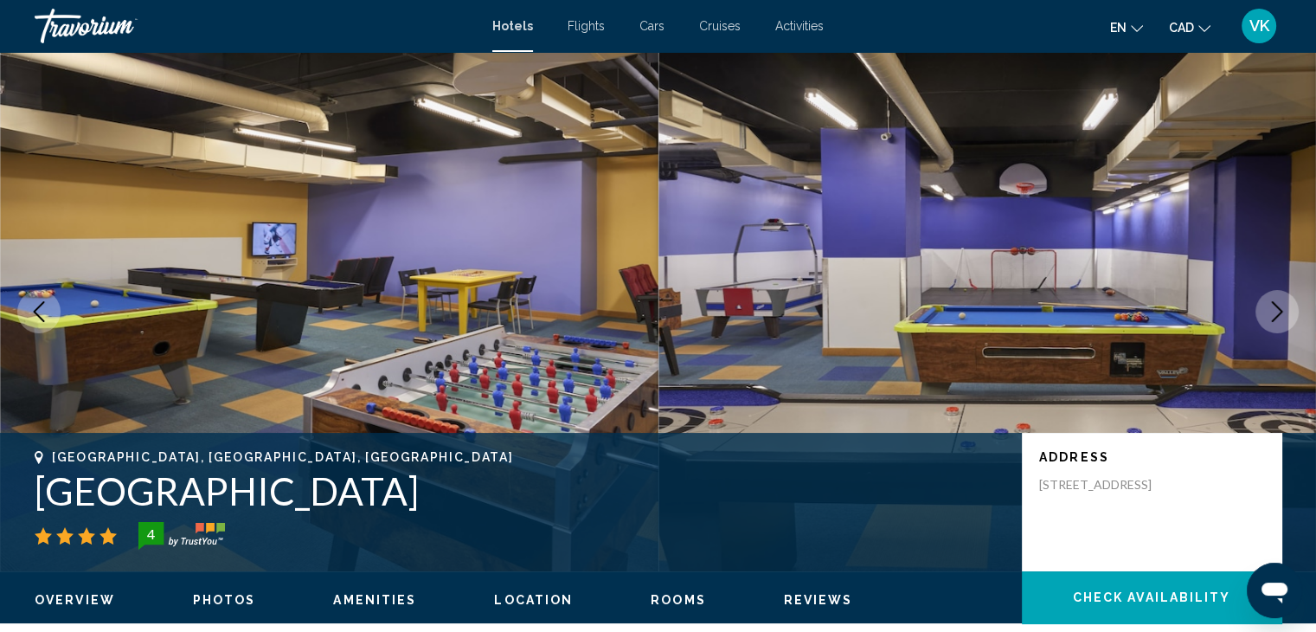
click at [1272, 307] on icon "Next image" at bounding box center [1277, 311] width 21 height 21
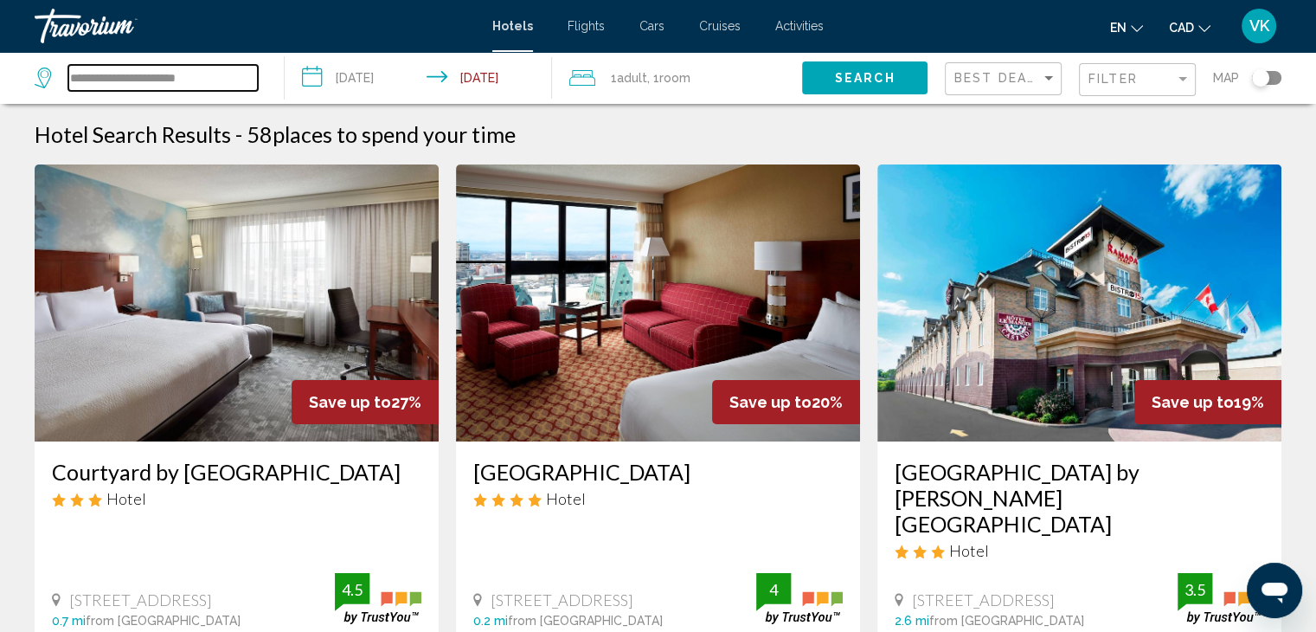
click at [242, 74] on input "**********" at bounding box center [162, 78] width 189 height 26
type input "*"
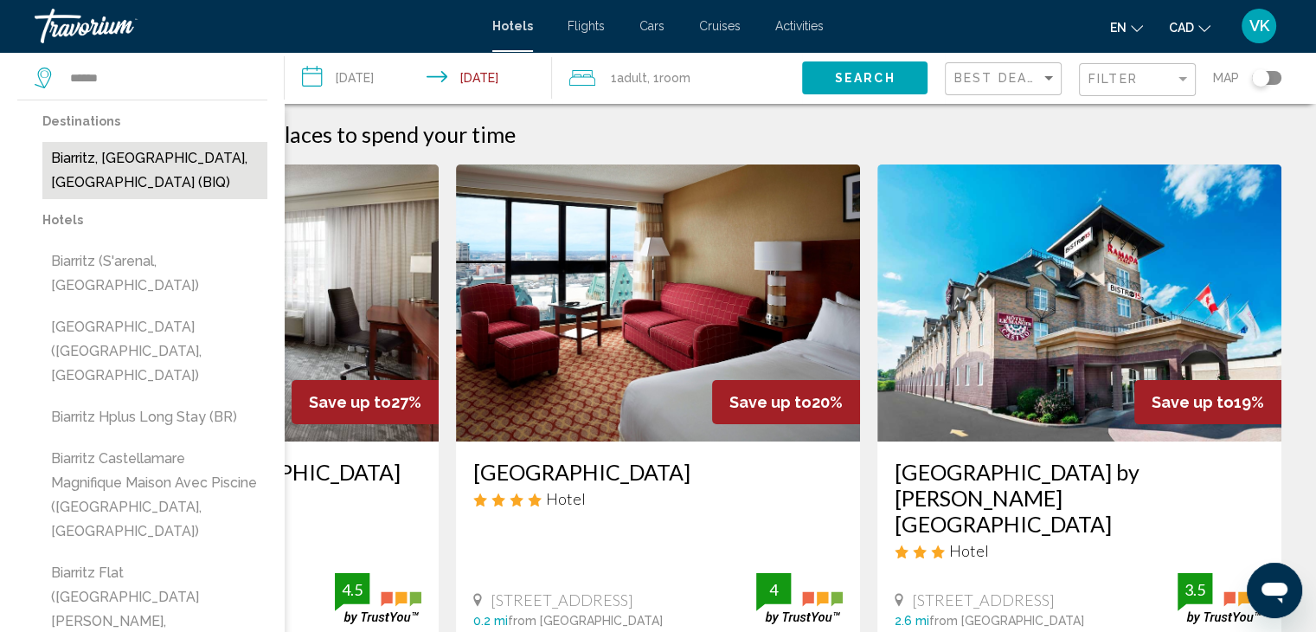
click at [221, 151] on button "Biarritz, Basque Coast, France (BIQ)" at bounding box center [154, 170] width 225 height 57
type input "**********"
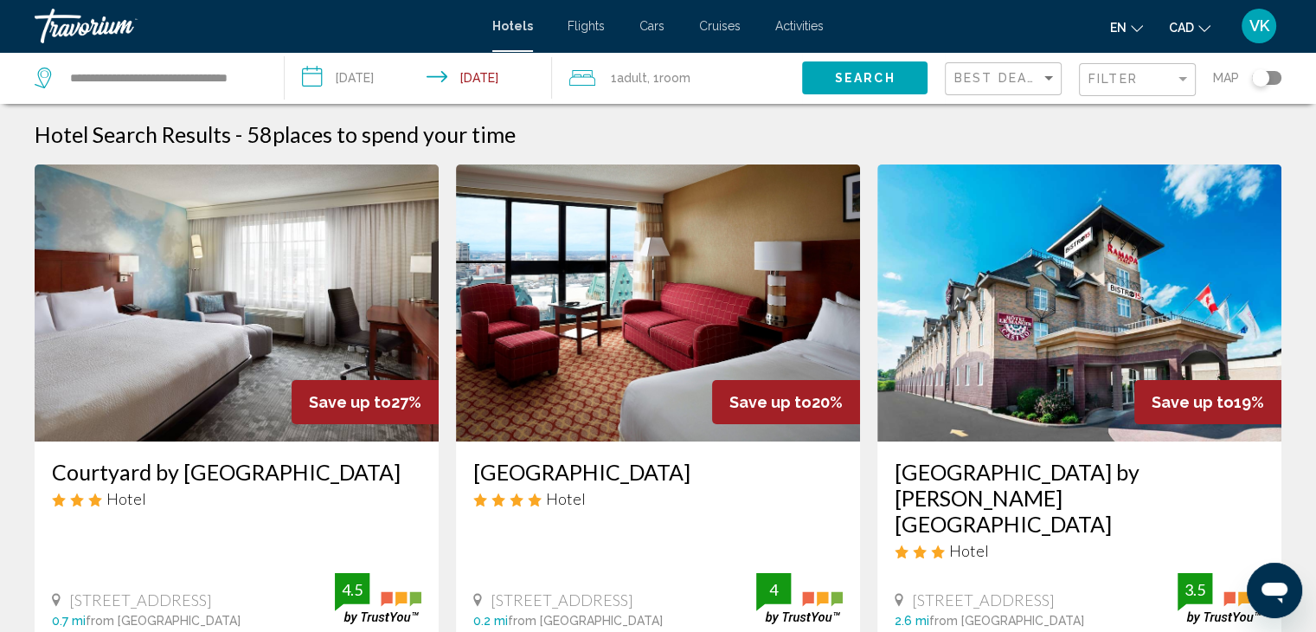
click at [352, 74] on input "**********" at bounding box center [422, 80] width 274 height 57
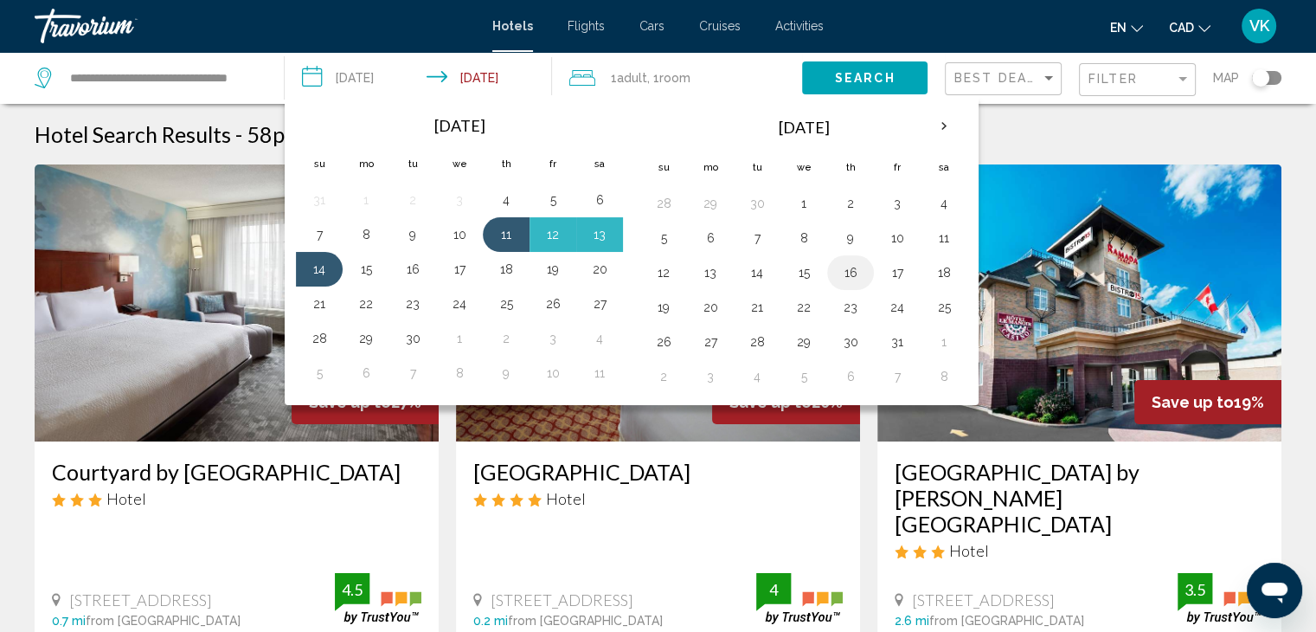
click at [851, 265] on button "16" at bounding box center [851, 272] width 28 height 24
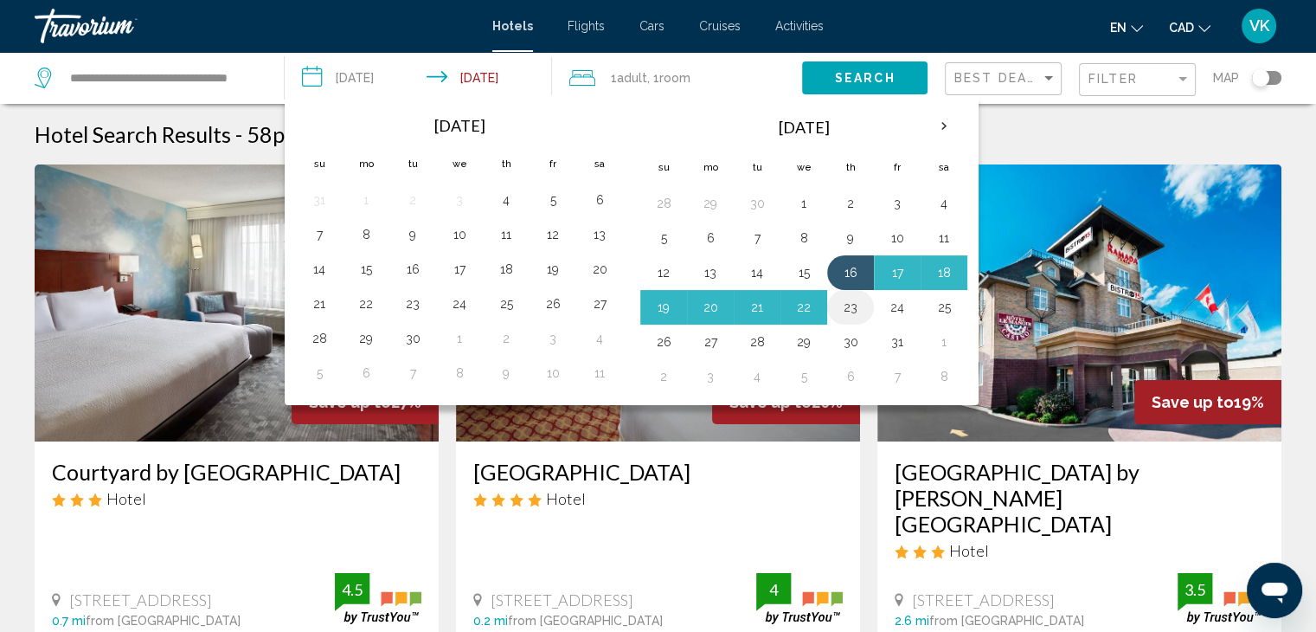
click at [849, 310] on button "23" at bounding box center [851, 307] width 28 height 24
type input "**********"
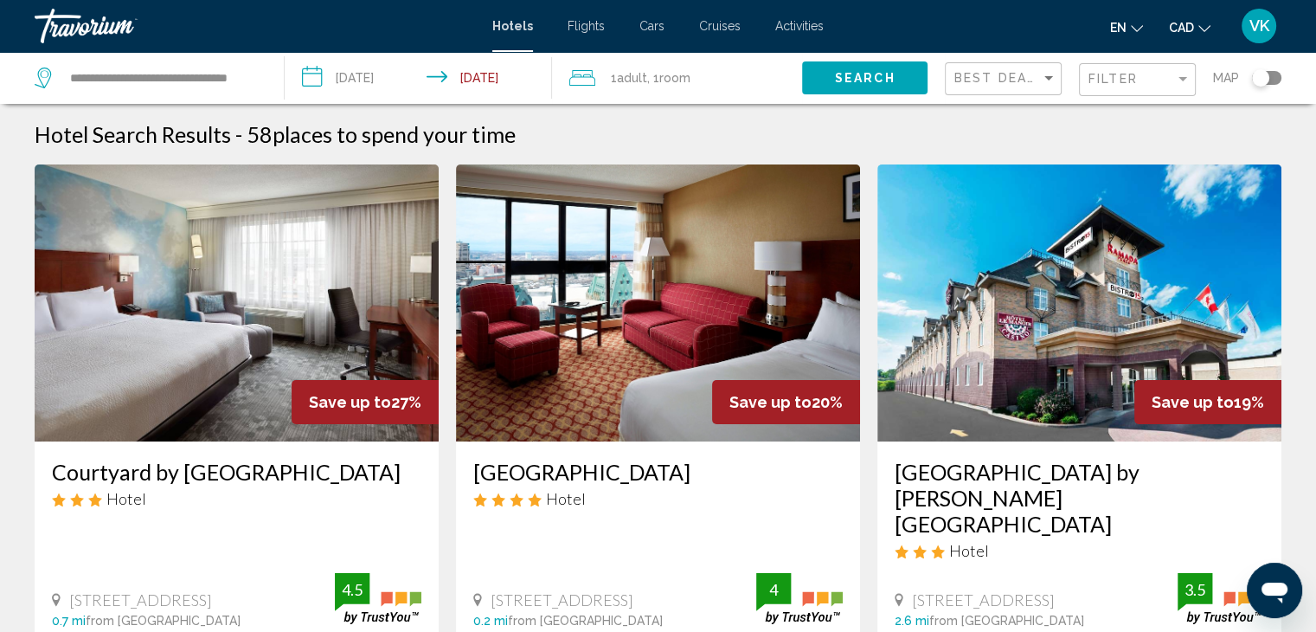
click at [627, 75] on span "Adult" at bounding box center [632, 78] width 30 height 14
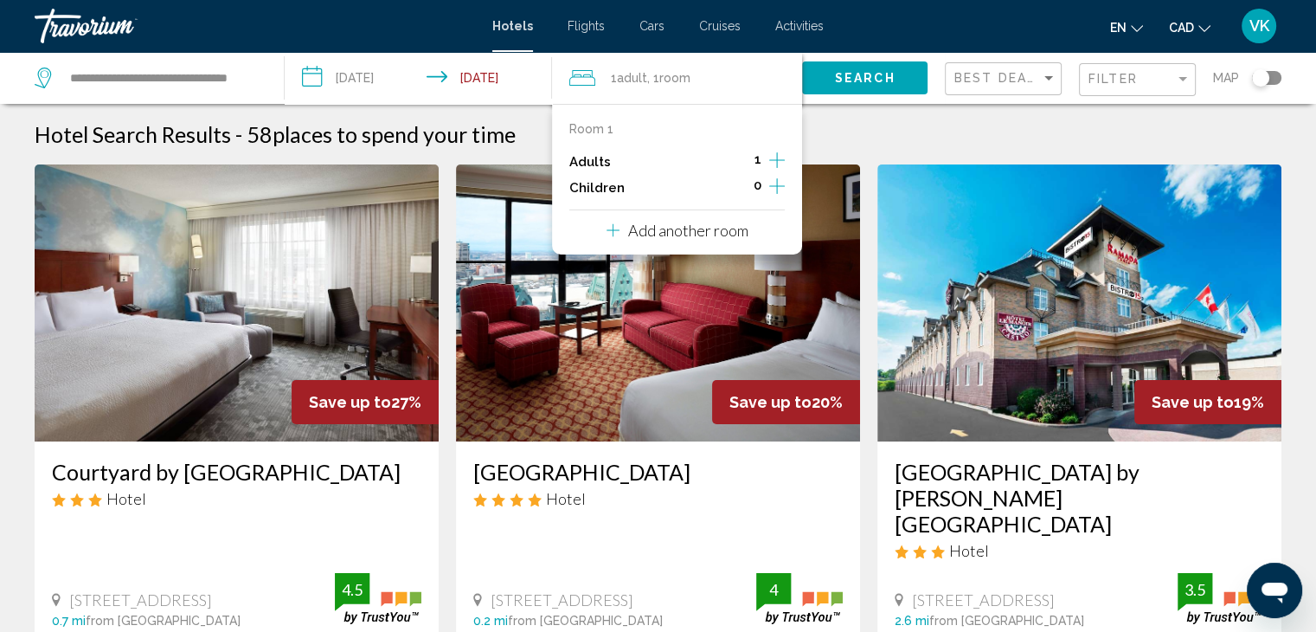
click at [779, 157] on icon "Increment adults" at bounding box center [777, 160] width 16 height 21
click at [842, 72] on span "Search" at bounding box center [865, 79] width 61 height 14
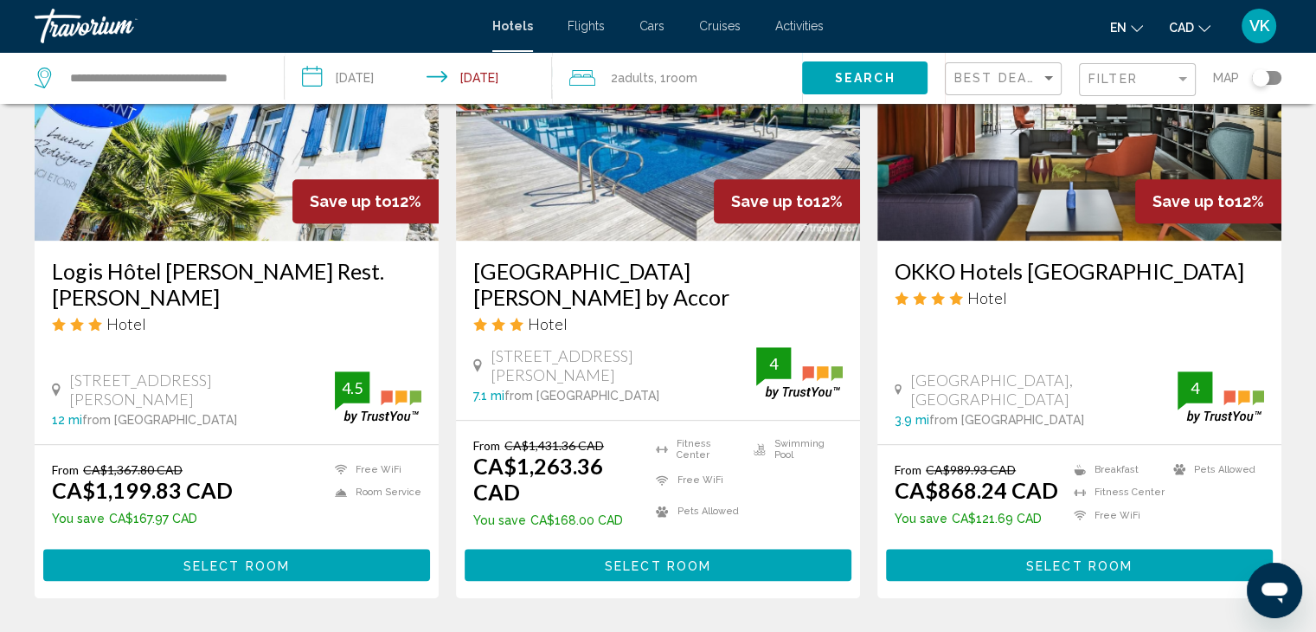
scroll to position [1471, 0]
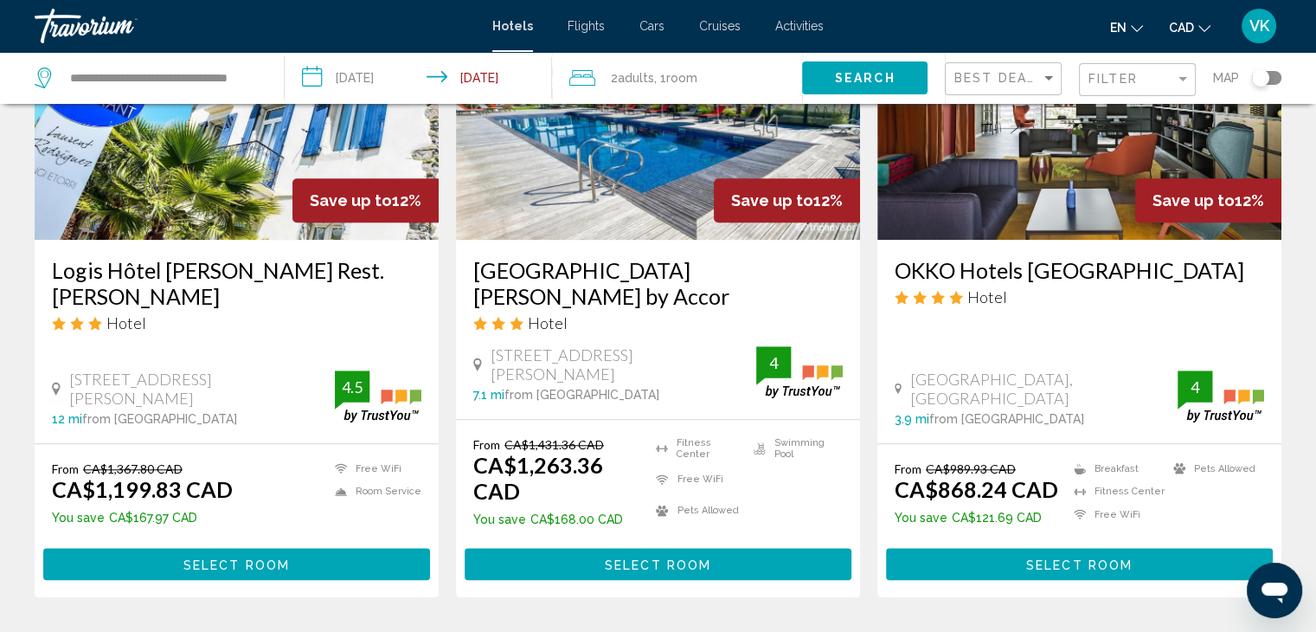
click at [983, 69] on div "Best Deals" at bounding box center [1005, 79] width 102 height 32
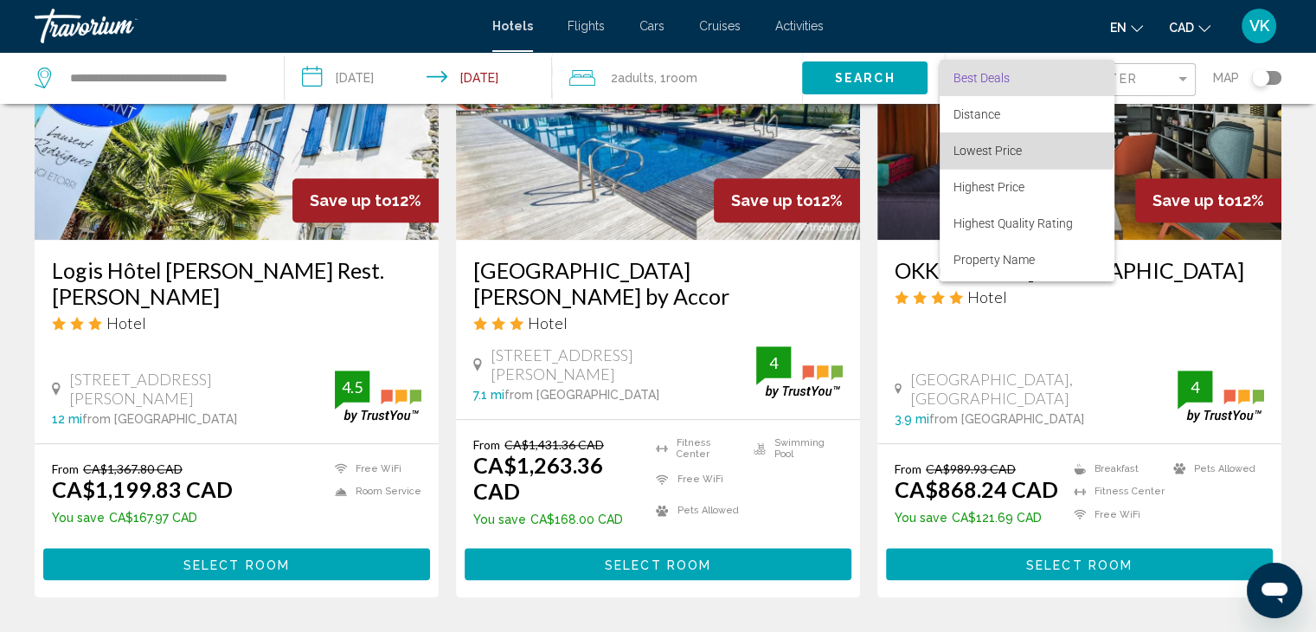
click at [978, 144] on span "Lowest Price" at bounding box center [987, 151] width 68 height 14
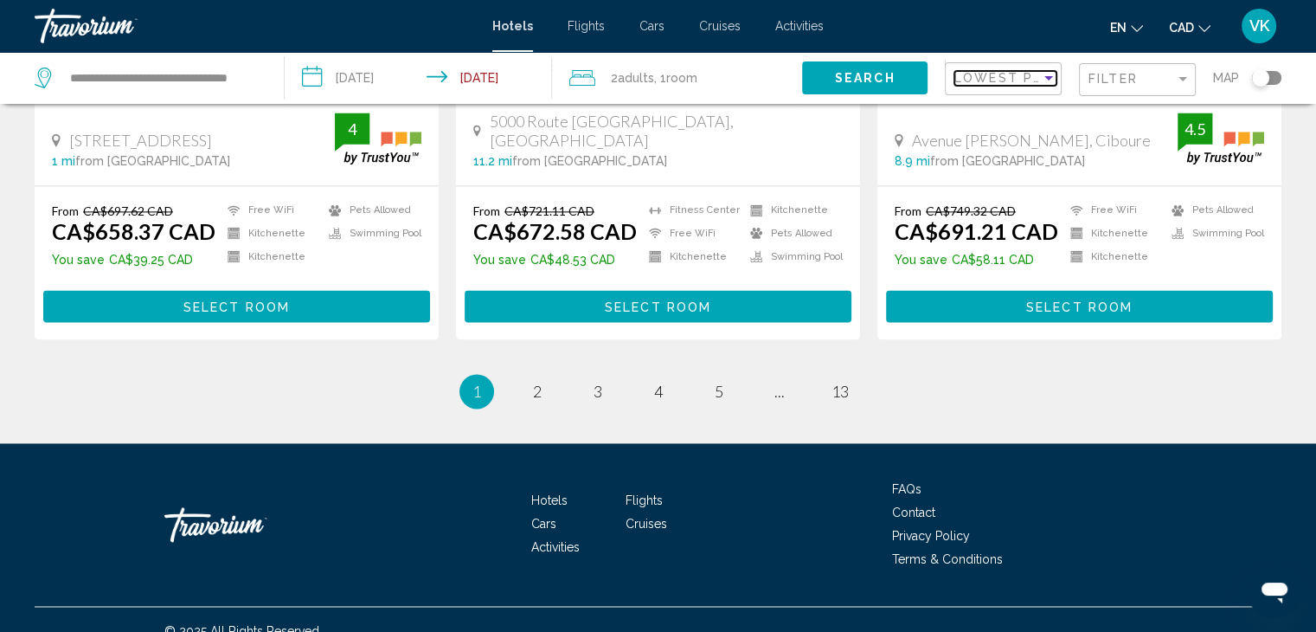
scroll to position [2381, 0]
click at [536, 382] on span "2" at bounding box center [537, 391] width 9 height 19
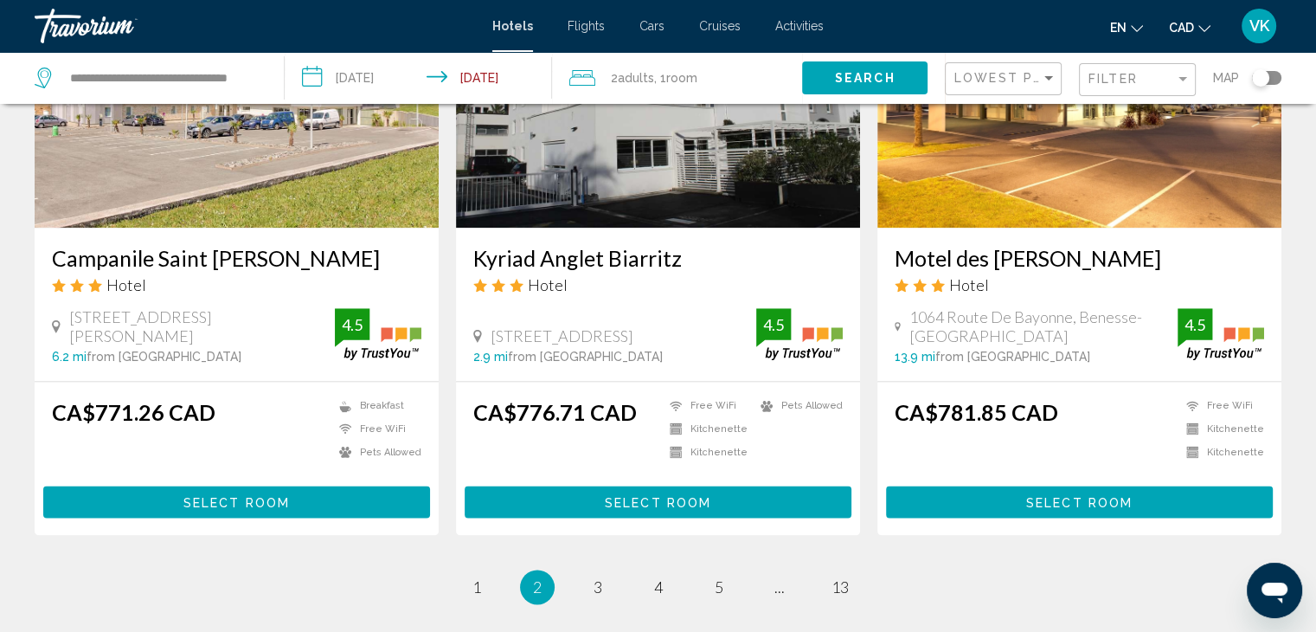
scroll to position [2249, 0]
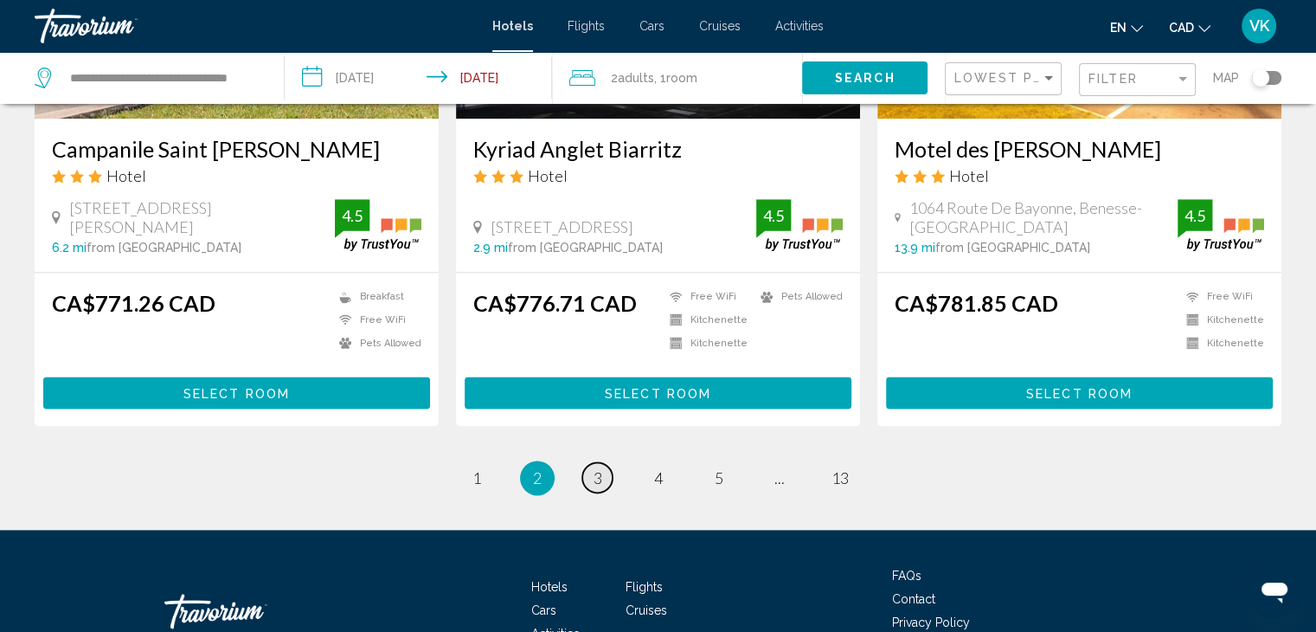
click at [600, 468] on span "3" at bounding box center [597, 477] width 9 height 19
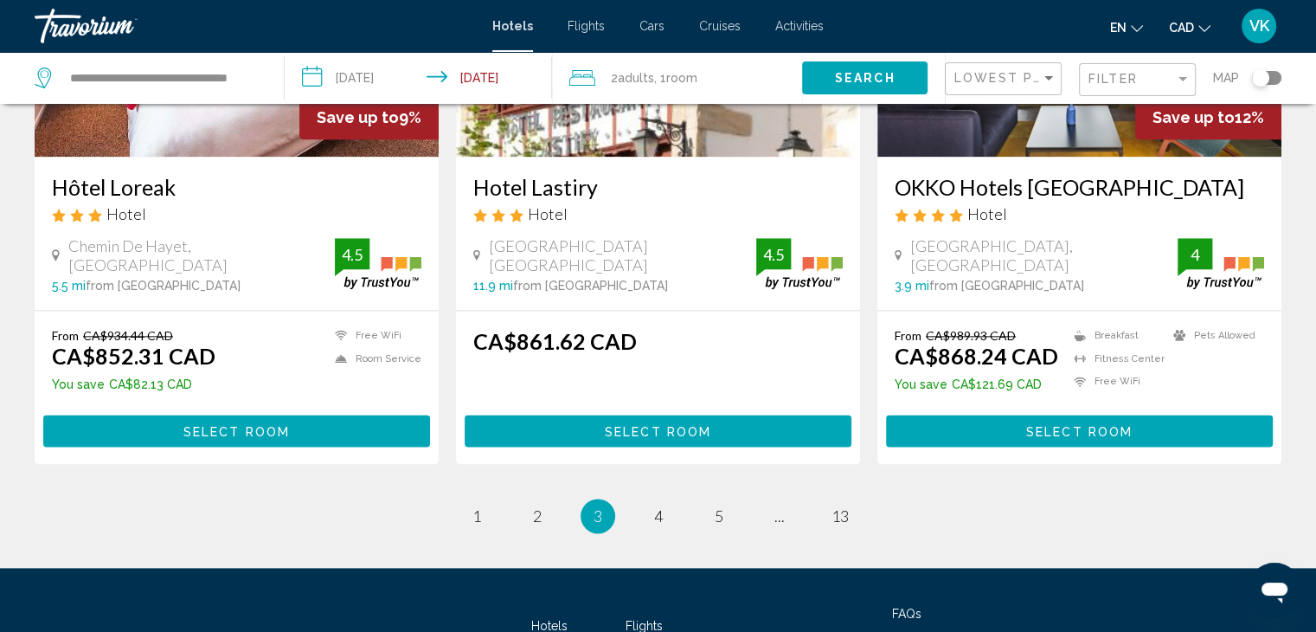
scroll to position [2163, 0]
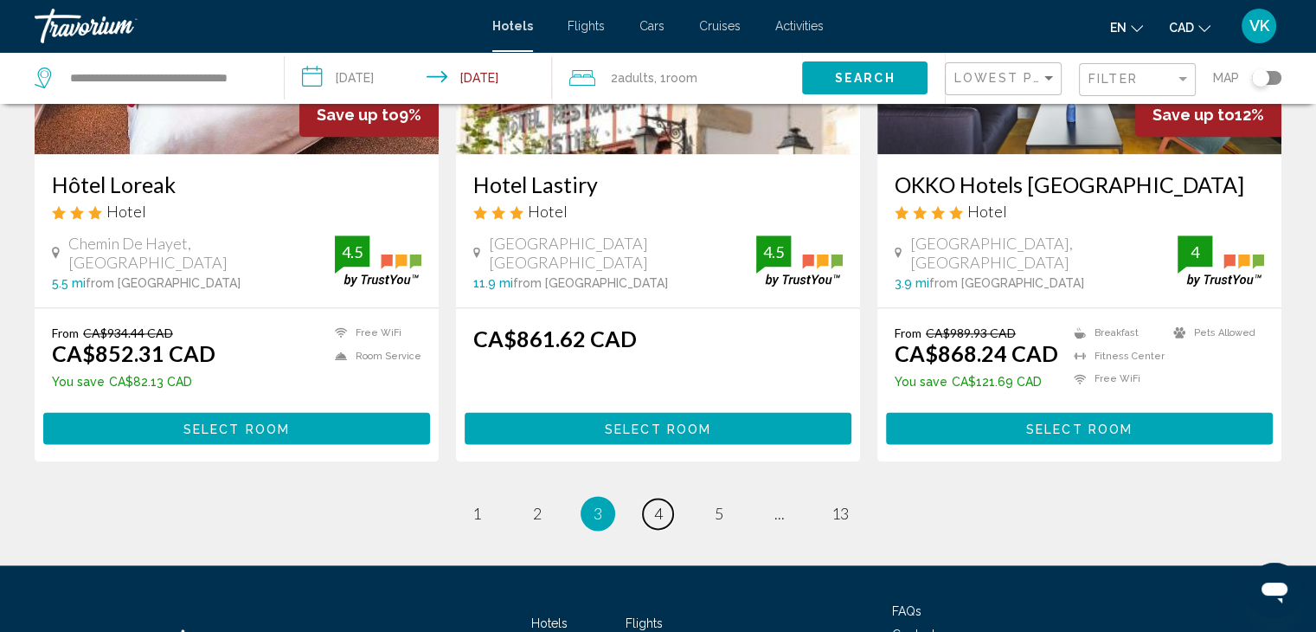
click at [657, 504] on span "4" at bounding box center [658, 513] width 9 height 19
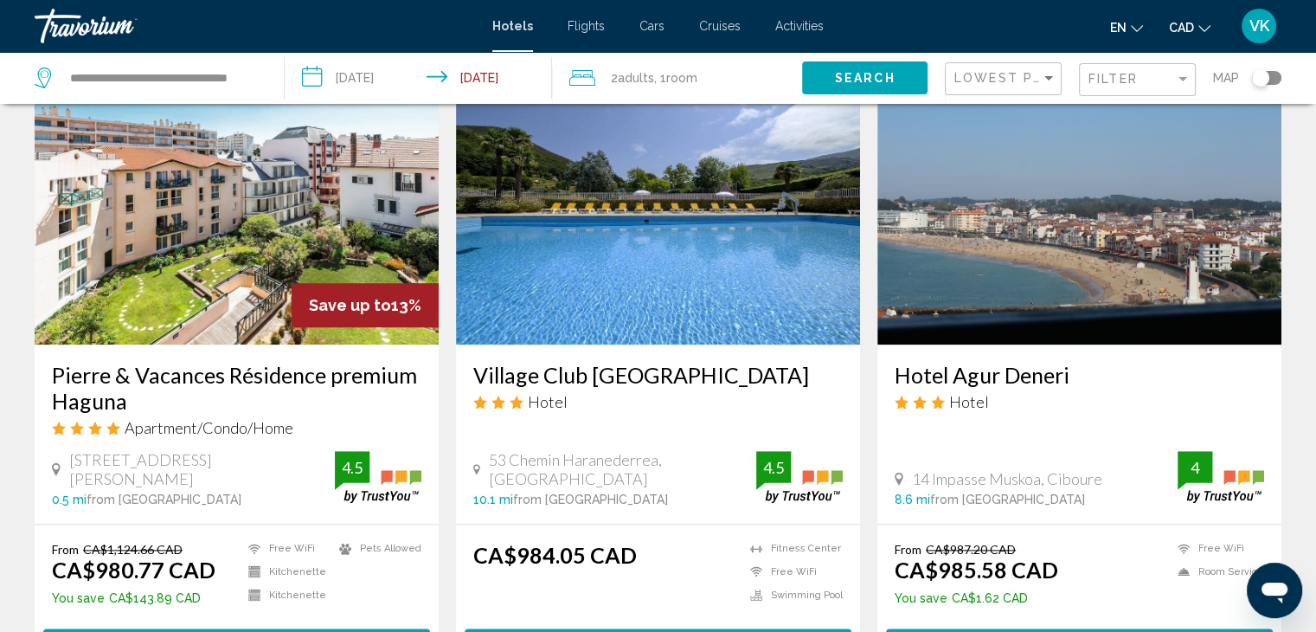
scroll to position [1990, 0]
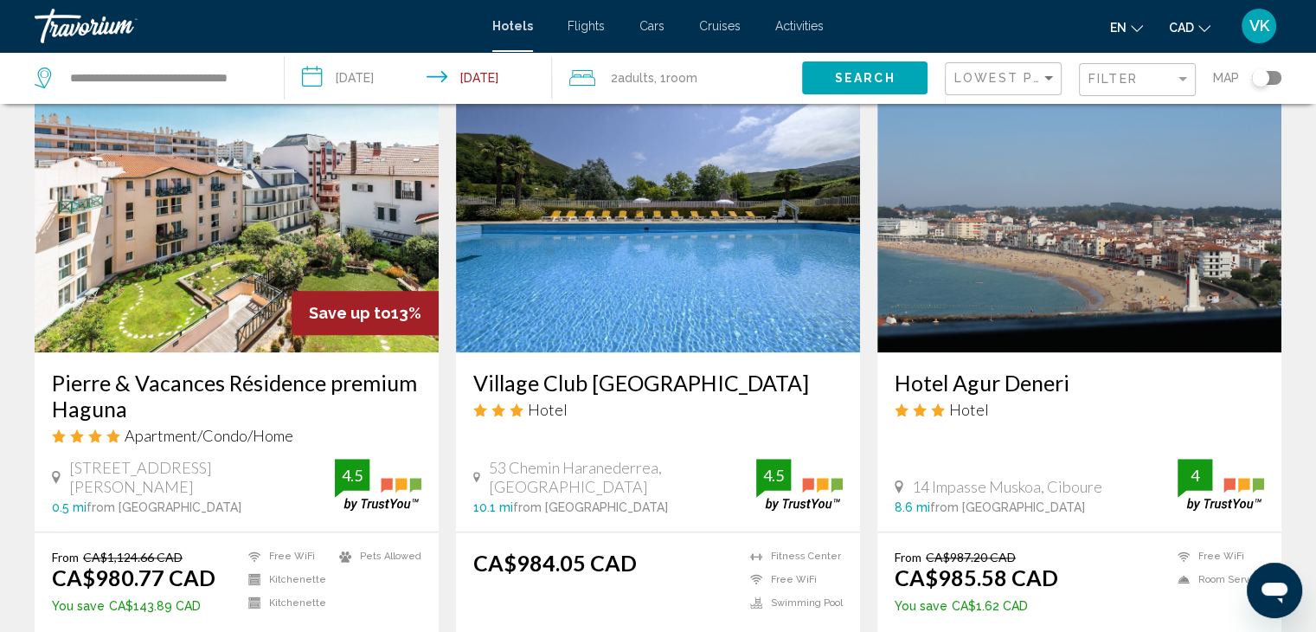
click at [332, 174] on img "Main content" at bounding box center [237, 213] width 404 height 277
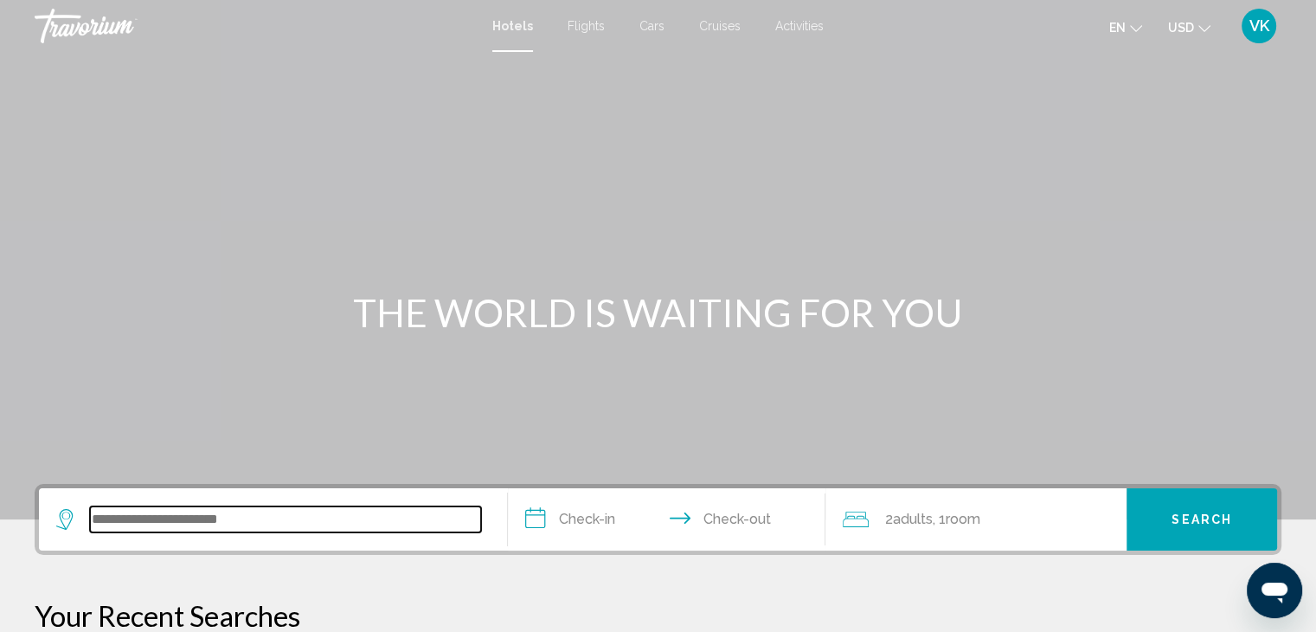
click at [291, 521] on input "Search widget" at bounding box center [285, 519] width 391 height 26
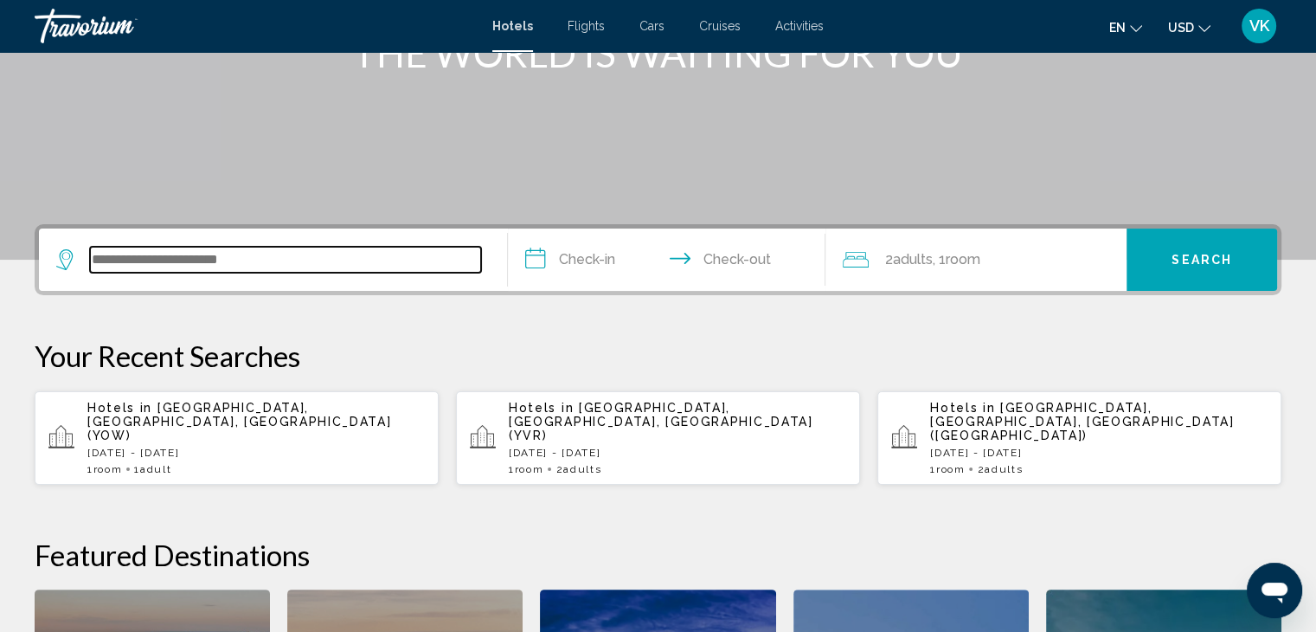
scroll to position [427, 0]
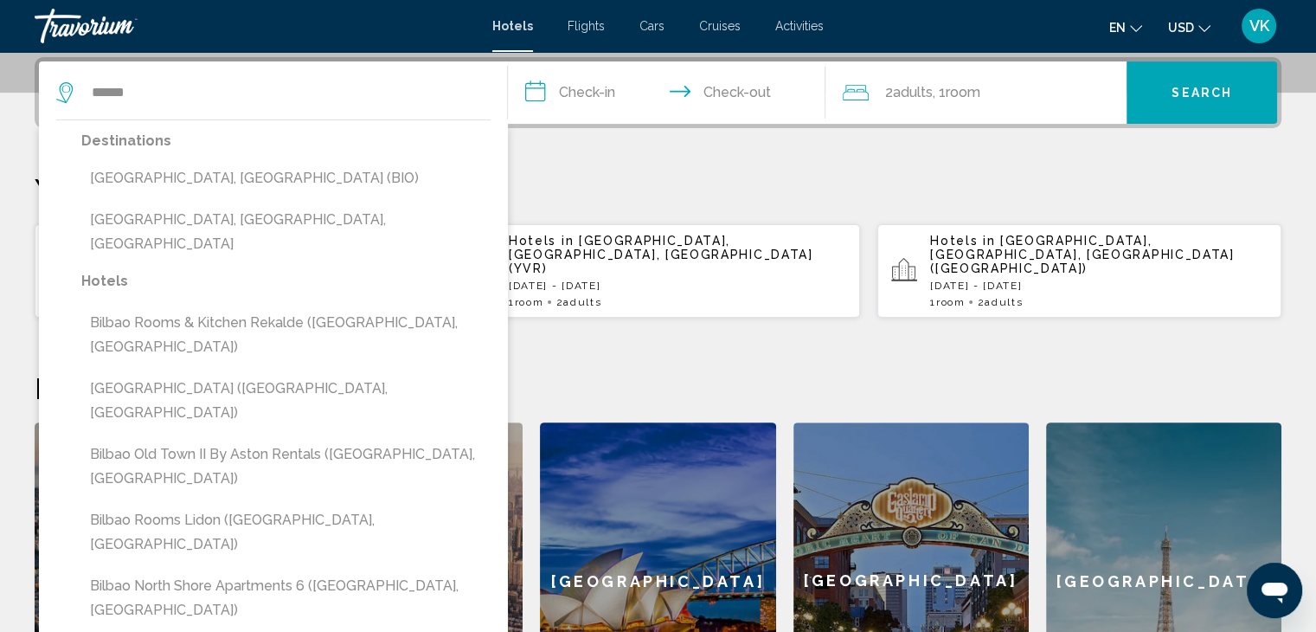
click at [227, 177] on button "[GEOGRAPHIC_DATA], [GEOGRAPHIC_DATA] (BIO)" at bounding box center [285, 178] width 409 height 33
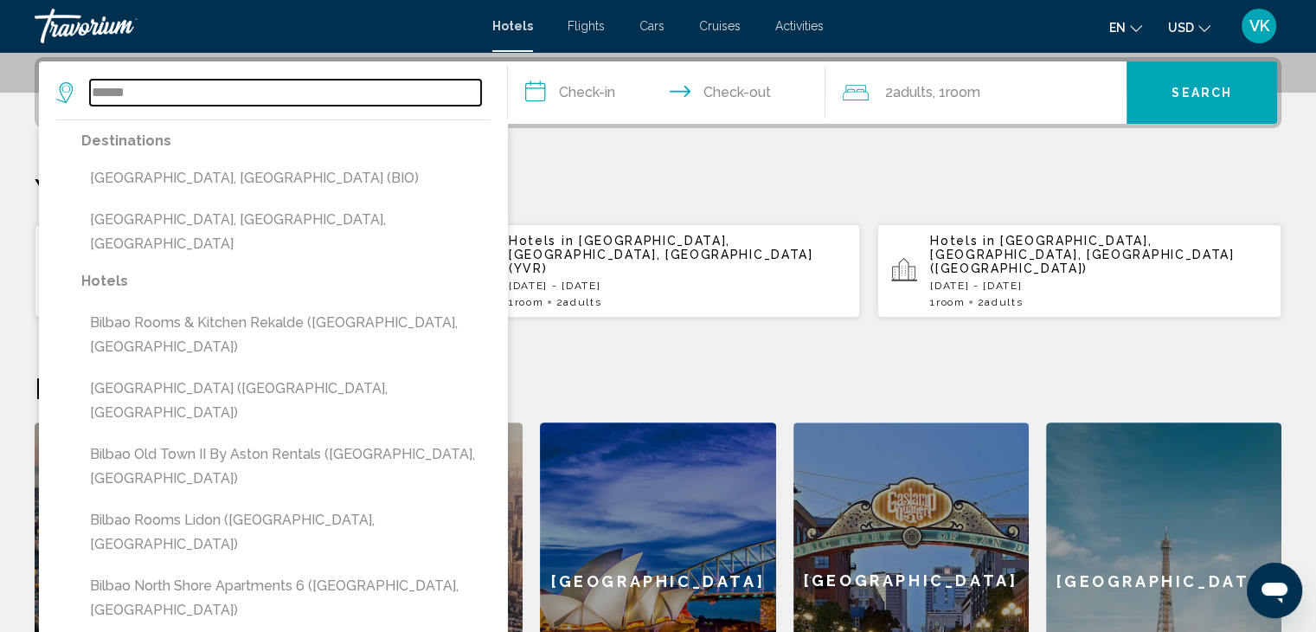
type input "**********"
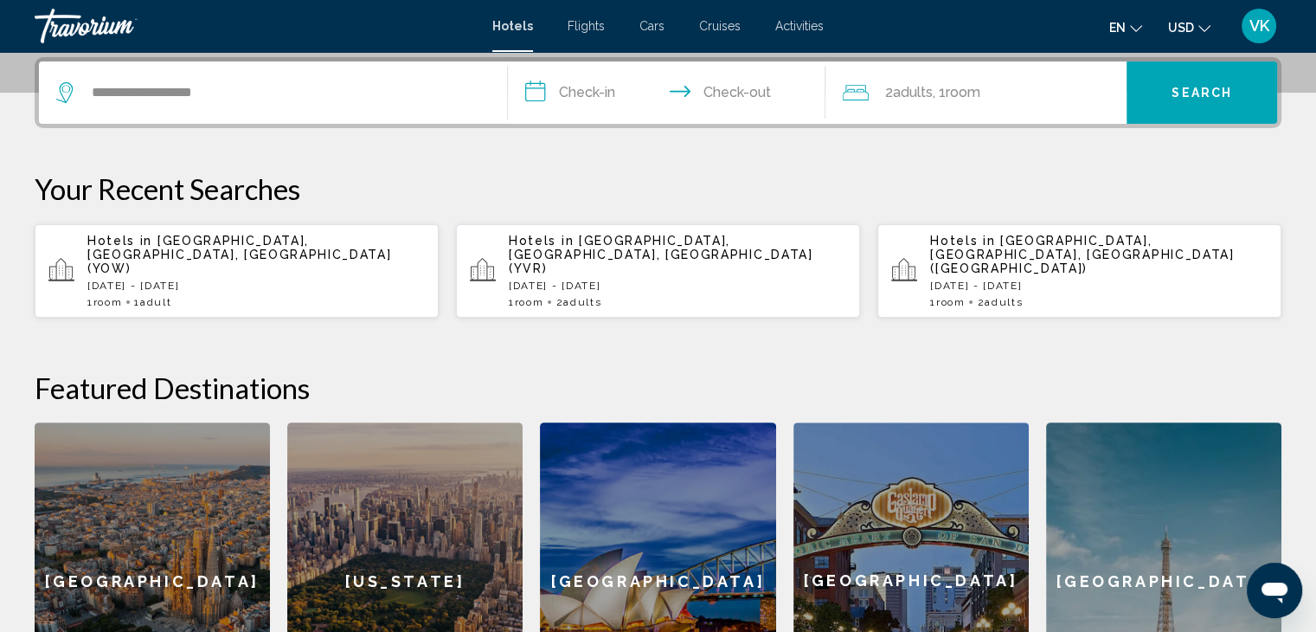
click at [579, 87] on input "**********" at bounding box center [670, 94] width 325 height 67
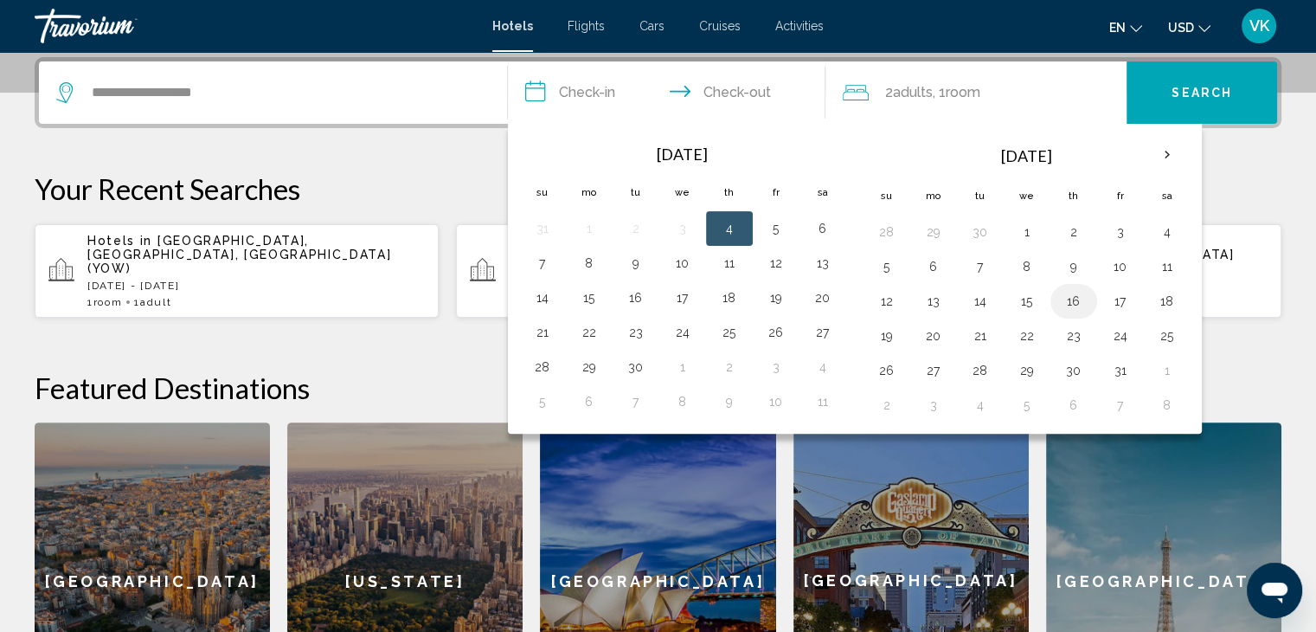
click at [1075, 300] on button "16" at bounding box center [1074, 301] width 28 height 24
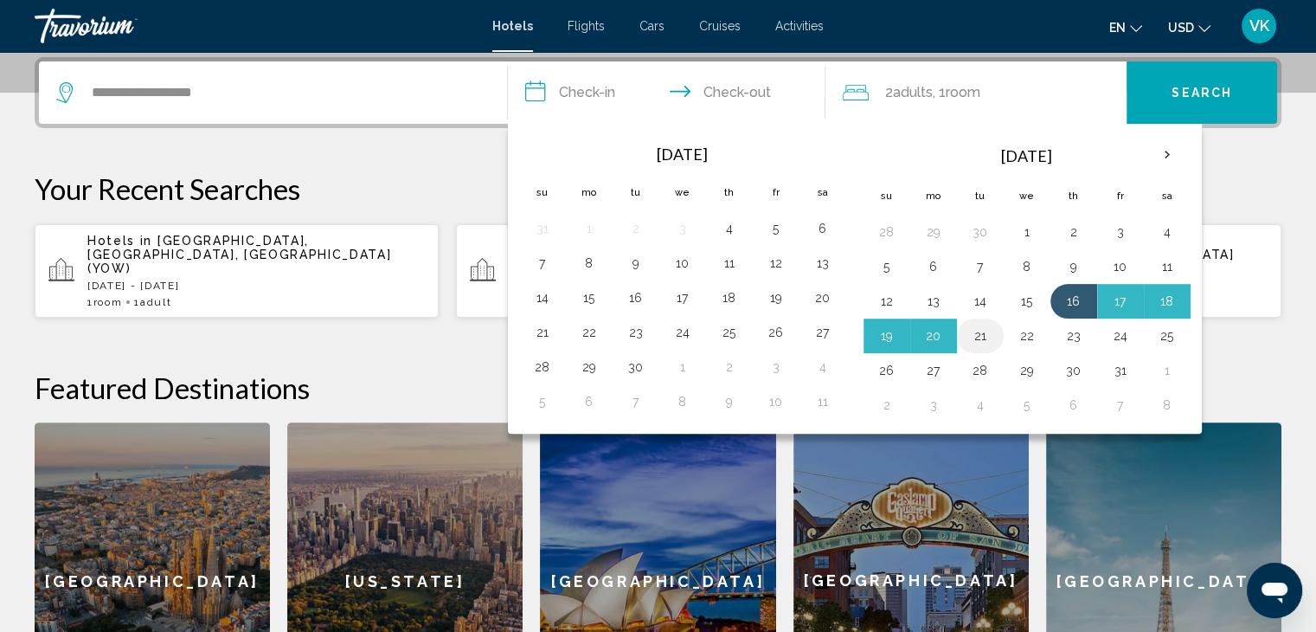
click at [972, 330] on button "21" at bounding box center [980, 336] width 28 height 24
type input "**********"
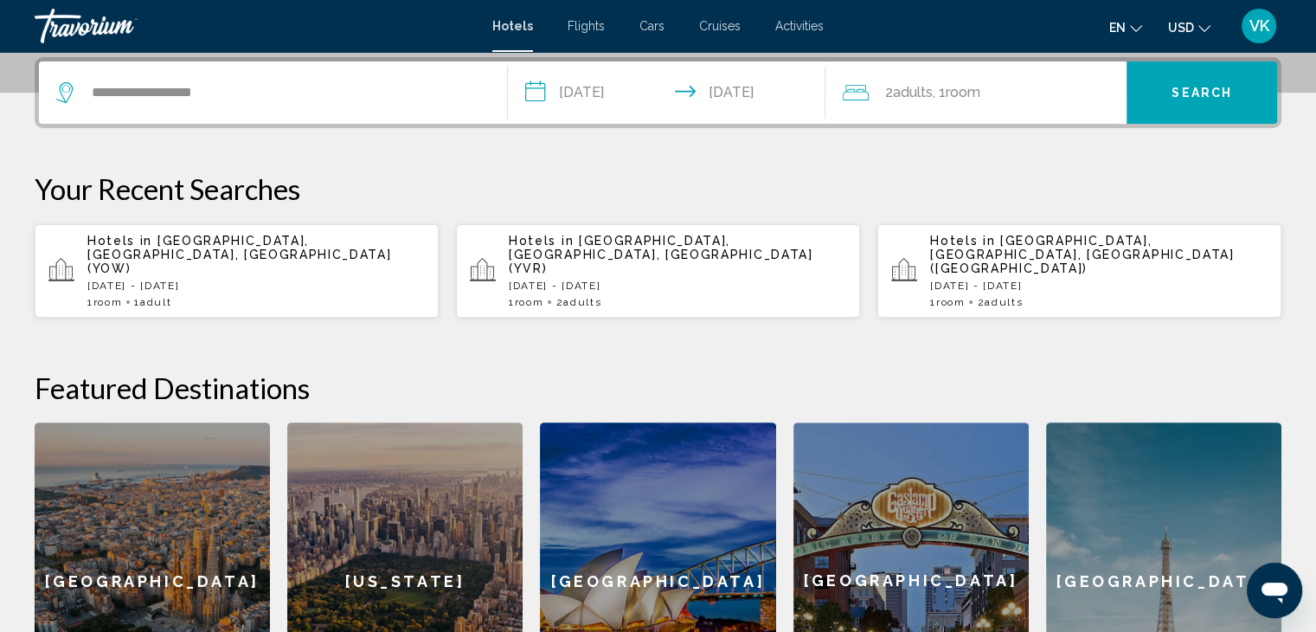
click at [1177, 22] on span "USD" at bounding box center [1181, 28] width 26 height 14
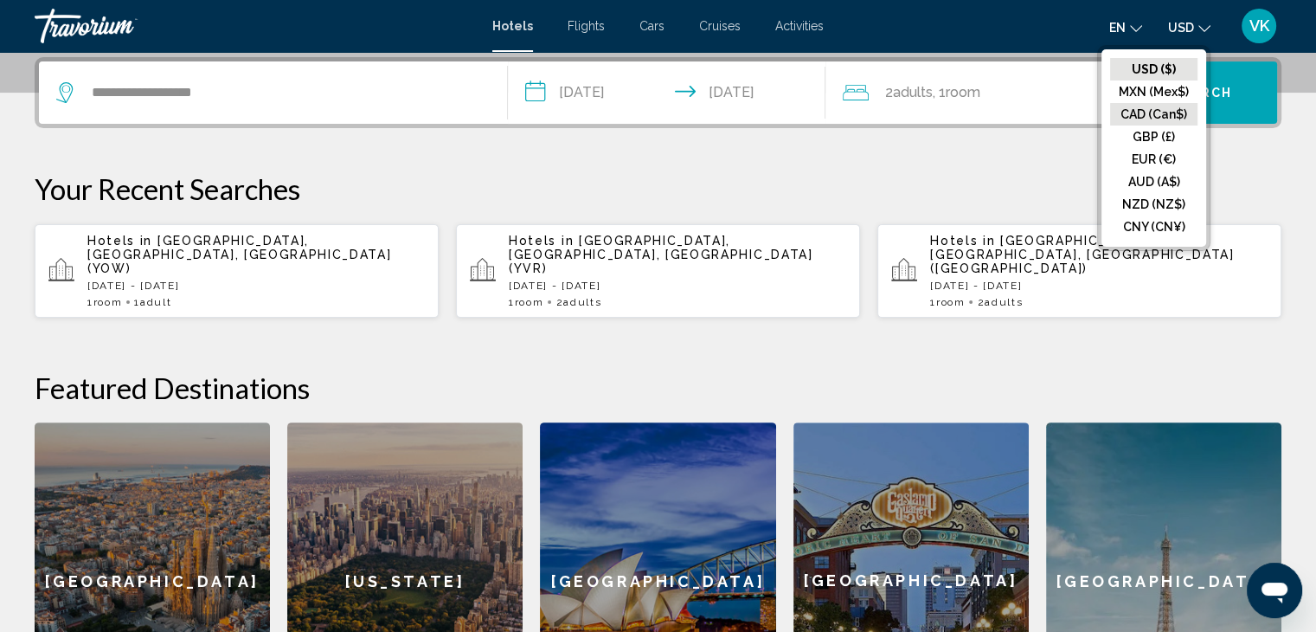
click at [1182, 111] on button "CAD (Can$)" at bounding box center [1153, 114] width 87 height 22
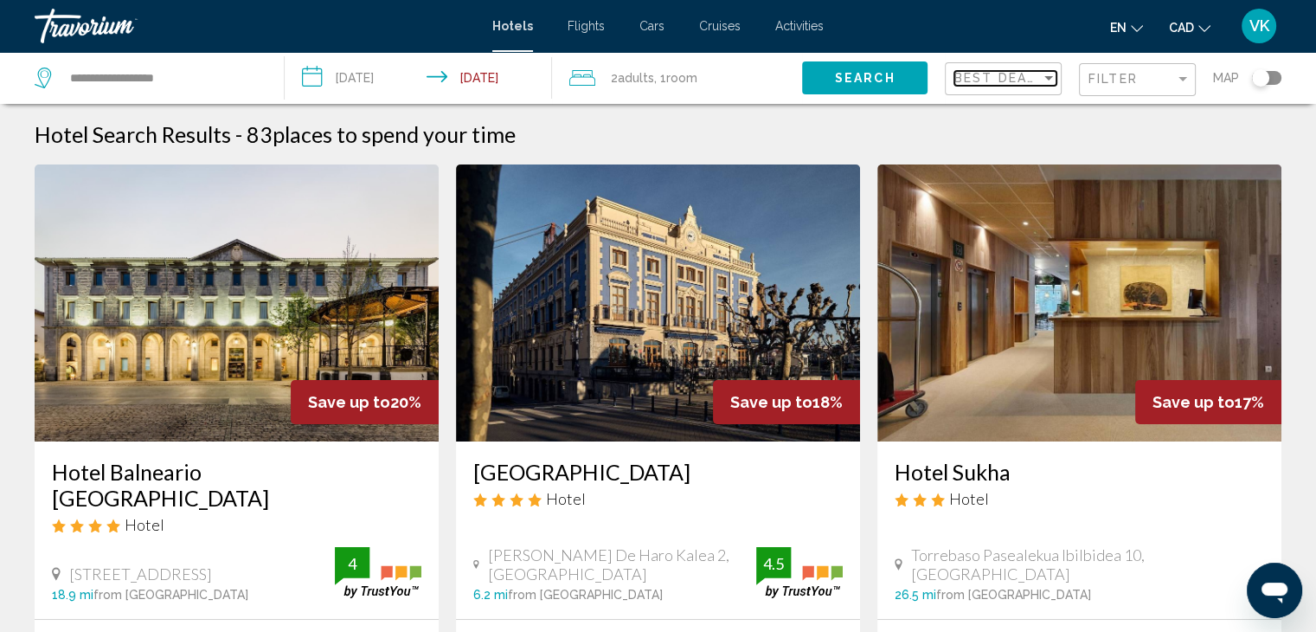
click at [1017, 73] on span "Best Deals" at bounding box center [999, 78] width 91 height 14
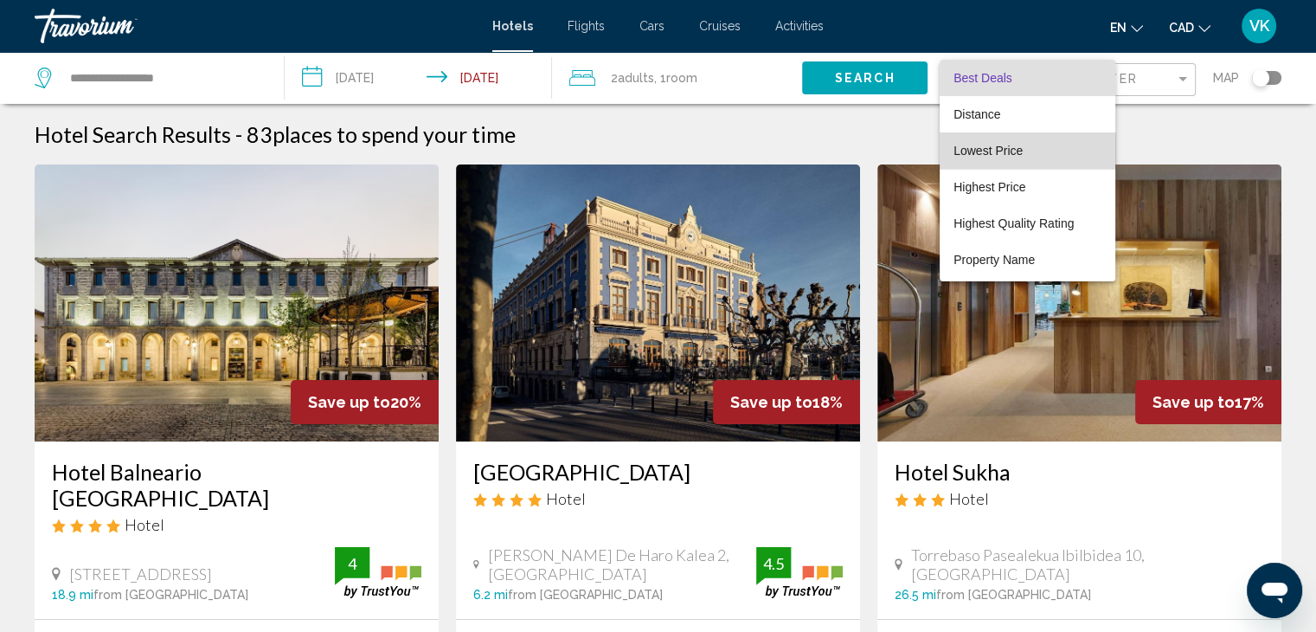
click at [1013, 150] on span "Lowest Price" at bounding box center [987, 151] width 69 height 14
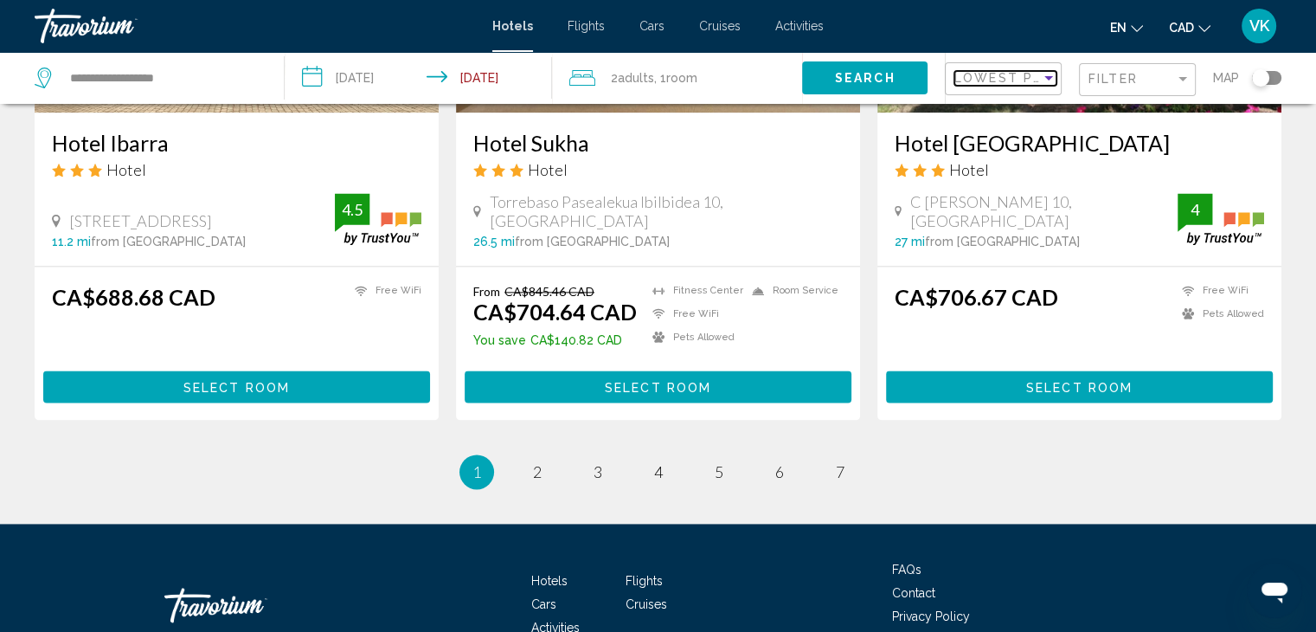
scroll to position [2284, 0]
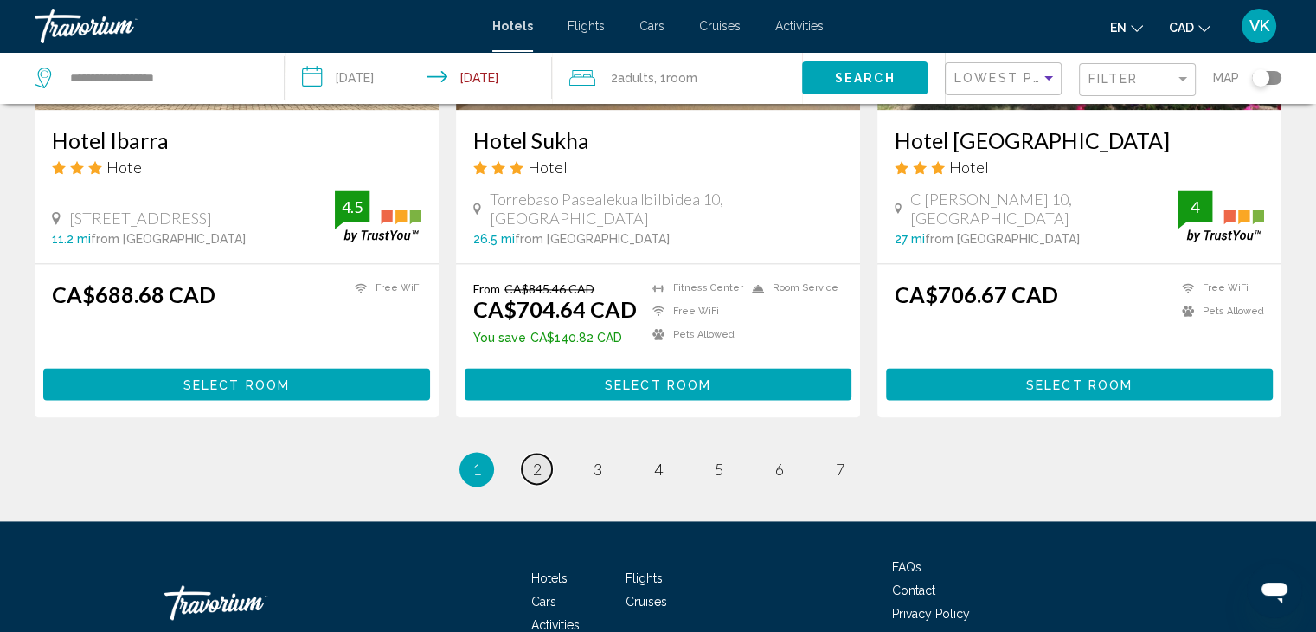
click at [533, 459] on span "2" at bounding box center [537, 468] width 9 height 19
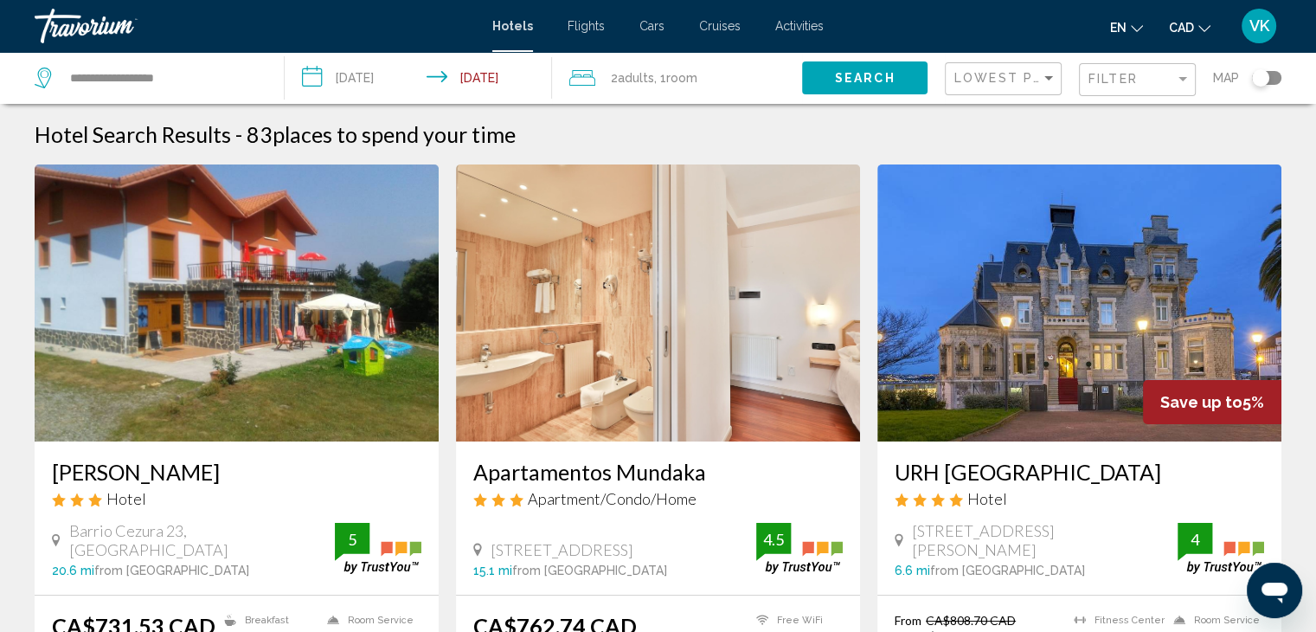
click at [1019, 298] on img "Main content" at bounding box center [1079, 302] width 404 height 277
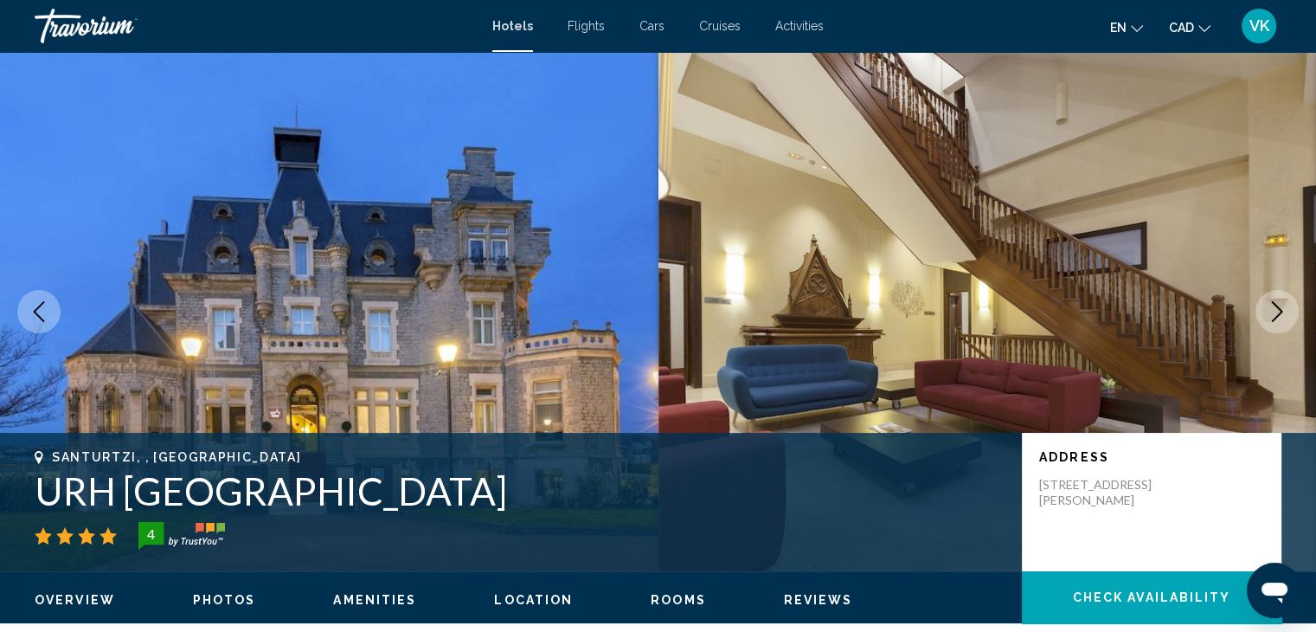
click at [1270, 308] on icon "Next image" at bounding box center [1277, 311] width 21 height 21
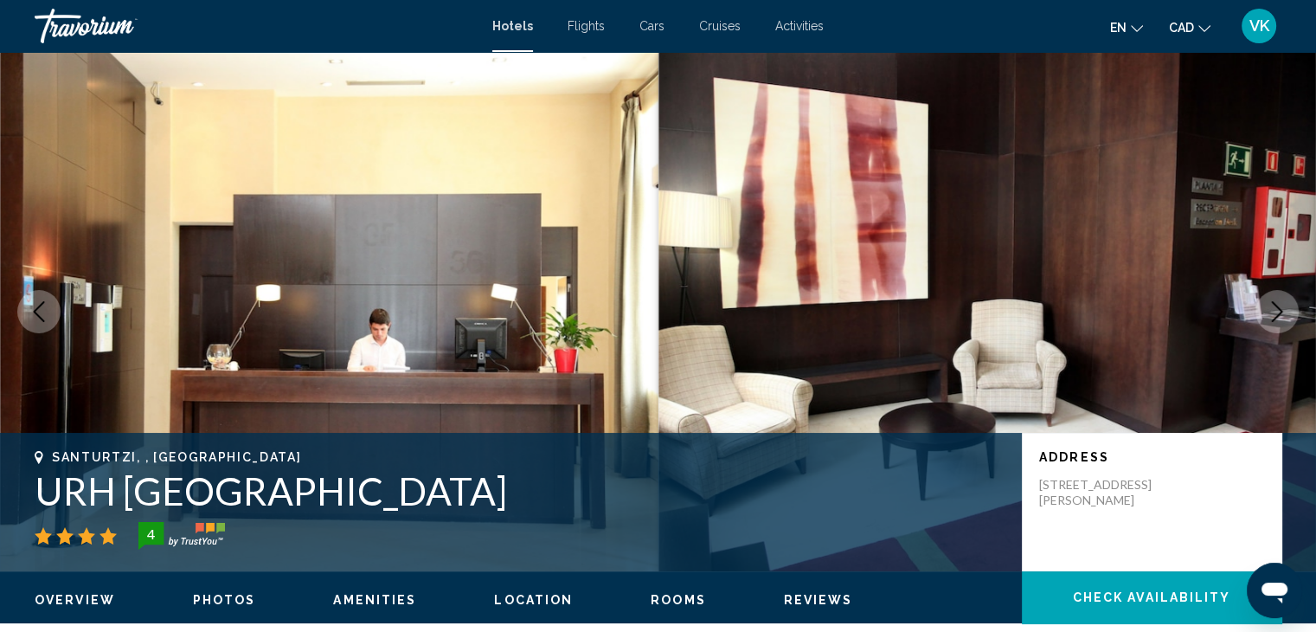
click at [1270, 308] on icon "Next image" at bounding box center [1277, 311] width 21 height 21
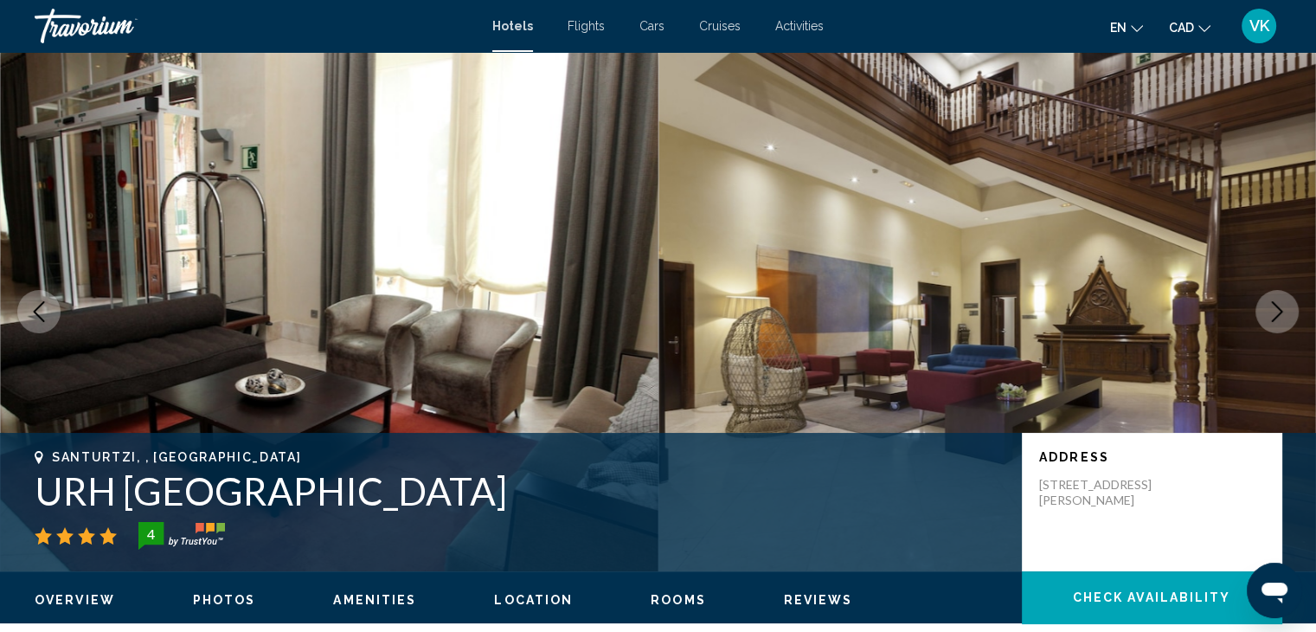
click at [1270, 308] on icon "Next image" at bounding box center [1277, 311] width 21 height 21
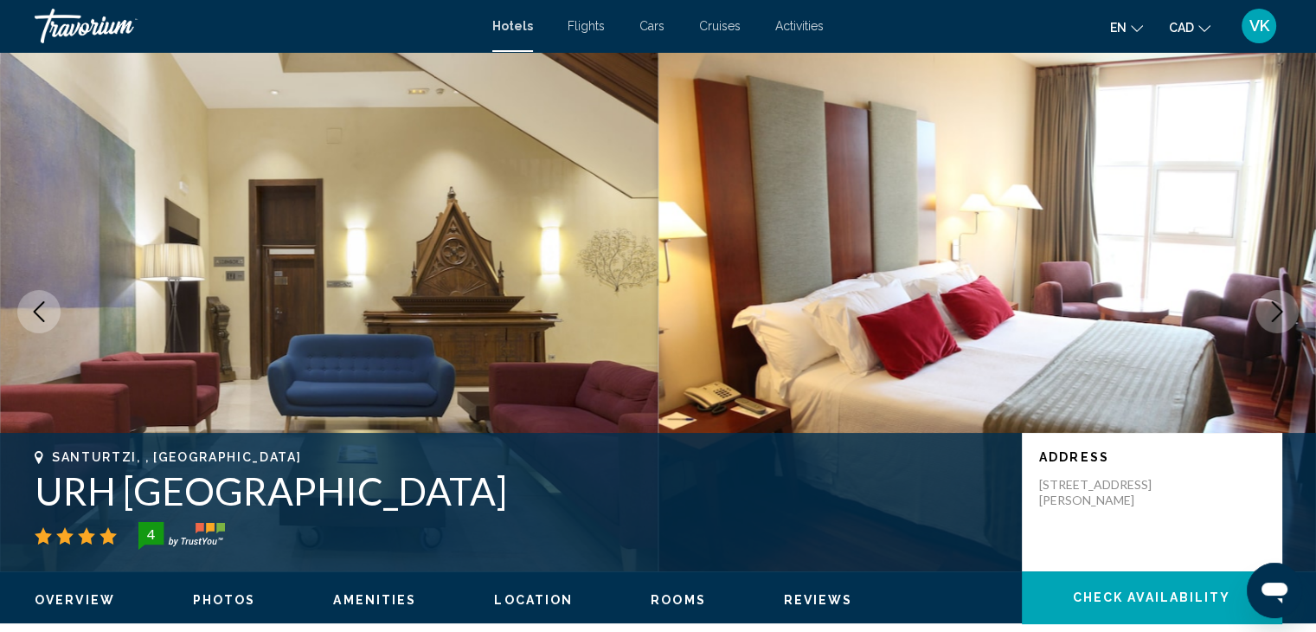
click at [1270, 308] on icon "Next image" at bounding box center [1277, 311] width 21 height 21
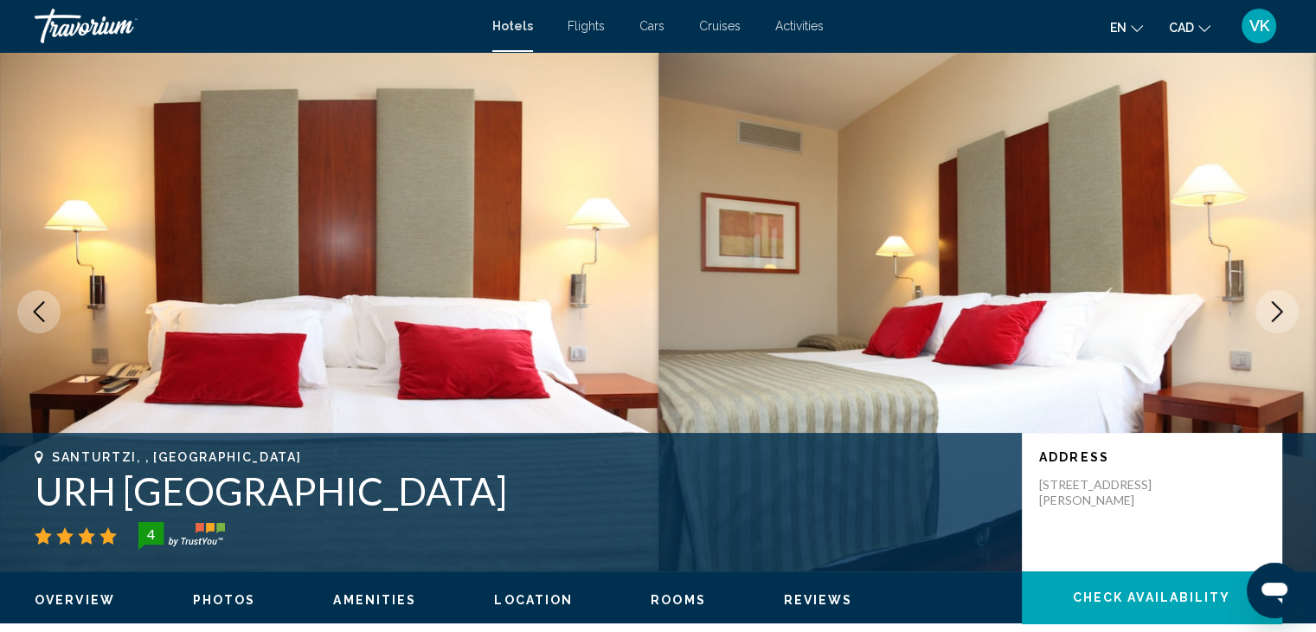
click at [1270, 308] on icon "Next image" at bounding box center [1277, 311] width 21 height 21
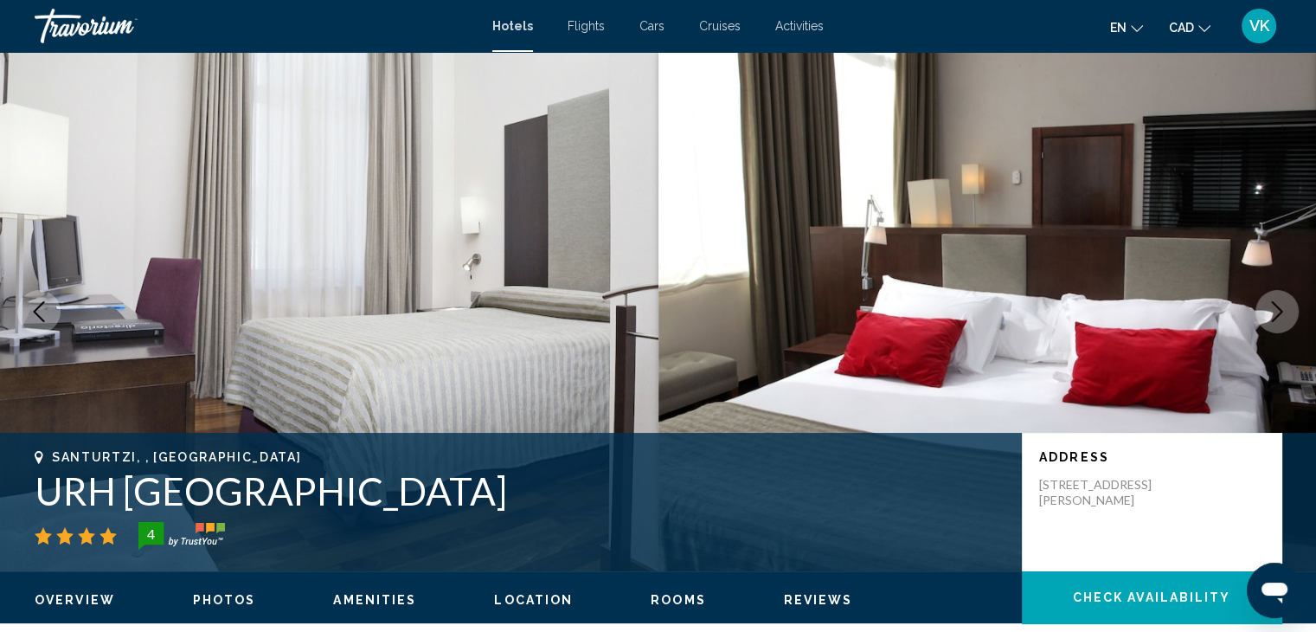
click at [1270, 308] on icon "Next image" at bounding box center [1277, 311] width 21 height 21
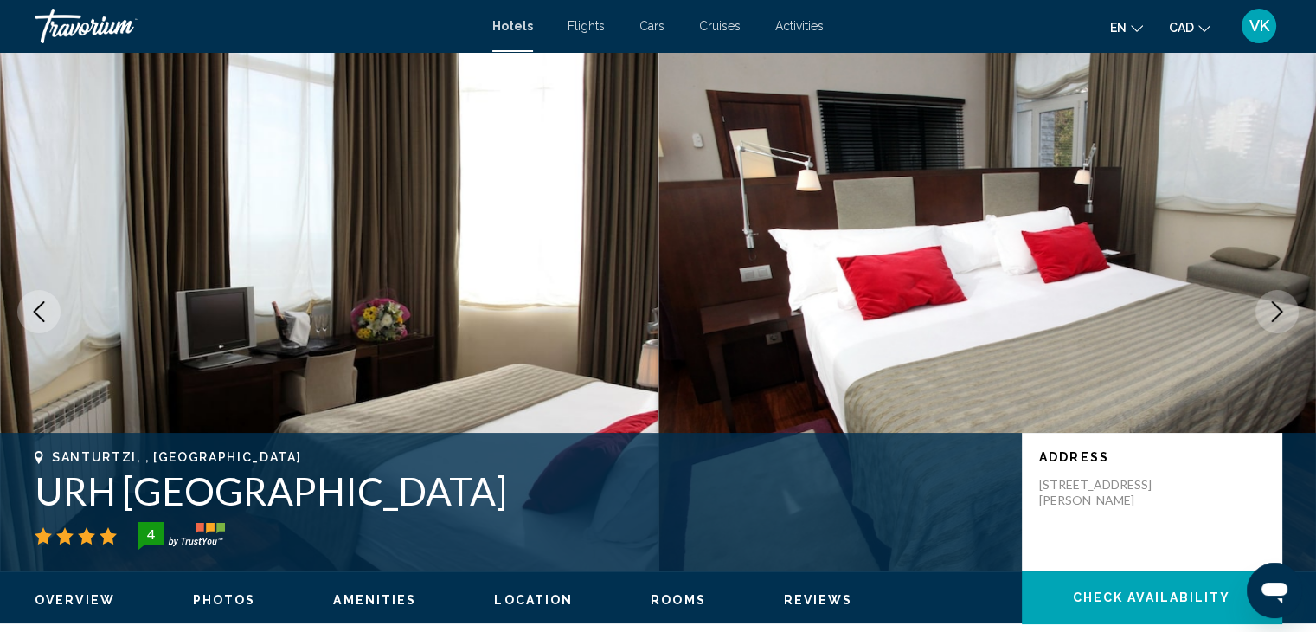
click at [1273, 311] on icon "Next image" at bounding box center [1277, 311] width 21 height 21
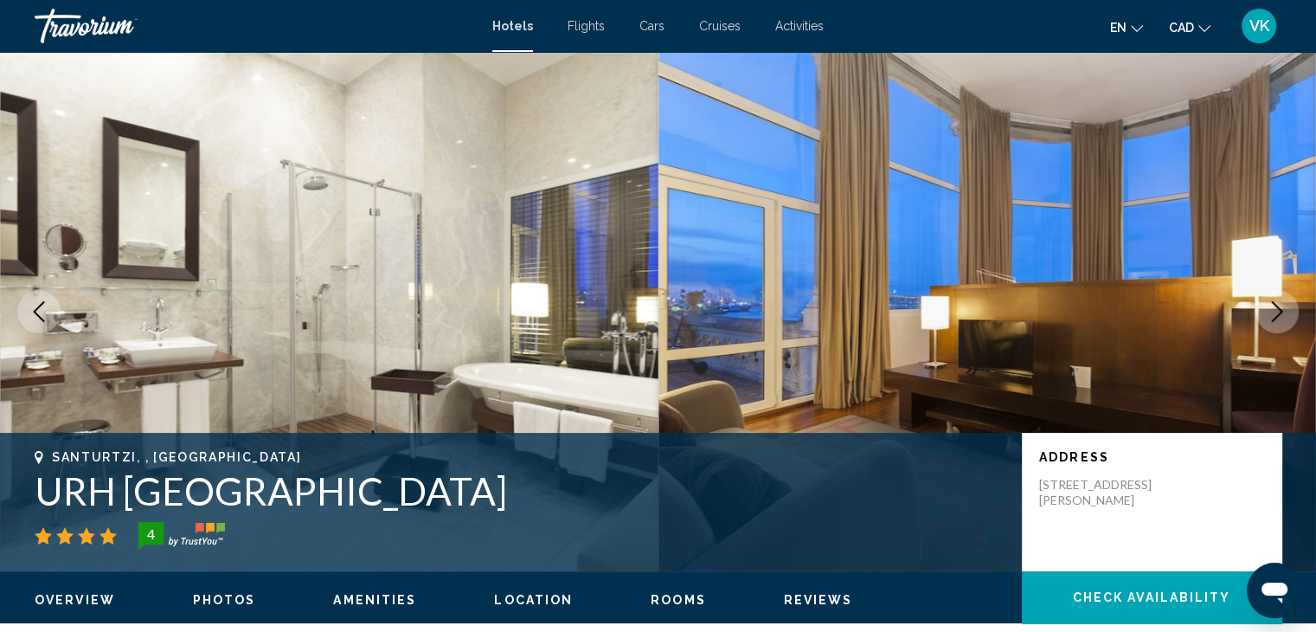
click at [1273, 311] on icon "Next image" at bounding box center [1277, 311] width 21 height 21
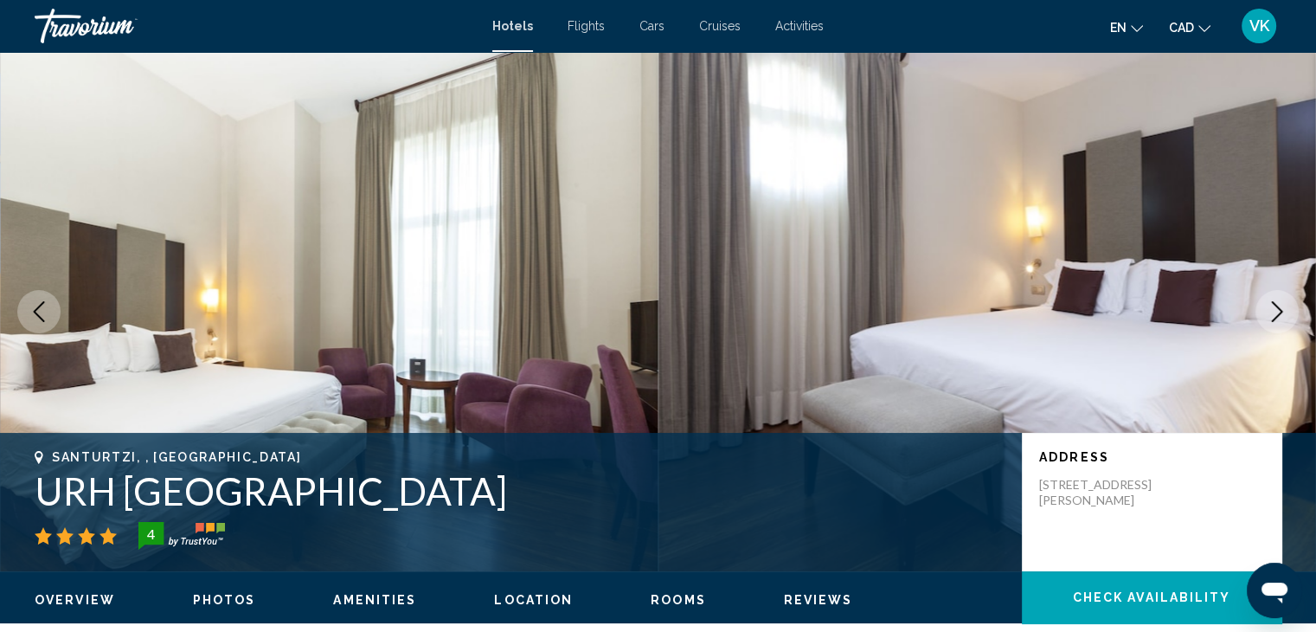
click at [1273, 311] on icon "Next image" at bounding box center [1277, 311] width 21 height 21
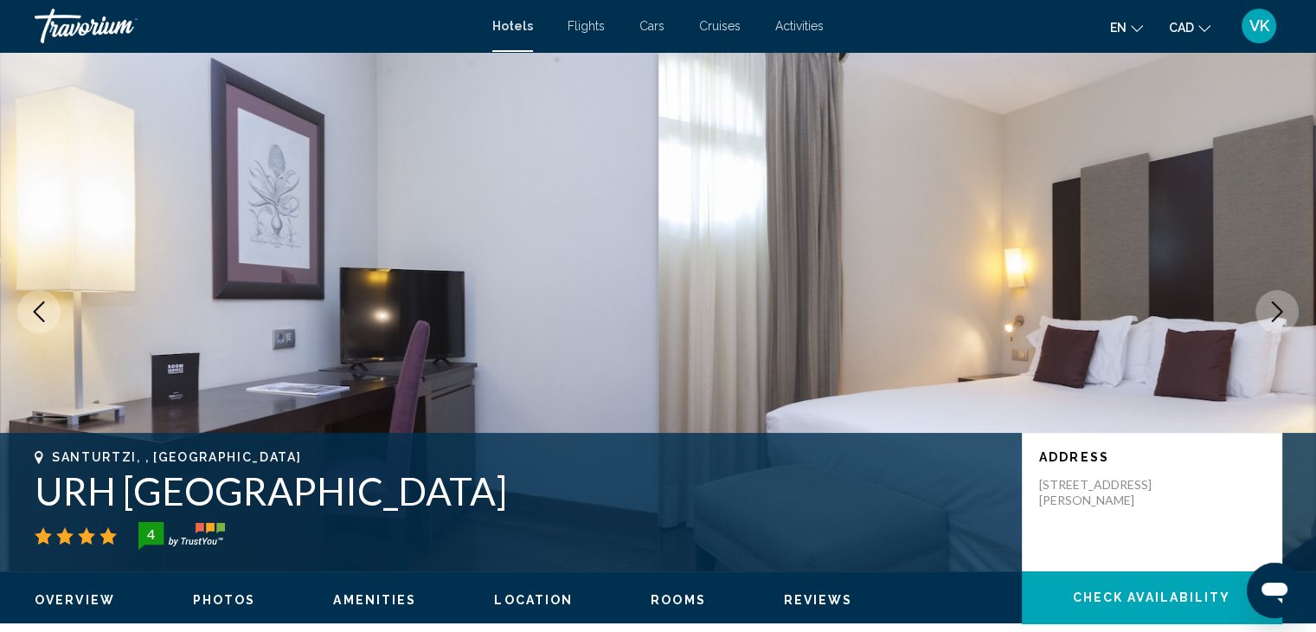
click at [1273, 311] on icon "Next image" at bounding box center [1277, 311] width 21 height 21
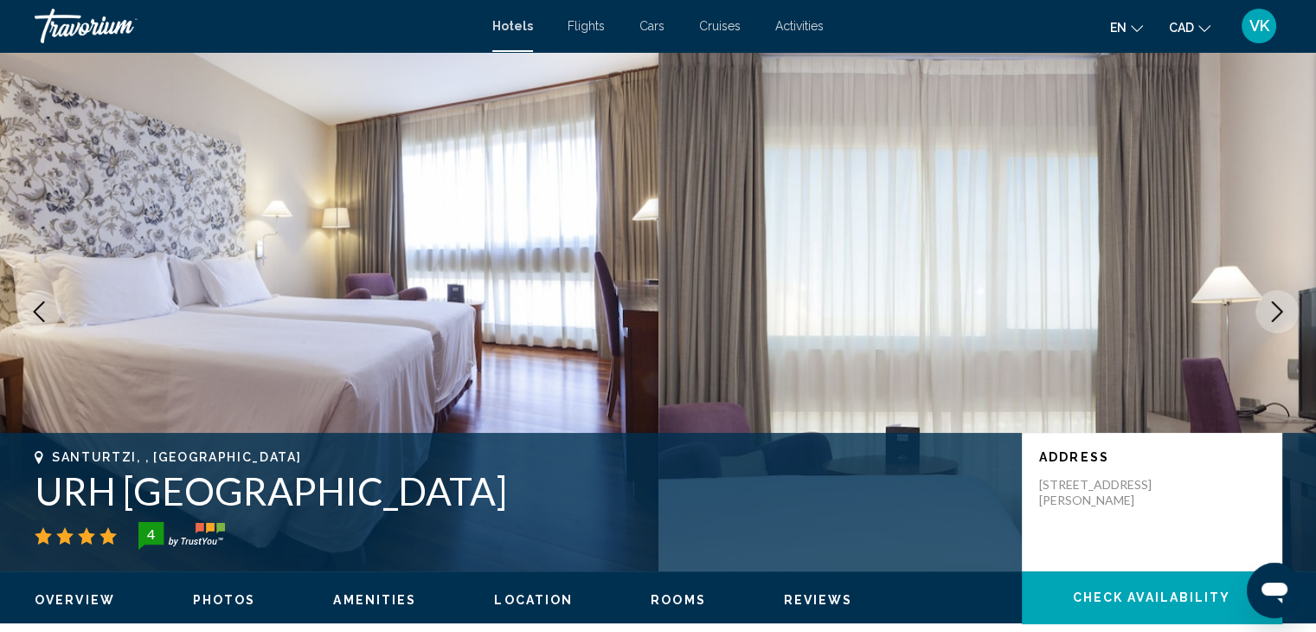
click at [1273, 311] on icon "Next image" at bounding box center [1277, 311] width 21 height 21
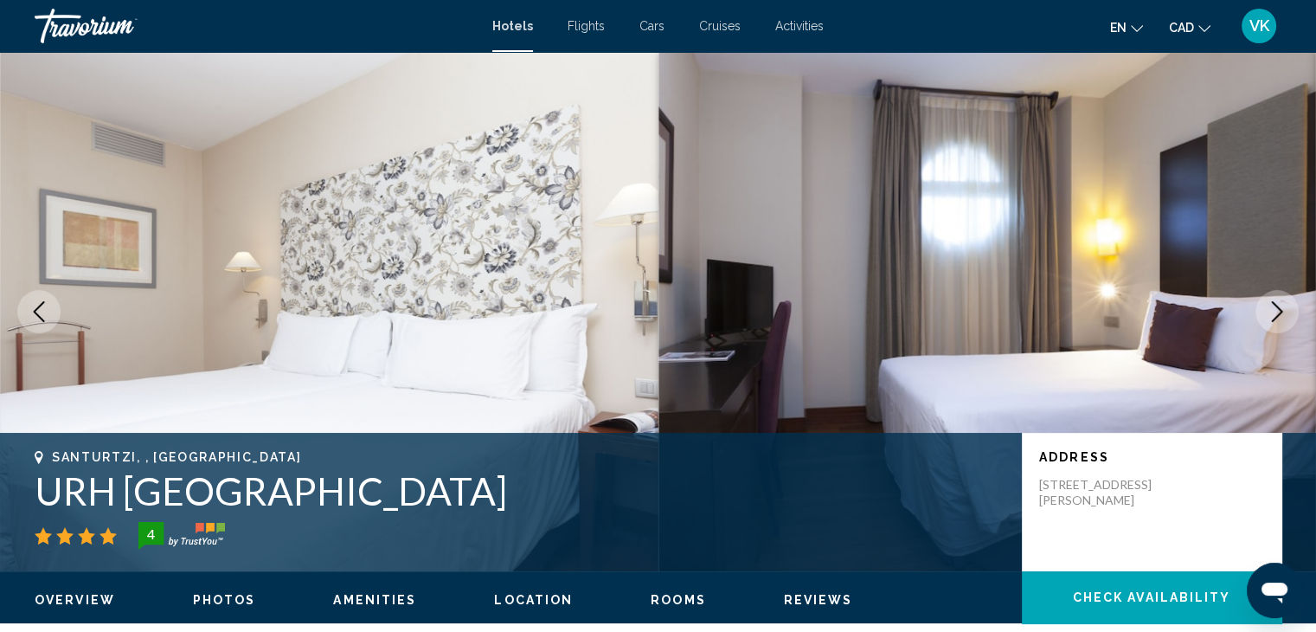
click at [1273, 311] on icon "Next image" at bounding box center [1277, 311] width 21 height 21
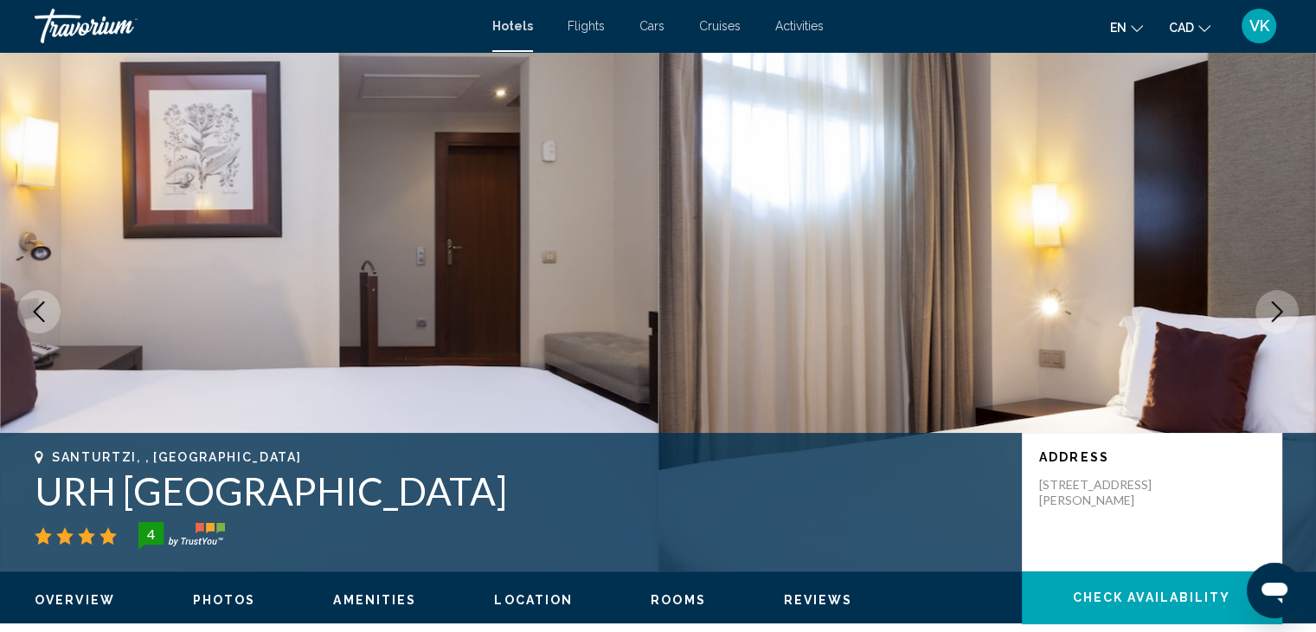
click at [1273, 311] on icon "Next image" at bounding box center [1277, 311] width 21 height 21
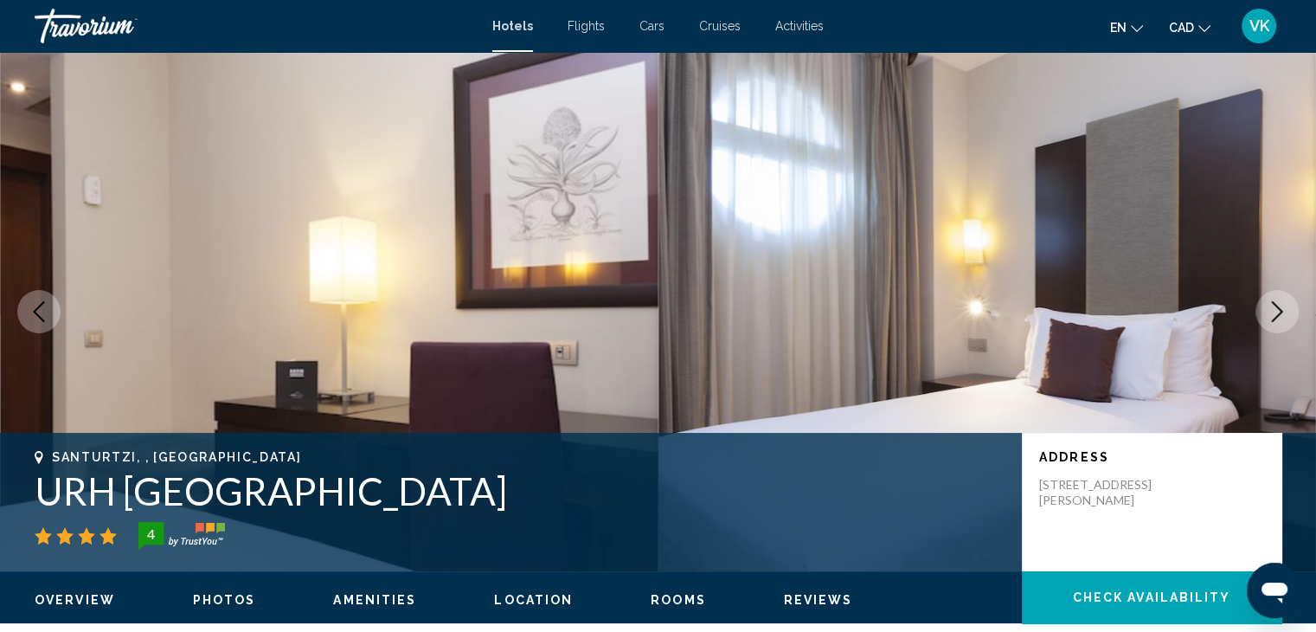
click at [1273, 311] on icon "Next image" at bounding box center [1277, 311] width 21 height 21
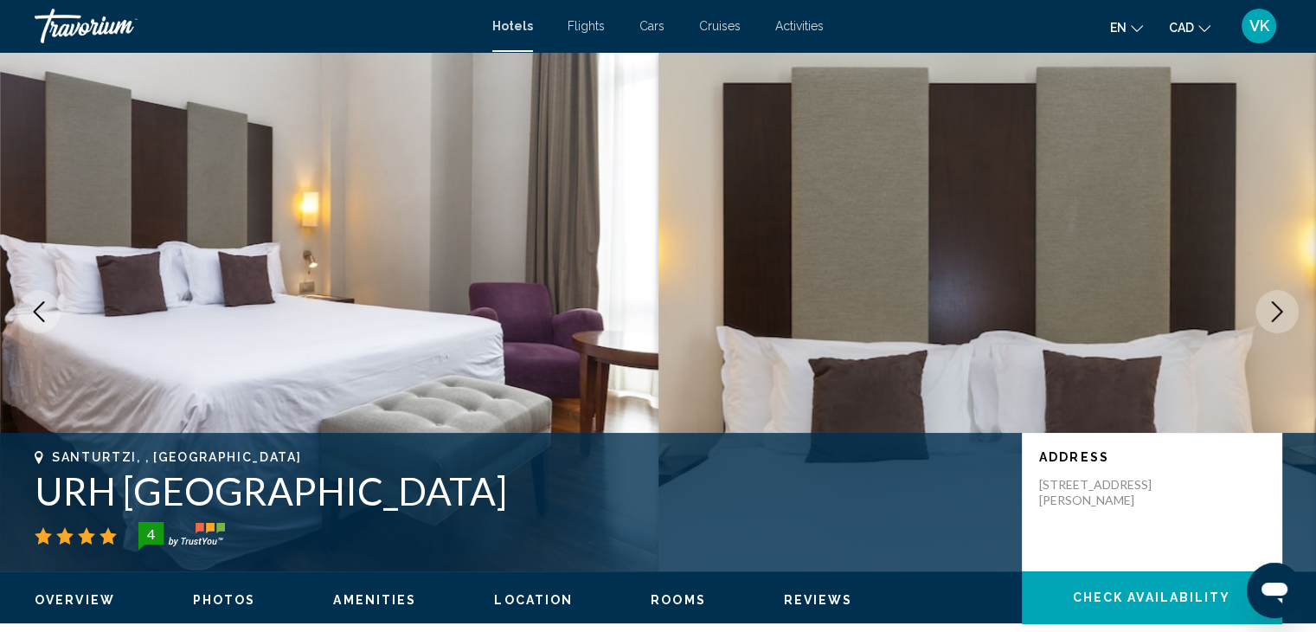
click at [1273, 311] on icon "Next image" at bounding box center [1277, 311] width 21 height 21
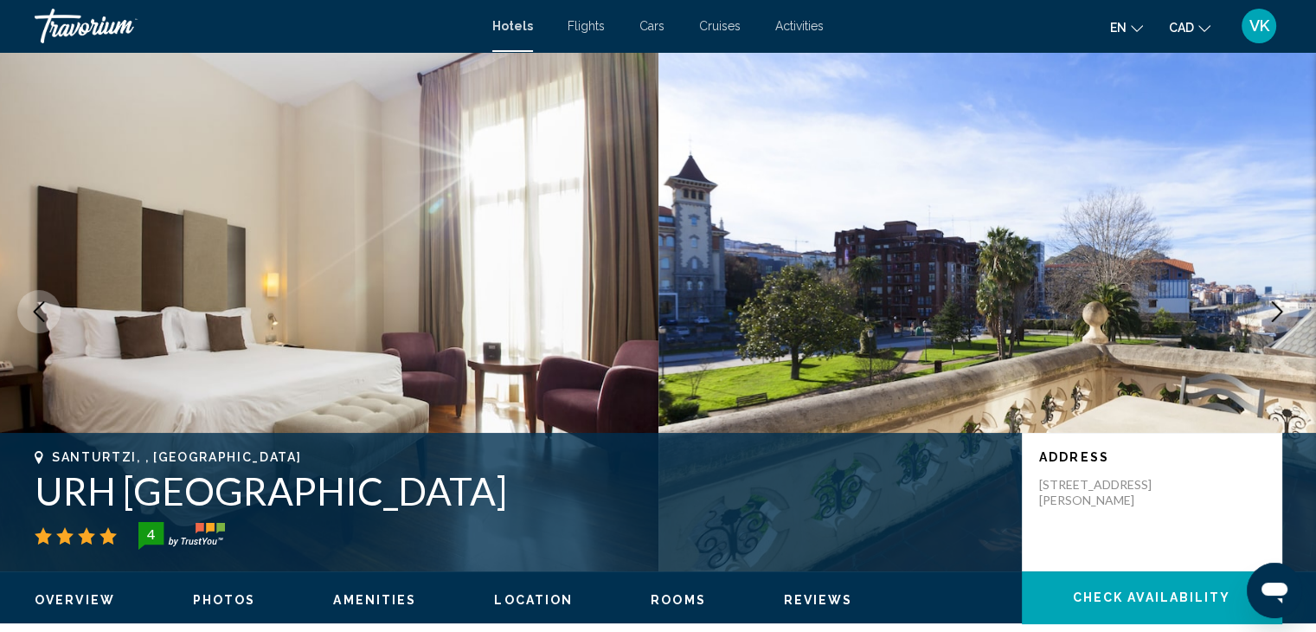
click at [1273, 311] on icon "Next image" at bounding box center [1277, 311] width 21 height 21
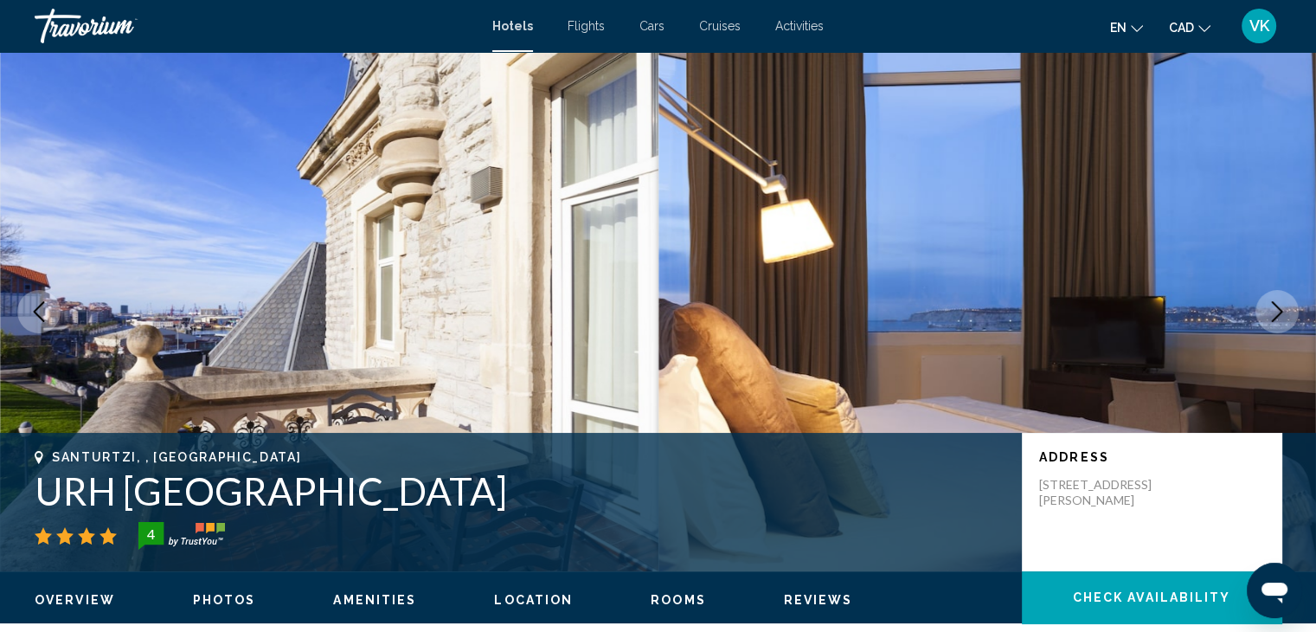
click at [35, 311] on icon "Previous image" at bounding box center [39, 311] width 11 height 21
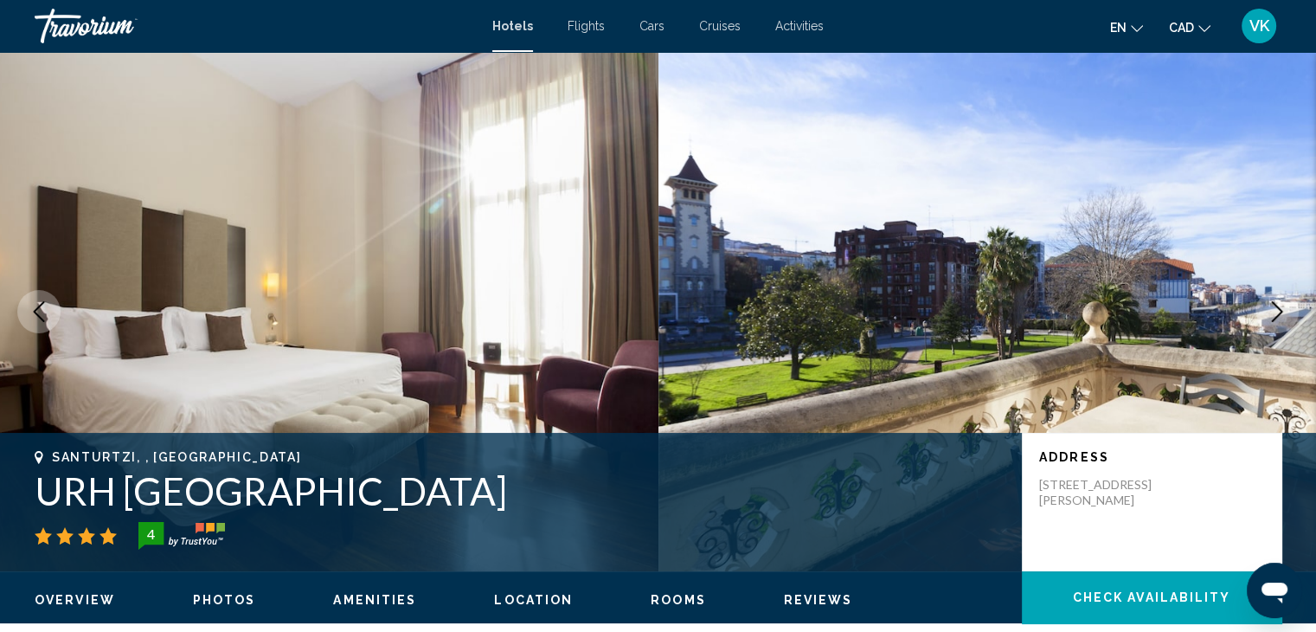
click at [1284, 302] on icon "Next image" at bounding box center [1277, 311] width 21 height 21
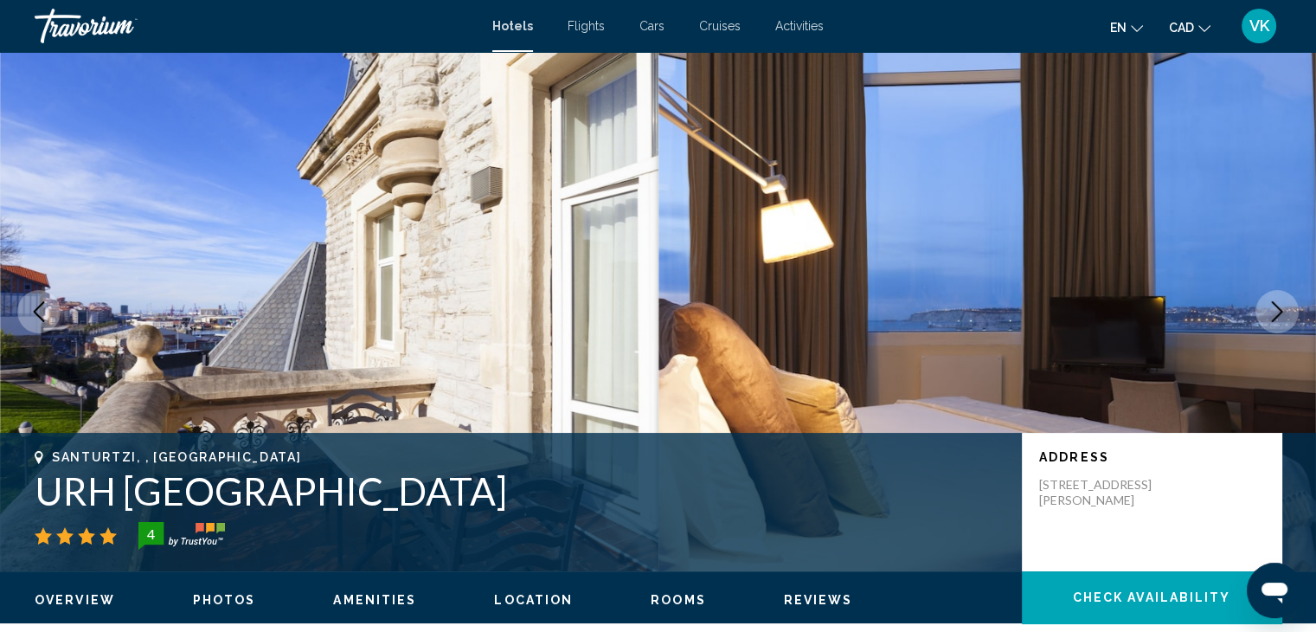
click at [1280, 309] on icon "Next image" at bounding box center [1277, 311] width 21 height 21
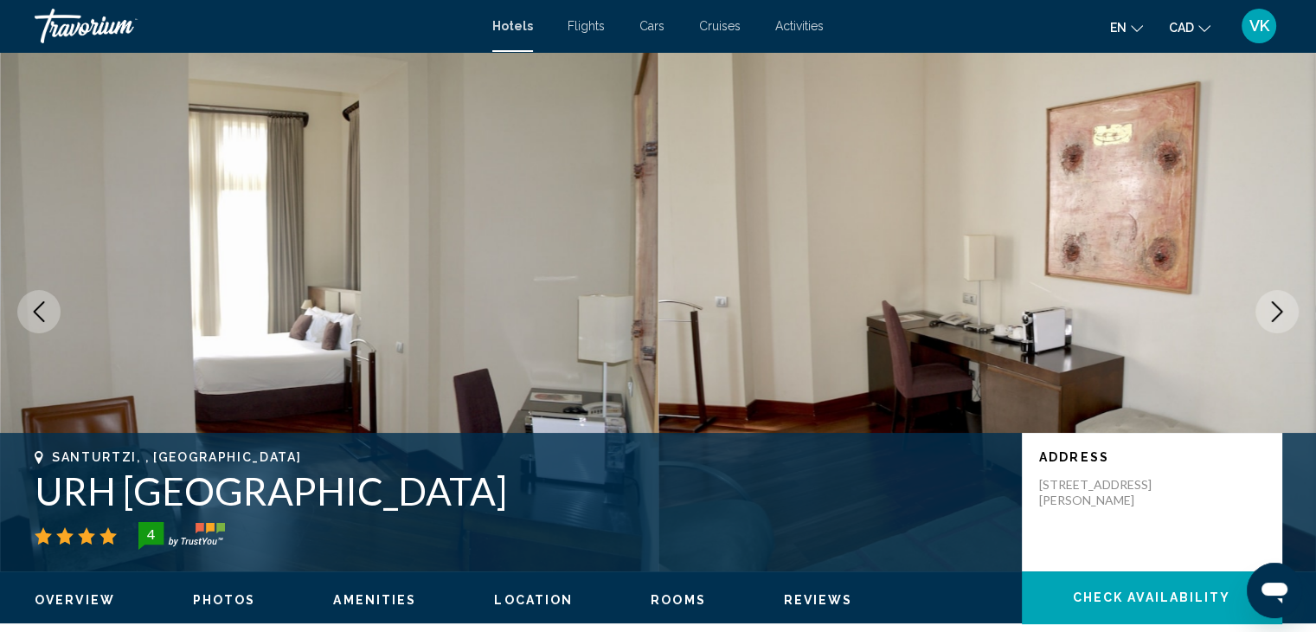
click at [1280, 309] on icon "Next image" at bounding box center [1277, 311] width 21 height 21
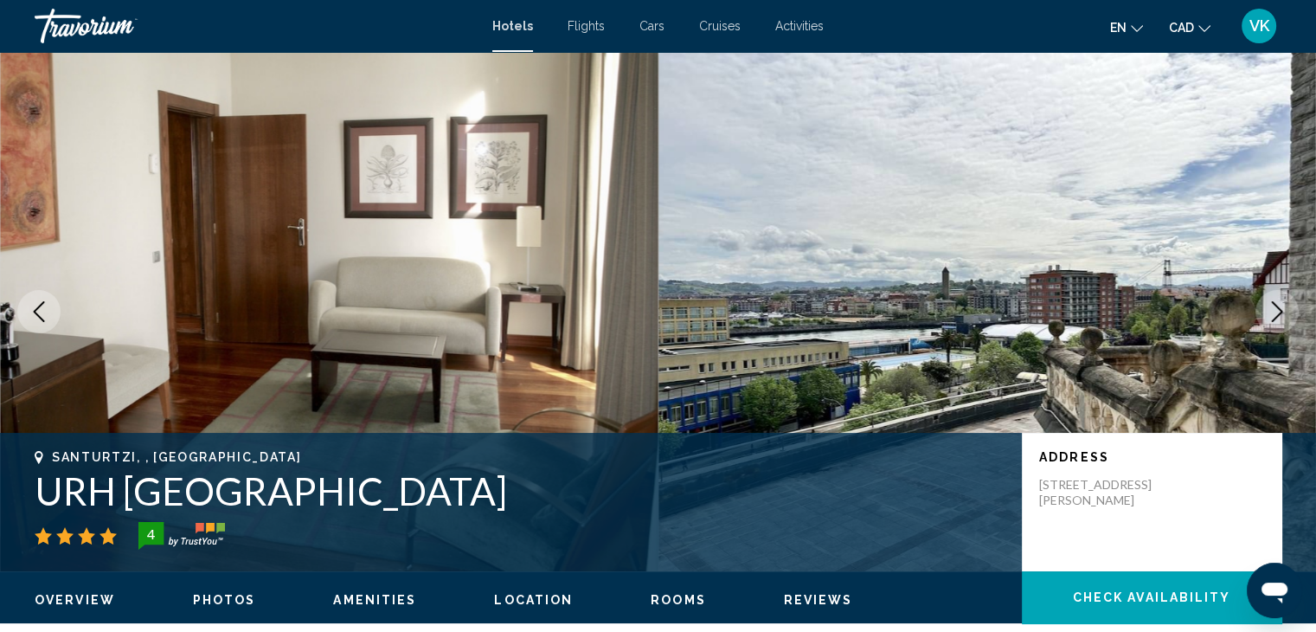
click at [1280, 309] on icon "Next image" at bounding box center [1277, 311] width 21 height 21
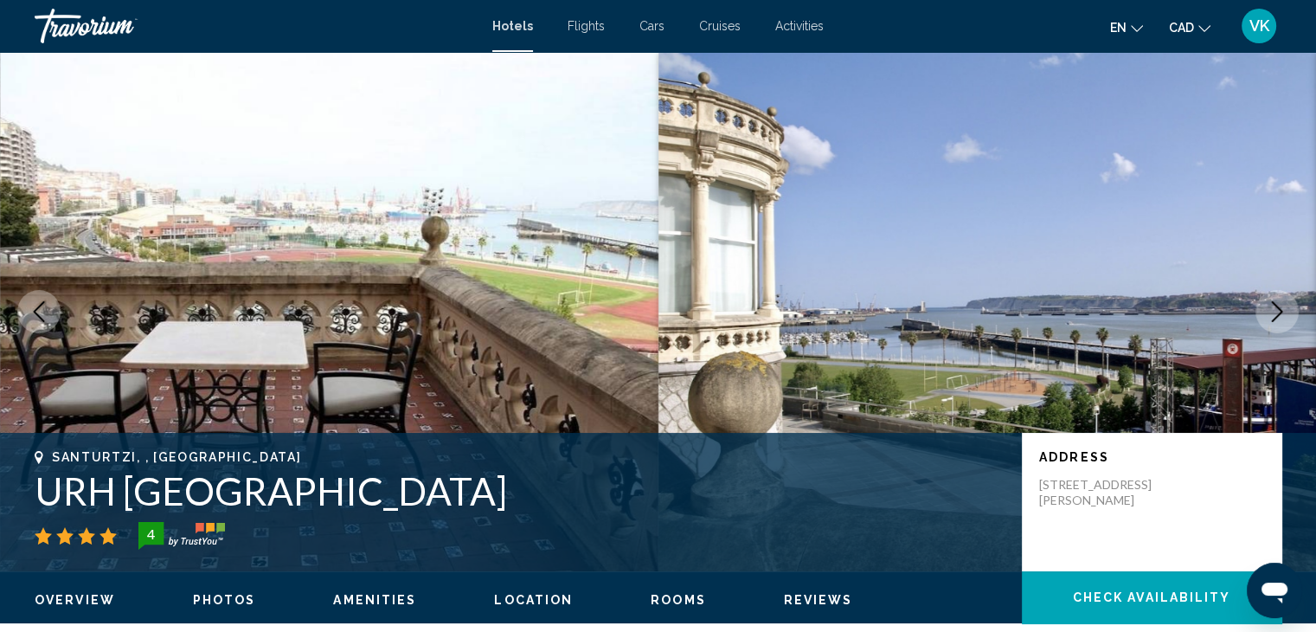
click at [1280, 309] on icon "Next image" at bounding box center [1277, 311] width 21 height 21
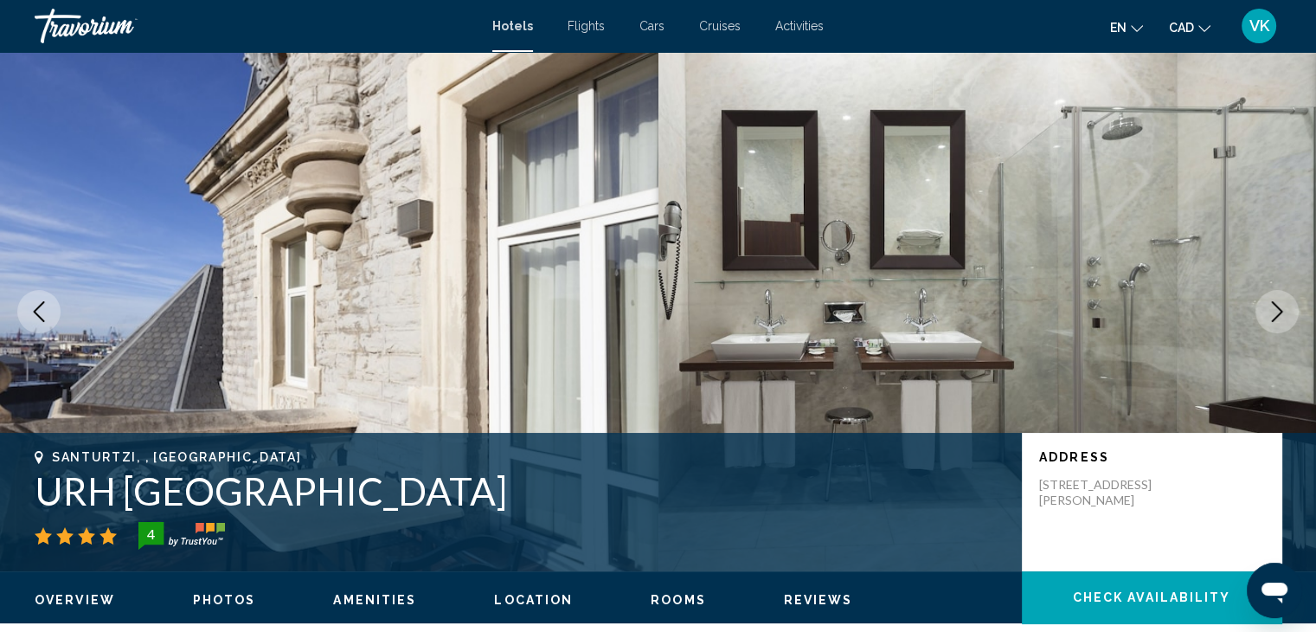
click at [1280, 309] on icon "Next image" at bounding box center [1277, 311] width 21 height 21
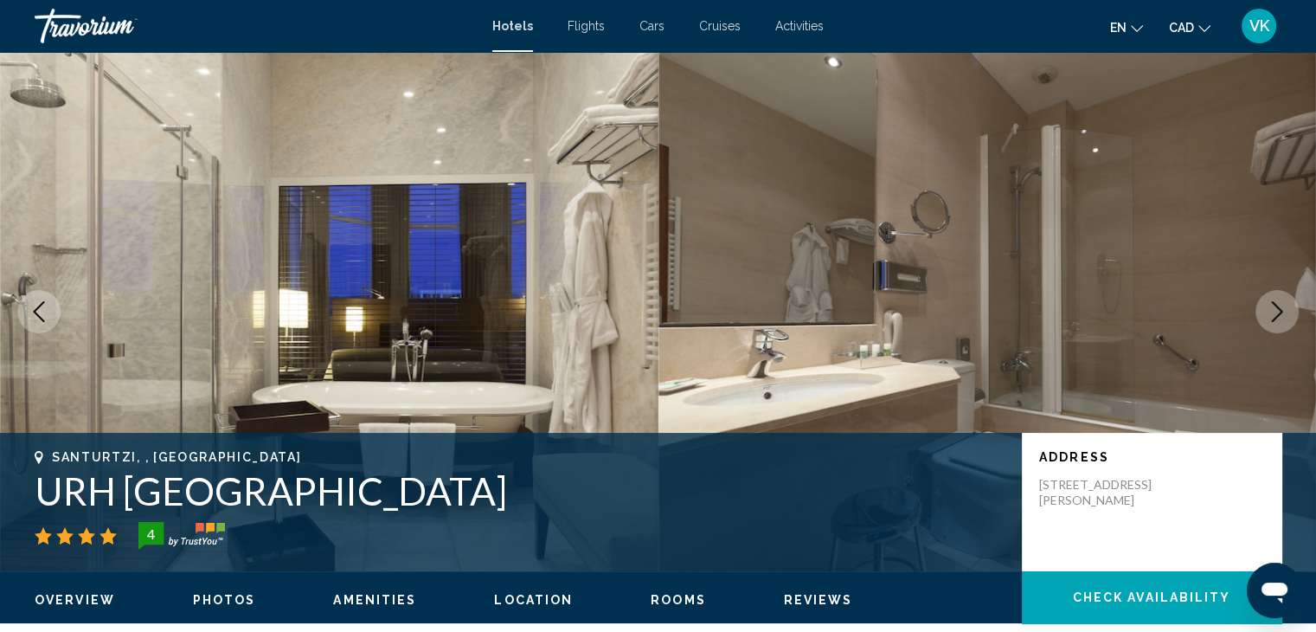
click at [1280, 309] on icon "Next image" at bounding box center [1277, 311] width 21 height 21
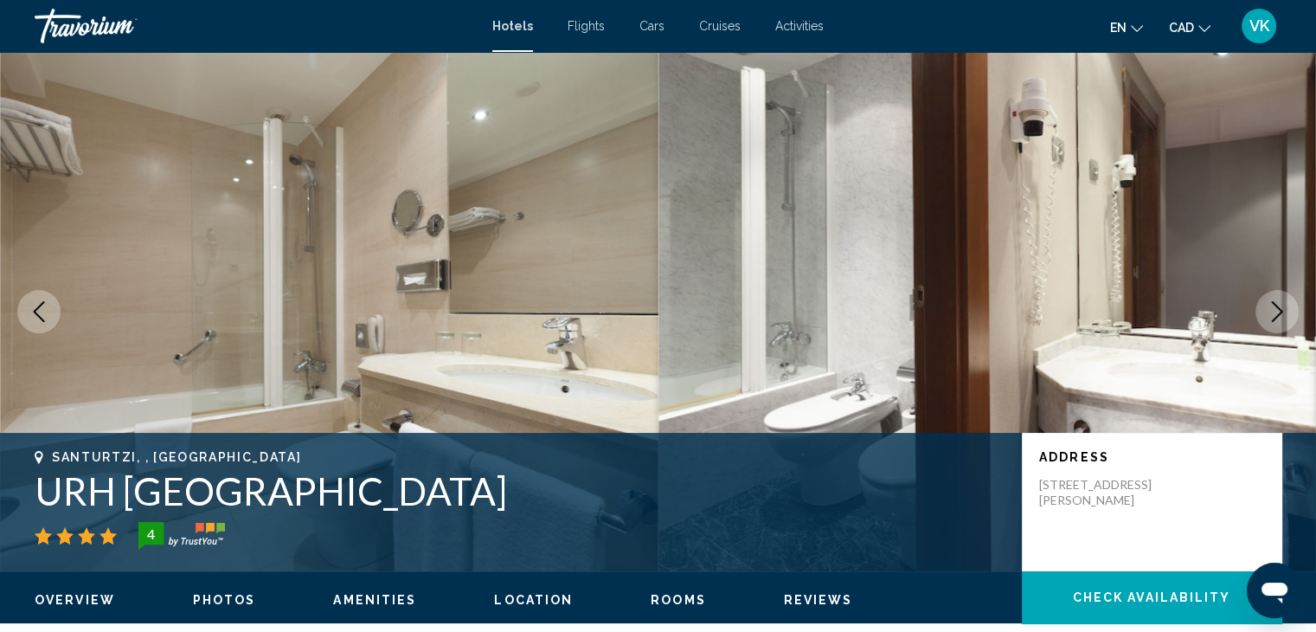
click at [1280, 309] on icon "Next image" at bounding box center [1277, 311] width 21 height 21
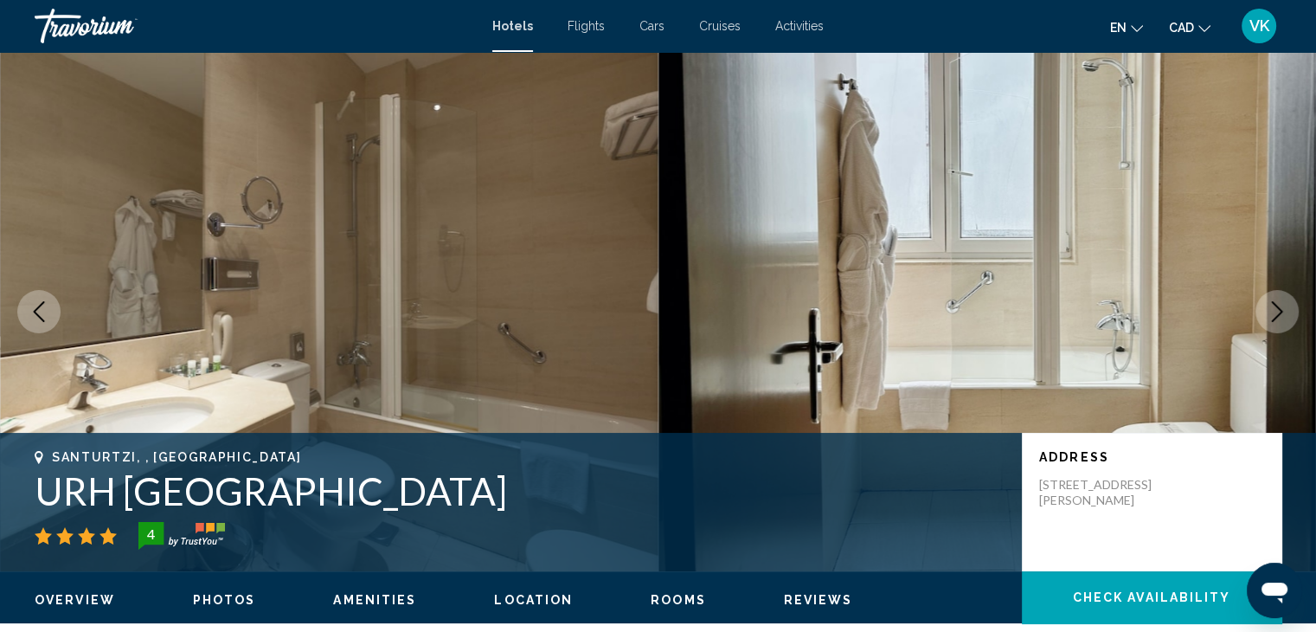
click at [1280, 309] on icon "Next image" at bounding box center [1277, 311] width 21 height 21
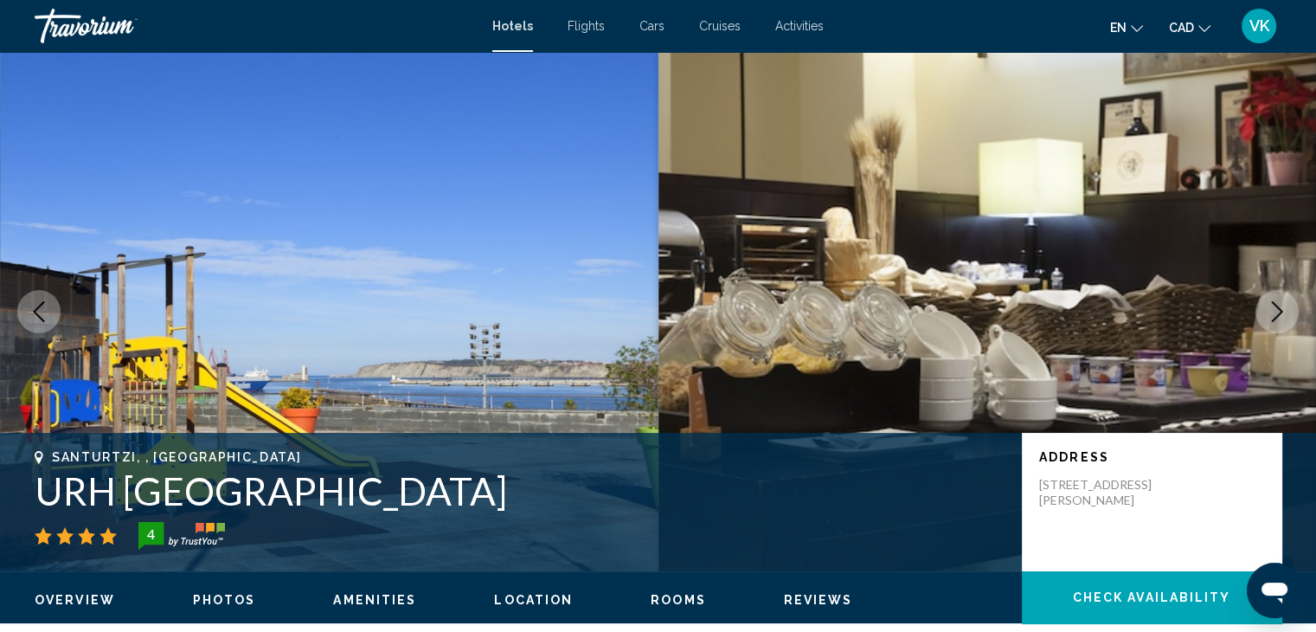
click at [1280, 309] on icon "Next image" at bounding box center [1277, 311] width 21 height 21
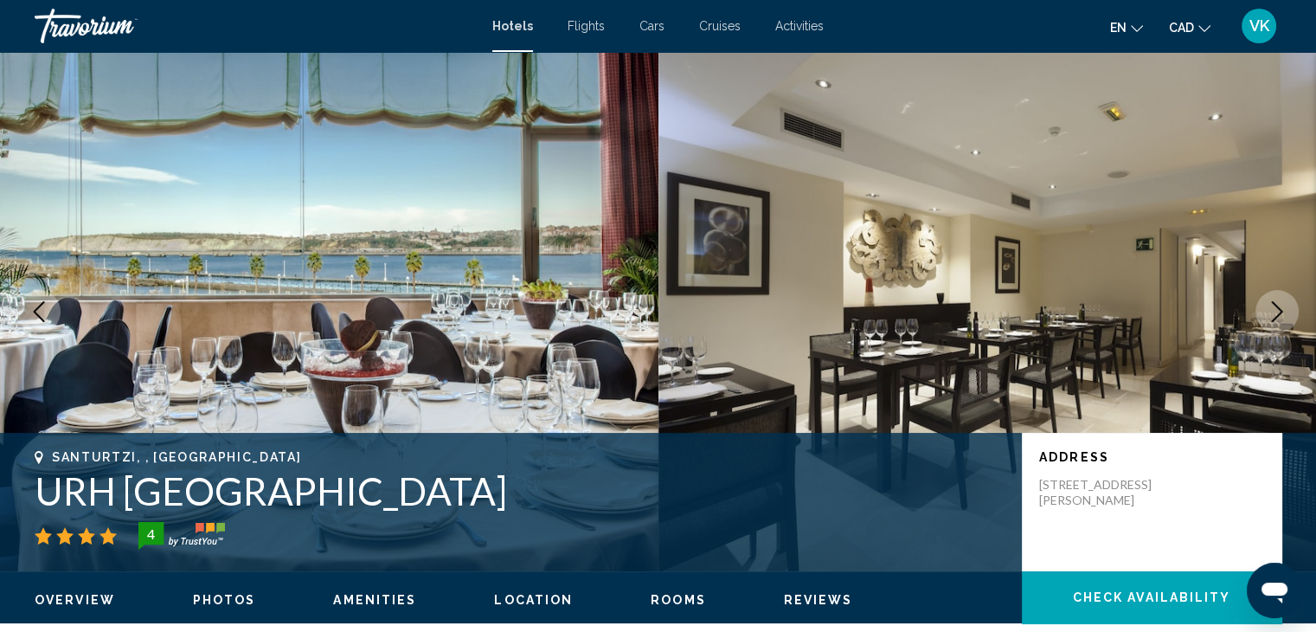
click at [1280, 309] on icon "Next image" at bounding box center [1277, 311] width 21 height 21
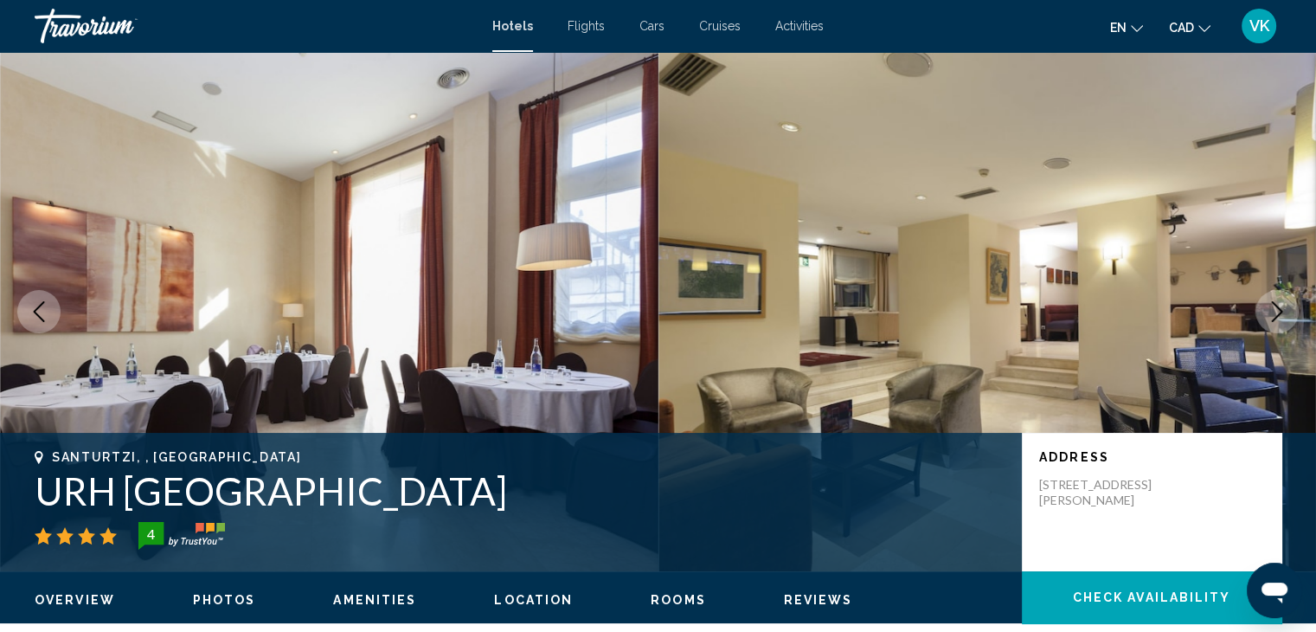
click at [1280, 309] on icon "Next image" at bounding box center [1277, 311] width 21 height 21
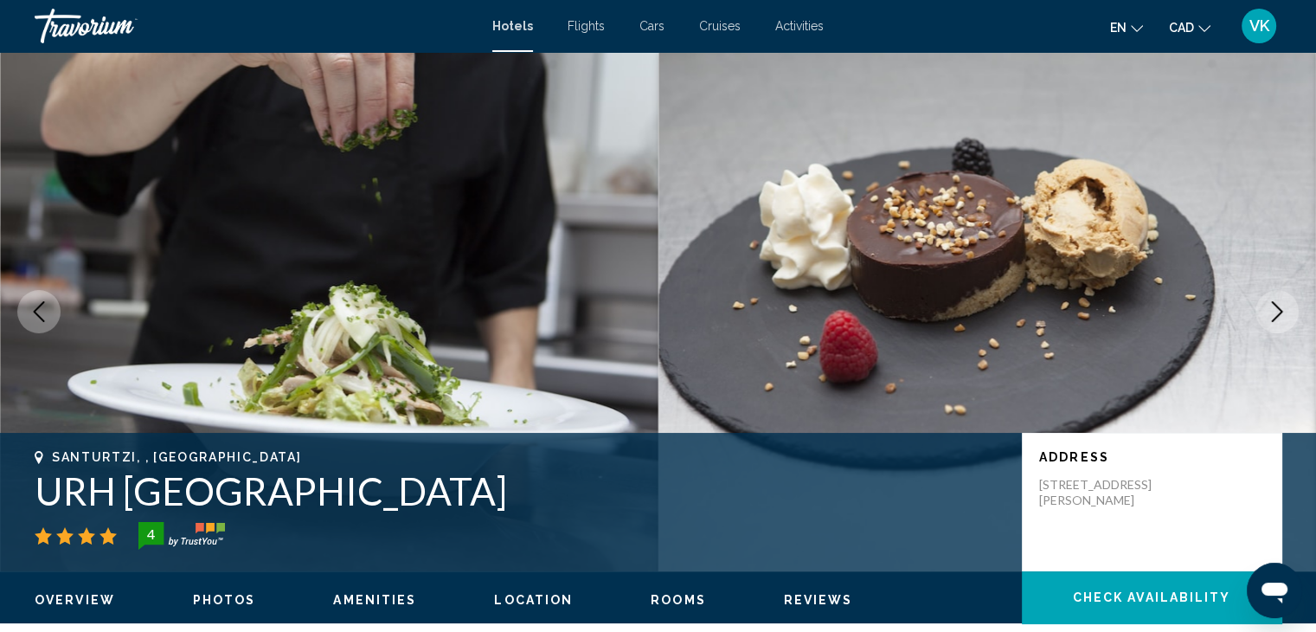
click at [1280, 309] on icon "Next image" at bounding box center [1277, 311] width 21 height 21
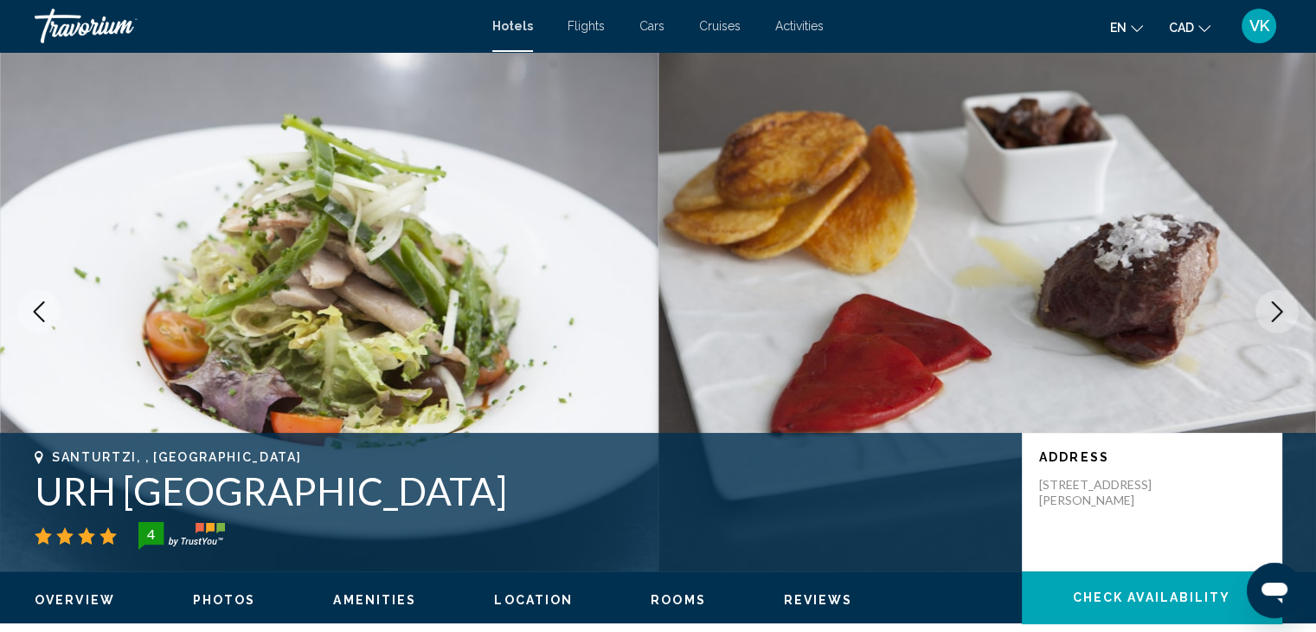
click at [1280, 309] on icon "Next image" at bounding box center [1277, 311] width 21 height 21
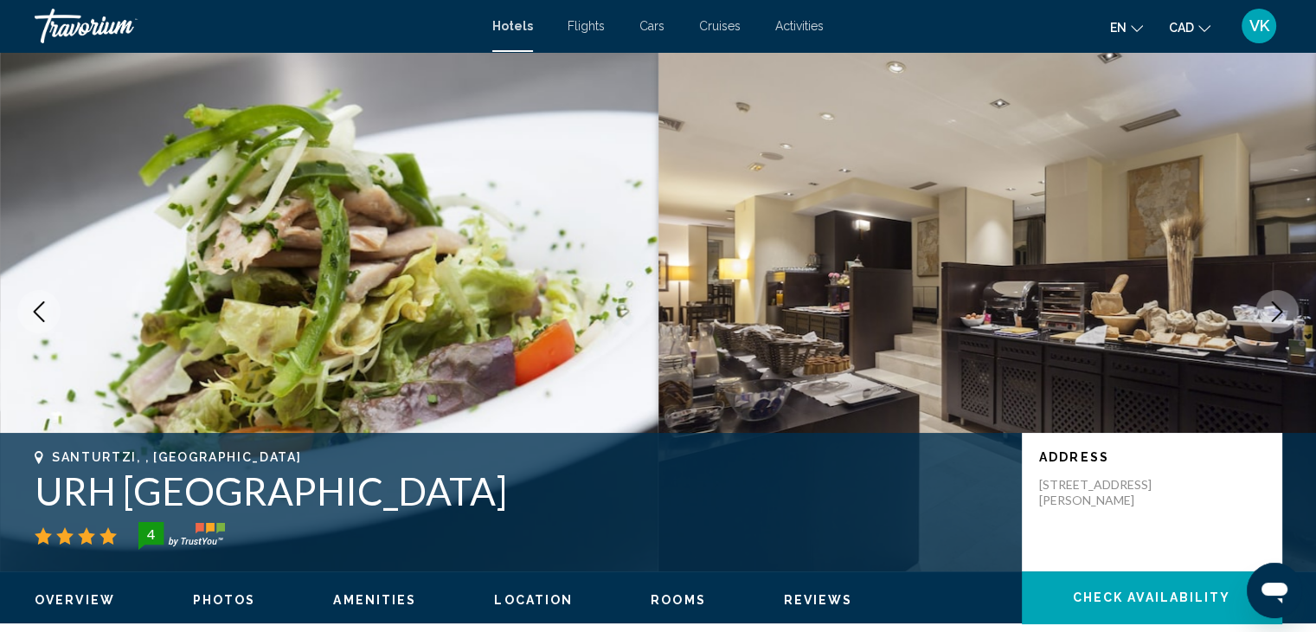
click at [1280, 309] on icon "Next image" at bounding box center [1277, 311] width 21 height 21
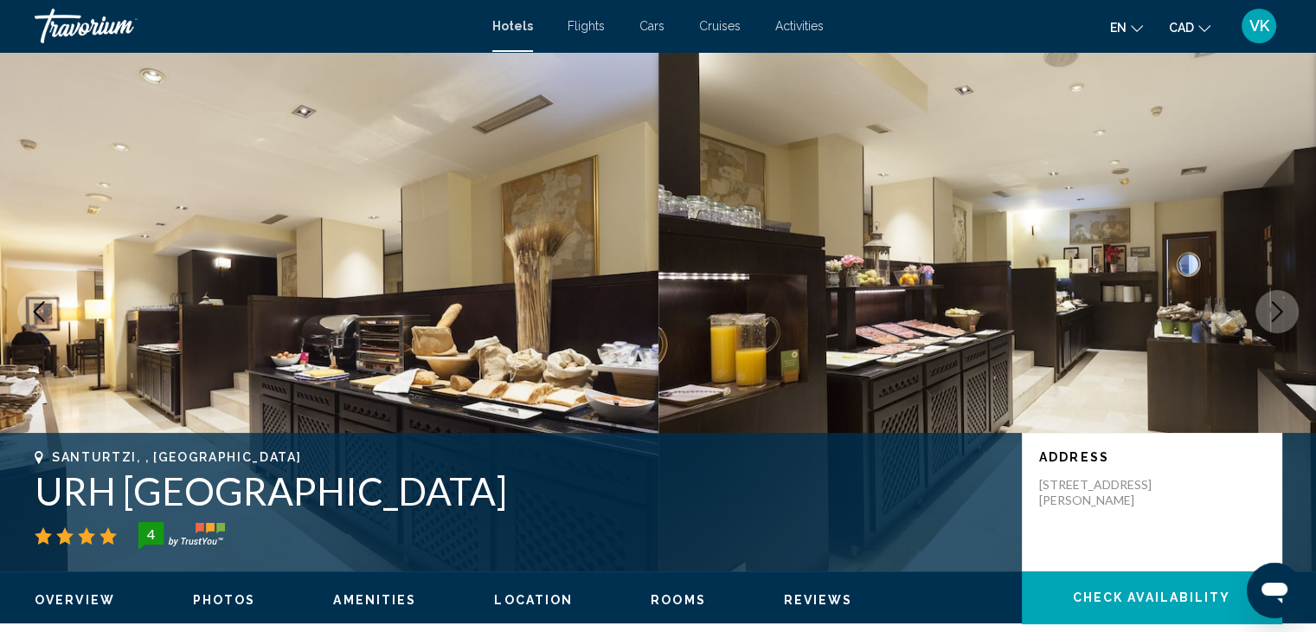
click at [1280, 309] on icon "Next image" at bounding box center [1277, 311] width 21 height 21
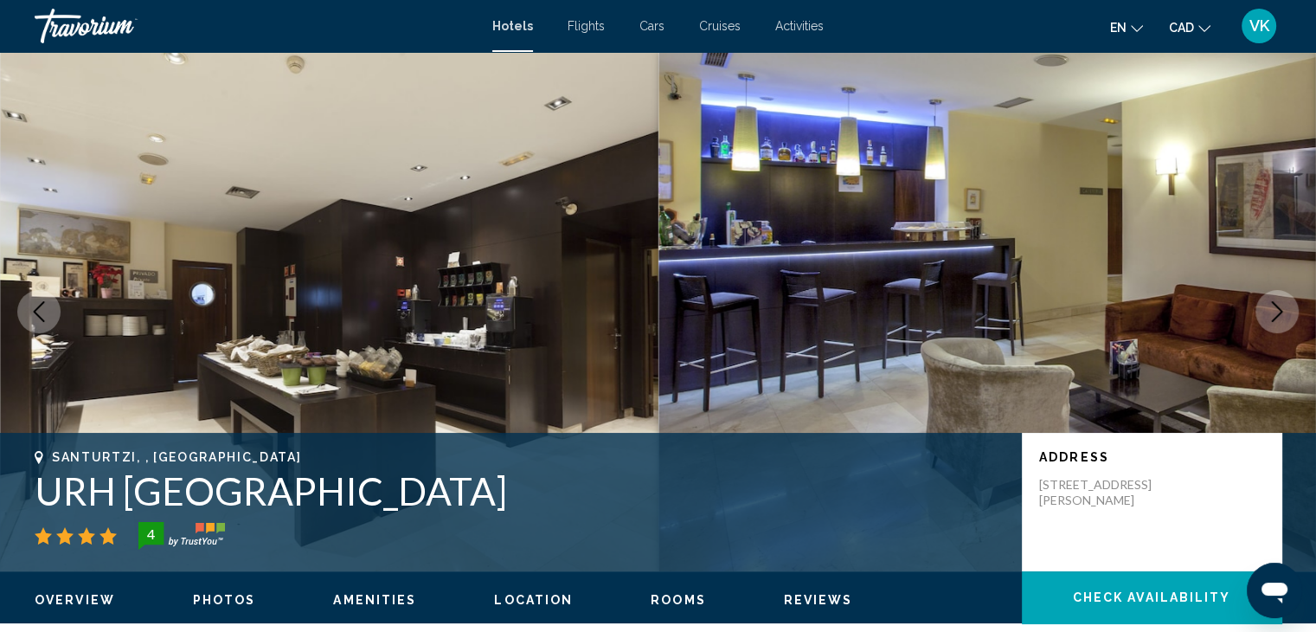
click at [1280, 309] on icon "Next image" at bounding box center [1277, 311] width 21 height 21
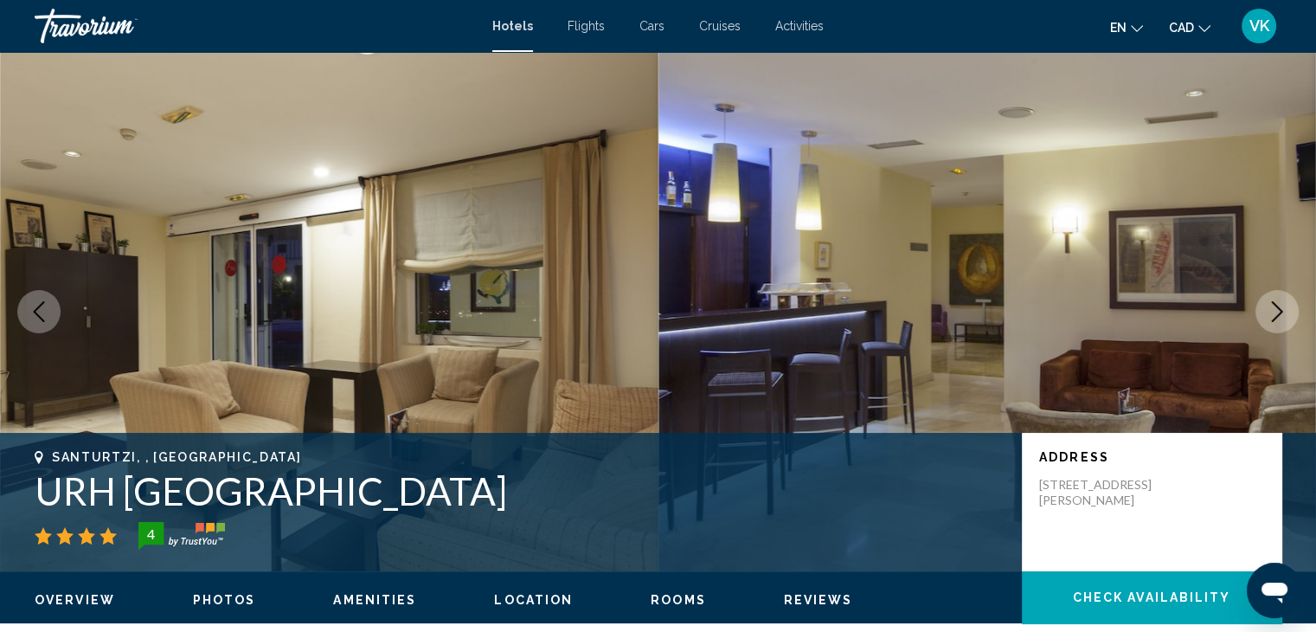
click at [1280, 309] on icon "Next image" at bounding box center [1277, 311] width 21 height 21
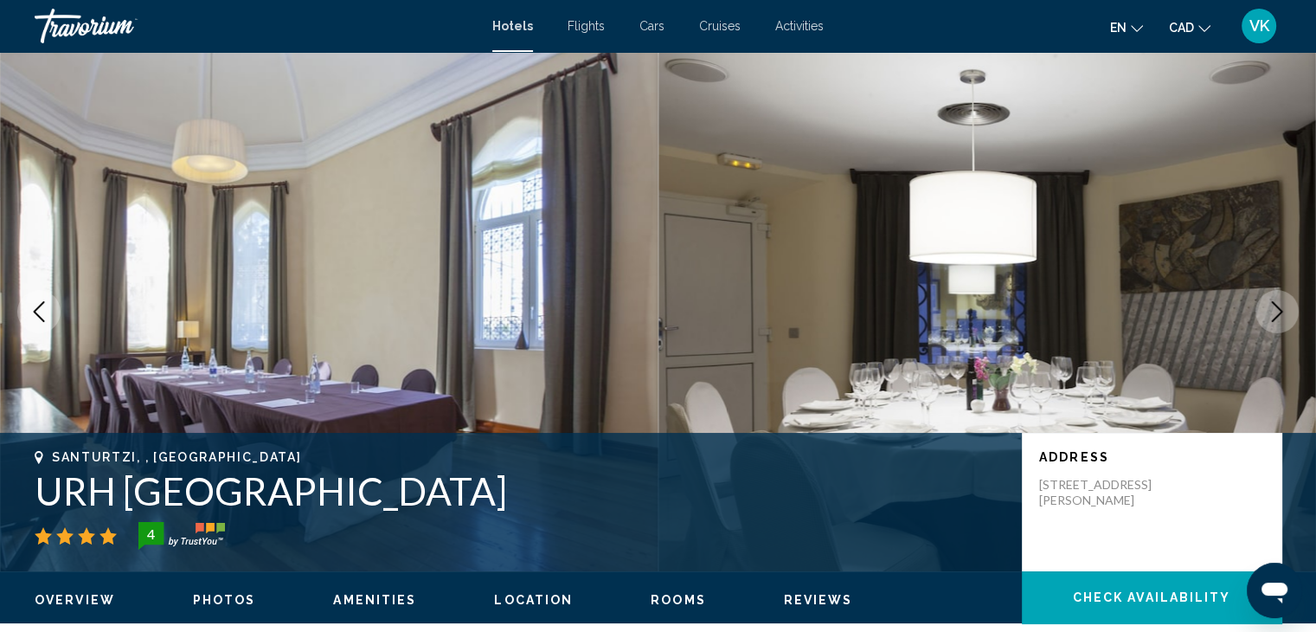
click at [1280, 309] on icon "Next image" at bounding box center [1277, 311] width 21 height 21
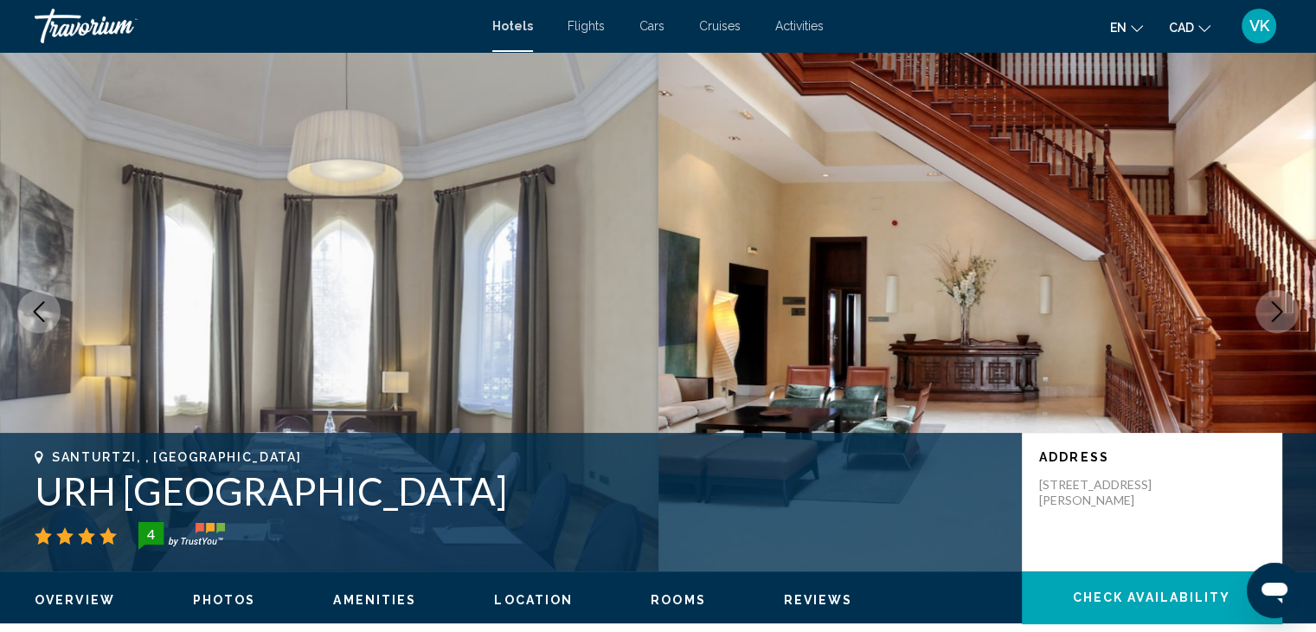
click at [1280, 309] on icon "Next image" at bounding box center [1277, 311] width 21 height 21
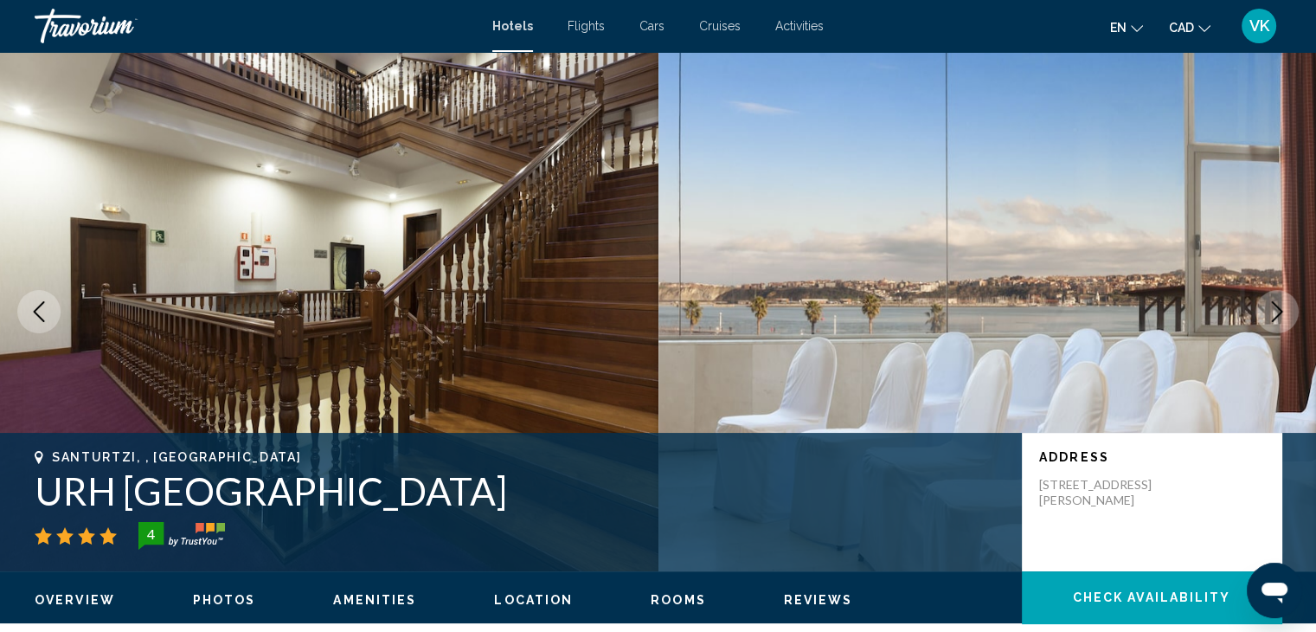
click at [1280, 309] on icon "Next image" at bounding box center [1277, 311] width 21 height 21
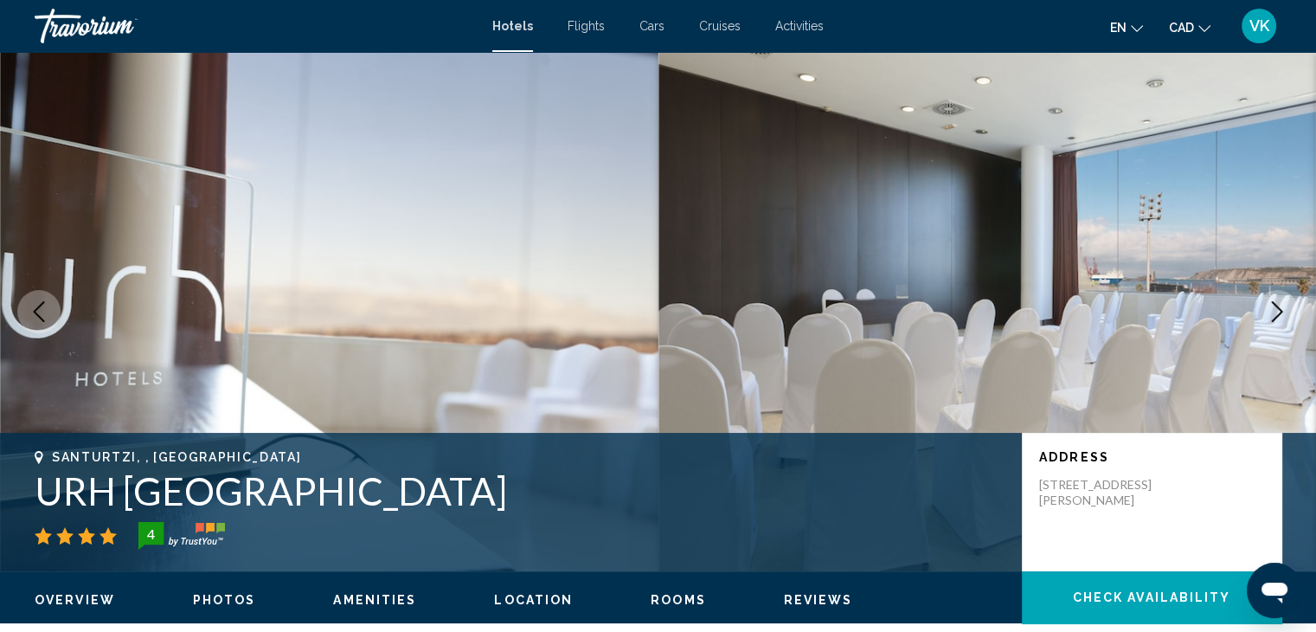
click at [1280, 309] on icon "Next image" at bounding box center [1277, 311] width 21 height 21
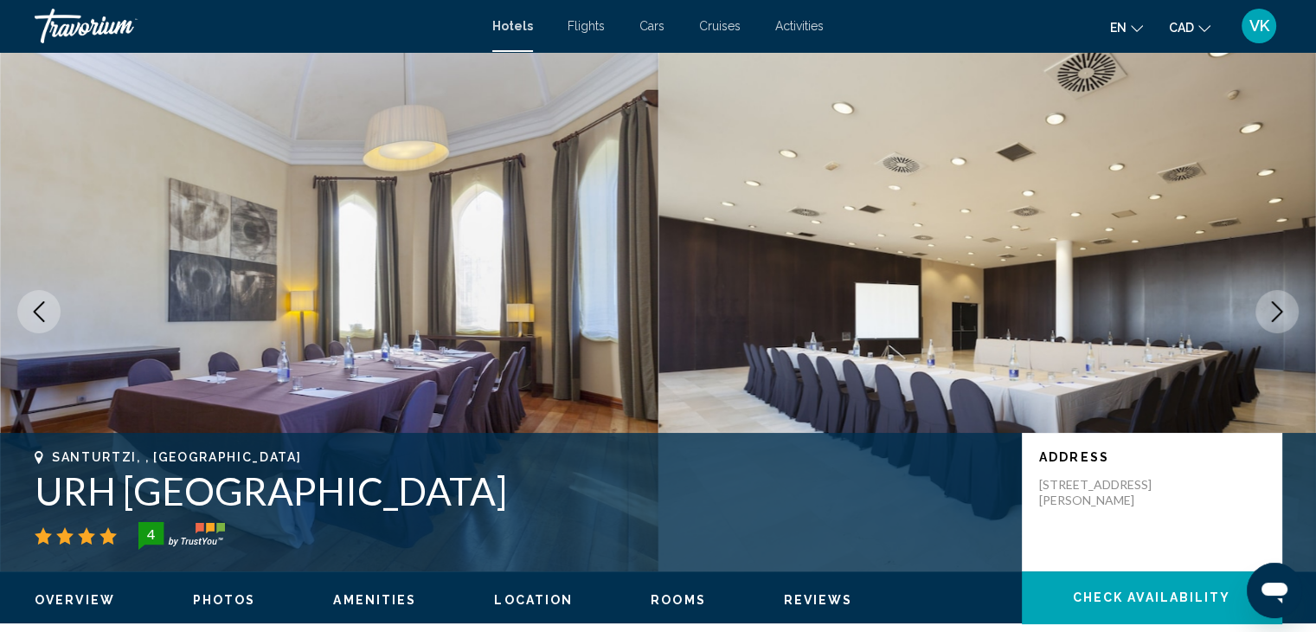
click at [1280, 309] on icon "Next image" at bounding box center [1277, 311] width 21 height 21
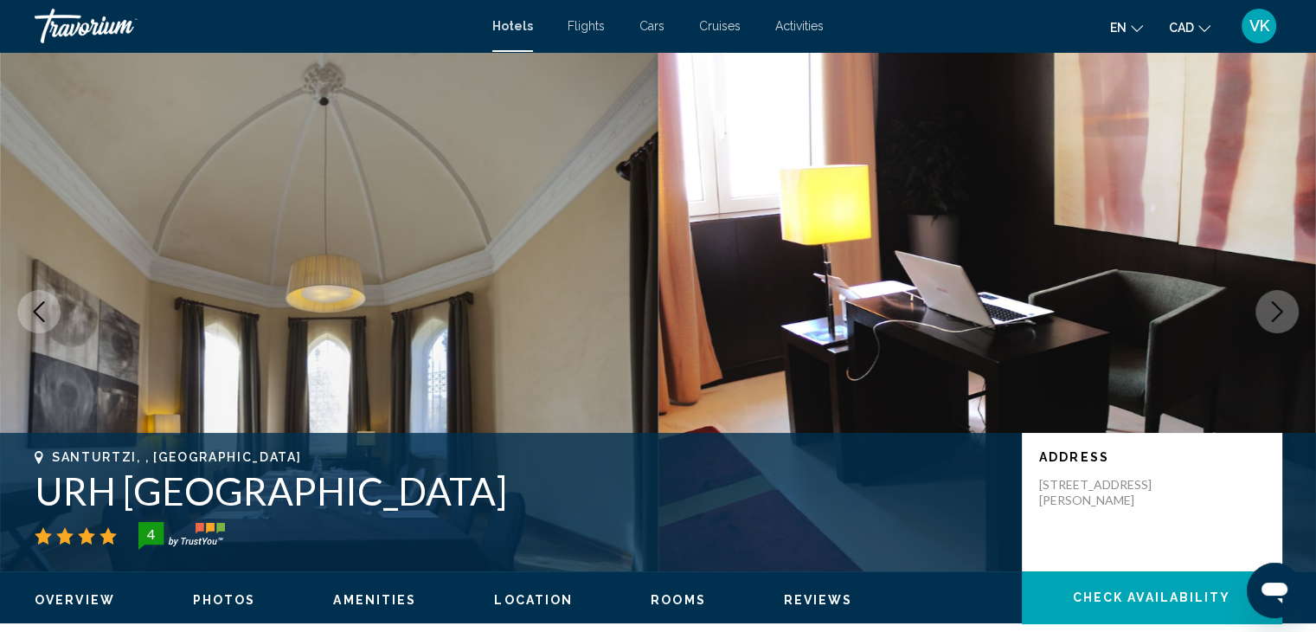
click at [1280, 309] on icon "Next image" at bounding box center [1277, 311] width 21 height 21
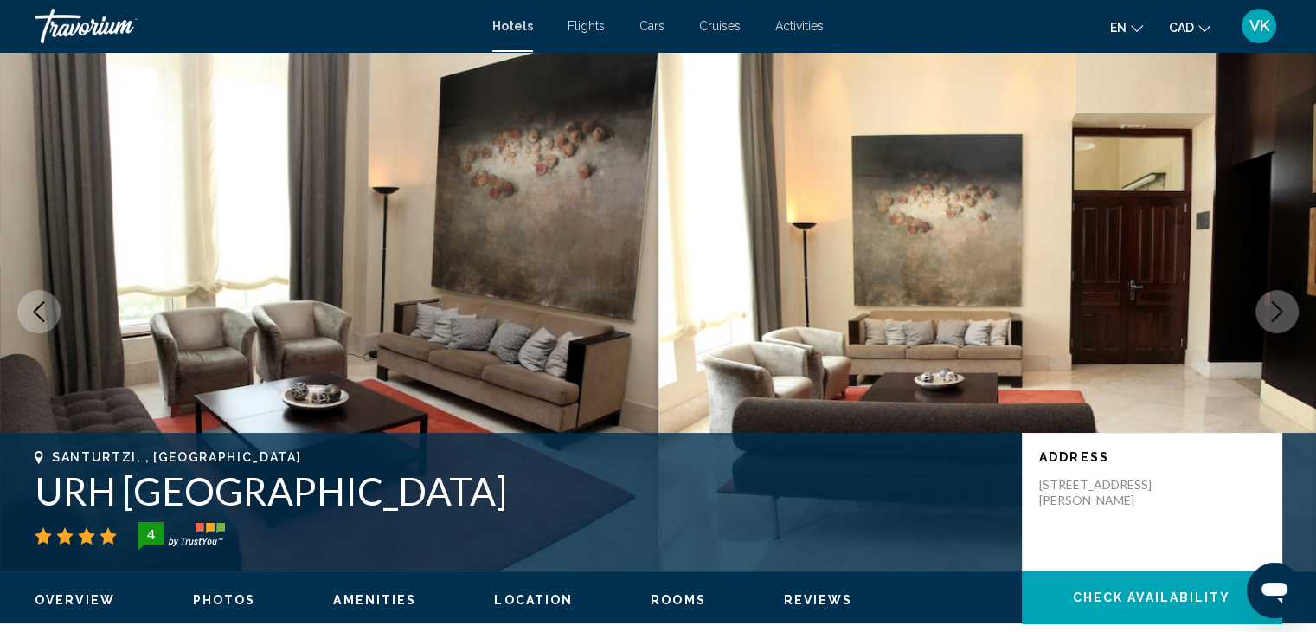
click at [1280, 309] on icon "Next image" at bounding box center [1277, 311] width 21 height 21
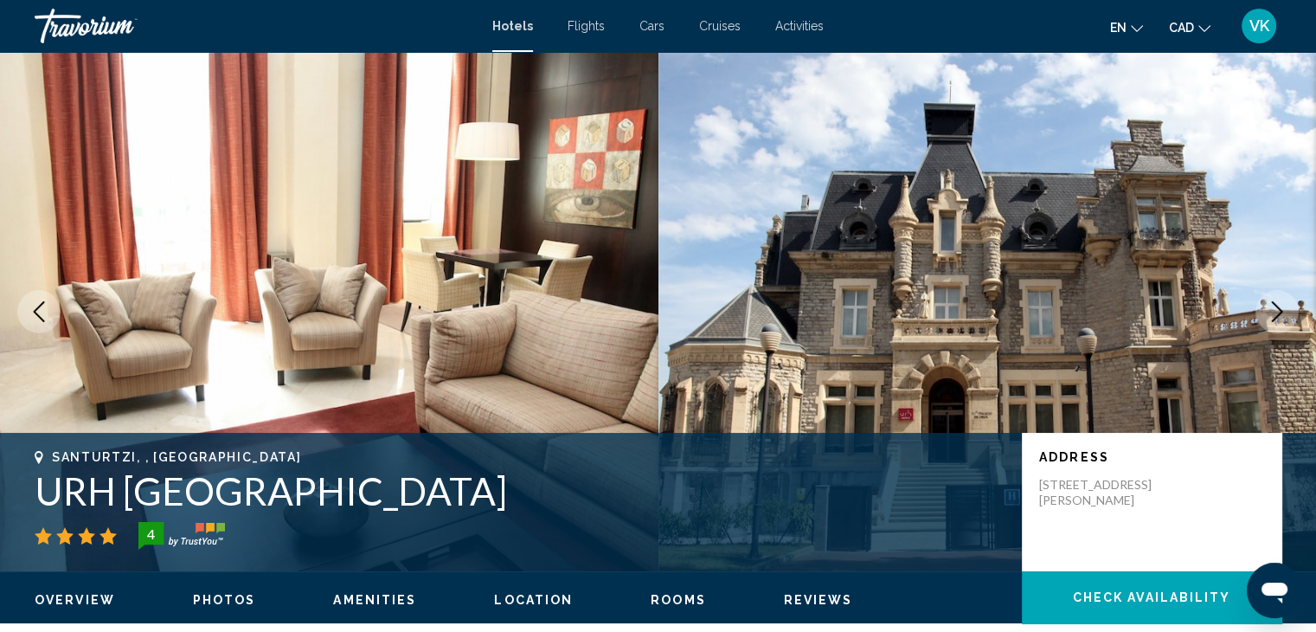
click at [1276, 315] on icon "Next image" at bounding box center [1277, 311] width 21 height 21
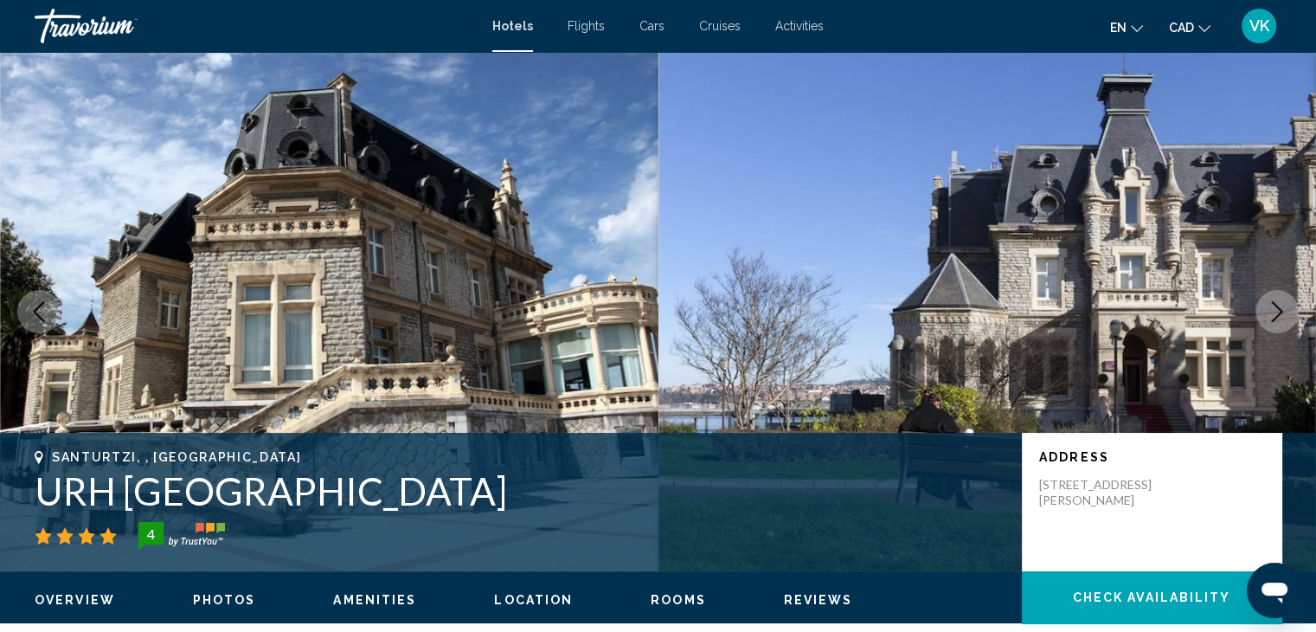
click at [1276, 315] on icon "Next image" at bounding box center [1277, 311] width 21 height 21
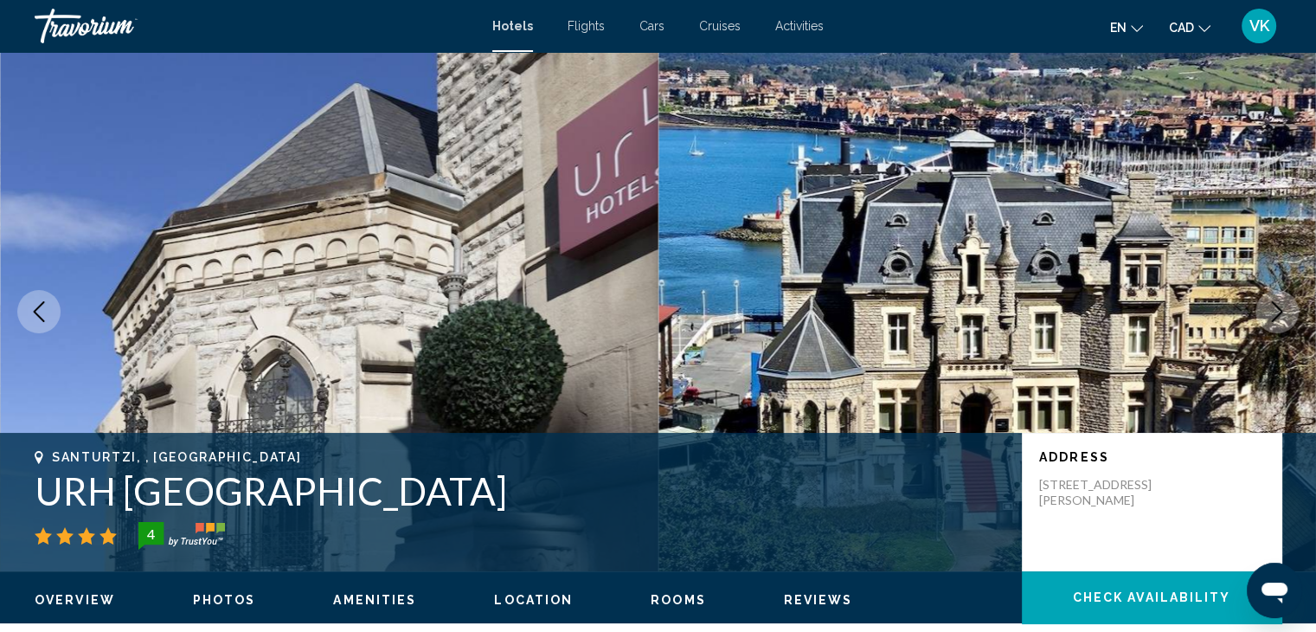
click at [1276, 315] on icon "Next image" at bounding box center [1277, 311] width 21 height 21
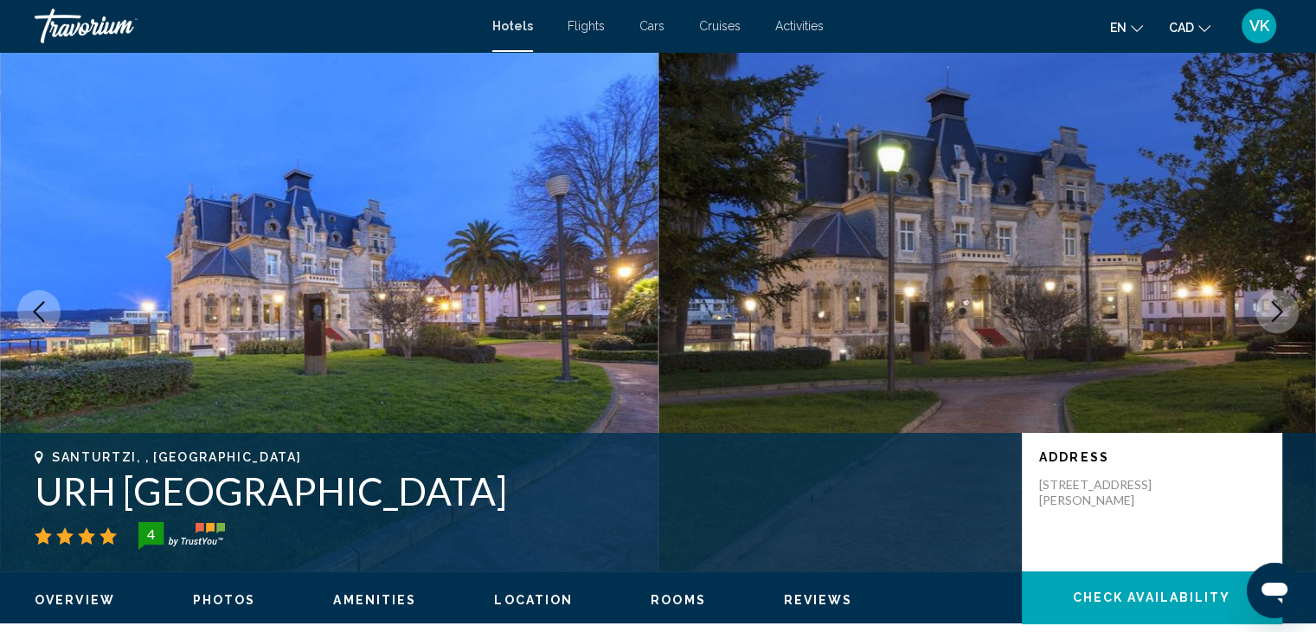
click at [1276, 315] on icon "Next image" at bounding box center [1277, 311] width 21 height 21
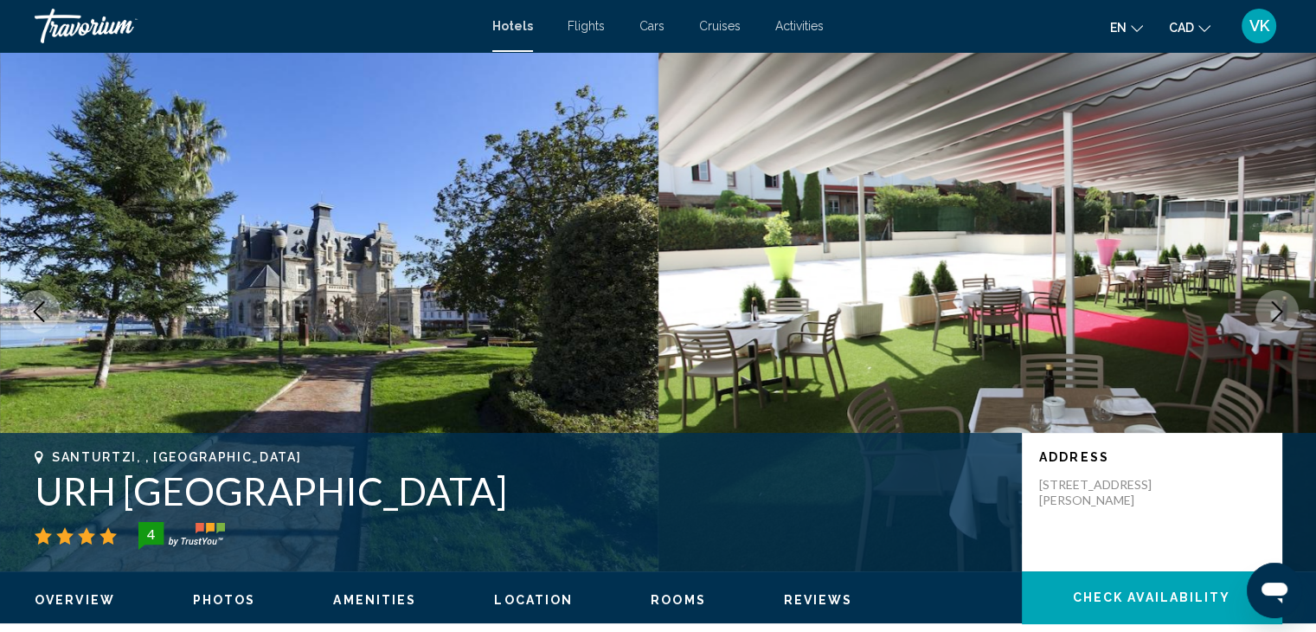
click at [1276, 315] on icon "Next image" at bounding box center [1277, 311] width 21 height 21
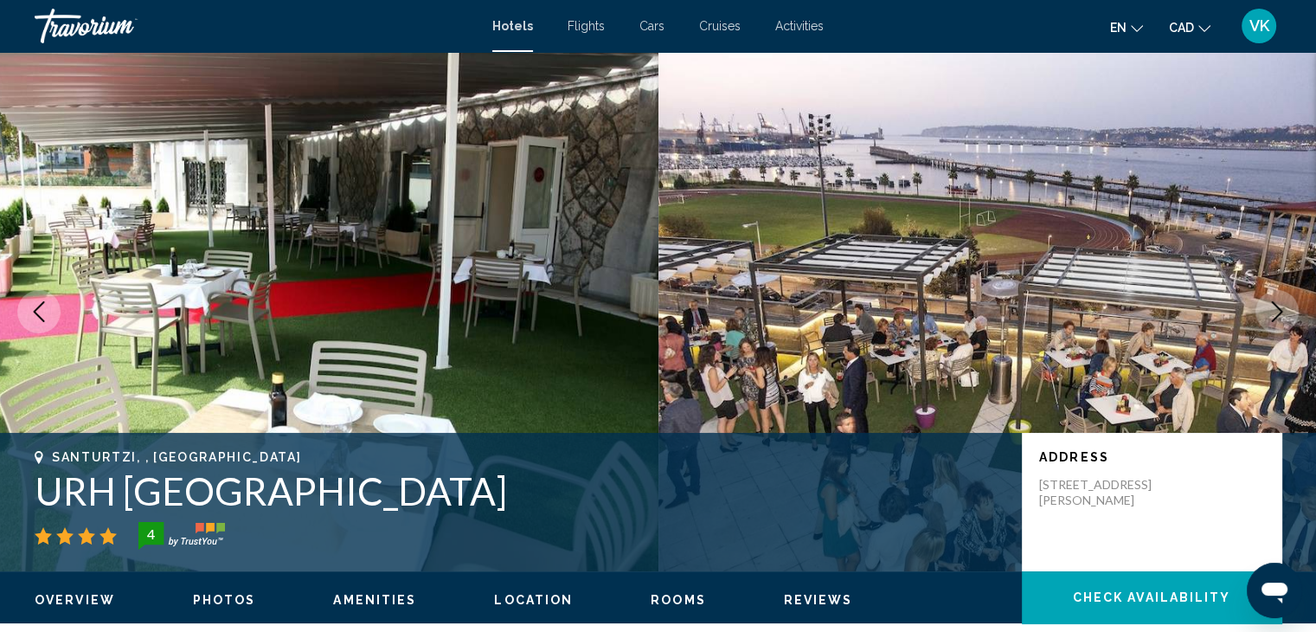
click at [1276, 315] on icon "Next image" at bounding box center [1277, 311] width 21 height 21
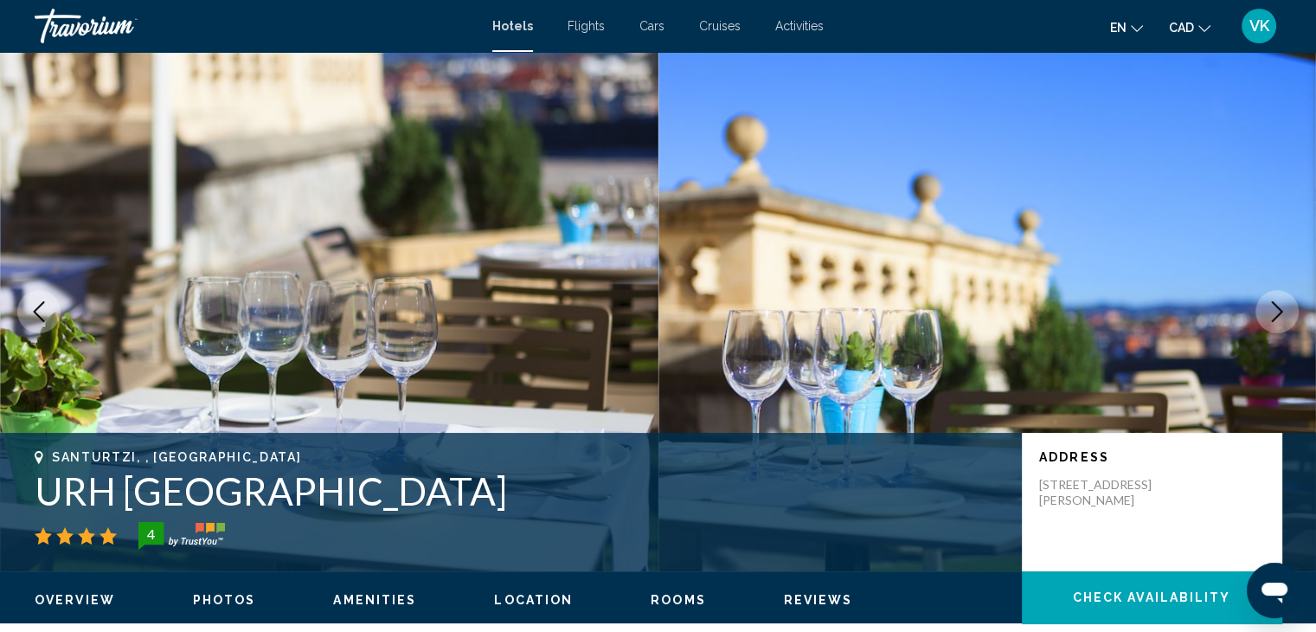
click at [1276, 315] on icon "Next image" at bounding box center [1277, 311] width 21 height 21
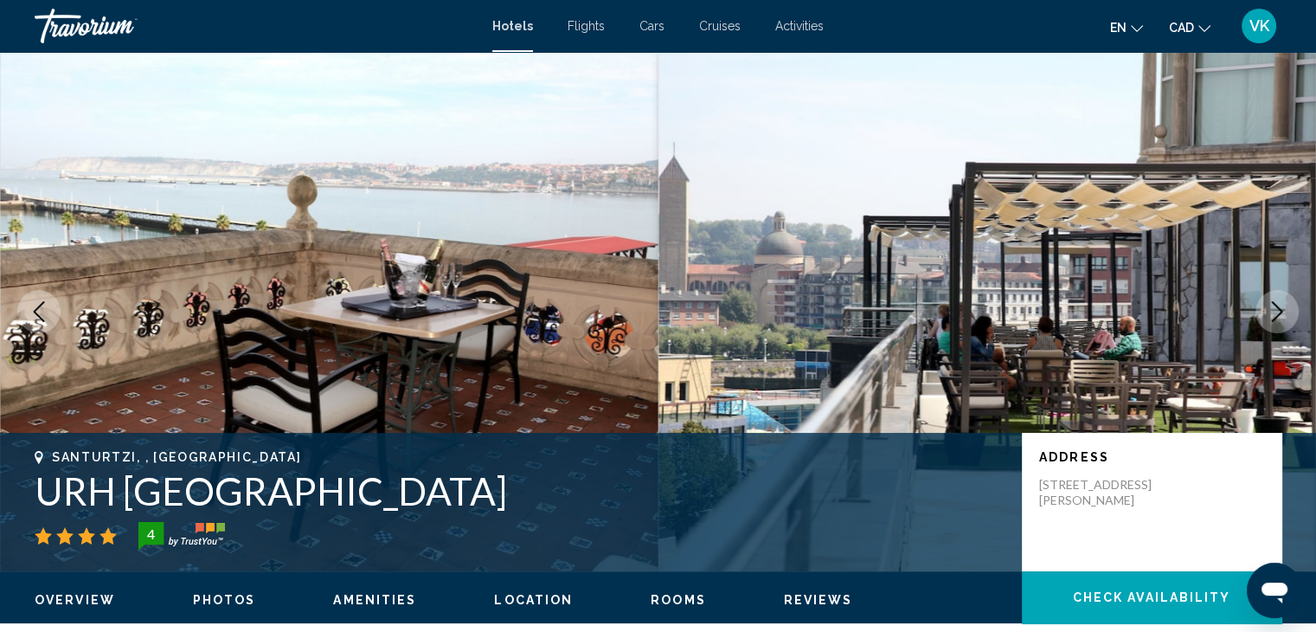
click at [1276, 315] on icon "Next image" at bounding box center [1277, 311] width 21 height 21
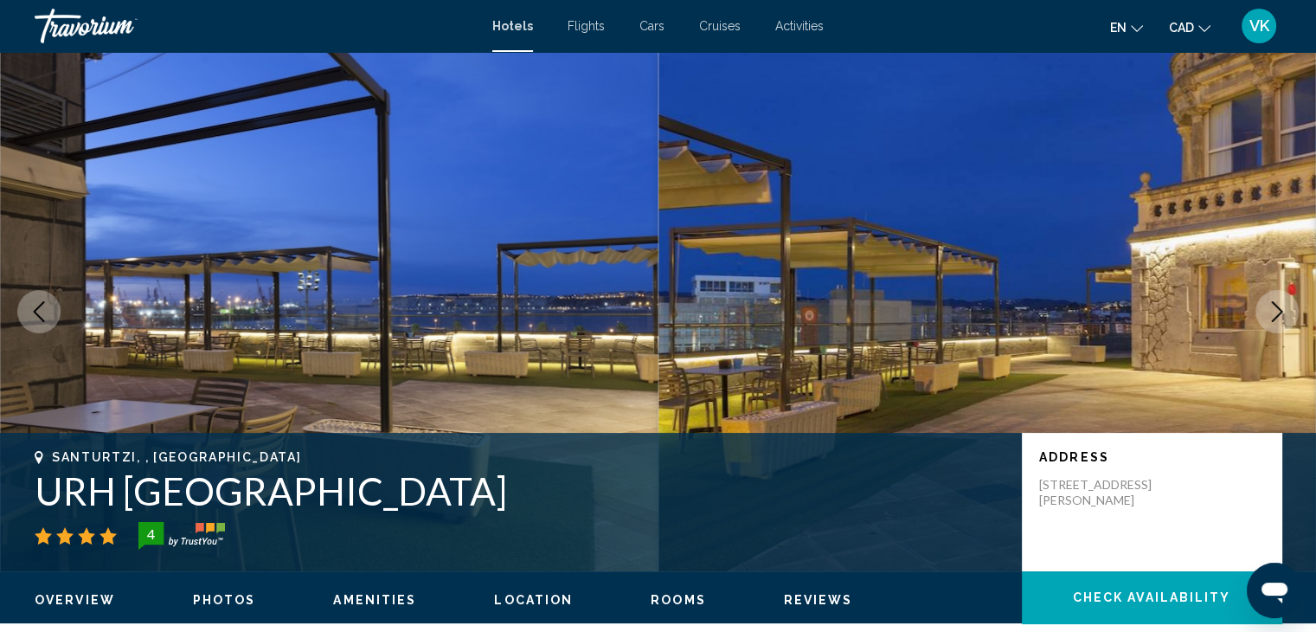
click at [1276, 315] on icon "Next image" at bounding box center [1277, 311] width 21 height 21
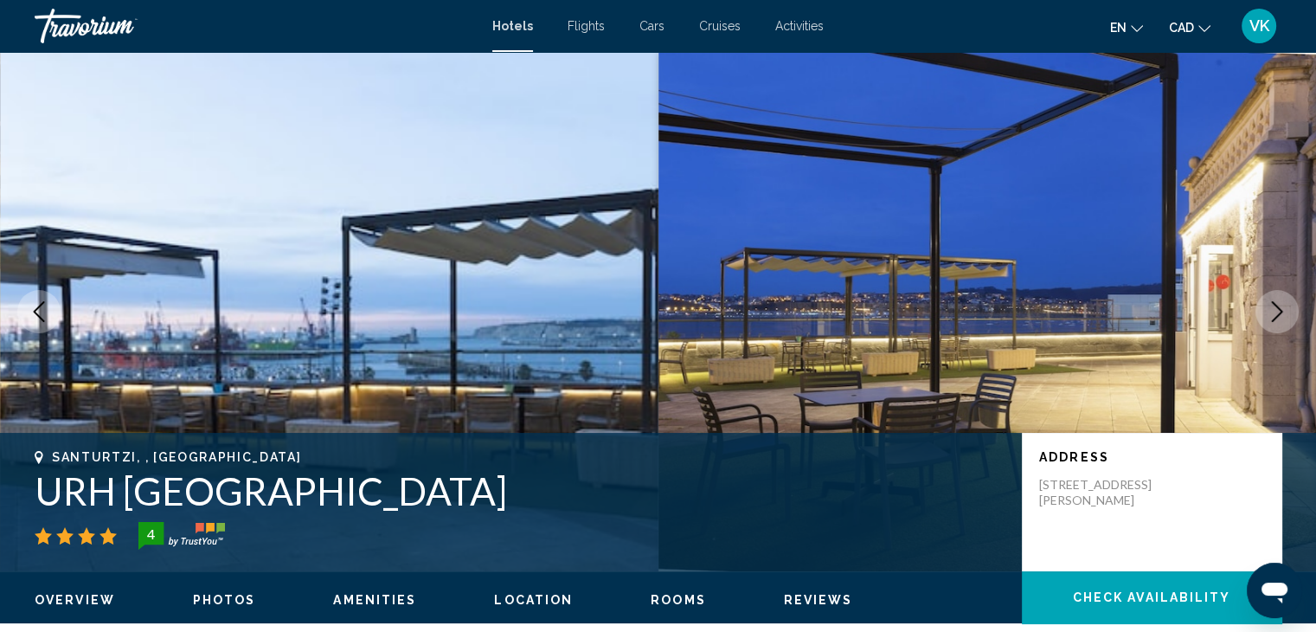
click at [1276, 315] on icon "Next image" at bounding box center [1277, 311] width 21 height 21
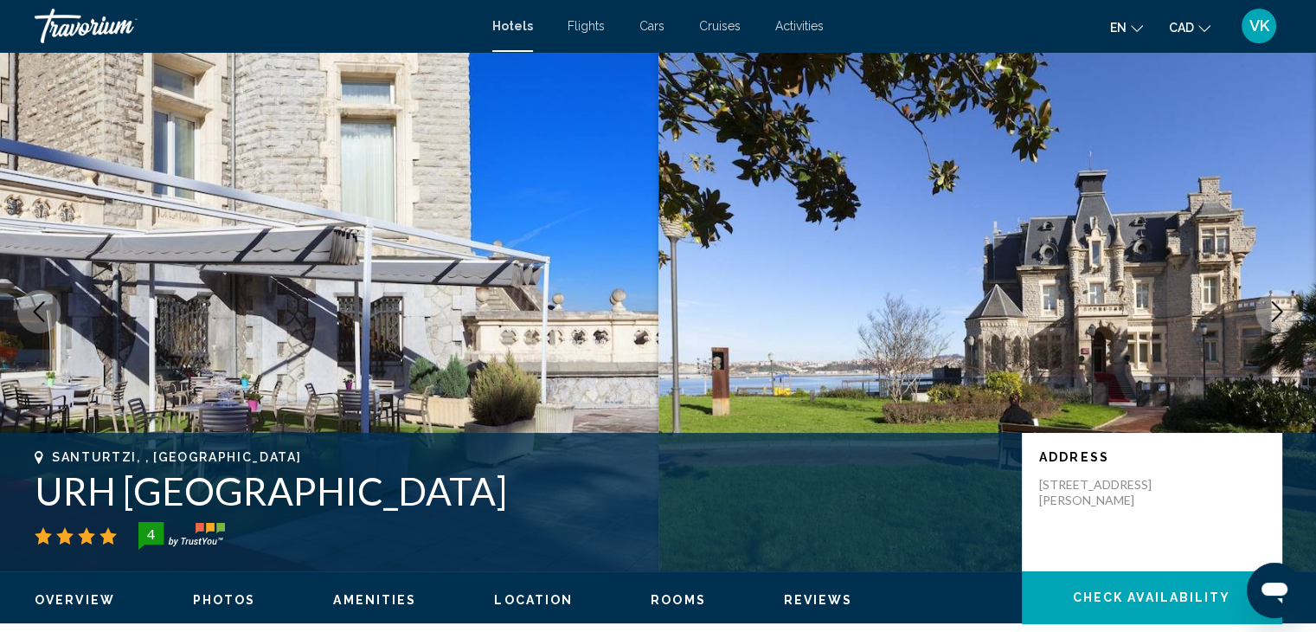
click at [1276, 315] on icon "Next image" at bounding box center [1277, 311] width 21 height 21
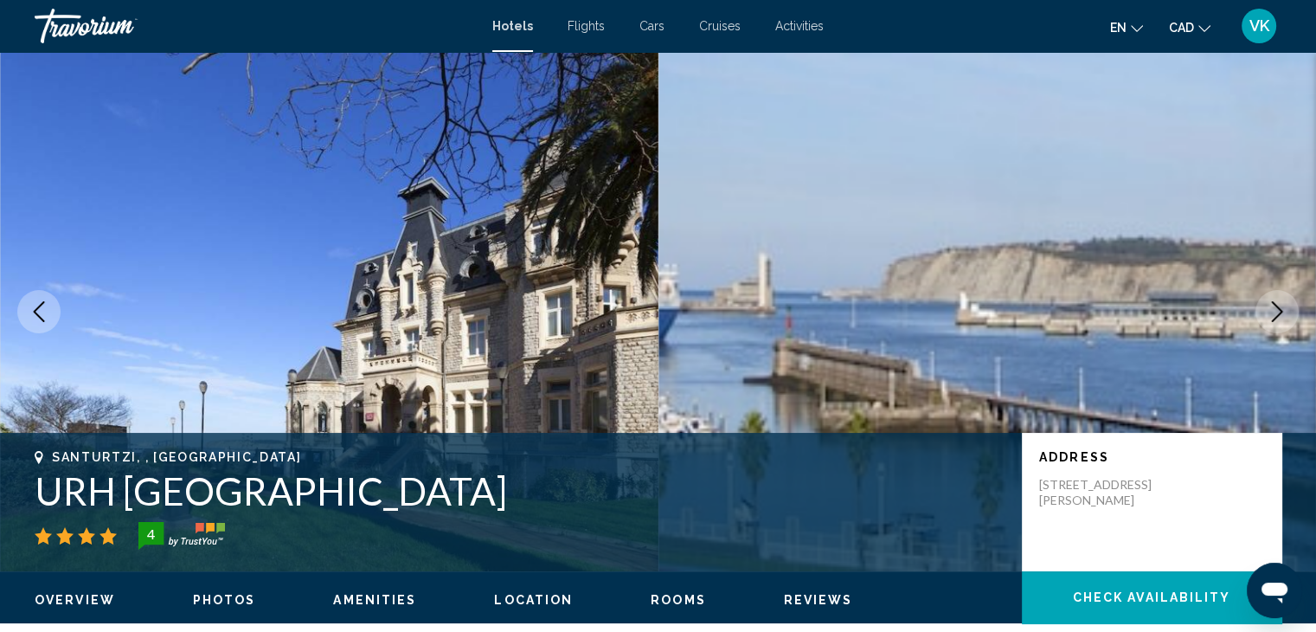
click at [1276, 315] on icon "Next image" at bounding box center [1277, 311] width 21 height 21
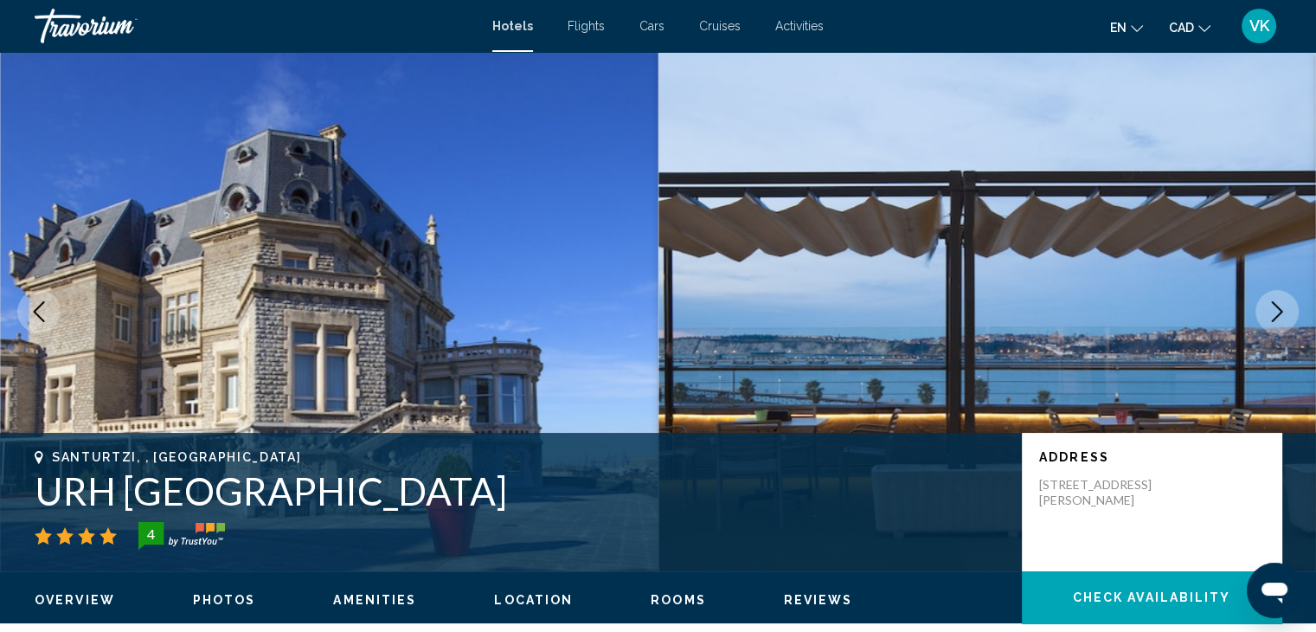
click at [1276, 315] on icon "Next image" at bounding box center [1277, 311] width 21 height 21
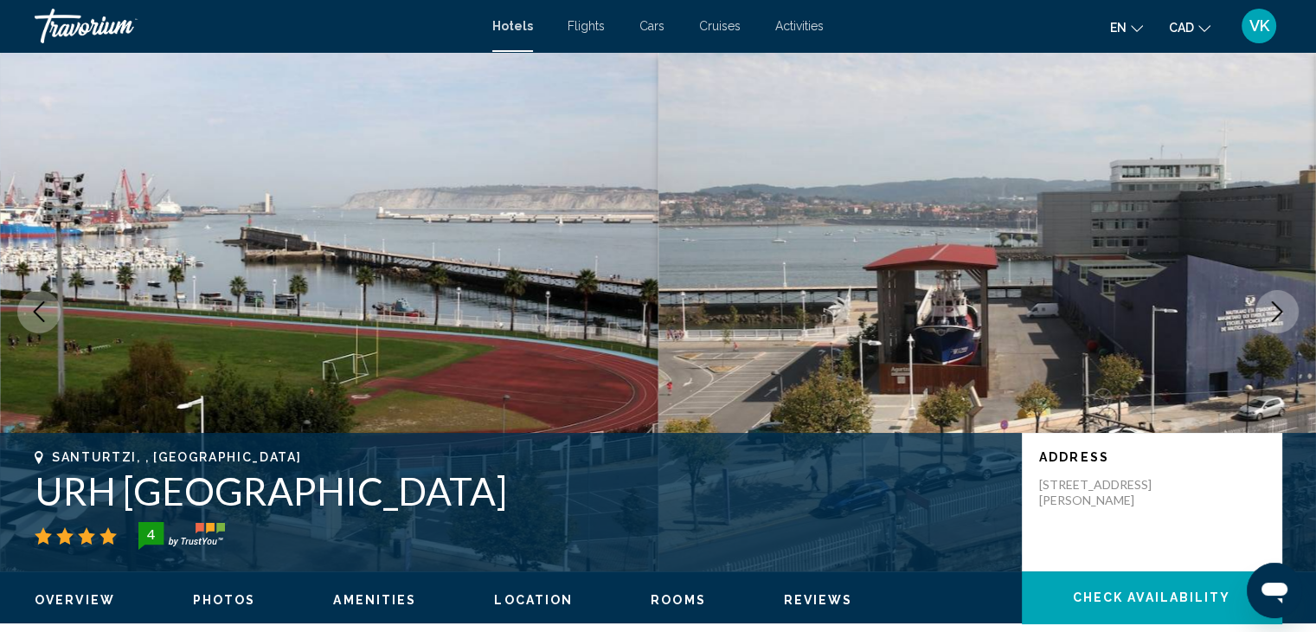
click at [1276, 315] on icon "Next image" at bounding box center [1277, 311] width 21 height 21
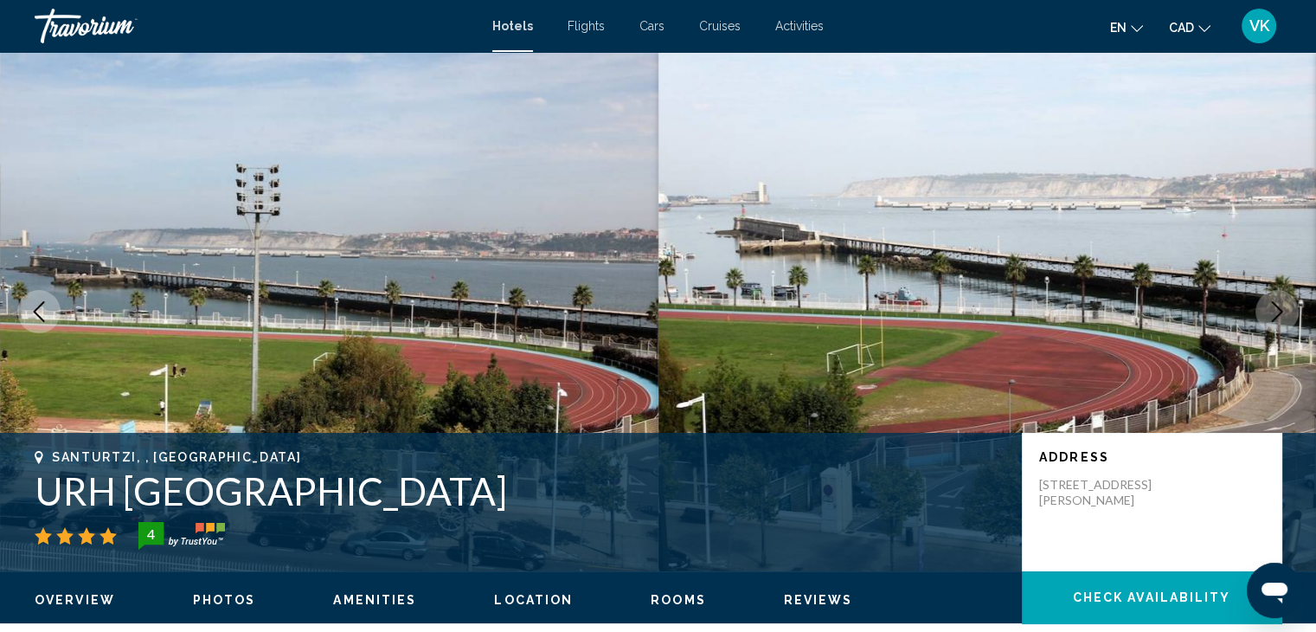
click at [1276, 315] on icon "Next image" at bounding box center [1277, 311] width 21 height 21
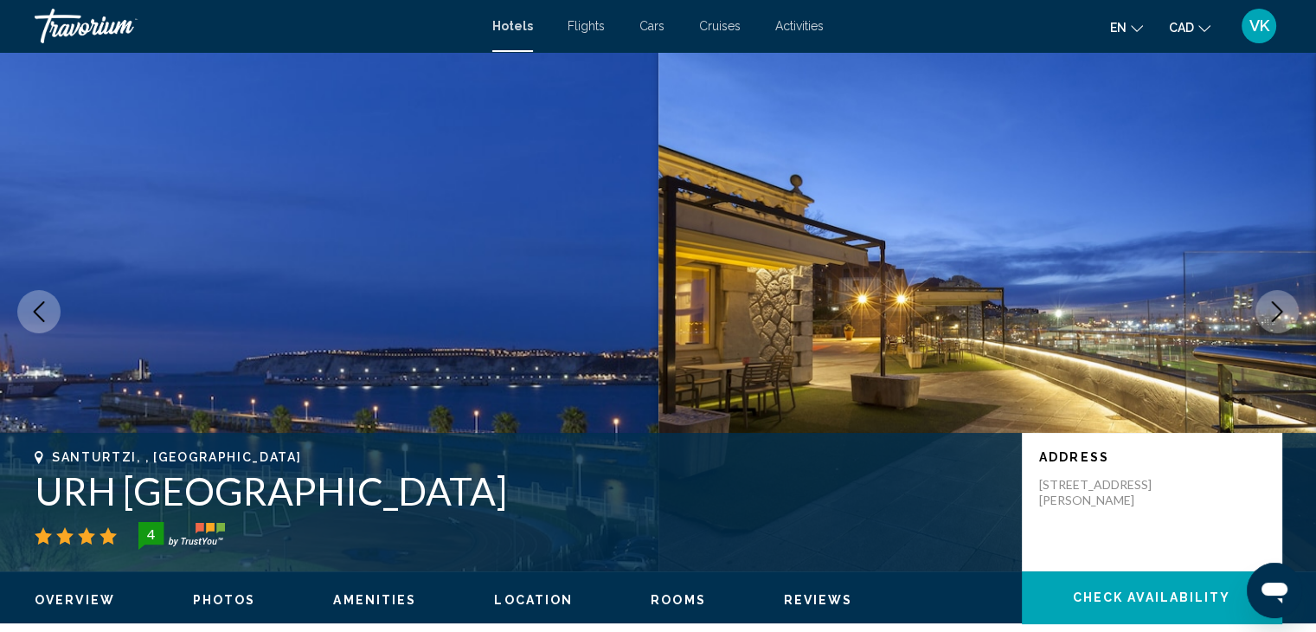
click at [1276, 315] on icon "Next image" at bounding box center [1277, 311] width 21 height 21
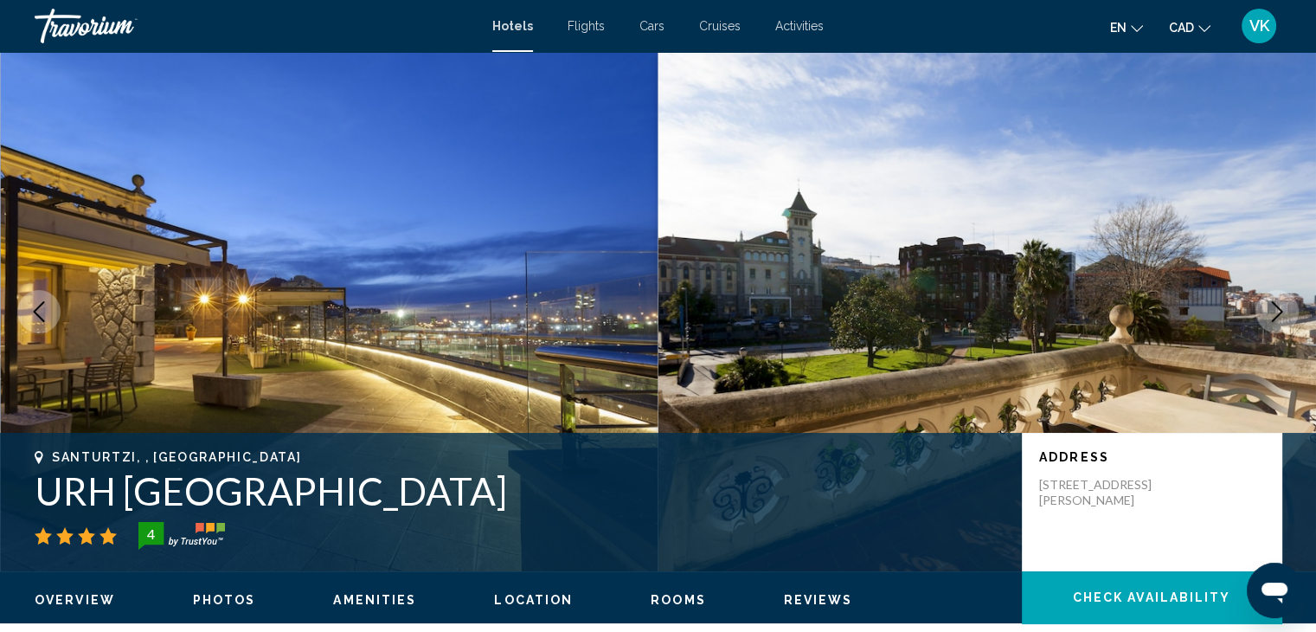
click at [1276, 315] on icon "Next image" at bounding box center [1277, 311] width 21 height 21
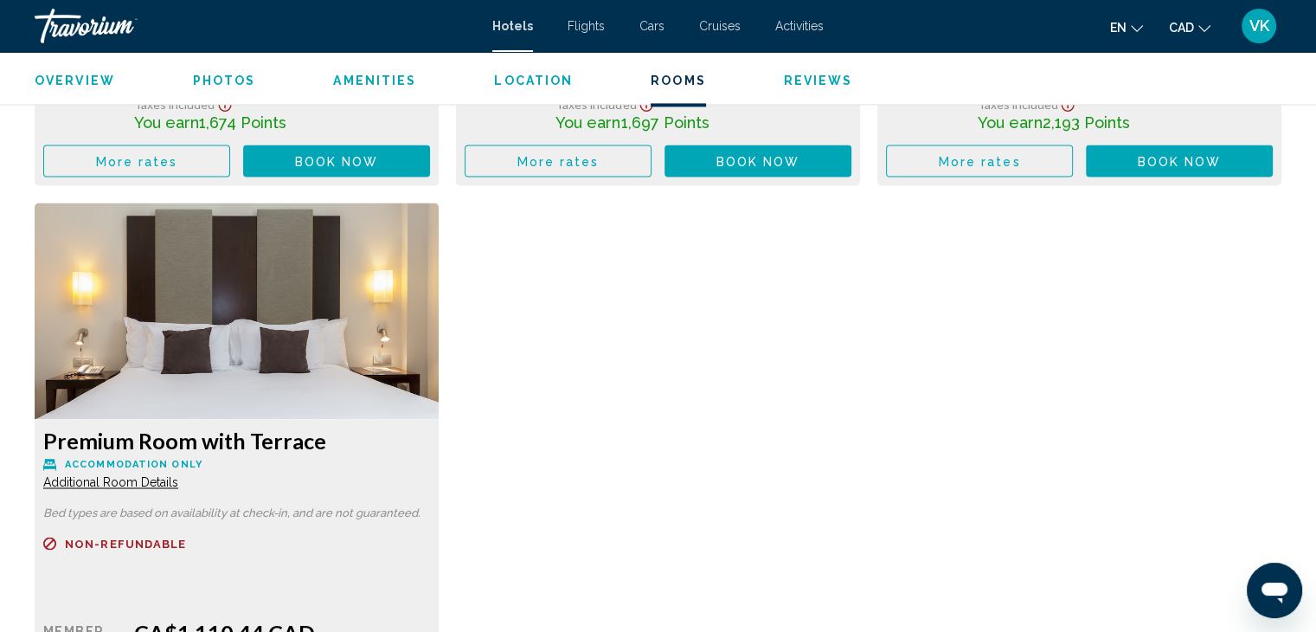
scroll to position [2855, 0]
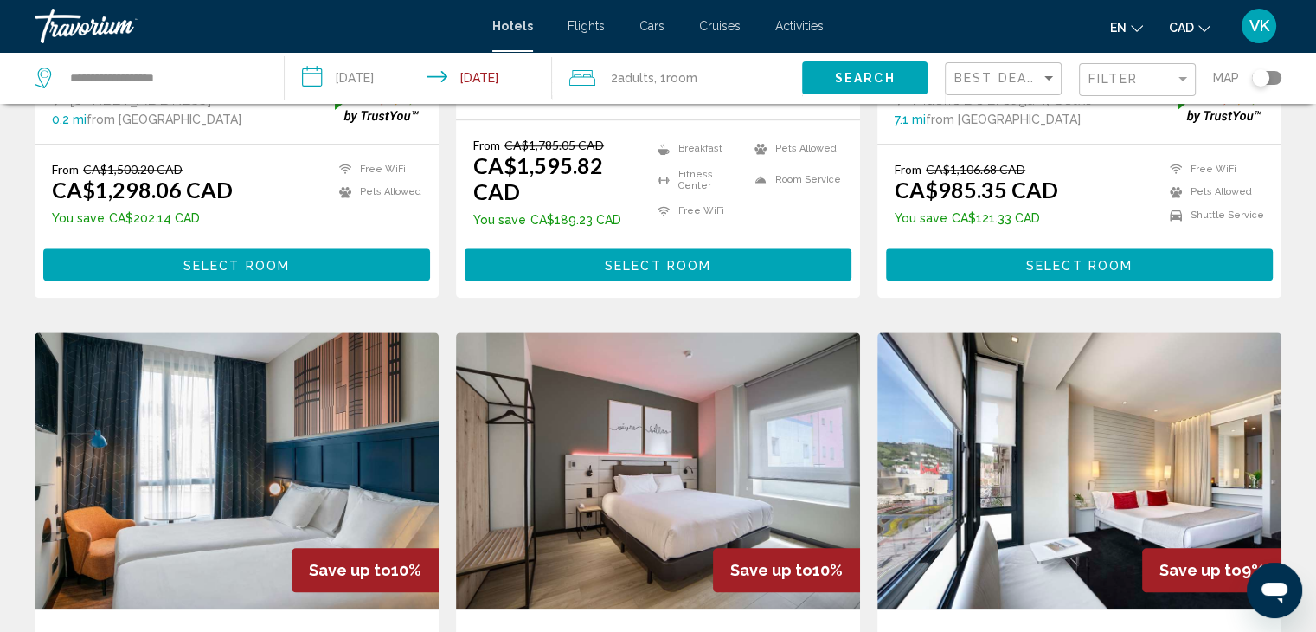
scroll to position [1730, 0]
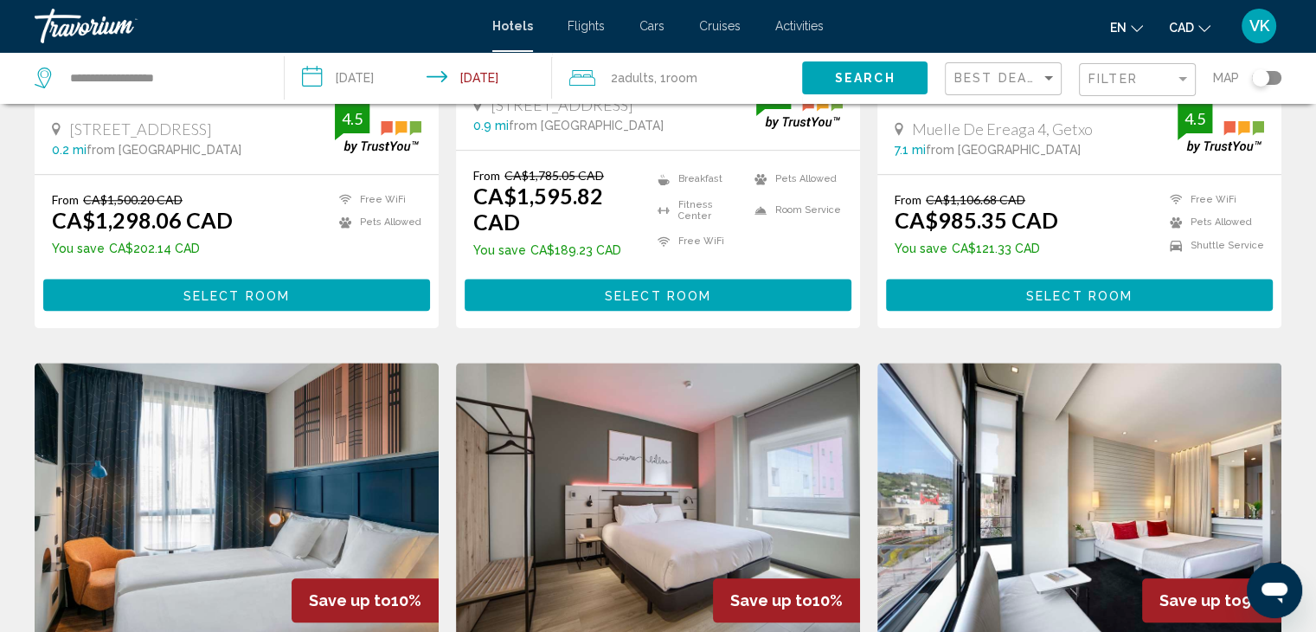
click at [286, 260] on div "From CA$1,500.20 CAD CA$1,298.06 CAD You save CA$202.14 CAD Free WiFi Pets Allo…" at bounding box center [237, 251] width 404 height 153
